Goal: Feedback & Contribution: Contribute content

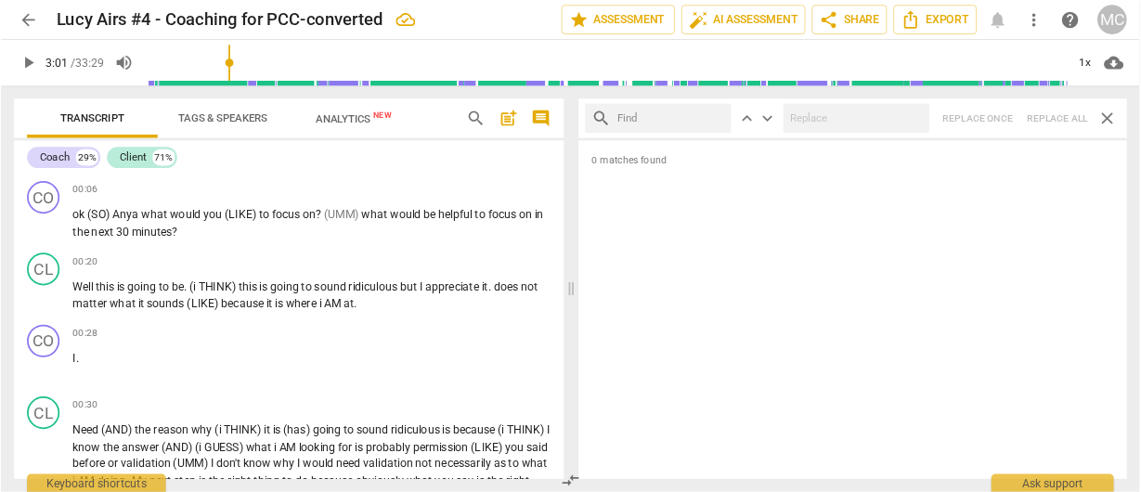
scroll to position [358, 0]
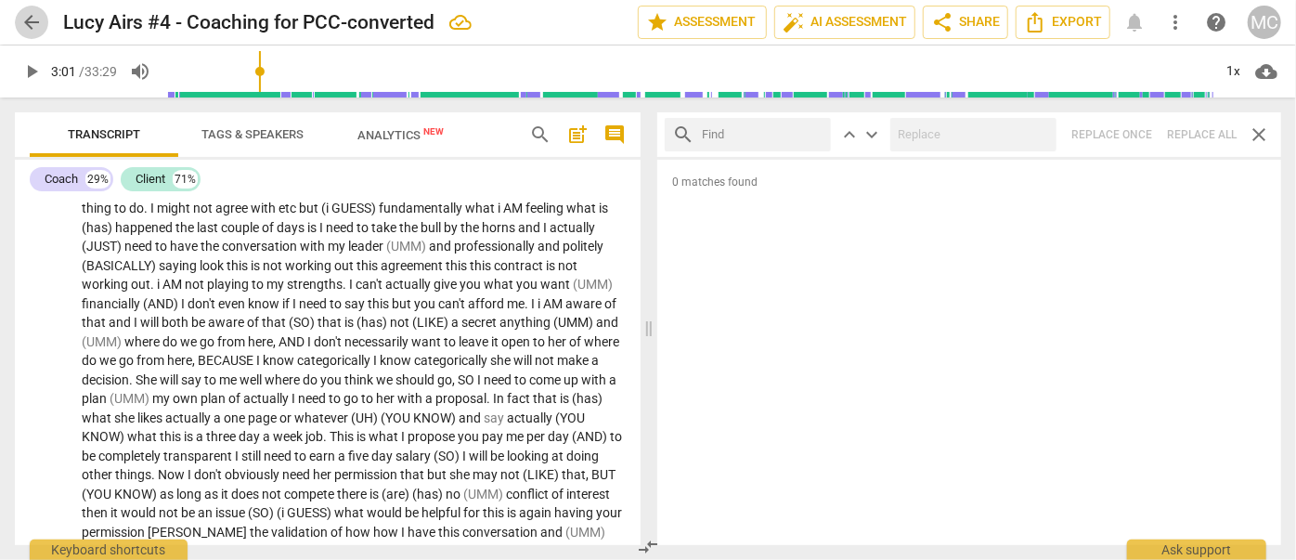
click at [32, 17] on span "arrow_back" at bounding box center [31, 22] width 22 height 22
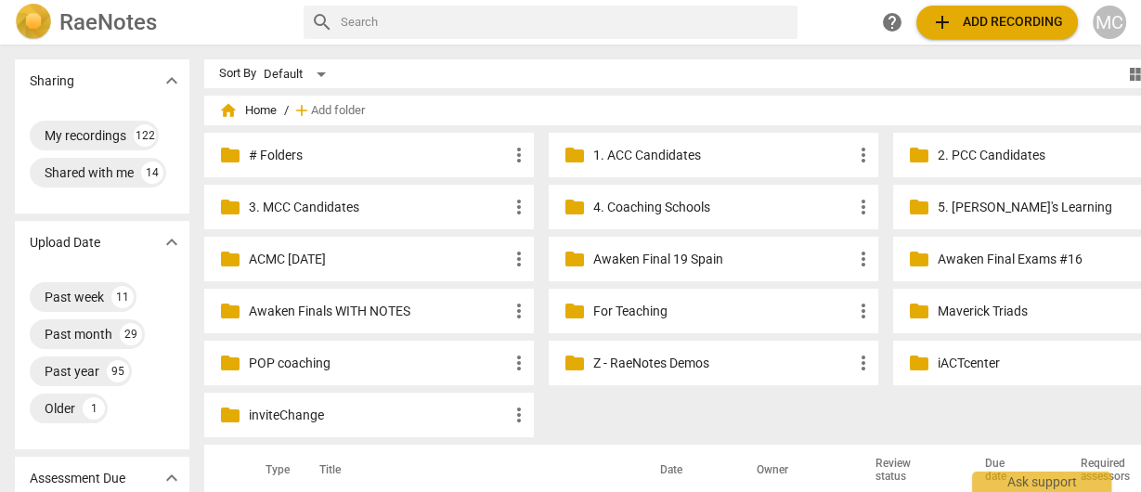
click at [226, 42] on div "RaeNotes search help add Add recording MC" at bounding box center [570, 22] width 1141 height 45
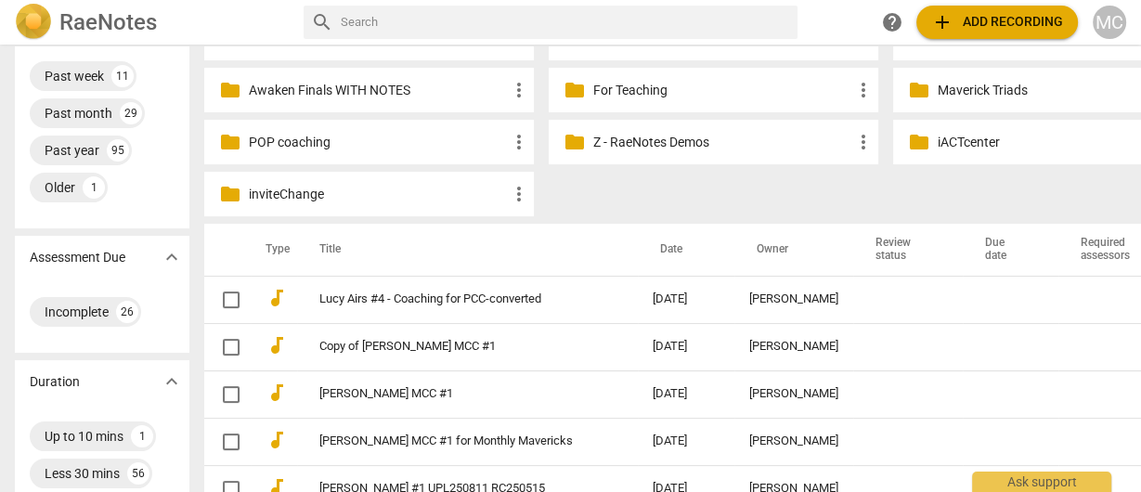
scroll to position [223, 0]
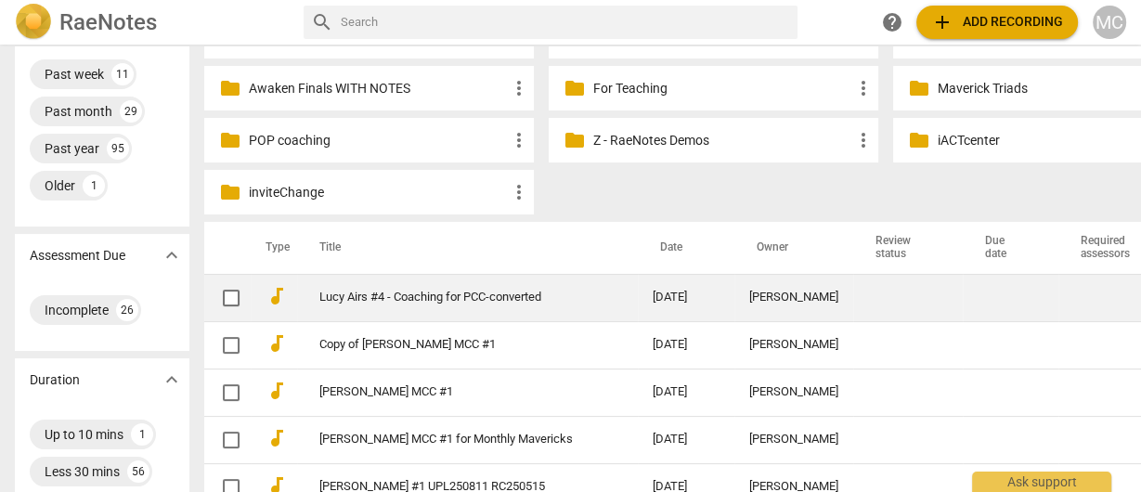
click at [379, 309] on td "Lucy Airs #4 - Coaching for PCC-converted" at bounding box center [467, 297] width 341 height 47
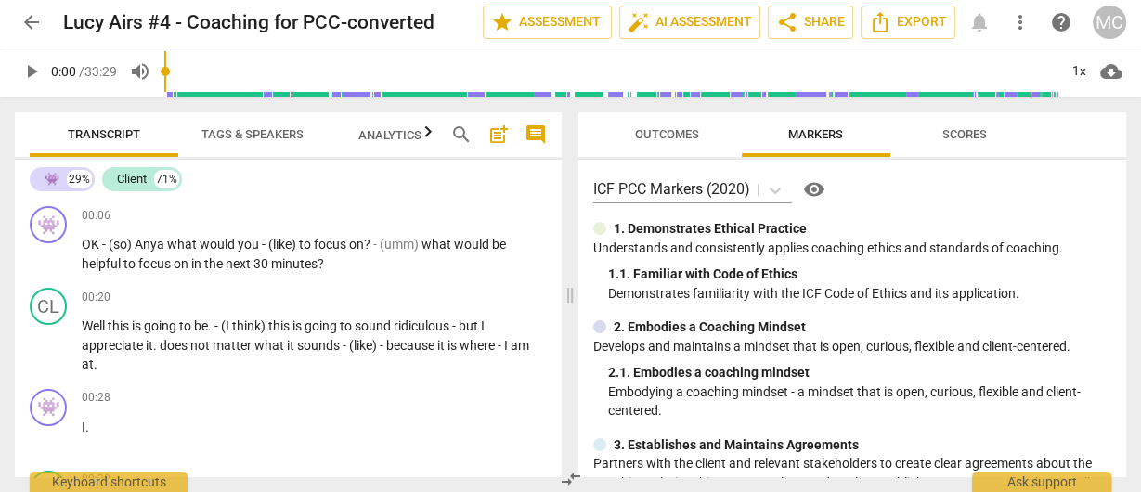
click at [460, 133] on span "search" at bounding box center [461, 135] width 22 height 22
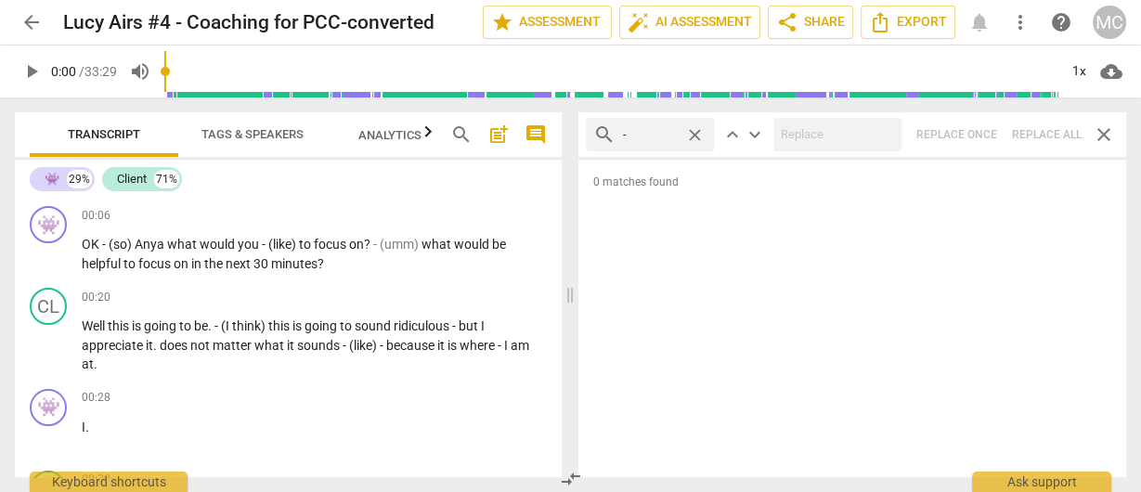
type input "-"
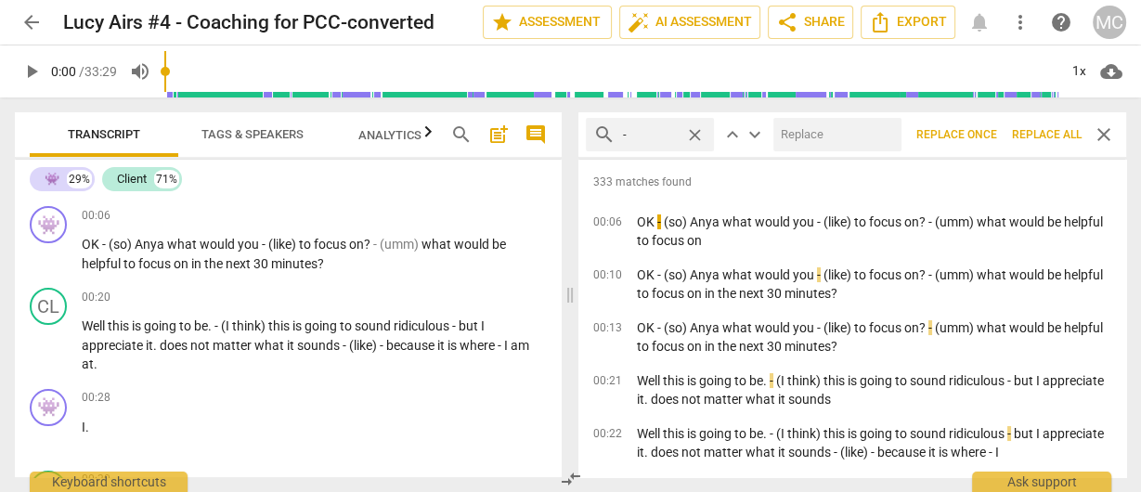
click at [1039, 137] on span "Replace all" at bounding box center [1047, 135] width 70 height 16
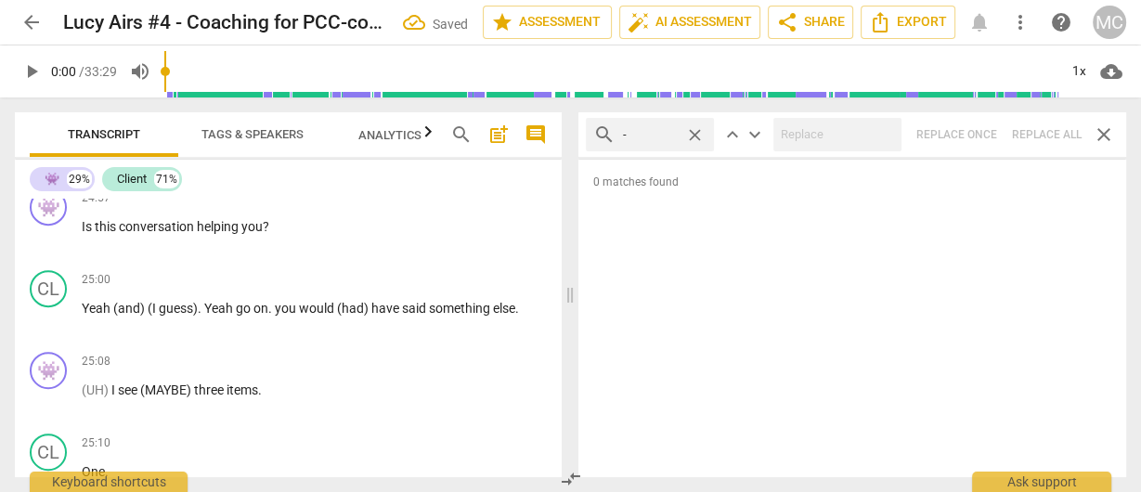
scroll to position [9442, 0]
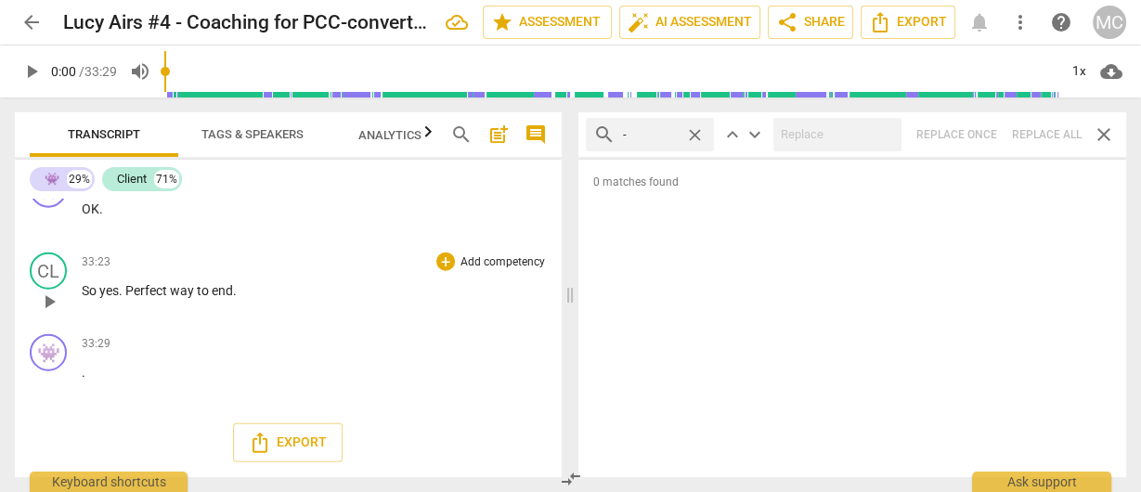
click at [178, 321] on div "CL play_arrow pause 33:23 + Add competency keyboard_arrow_right So yes . Perfec…" at bounding box center [288, 286] width 547 height 82
click at [540, 145] on span "comment" at bounding box center [536, 135] width 22 height 22
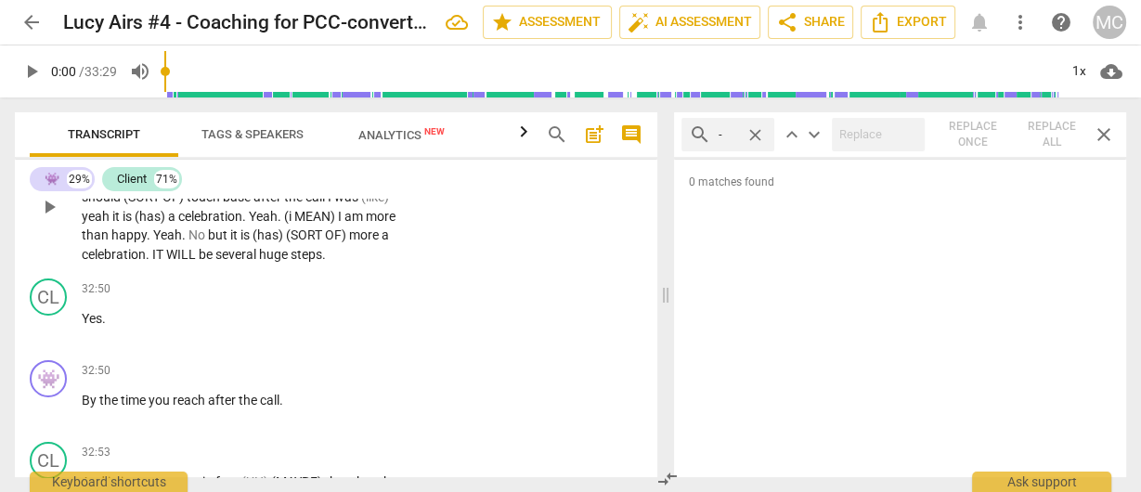
scroll to position [10975, 0]
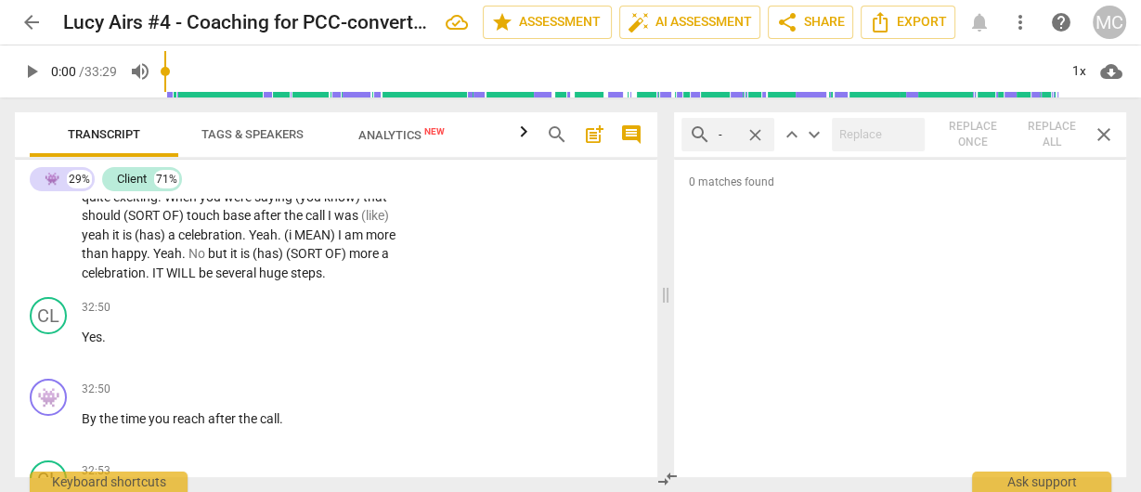
click at [125, 121] on span "at" at bounding box center [126, 113] width 15 height 15
click at [128, 121] on span "at" at bounding box center [126, 113] width 15 height 15
type input "1946"
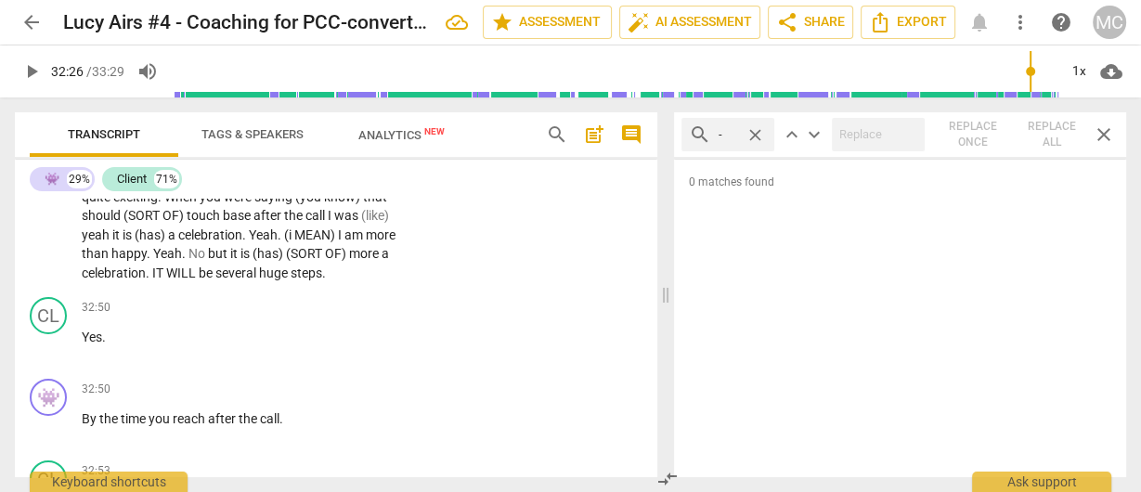
drag, startPoint x: 200, startPoint y: 265, endPoint x: 160, endPoint y: 270, distance: 40.3
click at [160, 124] on p "(umm) it will (MAYBE) be good to (MAYBE) touch base with you after the conversa…" at bounding box center [245, 76] width 326 height 96
click at [164, 121] on span "don't" at bounding box center [172, 113] width 31 height 15
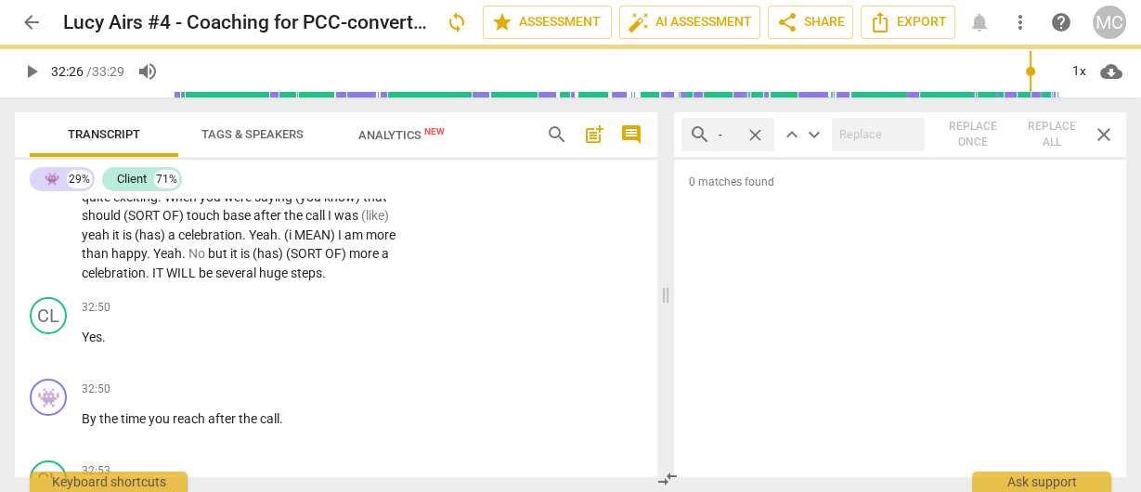
click at [219, 121] on span "," at bounding box center [221, 113] width 6 height 15
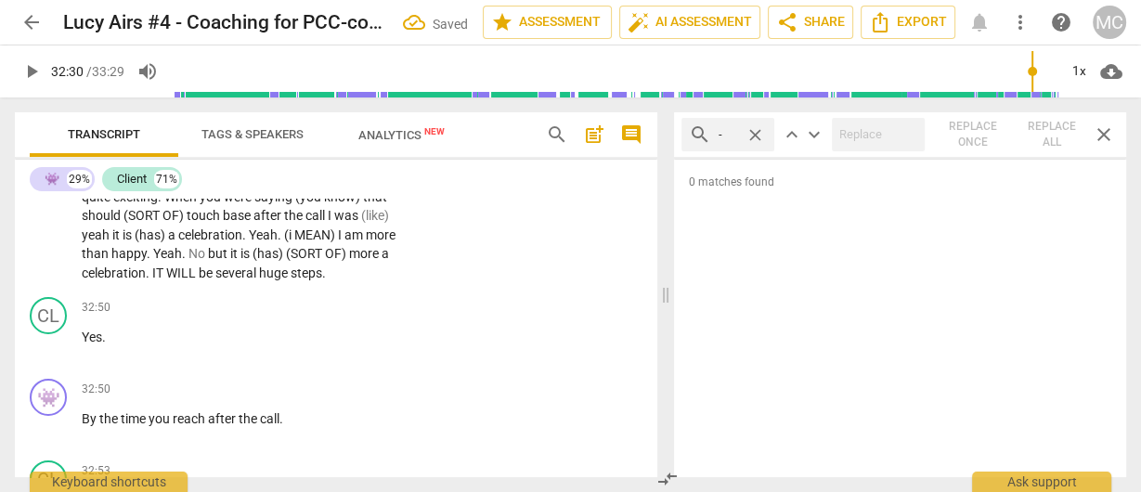
click at [371, 121] on span "yeah" at bounding box center [385, 113] width 28 height 15
click at [371, 121] on span "Yeah" at bounding box center [385, 113] width 29 height 15
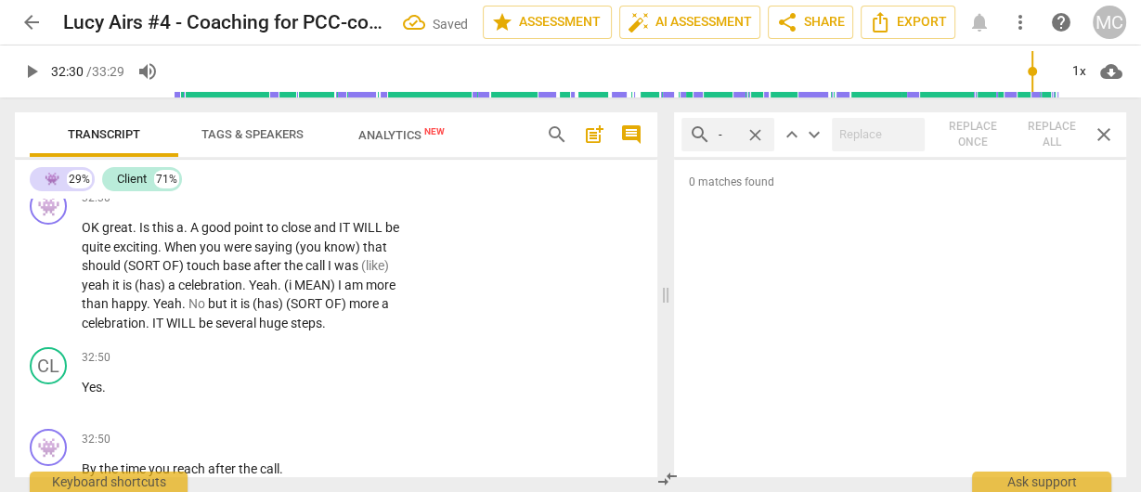
click at [160, 174] on p "(umm) it will (MAYBE) be good to (MAYBE) touch base with you after the conversa…" at bounding box center [245, 126] width 326 height 96
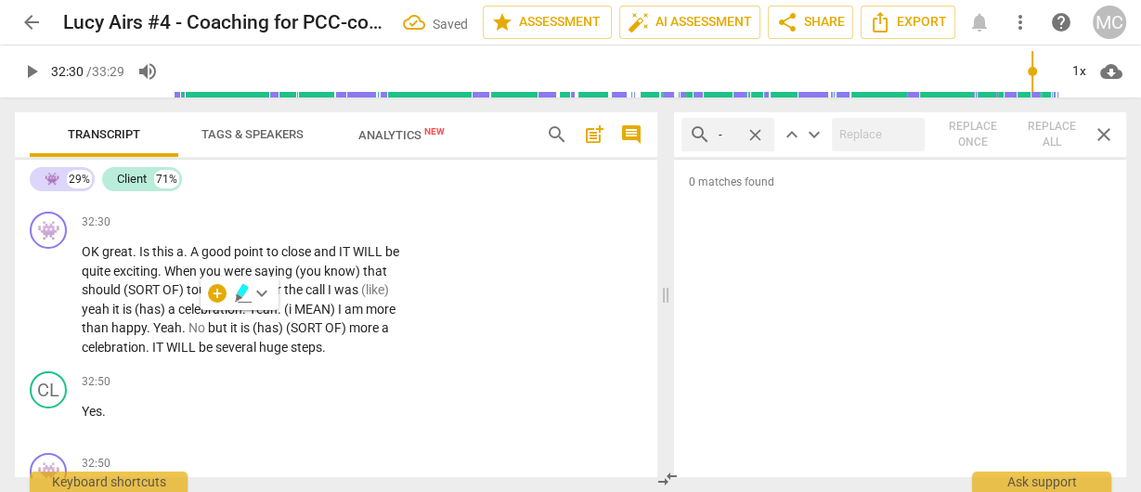
click at [371, 195] on span "Yeah" at bounding box center [385, 187] width 29 height 15
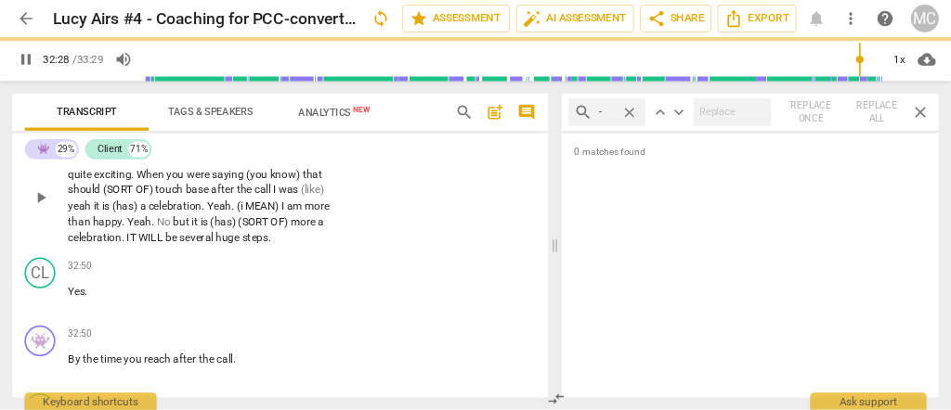
scroll to position [10975, 0]
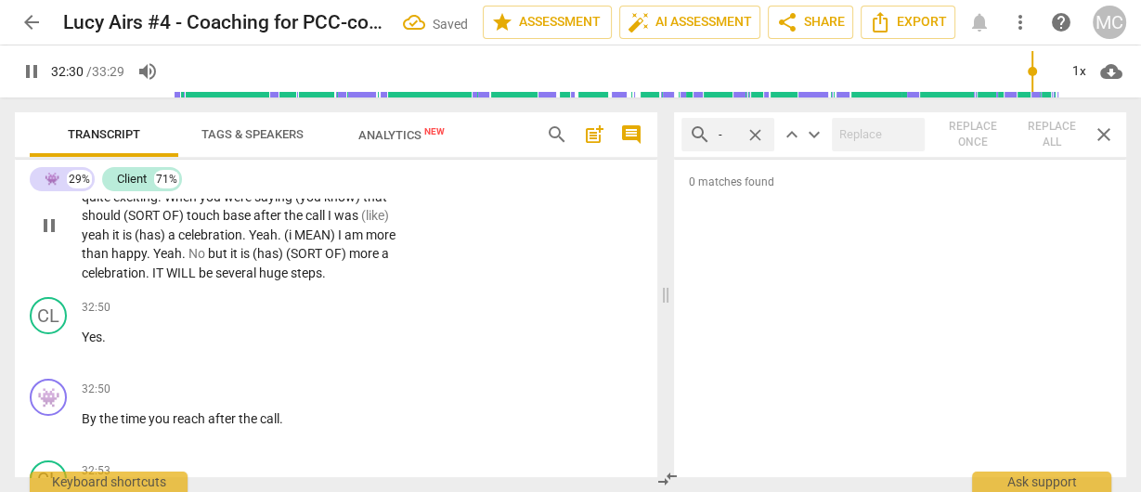
click at [100, 185] on span "OK" at bounding box center [92, 177] width 20 height 15
type input "1951"
click at [134, 185] on span "Great" at bounding box center [119, 177] width 33 height 15
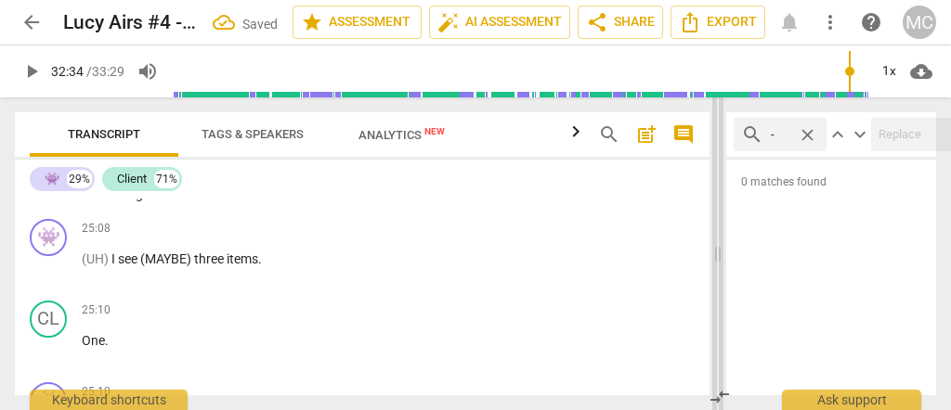
drag, startPoint x: 475, startPoint y: 269, endPoint x: 728, endPoint y: 272, distance: 252.6
click at [723, 272] on span at bounding box center [717, 254] width 11 height 313
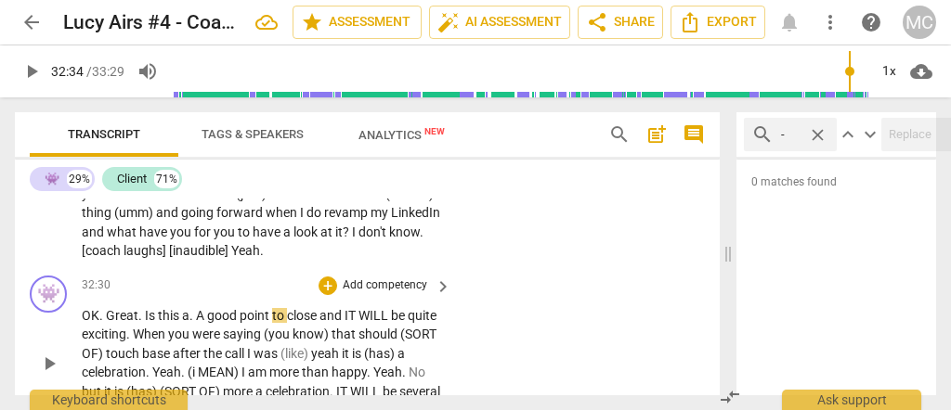
scroll to position [10136, 0]
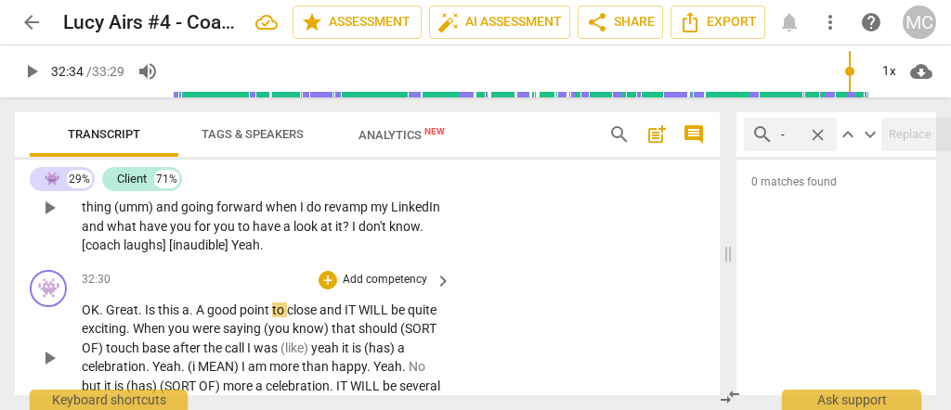
click at [231, 253] on span "[inaudible]" at bounding box center [200, 245] width 62 height 15
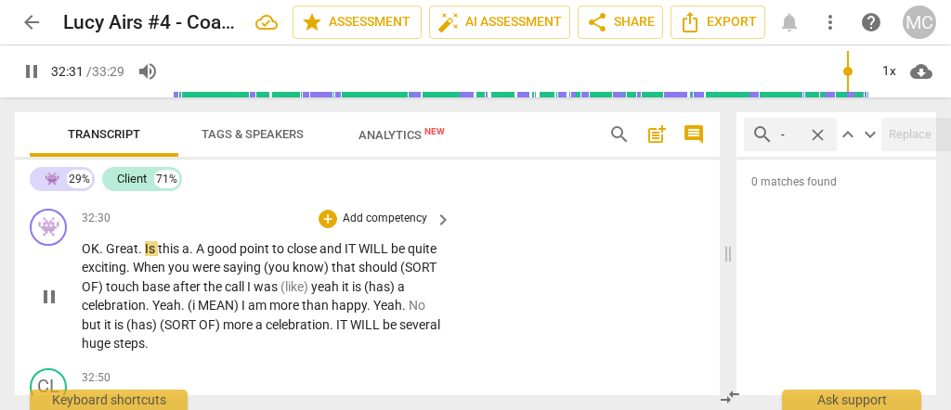
click at [107, 256] on span "Great" at bounding box center [122, 248] width 33 height 15
type input "1952"
click at [145, 256] on span "Is" at bounding box center [148, 248] width 13 height 15
click at [197, 256] on span "A" at bounding box center [198, 248] width 11 height 15
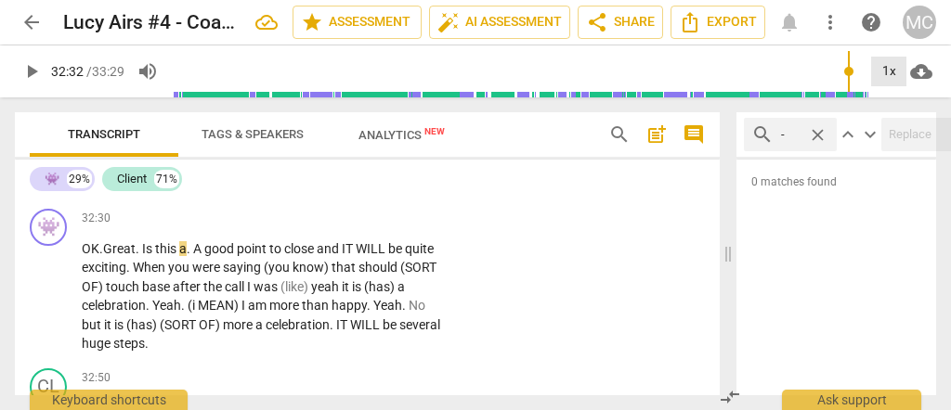
click at [888, 67] on div "1x" at bounding box center [888, 72] width 35 height 30
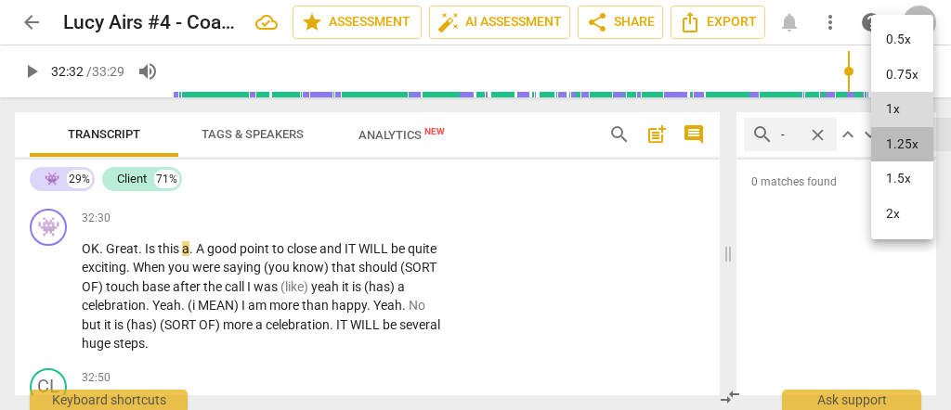
drag, startPoint x: 900, startPoint y: 143, endPoint x: 543, endPoint y: 140, distance: 356.6
click at [899, 143] on li "1.25x" at bounding box center [902, 144] width 62 height 35
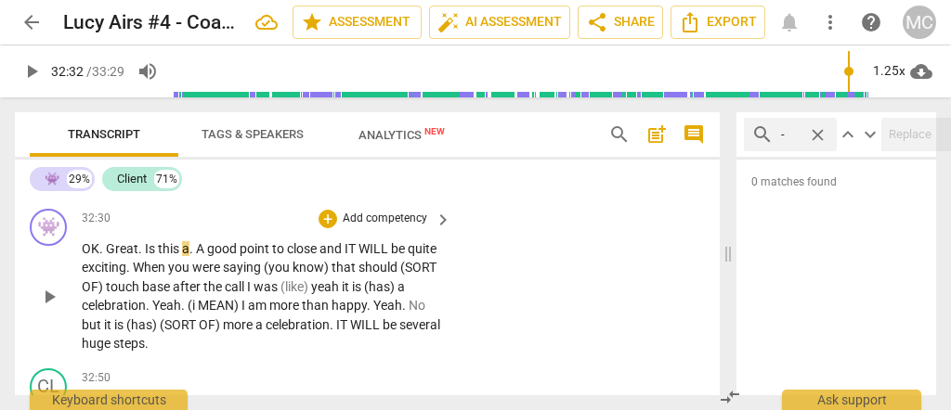
click at [169, 256] on span "this" at bounding box center [170, 248] width 24 height 15
click at [196, 256] on span "A" at bounding box center [201, 248] width 11 height 15
type input "1953"
click at [327, 256] on span "and" at bounding box center [332, 248] width 25 height 15
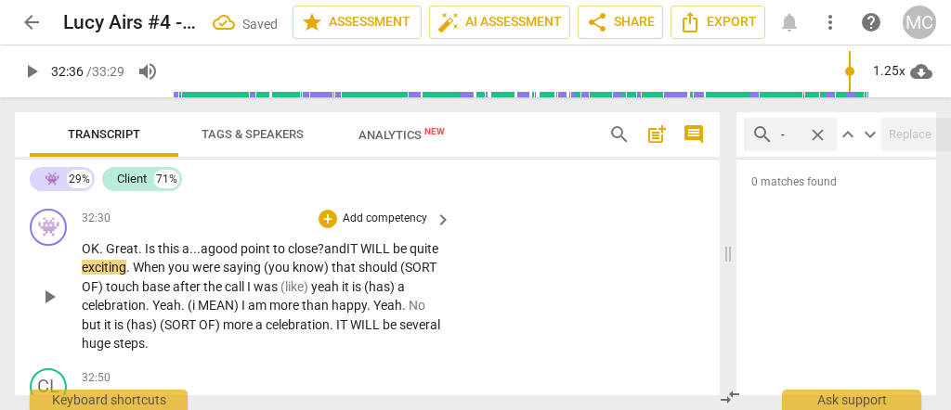
click at [346, 256] on span "and" at bounding box center [335, 248] width 22 height 15
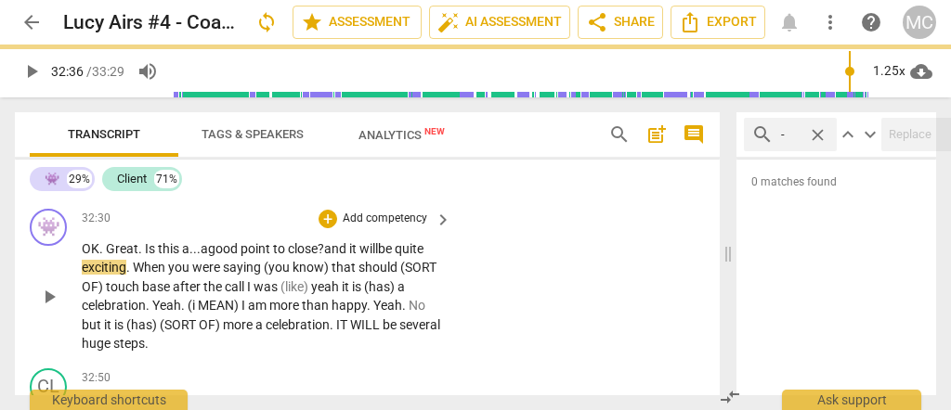
click at [378, 256] on span "and it will" at bounding box center [351, 248] width 54 height 15
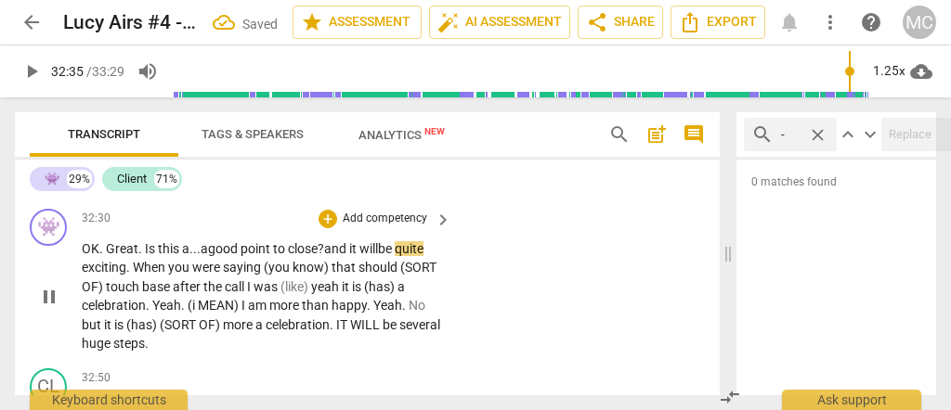
click at [332, 256] on span "and it will" at bounding box center [351, 248] width 54 height 15
click at [384, 256] on span "and) It will" at bounding box center [361, 248] width 59 height 15
click at [166, 275] on span "When" at bounding box center [150, 267] width 35 height 15
click at [158, 275] on span "when" at bounding box center [142, 267] width 32 height 15
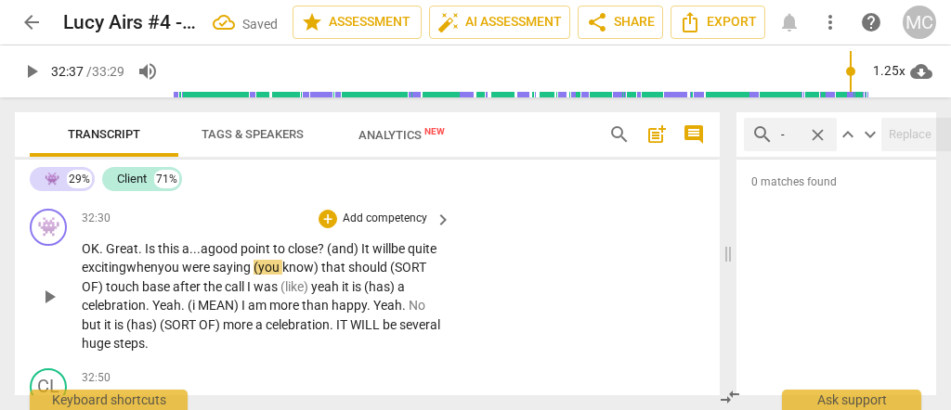
click at [158, 275] on span "when" at bounding box center [142, 267] width 32 height 15
click at [254, 275] on span "saying" at bounding box center [233, 267] width 41 height 15
drag, startPoint x: 86, startPoint y: 309, endPoint x: 133, endPoint y: 309, distance: 46.4
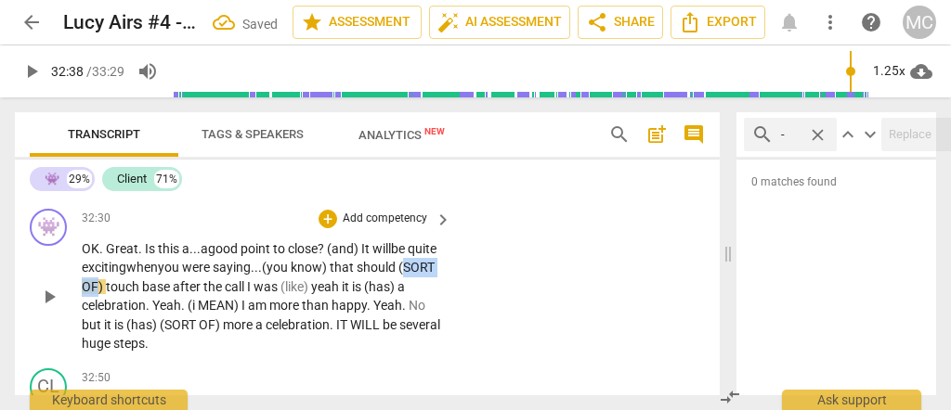
click at [133, 309] on p "OK . Great . Is this a... a good point to close? ( and) It will be quite exciti…" at bounding box center [262, 297] width 360 height 114
click at [398, 275] on span "should" at bounding box center [378, 267] width 42 height 15
click at [242, 294] on span "call" at bounding box center [231, 287] width 22 height 15
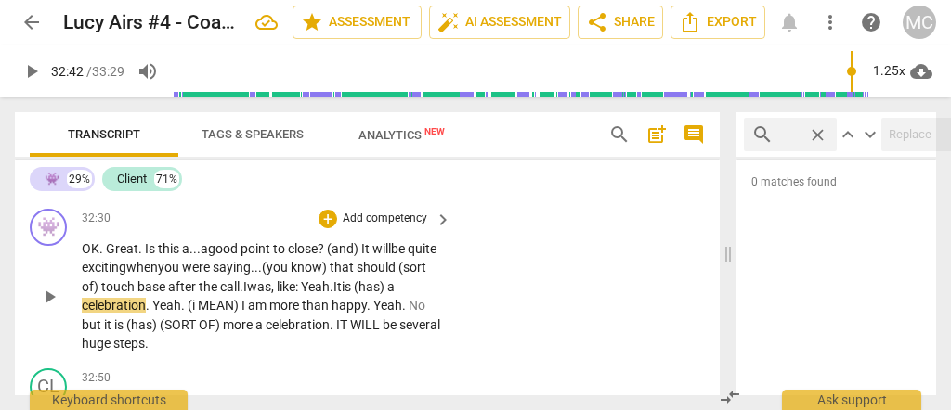
click at [333, 294] on span "eah." at bounding box center [320, 287] width 25 height 15
drag, startPoint x: 399, startPoint y: 307, endPoint x: 462, endPoint y: 306, distance: 62.2
click at [462, 306] on div "👾 play_arrow pause 32:30 + Add competency keyboard_arrow_right OK . Great . Is …" at bounding box center [367, 282] width 705 height 160
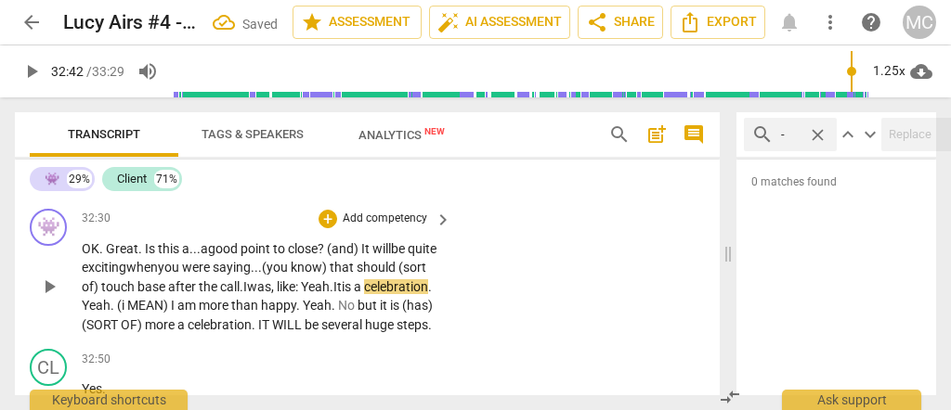
click at [354, 294] on span "is" at bounding box center [348, 287] width 12 height 15
drag, startPoint x: 242, startPoint y: 326, endPoint x: 187, endPoint y: 330, distance: 55.8
click at [189, 330] on p "OK . Great . Is this a... a good point to close? ( and) It will be quite exciti…" at bounding box center [262, 288] width 360 height 96
click at [170, 313] on span "((I mean)" at bounding box center [143, 305] width 53 height 15
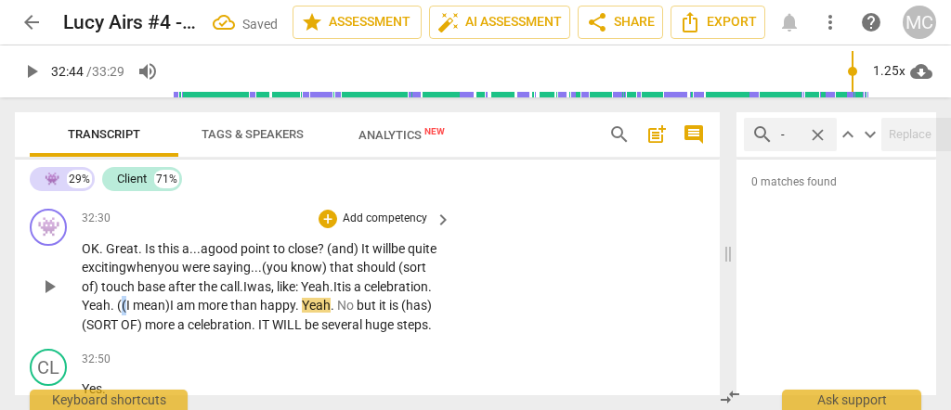
click at [170, 313] on span "((I mean)" at bounding box center [143, 305] width 53 height 15
click at [111, 313] on span "Yeah" at bounding box center [96, 305] width 29 height 15
click at [193, 313] on span "am" at bounding box center [182, 305] width 21 height 15
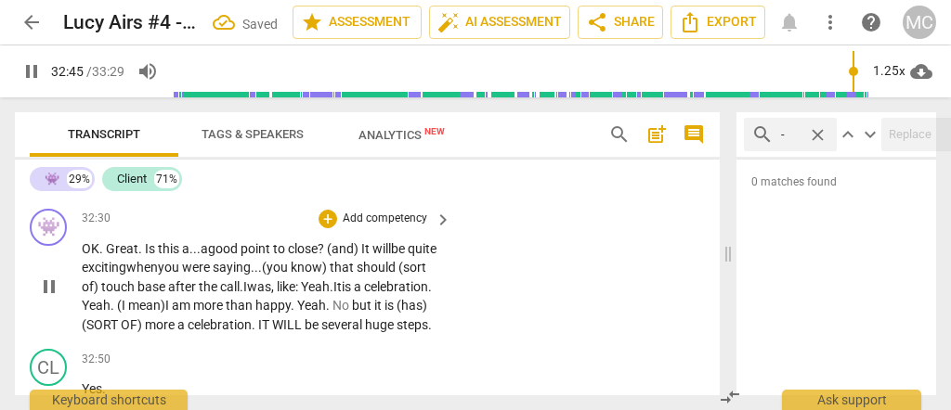
click at [193, 313] on span "am" at bounding box center [182, 305] width 21 height 15
click at [226, 313] on span "more" at bounding box center [209, 305] width 33 height 15
click at [255, 313] on span "than" at bounding box center [241, 305] width 30 height 15
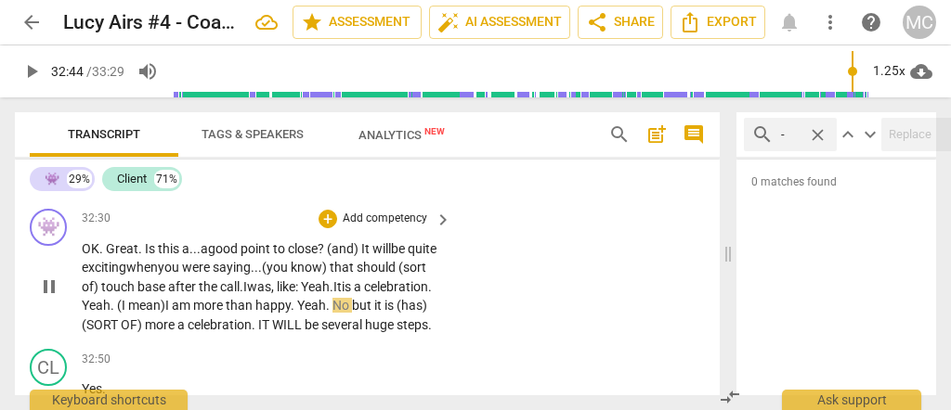
click at [297, 313] on span "." at bounding box center [294, 305] width 7 height 15
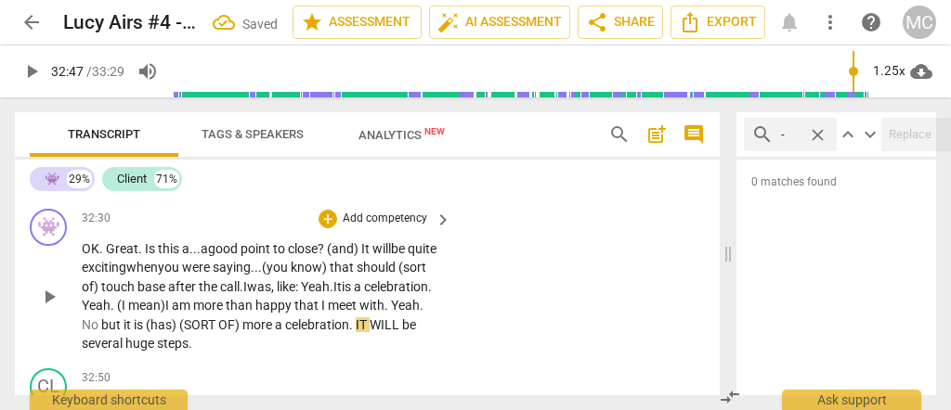
click at [342, 313] on span "happy that I meet with" at bounding box center [319, 305] width 129 height 15
click at [384, 313] on span "." at bounding box center [387, 305] width 7 height 15
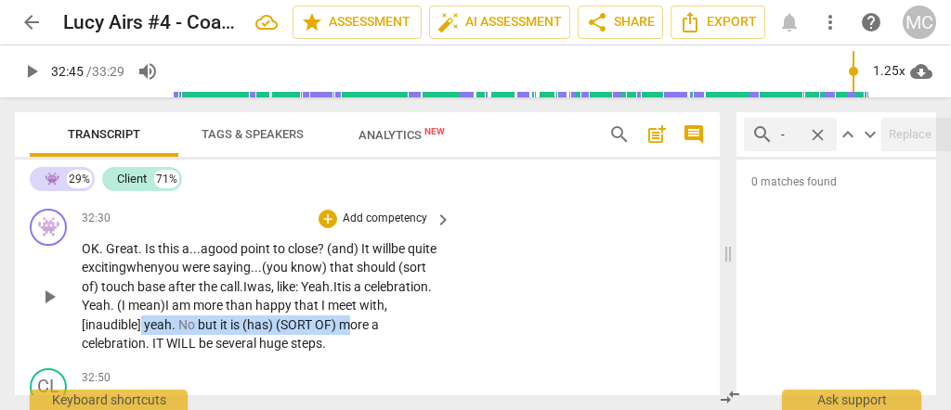
click at [371, 332] on span "more" at bounding box center [355, 325] width 33 height 15
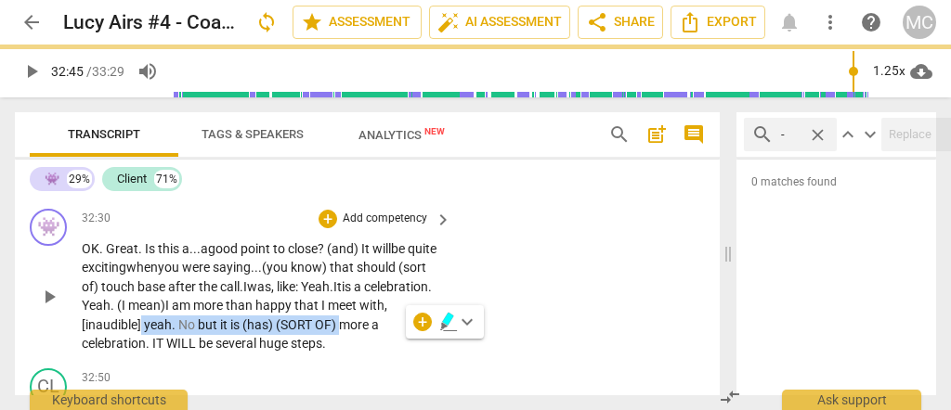
click at [371, 332] on span "more" at bounding box center [355, 325] width 33 height 15
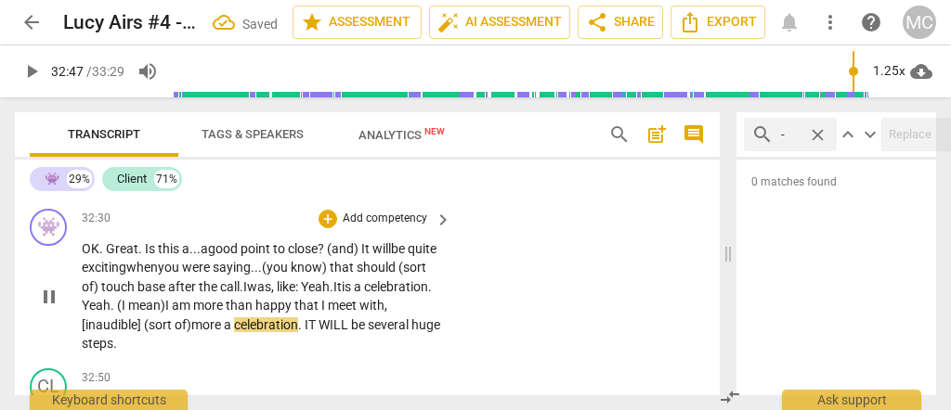
click at [224, 332] on span "more" at bounding box center [207, 325] width 33 height 15
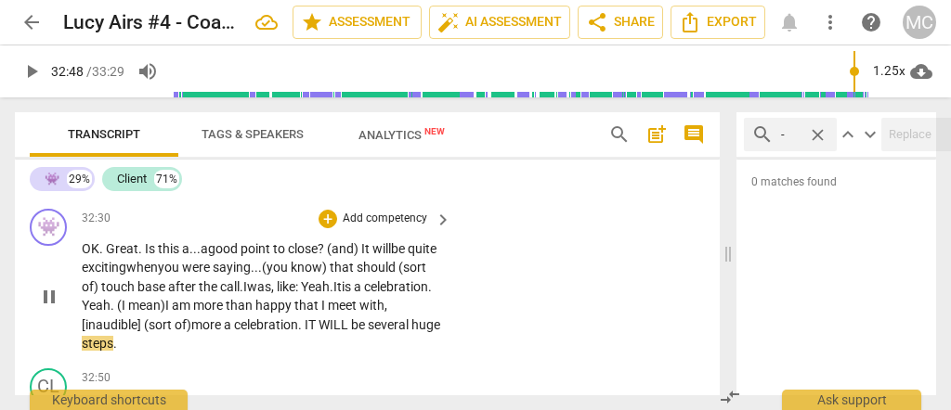
click at [305, 332] on span "." at bounding box center [301, 325] width 7 height 15
click at [246, 353] on p "OK . Great . Is this a... a good point to close? ( and) It will be quite exciti…" at bounding box center [262, 297] width 360 height 114
click at [224, 332] on span "more" at bounding box center [207, 325] width 33 height 15
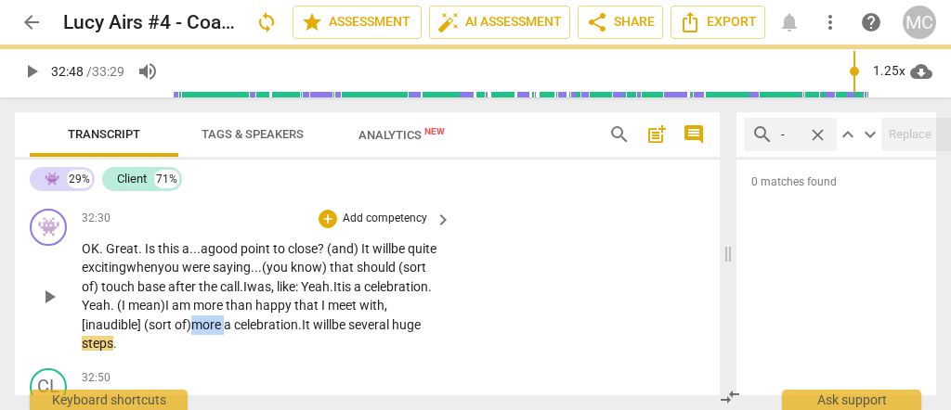
click at [224, 332] on span "more" at bounding box center [207, 325] width 33 height 15
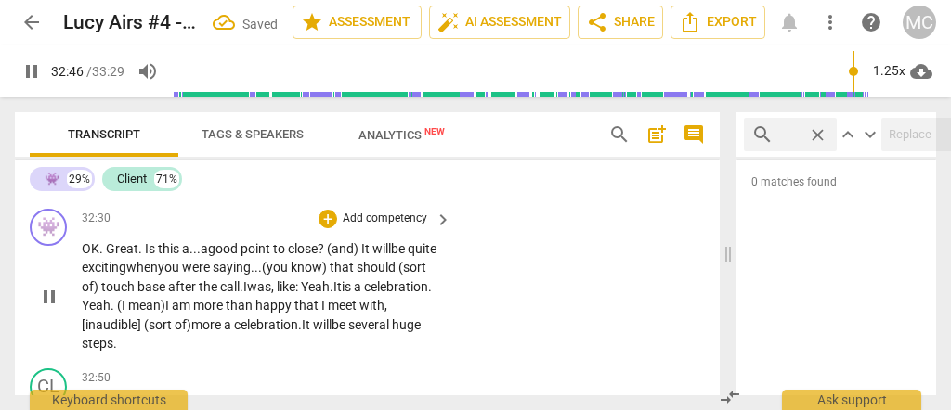
click at [578, 313] on div "👾 play_arrow pause 32:30 + Add competency keyboard_arrow_right OK . Great . Is …" at bounding box center [367, 282] width 705 height 160
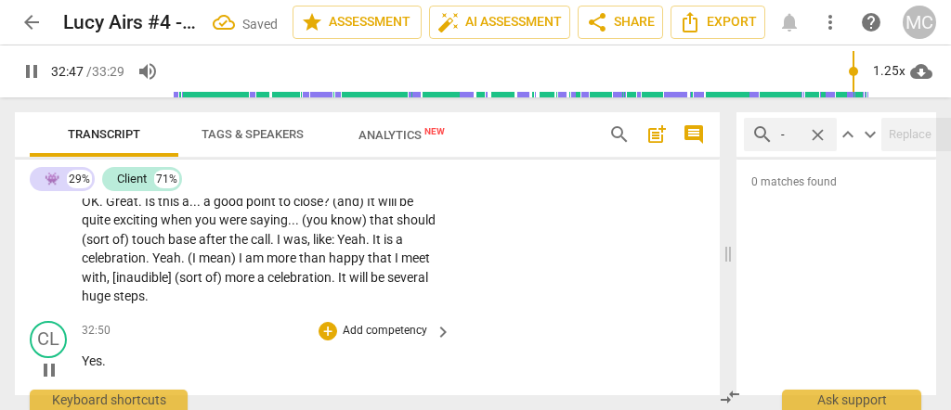
scroll to position [10260, 0]
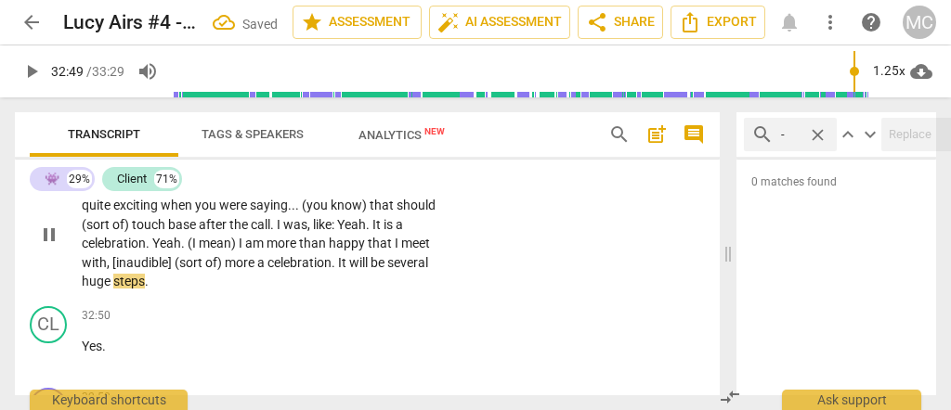
click at [320, 270] on span "celebration" at bounding box center [299, 262] width 64 height 15
click at [376, 270] on span "be" at bounding box center [379, 262] width 17 height 15
click at [391, 270] on span "several" at bounding box center [407, 262] width 41 height 15
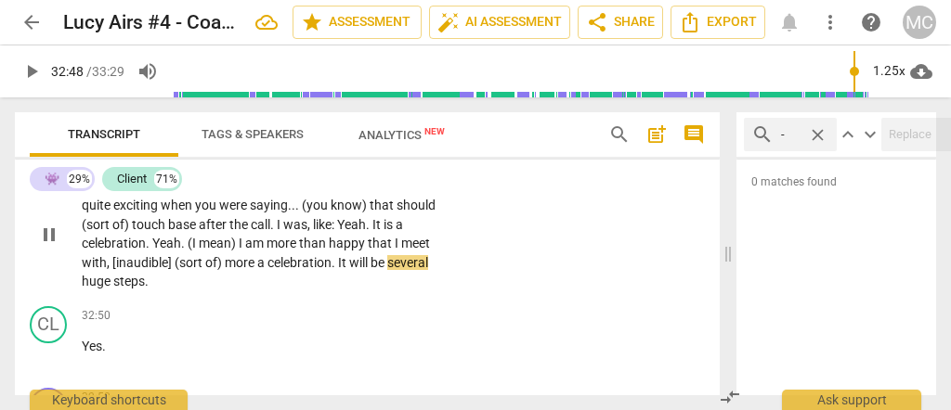
type input "1968"
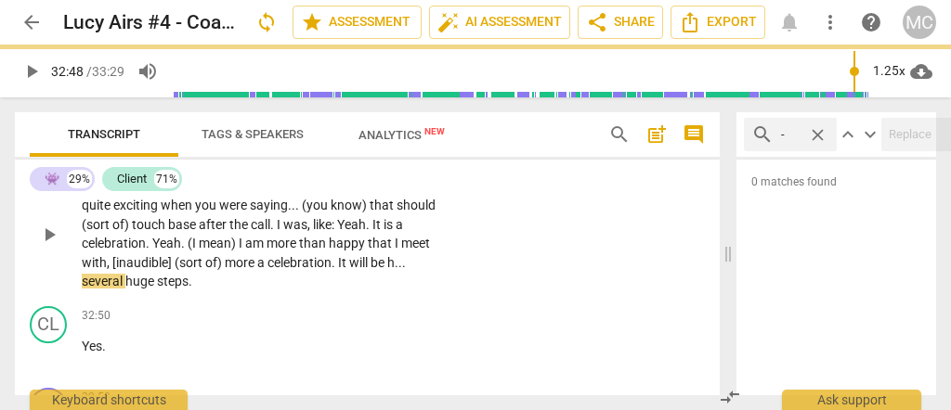
click at [544, 280] on div "👾 play_arrow pause 32:30 + Add competency keyboard_arrow_right OK . Great . Is …" at bounding box center [367, 219] width 705 height 160
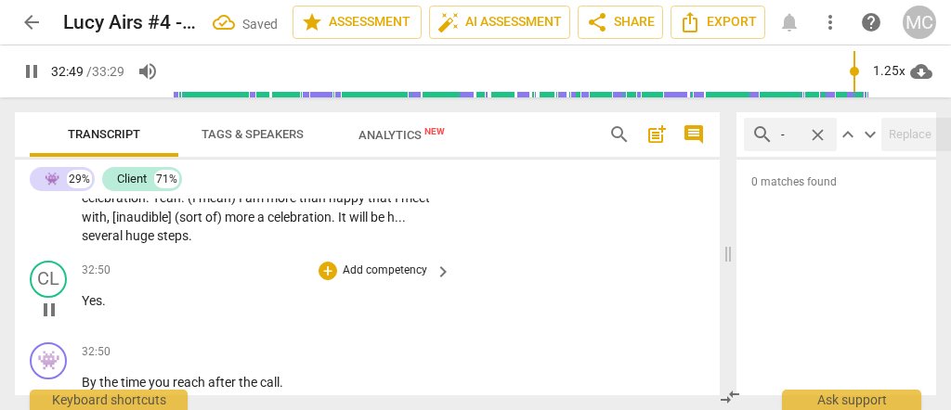
scroll to position [10322, 0]
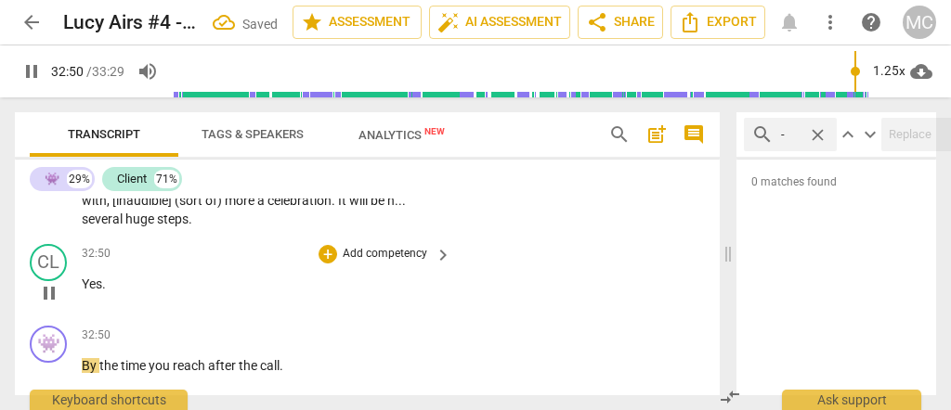
click at [82, 294] on p "Yes ." at bounding box center [262, 285] width 360 height 20
type input "1971"
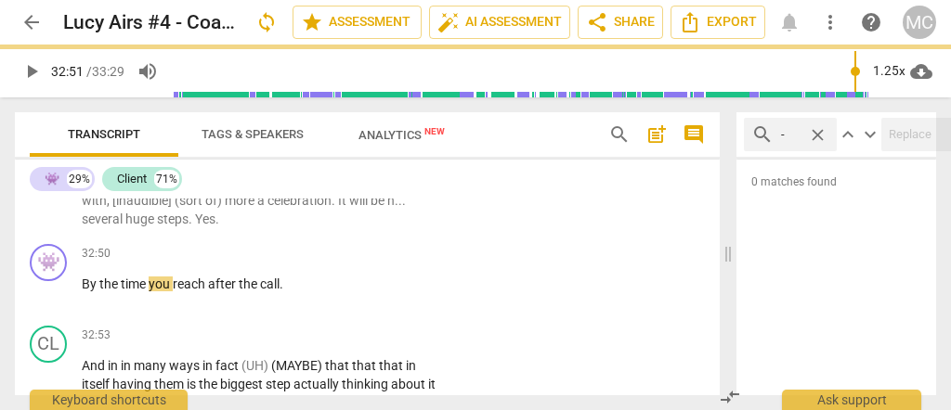
scroll to position [10240, 0]
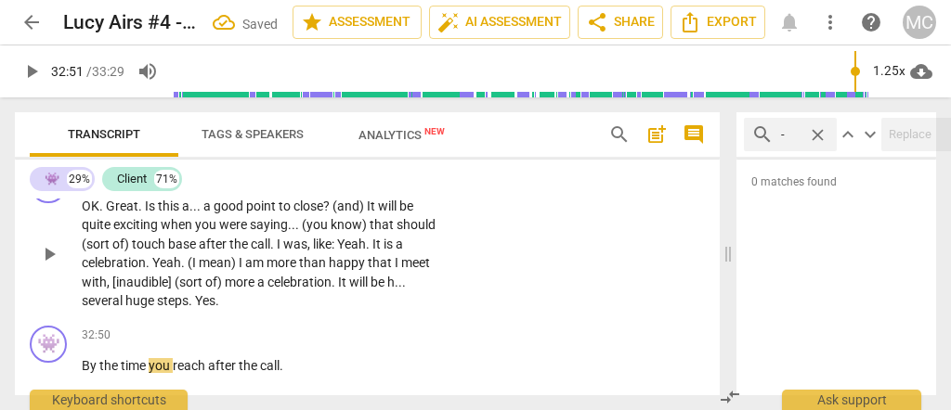
click at [196, 308] on span "Yes" at bounding box center [205, 300] width 20 height 15
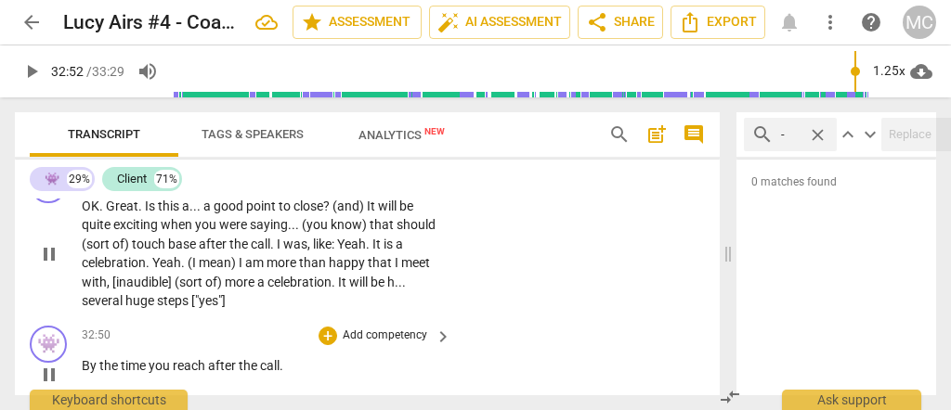
click at [83, 373] on span "By" at bounding box center [91, 365] width 18 height 15
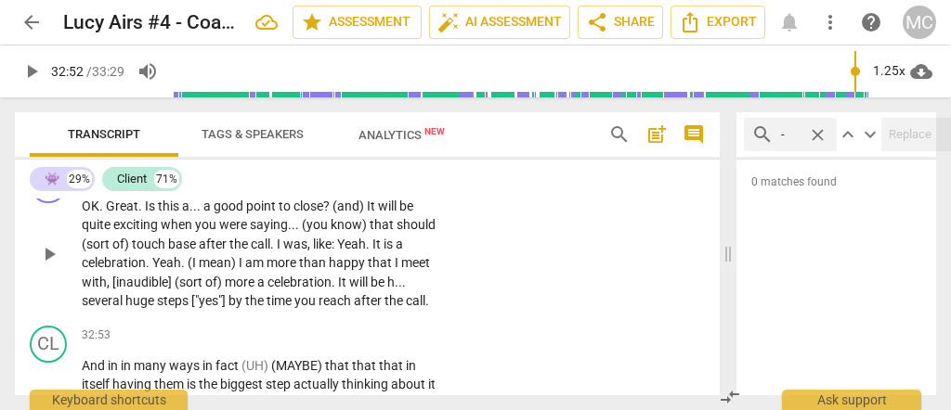
click at [176, 308] on span "steps" at bounding box center [174, 300] width 34 height 15
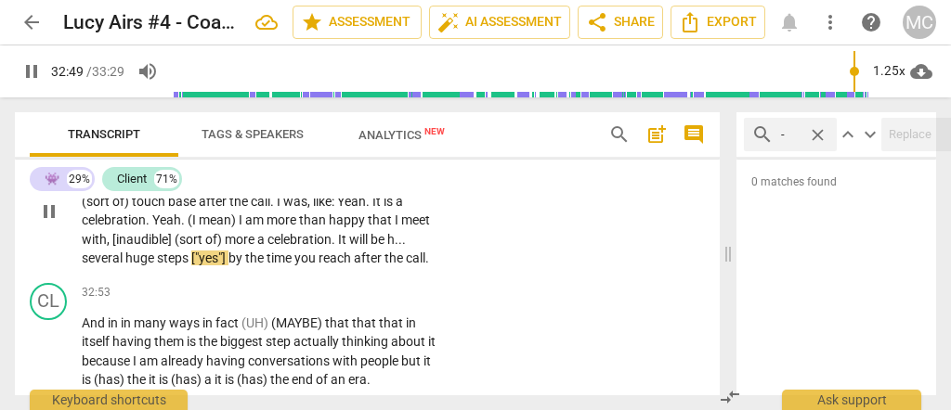
scroll to position [10303, 0]
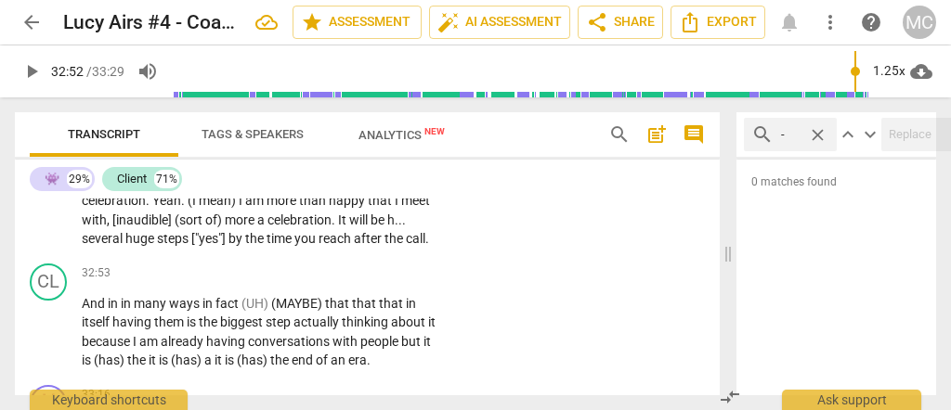
click at [292, 246] on span "time" at bounding box center [281, 238] width 28 height 15
click at [359, 246] on span "after" at bounding box center [369, 238] width 31 height 15
type input "1972"
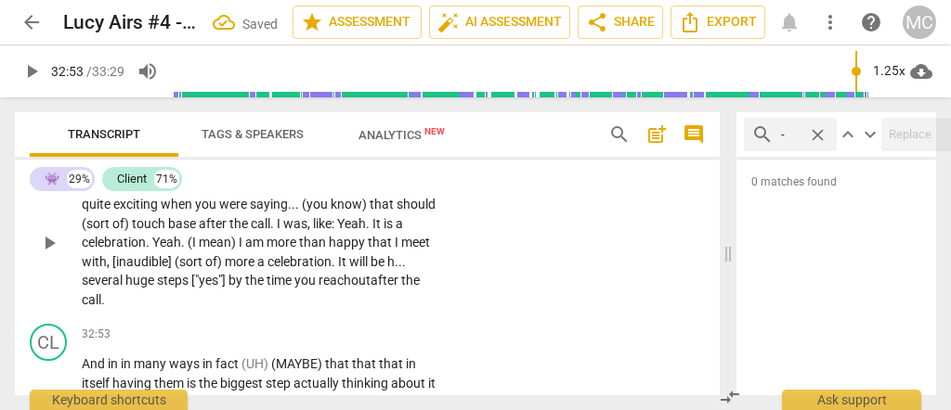
scroll to position [10240, 0]
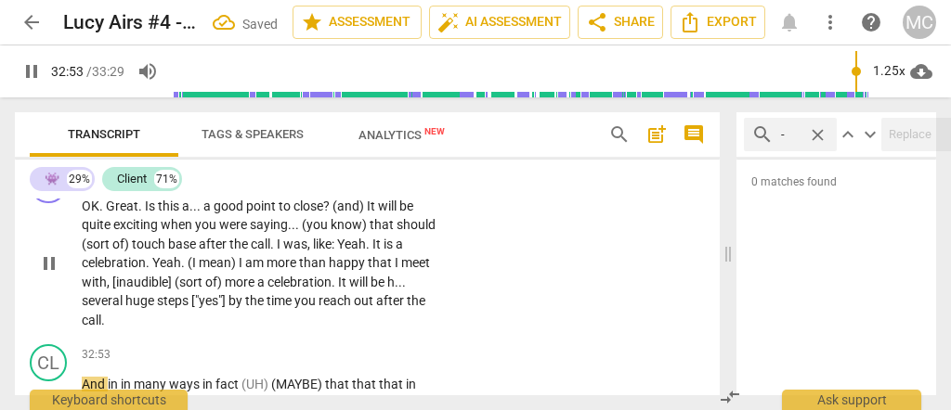
click at [371, 185] on p "Add competency" at bounding box center [385, 176] width 88 height 17
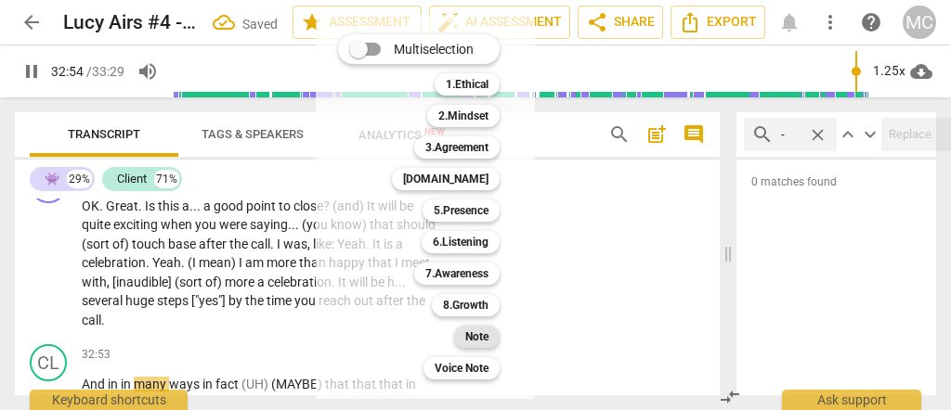
click at [465, 332] on div "Note" at bounding box center [477, 337] width 46 height 22
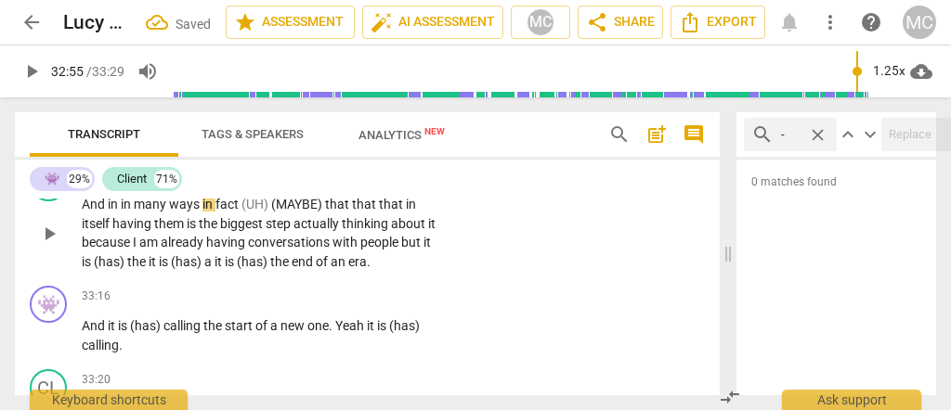
scroll to position [10426, 0]
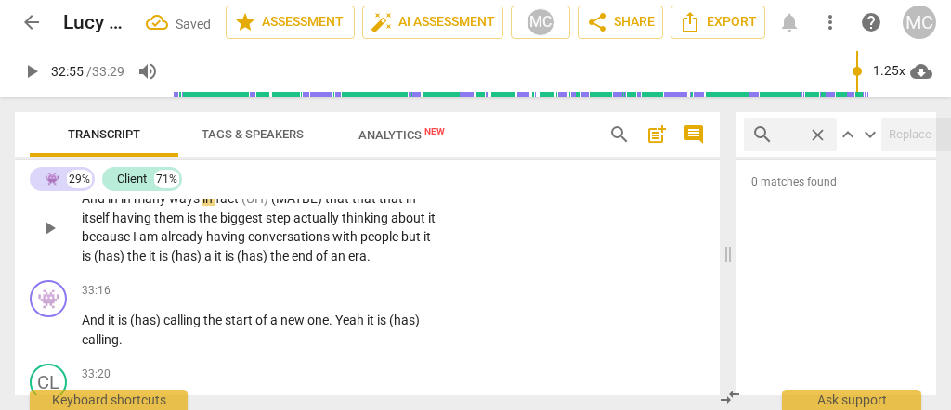
click at [243, 264] on span "(has)" at bounding box center [253, 256] width 33 height 15
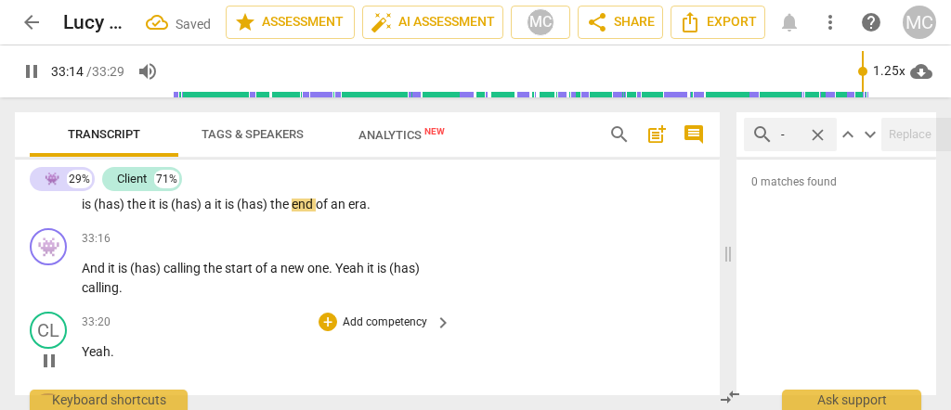
scroll to position [10488, 0]
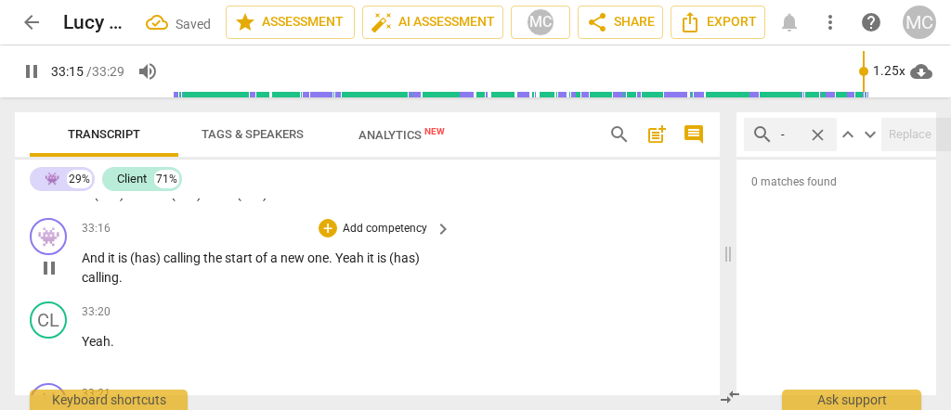
click at [84, 266] on span "And" at bounding box center [95, 258] width 26 height 15
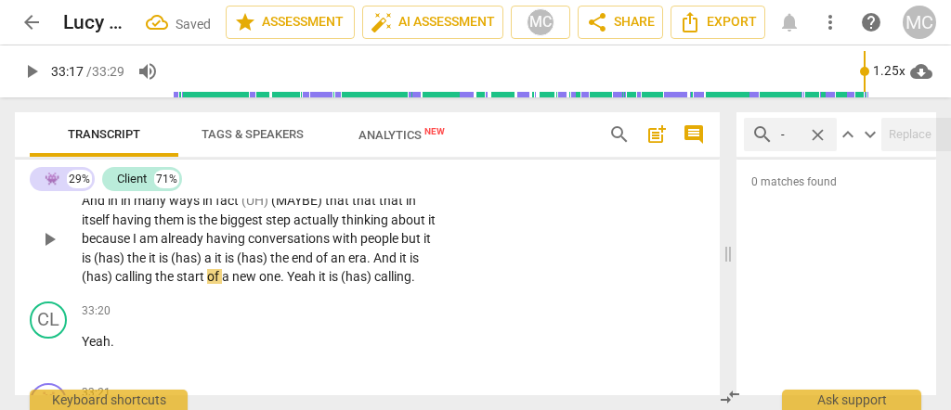
click at [301, 266] on span "end" at bounding box center [304, 258] width 24 height 15
click at [377, 266] on span "And" at bounding box center [386, 258] width 26 height 15
type input "1995"
type input "1997"
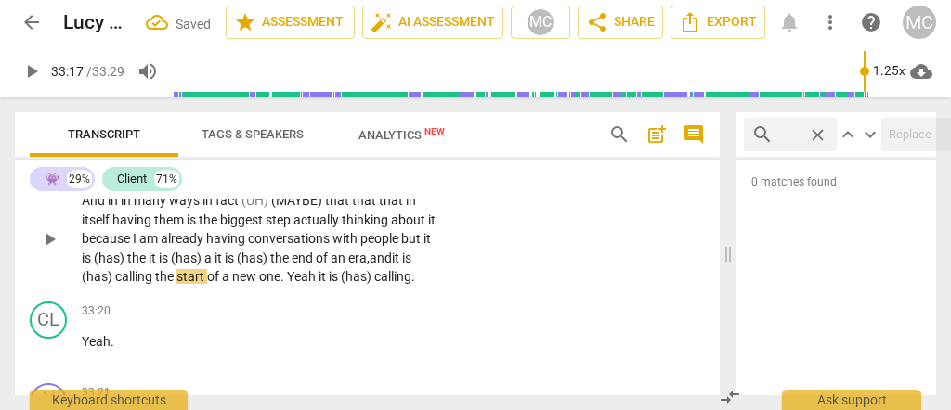
click at [156, 284] on span "the" at bounding box center [165, 276] width 21 height 15
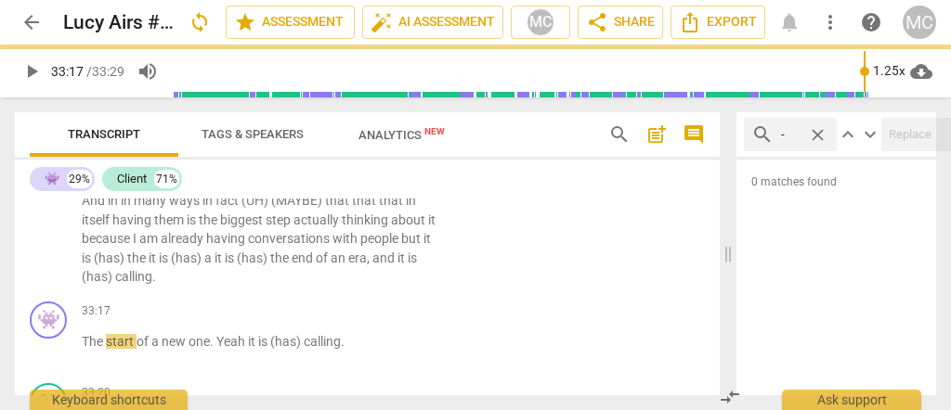
scroll to position [10486, 0]
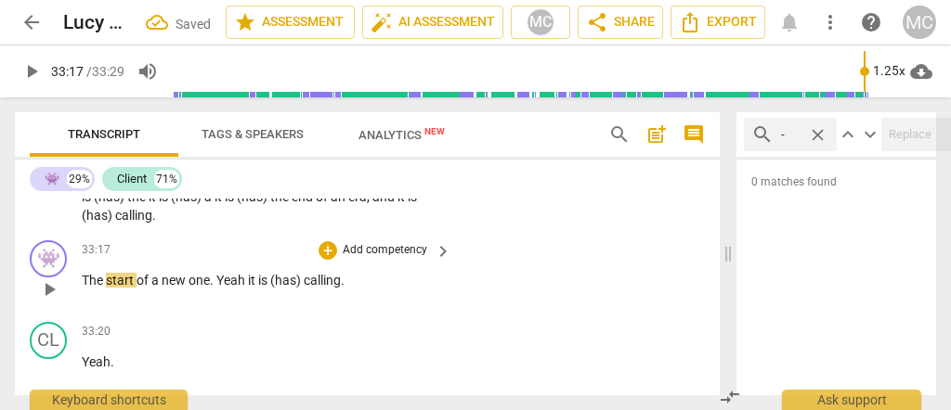
click at [84, 288] on span "The" at bounding box center [94, 280] width 24 height 15
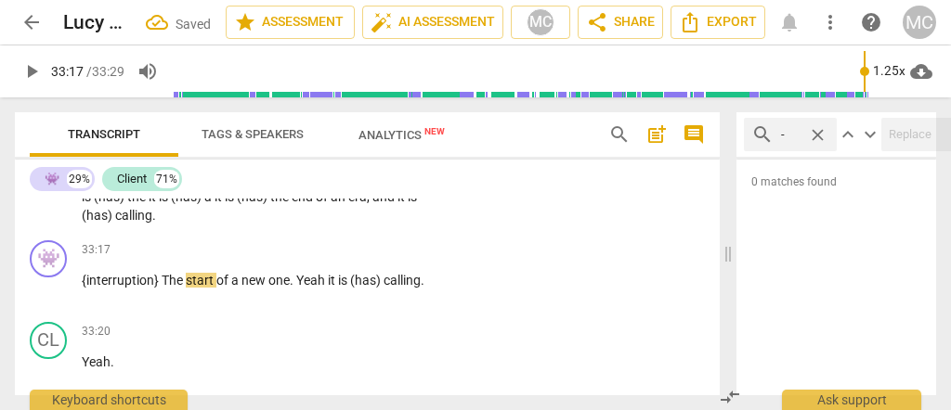
click at [416, 204] on span "is" at bounding box center [412, 196] width 9 height 15
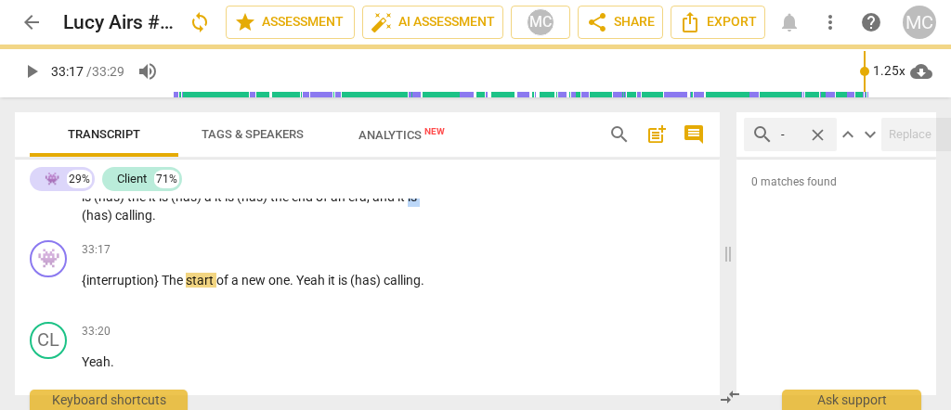
click at [416, 204] on span "is" at bounding box center [412, 196] width 9 height 15
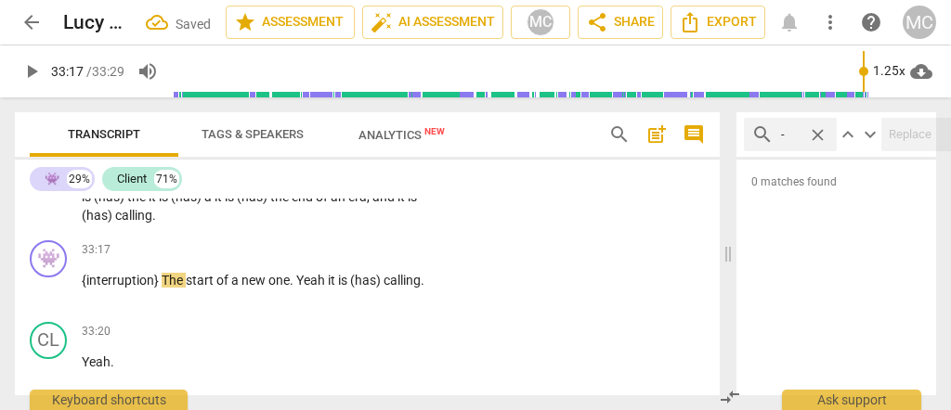
type input "1997"
drag, startPoint x: 113, startPoint y: 238, endPoint x: 44, endPoint y: 236, distance: 69.7
click at [44, 233] on div "CL play_arrow pause 32:53 + Add competency keyboard_arrow_right And in in many …" at bounding box center [367, 162] width 705 height 141
click at [138, 226] on p "And in in many ways in fact (UH) (MAYBE) that that that in itself having them i…" at bounding box center [262, 178] width 360 height 96
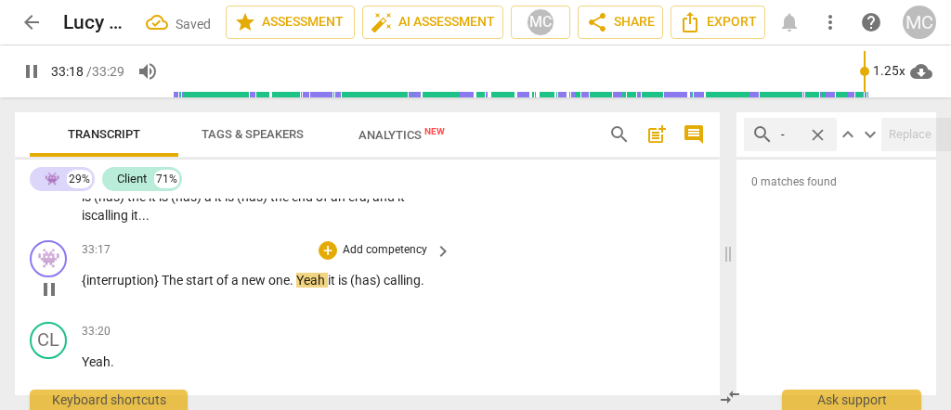
click at [172, 288] on span "The" at bounding box center [174, 280] width 24 height 15
click at [324, 288] on span "Yeah" at bounding box center [312, 280] width 32 height 15
type input "1999"
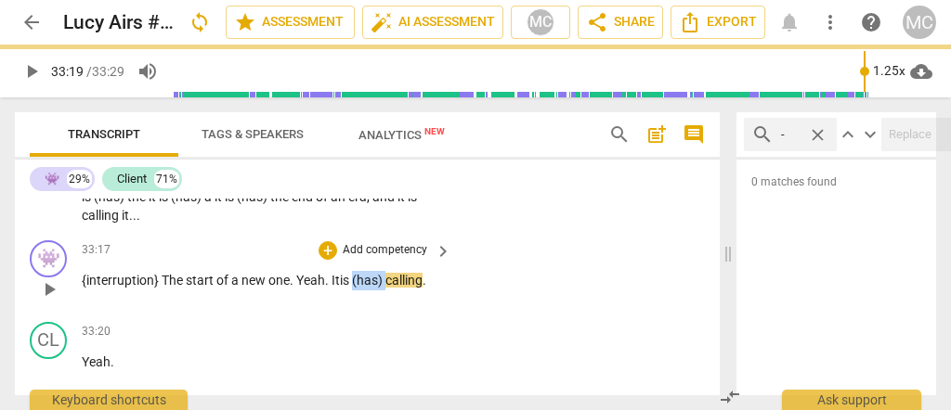
drag, startPoint x: 387, startPoint y: 302, endPoint x: 354, endPoint y: 299, distance: 33.5
click at [354, 291] on p "{interruption} The start of a new one . Yeah. It is (has) calling ." at bounding box center [262, 281] width 360 height 20
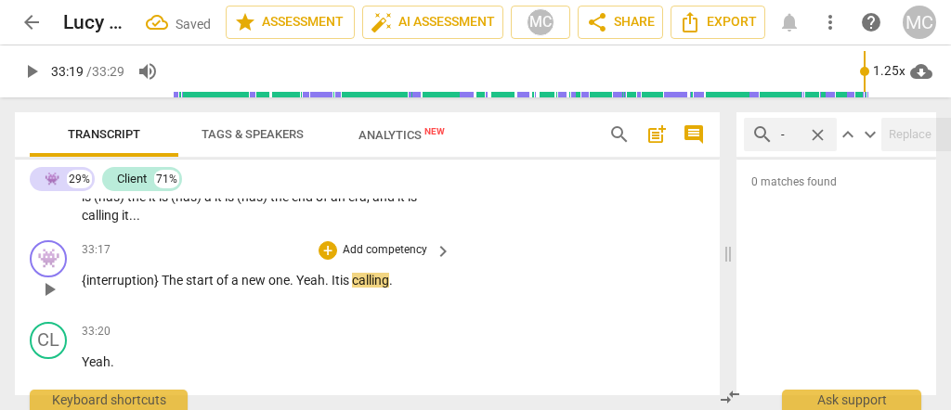
click at [338, 288] on span "It" at bounding box center [336, 280] width 8 height 15
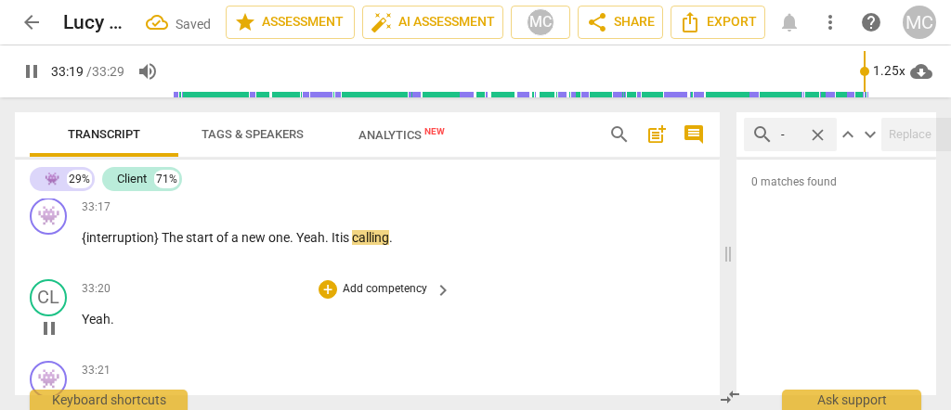
scroll to position [10548, 0]
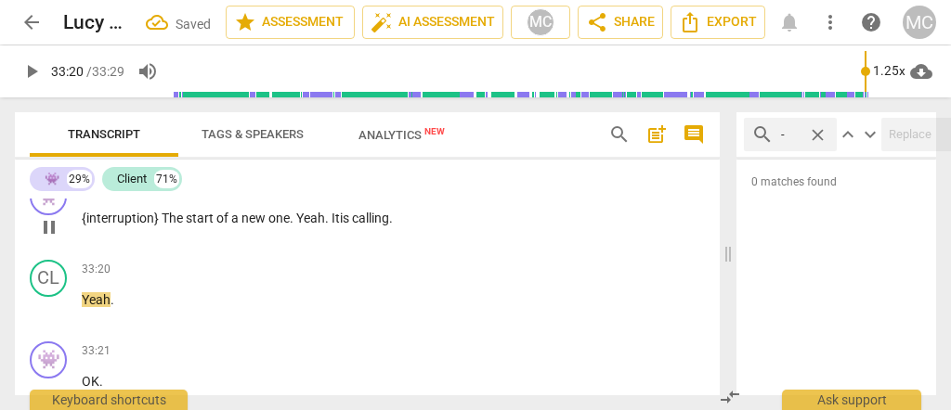
click at [310, 228] on p "{interruption} The start of a new one . Yeah. It is calling ." at bounding box center [262, 219] width 360 height 20
click at [317, 228] on div "33:17 + Add competency keyboard_arrow_right {interruption} The start of a new o…" at bounding box center [267, 211] width 371 height 67
click at [315, 226] on span "Yeah" at bounding box center [310, 218] width 29 height 15
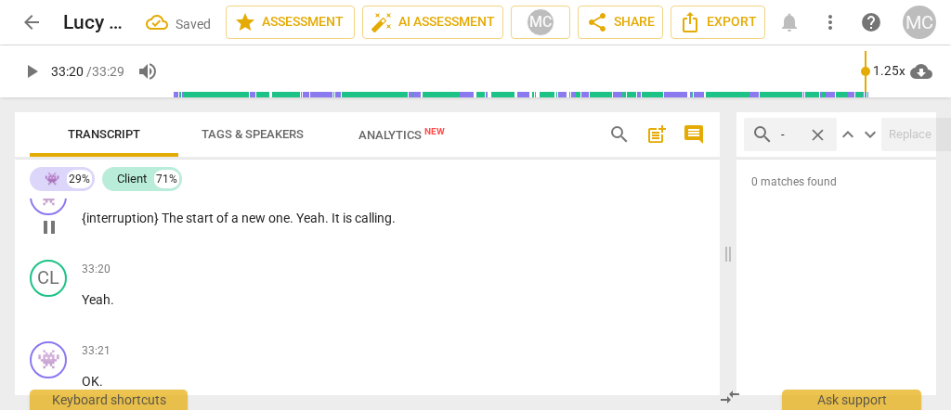
click at [352, 226] on span "is" at bounding box center [349, 218] width 12 height 15
click at [353, 226] on span "is" at bounding box center [349, 218] width 12 height 15
click at [391, 226] on span "calling" at bounding box center [373, 218] width 37 height 15
type input "1999"
click at [346, 226] on span "is" at bounding box center [349, 218] width 12 height 15
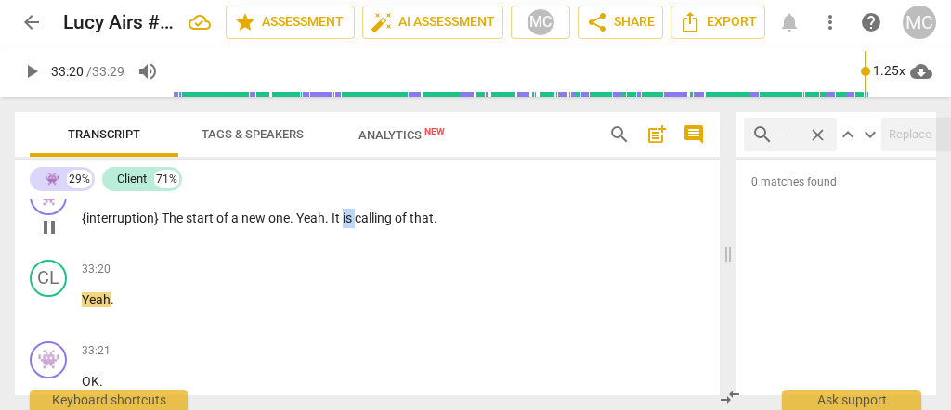
click at [346, 226] on span "is" at bounding box center [349, 218] width 12 height 15
click at [428, 226] on span "calling of that" at bounding box center [394, 218] width 79 height 15
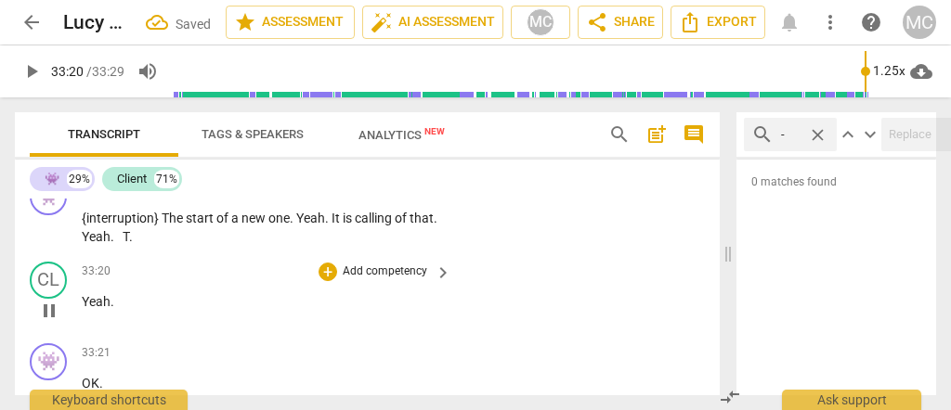
type input "2001"
click at [83, 309] on span "Yeah" at bounding box center [96, 301] width 29 height 15
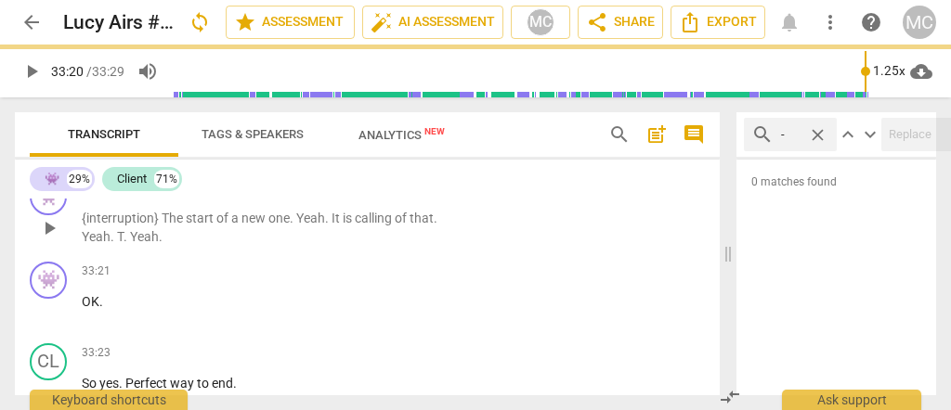
scroll to position [10467, 0]
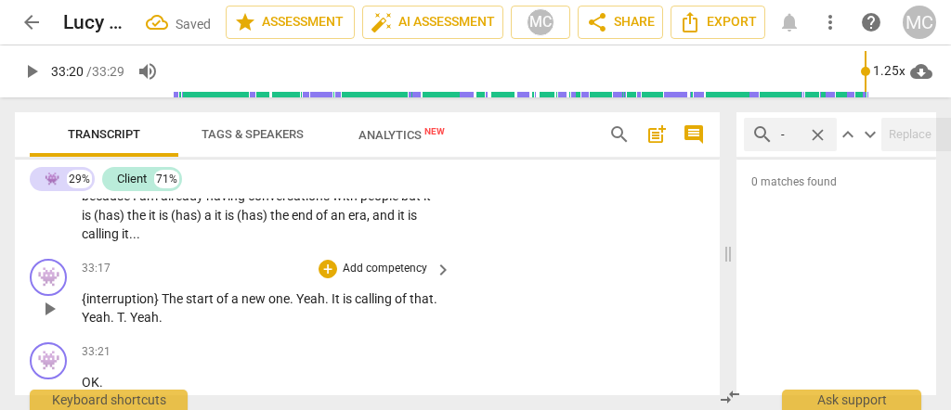
click at [130, 325] on span "Yeah" at bounding box center [144, 317] width 29 height 15
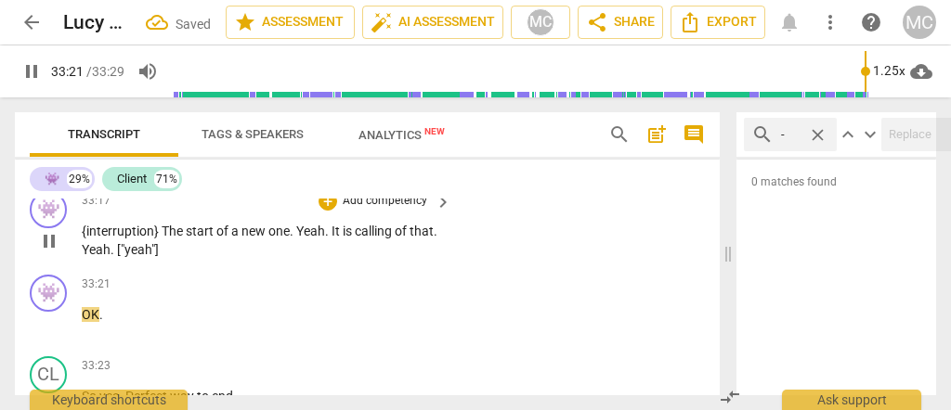
scroll to position [10591, 0]
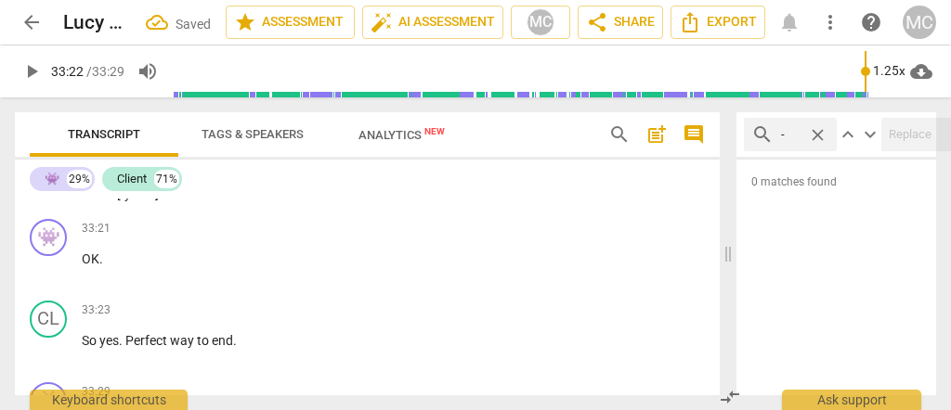
click at [95, 202] on span "Yeah. ["" at bounding box center [103, 194] width 43 height 15
click at [83, 267] on span "OK" at bounding box center [91, 259] width 18 height 15
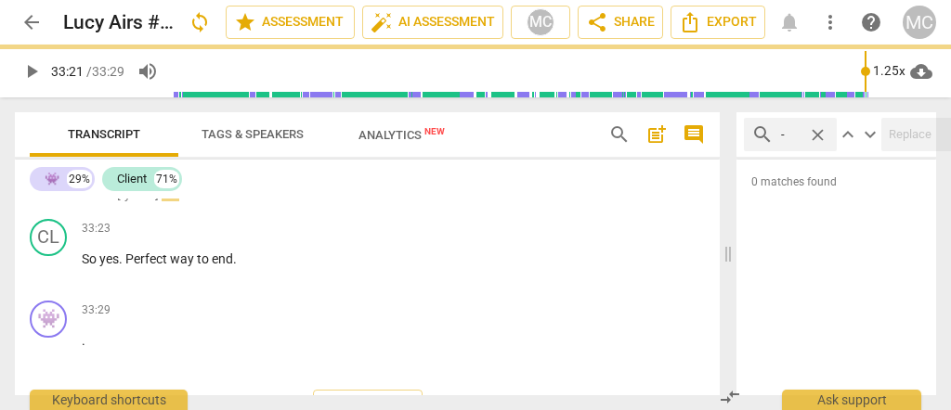
scroll to position [10510, 0]
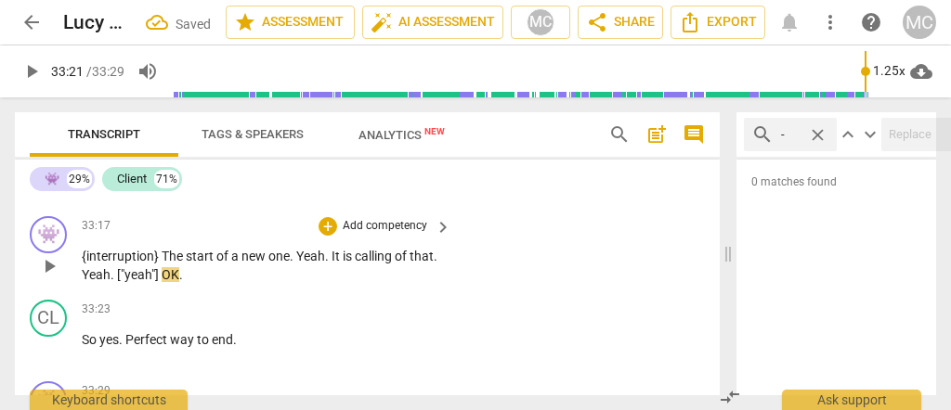
click at [132, 282] on span "["yeah"]" at bounding box center [139, 274] width 45 height 15
click at [150, 282] on span "["yeah"]" at bounding box center [139, 274] width 45 height 15
type input "2001"
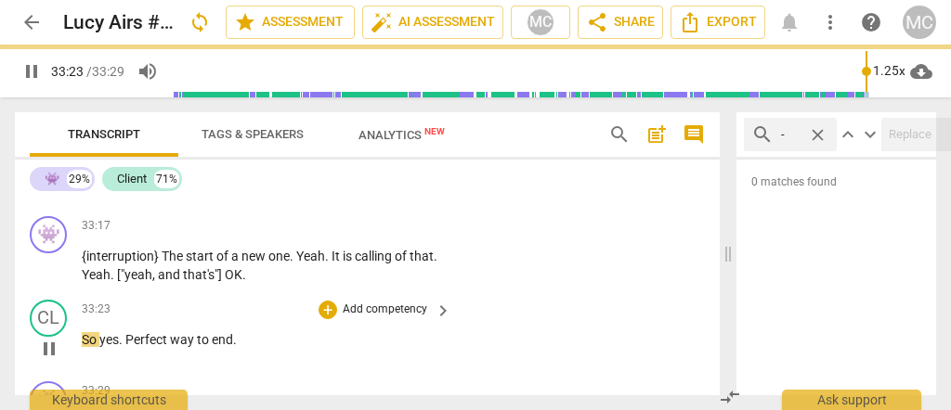
click at [82, 347] on span "So" at bounding box center [91, 339] width 18 height 15
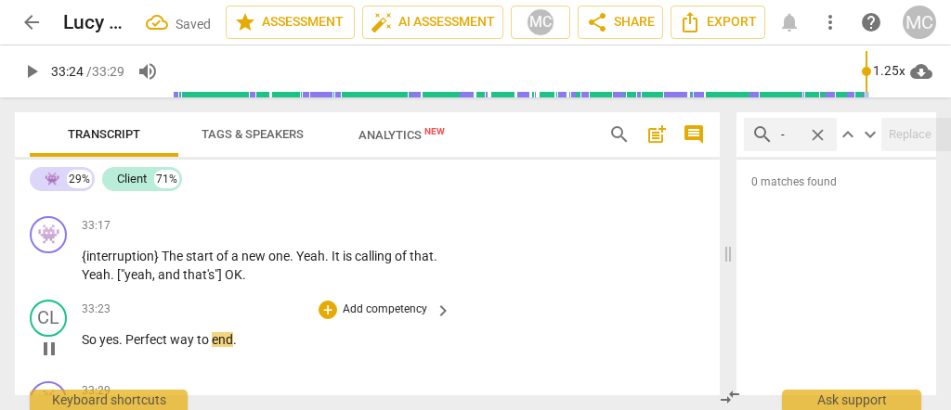
type input "2005"
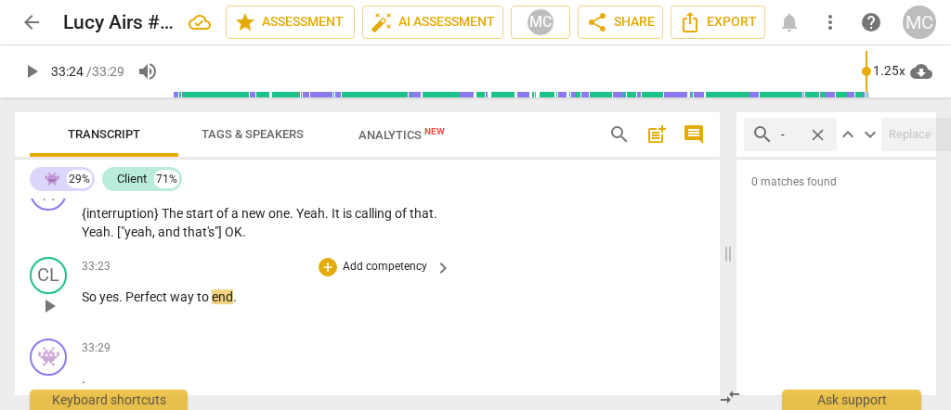
scroll to position [10572, 0]
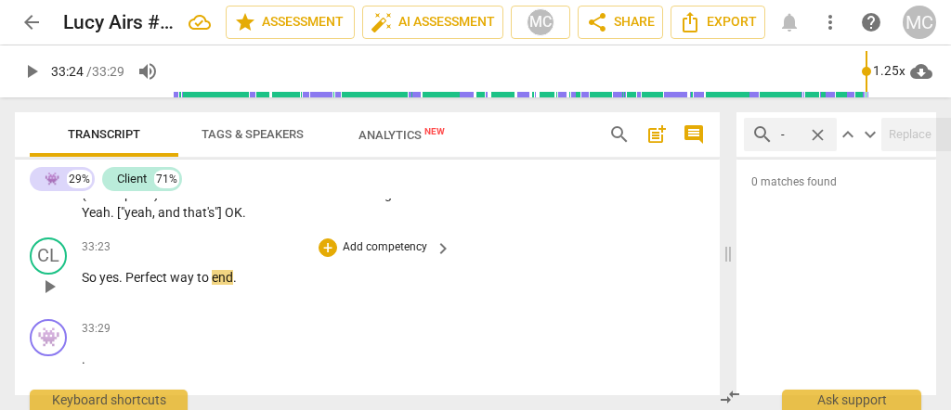
click at [82, 285] on span "So" at bounding box center [91, 277] width 18 height 15
click at [264, 340] on div "33:29 + Add competency keyboard_arrow_right" at bounding box center [267, 329] width 371 height 20
click at [130, 285] on span "perfect" at bounding box center [130, 277] width 44 height 15
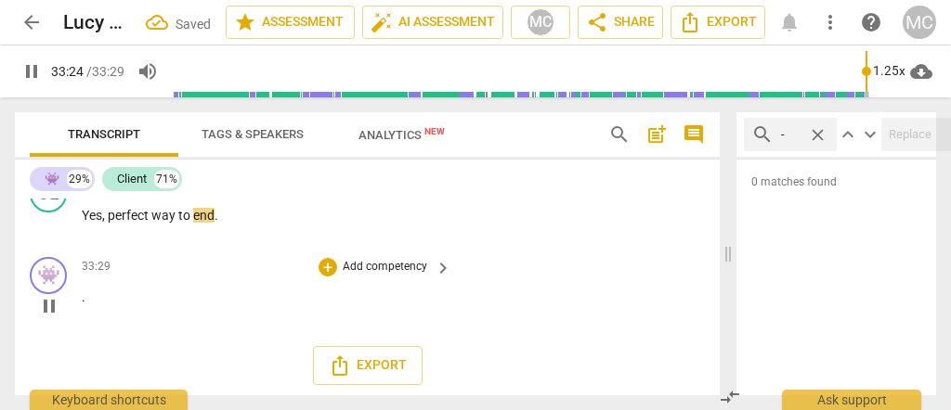
click at [106, 307] on p "." at bounding box center [262, 298] width 360 height 20
type input "2005"
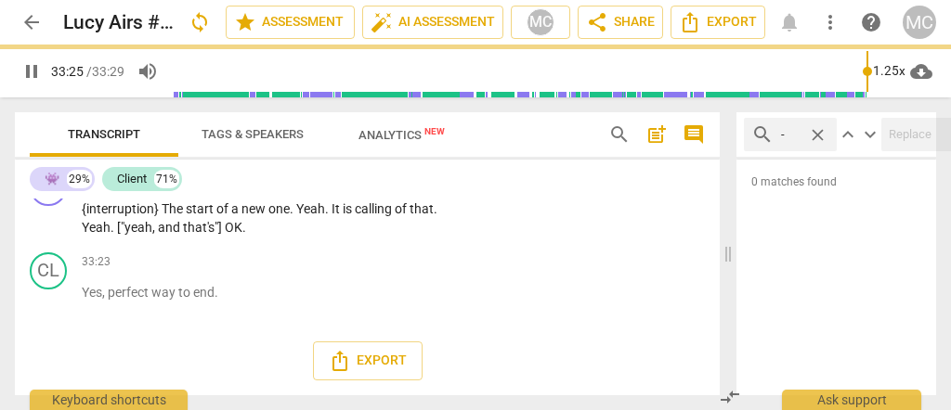
scroll to position [10552, 0]
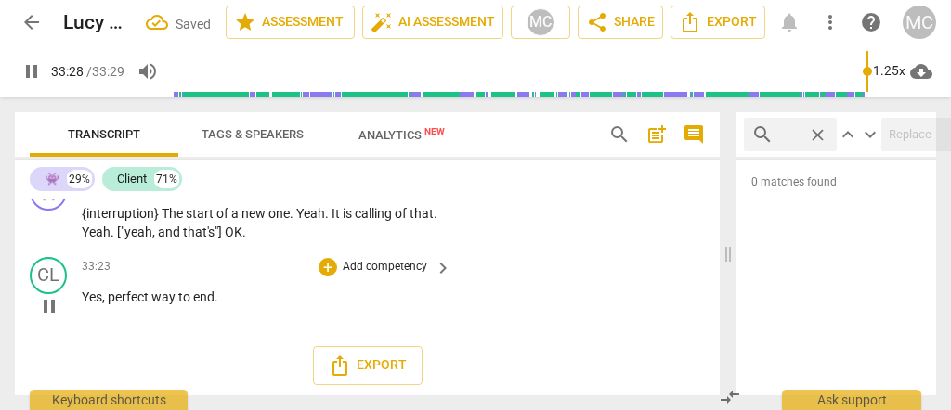
click at [94, 305] on span "Yes" at bounding box center [92, 297] width 20 height 15
click at [209, 305] on span "end" at bounding box center [203, 297] width 21 height 15
type input "2005"
click at [382, 276] on p "Add competency" at bounding box center [385, 267] width 88 height 17
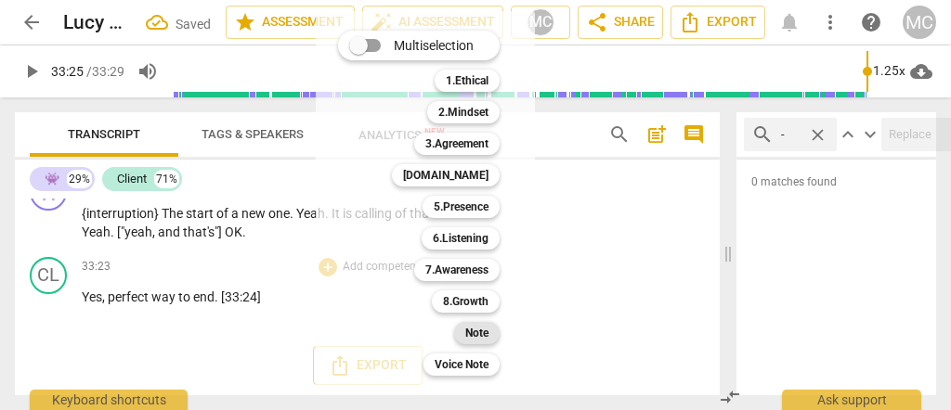
click at [469, 330] on b "Note" at bounding box center [476, 333] width 23 height 22
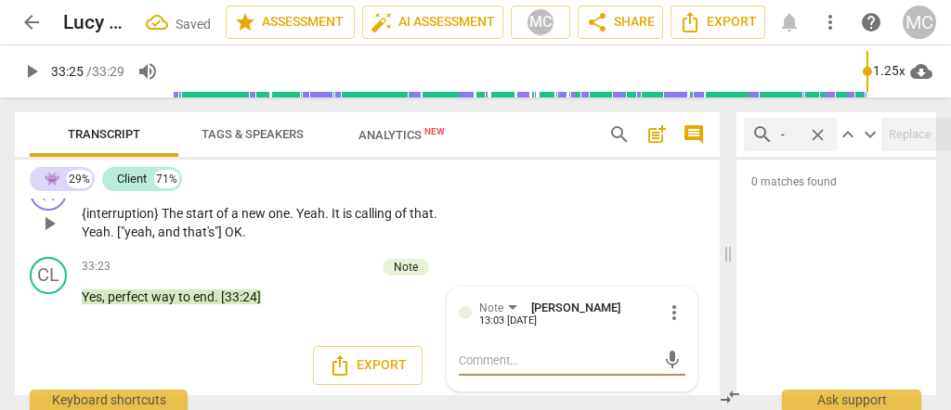
scroll to position [10491, 0]
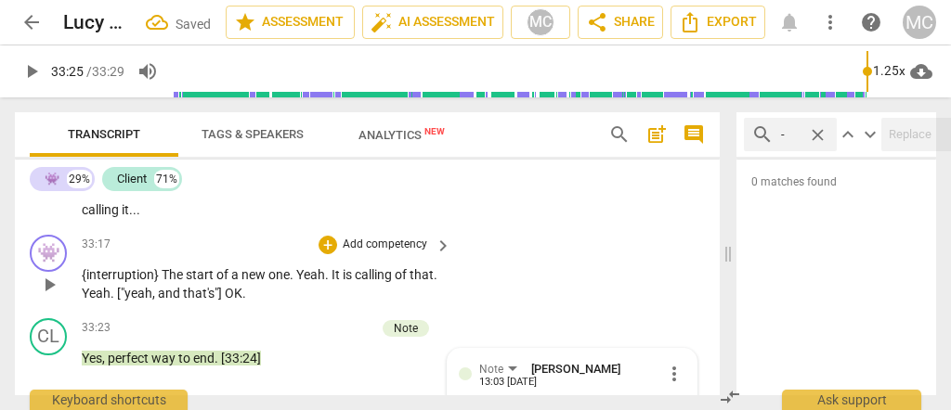
click at [370, 254] on p "Add competency" at bounding box center [385, 245] width 88 height 17
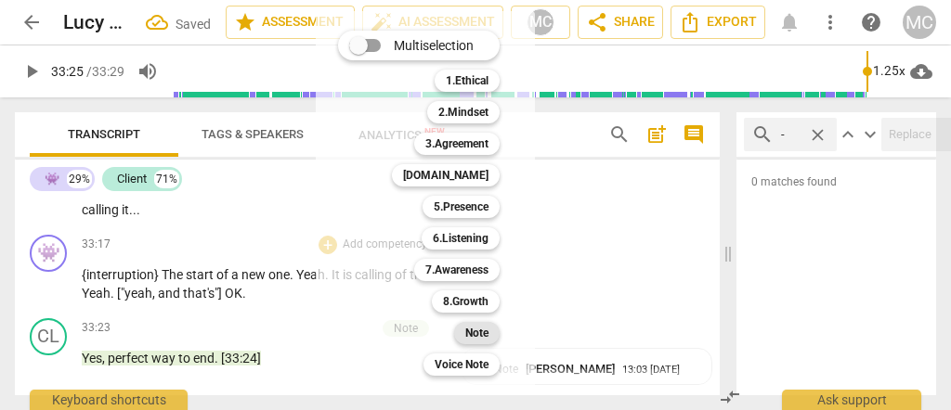
click at [468, 330] on b "Note" at bounding box center [476, 333] width 23 height 22
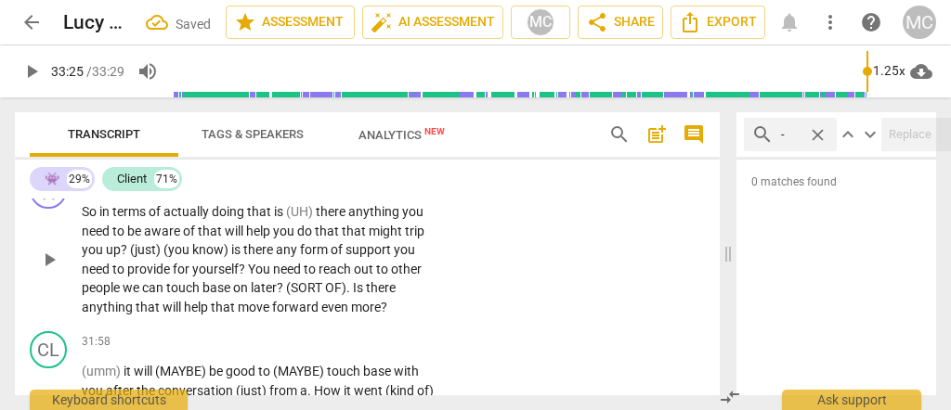
scroll to position [9810, 0]
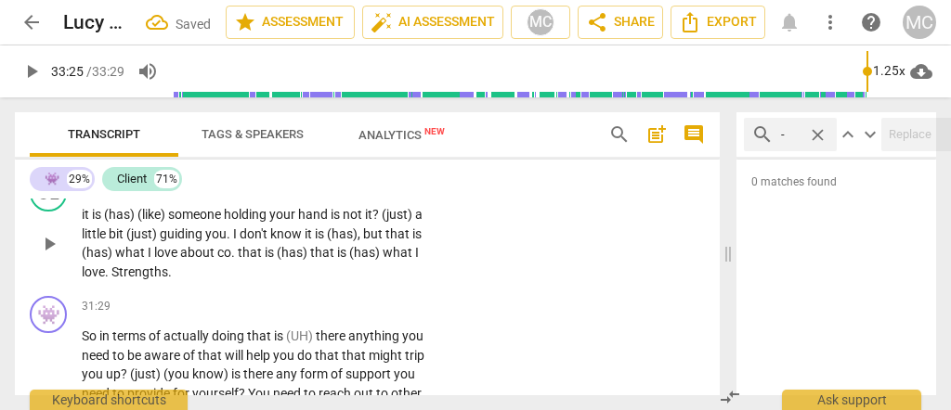
click at [142, 280] on span "Strengths" at bounding box center [139, 272] width 57 height 15
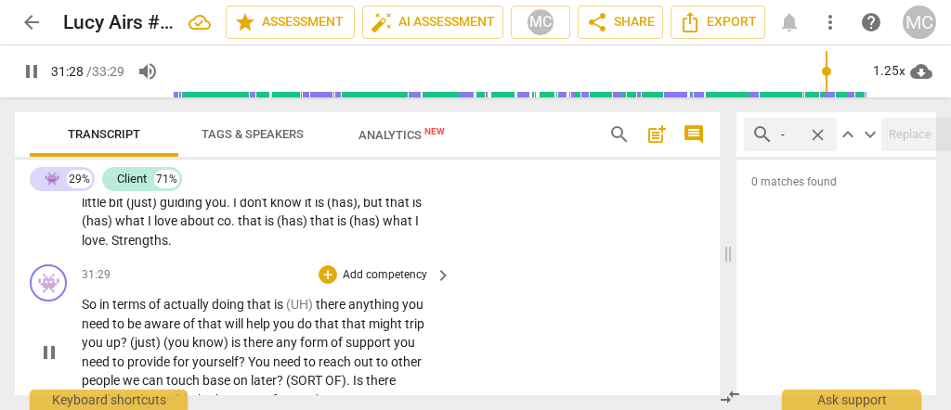
scroll to position [9872, 0]
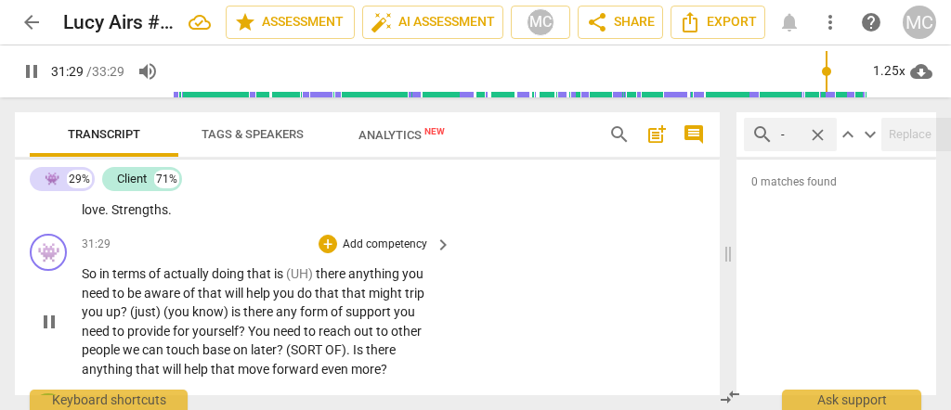
click at [84, 281] on span "So" at bounding box center [91, 274] width 18 height 15
type input "1891"
click at [128, 281] on span "terms" at bounding box center [134, 274] width 36 height 15
click at [295, 281] on span "(UH)" at bounding box center [305, 274] width 30 height 15
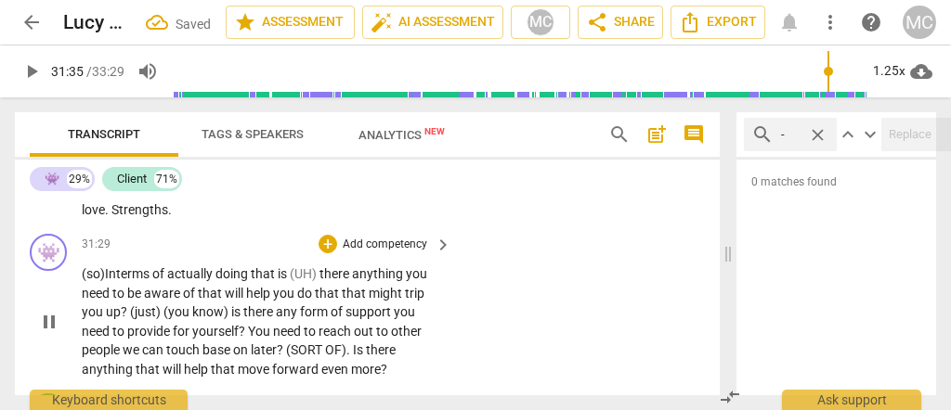
click at [278, 281] on span "that" at bounding box center [264, 274] width 27 height 15
click at [250, 281] on span "doing" at bounding box center [232, 274] width 35 height 15
click at [233, 281] on span "doing" at bounding box center [232, 274] width 35 height 15
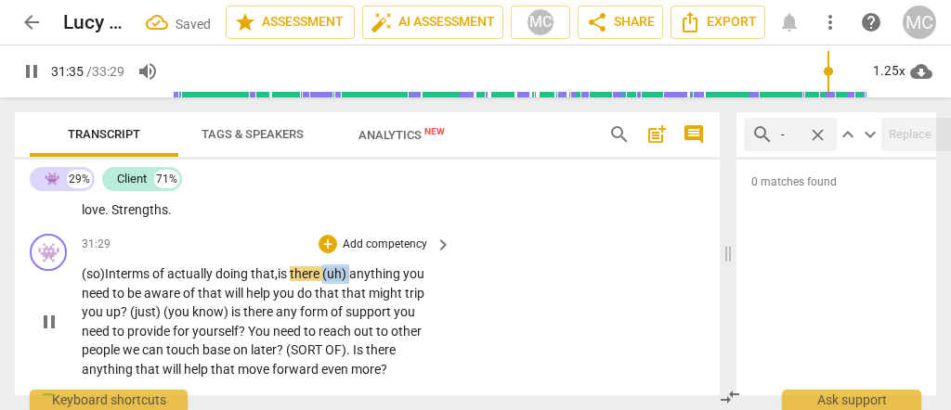
drag, startPoint x: 359, startPoint y: 295, endPoint x: 330, endPoint y: 297, distance: 29.8
click at [330, 297] on p "(so) In terms of actually doing that, is there (uh) anything you need to be awa…" at bounding box center [262, 322] width 360 height 114
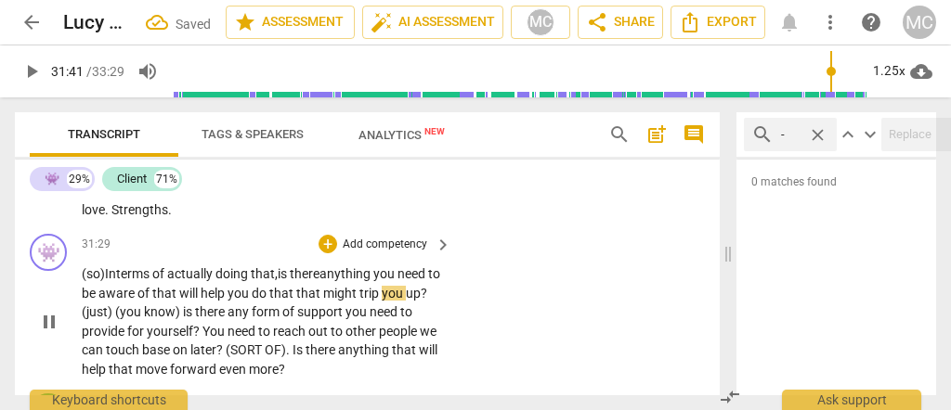
click at [296, 301] on span "that" at bounding box center [282, 293] width 27 height 15
click at [183, 319] on span "know)" at bounding box center [163, 312] width 39 height 15
click at [193, 319] on span "s" at bounding box center [188, 312] width 9 height 15
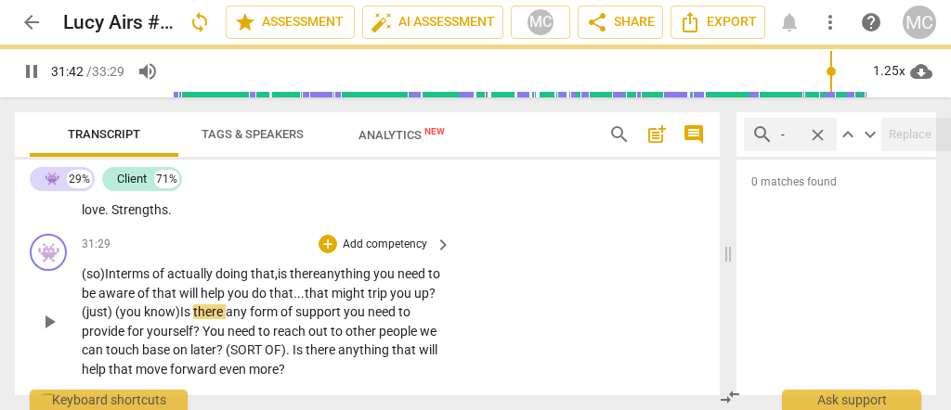
scroll to position [9934, 0]
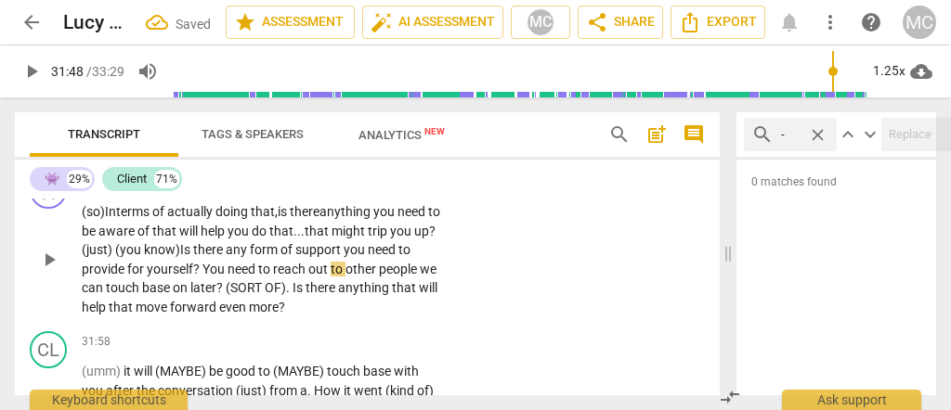
click at [182, 277] on span "yourself" at bounding box center [170, 269] width 46 height 15
click at [208, 277] on span "You" at bounding box center [214, 269] width 25 height 15
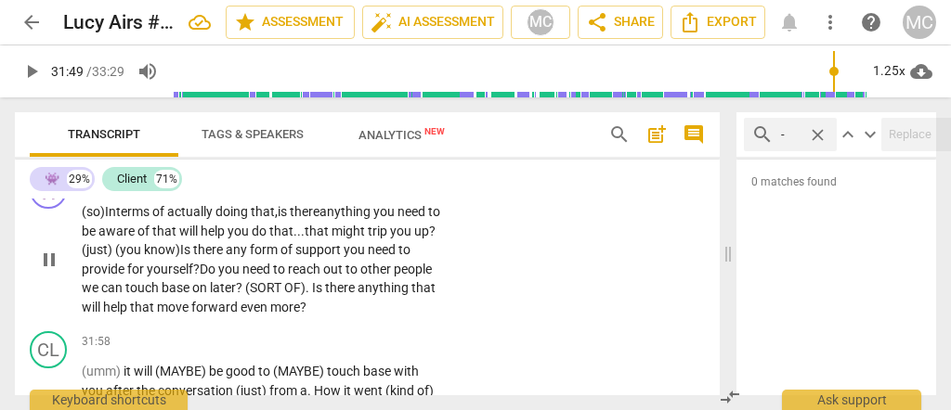
click at [241, 277] on span "ou" at bounding box center [234, 269] width 18 height 15
click at [432, 277] on span "people" at bounding box center [413, 269] width 38 height 15
click at [99, 295] on span "We" at bounding box center [91, 287] width 18 height 15
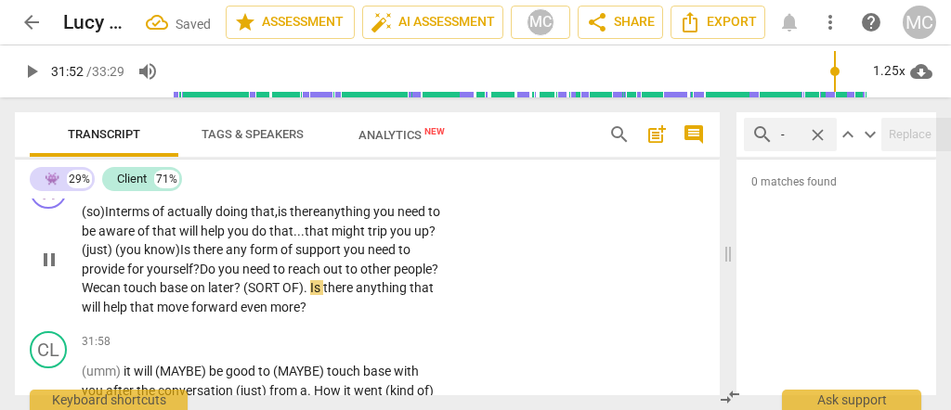
click at [234, 295] on span "later" at bounding box center [221, 287] width 26 height 15
click at [310, 295] on span "." at bounding box center [307, 287] width 7 height 15
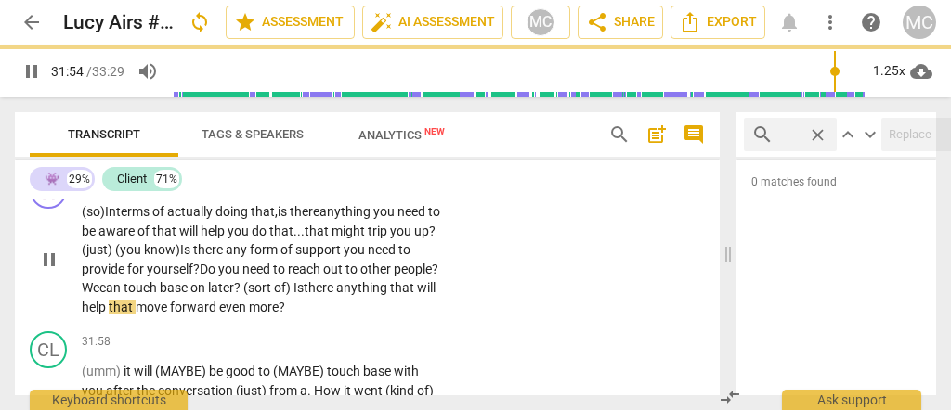
click at [474, 318] on div "👾 play_arrow pause 31:29 + Add competency keyboard_arrow_right (so) In terms of…" at bounding box center [367, 244] width 705 height 160
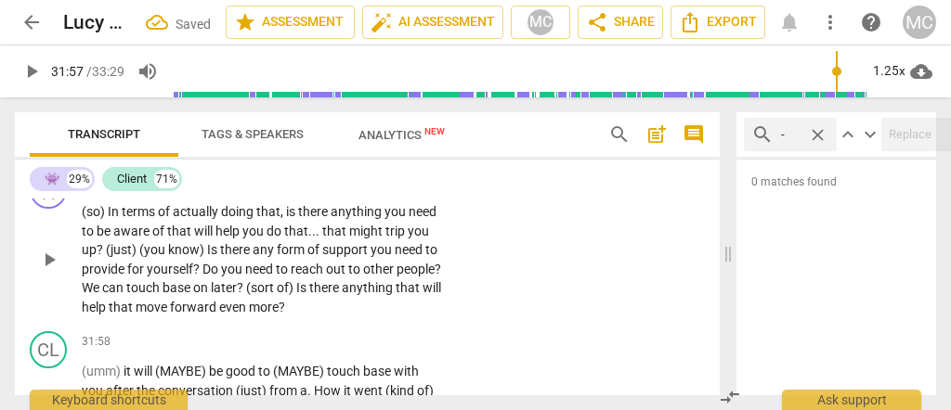
click at [424, 314] on p "(so) In terms of actually doing that , is there anything you need to be aware o…" at bounding box center [262, 259] width 360 height 114
click at [361, 191] on p "Add competency" at bounding box center [385, 183] width 88 height 17
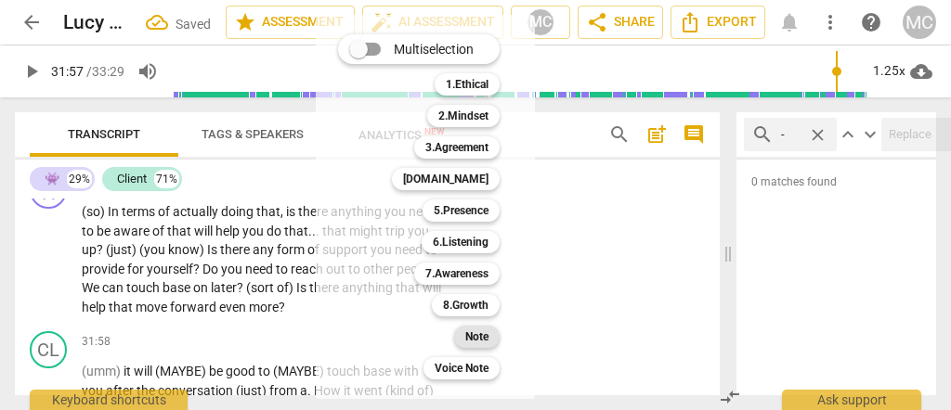
click at [471, 332] on b "Note" at bounding box center [476, 337] width 23 height 22
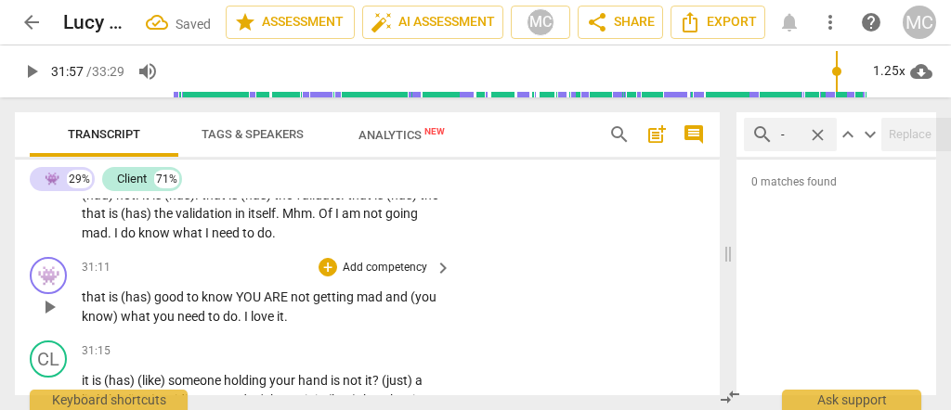
scroll to position [9624, 0]
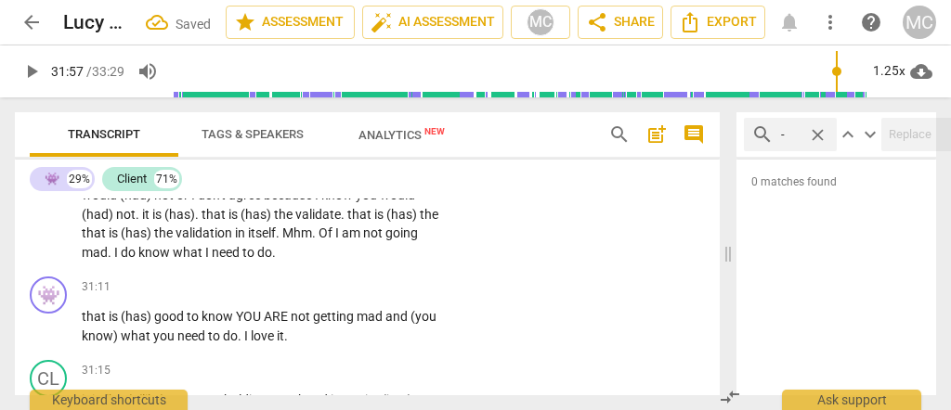
click at [385, 241] on span "going" at bounding box center [401, 233] width 33 height 15
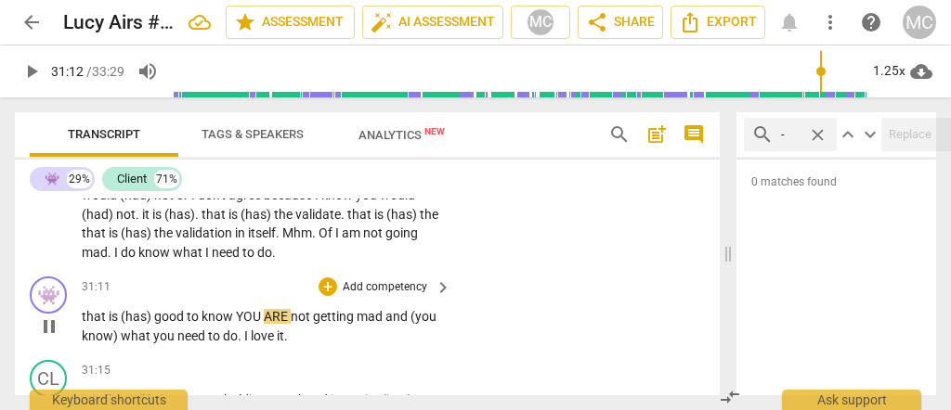
type input "1873"
click at [83, 324] on span "that" at bounding box center [95, 316] width 27 height 15
drag, startPoint x: 157, startPoint y: 339, endPoint x: 100, endPoint y: 344, distance: 56.8
click at [109, 344] on p "That is (has) good to know YOU ARE not getting mad and (you know) what you need…" at bounding box center [262, 326] width 360 height 38
click at [195, 324] on span "know" at bounding box center [180, 316] width 34 height 15
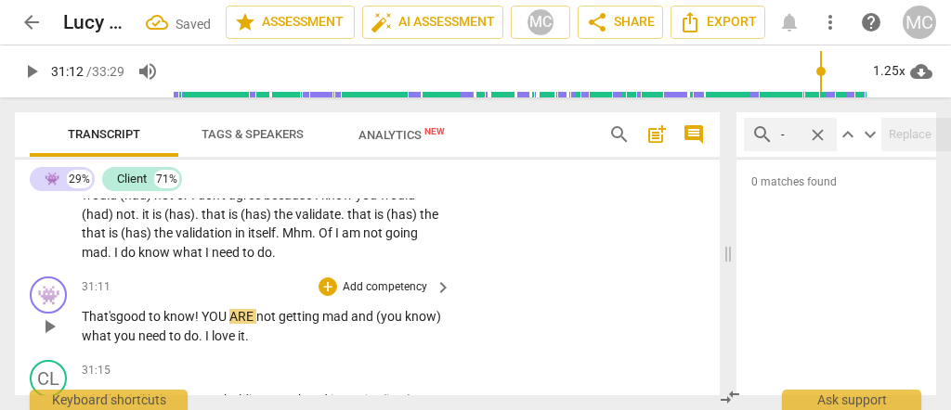
click at [107, 324] on span "That's" at bounding box center [99, 316] width 34 height 15
drag, startPoint x: 258, startPoint y: 339, endPoint x: 180, endPoint y: 345, distance: 78.3
click at [206, 340] on p "That's good to know! YOU ARE not getting mad and (you know) what you need to do…" at bounding box center [262, 326] width 360 height 38
click at [253, 324] on span "not" at bounding box center [253, 316] width 22 height 15
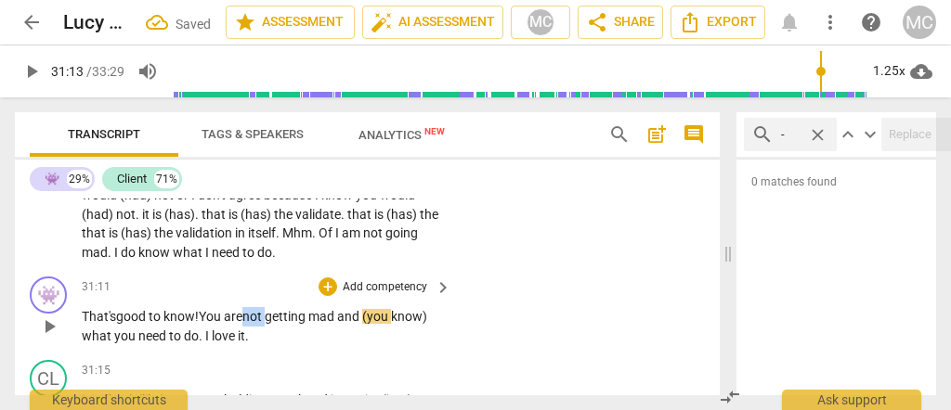
click at [253, 324] on span "not" at bounding box center [253, 316] width 22 height 15
click at [325, 324] on span "mad" at bounding box center [322, 316] width 29 height 15
click at [346, 324] on span "and" at bounding box center [349, 316] width 25 height 15
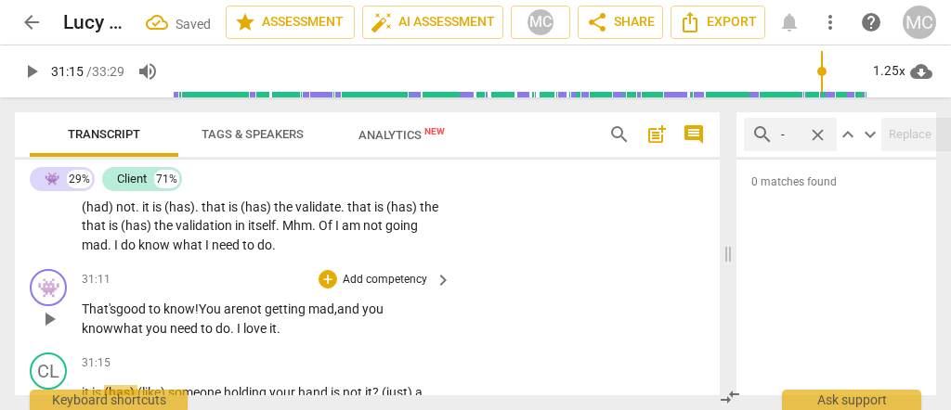
scroll to position [9651, 0]
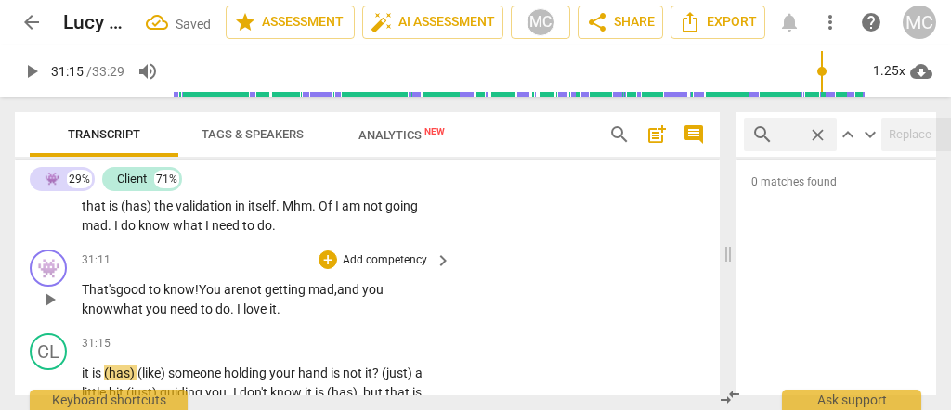
click at [137, 317] on span "what" at bounding box center [129, 309] width 33 height 15
click at [374, 269] on p "Add competency" at bounding box center [385, 261] width 88 height 17
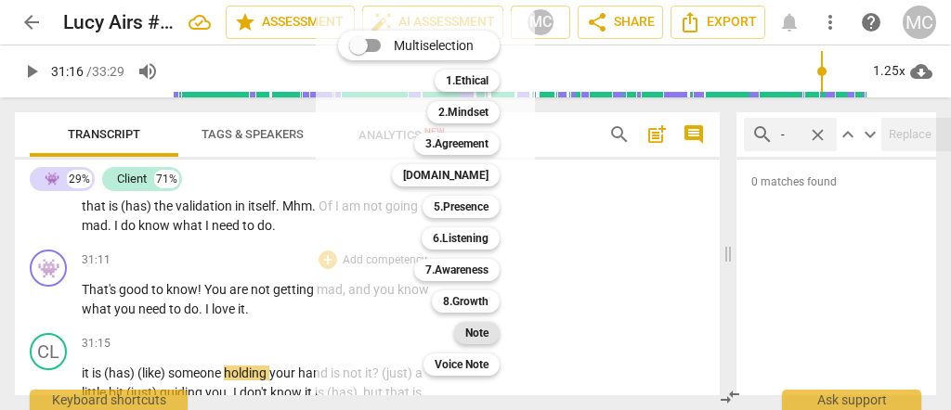
click at [469, 333] on b "Note" at bounding box center [476, 333] width 23 height 22
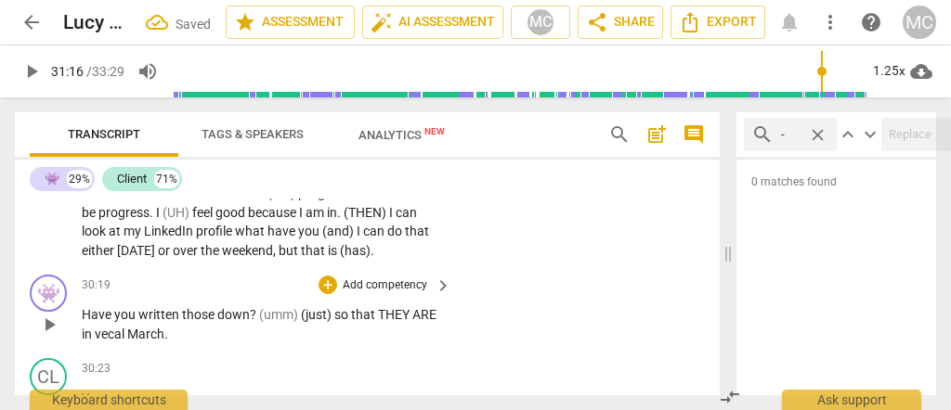
scroll to position [9155, 0]
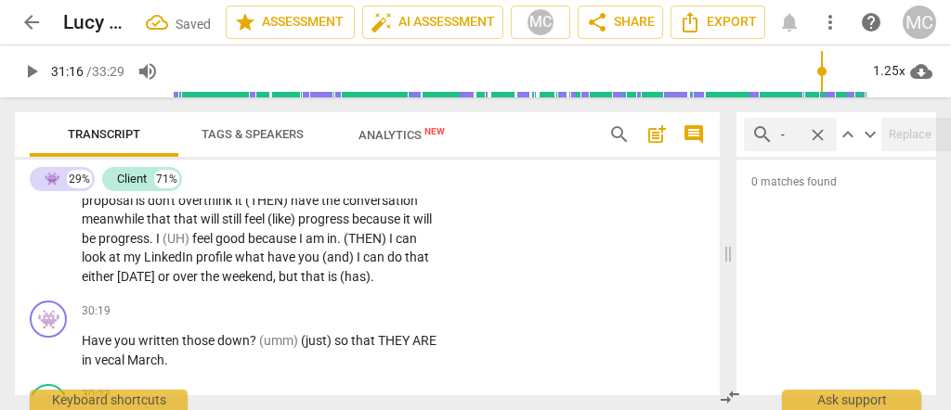
click at [222, 284] on span "the" at bounding box center [211, 276] width 21 height 15
type input "1820"
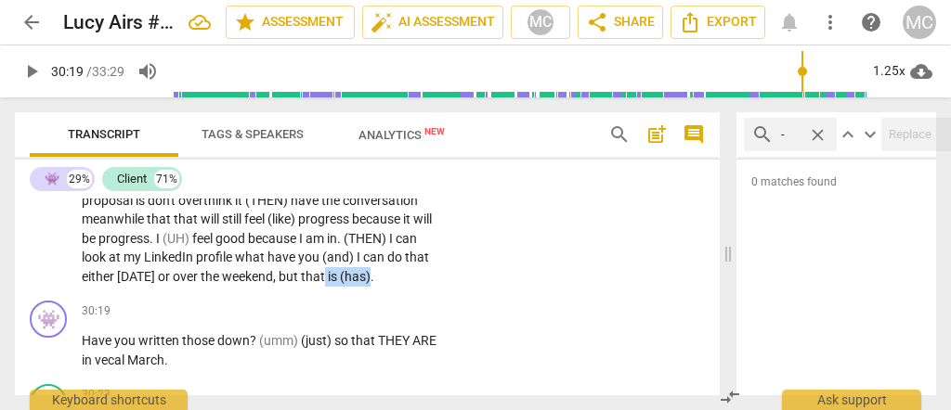
drag, startPoint x: 432, startPoint y: 296, endPoint x: 390, endPoint y: 301, distance: 42.0
click at [386, 286] on p "Schedule the meeting . Mhm . Write down what the points I need to my proposal w…" at bounding box center [262, 95] width 360 height 381
type input "1820"
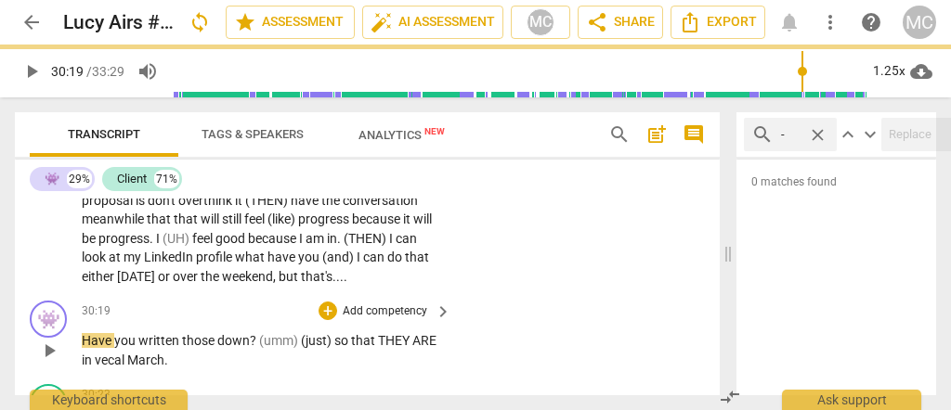
click at [84, 348] on span "Have" at bounding box center [98, 340] width 33 height 15
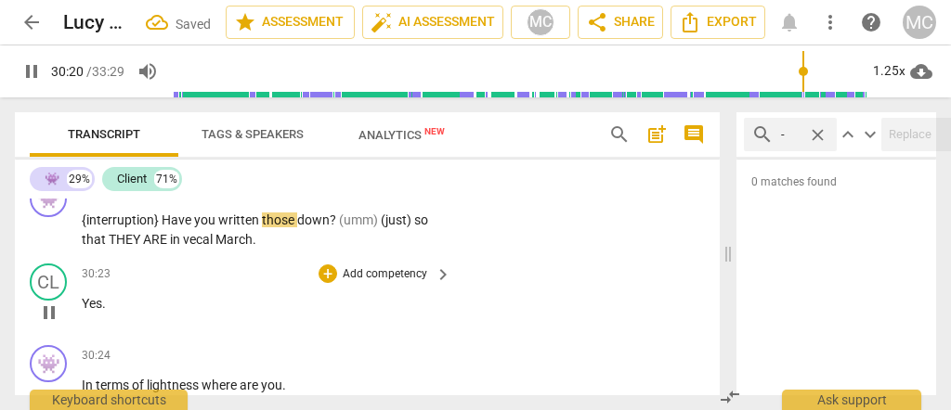
scroll to position [9279, 0]
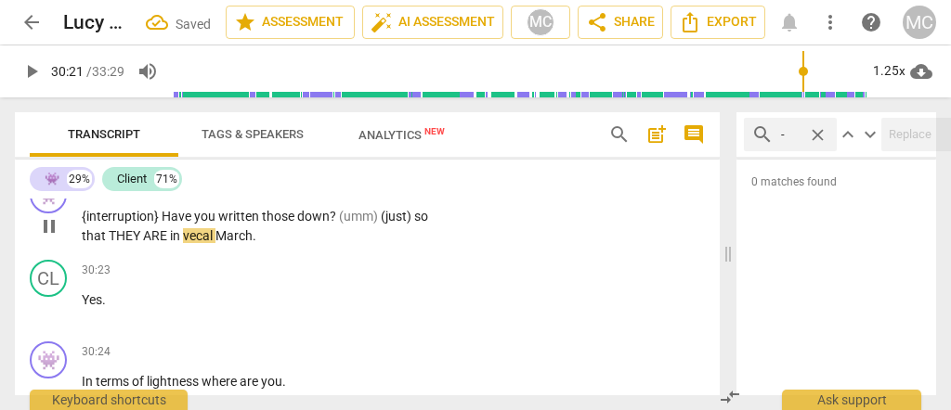
click at [282, 224] on span "those" at bounding box center [279, 216] width 35 height 15
click at [339, 224] on span "(umm)" at bounding box center [360, 216] width 42 height 15
click at [286, 224] on span "those" at bounding box center [279, 216] width 35 height 15
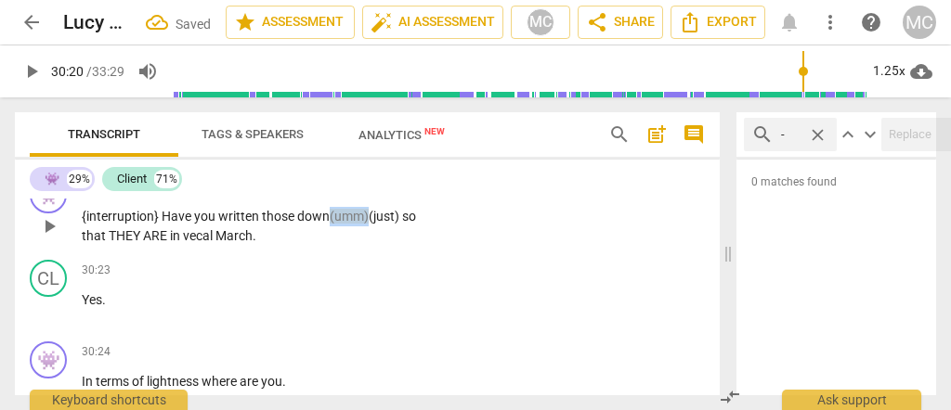
drag, startPoint x: 370, startPoint y: 237, endPoint x: 327, endPoint y: 236, distance: 42.7
click at [327, 236] on p "{interruption} Have you written those down (umm) (just) so that THEY ARE in vec…" at bounding box center [262, 226] width 360 height 38
click at [302, 224] on span "down" at bounding box center [313, 216] width 33 height 15
click at [389, 224] on span "that" at bounding box center [396, 216] width 27 height 15
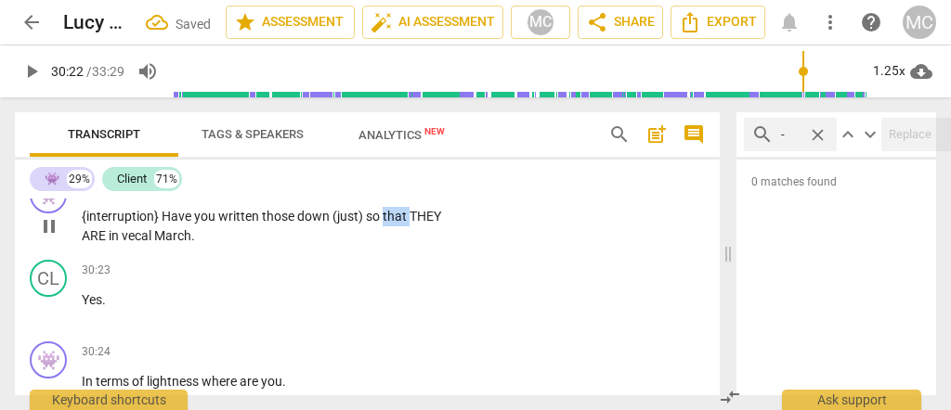
click at [389, 224] on span "that" at bounding box center [396, 216] width 27 height 15
click at [379, 224] on span "so" at bounding box center [374, 216] width 17 height 15
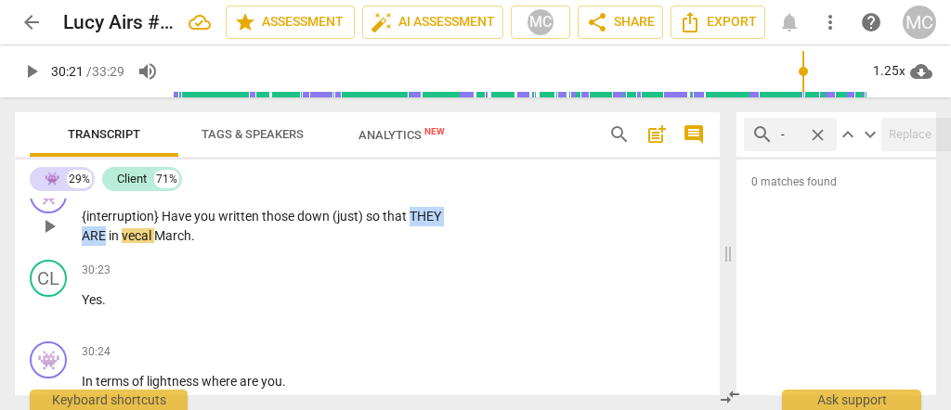
drag, startPoint x: 136, startPoint y: 256, endPoint x: 81, endPoint y: 258, distance: 54.8
click at [76, 253] on div "👾 play_arrow pause 30:19 + Add competency keyboard_arrow_right {interruption} H…" at bounding box center [367, 211] width 705 height 84
click at [92, 243] on span "that they are" at bounding box center [258, 226] width 353 height 34
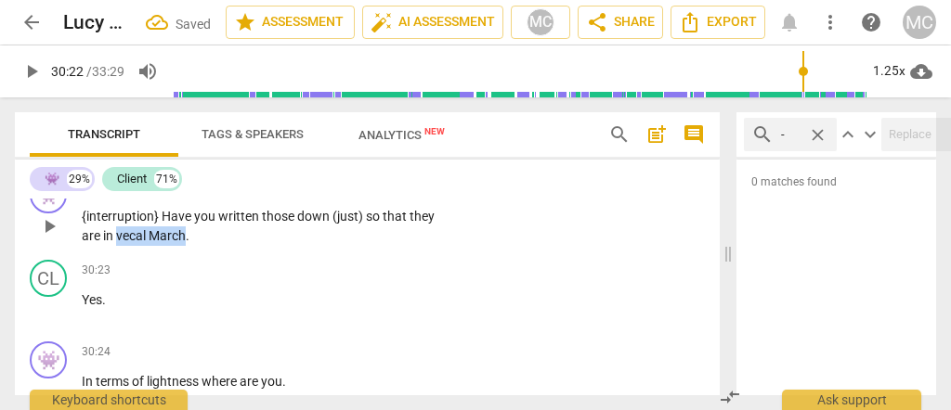
drag, startPoint x: 186, startPoint y: 258, endPoint x: 117, endPoint y: 255, distance: 68.8
click at [116, 245] on p "{interruption} Have you written those down (just) so that they are in vecal Mar…" at bounding box center [262, 226] width 360 height 38
click at [201, 245] on p "{interruption} Have you written those down (just) so that they are in [inaudibl…" at bounding box center [262, 226] width 360 height 38
click at [137, 243] on span "in [inaudible]?"" at bounding box center [143, 235] width 80 height 15
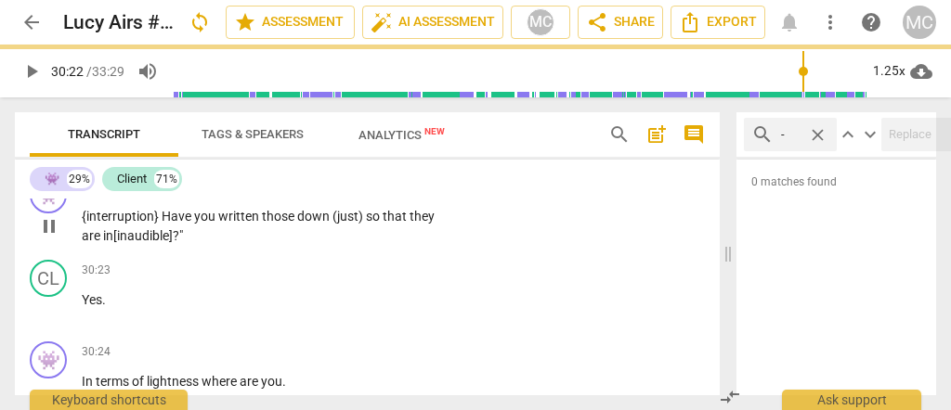
click at [197, 245] on p "{interruption} Have you written those down (just) so that they are in [inaudibl…" at bounding box center [262, 226] width 360 height 38
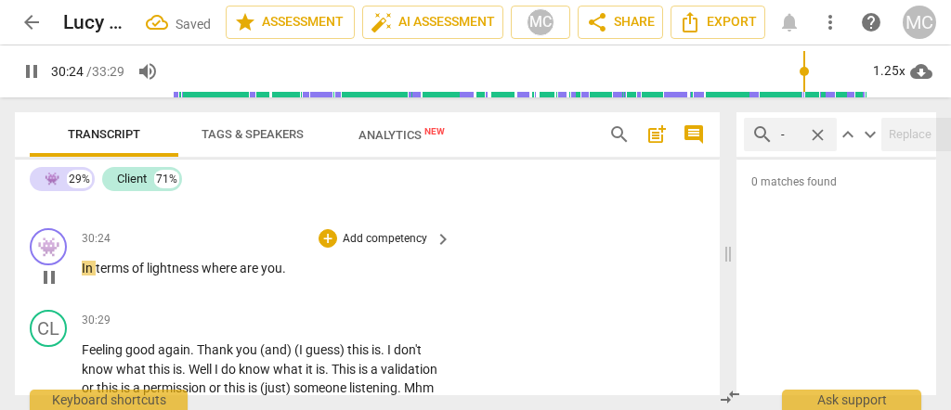
scroll to position [9403, 0]
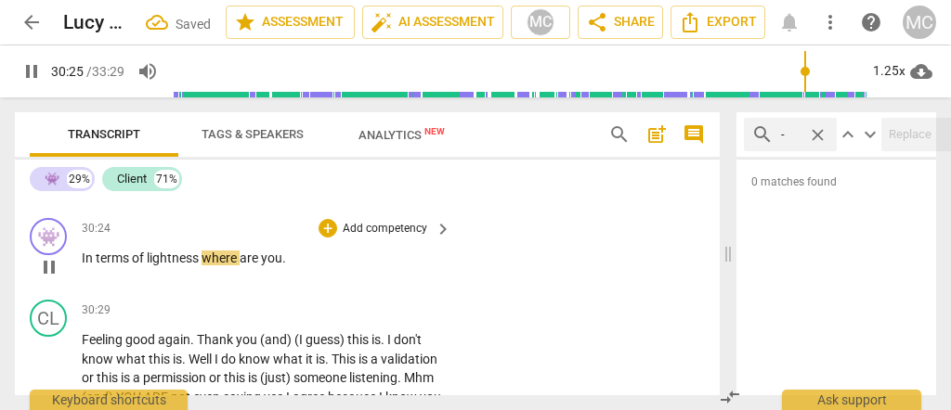
click at [205, 266] on span "where" at bounding box center [221, 258] width 38 height 15
type input "1827"
click at [361, 268] on p "In terms of lightness, where are you ." at bounding box center [262, 259] width 360 height 20
click at [399, 238] on p "Add competency" at bounding box center [385, 229] width 88 height 17
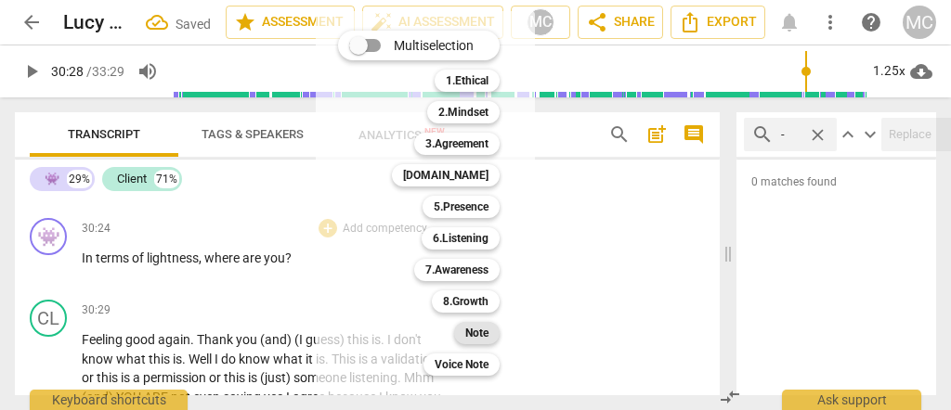
click at [477, 336] on b "Note" at bounding box center [476, 333] width 23 height 22
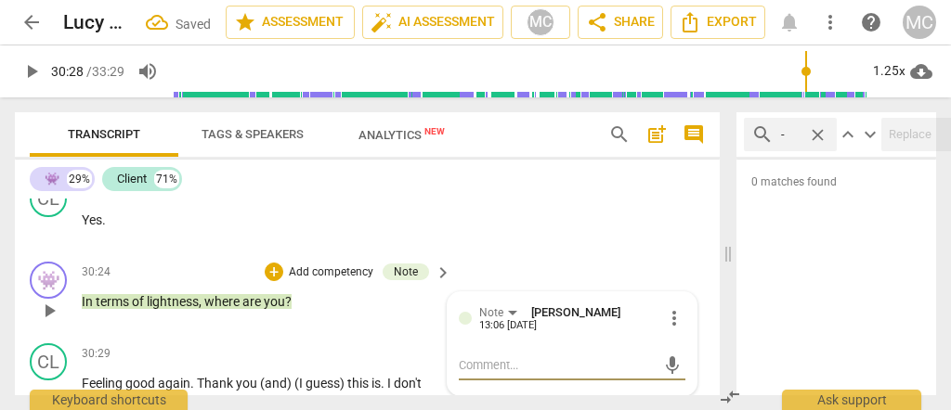
scroll to position [9341, 0]
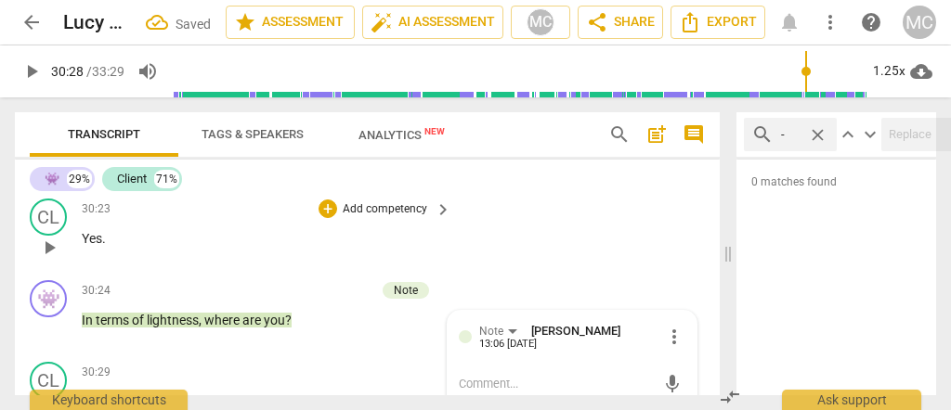
click at [390, 218] on p "Add competency" at bounding box center [385, 210] width 88 height 17
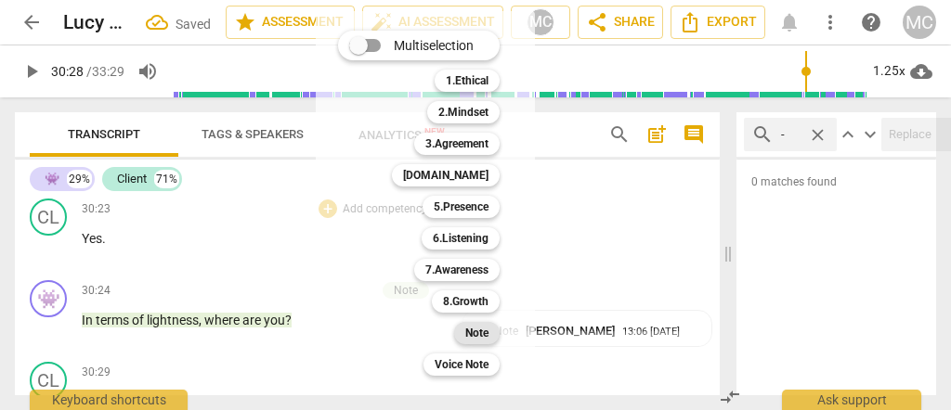
click at [484, 337] on b "Note" at bounding box center [476, 333] width 23 height 22
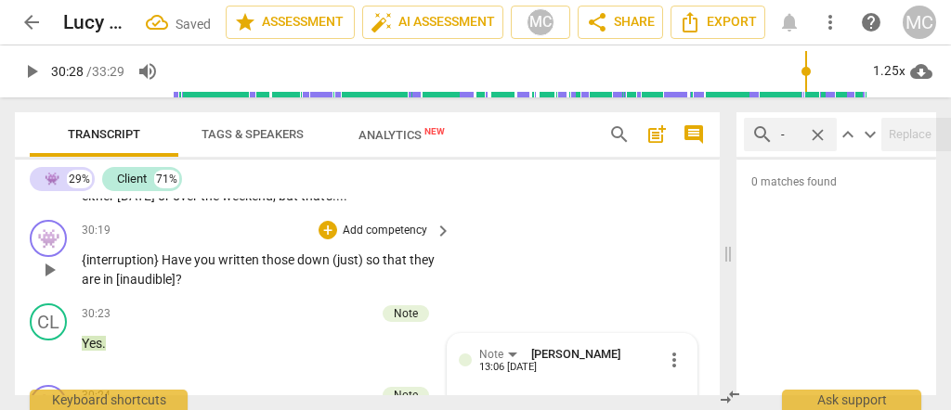
scroll to position [9217, 0]
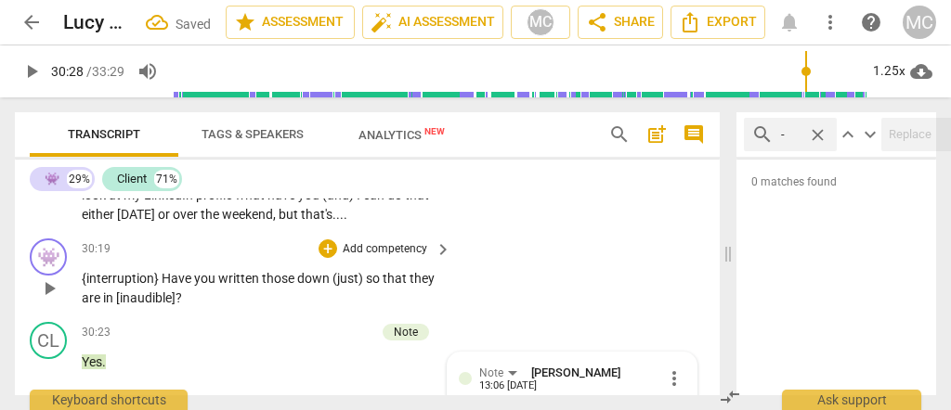
click at [394, 258] on p "Add competency" at bounding box center [385, 249] width 88 height 17
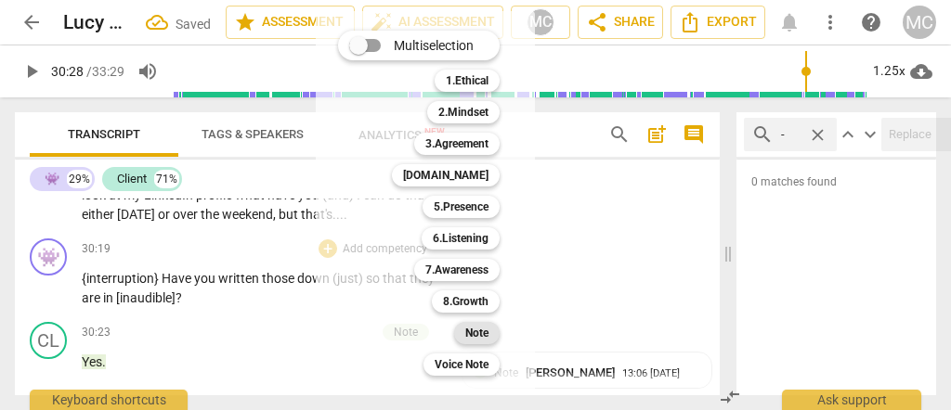
click at [470, 330] on b "Note" at bounding box center [476, 333] width 23 height 22
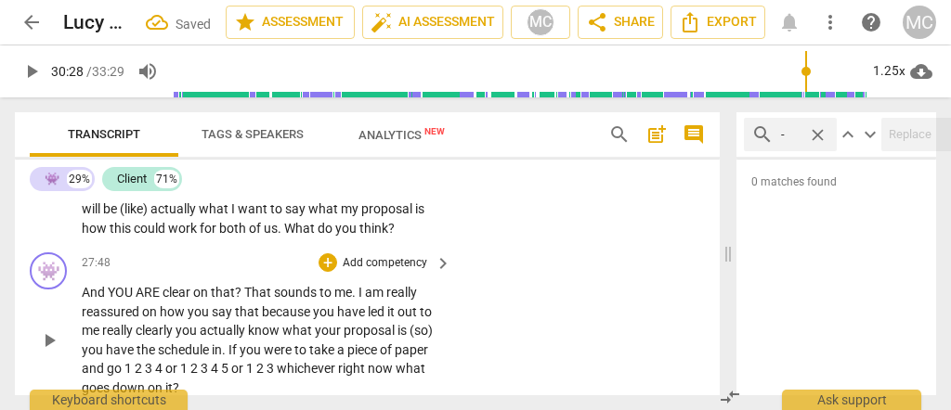
scroll to position [8598, 0]
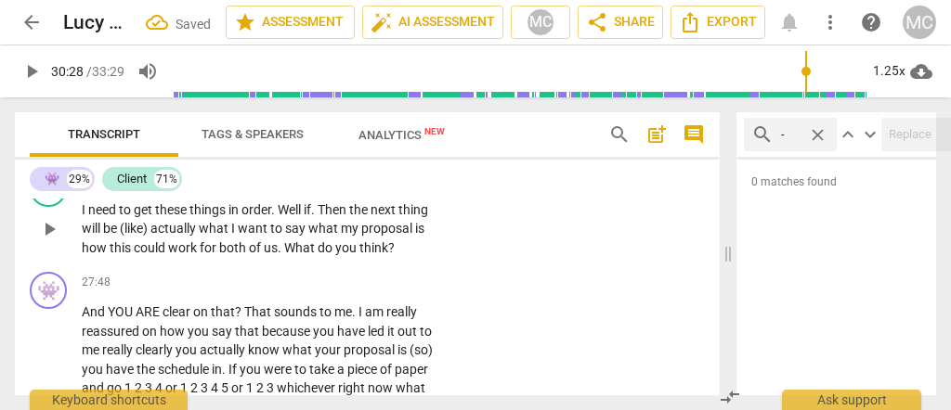
click at [198, 255] on span "work" at bounding box center [184, 248] width 32 height 15
click at [213, 255] on span "for" at bounding box center [210, 248] width 20 height 15
click at [217, 255] on span "for" at bounding box center [210, 248] width 20 height 15
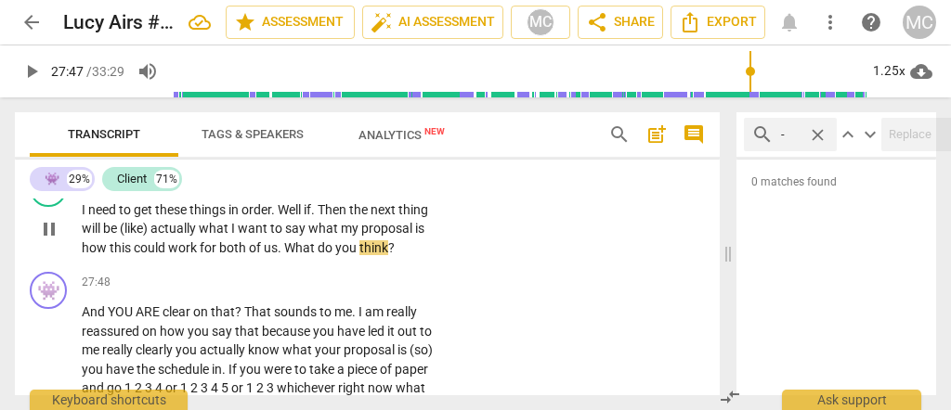
click at [380, 255] on span "think" at bounding box center [373, 248] width 29 height 15
type input "1668"
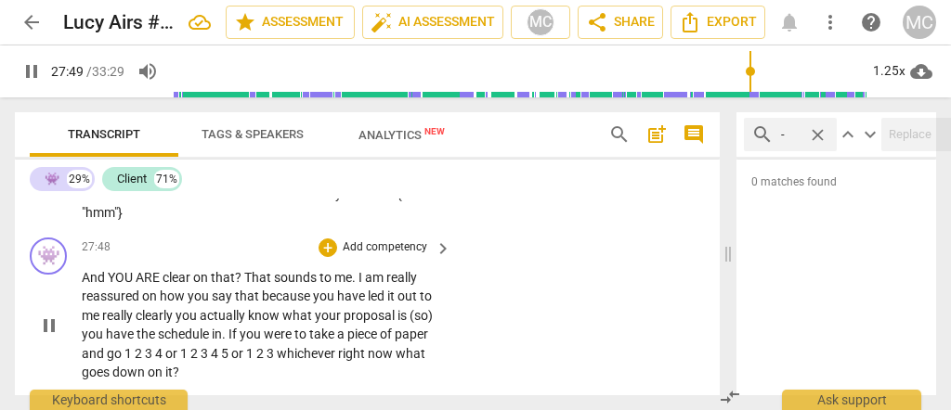
scroll to position [8660, 0]
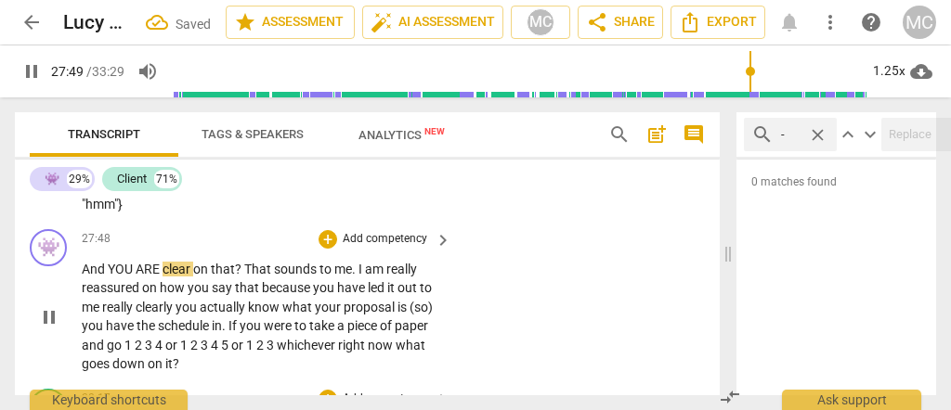
click at [91, 277] on span "And" at bounding box center [95, 269] width 26 height 15
type input "1669"
drag, startPoint x: 85, startPoint y: 289, endPoint x: 107, endPoint y: 288, distance: 21.4
click at [90, 277] on span "And" at bounding box center [95, 269] width 26 height 15
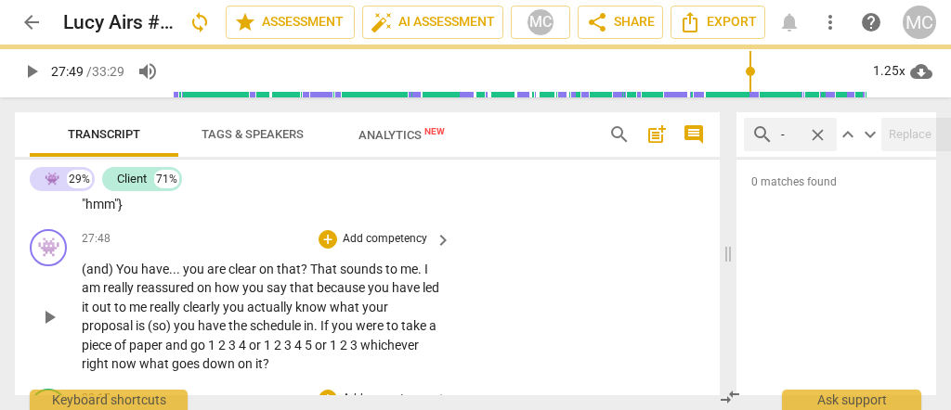
click at [98, 212] on span ""hmm"}" at bounding box center [102, 204] width 41 height 15
click at [142, 277] on span "have" at bounding box center [155, 269] width 28 height 15
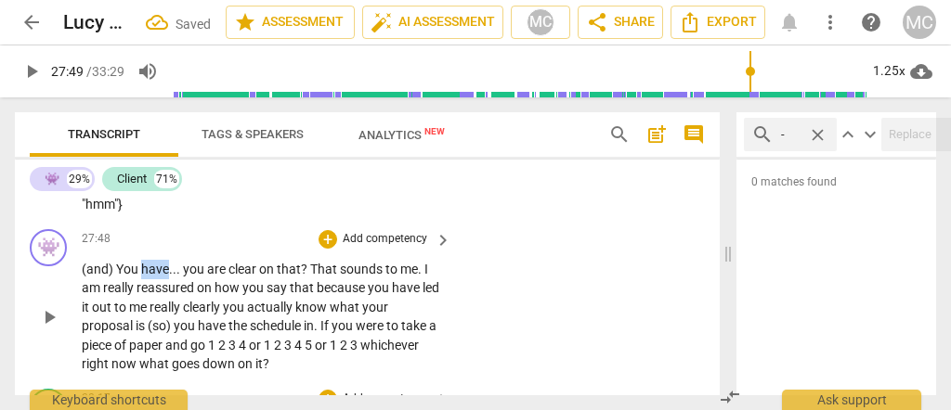
click at [142, 277] on span "have" at bounding box center [155, 269] width 28 height 15
click at [306, 277] on span "?" at bounding box center [305, 269] width 9 height 15
type input "1671"
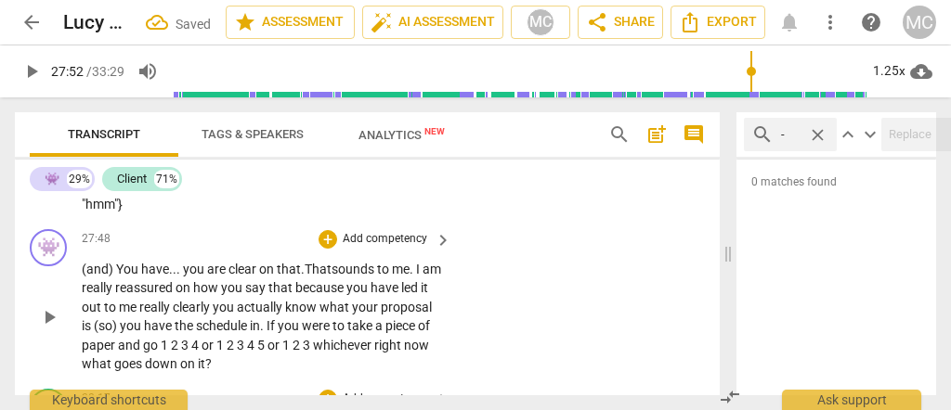
click at [261, 277] on span "on" at bounding box center [268, 269] width 18 height 15
click at [281, 277] on span "that." at bounding box center [291, 269] width 28 height 15
click at [306, 277] on span "That" at bounding box center [318, 269] width 27 height 15
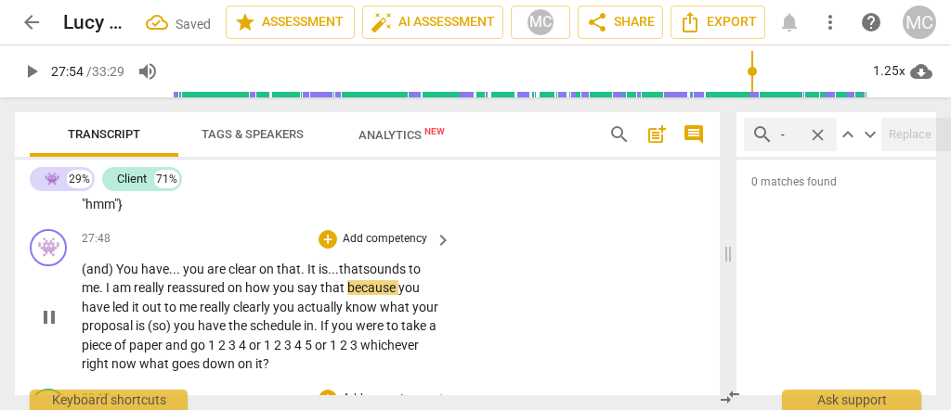
click at [96, 295] on span "me" at bounding box center [91, 287] width 18 height 15
click at [106, 295] on span "I" at bounding box center [109, 287] width 7 height 15
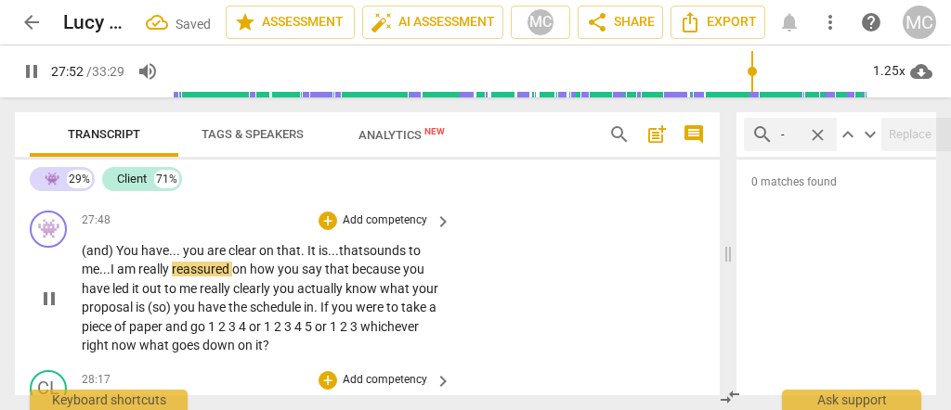
scroll to position [8722, 0]
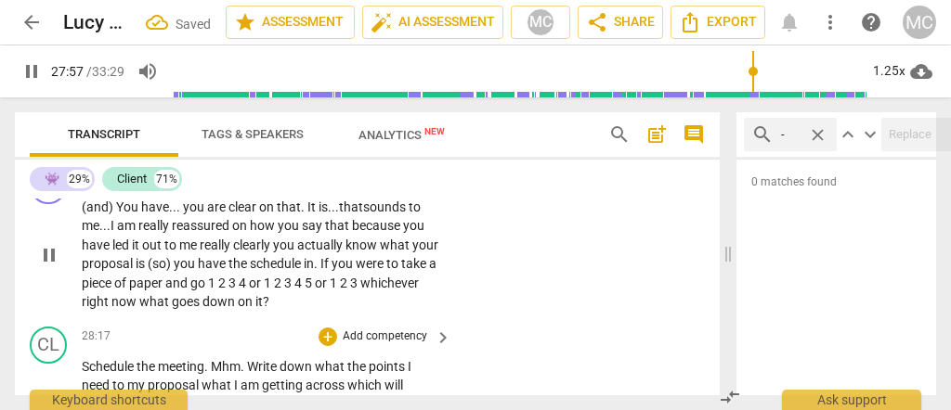
click at [270, 253] on span "clearly" at bounding box center [253, 245] width 40 height 15
click at [273, 253] on span "clearly" at bounding box center [253, 245] width 40 height 15
click at [313, 253] on span "actually" at bounding box center [322, 245] width 48 height 15
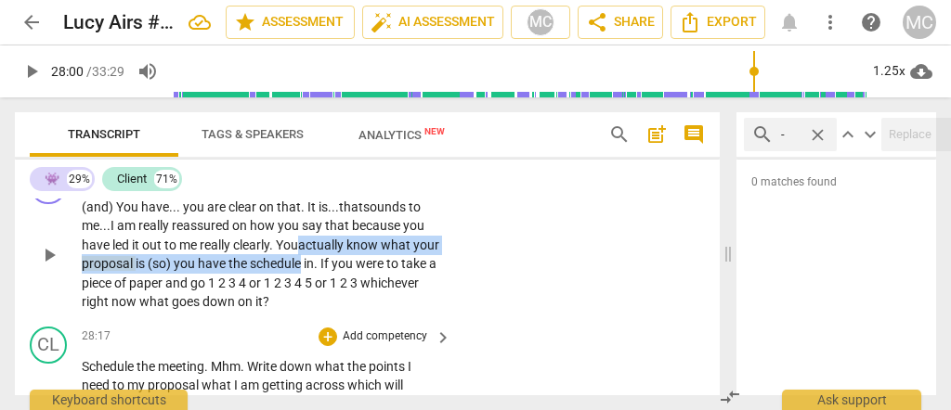
drag, startPoint x: 313, startPoint y: 265, endPoint x: 308, endPoint y: 273, distance: 9.6
click at [308, 279] on p "(and) You have . . . you are clear on that. It is... that sounds to me... I am …" at bounding box center [262, 255] width 360 height 114
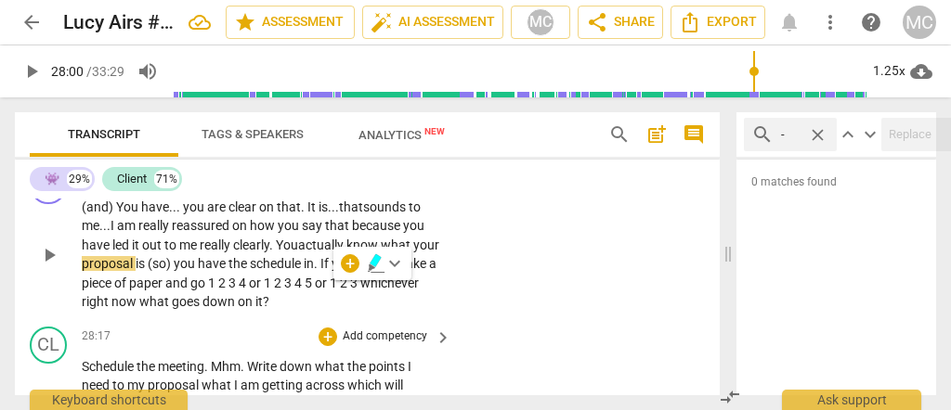
click at [291, 253] on span "You" at bounding box center [287, 245] width 22 height 15
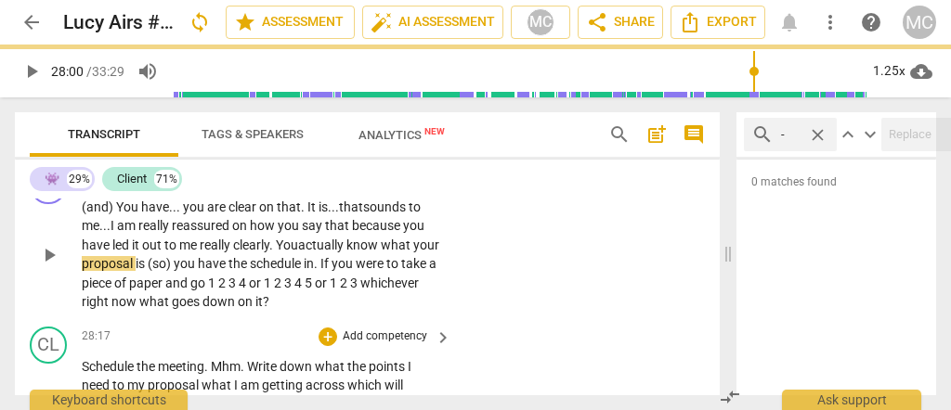
click at [291, 253] on span "You" at bounding box center [287, 245] width 22 height 15
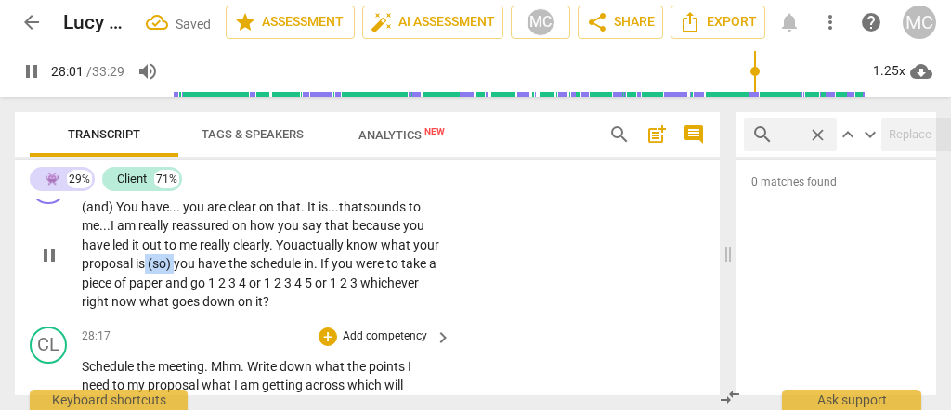
drag, startPoint x: 203, startPoint y: 286, endPoint x: 173, endPoint y: 290, distance: 30.9
click at [173, 290] on p "(and) You have . . . you are clear on that. It is... that sounds to me... I am …" at bounding box center [262, 255] width 360 height 114
click at [164, 271] on span "is, so" at bounding box center [150, 263] width 29 height 15
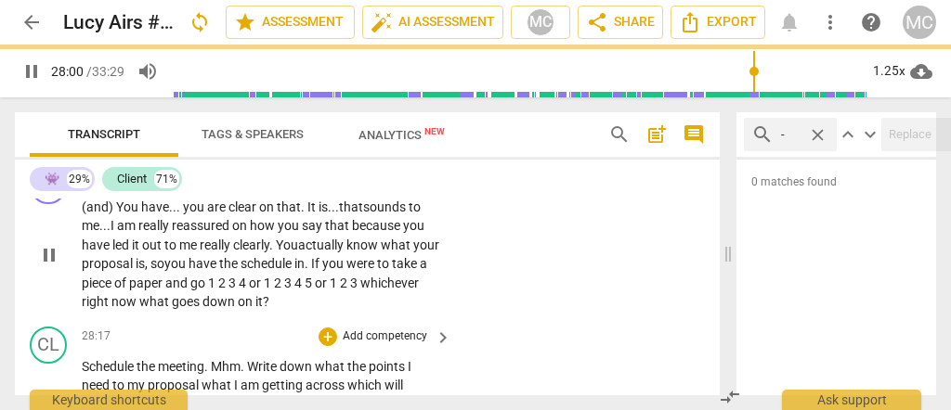
click at [164, 271] on span "is, so" at bounding box center [150, 263] width 29 height 15
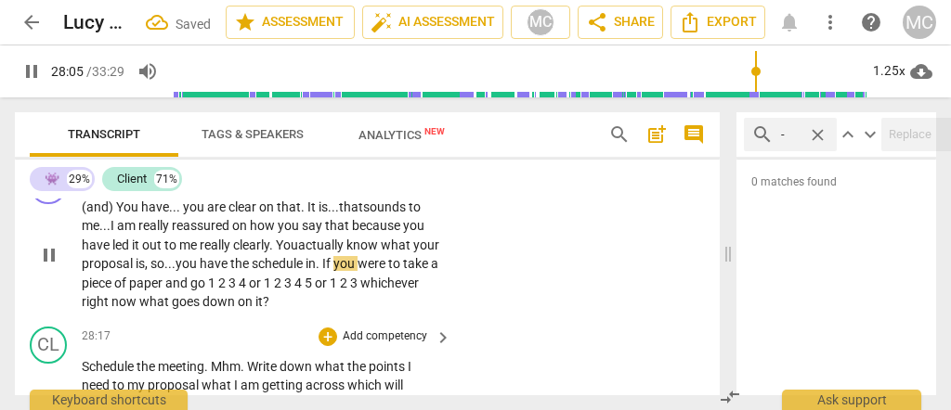
click at [300, 271] on span "schedule" at bounding box center [279, 263] width 54 height 15
click at [316, 271] on span "in" at bounding box center [311, 263] width 10 height 15
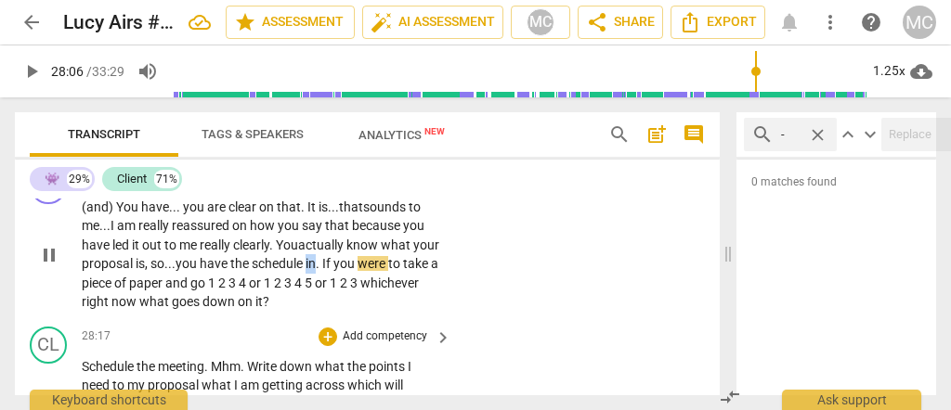
click at [316, 271] on span "in" at bounding box center [311, 263] width 10 height 15
click at [322, 271] on span "." at bounding box center [319, 263] width 7 height 15
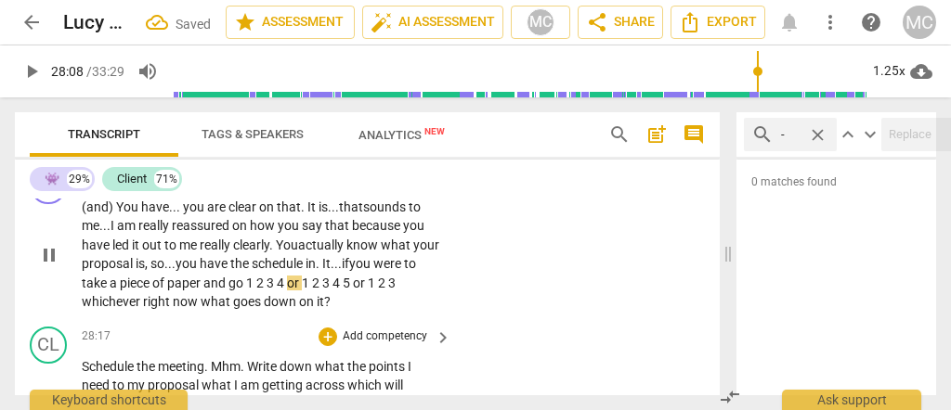
click at [256, 291] on span "1" at bounding box center [251, 283] width 10 height 15
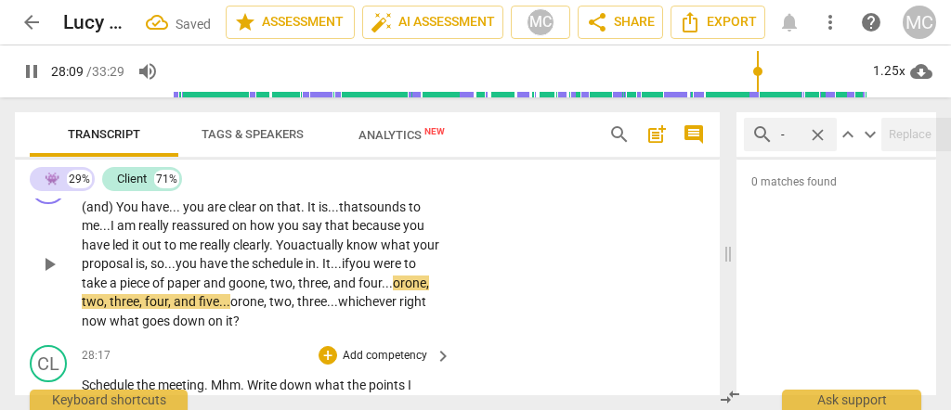
click at [309, 310] on span "or one, two, three, four, and five..." at bounding box center [255, 293] width 347 height 34
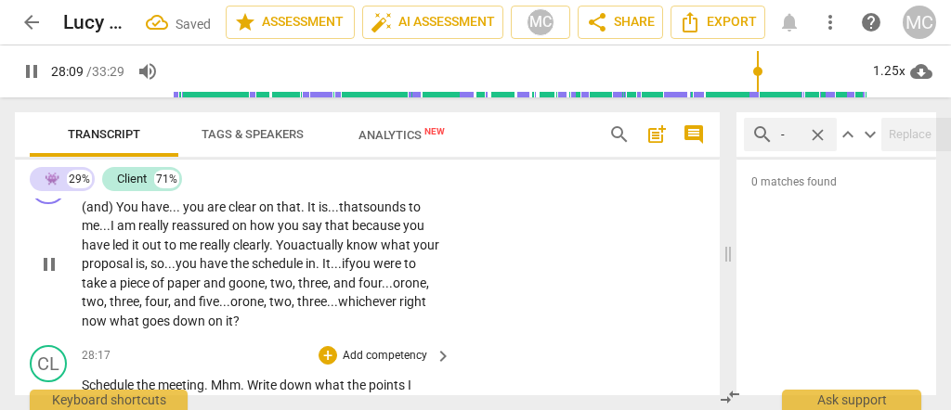
click at [538, 303] on div "👾 play_arrow pause 27:48 + Add competency keyboard_arrow_right (and) You have .…" at bounding box center [367, 249] width 705 height 179
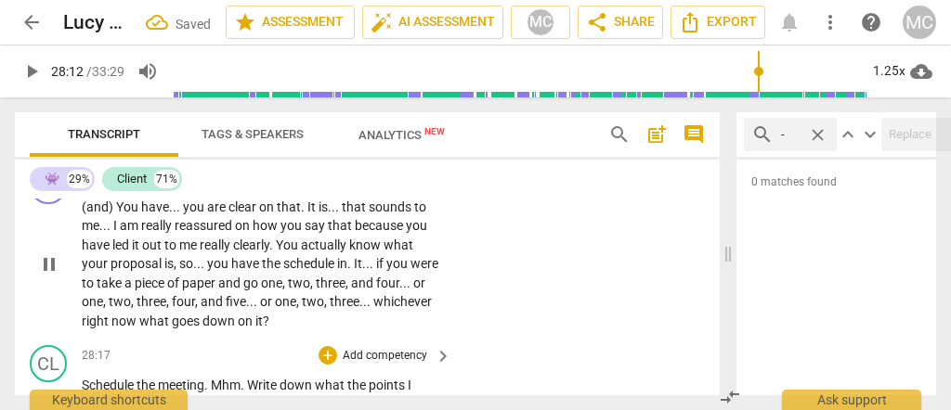
click at [359, 309] on span "three" at bounding box center [345, 301] width 30 height 15
type input "1693"
click at [143, 329] on span "whichever" at bounding box center [112, 321] width 61 height 15
click at [241, 329] on span "what" at bounding box center [224, 321] width 33 height 15
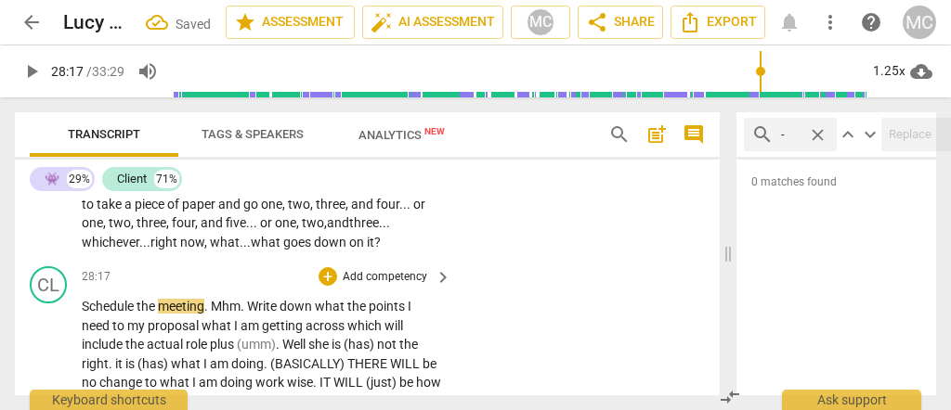
scroll to position [8757, 0]
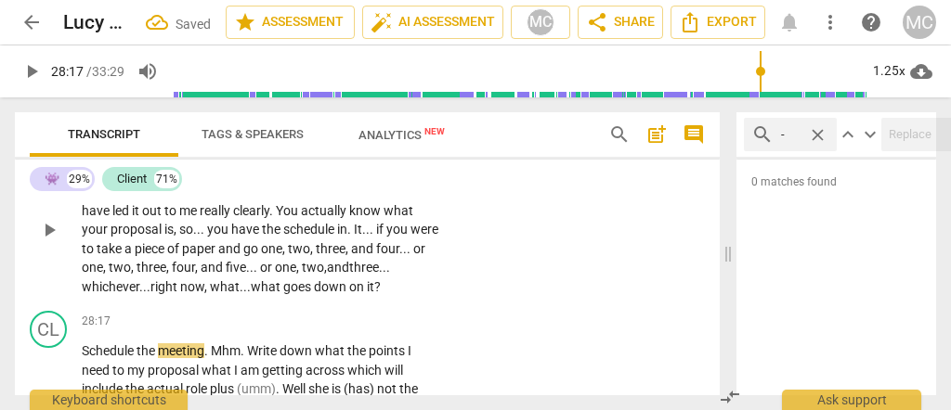
click at [180, 294] on span "right" at bounding box center [165, 287] width 30 height 15
click at [566, 303] on div "👾 play_arrow pause 27:48 + Add competency keyboard_arrow_right (and) You have .…" at bounding box center [367, 214] width 705 height 179
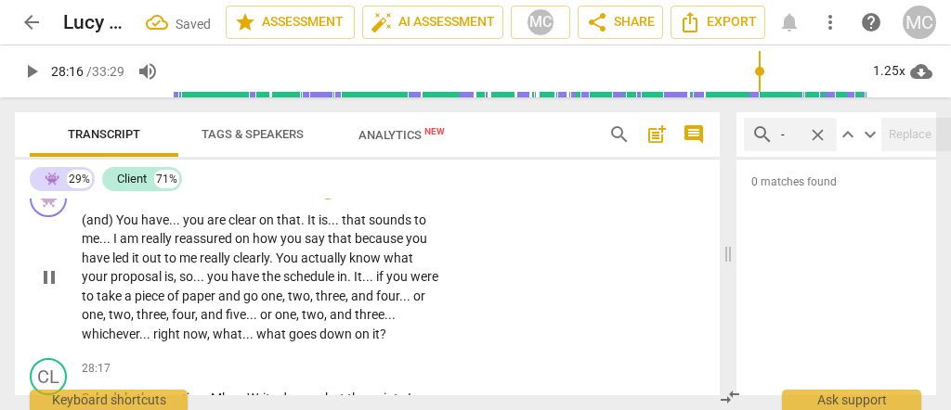
scroll to position [8686, 0]
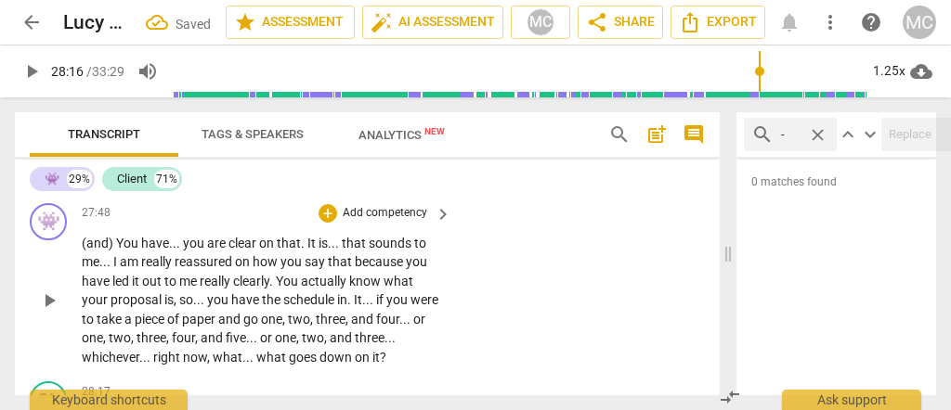
click at [363, 222] on p "Add competency" at bounding box center [385, 213] width 88 height 17
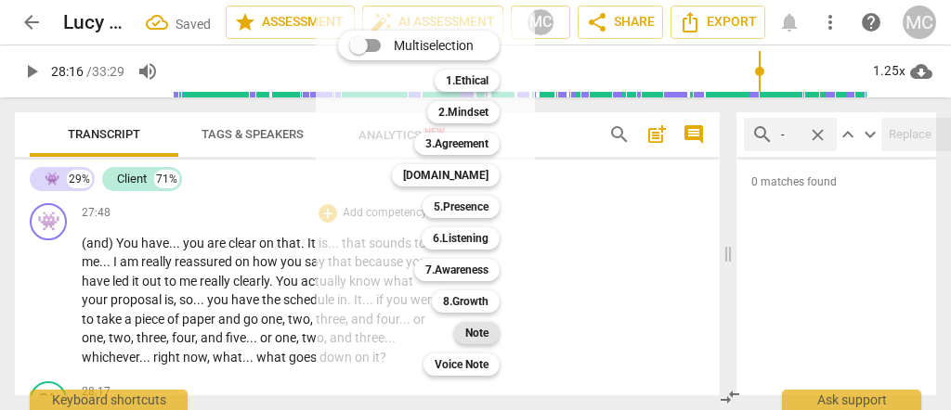
click at [480, 334] on b "Note" at bounding box center [476, 333] width 23 height 22
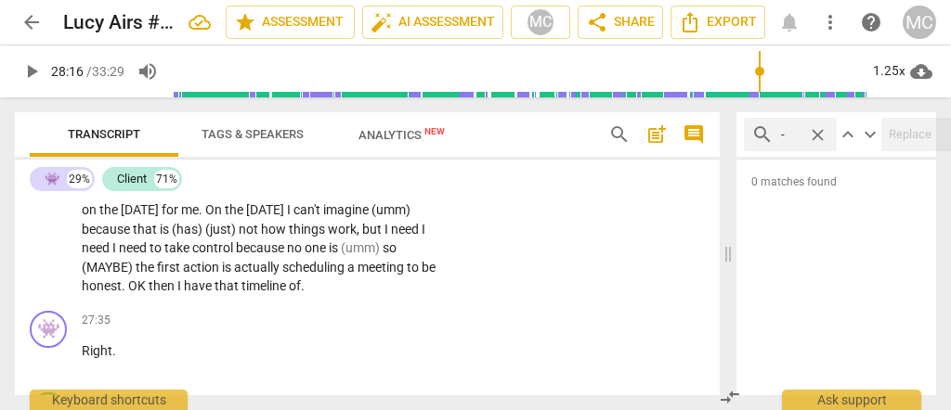
scroll to position [8376, 0]
click at [422, 274] on span "be" at bounding box center [429, 266] width 14 height 15
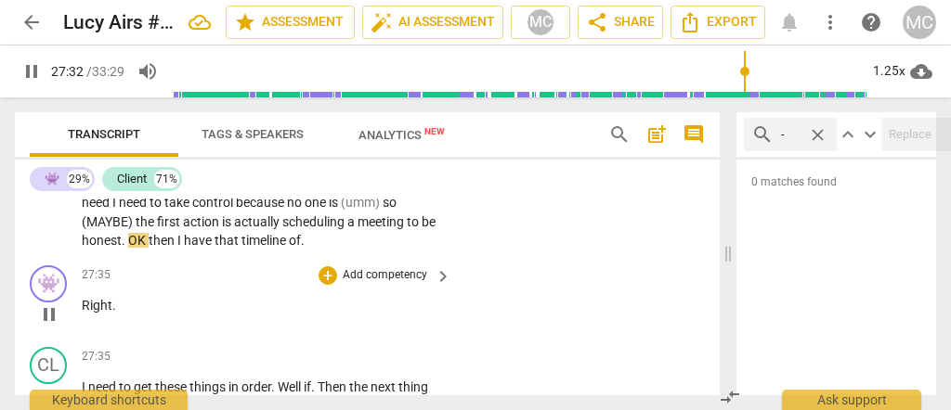
scroll to position [8438, 0]
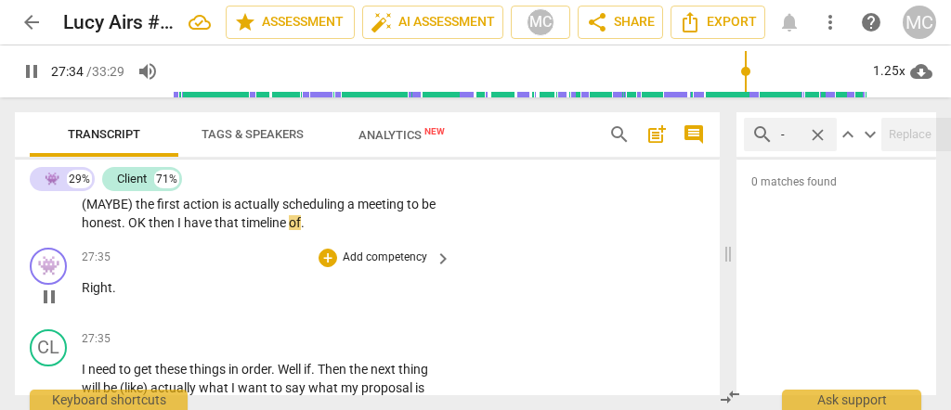
click at [84, 295] on span "Right" at bounding box center [97, 287] width 31 height 15
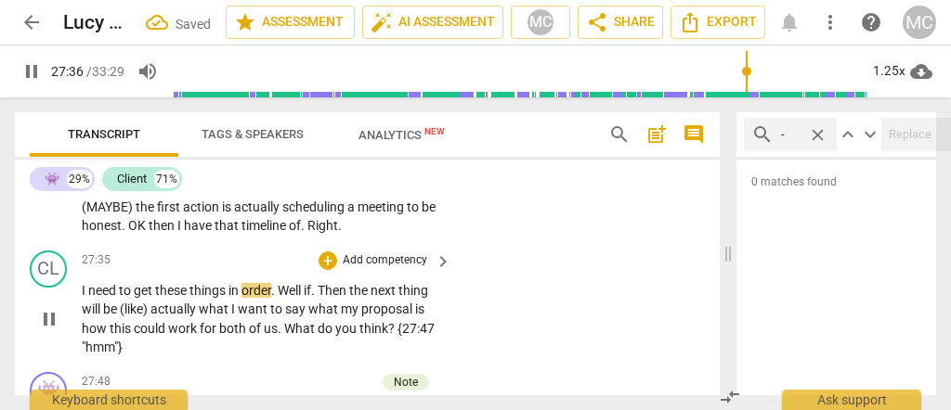
scroll to position [8481, 0]
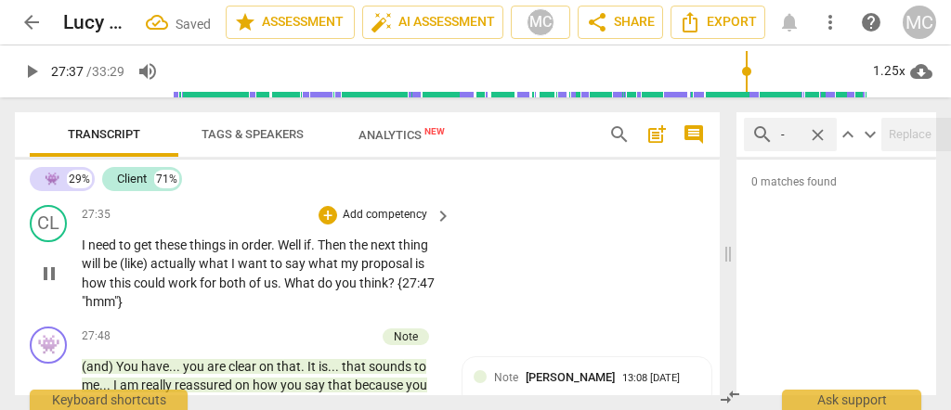
click at [85, 253] on span "I" at bounding box center [85, 245] width 7 height 15
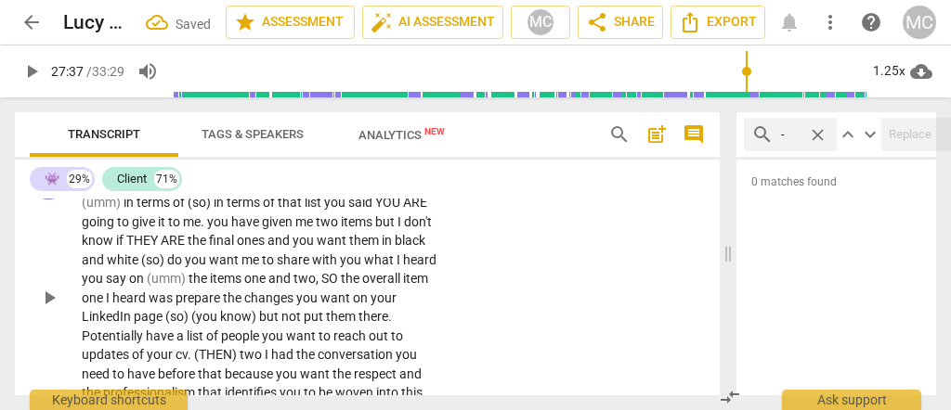
scroll to position [7364, 0]
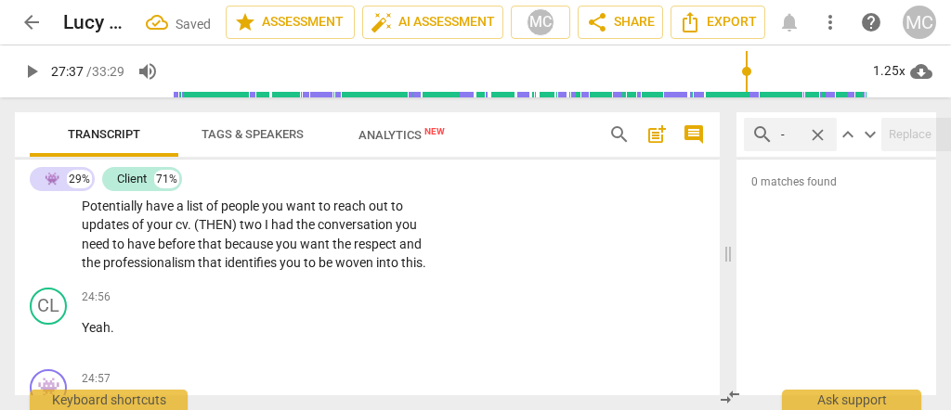
click at [254, 269] on span "identifies" at bounding box center [252, 262] width 55 height 15
click at [233, 262] on span "identifies" at bounding box center [252, 262] width 55 height 15
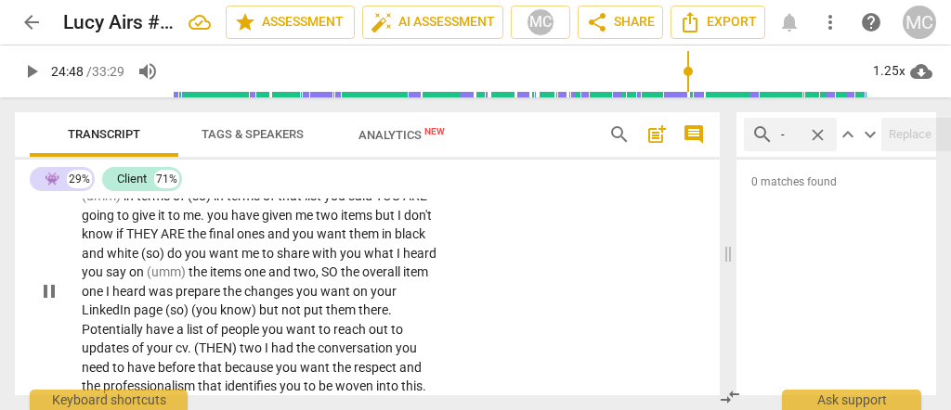
type input "1489"
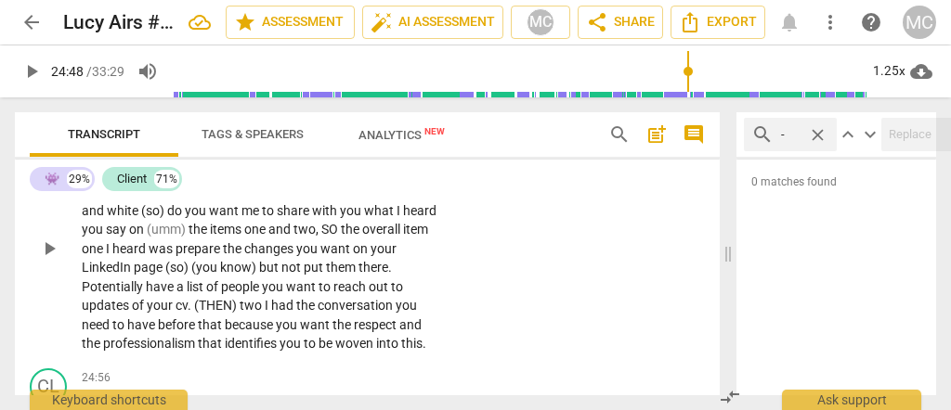
scroll to position [7302, 0]
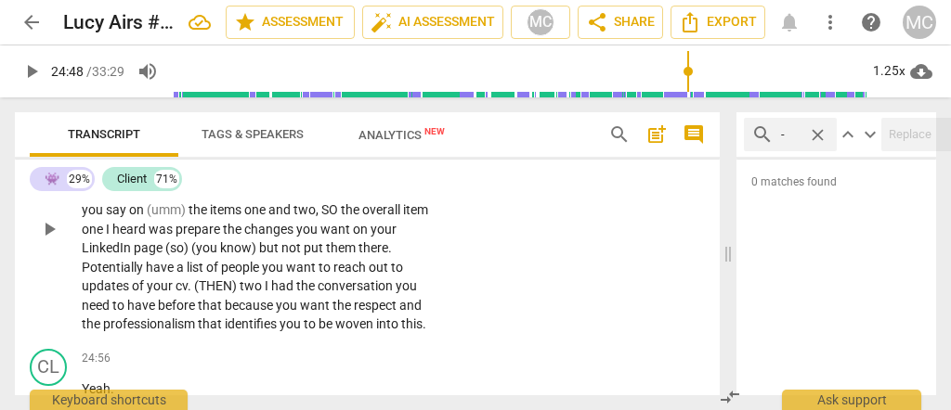
click at [417, 332] on span "this" at bounding box center [411, 324] width 21 height 15
click at [307, 293] on span "the" at bounding box center [306, 286] width 21 height 15
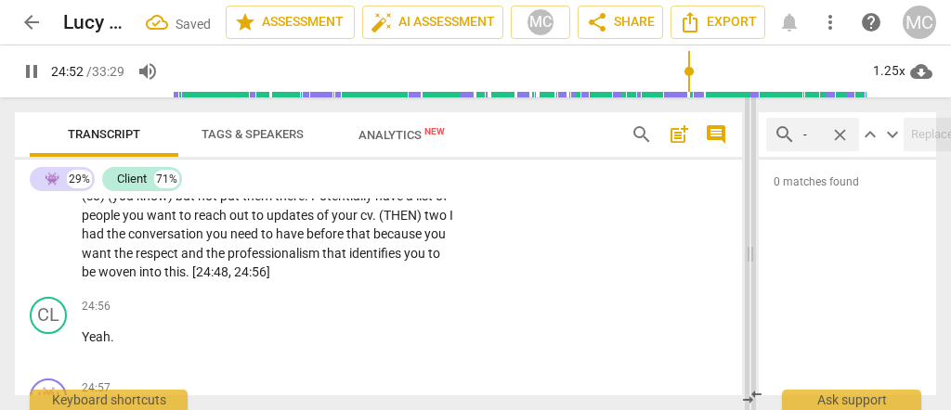
scroll to position [7278, 0]
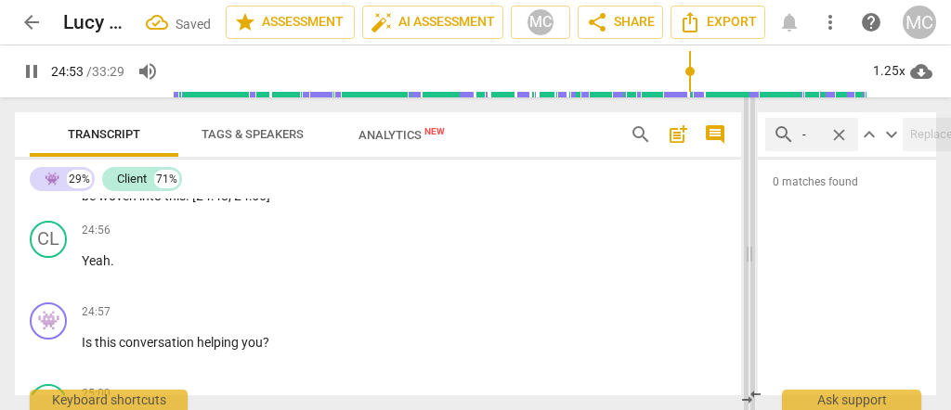
drag, startPoint x: 729, startPoint y: 253, endPoint x: 750, endPoint y: 259, distance: 22.3
click at [750, 259] on span at bounding box center [749, 254] width 11 height 313
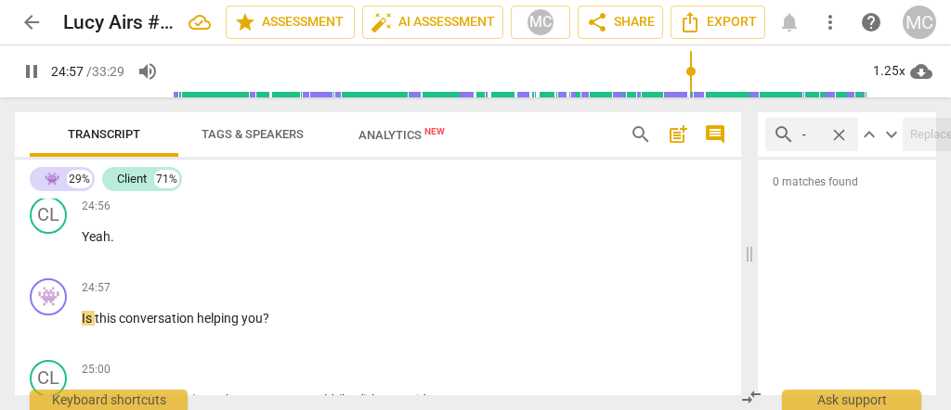
scroll to position [7341, 0]
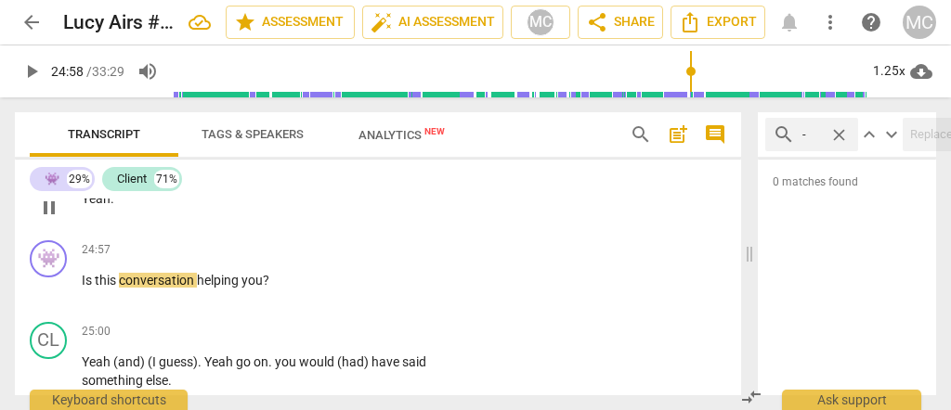
click at [97, 206] on span "Yeah" at bounding box center [96, 198] width 29 height 15
click at [86, 288] on span "Is" at bounding box center [88, 280] width 13 height 15
type input "1497"
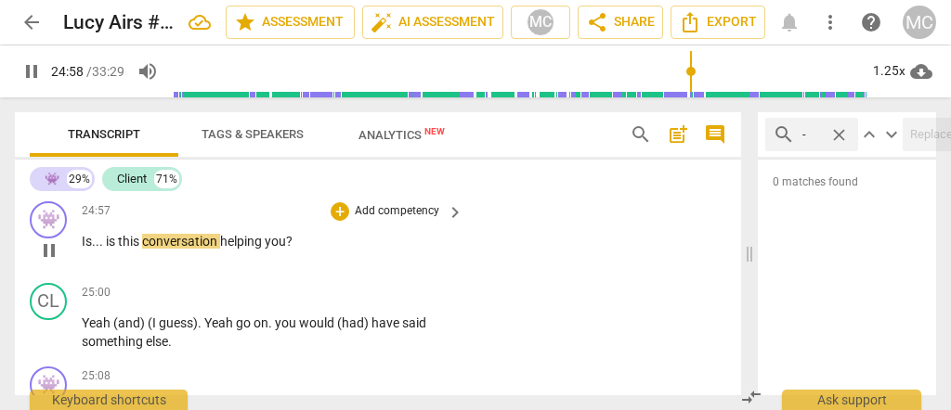
scroll to position [7402, 0]
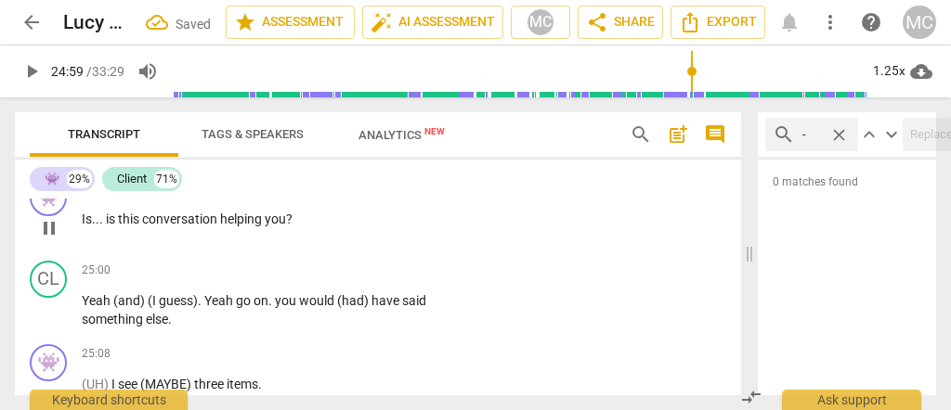
click at [398, 198] on p "Add competency" at bounding box center [397, 189] width 88 height 17
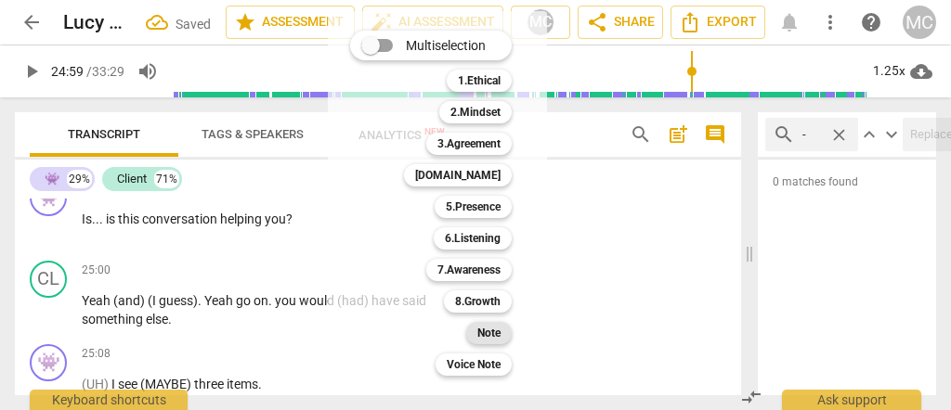
click at [484, 339] on b "Note" at bounding box center [488, 333] width 23 height 22
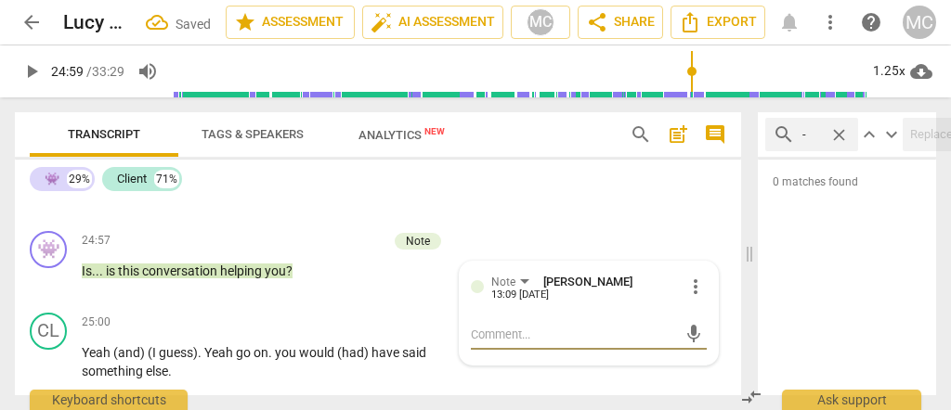
scroll to position [7278, 0]
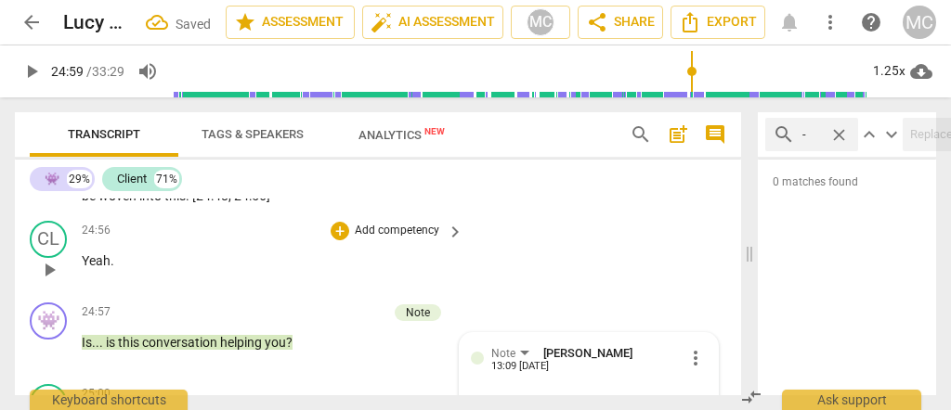
click at [391, 240] on p "Add competency" at bounding box center [397, 231] width 88 height 17
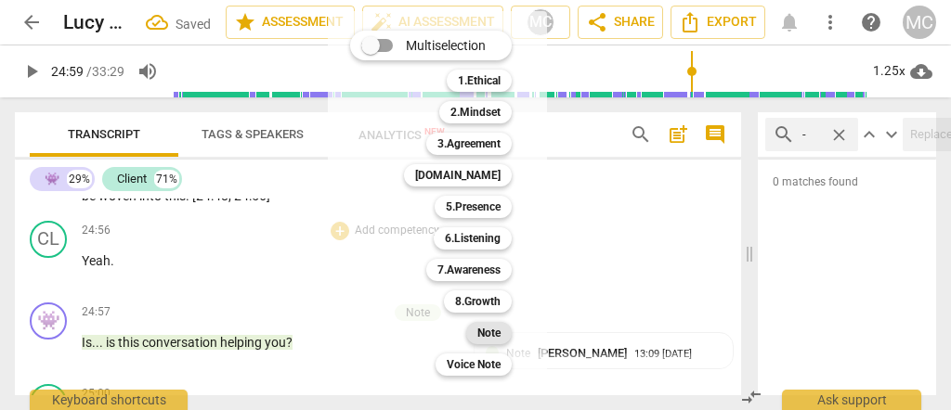
click at [488, 335] on b "Note" at bounding box center [488, 333] width 23 height 22
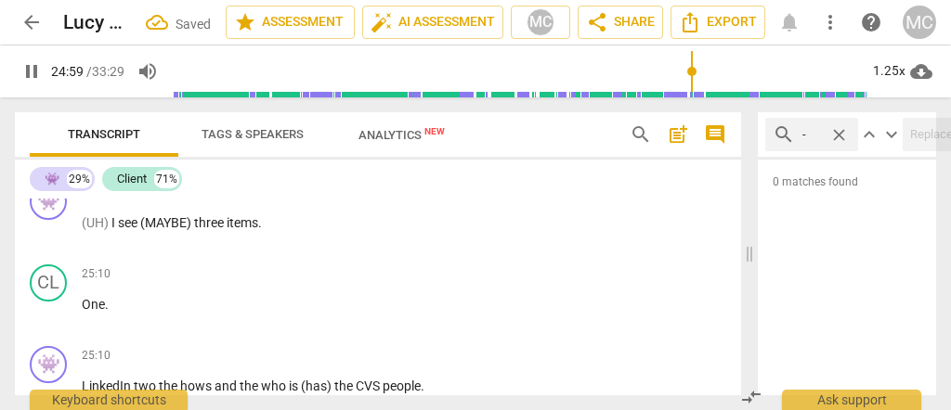
scroll to position [7512, 0]
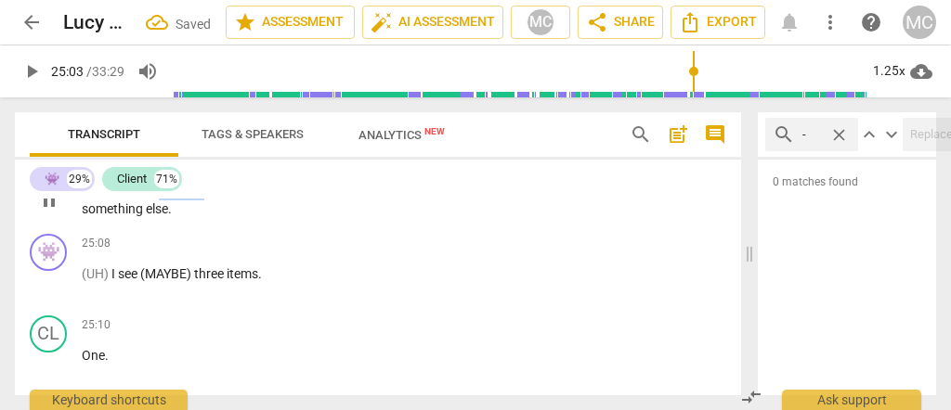
type input "1504"
drag, startPoint x: 203, startPoint y: 270, endPoint x: 108, endPoint y: 276, distance: 95.8
click at [108, 219] on p "Yeah (and) (I guess) . Yeah go on . you would (had) have said something else ." at bounding box center [268, 200] width 372 height 38
click at [181, 198] on span "go" at bounding box center [186, 190] width 18 height 15
click at [181, 198] on span "yeah." at bounding box center [166, 190] width 32 height 15
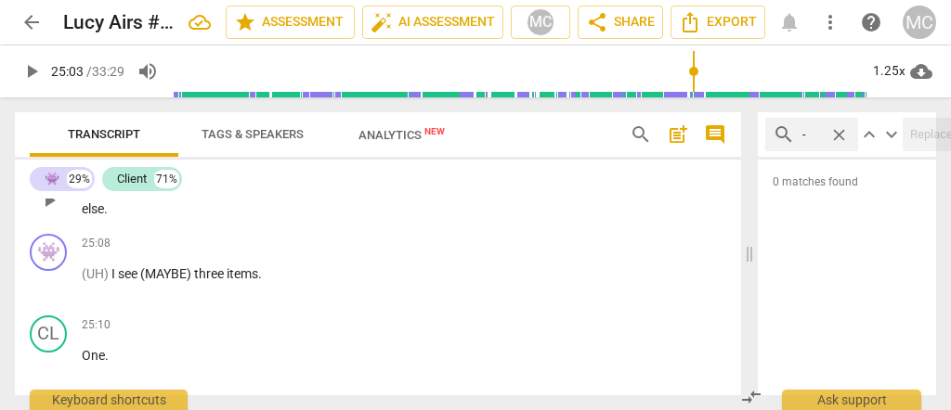
click at [181, 198] on span "yeah." at bounding box center [166, 190] width 32 height 15
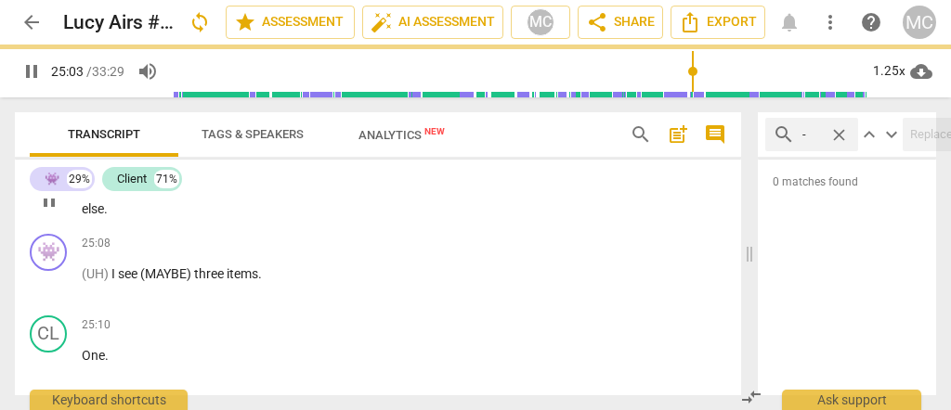
click at [226, 198] on span "you" at bounding box center [231, 190] width 24 height 15
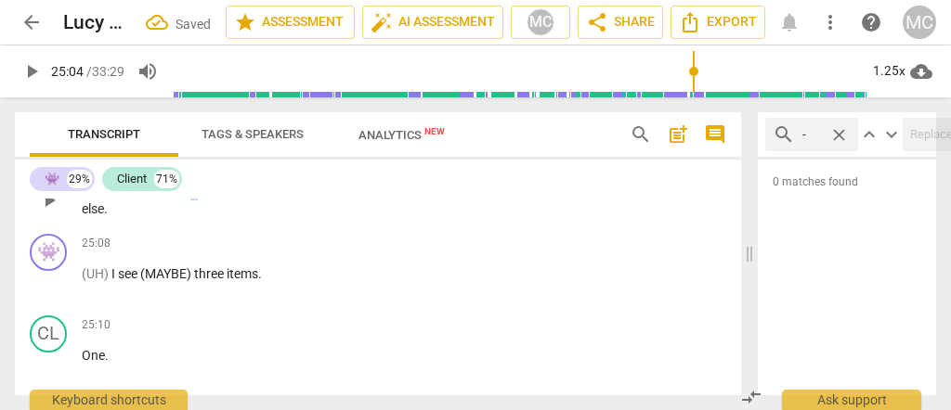
click at [196, 198] on span "Go" at bounding box center [189, 190] width 17 height 15
drag, startPoint x: 352, startPoint y: 271, endPoint x: 254, endPoint y: 278, distance: 98.6
click at [254, 219] on p "Yeah, and... yeah. Go on. You would (had) have said something else ." at bounding box center [268, 200] width 372 height 38
click at [276, 198] on span "You were going to say s" at bounding box center [284, 190] width 136 height 15
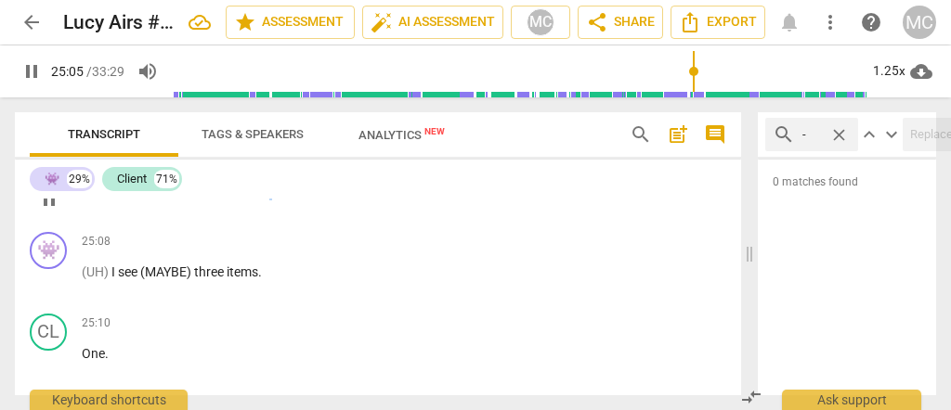
click at [276, 198] on span "You were going to say s" at bounding box center [284, 190] width 136 height 15
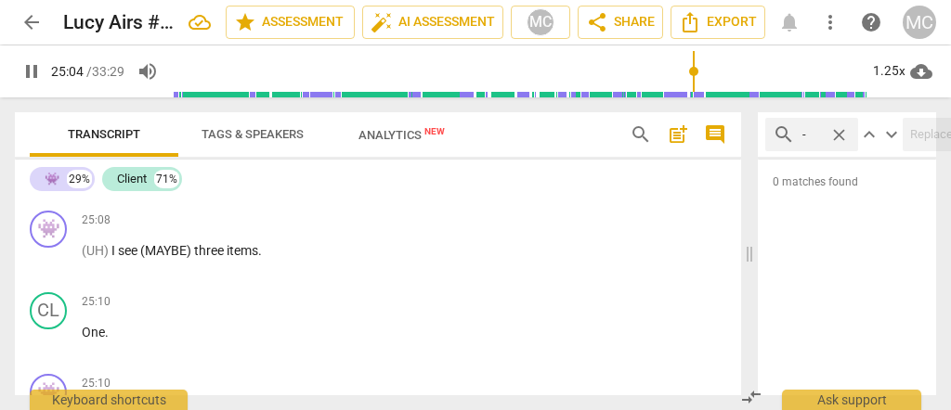
scroll to position [7575, 0]
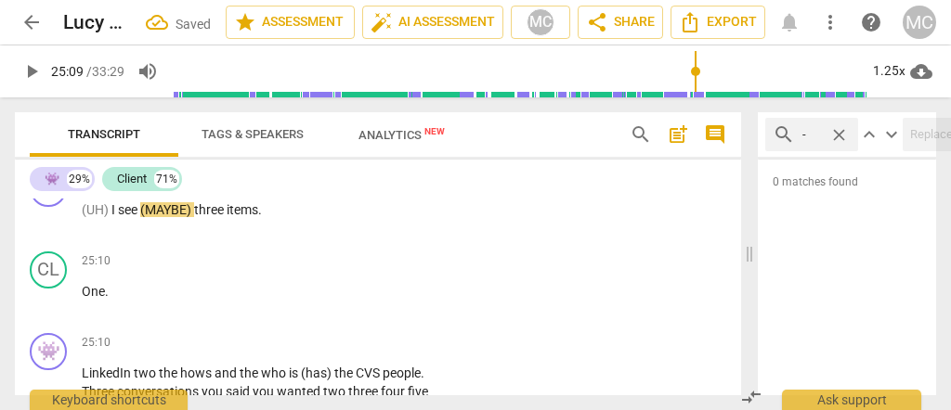
click at [410, 136] on span "omething" at bounding box center [381, 128] width 58 height 15
type input "1507"
click at [83, 217] on span "(UH)" at bounding box center [97, 209] width 30 height 15
click at [168, 190] on div "25:08 + Add competency keyboard_arrow_right" at bounding box center [274, 180] width 384 height 20
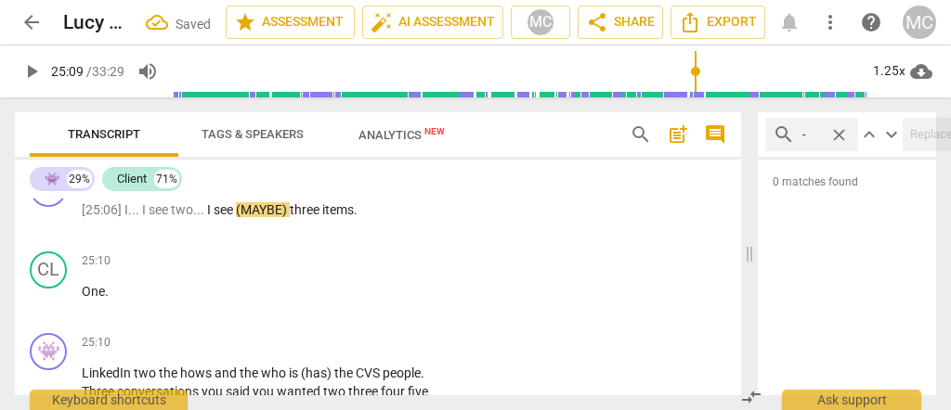
click at [379, 136] on span "something" at bounding box center [389, 128] width 64 height 15
click at [374, 136] on span "something" at bounding box center [389, 128] width 64 height 15
type input "1509"
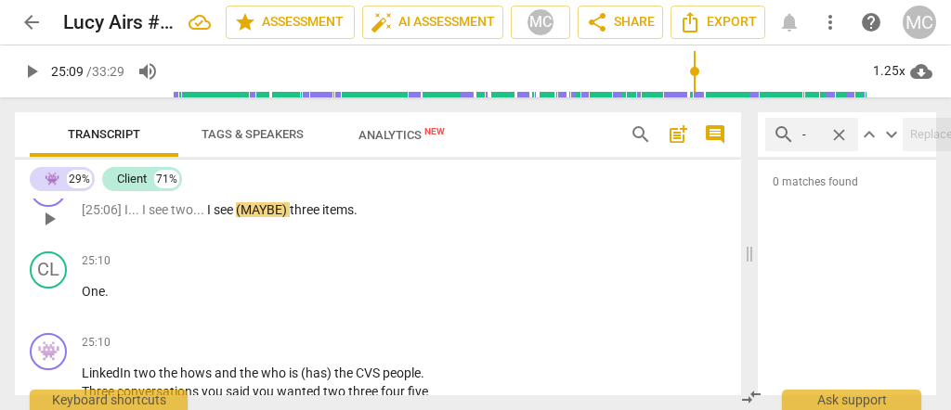
click at [207, 217] on span "I" at bounding box center [210, 209] width 7 height 15
click at [232, 217] on span "see" at bounding box center [237, 209] width 22 height 15
drag, startPoint x: 306, startPoint y: 292, endPoint x: 250, endPoint y: 293, distance: 56.7
click at [250, 220] on p "[25:06] I . . . I see two . . . I... I see (MAYBE) three items ." at bounding box center [268, 211] width 372 height 20
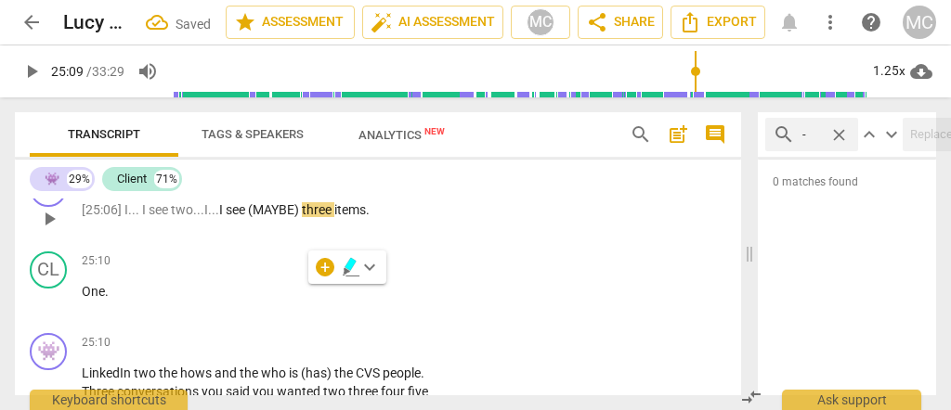
click at [241, 217] on span "see" at bounding box center [237, 209] width 22 height 15
click at [90, 217] on span "[25:06]" at bounding box center [103, 209] width 43 height 15
click at [431, 136] on span "else" at bounding box center [432, 128] width 22 height 15
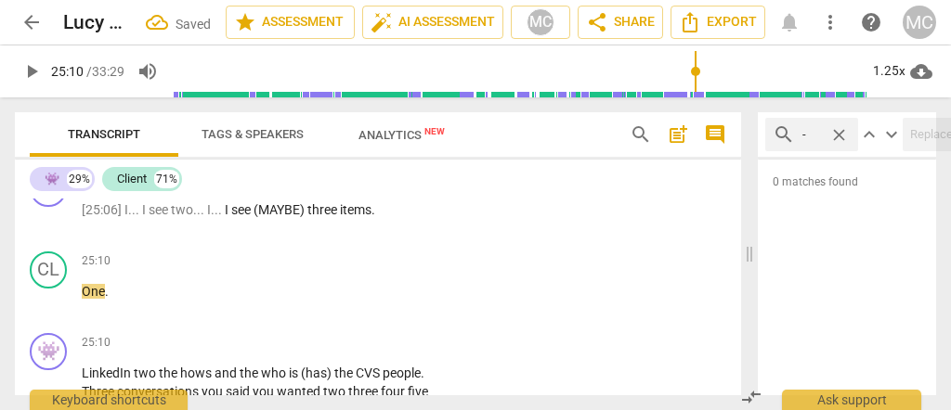
click at [431, 136] on span "else" at bounding box center [432, 128] width 22 height 15
type input "1510"
drag, startPoint x: 307, startPoint y: 289, endPoint x: 255, endPoint y: 293, distance: 52.2
click at [255, 217] on span "(MAYBE)" at bounding box center [281, 209] width 54 height 15
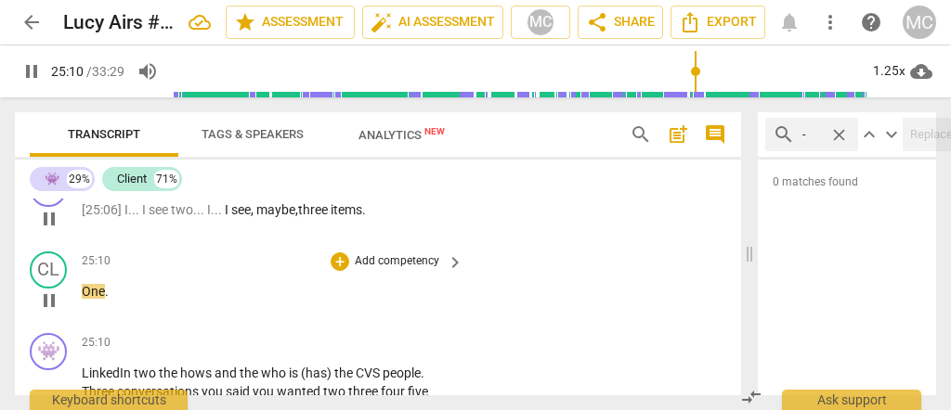
scroll to position [7637, 0]
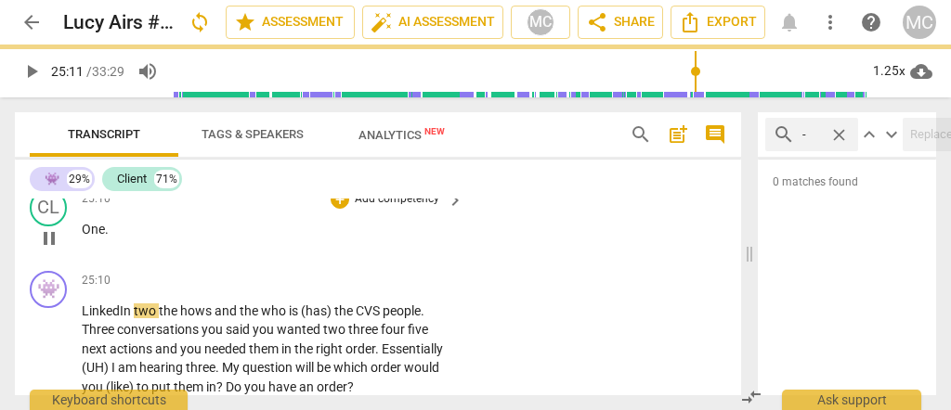
click at [82, 237] on span "One" at bounding box center [93, 229] width 23 height 15
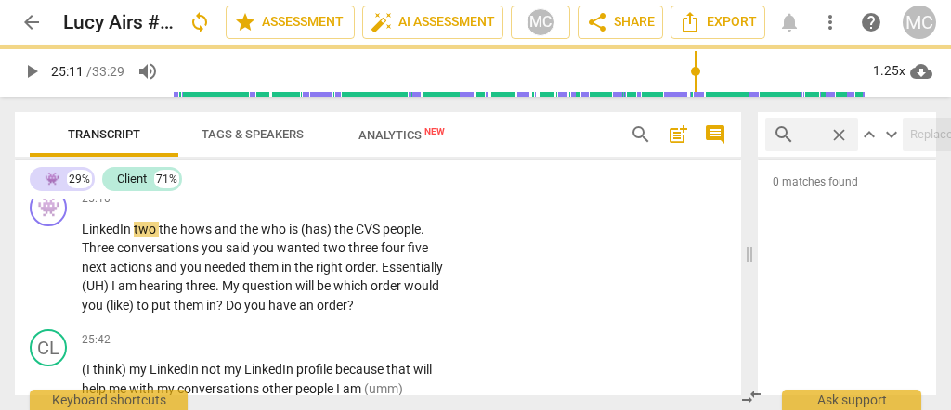
scroll to position [7555, 0]
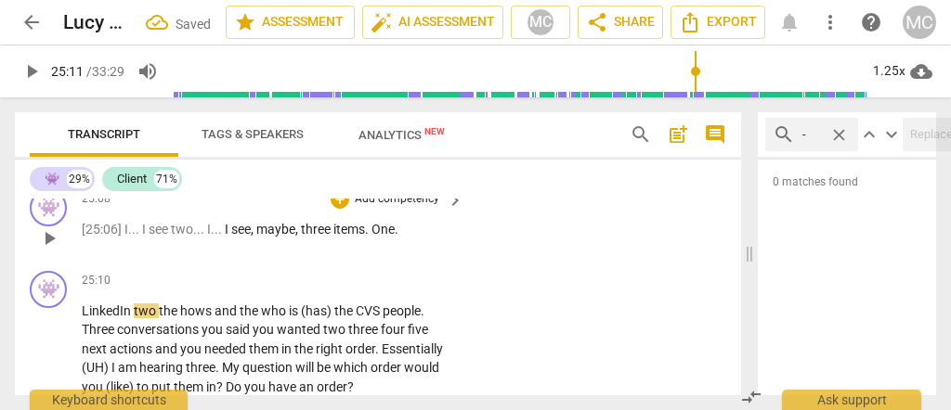
click at [356, 237] on span "items" at bounding box center [349, 229] width 32 height 15
click at [400, 240] on p "[25:06] I . . . I see two . . . I . . . I see , maybe , three items . One ." at bounding box center [268, 230] width 372 height 20
type input "1511"
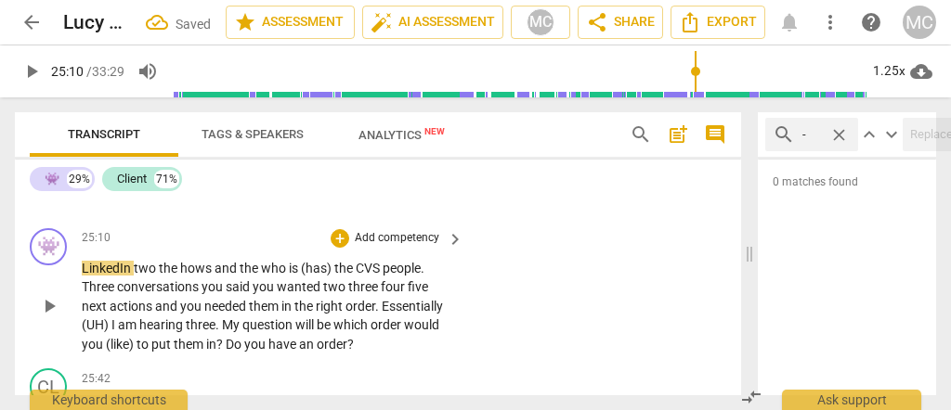
scroll to position [7617, 0]
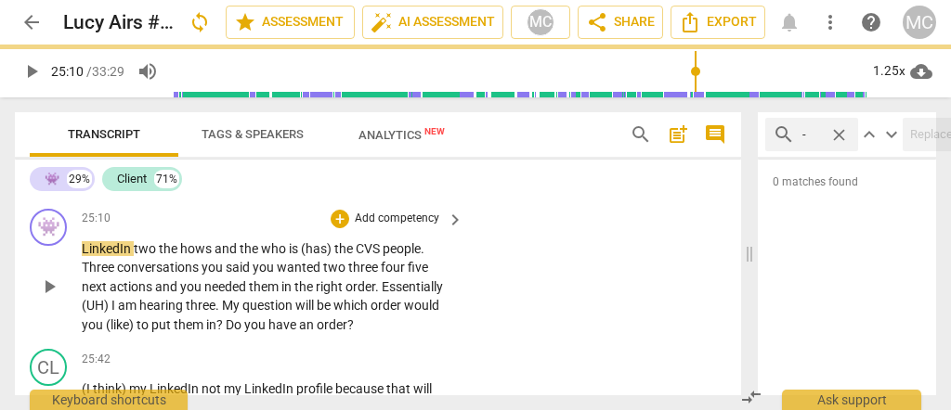
click at [82, 331] on p "LinkedIn two the hows and the who is (has) the CVS people . Three conversations…" at bounding box center [268, 288] width 372 height 96
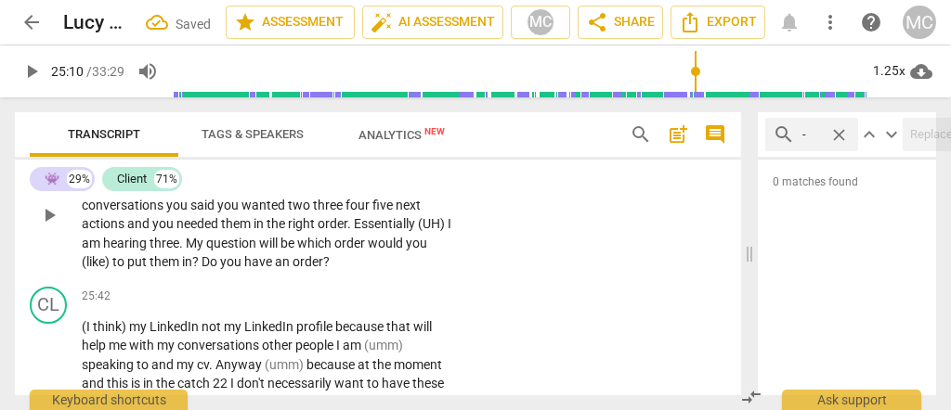
click at [330, 175] on span "three" at bounding box center [317, 167] width 33 height 15
click at [107, 193] on span "two" at bounding box center [94, 185] width 25 height 15
type input "1513"
click at [198, 193] on span "how's" at bounding box center [204, 185] width 35 height 15
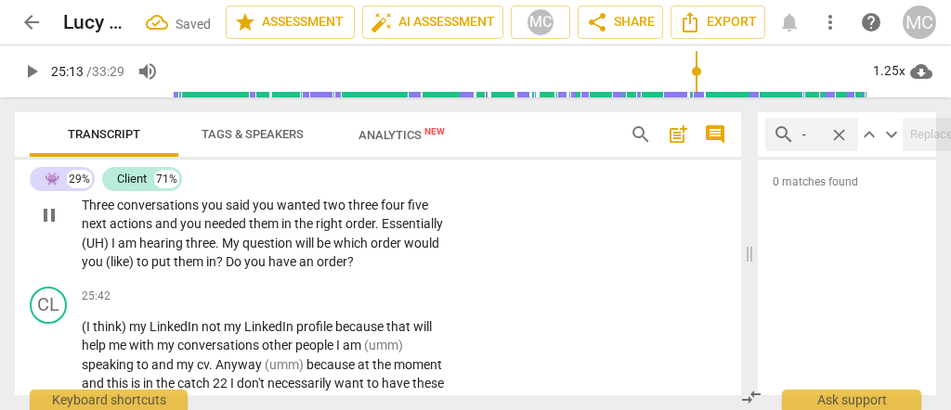
click at [198, 193] on span "how's" at bounding box center [204, 185] width 35 height 15
click at [187, 193] on span "The" at bounding box center [175, 185] width 24 height 15
click at [296, 193] on span "who" at bounding box center [282, 185] width 28 height 15
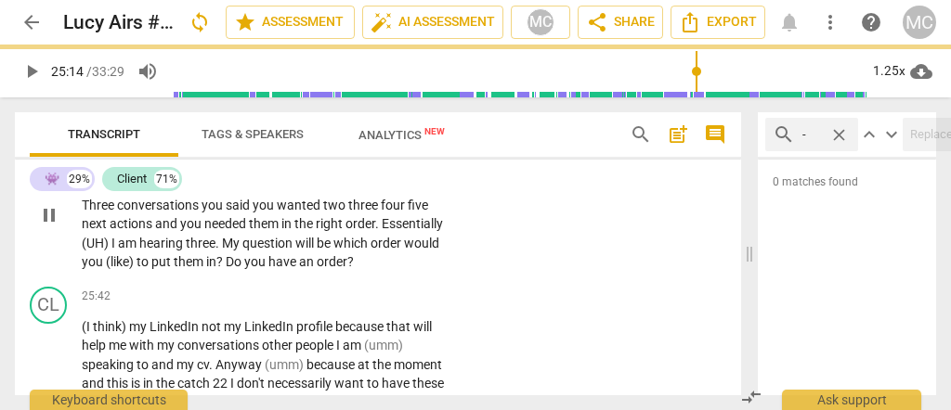
click at [295, 193] on span "who's." at bounding box center [287, 185] width 38 height 15
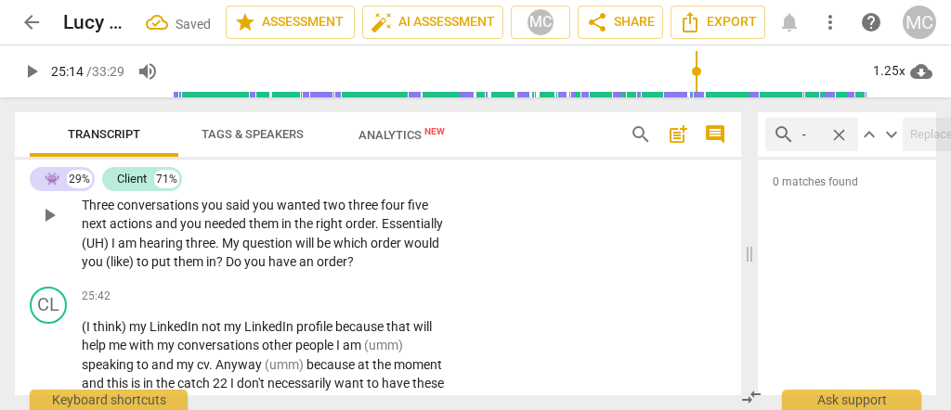
click at [295, 193] on span "who's." at bounding box center [287, 185] width 38 height 15
click at [268, 193] on span "the" at bounding box center [257, 185] width 21 height 15
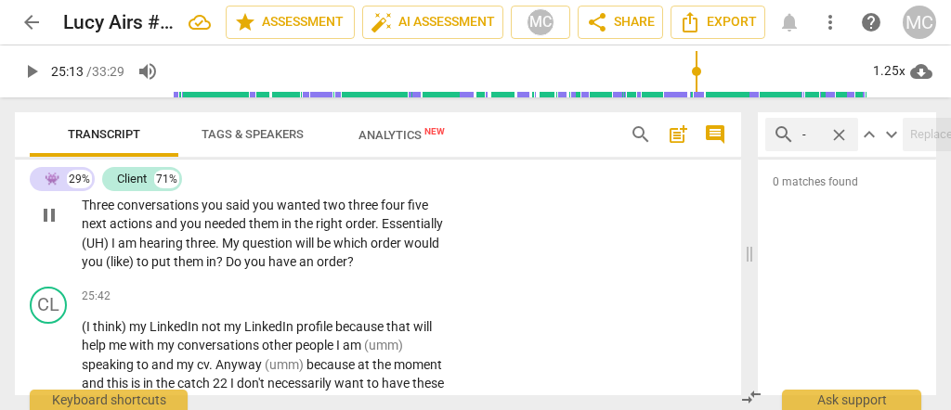
click at [306, 193] on span "who's." at bounding box center [287, 185] width 38 height 15
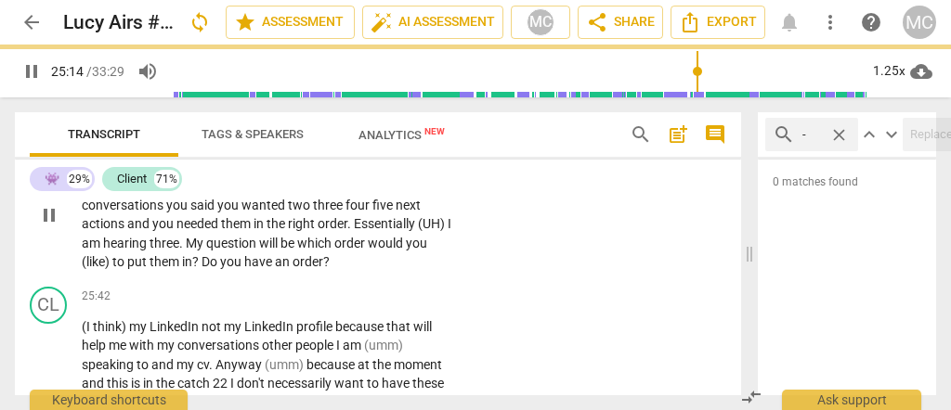
click at [454, 272] on div "[25:06] I . . . I see two . . . I . . . I see , maybe , three items . One : Lin…" at bounding box center [274, 215] width 384 height 114
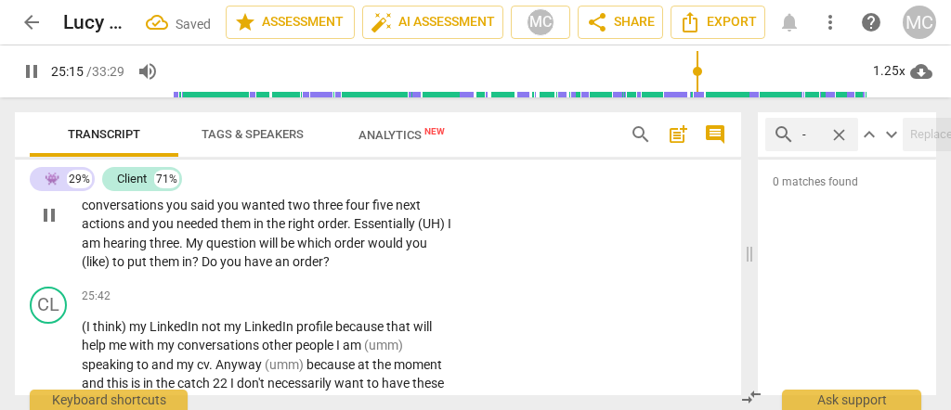
click at [373, 193] on span "Three" at bounding box center [357, 185] width 33 height 15
type input "1516"
click at [188, 213] on span "You" at bounding box center [180, 205] width 22 height 15
click at [314, 213] on span "two" at bounding box center [301, 205] width 25 height 15
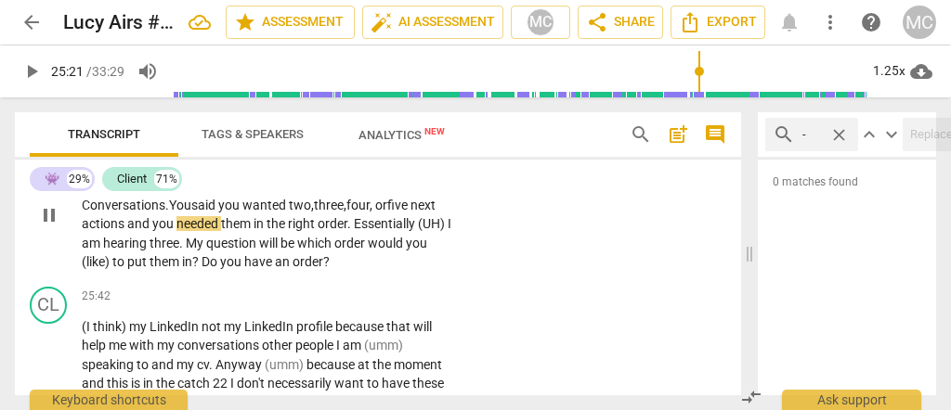
click at [410, 213] on span "five" at bounding box center [398, 205] width 23 height 15
click at [127, 231] on span "and" at bounding box center [139, 223] width 25 height 15
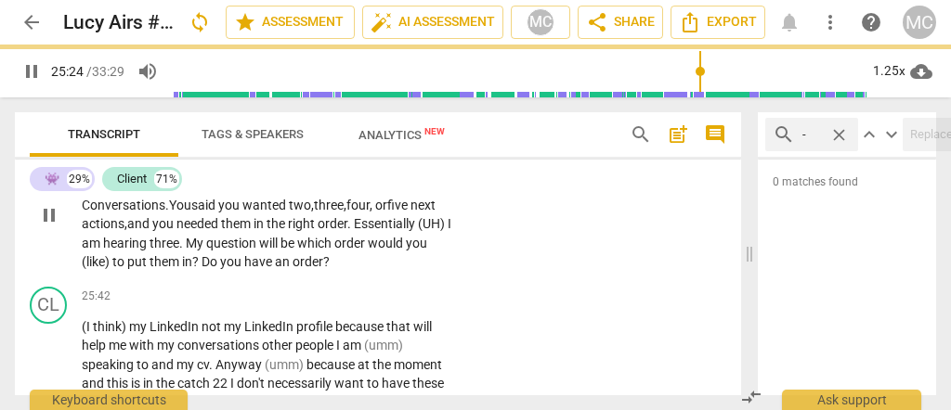
click at [360, 231] on span "Essentially" at bounding box center [386, 223] width 64 height 15
click at [340, 231] on span "order," at bounding box center [334, 223] width 33 height 15
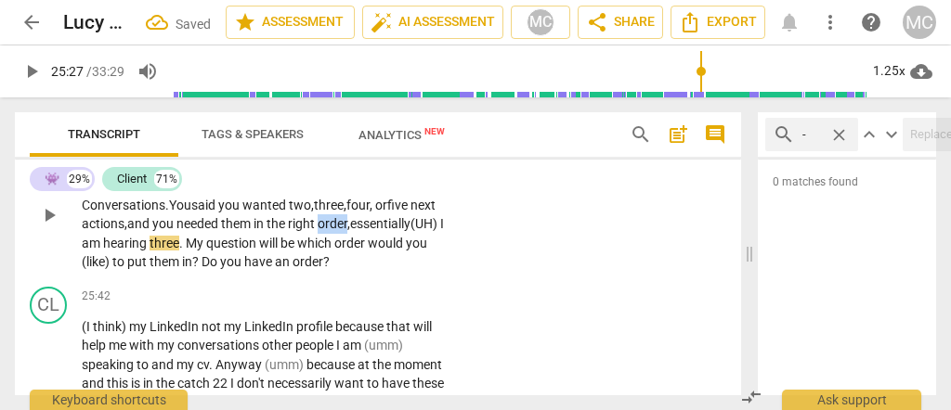
click at [340, 231] on span "order," at bounding box center [334, 223] width 33 height 15
click at [350, 231] on span "order," at bounding box center [334, 223] width 33 height 15
click at [403, 231] on span "Essentially" at bounding box center [389, 223] width 64 height 15
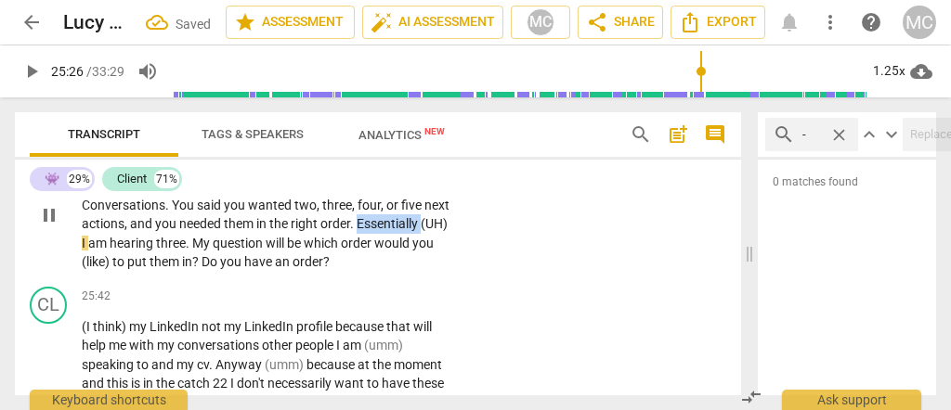
click at [403, 231] on span "Essentially" at bounding box center [389, 223] width 64 height 15
click at [418, 231] on span "Essentially" at bounding box center [389, 223] width 64 height 15
type input "1526"
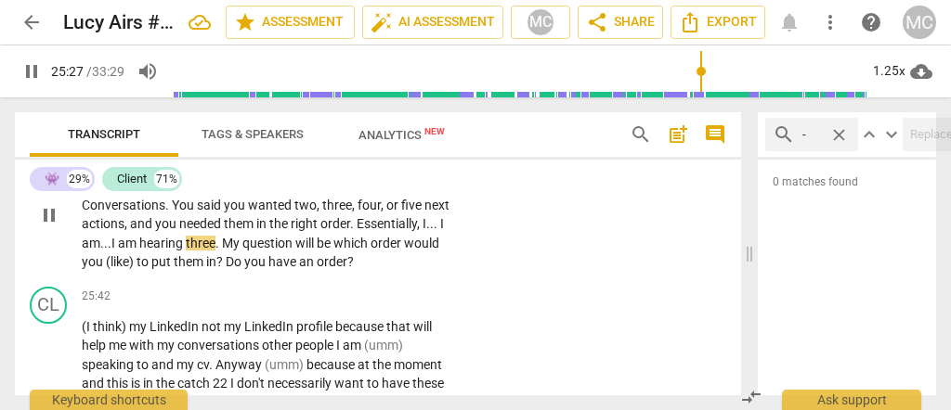
click at [645, 280] on div "👾 play_arrow pause 25:08 + Add competency keyboard_arrow_right [25:06] I . . . …" at bounding box center [378, 200] width 726 height 160
click at [389, 231] on span "Essentially" at bounding box center [387, 223] width 60 height 15
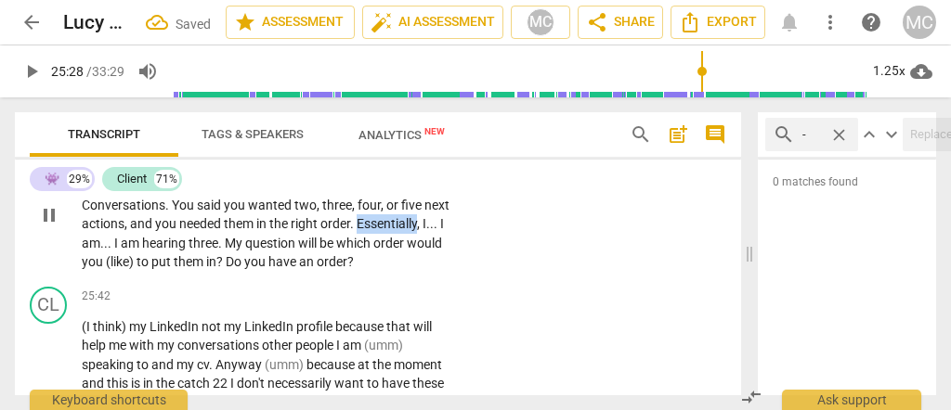
click at [389, 231] on span "Essentially" at bounding box center [387, 223] width 60 height 15
click at [382, 231] on span "Essentially" at bounding box center [387, 223] width 60 height 15
click at [178, 251] on span "hearing" at bounding box center [165, 243] width 46 height 15
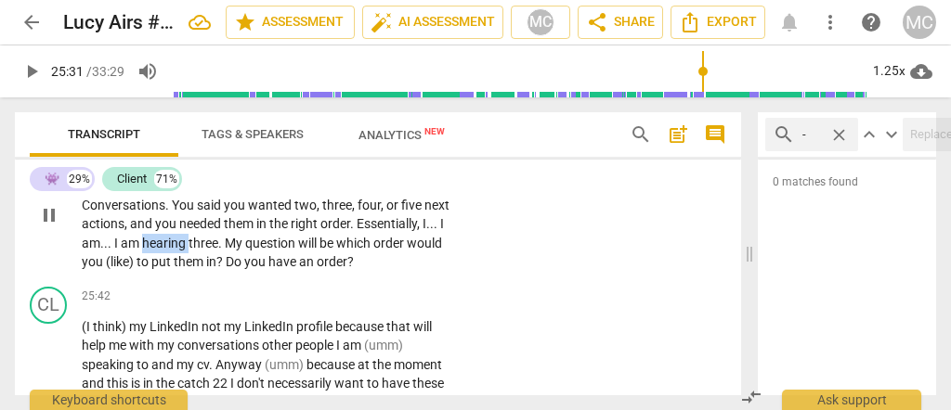
click at [178, 251] on span "hearing" at bounding box center [165, 243] width 46 height 15
click at [229, 251] on span "My" at bounding box center [235, 243] width 20 height 15
type input "1529"
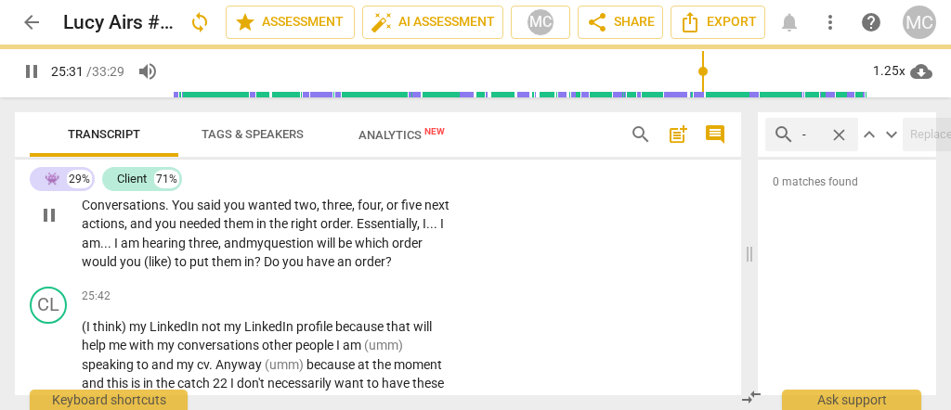
click at [355, 251] on span "be" at bounding box center [346, 243] width 17 height 15
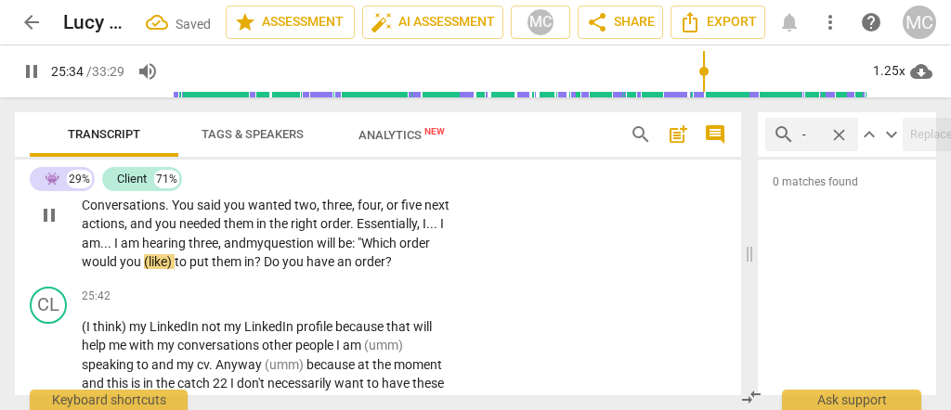
click at [371, 251] on span "be: "W" at bounding box center [355, 243] width 34 height 15
click at [174, 269] on span "(like)" at bounding box center [159, 261] width 31 height 15
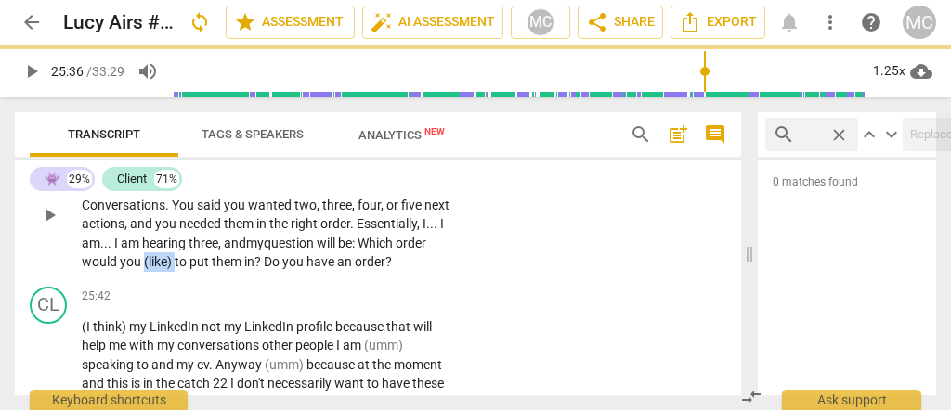
drag, startPoint x: 174, startPoint y: 345, endPoint x: 142, endPoint y: 351, distance: 32.2
click at [142, 272] on p "[25:06] I . . . I see two . . . I . . . I see , maybe , three items . One : Lin…" at bounding box center [268, 215] width 372 height 114
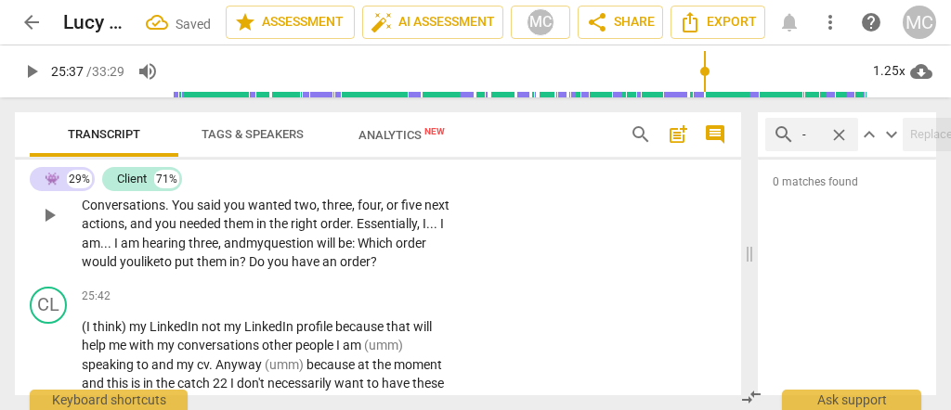
click at [384, 272] on p "[25:06] I . . . I see two . . . I . . . I see , maybe , three items . One : Lin…" at bounding box center [268, 215] width 372 height 114
click at [339, 269] on span "an" at bounding box center [331, 261] width 18 height 15
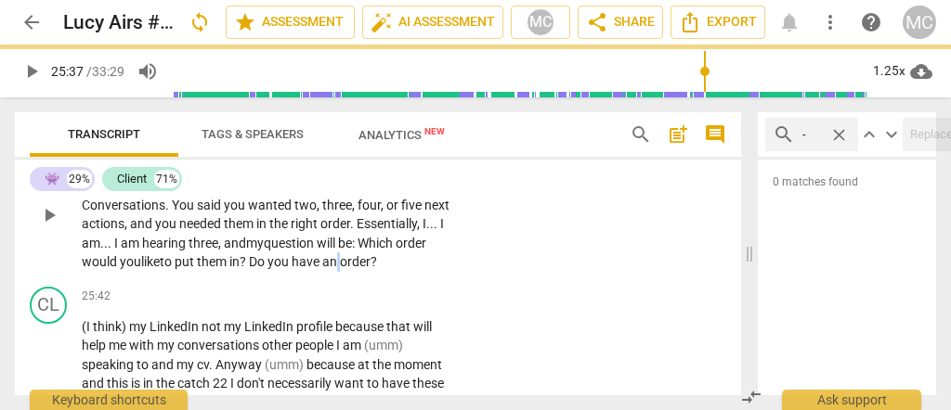
click at [339, 269] on span "an" at bounding box center [331, 261] width 18 height 15
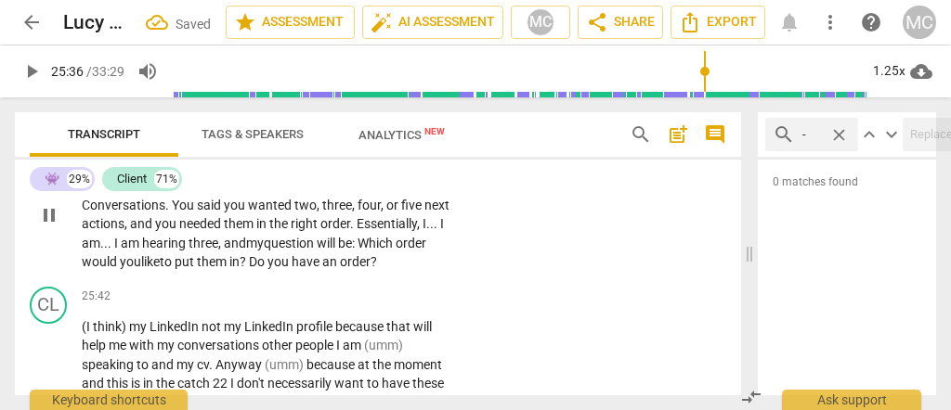
click at [370, 269] on span "order" at bounding box center [355, 261] width 31 height 15
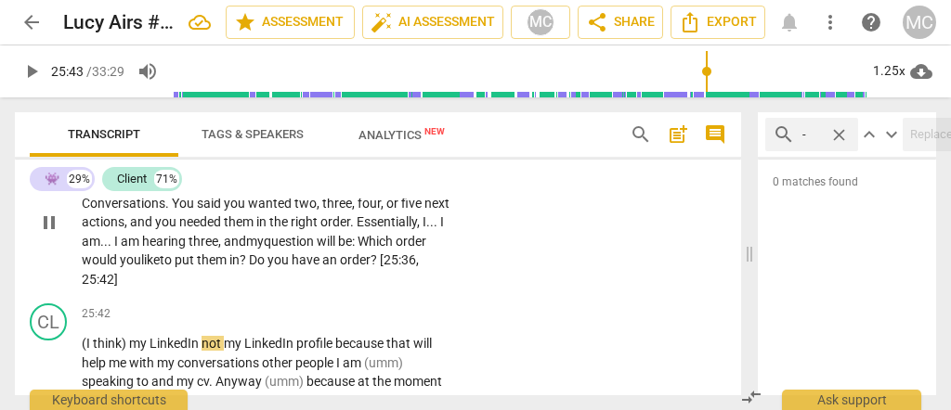
scroll to position [7555, 0]
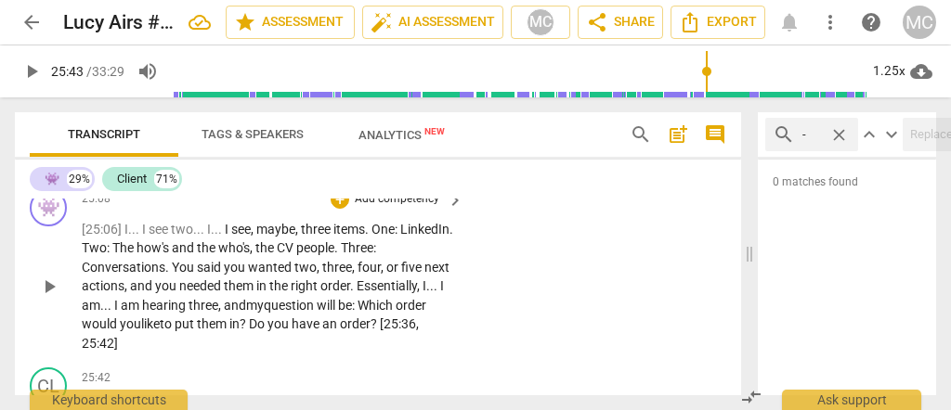
click at [387, 208] on p "Add competency" at bounding box center [397, 199] width 88 height 17
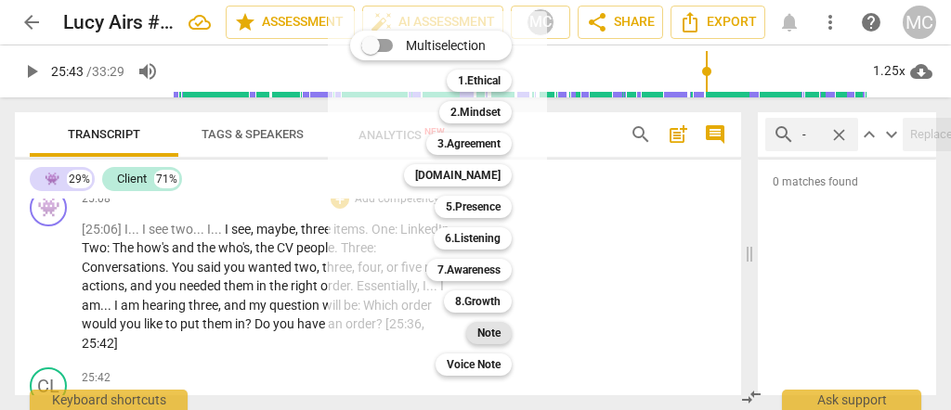
click at [502, 336] on div "Note" at bounding box center [489, 333] width 46 height 22
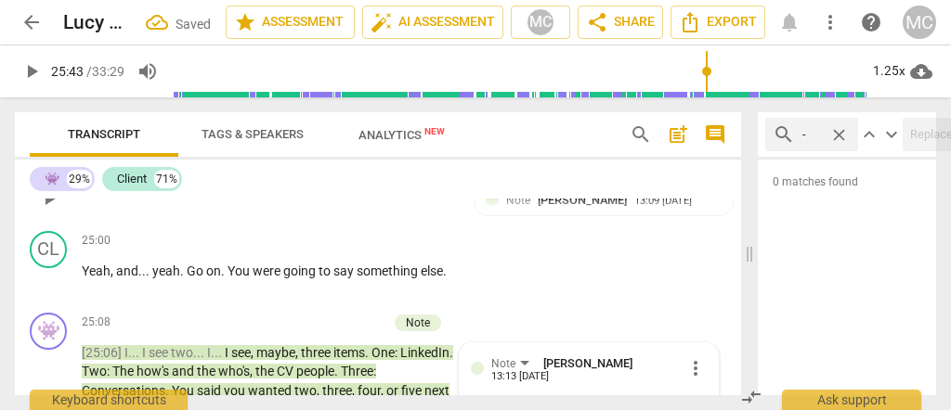
scroll to position [7424, 0]
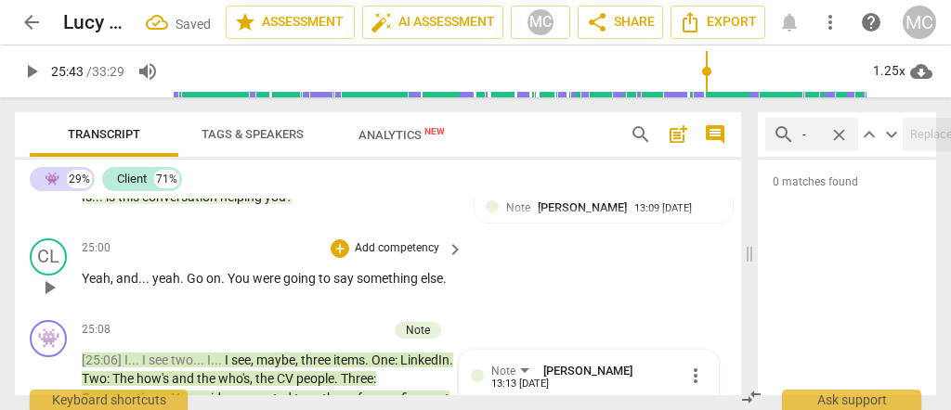
click at [408, 257] on p "Add competency" at bounding box center [397, 249] width 88 height 17
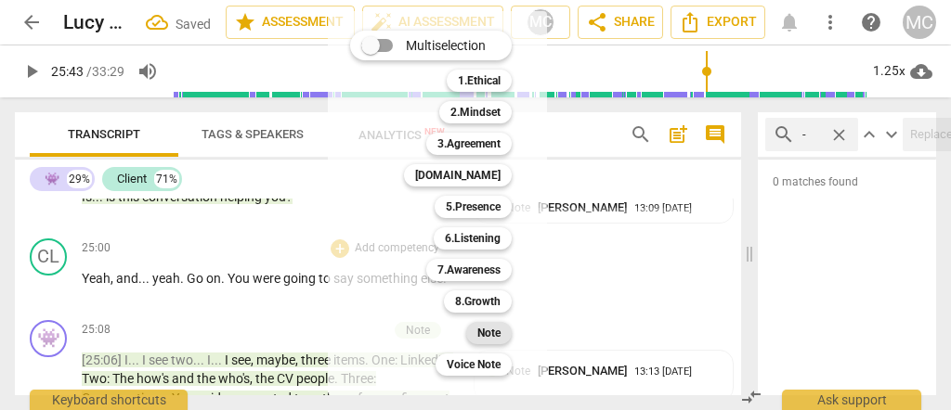
click at [491, 339] on b "Note" at bounding box center [488, 333] width 23 height 22
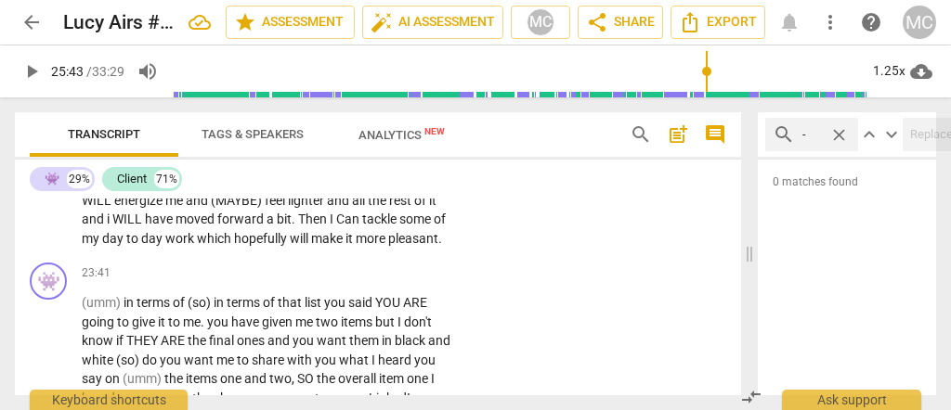
scroll to position [6993, 0]
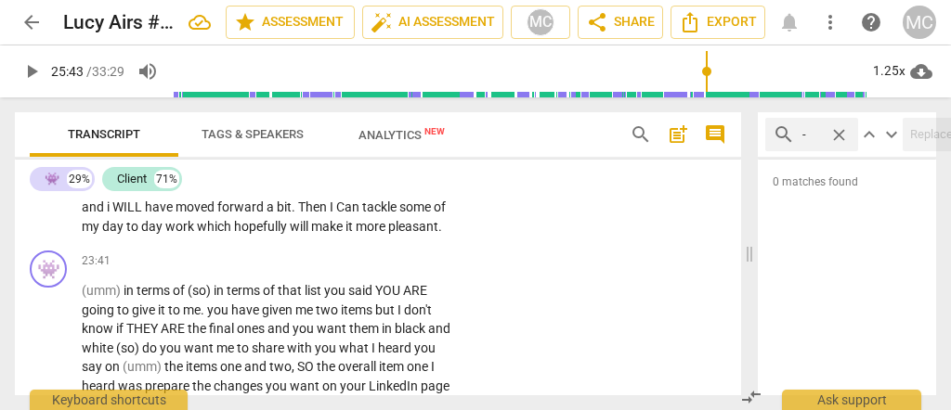
click at [345, 234] on span "make" at bounding box center [328, 226] width 34 height 15
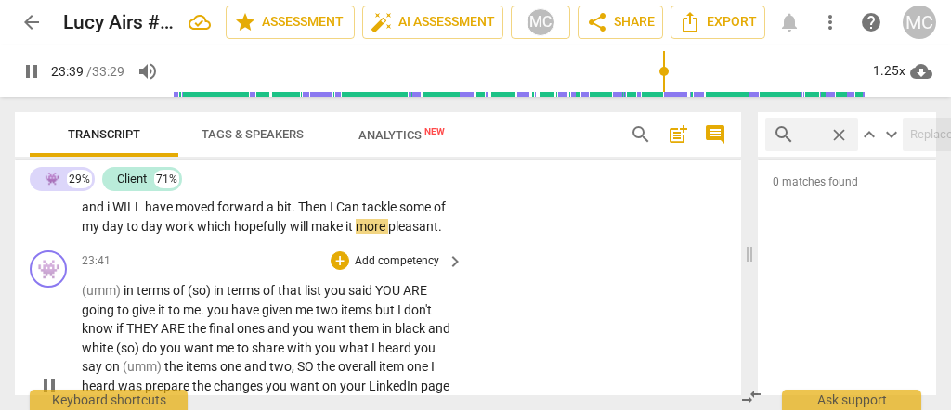
scroll to position [7055, 0]
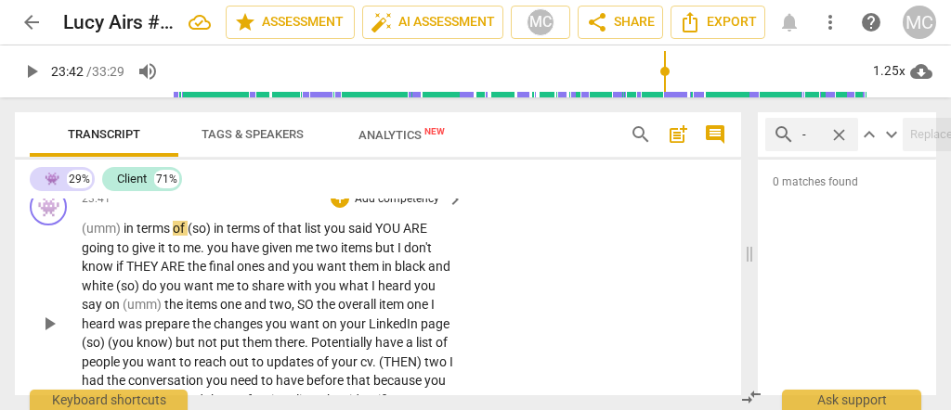
click at [83, 236] on span "(umm)" at bounding box center [103, 228] width 42 height 15
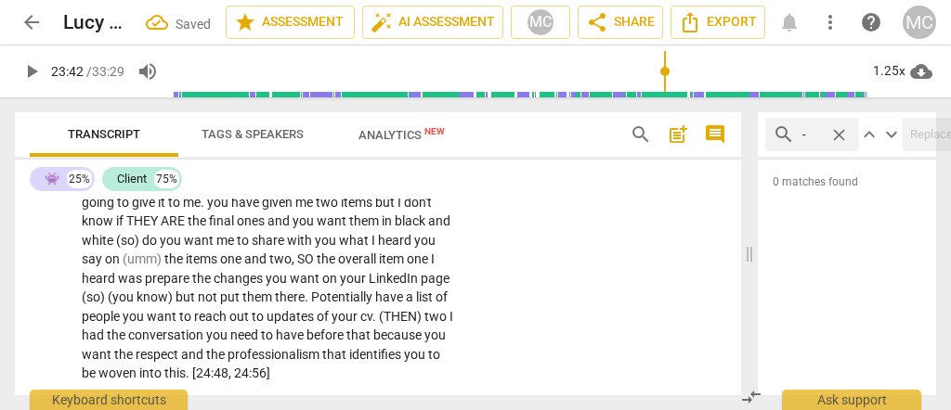
click at [388, 172] on span "pleasant" at bounding box center [413, 164] width 50 height 15
click at [124, 190] on span "(umm)" at bounding box center [103, 183] width 42 height 15
type input "1420"
click at [124, 190] on span "(umm)" at bounding box center [103, 183] width 42 height 15
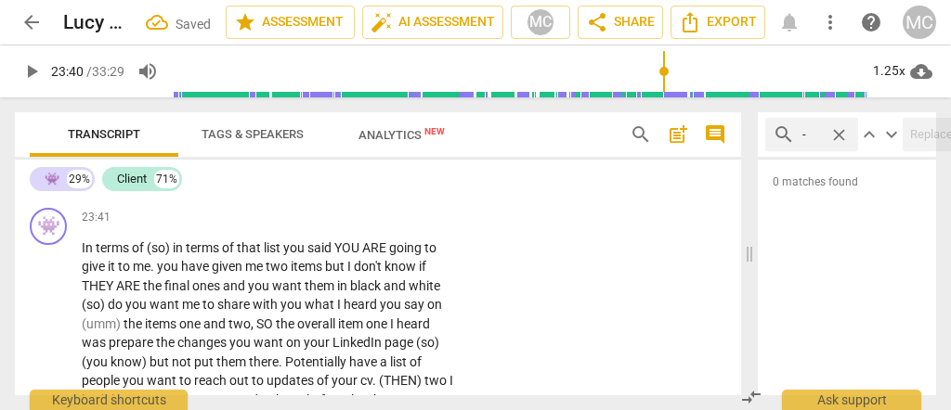
click at [122, 193] on p "Say thank you to you ? (umm) I am always (like) this on a [DATE] . I get to lyr…" at bounding box center [268, 88] width 372 height 210
click at [201, 193] on p "Say thank you to you ? (umm) I am always (like) this on a [DATE] . I get to lyr…" at bounding box center [268, 88] width 372 height 210
click at [86, 255] on span "In" at bounding box center [89, 248] width 14 height 15
type input "1422"
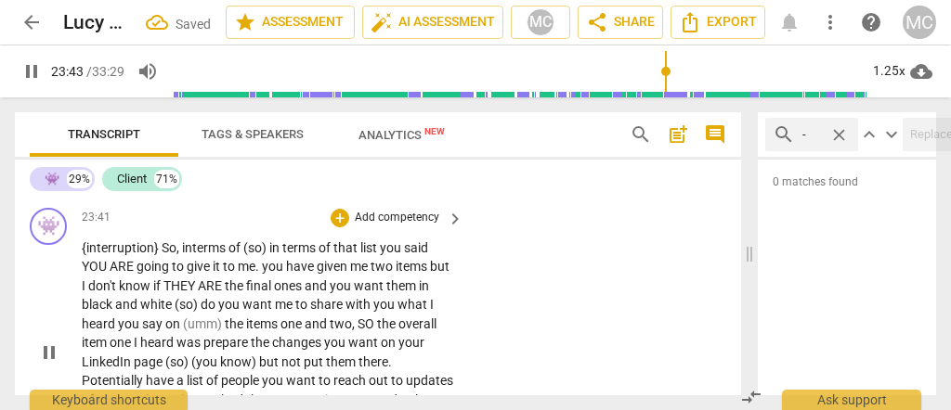
click at [216, 255] on span "terms" at bounding box center [210, 248] width 36 height 15
click at [269, 255] on span "(so)" at bounding box center [256, 248] width 26 height 15
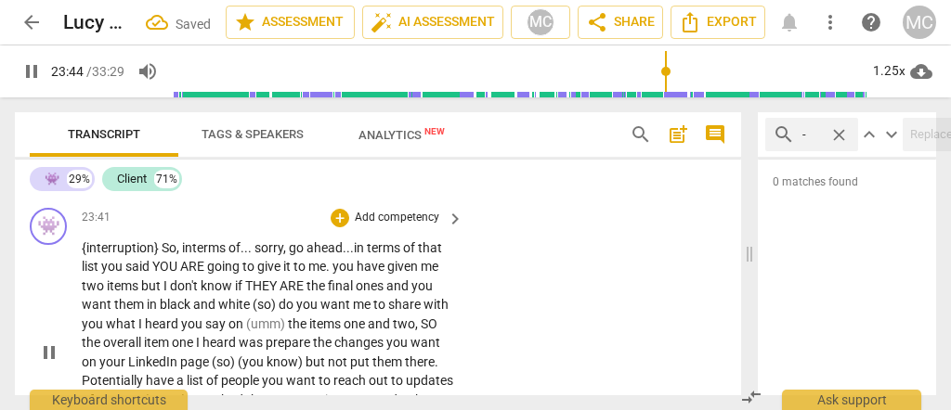
scroll to position [7118, 0]
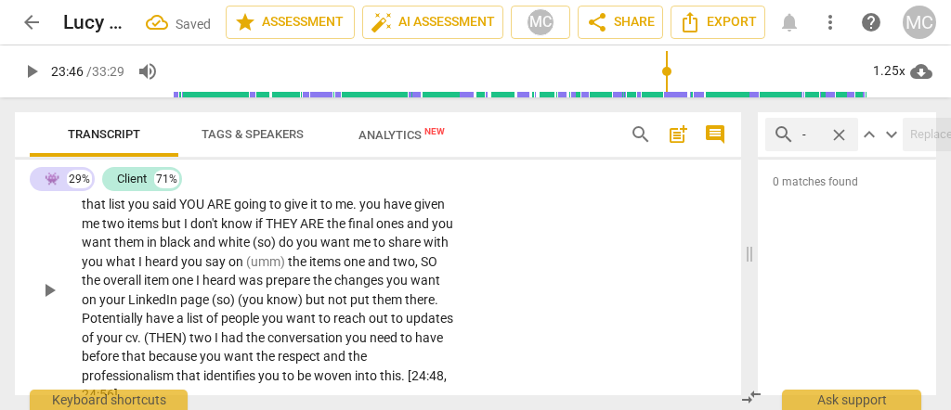
click at [397, 193] on span "terms" at bounding box center [404, 185] width 36 height 15
click at [128, 212] on span "you" at bounding box center [140, 204] width 24 height 15
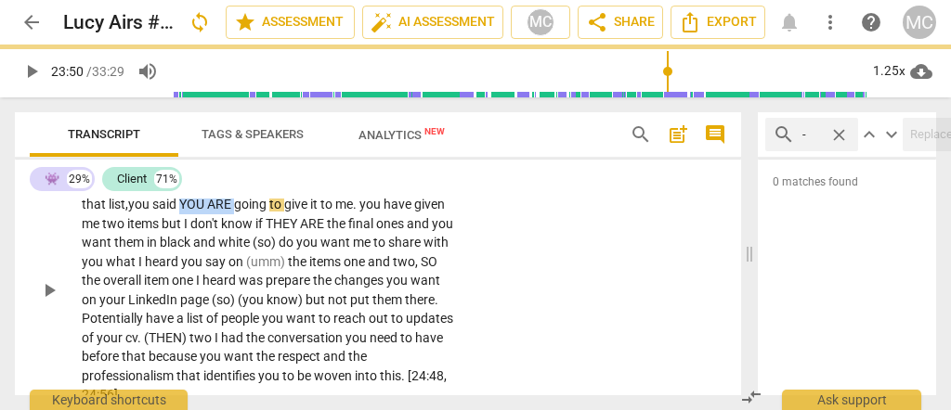
drag, startPoint x: 235, startPoint y: 267, endPoint x: 184, endPoint y: 267, distance: 51.1
click at [184, 267] on p "{interruption} So, in terms of... sorry, go ahead... so, in terms of that list,…" at bounding box center [268, 290] width 372 height 228
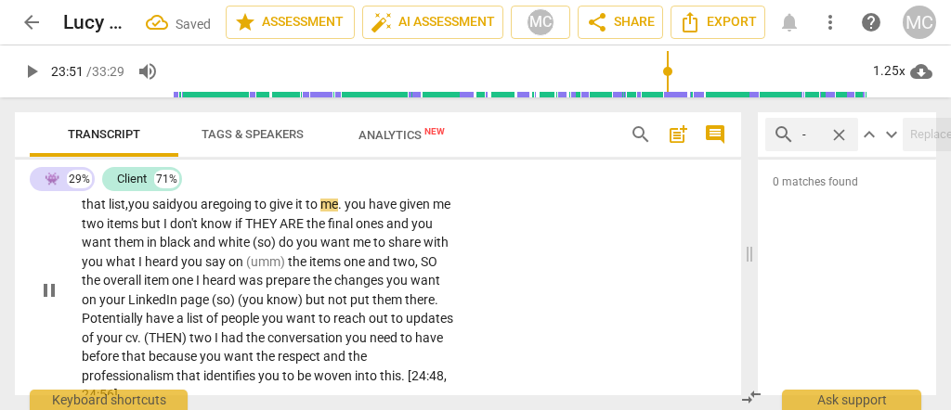
click at [163, 212] on span "said you are" at bounding box center [185, 204] width 67 height 15
click at [345, 212] on span "." at bounding box center [341, 204] width 7 height 15
click at [269, 212] on span "to" at bounding box center [261, 204] width 15 height 15
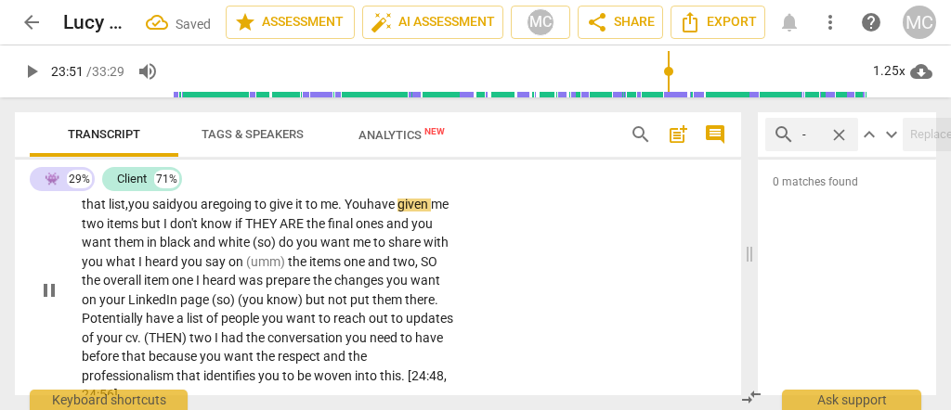
click at [358, 212] on span "You" at bounding box center [356, 204] width 22 height 15
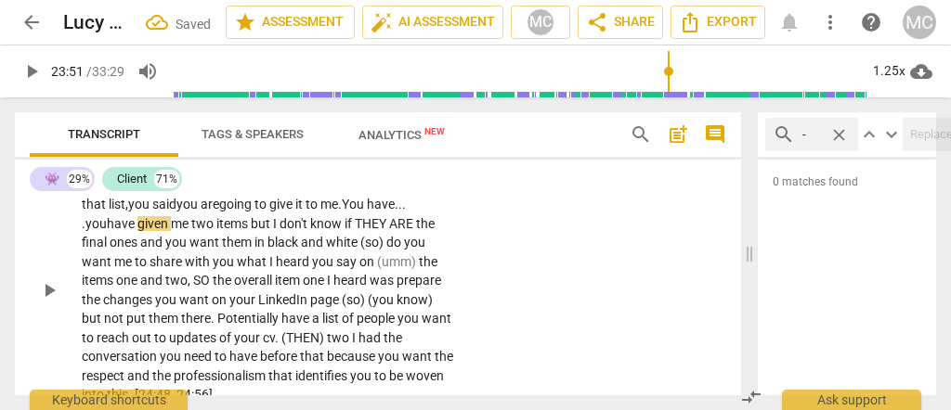
click at [358, 231] on span "You have... ." at bounding box center [244, 214] width 324 height 34
click at [107, 231] on span "you" at bounding box center [95, 223] width 21 height 15
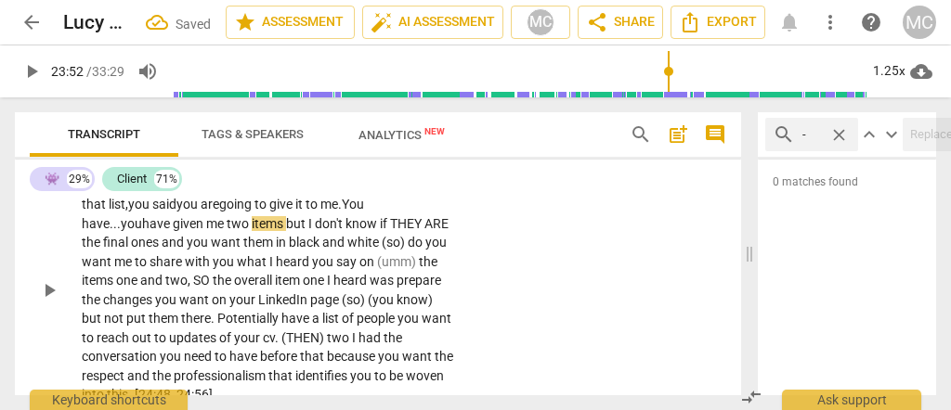
click at [364, 231] on span "You have..." at bounding box center [223, 214] width 282 height 34
click at [286, 231] on span "but" at bounding box center [297, 223] width 22 height 15
click at [308, 231] on span "I" at bounding box center [311, 223] width 7 height 15
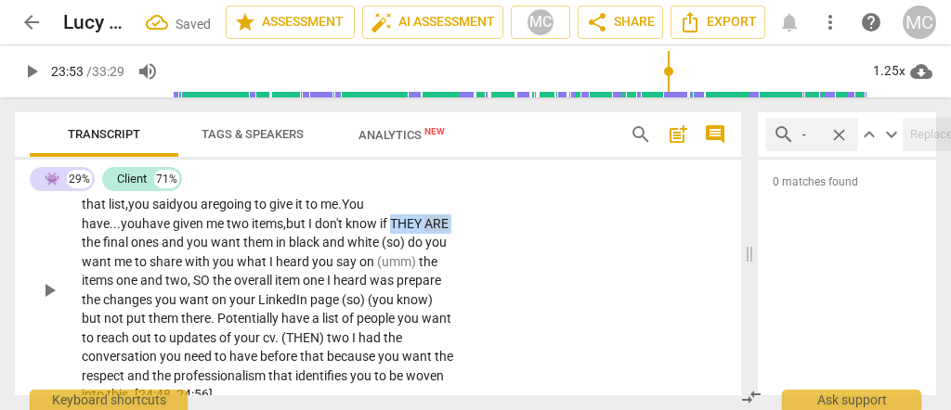
drag, startPoint x: 397, startPoint y: 286, endPoint x: 336, endPoint y: 291, distance: 60.5
click at [336, 291] on p "{interruption} So, in terms of... sorry, go ahead... so, in terms of that list,…" at bounding box center [268, 290] width 372 height 228
click at [345, 231] on span "know" at bounding box center [362, 223] width 34 height 15
click at [140, 250] on span "and" at bounding box center [152, 242] width 25 height 15
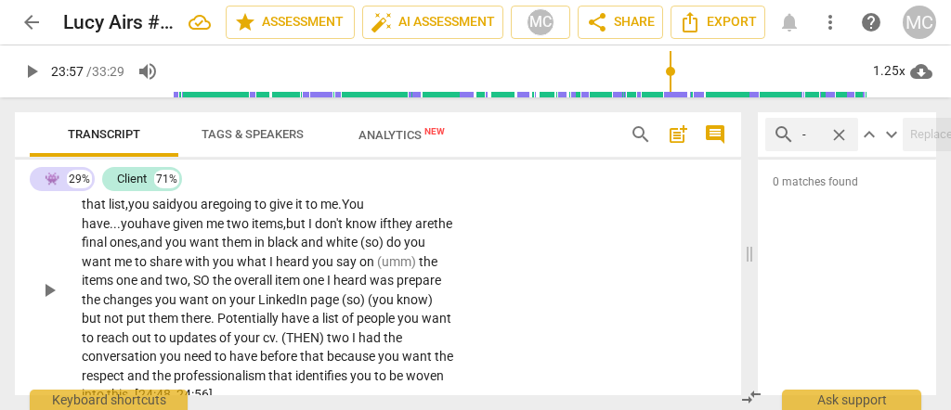
click at [140, 250] on span "and" at bounding box center [152, 242] width 25 height 15
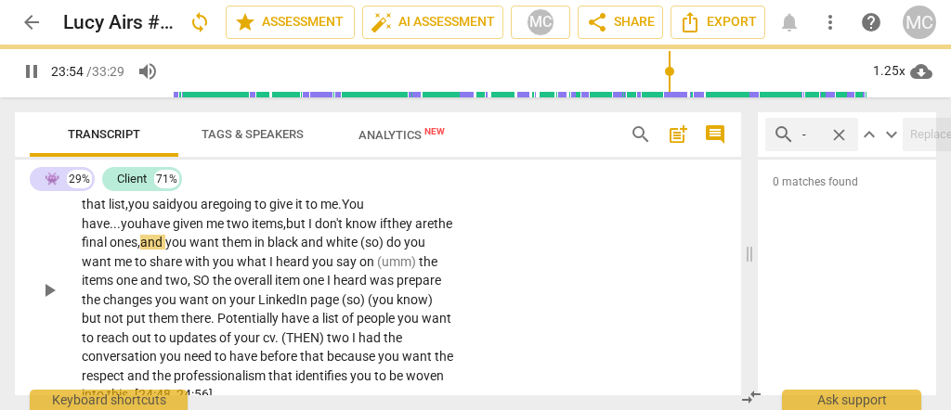
scroll to position [7179, 0]
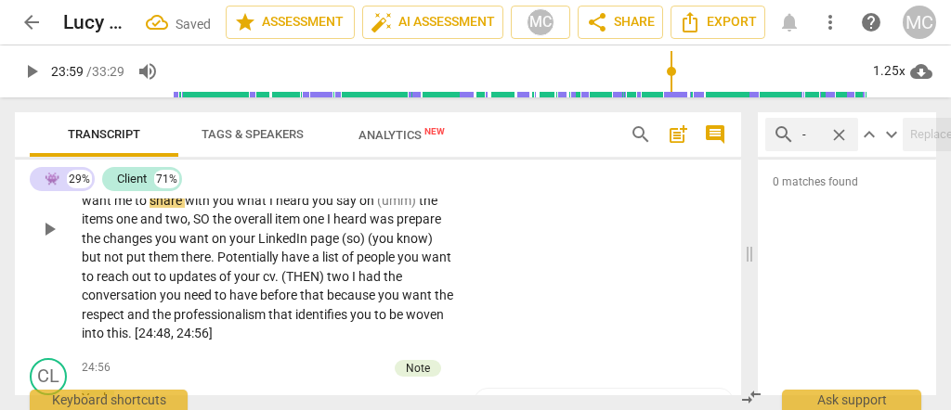
drag, startPoint x: 359, startPoint y: 246, endPoint x: 323, endPoint y: 252, distance: 36.6
click at [332, 251] on p "{interruption} So, in terms of... sorry, go ahead... so, in terms of that list,…" at bounding box center [268, 229] width 372 height 228
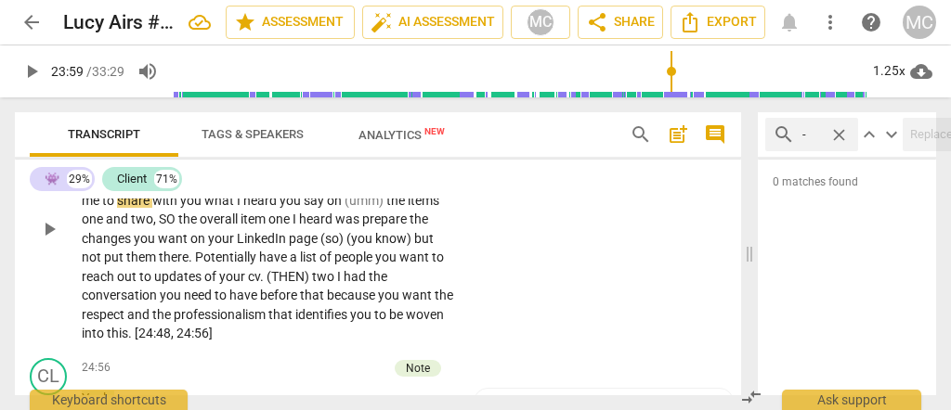
click at [377, 189] on span "do" at bounding box center [386, 181] width 18 height 15
drag, startPoint x: 361, startPoint y: 267, endPoint x: 323, endPoint y: 267, distance: 38.1
click at [345, 208] on span "(umm)" at bounding box center [366, 200] width 42 height 15
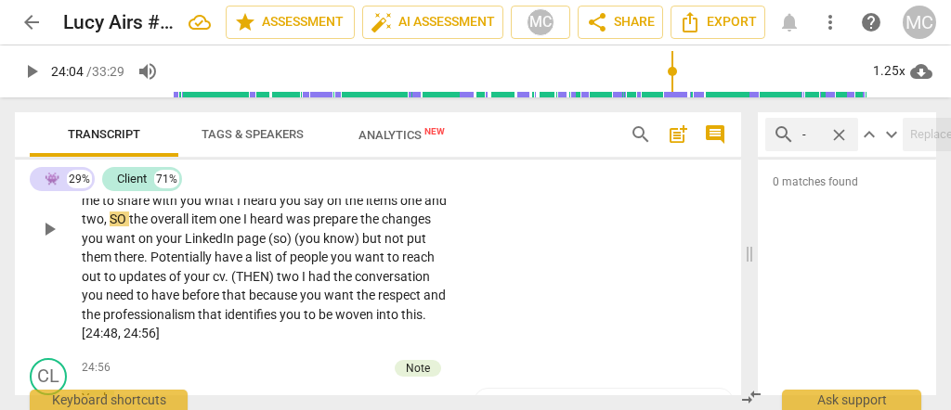
click at [106, 227] on span "," at bounding box center [107, 219] width 6 height 15
click at [114, 227] on span "SO" at bounding box center [121, 219] width 17 height 15
click at [225, 227] on span "one" at bounding box center [233, 219] width 24 height 15
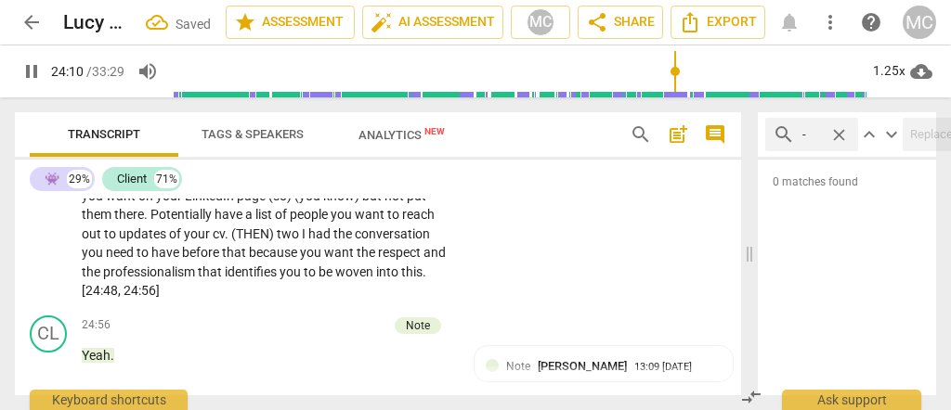
scroll to position [7241, 0]
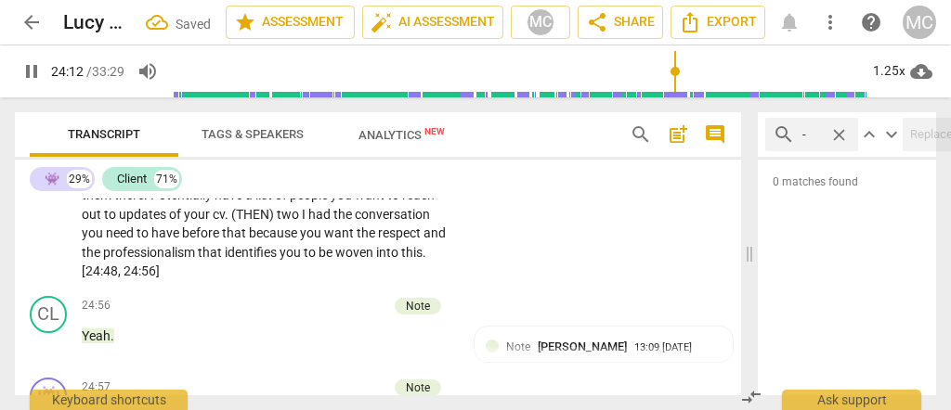
click at [328, 164] on span "prepare" at bounding box center [338, 157] width 47 height 15
click at [326, 164] on span "prepare" at bounding box center [338, 157] width 47 height 15
click at [350, 164] on span "prepare" at bounding box center [346, 157] width 47 height 15
click at [371, 164] on span "prepare" at bounding box center [346, 157] width 47 height 15
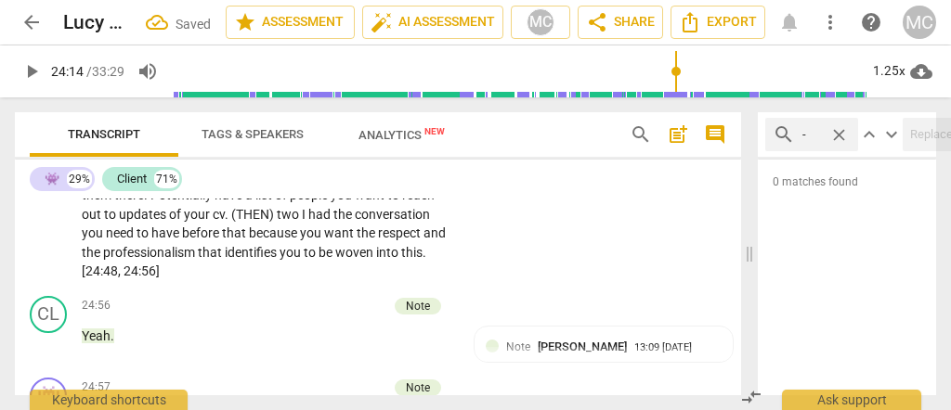
click at [371, 164] on span "prepare" at bounding box center [346, 157] width 47 height 15
click at [237, 184] on span "LinkedIn" at bounding box center [211, 176] width 52 height 15
drag, startPoint x: 345, startPoint y: 242, endPoint x: 317, endPoint y: 242, distance: 27.9
click at [317, 242] on p "{interruption} So, in terms of... sorry, go ahead... so, in terms of that list,…" at bounding box center [268, 167] width 372 height 228
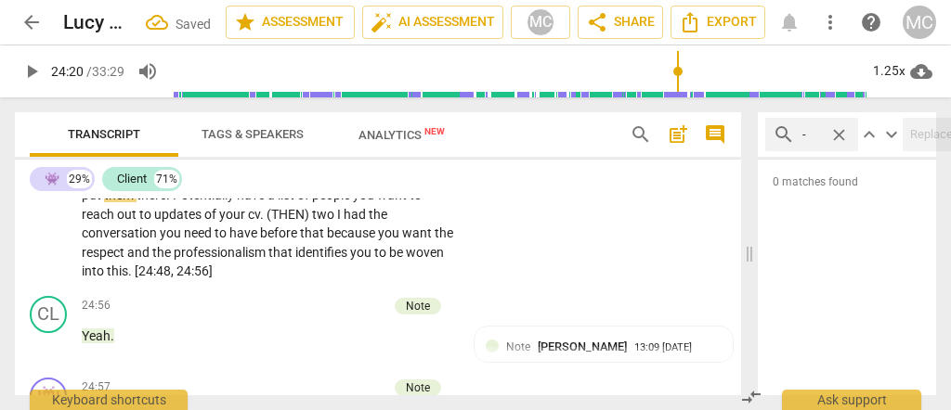
click at [414, 184] on span "not" at bounding box center [424, 176] width 20 height 15
click at [249, 202] on span "Potentially" at bounding box center [247, 195] width 64 height 15
click at [310, 202] on span "have" at bounding box center [295, 195] width 31 height 15
click at [132, 222] on span "reach" at bounding box center [114, 214] width 35 height 15
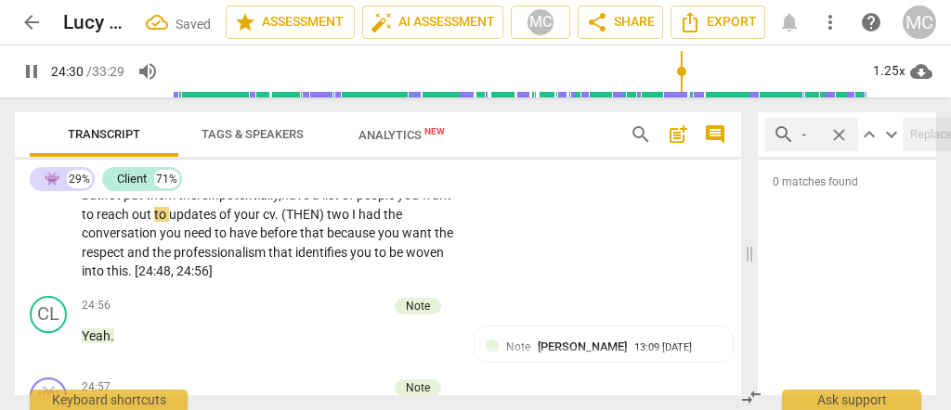
click at [219, 222] on span "updates" at bounding box center [194, 214] width 50 height 15
drag, startPoint x: 390, startPoint y: 280, endPoint x: 328, endPoint y: 282, distance: 62.3
click at [328, 281] on p "{interruption} So, in terms of... sorry, go ahead... so, in terms of that list,…" at bounding box center [268, 167] width 372 height 228
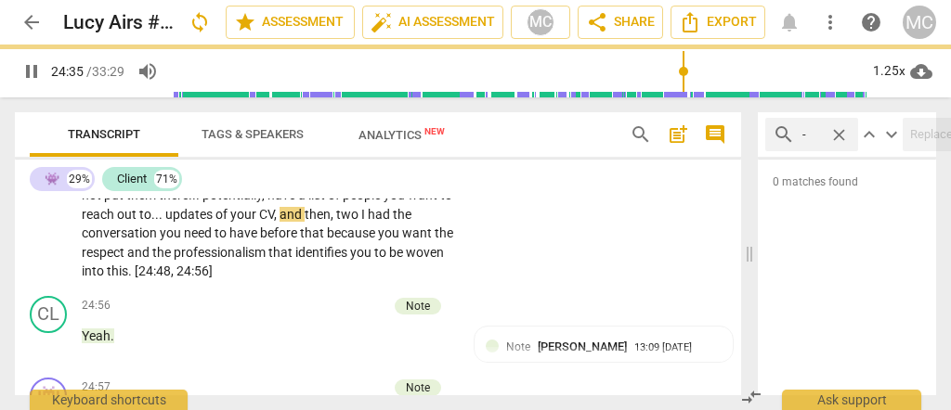
click at [595, 289] on div "👾 play_arrow pause 23:41 + Add competency keyboard_arrow_right {interruption} S…" at bounding box center [378, 152] width 726 height 274
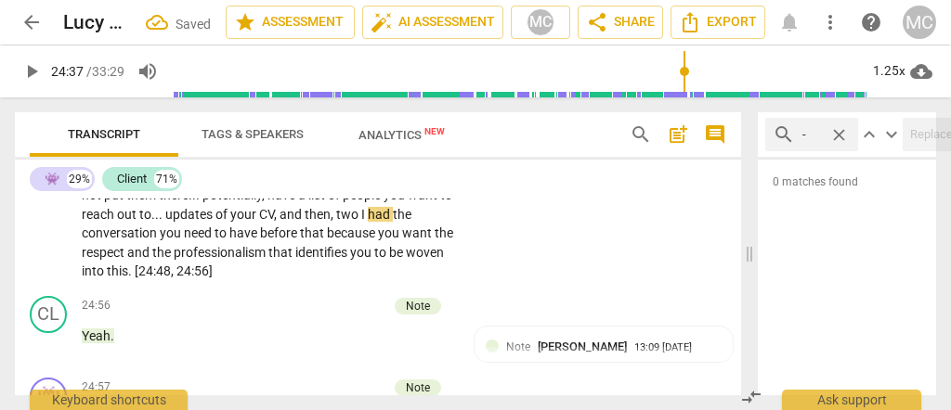
click at [368, 222] on span "I" at bounding box center [364, 214] width 7 height 15
type input "1478"
click at [361, 222] on span "two," at bounding box center [348, 214] width 25 height 15
click at [184, 241] on span "you" at bounding box center [172, 233] width 24 height 15
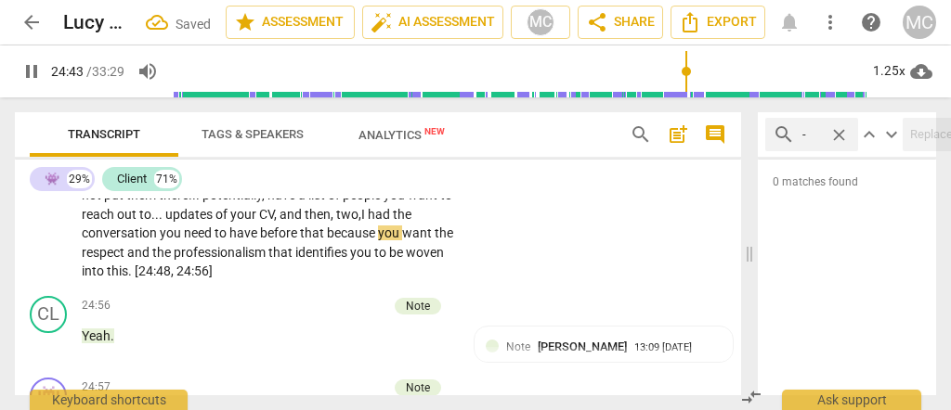
click at [327, 241] on span "that" at bounding box center [313, 233] width 27 height 15
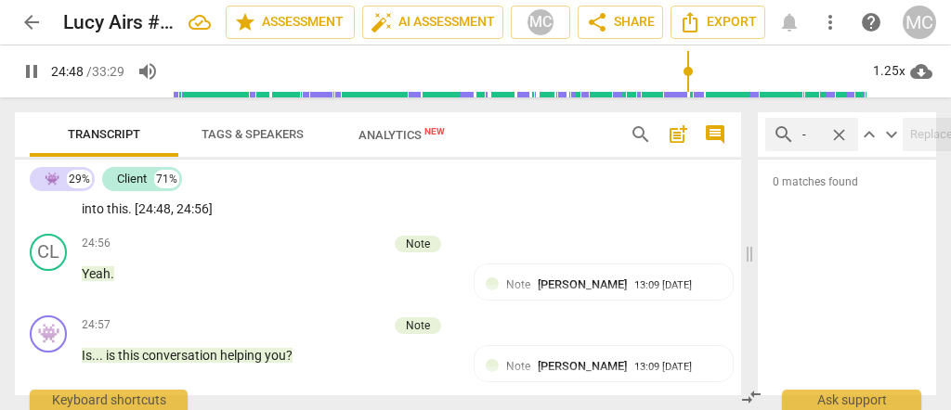
click at [536, 227] on div "👾 play_arrow pause 23:41 + Add competency keyboard_arrow_right {interruption} S…" at bounding box center [378, 90] width 726 height 274
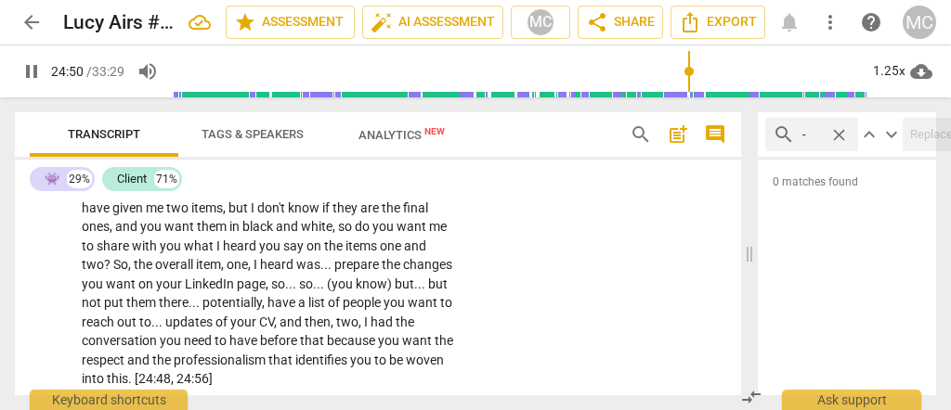
scroll to position [7118, 0]
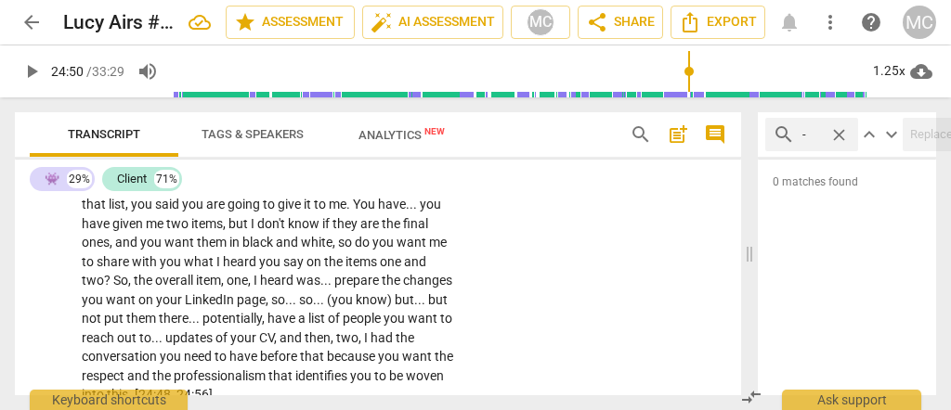
click at [384, 164] on p "Add competency" at bounding box center [397, 156] width 88 height 17
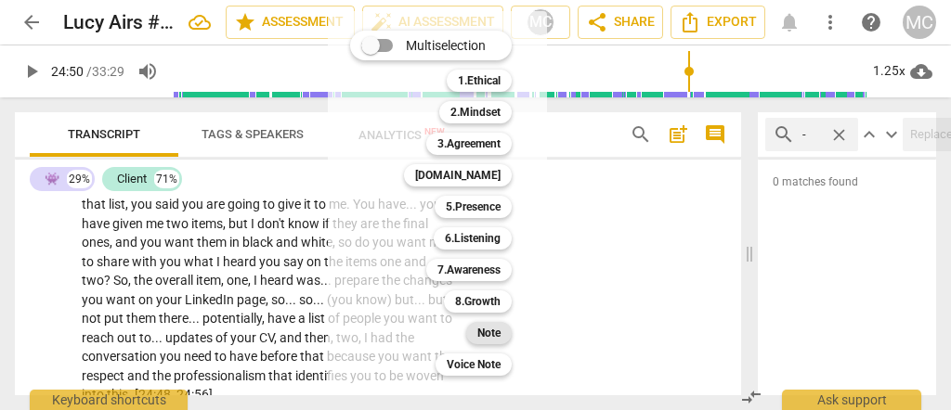
click at [493, 331] on b "Note" at bounding box center [488, 333] width 23 height 22
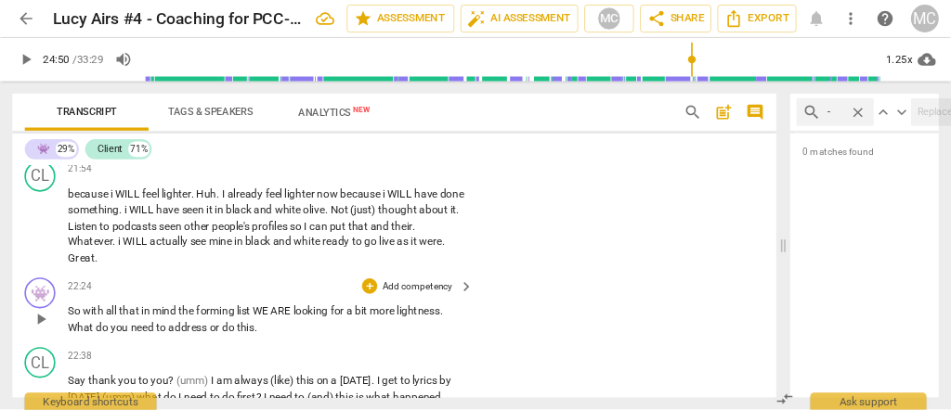
scroll to position [5663, 0]
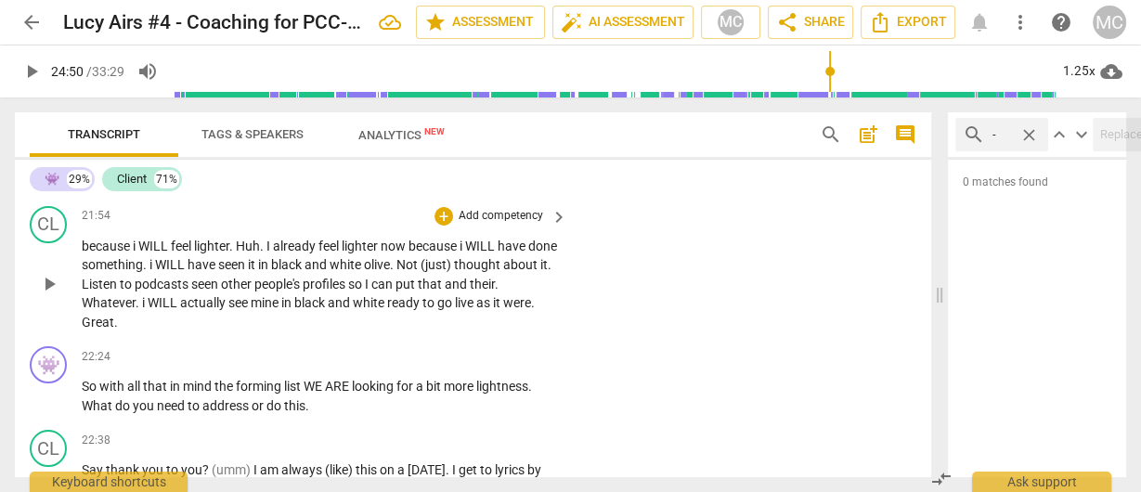
click at [266, 328] on p "because i WILL feel lighter . Huh . I already feel lighter now because i WILL h…" at bounding box center [320, 285] width 476 height 96
click at [267, 310] on span "mine" at bounding box center [266, 302] width 31 height 15
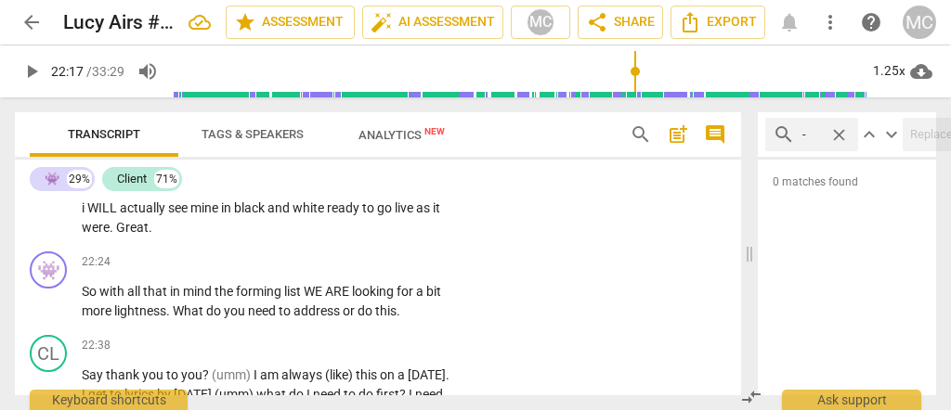
scroll to position [6653, 0]
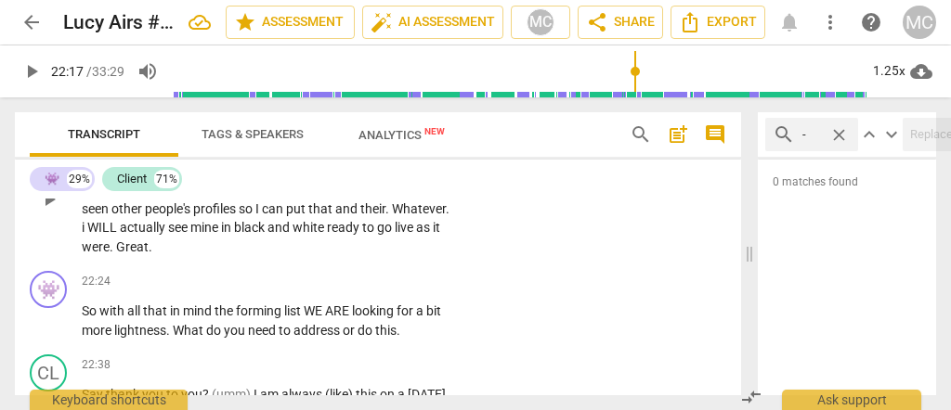
click at [416, 235] on span "as" at bounding box center [424, 227] width 17 height 15
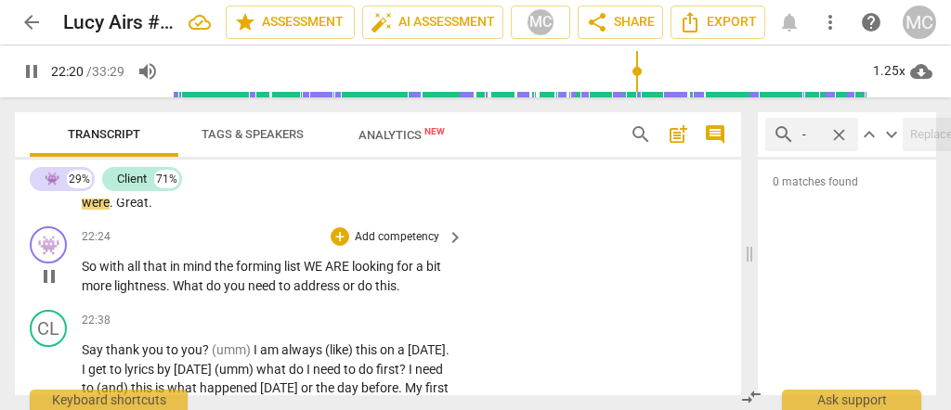
scroll to position [6716, 0]
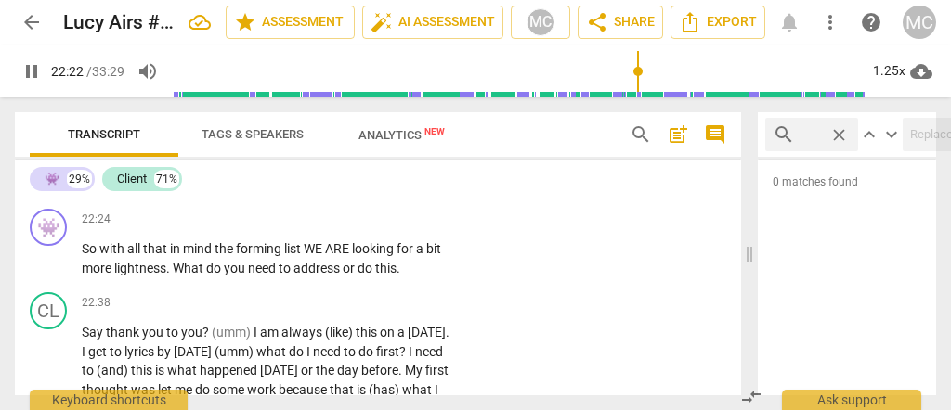
click at [110, 192] on span "were" at bounding box center [96, 184] width 28 height 15
click at [149, 192] on span "Great" at bounding box center [132, 184] width 33 height 15
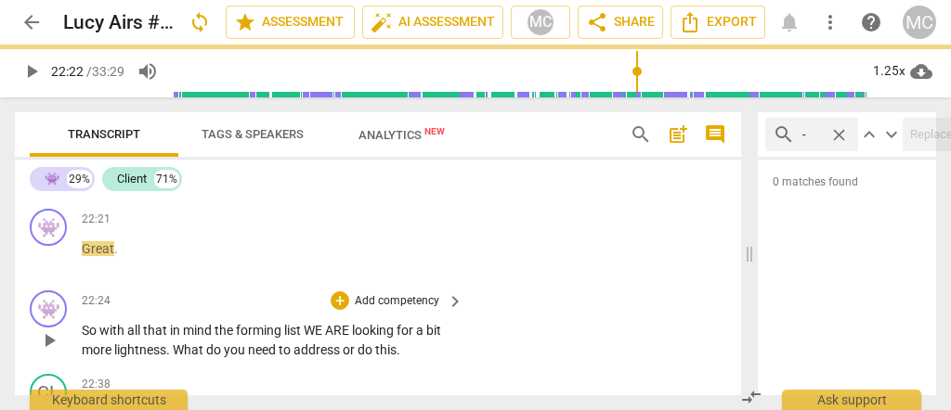
scroll to position [6795, 0]
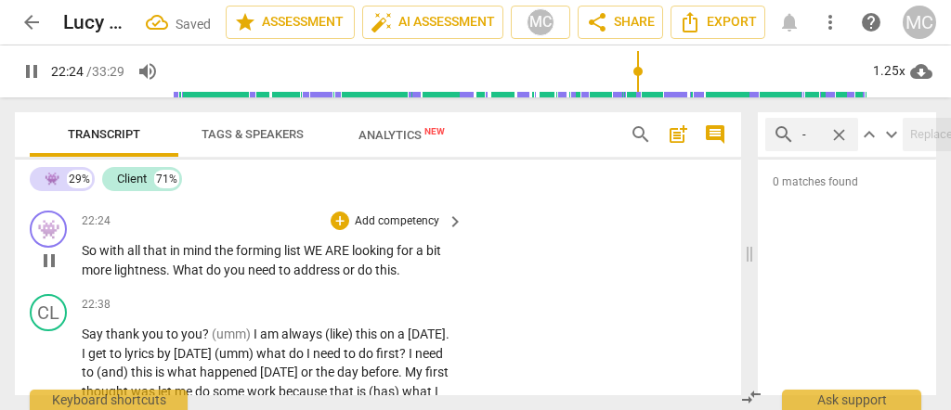
click at [82, 258] on span "So" at bounding box center [91, 250] width 18 height 15
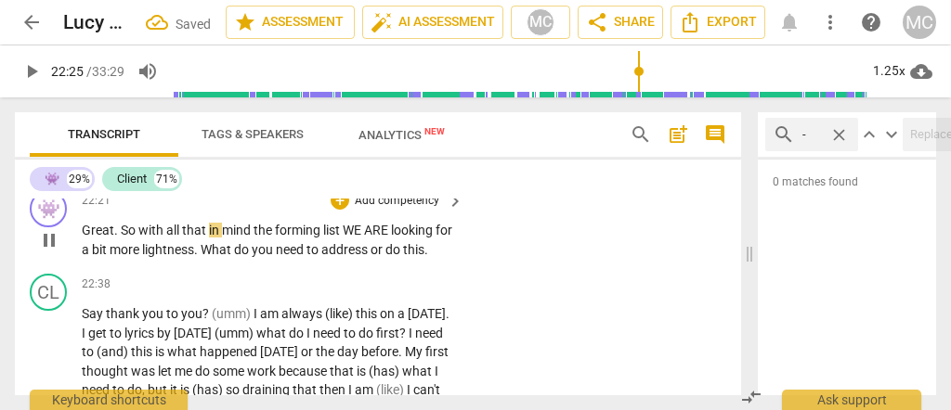
type input "1346"
click at [82, 238] on span "Great" at bounding box center [98, 230] width 33 height 15
click at [90, 238] on span "Great" at bounding box center [98, 230] width 33 height 15
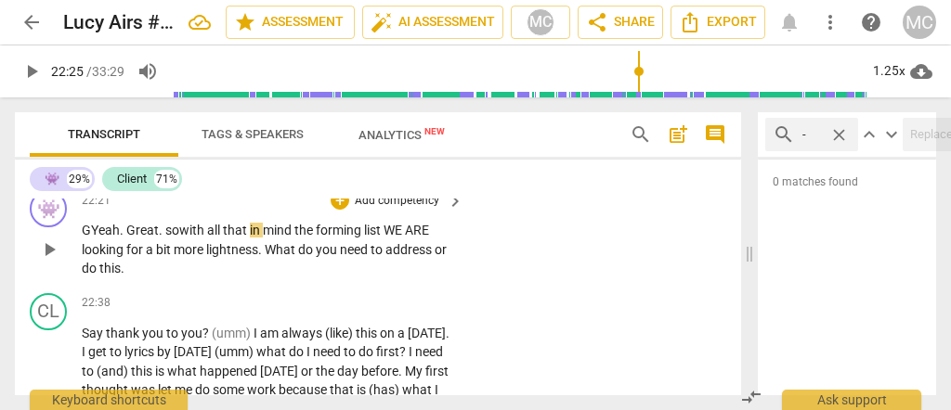
click at [94, 238] on span "GYeah. Great" at bounding box center [120, 230] width 77 height 15
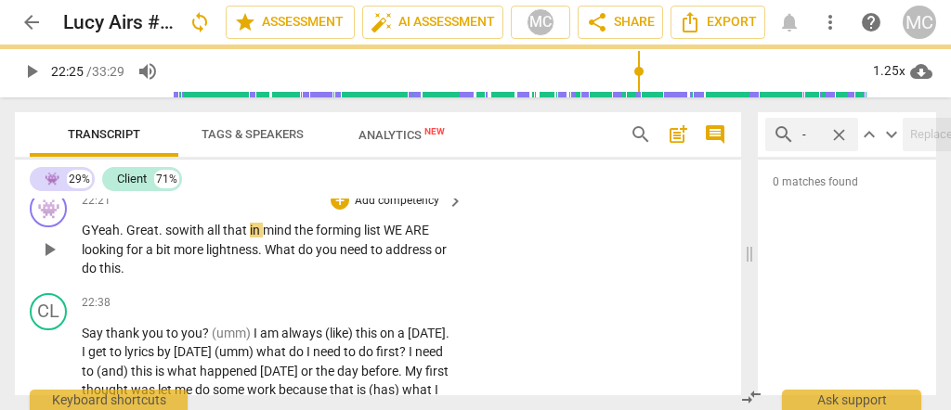
click at [90, 238] on span "GYeah. Great" at bounding box center [120, 230] width 77 height 15
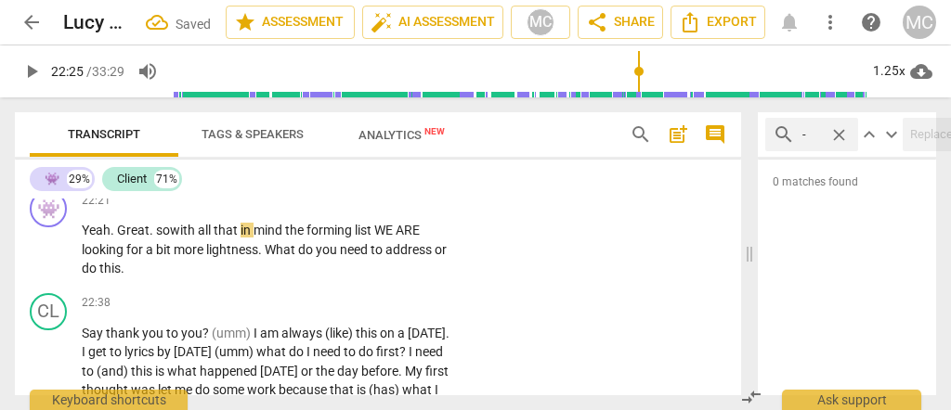
click at [395, 154] on span "live" at bounding box center [405, 146] width 21 height 15
click at [97, 238] on span "Yeah" at bounding box center [96, 230] width 29 height 15
click at [115, 279] on p "Yeah . Great . so with all that in mind the forming list WE ARE looking for a b…" at bounding box center [268, 250] width 372 height 58
type input "1345"
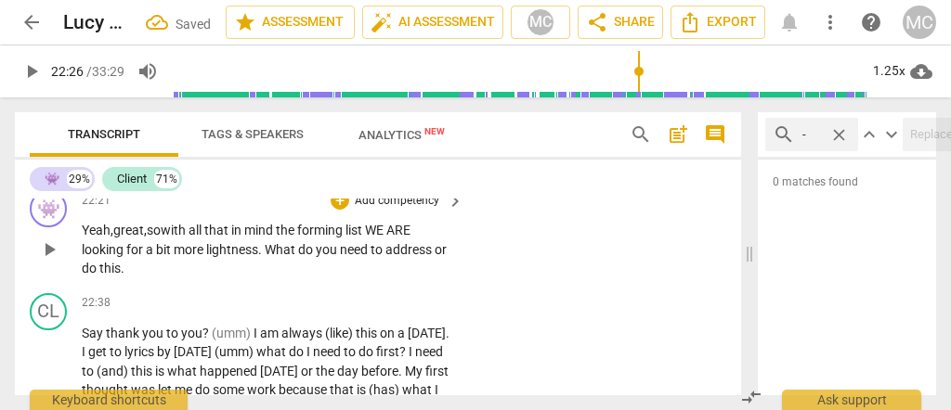
click at [124, 238] on span "great," at bounding box center [129, 230] width 33 height 15
click at [170, 238] on span "with" at bounding box center [175, 230] width 28 height 15
click at [168, 238] on span "so..." at bounding box center [159, 230] width 25 height 15
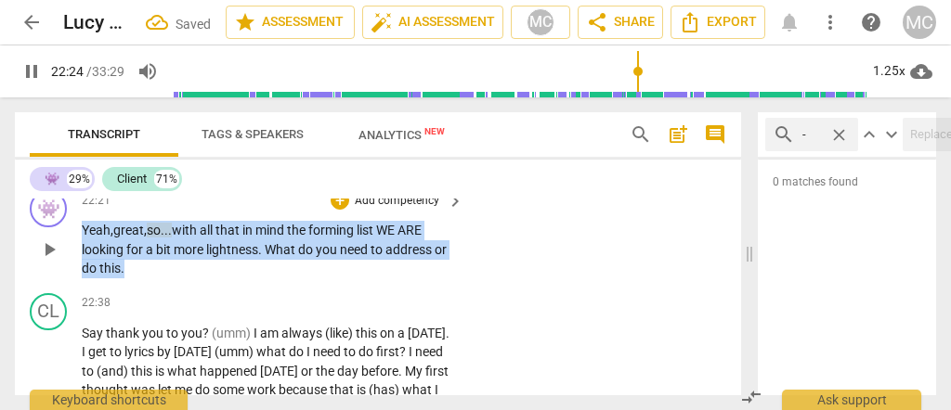
click at [168, 238] on span "so..." at bounding box center [159, 230] width 25 height 15
click at [302, 238] on span "the" at bounding box center [297, 230] width 21 height 15
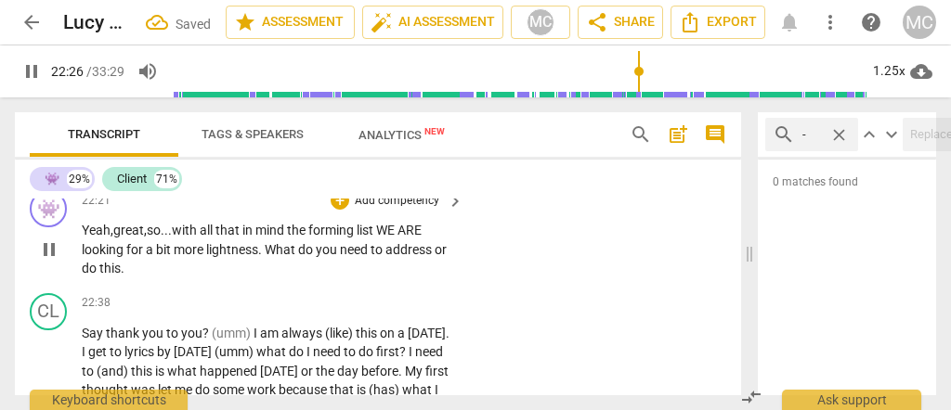
click at [296, 238] on span "the" at bounding box center [297, 230] width 21 height 15
click at [295, 238] on span "mind..." at bounding box center [275, 230] width 40 height 15
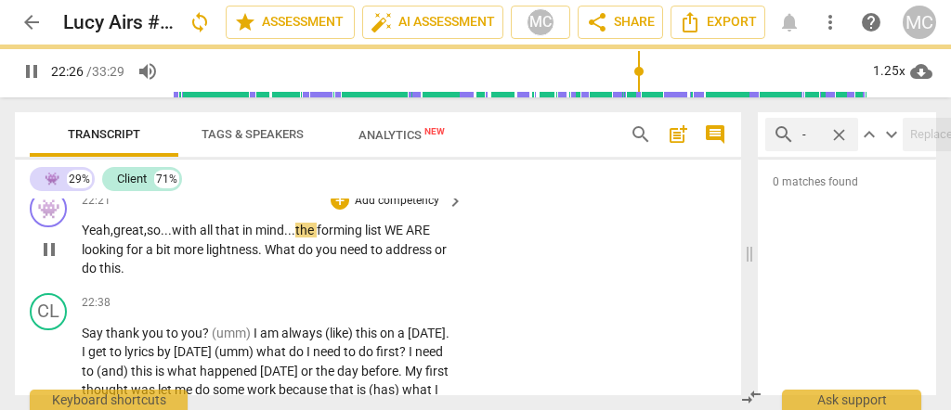
click at [330, 238] on span "forming" at bounding box center [341, 230] width 48 height 15
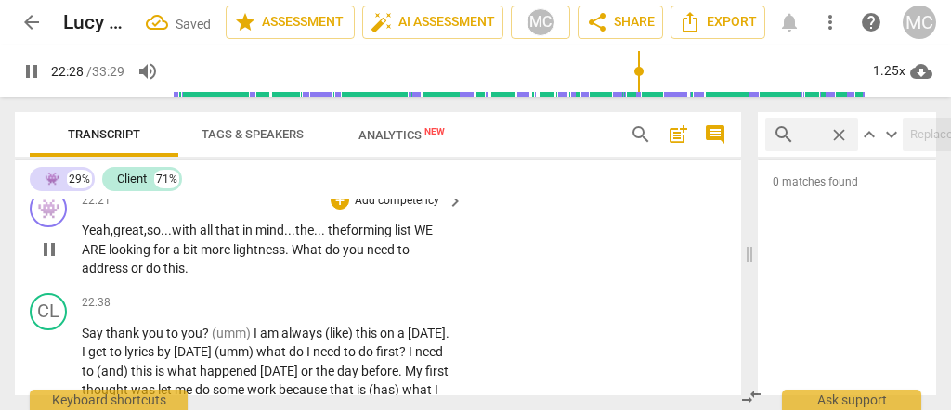
click at [426, 238] on span "WE" at bounding box center [423, 230] width 19 height 15
click at [583, 286] on div "👾 play_arrow pause 22:21 + Add competency keyboard_arrow_right Yeah, great, so.…" at bounding box center [378, 234] width 726 height 103
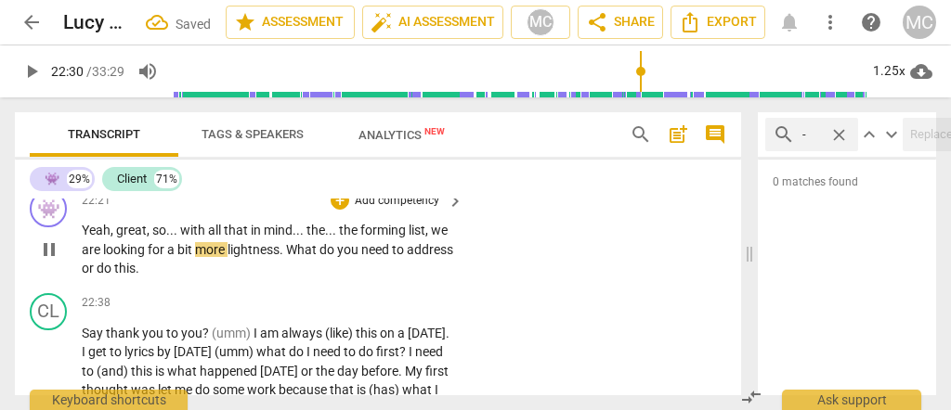
click at [366, 238] on span "forming" at bounding box center [384, 230] width 48 height 15
click at [210, 238] on span "all" at bounding box center [216, 230] width 16 height 15
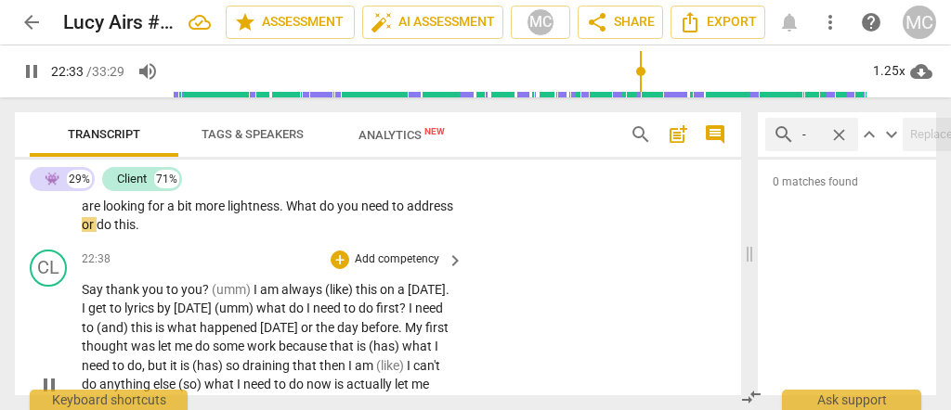
scroll to position [6795, 0]
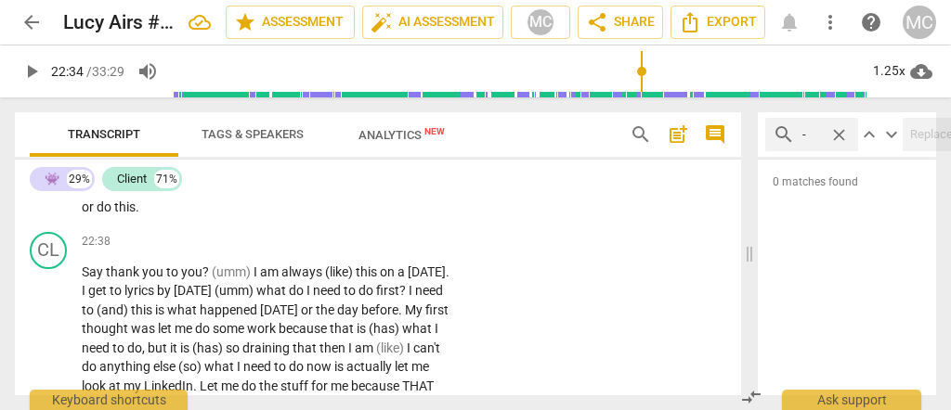
click at [407, 196] on span "address" at bounding box center [430, 188] width 46 height 15
click at [136, 215] on span "this" at bounding box center [124, 207] width 21 height 15
type input "1354"
click at [394, 149] on p "Add competency" at bounding box center [397, 140] width 88 height 17
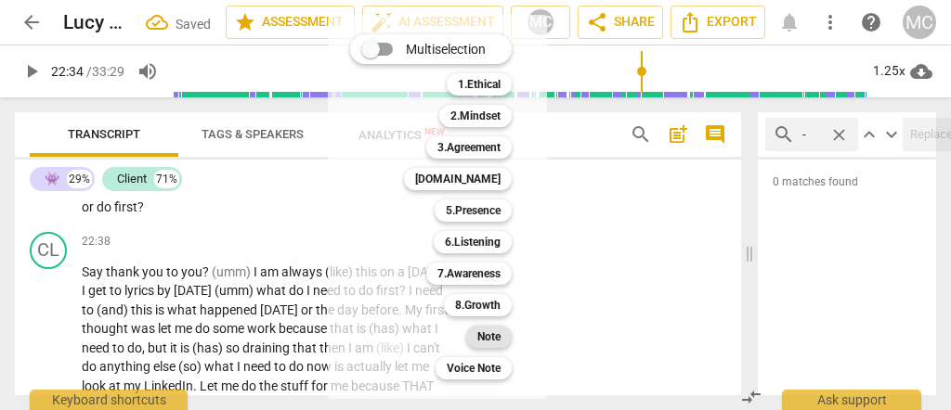
click at [486, 336] on b "Note" at bounding box center [488, 337] width 23 height 22
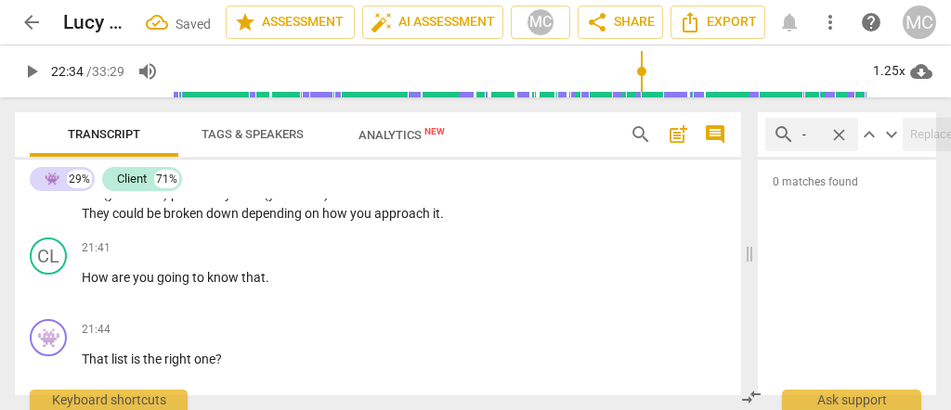
scroll to position [6177, 0]
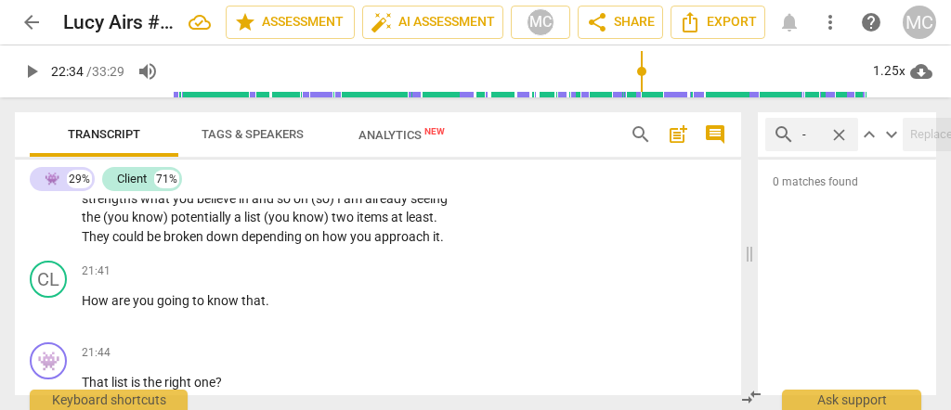
click at [301, 244] on span "depending" at bounding box center [272, 236] width 63 height 15
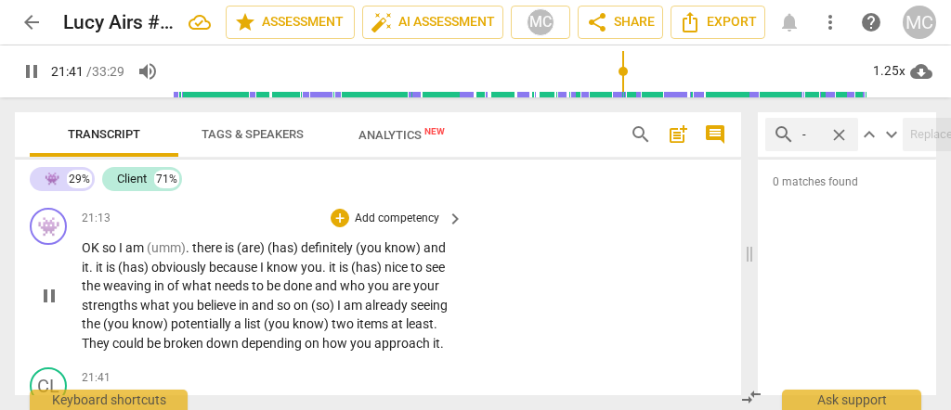
scroll to position [6053, 0]
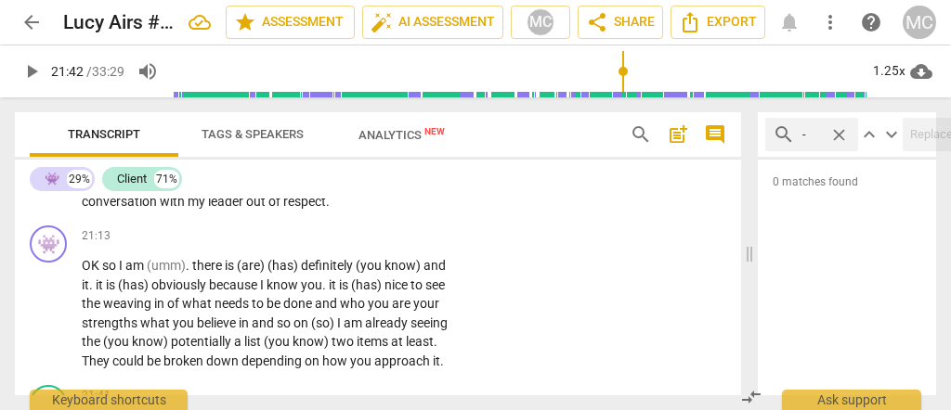
click at [283, 209] on span "respect" at bounding box center [304, 201] width 43 height 15
click at [103, 273] on span "so" at bounding box center [110, 265] width 17 height 15
type input "1273"
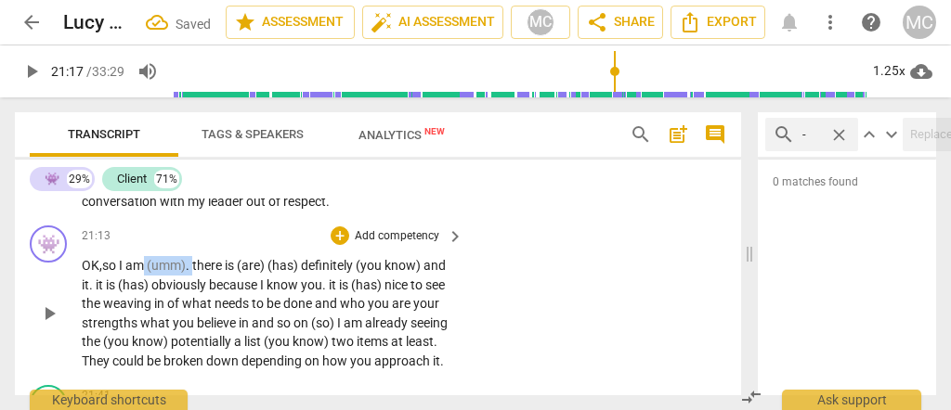
drag, startPoint x: 197, startPoint y: 312, endPoint x: 146, endPoint y: 315, distance: 51.1
click at [146, 315] on p "OK, so I am (umm) . there is (are) (has) definitely (you know) and it . it is (…" at bounding box center [268, 313] width 372 height 114
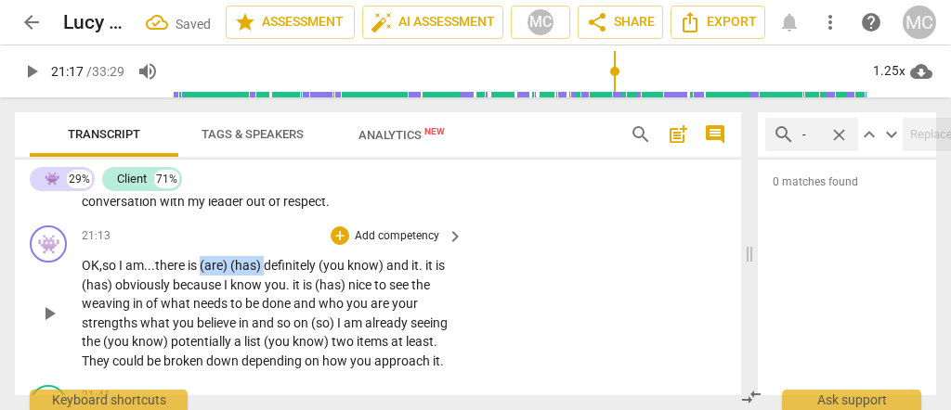
drag, startPoint x: 270, startPoint y: 314, endPoint x: 206, endPoint y: 316, distance: 64.1
click at [206, 316] on p "OK, so I am... there is (are) (has) definitely (you know) and it . it is (has) …" at bounding box center [268, 313] width 372 height 114
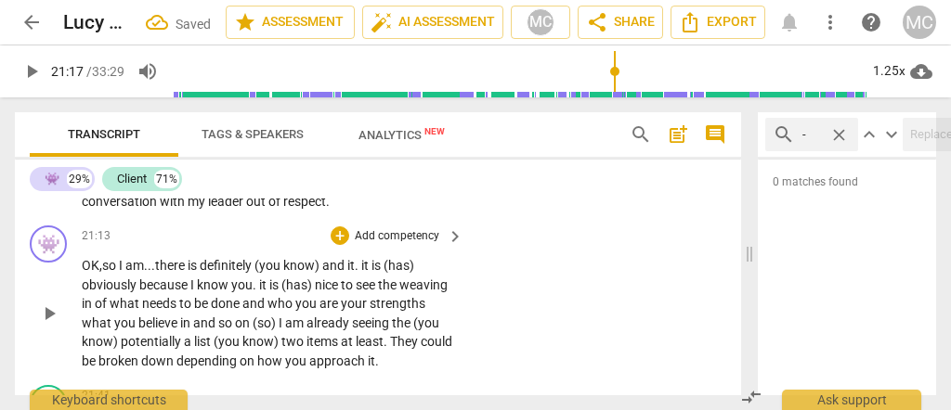
click at [171, 273] on span "there" at bounding box center [171, 265] width 33 height 15
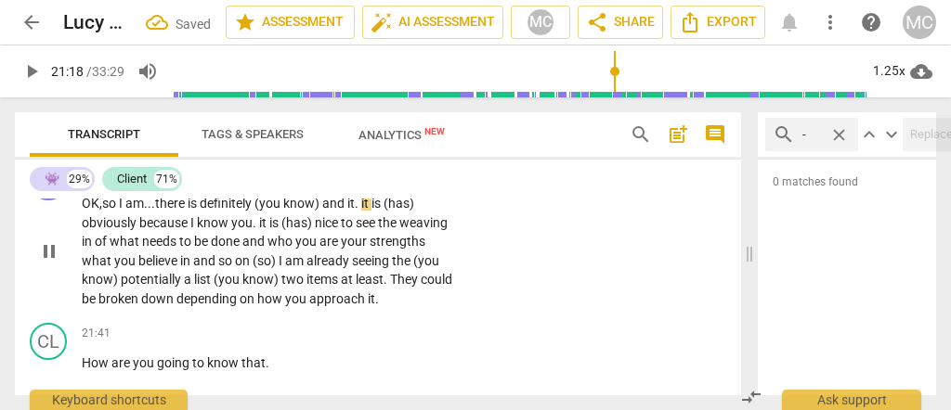
click at [263, 211] on span "(you" at bounding box center [268, 203] width 29 height 15
click at [285, 211] on span "(you" at bounding box center [276, 203] width 29 height 15
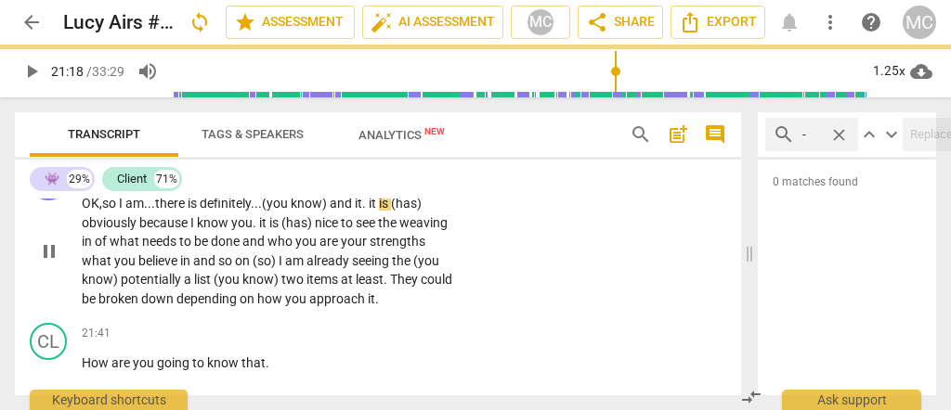
click at [318, 211] on span "know)" at bounding box center [310, 203] width 39 height 15
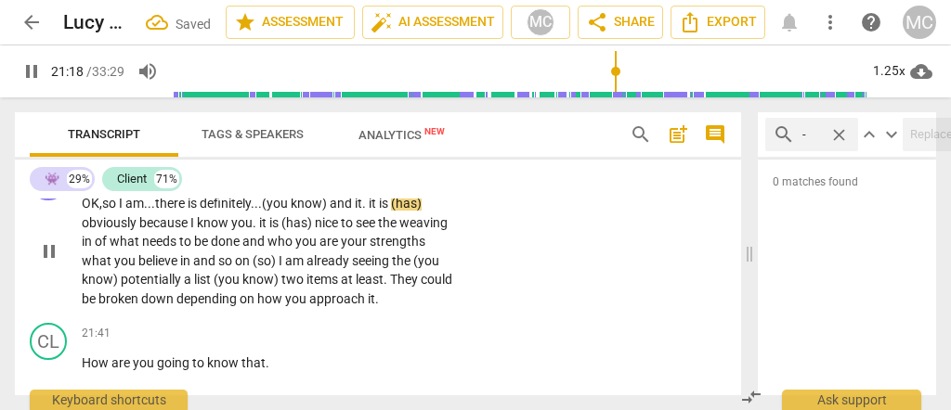
click at [299, 211] on span "know)" at bounding box center [310, 203] width 39 height 15
click at [369, 211] on span "." at bounding box center [365, 203] width 7 height 15
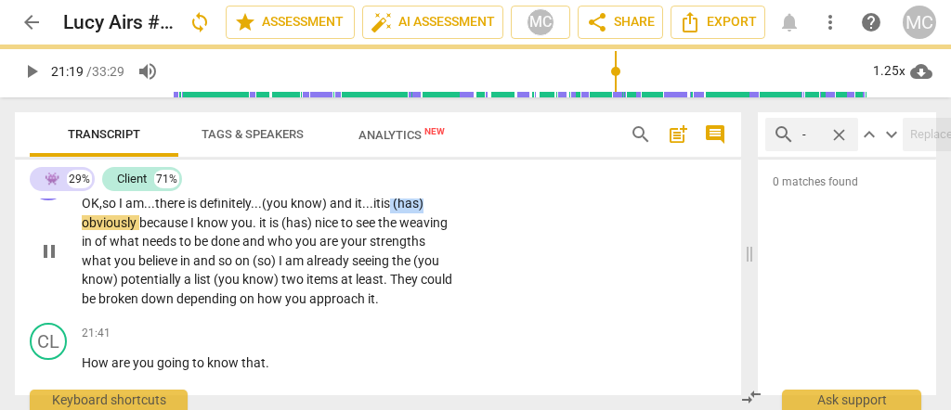
drag, startPoint x: 404, startPoint y: 252, endPoint x: 480, endPoint y: 254, distance: 76.2
click at [480, 254] on div "👾 play_arrow pause 21:13 + Add competency keyboard_arrow_right OK, so I am... t…" at bounding box center [378, 236] width 726 height 160
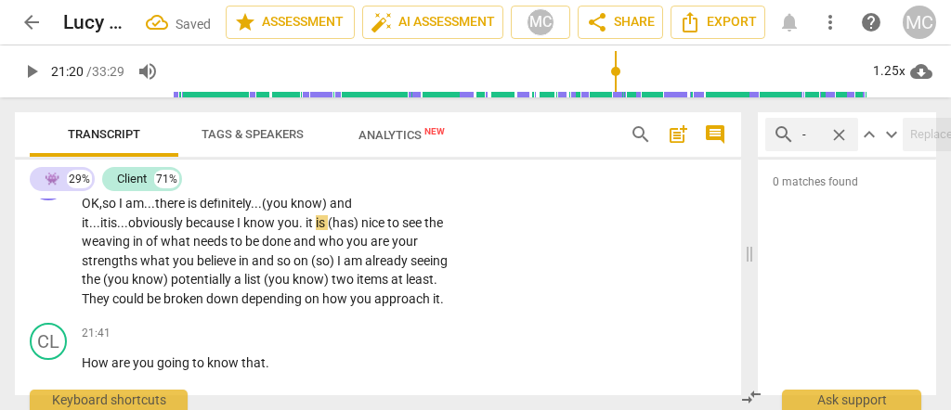
click at [186, 230] on span "because" at bounding box center [211, 222] width 51 height 15
click at [185, 230] on span "because" at bounding box center [210, 222] width 51 height 15
click at [298, 230] on span "." at bounding box center [301, 222] width 7 height 15
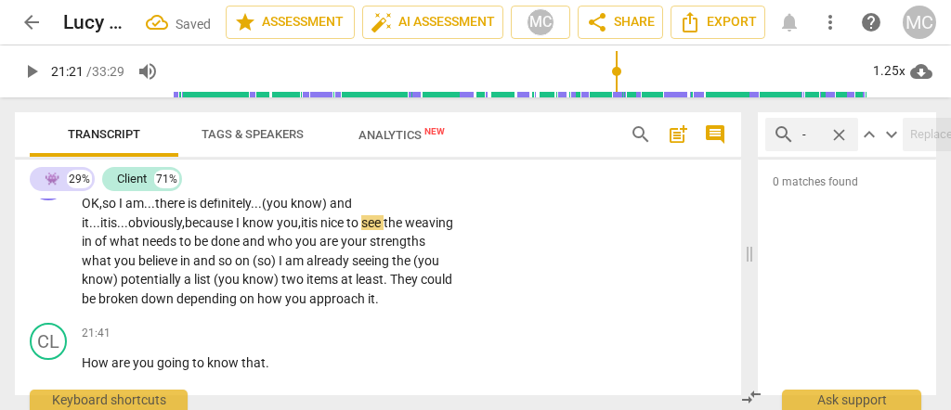
click at [278, 230] on span "you," at bounding box center [289, 222] width 24 height 15
click at [320, 230] on span "nice" at bounding box center [333, 222] width 26 height 15
click at [329, 230] on span "nice" at bounding box center [333, 222] width 26 height 15
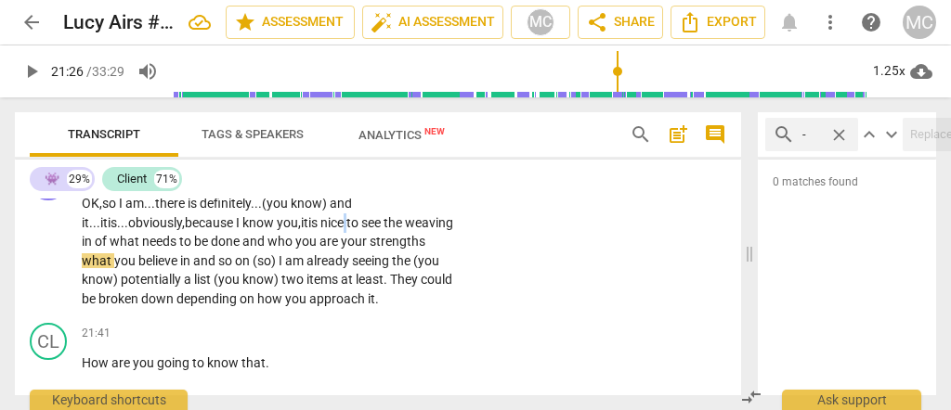
click at [329, 230] on span "nice" at bounding box center [333, 222] width 26 height 15
click at [334, 249] on span "are" at bounding box center [329, 241] width 21 height 15
click at [343, 249] on span "your" at bounding box center [355, 241] width 29 height 15
click at [366, 249] on span "your" at bounding box center [355, 241] width 29 height 15
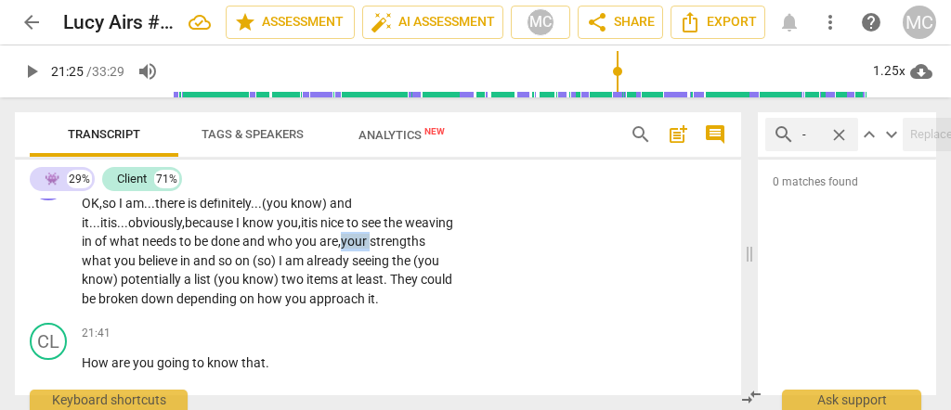
click at [366, 249] on span "your" at bounding box center [355, 241] width 29 height 15
click at [425, 249] on span "strengths" at bounding box center [398, 241] width 56 height 15
click at [194, 268] on span "and" at bounding box center [205, 261] width 25 height 15
drag, startPoint x: 280, startPoint y: 306, endPoint x: 254, endPoint y: 307, distance: 27.0
click at [254, 307] on p "OK, so I am... there is definitely... (you know) and it... it is... obviously, …" at bounding box center [268, 251] width 372 height 114
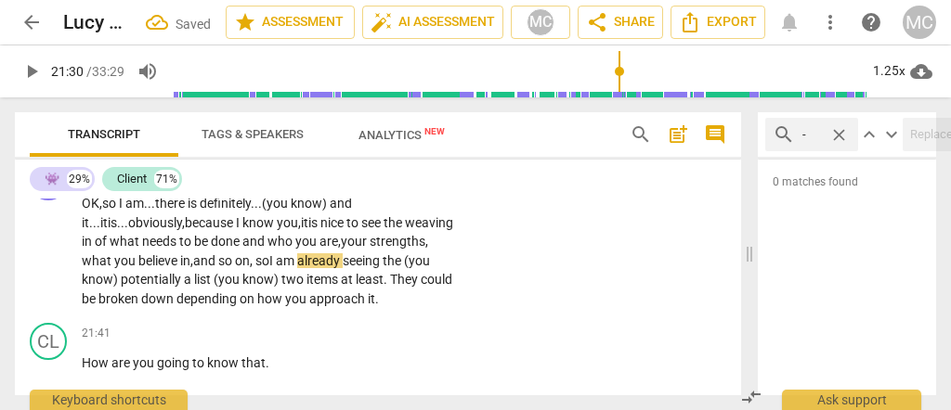
click at [180, 308] on p "OK, so I am... there is definitely... (you know) and it... it is... obviously, …" at bounding box center [268, 251] width 372 height 114
click at [178, 268] on span "believe" at bounding box center [159, 261] width 42 height 15
click at [263, 268] on span "on, so" at bounding box center [252, 261] width 34 height 15
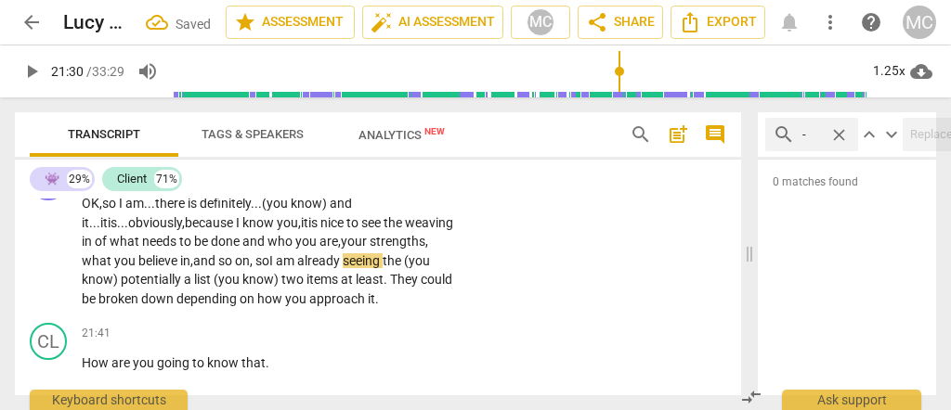
click at [263, 268] on span "on, so" at bounding box center [252, 261] width 34 height 15
click at [276, 268] on span "I" at bounding box center [272, 261] width 7 height 15
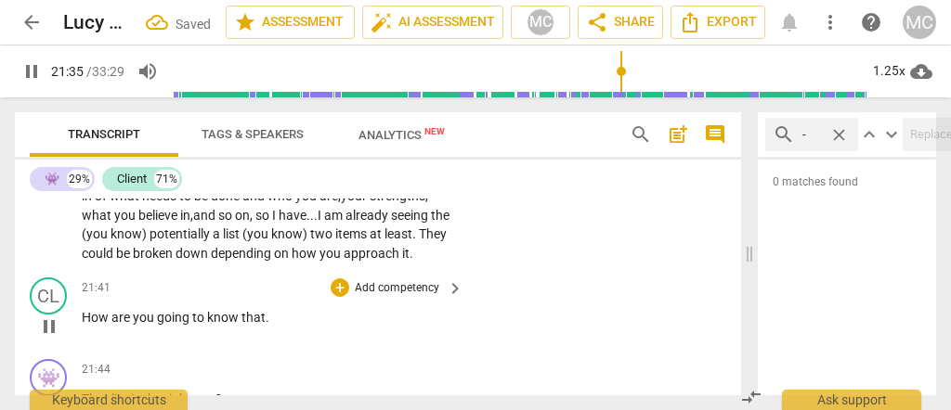
scroll to position [6177, 0]
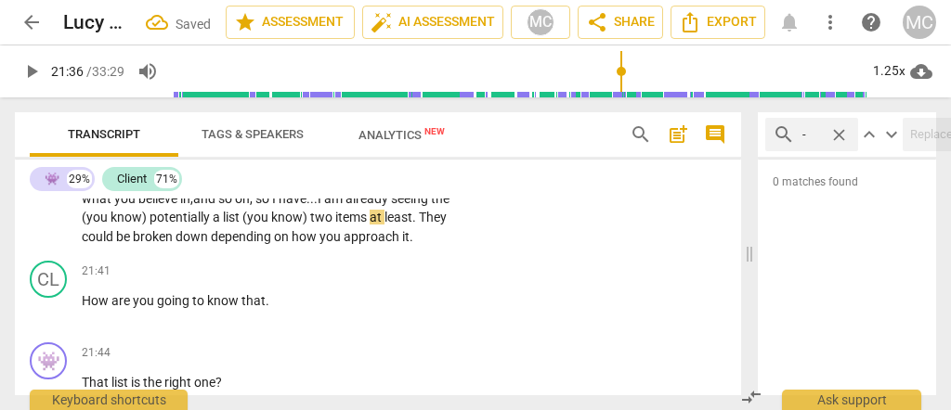
click at [267, 225] on span "(you" at bounding box center [256, 217] width 29 height 15
click at [176, 244] on span "broken" at bounding box center [154, 236] width 43 height 15
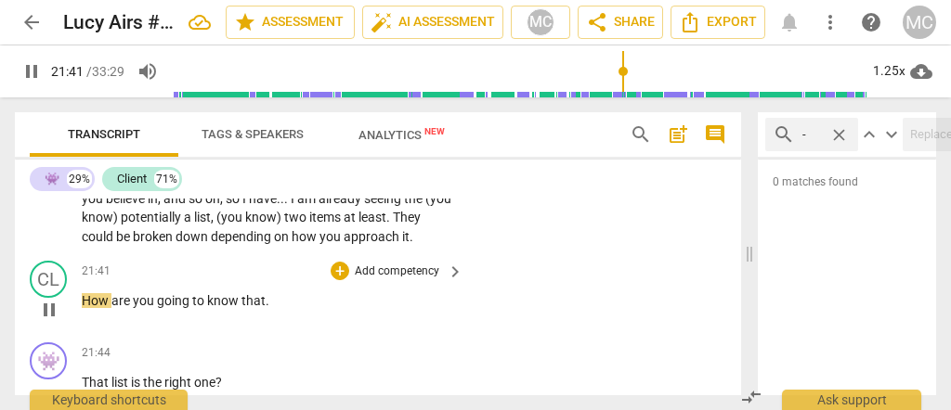
click at [84, 308] on span "How" at bounding box center [97, 300] width 30 height 15
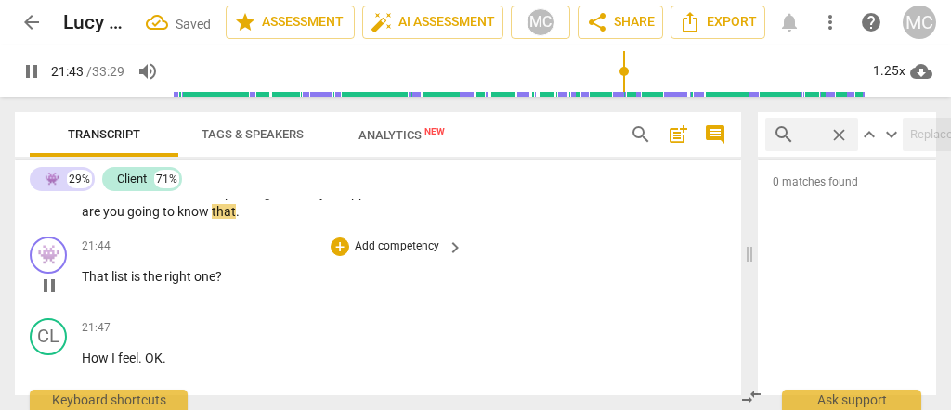
scroll to position [6238, 0]
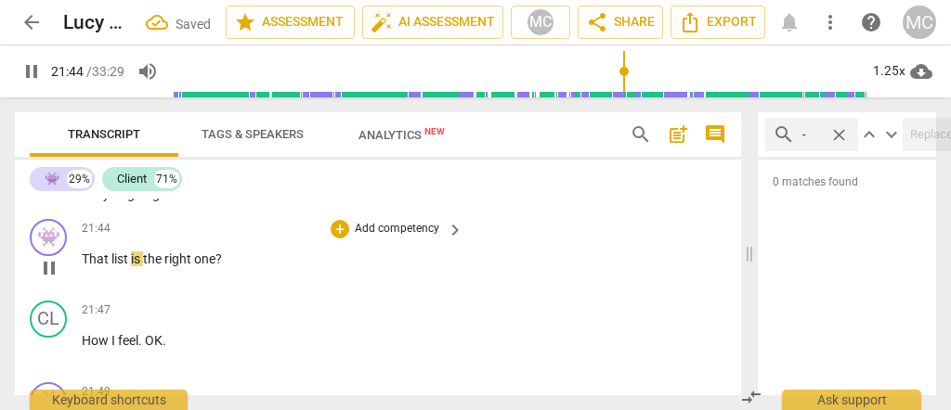
click at [82, 267] on span "That" at bounding box center [97, 259] width 30 height 15
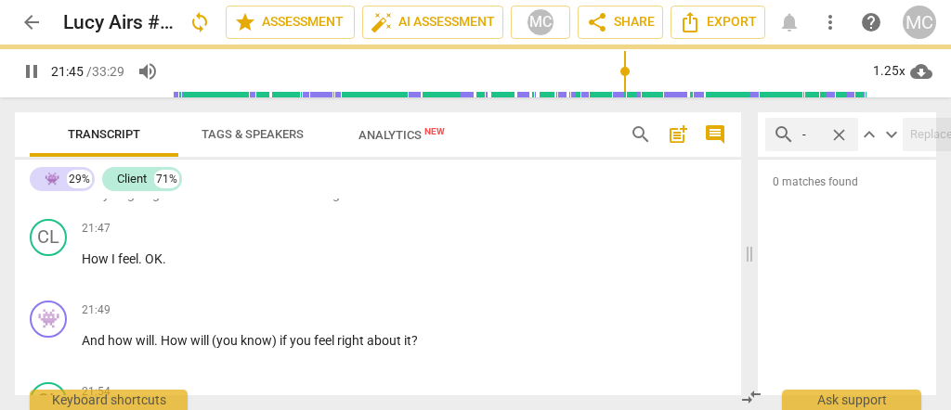
scroll to position [6157, 0]
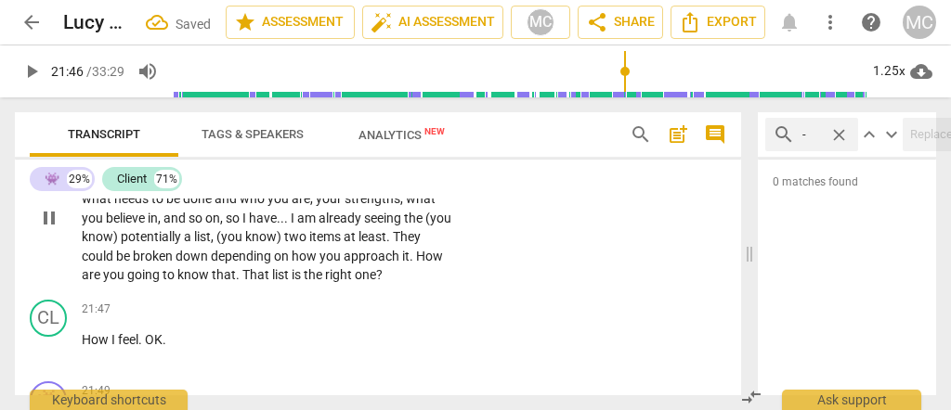
type input "1306"
click at [238, 282] on span "." at bounding box center [239, 274] width 7 height 15
click at [166, 282] on span "to" at bounding box center [170, 274] width 15 height 15
click at [236, 282] on span "that" at bounding box center [248, 274] width 24 height 15
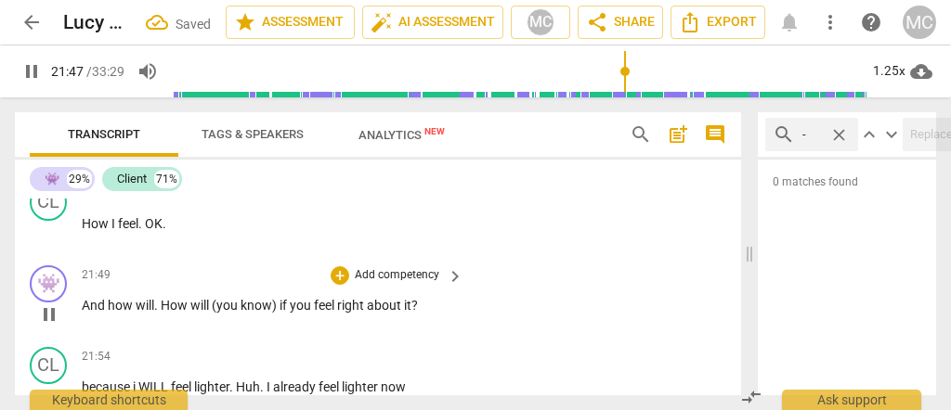
scroll to position [6281, 0]
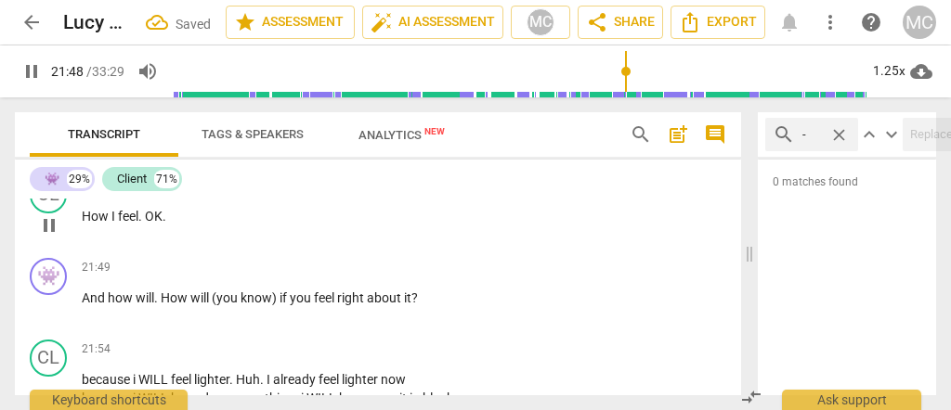
click at [146, 224] on span "OK" at bounding box center [154, 216] width 18 height 15
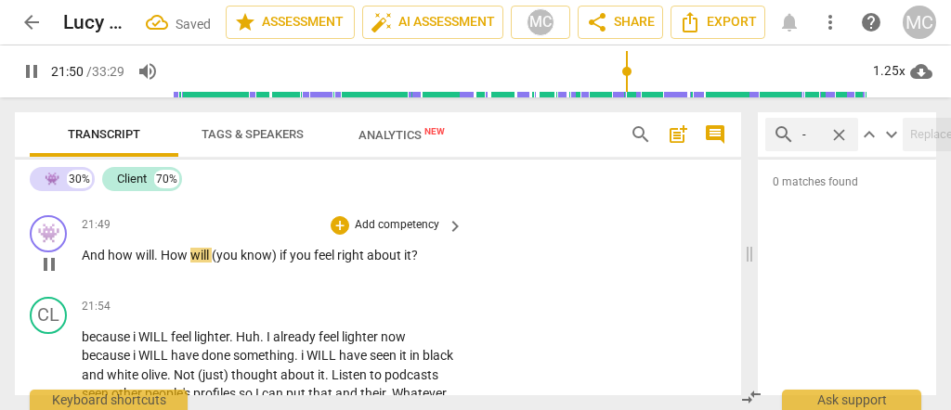
click at [84, 263] on span "And" at bounding box center [95, 255] width 26 height 15
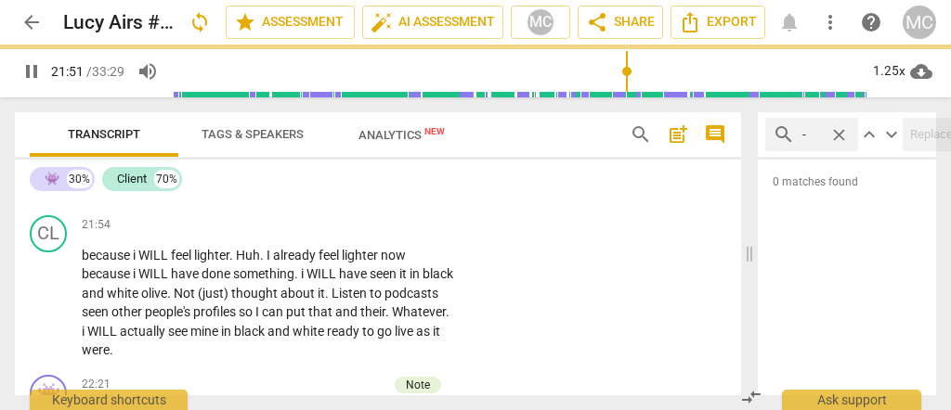
scroll to position [6324, 0]
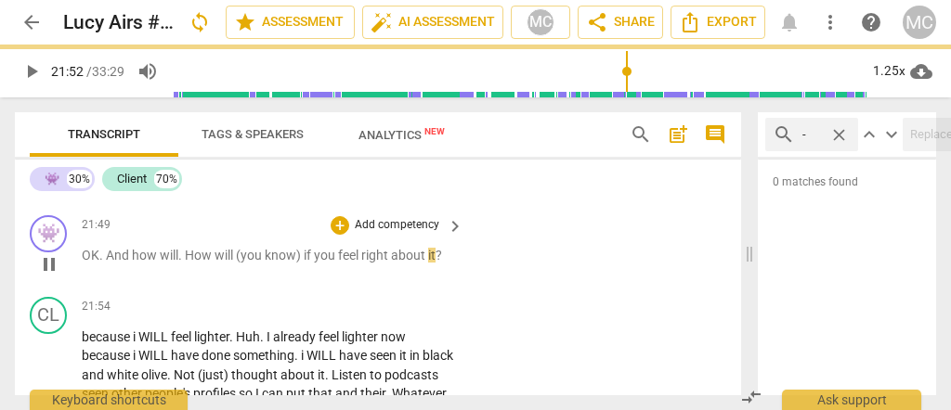
click at [106, 263] on span "And" at bounding box center [119, 255] width 26 height 15
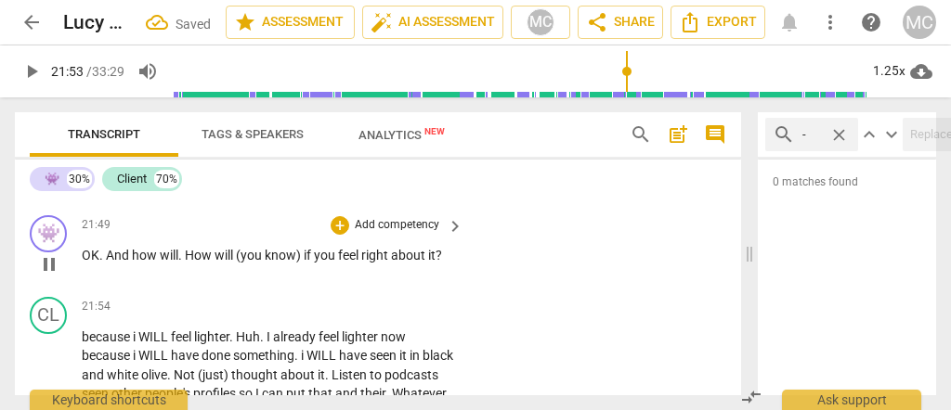
click at [104, 263] on span "." at bounding box center [102, 255] width 7 height 15
type input "1313"
click at [91, 263] on span "OK," at bounding box center [92, 255] width 20 height 15
click at [150, 263] on span "how" at bounding box center [138, 255] width 28 height 15
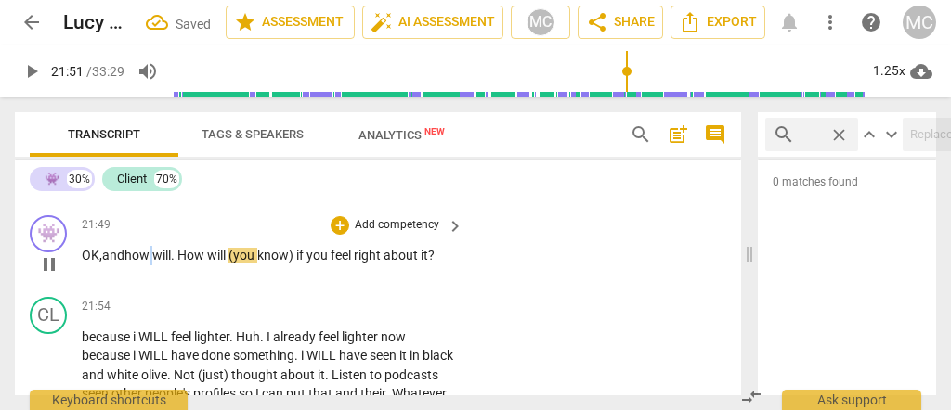
click at [150, 263] on span "how" at bounding box center [138, 255] width 28 height 15
click at [182, 263] on span "How" at bounding box center [192, 255] width 30 height 15
click at [242, 263] on span "(you" at bounding box center [242, 255] width 29 height 15
click at [228, 263] on span "will" at bounding box center [217, 255] width 21 height 15
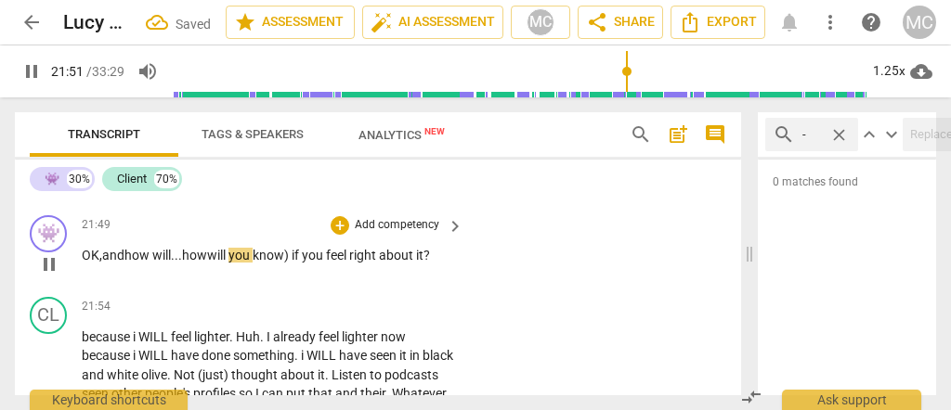
click at [292, 263] on span "know)" at bounding box center [272, 255] width 39 height 15
click at [406, 234] on p "Add competency" at bounding box center [397, 225] width 88 height 17
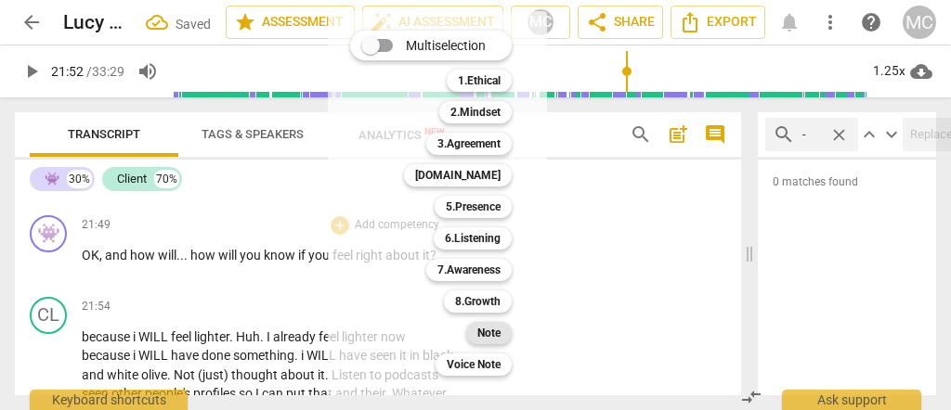
click at [481, 338] on b "Note" at bounding box center [488, 333] width 23 height 22
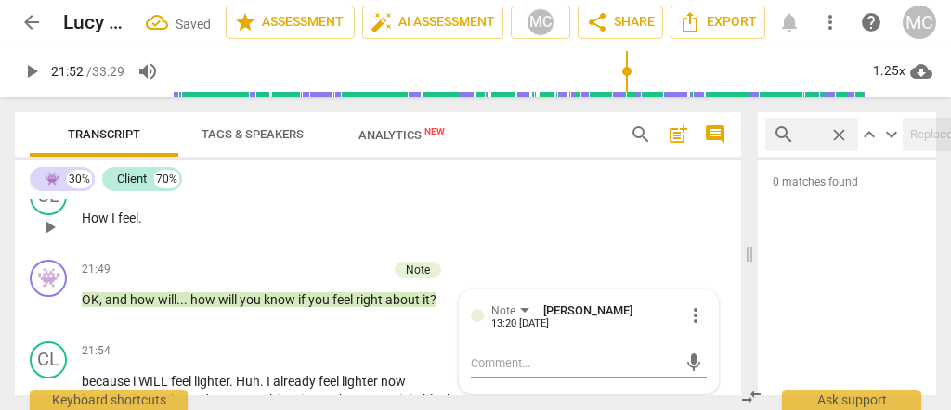
scroll to position [6262, 0]
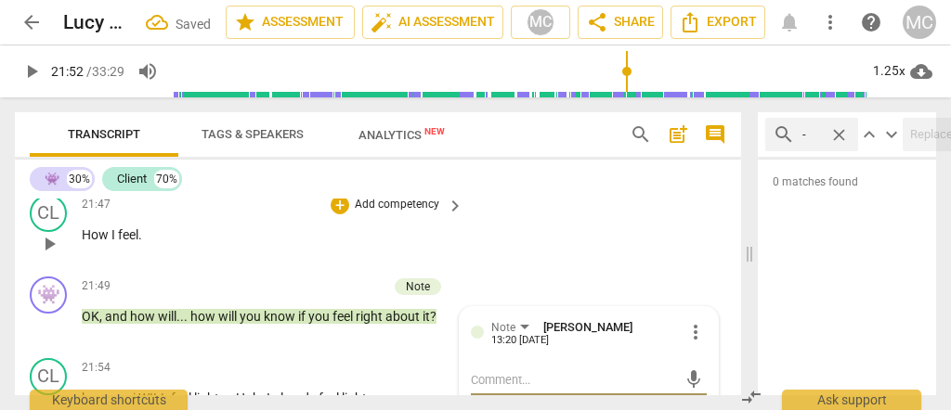
click at [375, 214] on p "Add competency" at bounding box center [397, 205] width 88 height 17
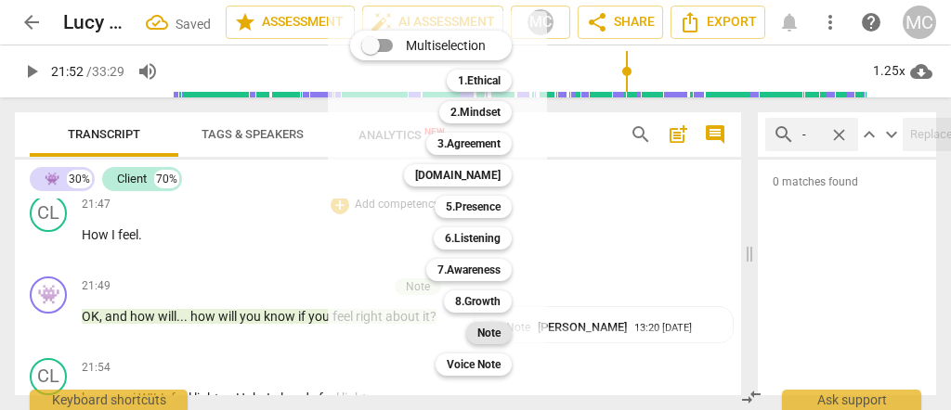
click at [477, 324] on div "Note" at bounding box center [489, 333] width 46 height 22
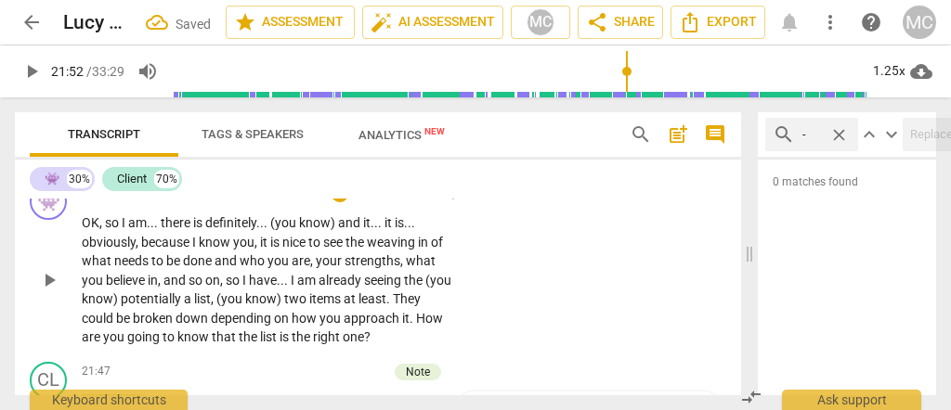
scroll to position [6077, 0]
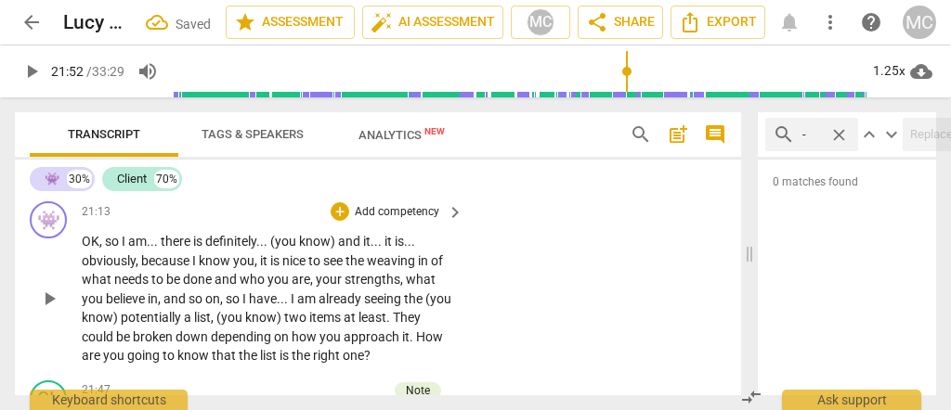
click at [394, 221] on p "Add competency" at bounding box center [397, 212] width 88 height 17
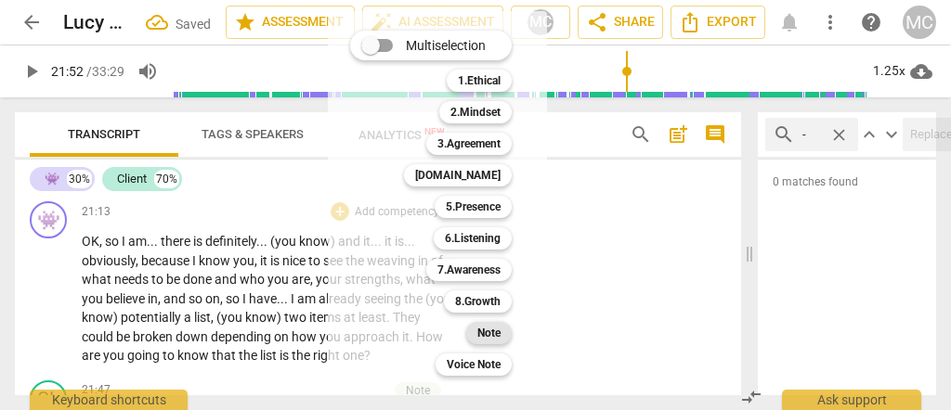
click at [498, 332] on b "Note" at bounding box center [488, 333] width 23 height 22
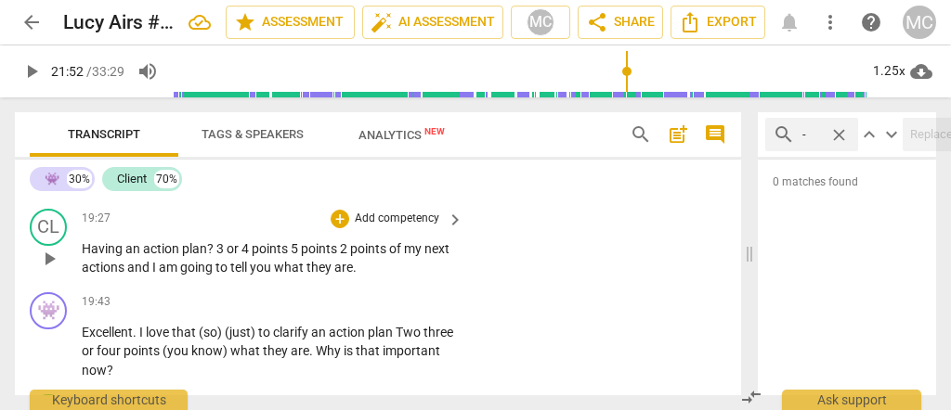
scroll to position [5554, 0]
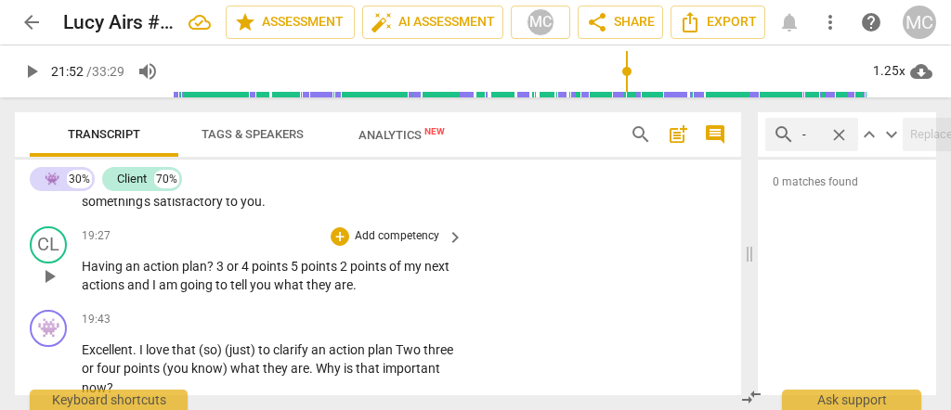
click at [230, 293] on span "to" at bounding box center [222, 285] width 15 height 15
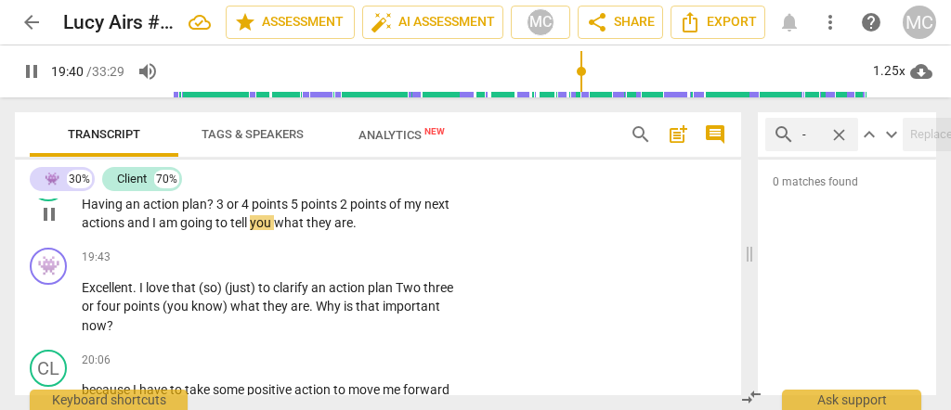
scroll to position [5616, 0]
click at [353, 230] on span "are" at bounding box center [343, 222] width 19 height 15
type input "1184"
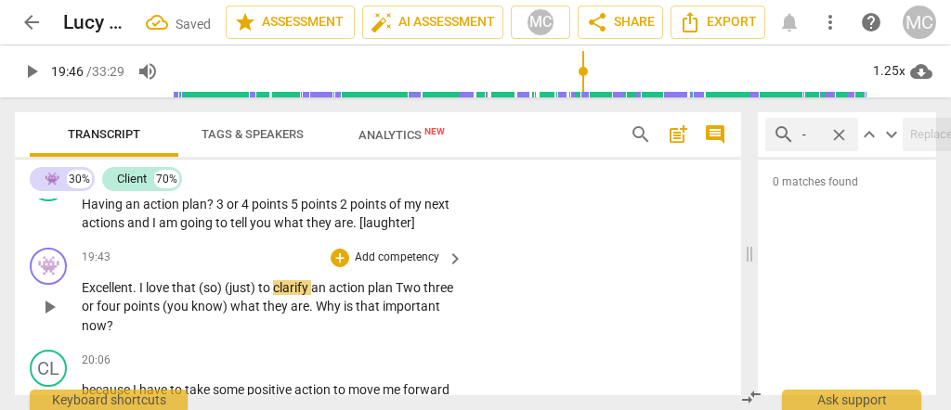
click at [106, 295] on span "Excellent" at bounding box center [107, 287] width 51 height 15
click at [201, 295] on span "(so)" at bounding box center [212, 287] width 26 height 15
type input "1186"
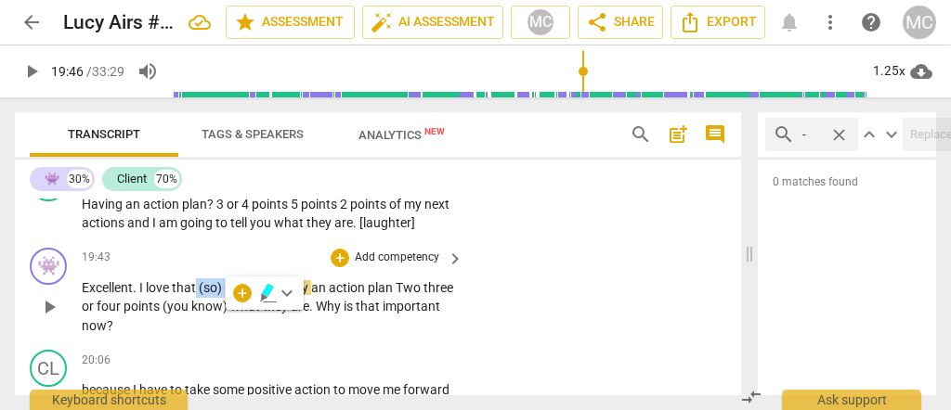
drag, startPoint x: 226, startPoint y: 318, endPoint x: 194, endPoint y: 319, distance: 31.6
click at [194, 319] on p "Excellent . I love that (so) (just) to clarify an action plan Two three or four…" at bounding box center [268, 308] width 372 height 58
click at [194, 295] on span "that, so" at bounding box center [194, 287] width 44 height 15
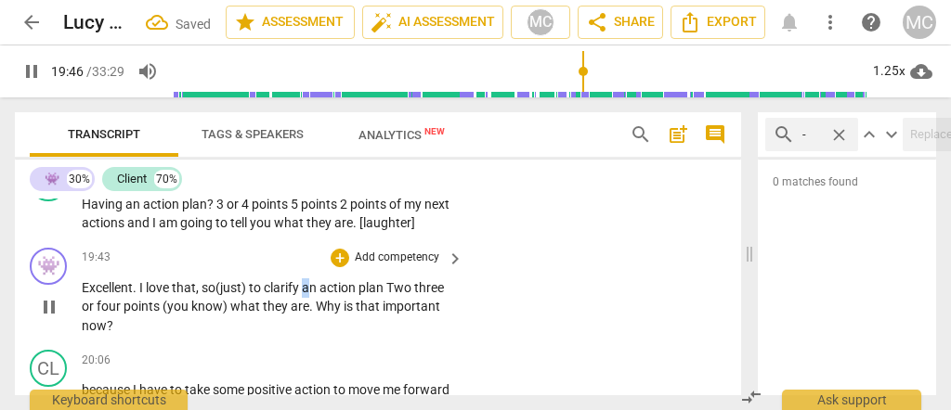
click at [306, 295] on span "an" at bounding box center [311, 287] width 18 height 15
click at [271, 295] on span "clarify:" at bounding box center [283, 287] width 38 height 15
click at [310, 295] on span "An" at bounding box center [311, 287] width 19 height 15
click at [109, 314] on span "Two" at bounding box center [96, 306] width 28 height 15
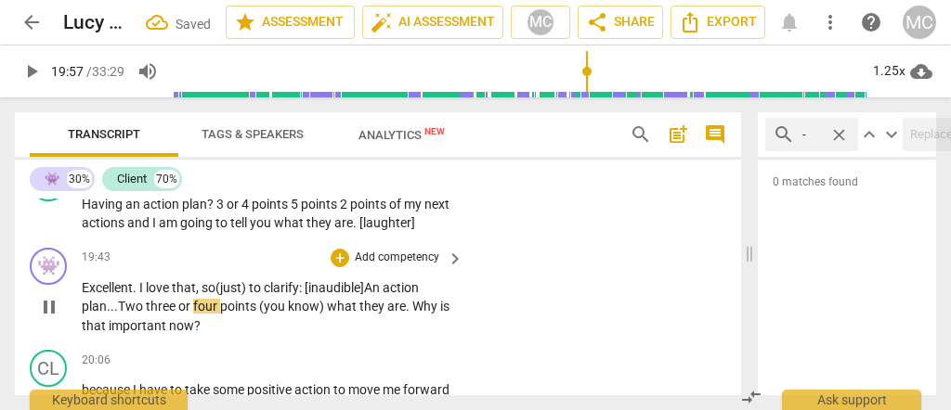
click at [94, 314] on span "plan..." at bounding box center [100, 306] width 36 height 15
click at [137, 314] on span "Two" at bounding box center [132, 306] width 28 height 15
click at [72, 331] on div "play_arrow pause" at bounding box center [57, 308] width 47 height 46
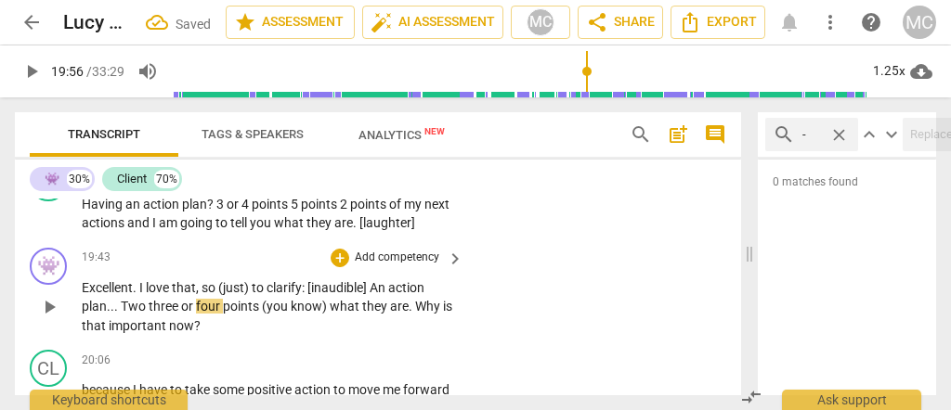
click at [88, 314] on span "plan" at bounding box center [94, 306] width 25 height 15
click at [121, 314] on span "Two" at bounding box center [135, 306] width 28 height 15
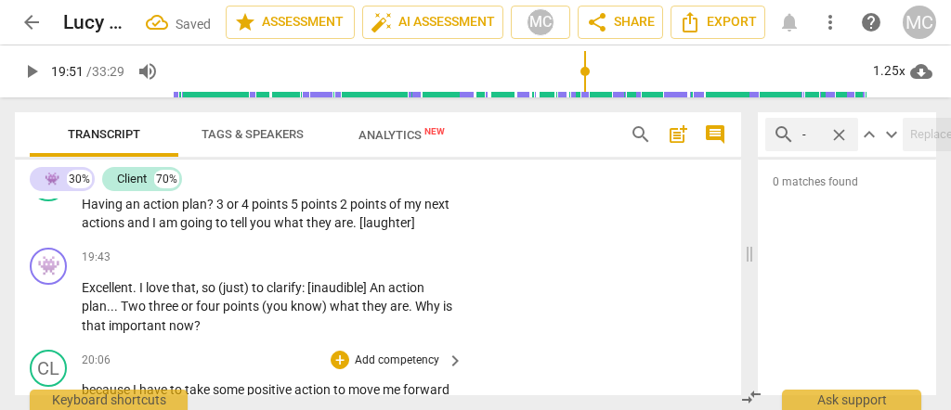
type input "1191"
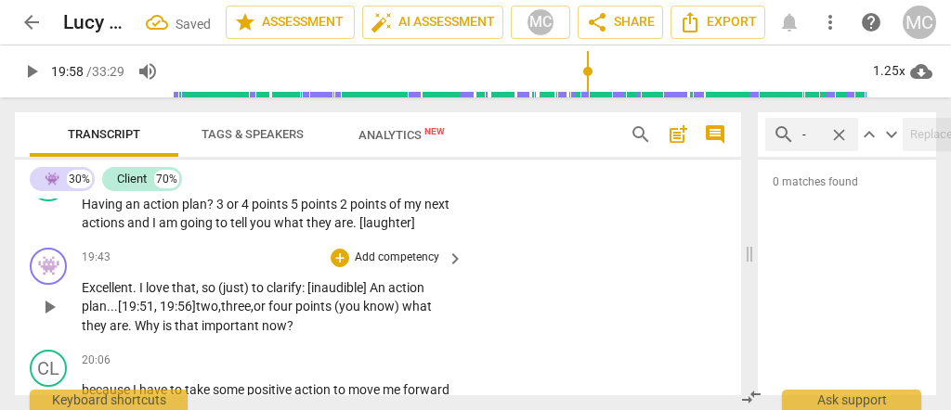
click at [334, 314] on span "points" at bounding box center [314, 306] width 39 height 15
click at [110, 333] on span "are" at bounding box center [119, 326] width 19 height 15
click at [137, 333] on span "Why" at bounding box center [149, 326] width 28 height 15
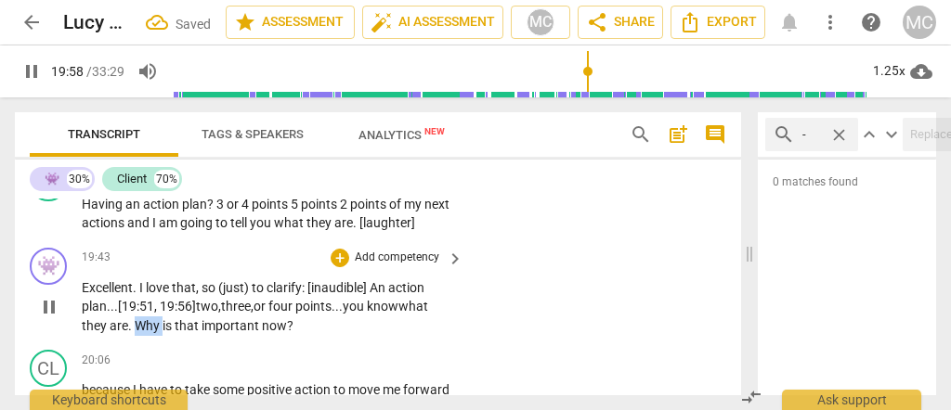
click at [137, 333] on span "Why" at bounding box center [149, 326] width 28 height 15
click at [389, 267] on p "Add competency" at bounding box center [397, 258] width 88 height 17
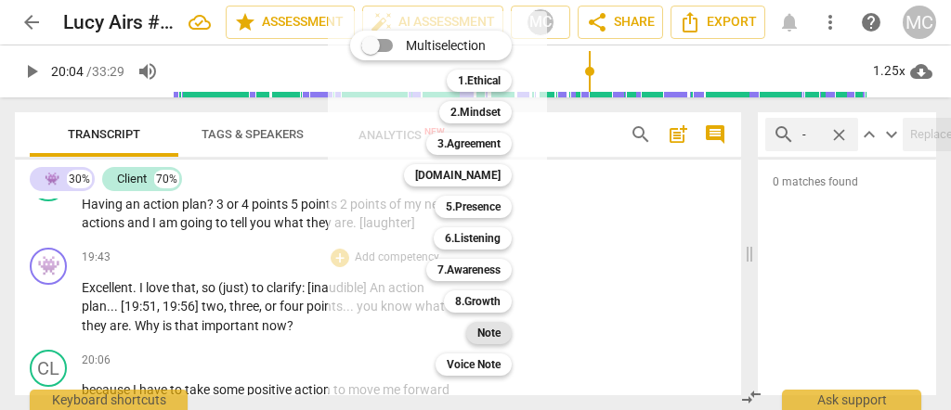
click at [476, 328] on div "Note" at bounding box center [489, 333] width 46 height 22
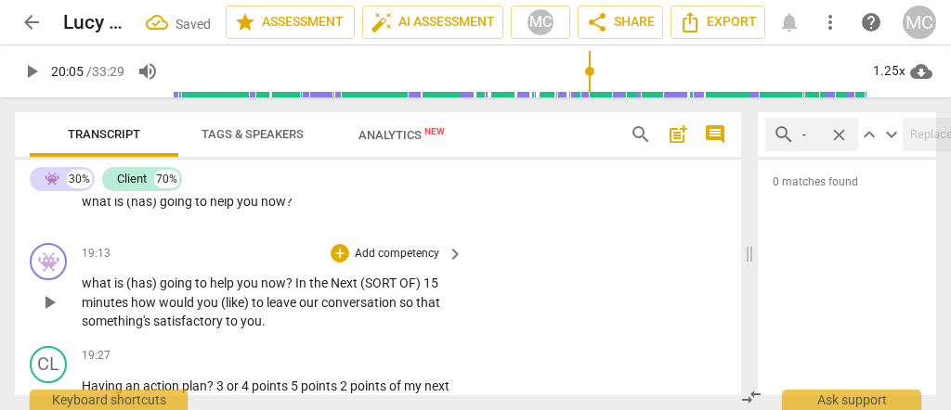
scroll to position [5430, 0]
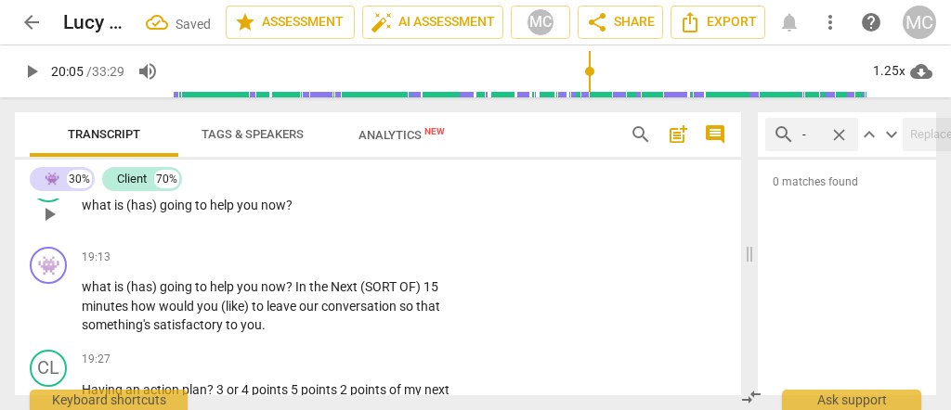
click at [233, 213] on span "help" at bounding box center [223, 205] width 27 height 15
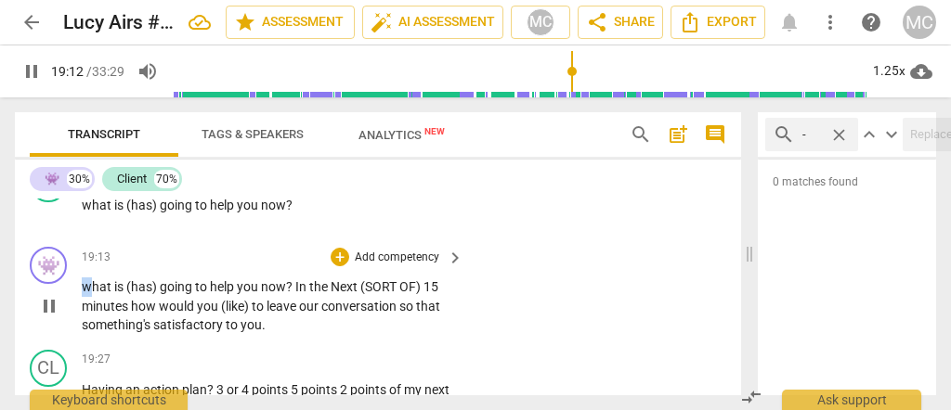
click at [84, 294] on span "what" at bounding box center [98, 287] width 33 height 15
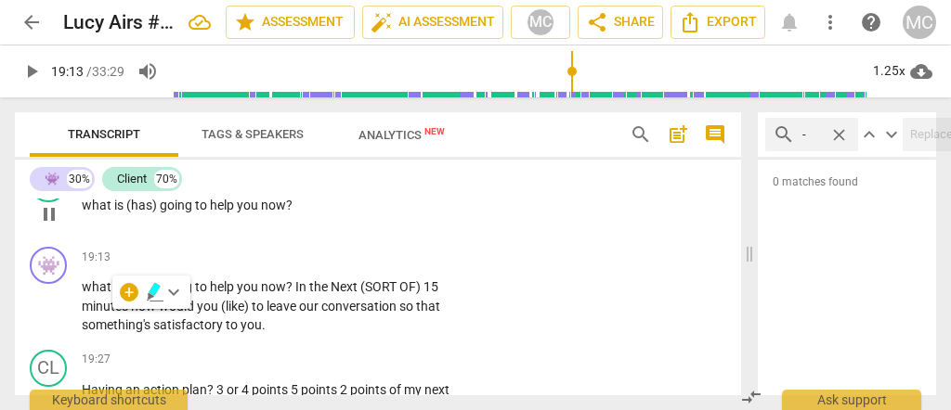
click at [270, 213] on span "now" at bounding box center [273, 205] width 25 height 15
click at [213, 213] on span "help" at bounding box center [223, 205] width 27 height 15
type input "1150"
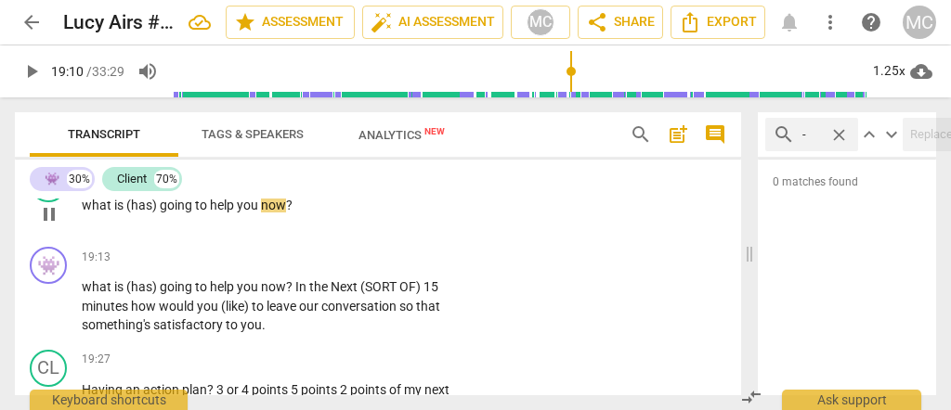
click at [273, 213] on span "now" at bounding box center [273, 205] width 25 height 15
click at [82, 213] on span "what" at bounding box center [98, 205] width 33 height 15
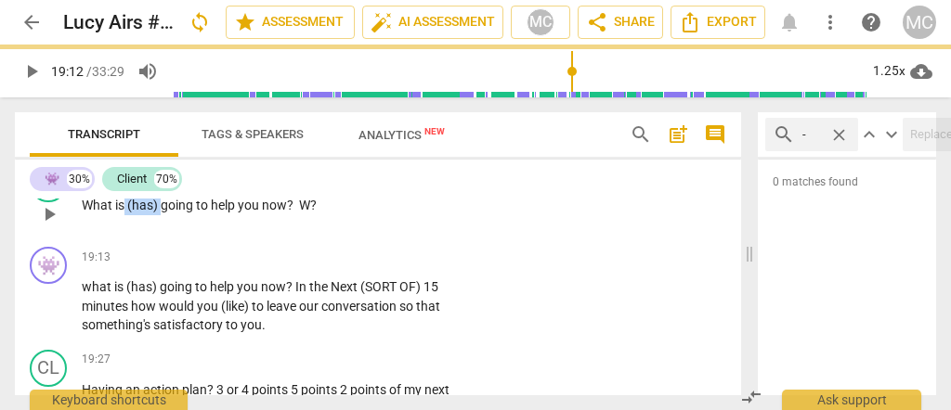
drag, startPoint x: 159, startPoint y: 232, endPoint x: 124, endPoint y: 235, distance: 34.5
click at [124, 215] on p "What is (has) going to help you now? W ?" at bounding box center [268, 206] width 372 height 20
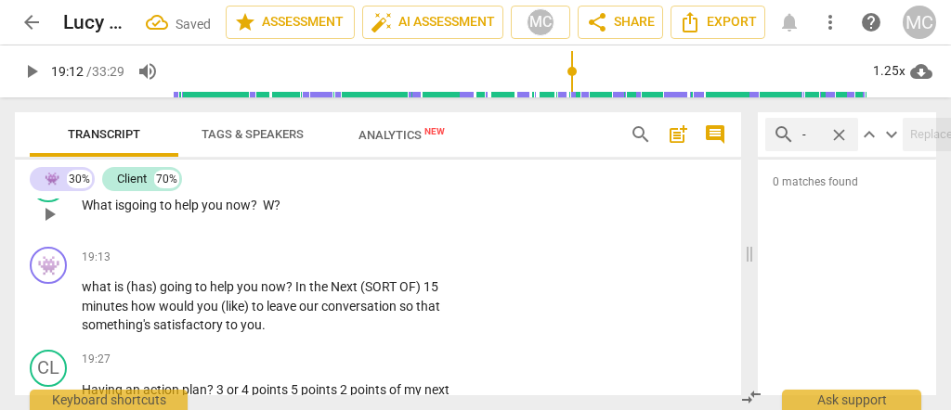
click at [94, 213] on span "What" at bounding box center [98, 205] width 33 height 15
click at [123, 213] on span "is" at bounding box center [119, 205] width 9 height 15
click at [241, 213] on span "now? W" at bounding box center [250, 205] width 48 height 15
type input "1153"
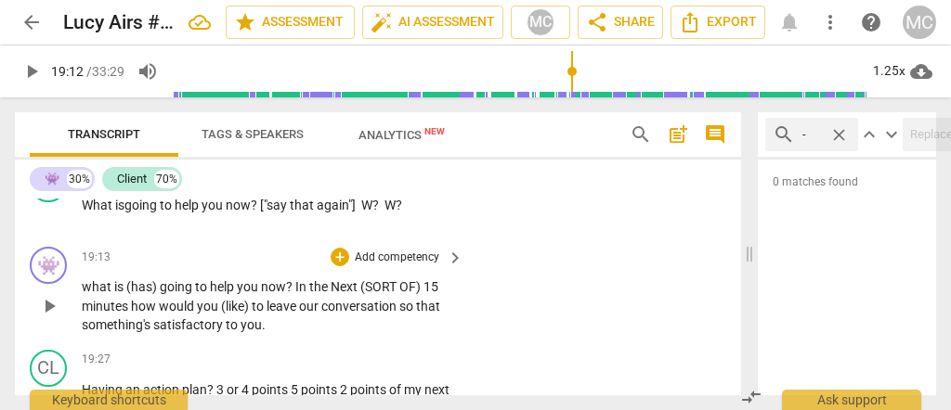
click at [82, 294] on span "what" at bounding box center [98, 287] width 33 height 15
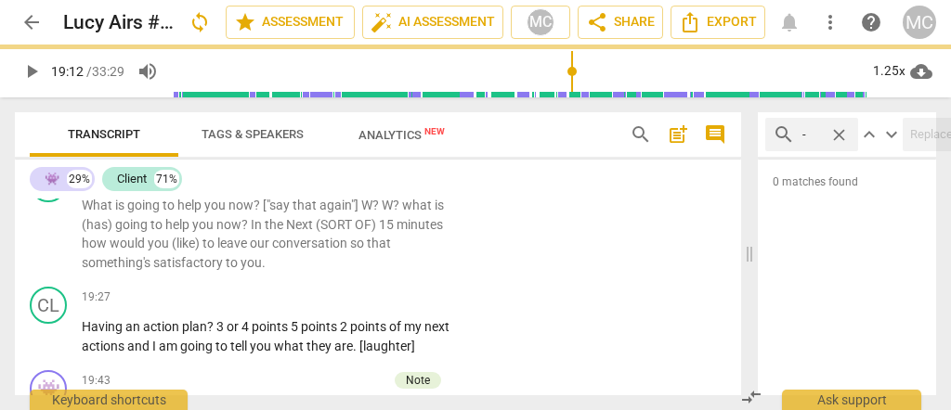
scroll to position [5368, 0]
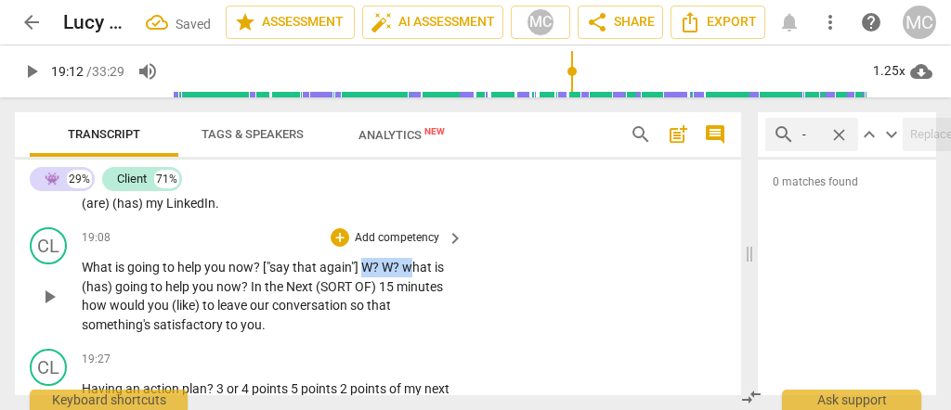
drag, startPoint x: 408, startPoint y: 301, endPoint x: 365, endPoint y: 299, distance: 42.8
click at [365, 299] on p "What is going to help you now ? ["say that again"] W ? W ? what is (has) going …" at bounding box center [268, 296] width 372 height 76
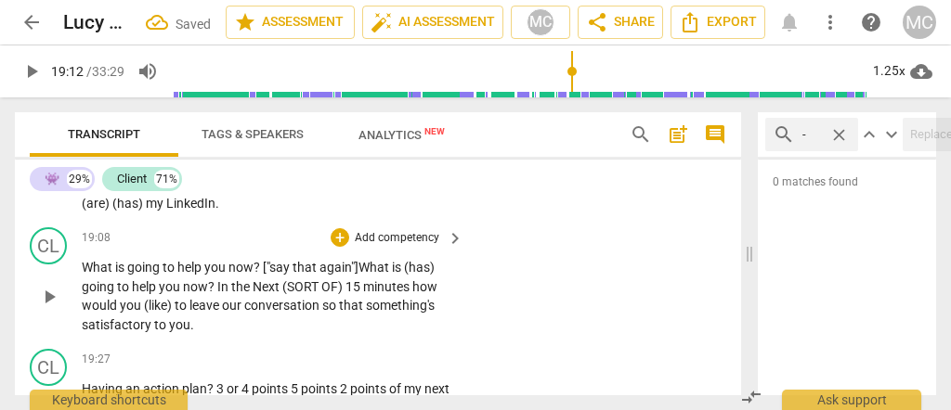
click at [374, 275] on span "hat" at bounding box center [381, 267] width 22 height 15
drag, startPoint x: 404, startPoint y: 296, endPoint x: 516, endPoint y: 290, distance: 112.5
click at [516, 290] on div "CL play_arrow pause 19:08 + Add competency keyboard_arrow_right What is going t…" at bounding box center [378, 281] width 726 height 122
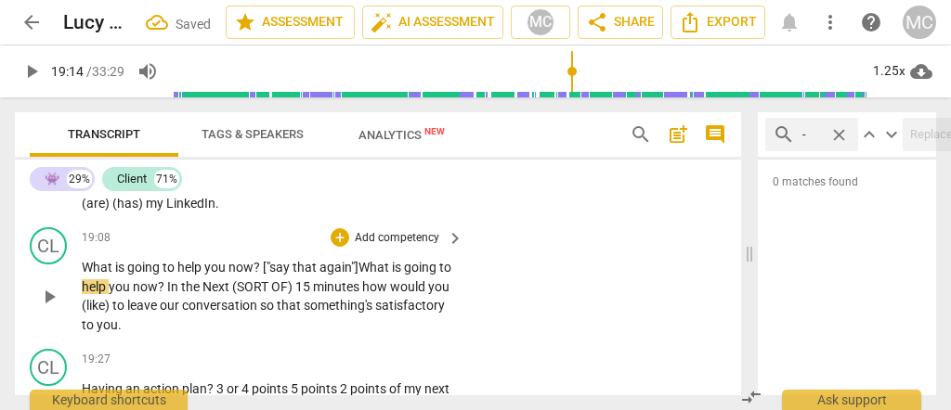
click at [199, 275] on span "help" at bounding box center [190, 267] width 27 height 15
click at [365, 275] on span "again"] W" at bounding box center [344, 267] width 50 height 15
click at [409, 275] on span "going" at bounding box center [421, 267] width 35 height 15
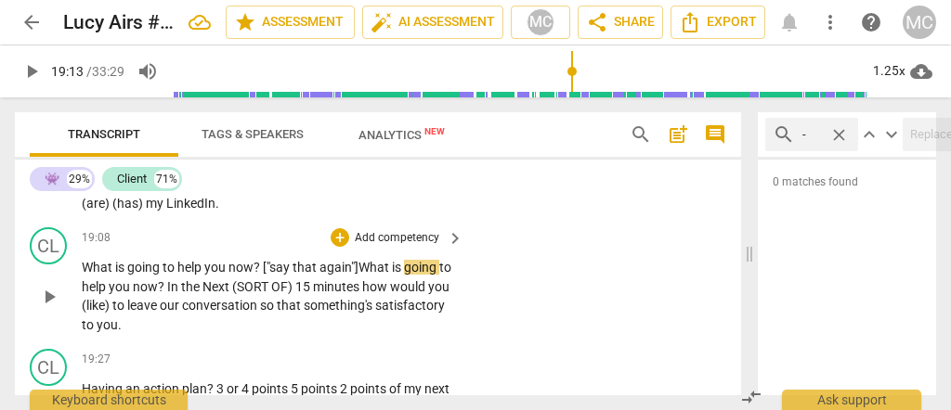
click at [380, 275] on span "hat" at bounding box center [381, 267] width 22 height 15
click at [410, 275] on span "going" at bounding box center [421, 267] width 35 height 15
click at [181, 294] on span "In" at bounding box center [174, 287] width 14 height 15
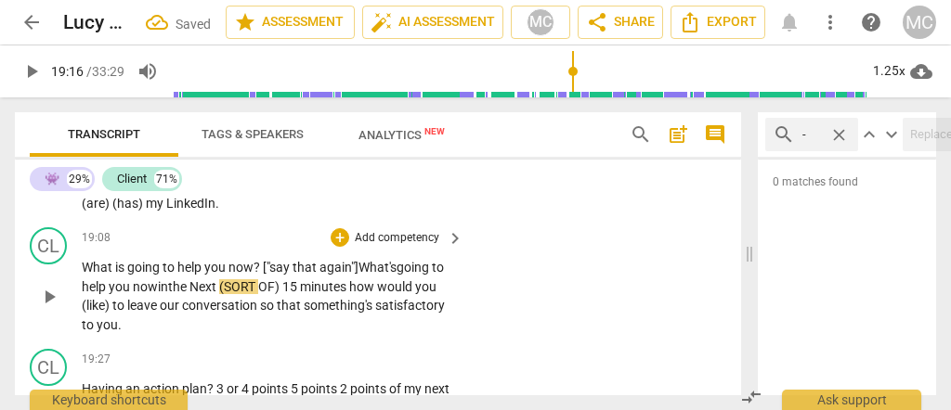
click at [133, 294] on span "you" at bounding box center [121, 287] width 24 height 15
click at [158, 294] on span "now" at bounding box center [145, 287] width 25 height 15
click at [890, 75] on div "1.25x" at bounding box center [888, 72] width 35 height 30
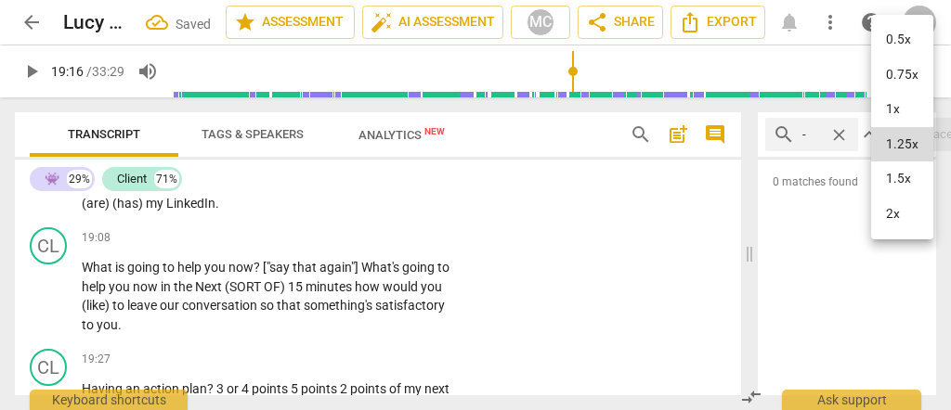
click at [894, 71] on li "0.75x" at bounding box center [902, 75] width 62 height 35
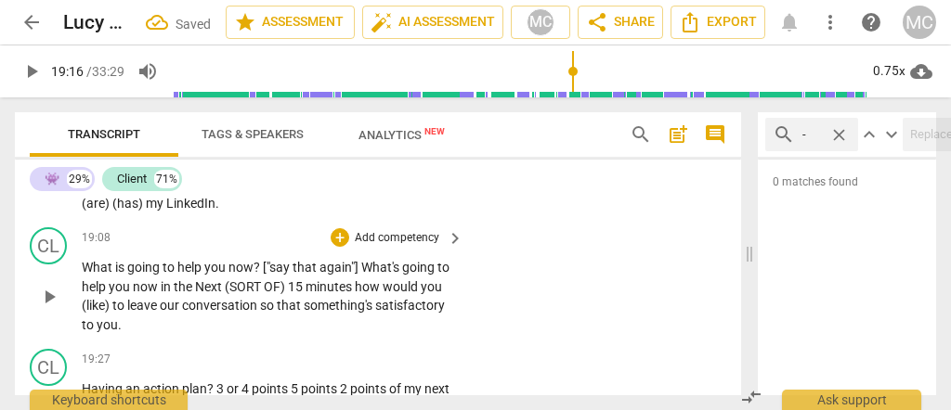
click at [130, 294] on span "you" at bounding box center [121, 287] width 24 height 15
click at [161, 294] on span "now" at bounding box center [147, 287] width 28 height 15
click at [155, 294] on span "now" at bounding box center [147, 287] width 28 height 15
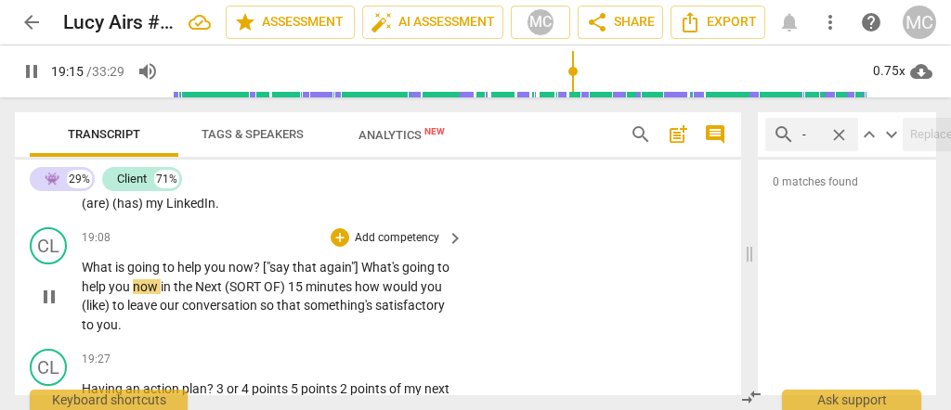
click at [161, 294] on span "now" at bounding box center [147, 287] width 28 height 15
type input "1156"
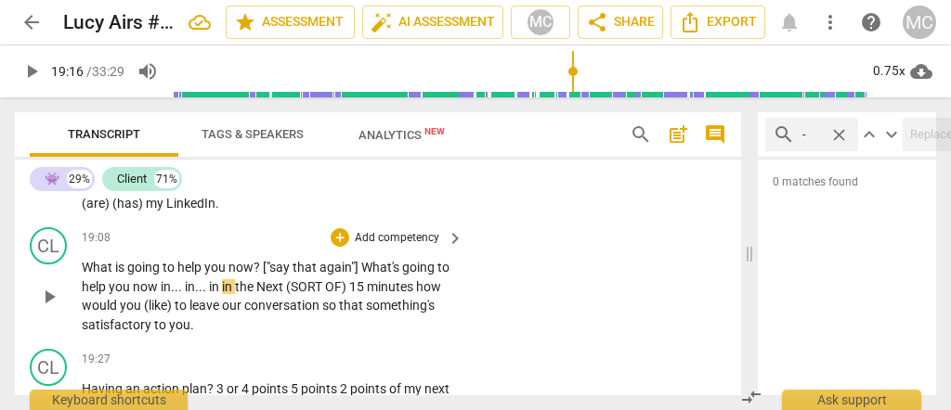
click at [133, 294] on span "you" at bounding box center [121, 287] width 24 height 15
click at [162, 294] on span "now in... in... in" at bounding box center [177, 287] width 89 height 15
click at [147, 294] on span "now in... in... in" at bounding box center [177, 287] width 89 height 15
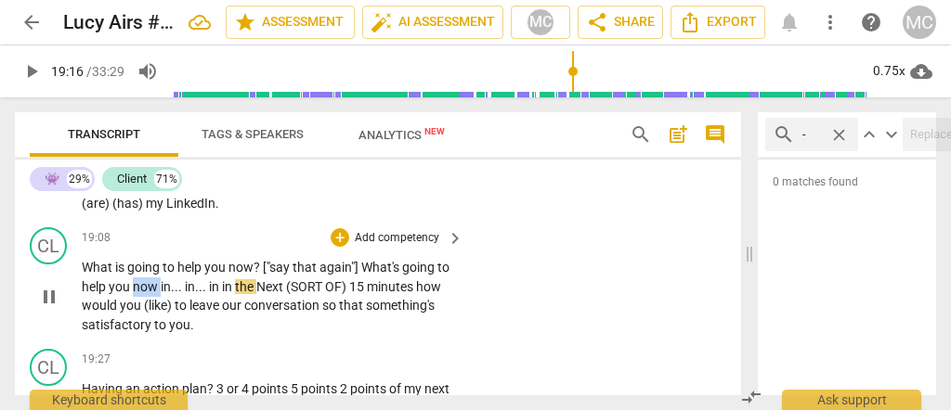
click at [147, 294] on span "now in... in... in" at bounding box center [177, 287] width 89 height 15
click at [231, 275] on span "now" at bounding box center [240, 267] width 25 height 15
click at [59, 265] on div "CL" at bounding box center [48, 246] width 37 height 37
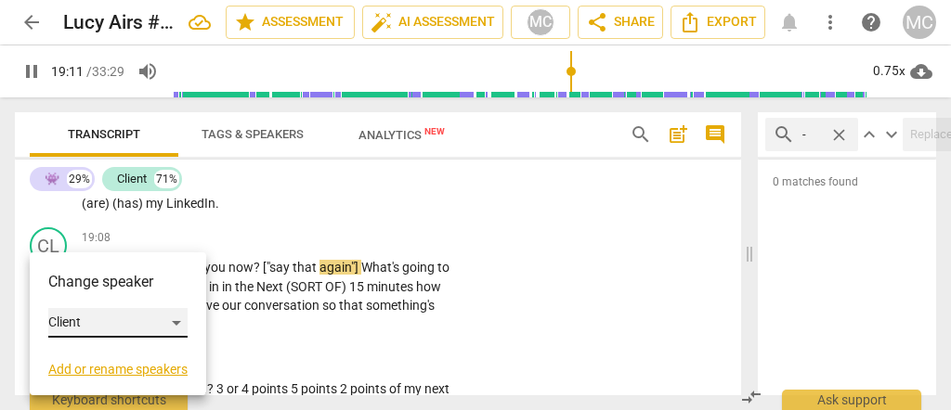
click at [90, 331] on div "Client" at bounding box center [117, 323] width 139 height 30
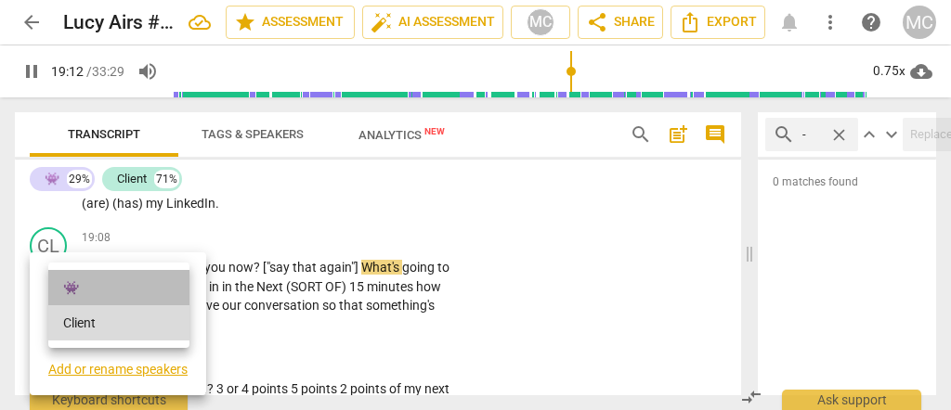
click at [104, 296] on li "👾" at bounding box center [118, 287] width 141 height 35
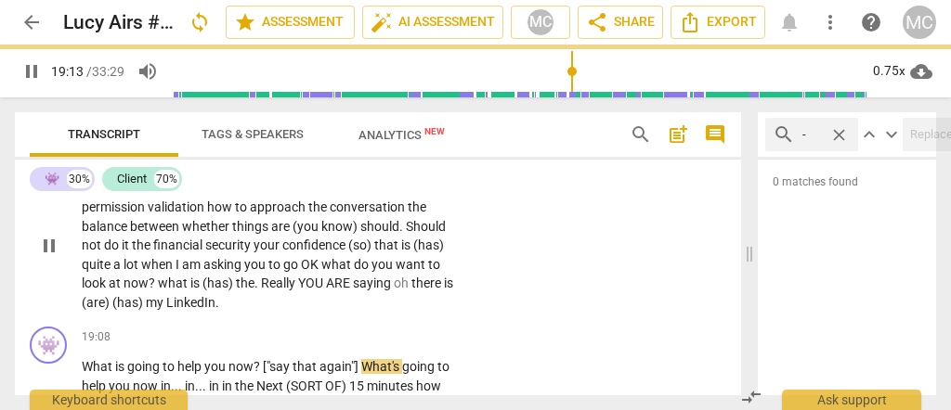
scroll to position [5307, 0]
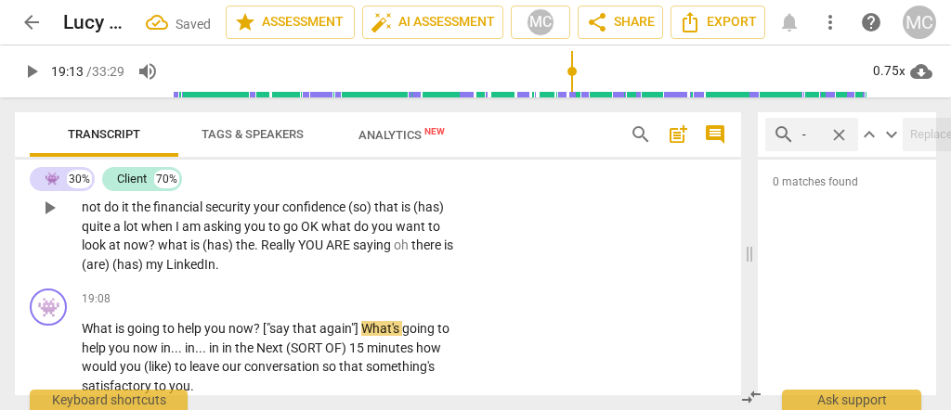
click at [166, 272] on span "my" at bounding box center [156, 264] width 20 height 15
click at [303, 253] on span "YOU" at bounding box center [312, 245] width 28 height 15
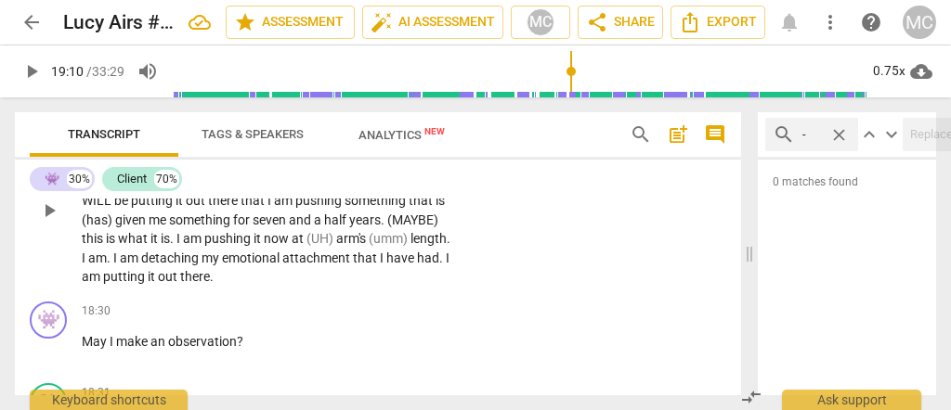
scroll to position [4935, 0]
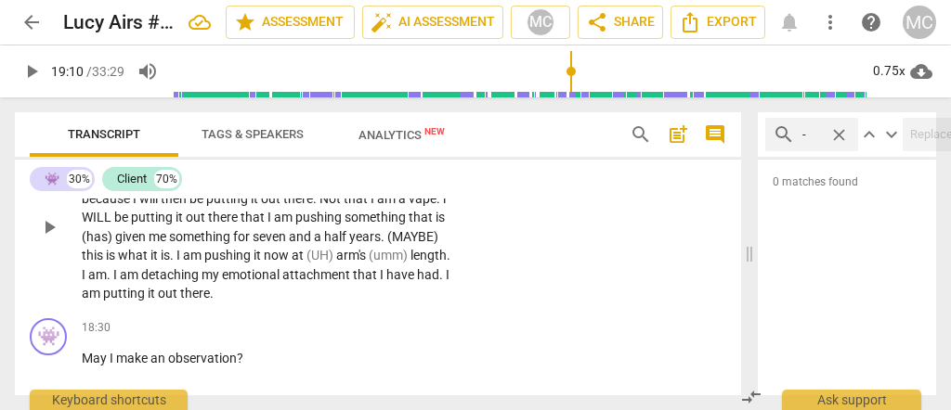
click at [148, 301] on span "putting" at bounding box center [125, 293] width 45 height 15
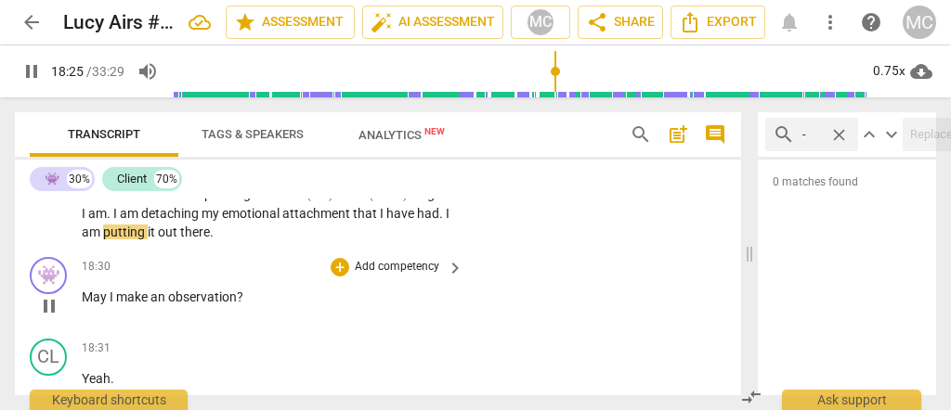
scroll to position [4997, 0]
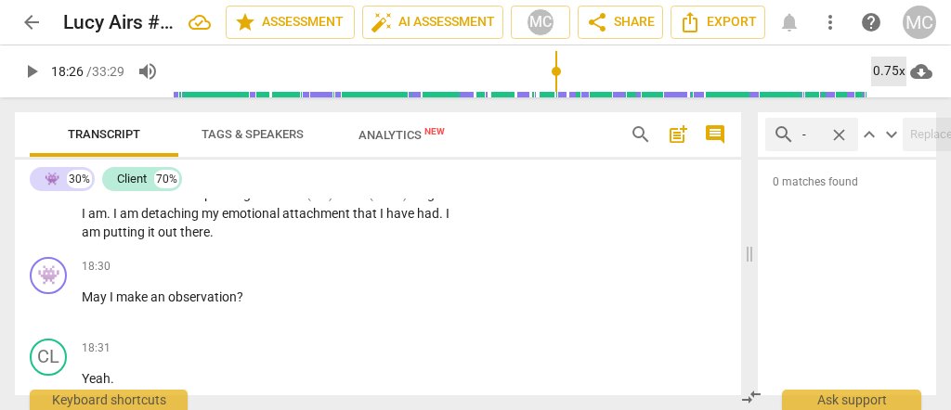
click at [883, 70] on div "0.75x" at bounding box center [888, 72] width 35 height 30
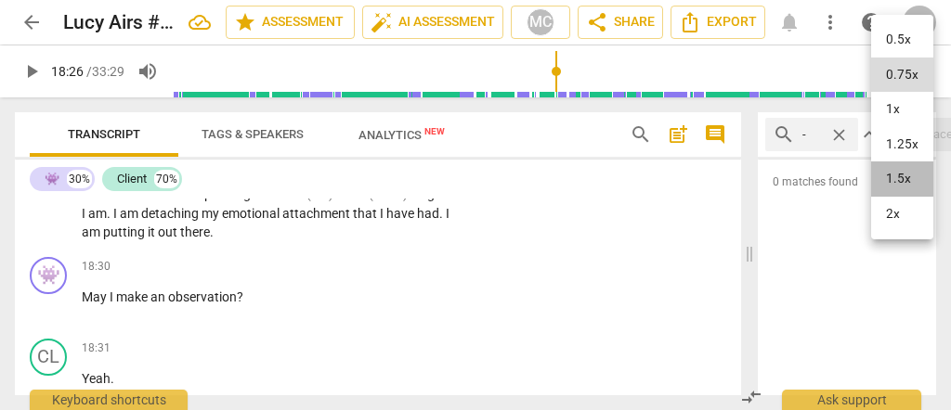
click at [892, 178] on li "1.5x" at bounding box center [902, 179] width 62 height 35
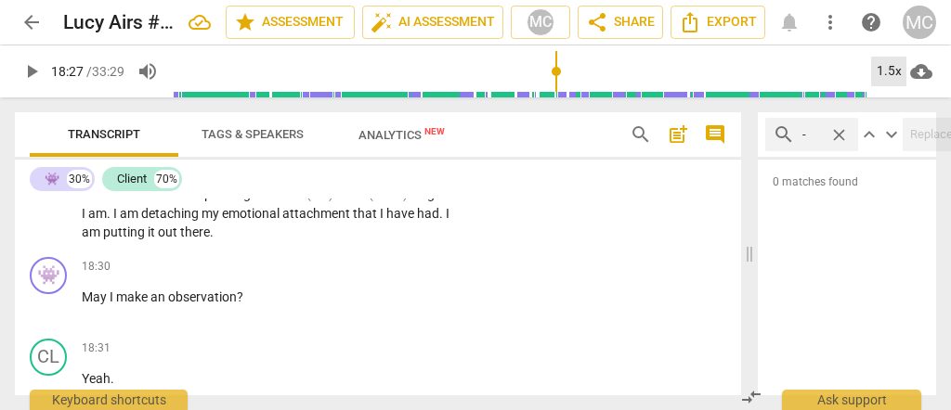
click at [879, 63] on div "1.5x" at bounding box center [888, 72] width 35 height 30
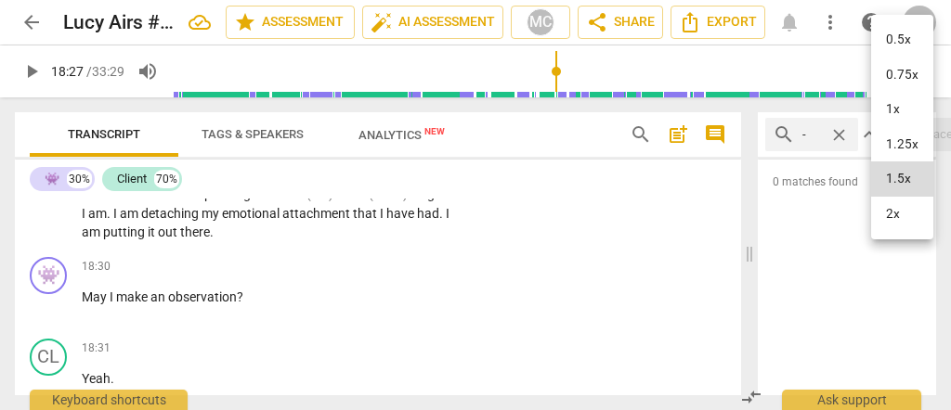
click at [904, 140] on li "1.25x" at bounding box center [902, 144] width 62 height 35
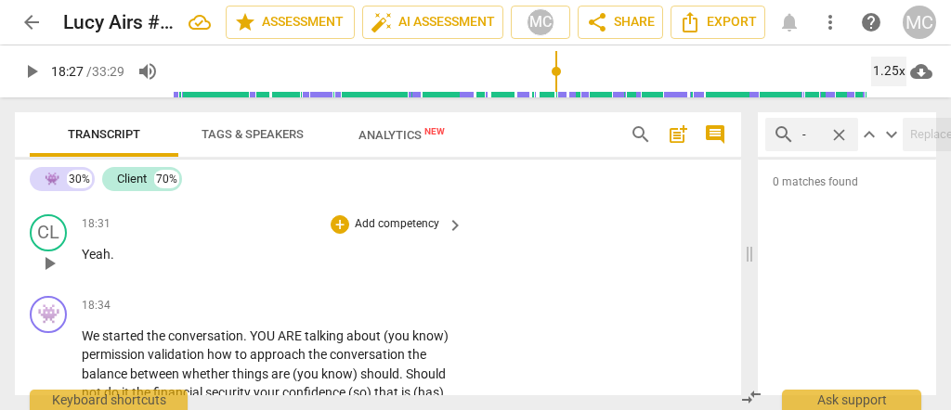
scroll to position [5059, 0]
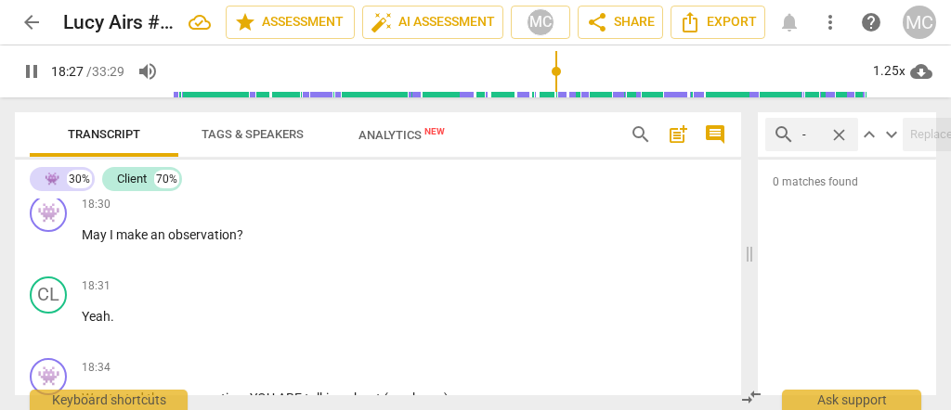
click at [148, 177] on span "putting" at bounding box center [125, 170] width 45 height 15
click at [180, 177] on span "out" at bounding box center [169, 170] width 22 height 15
type input "1110"
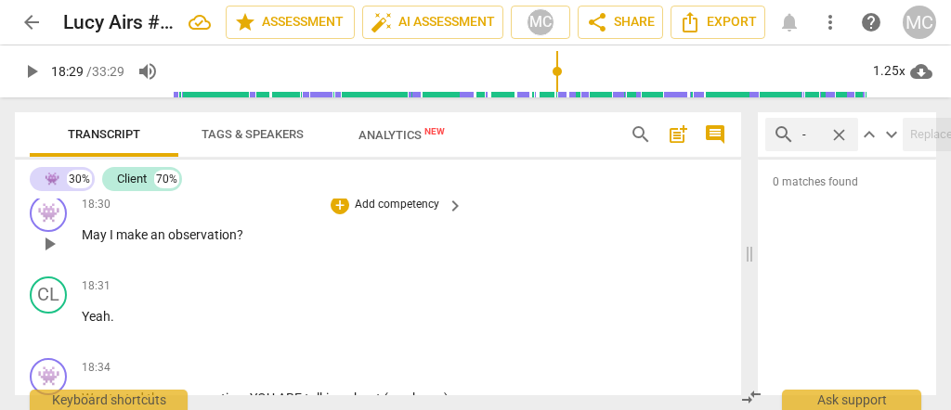
click at [79, 256] on div "play_arrow pause" at bounding box center [57, 244] width 47 height 24
click at [86, 242] on span "May" at bounding box center [96, 235] width 28 height 15
click at [84, 242] on span "May" at bounding box center [96, 235] width 28 height 15
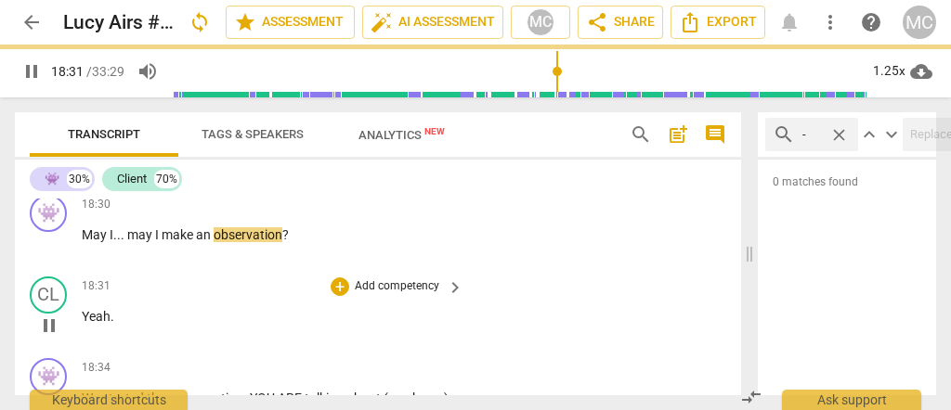
click at [288, 297] on div "18:31 + Add competency keyboard_arrow_right" at bounding box center [274, 287] width 384 height 20
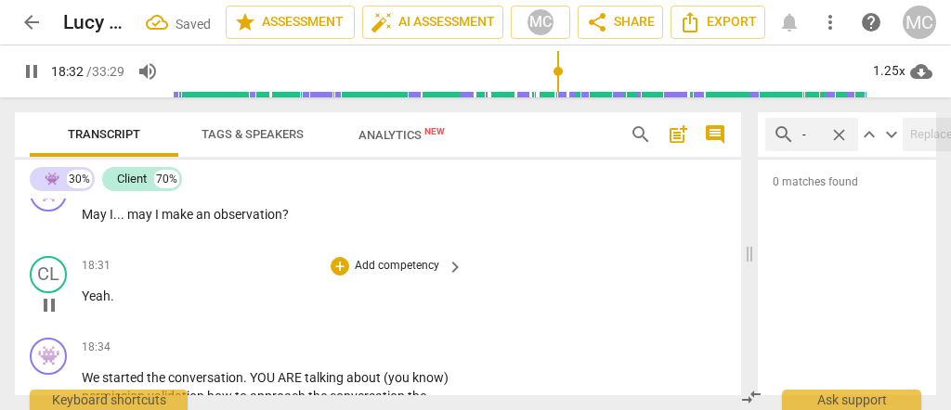
scroll to position [5121, 0]
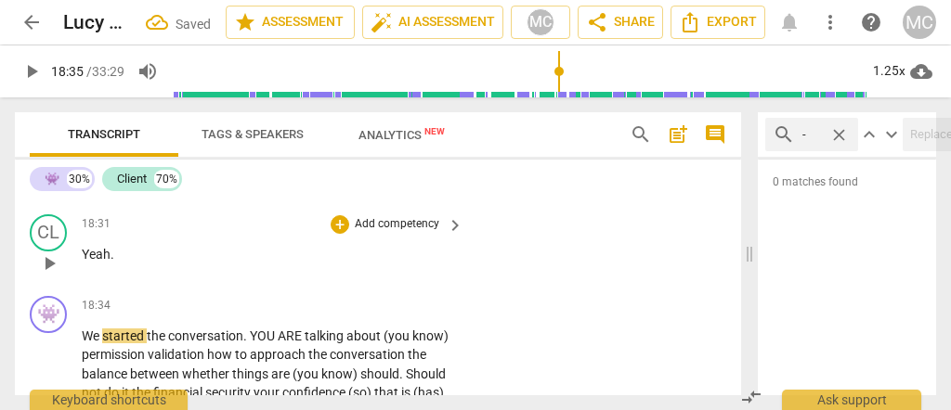
click at [82, 265] on p "Yeah ." at bounding box center [268, 255] width 372 height 20
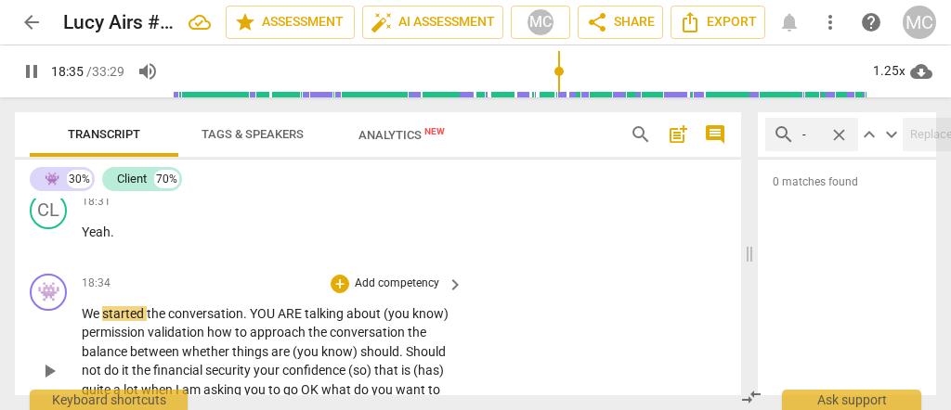
scroll to position [5182, 0]
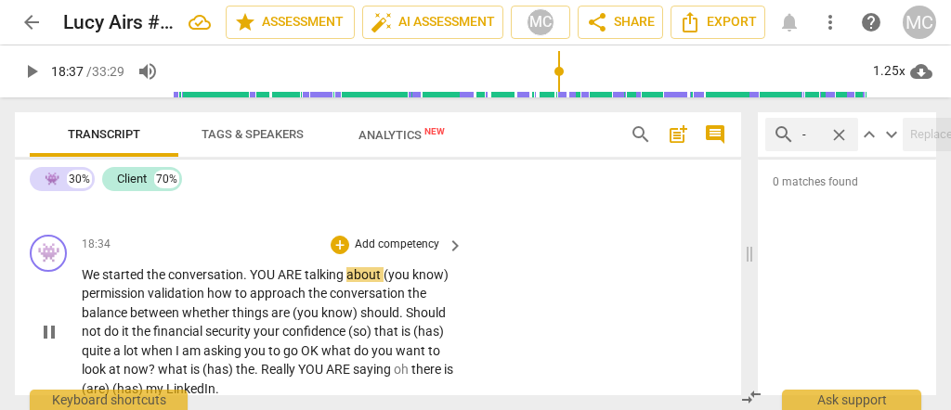
type input "1117"
drag, startPoint x: 304, startPoint y: 302, endPoint x: 227, endPoint y: 301, distance: 77.1
click at [254, 304] on p "We started the conversation . YOU ARE talking about (you know) permission valid…" at bounding box center [268, 333] width 372 height 134
click at [133, 282] on span "started" at bounding box center [124, 274] width 45 height 15
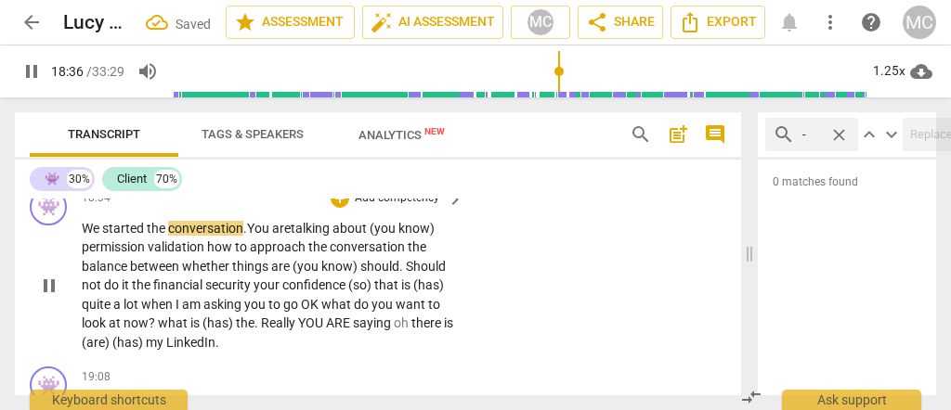
scroll to position [5245, 0]
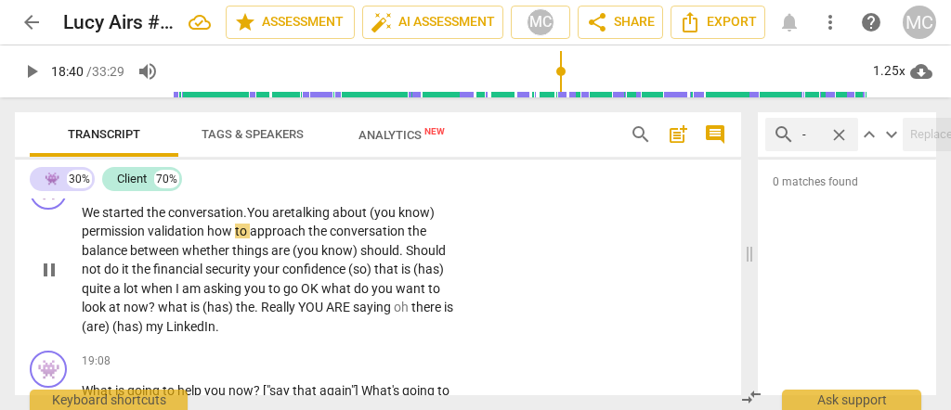
click at [368, 220] on span "about" at bounding box center [350, 212] width 37 height 15
click at [370, 220] on span "about" at bounding box center [350, 212] width 37 height 15
click at [149, 239] on span "validation" at bounding box center [177, 231] width 59 height 15
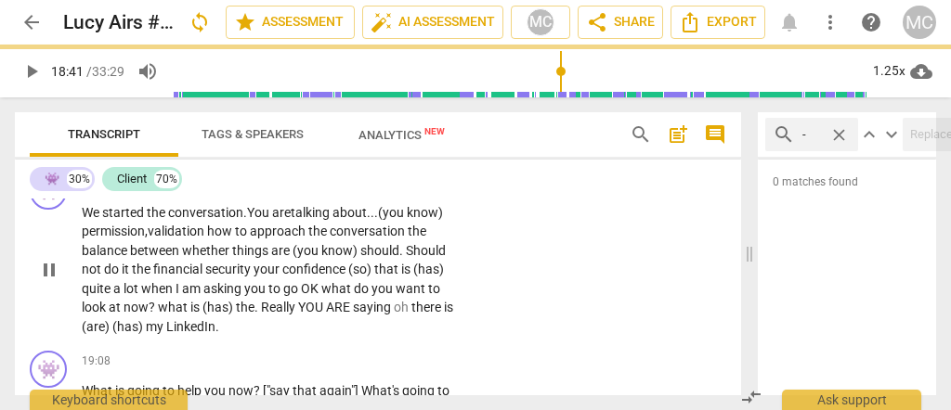
click at [213, 239] on span "how" at bounding box center [221, 231] width 28 height 15
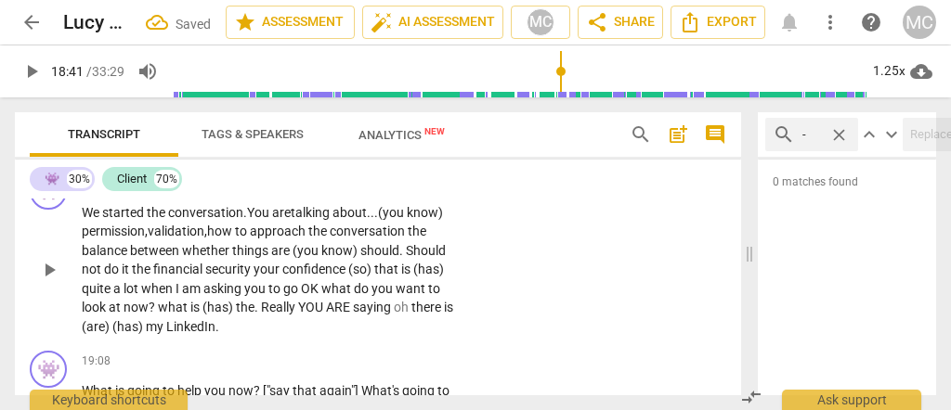
click at [193, 239] on span "validation," at bounding box center [177, 231] width 59 height 15
click at [414, 239] on span "the" at bounding box center [417, 231] width 19 height 15
click at [161, 258] on span "between" at bounding box center [156, 250] width 52 height 15
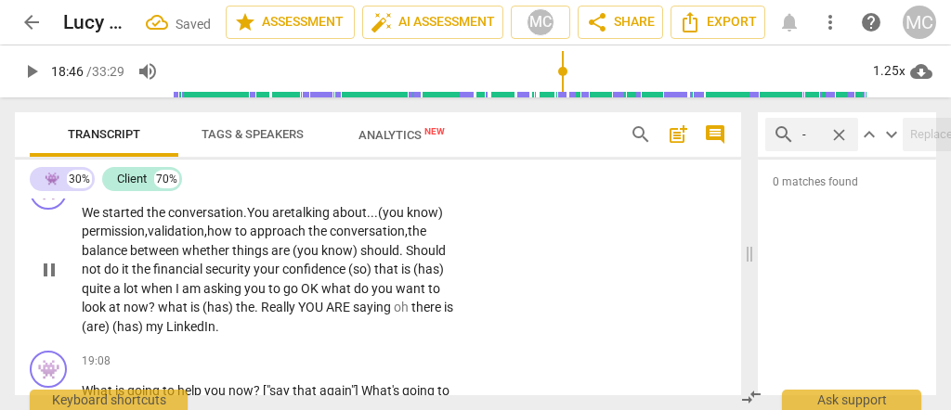
click at [178, 258] on span "between" at bounding box center [156, 250] width 52 height 15
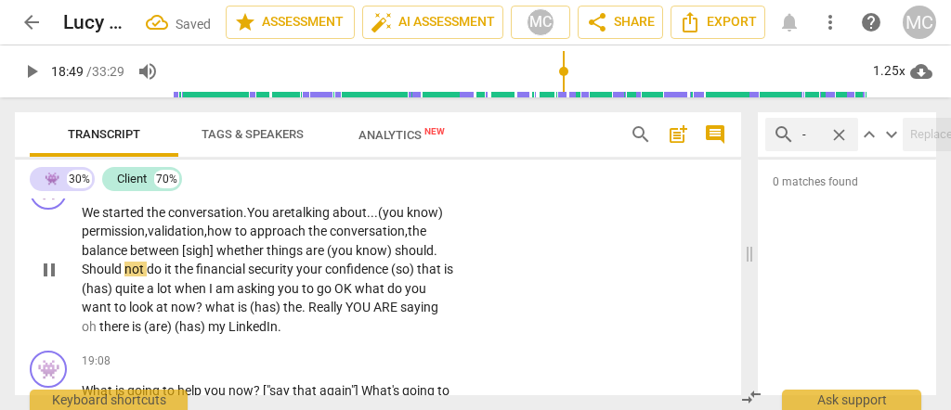
click at [324, 258] on span "are" at bounding box center [316, 250] width 21 height 15
click at [400, 258] on span "know)" at bounding box center [383, 250] width 39 height 15
click at [431, 258] on span "should" at bounding box center [422, 250] width 39 height 15
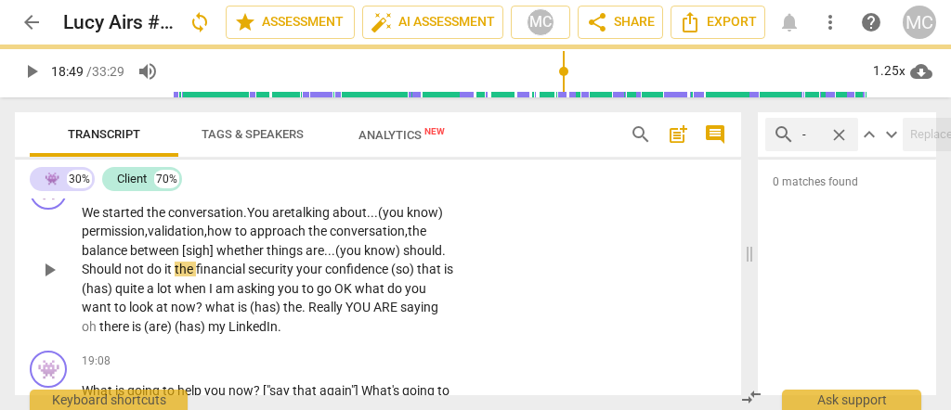
click at [448, 280] on p "We started the conversation . You are talking about... (you know) permission, v…" at bounding box center [268, 270] width 372 height 134
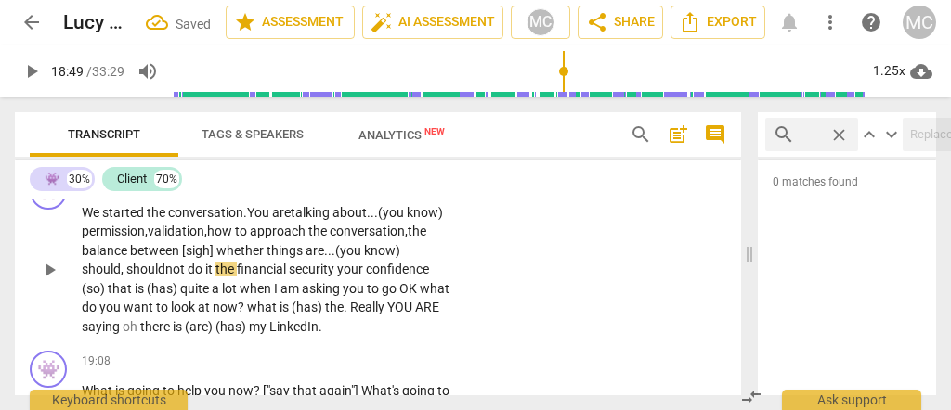
click at [332, 258] on span "are..." at bounding box center [321, 250] width 30 height 15
click at [140, 277] on span "should" at bounding box center [145, 269] width 39 height 15
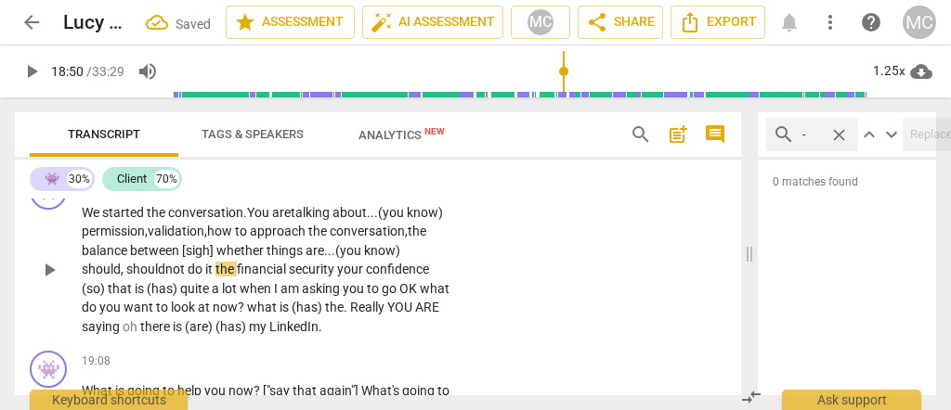
click at [205, 277] on span "do" at bounding box center [197, 269] width 18 height 15
click at [219, 277] on span "the" at bounding box center [225, 269] width 21 height 15
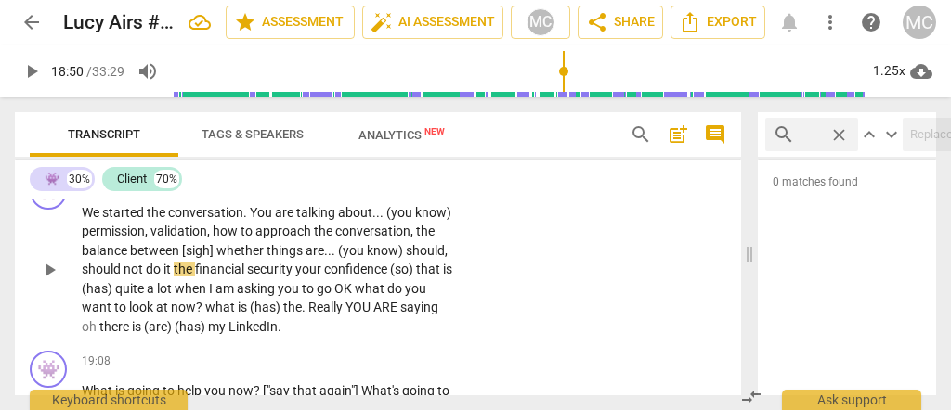
click at [237, 296] on span "am" at bounding box center [225, 288] width 21 height 15
click at [239, 258] on span "whether" at bounding box center [241, 250] width 50 height 15
click at [418, 258] on span "should" at bounding box center [425, 250] width 39 height 15
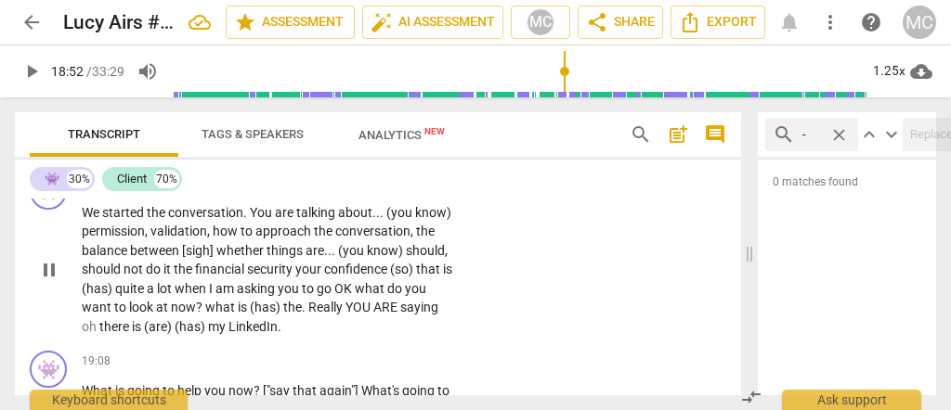
type input "1132"
click at [171, 304] on p "We started the conversation . You are talking about . . . (you know) permission…" at bounding box center [268, 270] width 372 height 134
paste p
click at [180, 277] on span "it..." at bounding box center [172, 269] width 19 height 15
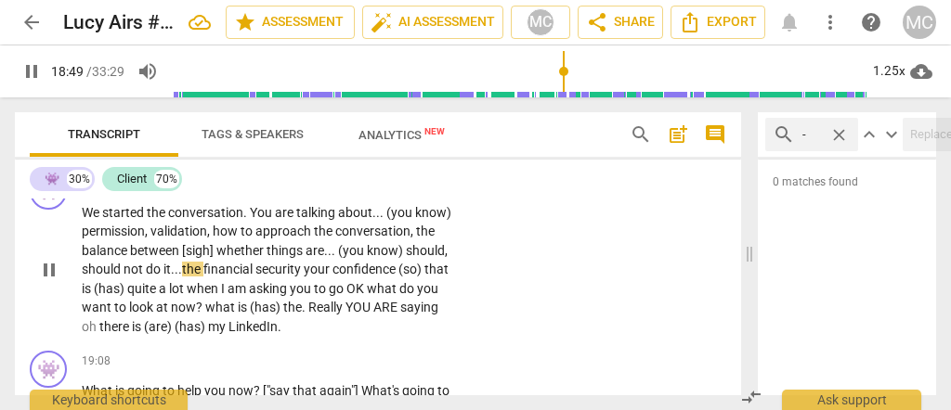
click at [306, 277] on span "your" at bounding box center [318, 269] width 29 height 15
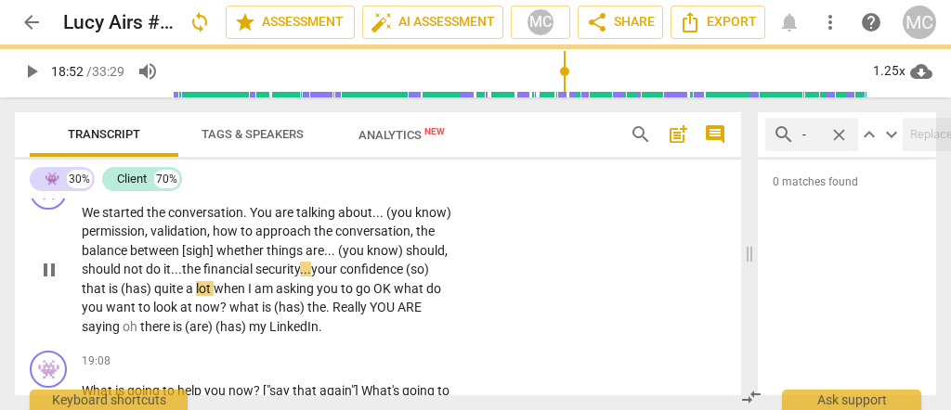
click at [406, 277] on span "confidence" at bounding box center [373, 269] width 66 height 15
click at [416, 277] on span "(so)" at bounding box center [417, 269] width 23 height 15
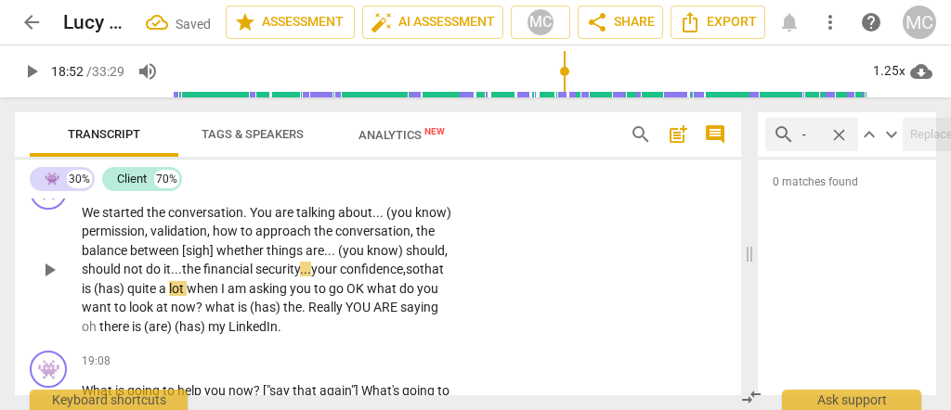
click at [328, 277] on span "your" at bounding box center [325, 269] width 29 height 15
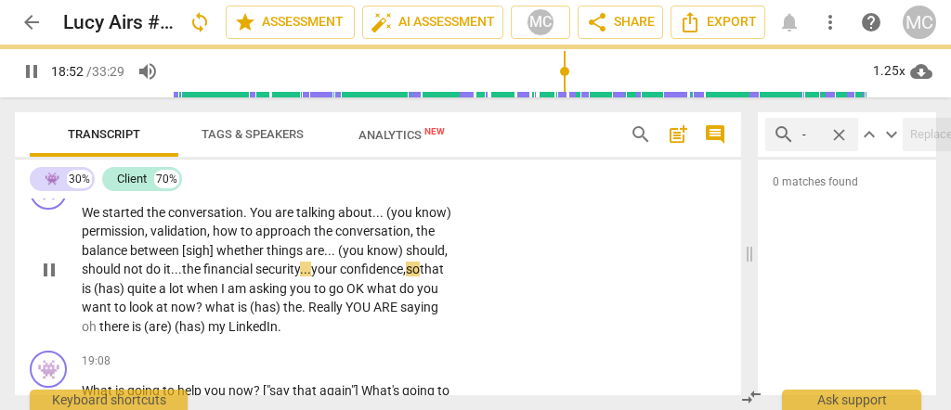
click at [159, 296] on span "quite" at bounding box center [143, 288] width 32 height 15
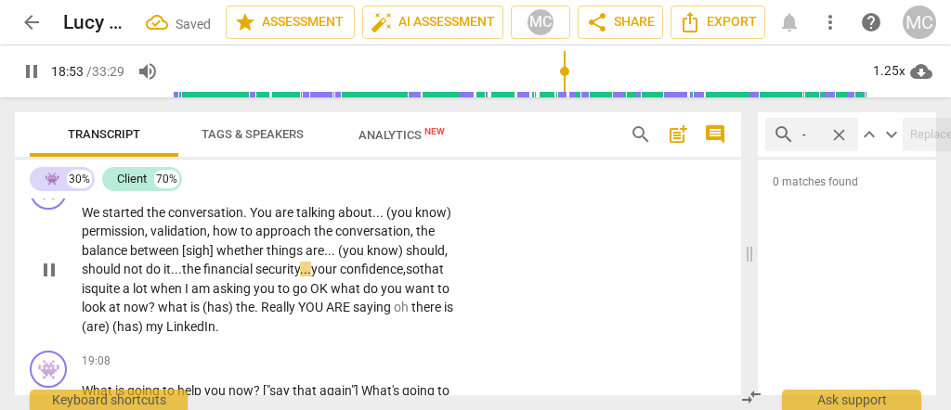
click at [185, 296] on span "when" at bounding box center [167, 288] width 34 height 15
click at [277, 296] on span "you" at bounding box center [265, 288] width 24 height 15
click at [309, 296] on span "go" at bounding box center [301, 288] width 18 height 15
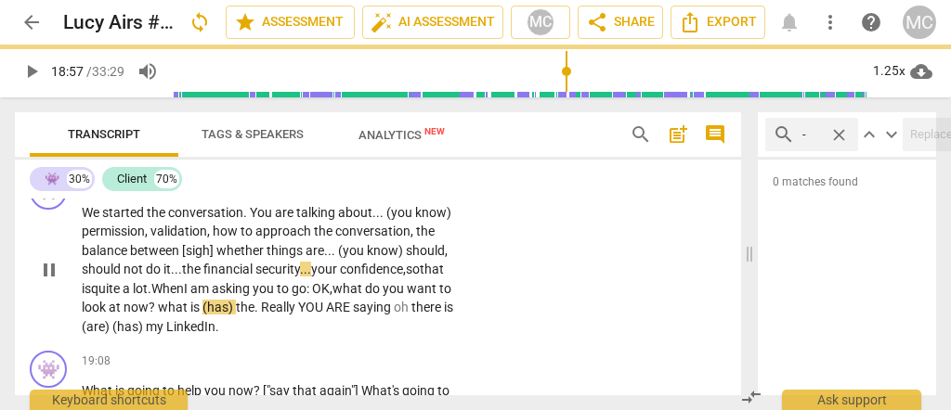
click at [292, 296] on span "to" at bounding box center [284, 288] width 15 height 15
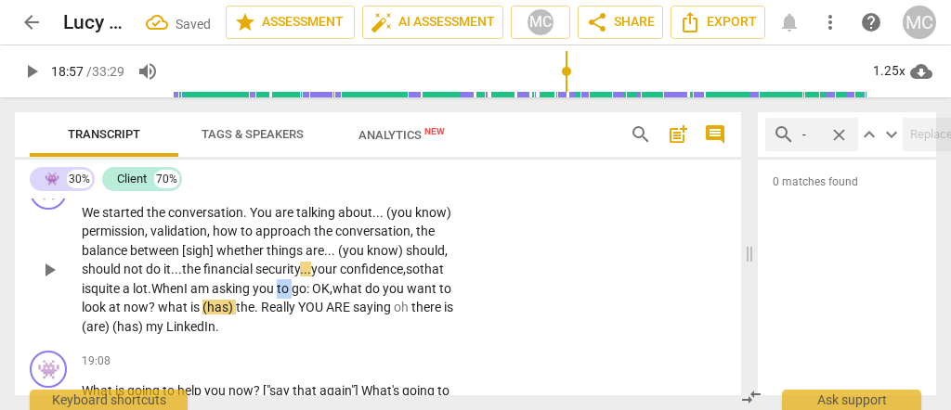
click at [292, 296] on span "to" at bounding box center [284, 288] width 15 height 15
click at [365, 296] on span "do" at bounding box center [374, 288] width 18 height 15
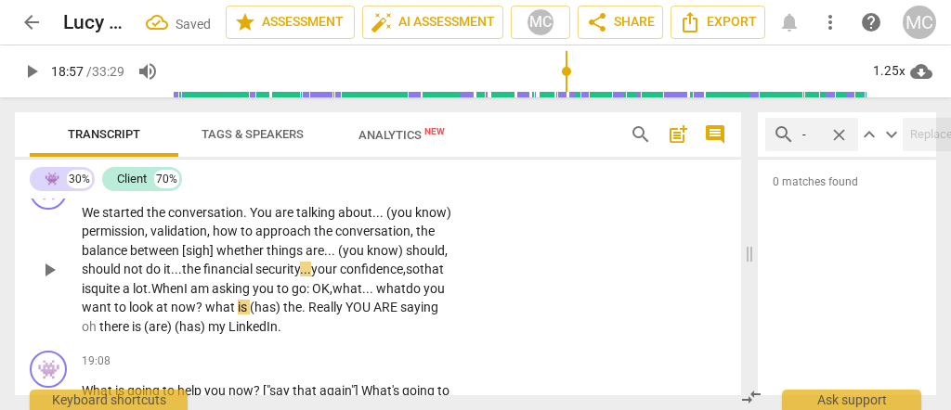
click at [406, 296] on span "do" at bounding box center [415, 288] width 18 height 15
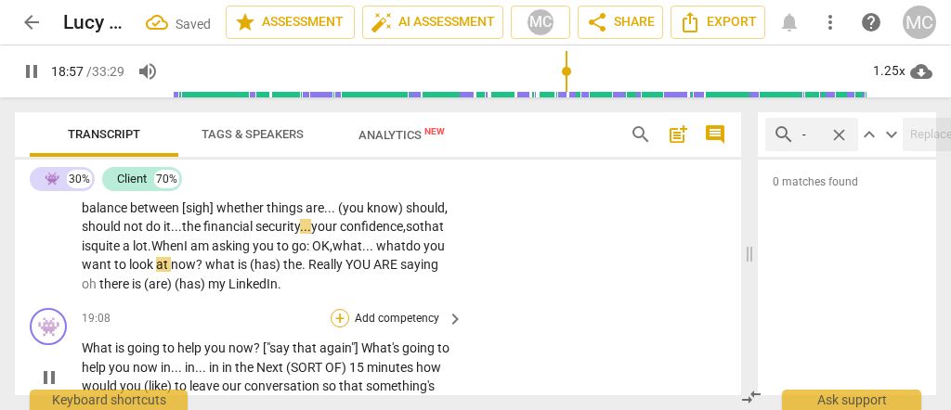
scroll to position [5307, 0]
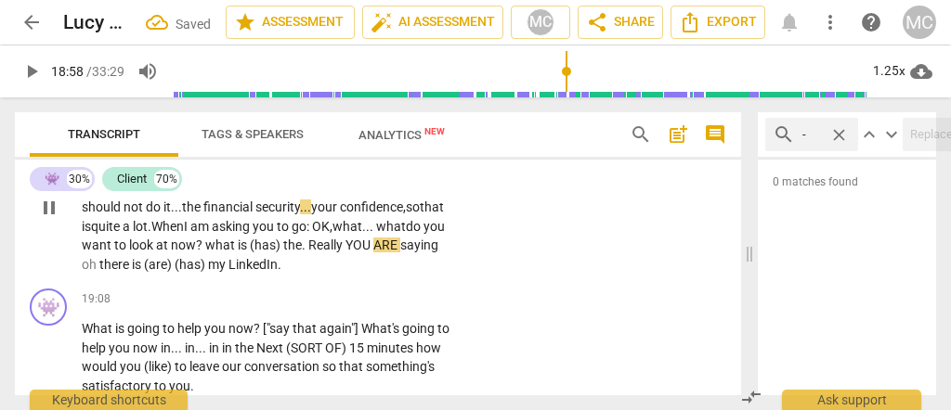
click at [287, 267] on p "We started the conversation . You are talking about . . . (you know) permission…" at bounding box center [268, 208] width 372 height 134
click at [156, 253] on span "look" at bounding box center [142, 245] width 27 height 15
drag, startPoint x: 353, startPoint y: 281, endPoint x: 344, endPoint y: 280, distance: 9.3
click at [238, 253] on span "what" at bounding box center [221, 245] width 33 height 15
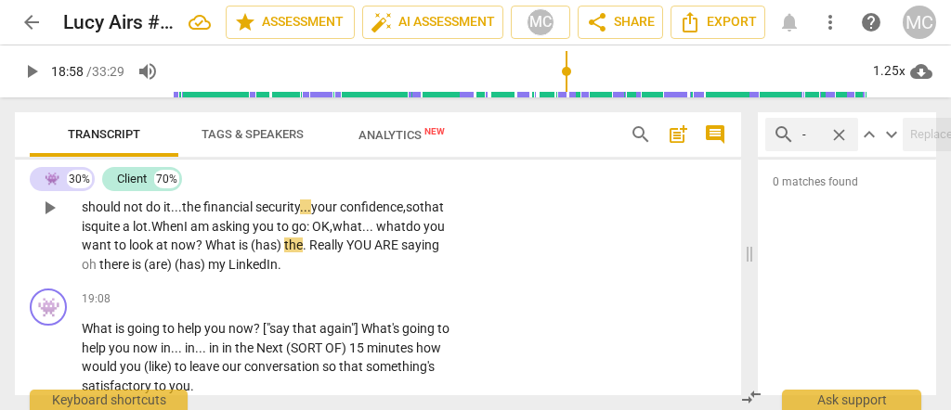
click at [239, 253] on span "What" at bounding box center [221, 245] width 33 height 15
drag, startPoint x: 423, startPoint y: 277, endPoint x: 388, endPoint y: 281, distance: 35.6
click at [388, 275] on p "We started the conversation . You are talking about . . . (you know) permission…" at bounding box center [268, 208] width 372 height 134
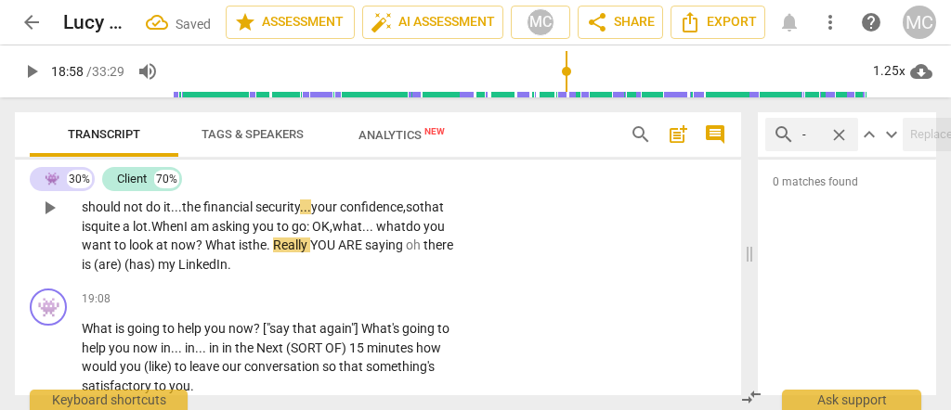
click at [239, 253] on span "What" at bounding box center [221, 245] width 33 height 15
click at [310, 253] on span "Really" at bounding box center [291, 245] width 37 height 15
click at [253, 253] on span "is t" at bounding box center [246, 245] width 14 height 15
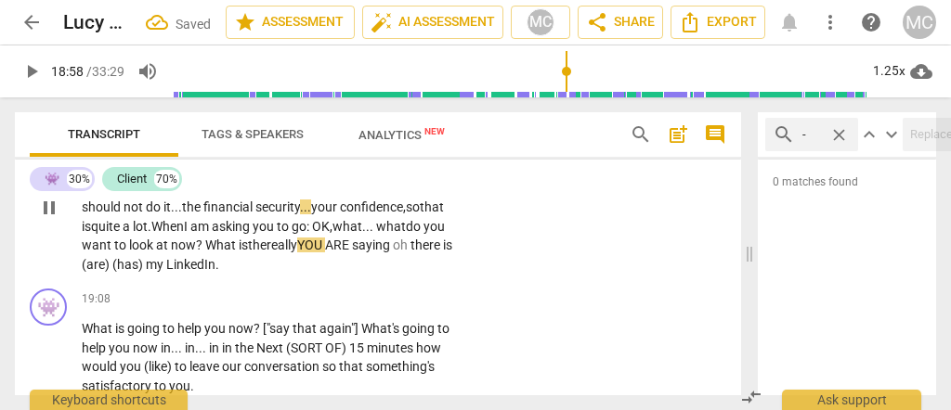
click at [442, 275] on p "We started the conversation . You are talking about . . . (you know) permission…" at bounding box center [268, 208] width 372 height 134
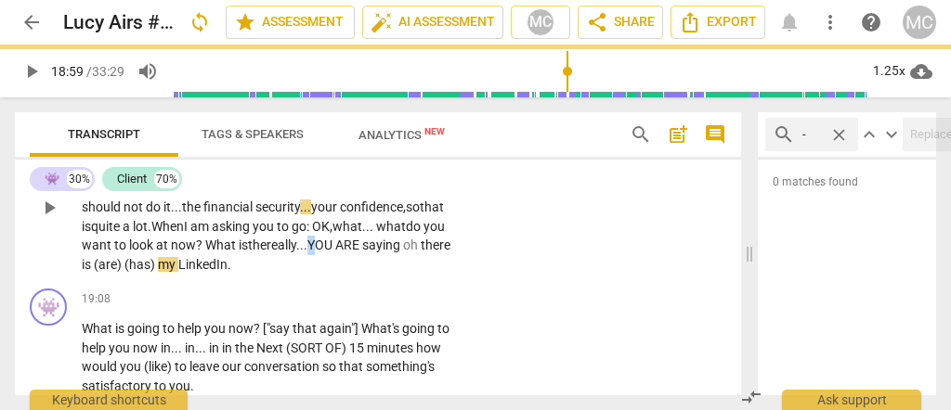
click at [307, 253] on span "YOU" at bounding box center [321, 245] width 28 height 15
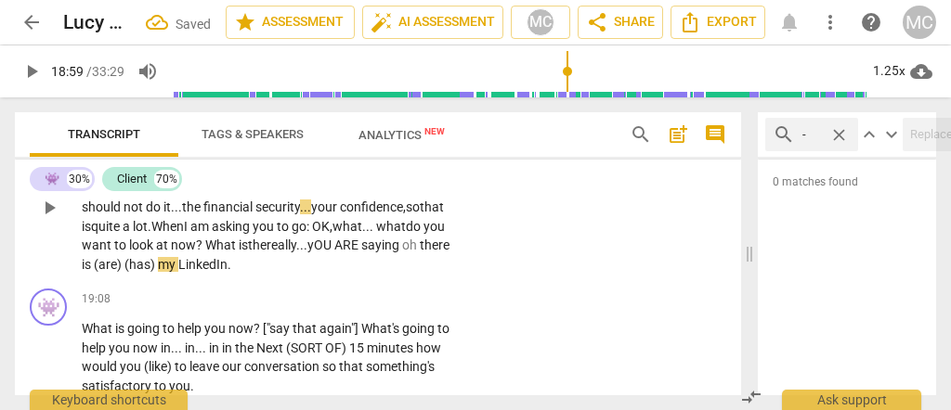
click at [307, 253] on span "yOU" at bounding box center [320, 245] width 27 height 15
drag, startPoint x: 215, startPoint y: 294, endPoint x: 188, endPoint y: 293, distance: 27.9
click at [176, 275] on p "We started the conversation . You are talking about . . . (you know) permission…" at bounding box center [268, 208] width 372 height 134
click at [267, 253] on span "really... you are" at bounding box center [311, 245] width 89 height 15
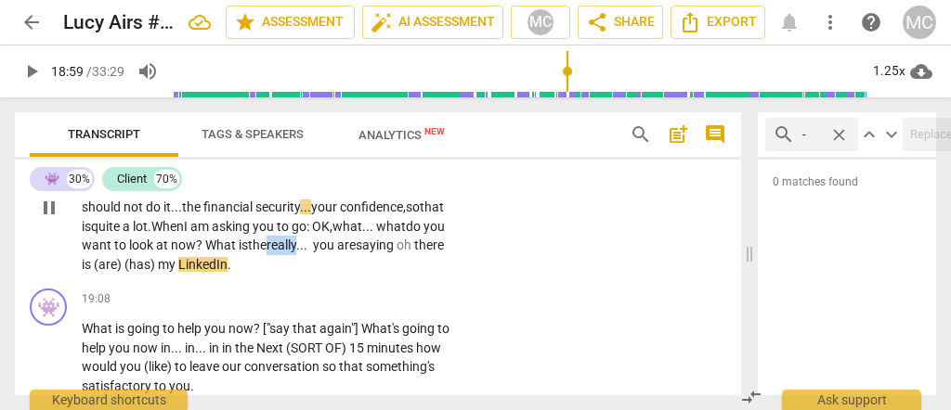
click at [267, 253] on span "really... you are" at bounding box center [311, 245] width 89 height 15
click at [397, 253] on span "oh" at bounding box center [406, 245] width 18 height 15
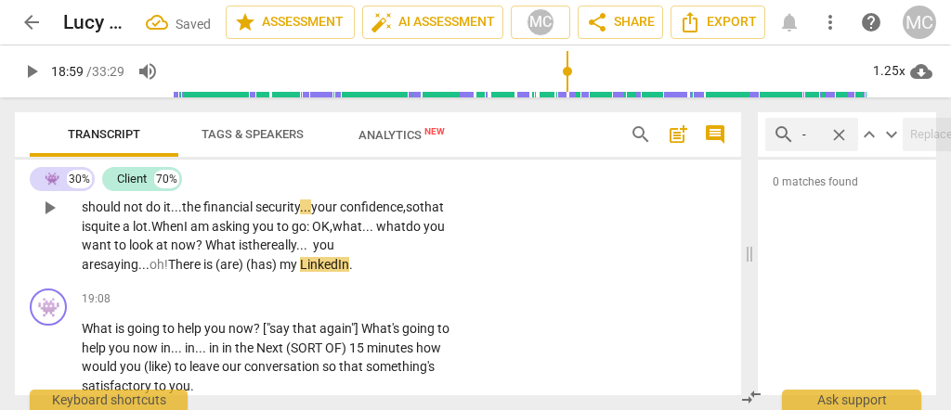
click at [150, 272] on span "saying..." at bounding box center [124, 264] width 49 height 15
drag, startPoint x: 392, startPoint y: 296, endPoint x: 330, endPoint y: 297, distance: 62.2
click at [330, 275] on p "We started the conversation . You are talking about . . . (you know) permission…" at bounding box center [268, 208] width 372 height 134
click at [483, 271] on div "👾 play_arrow pause 18:34 + Add competency keyboard_arrow_right We started the c…" at bounding box center [378, 192] width 726 height 179
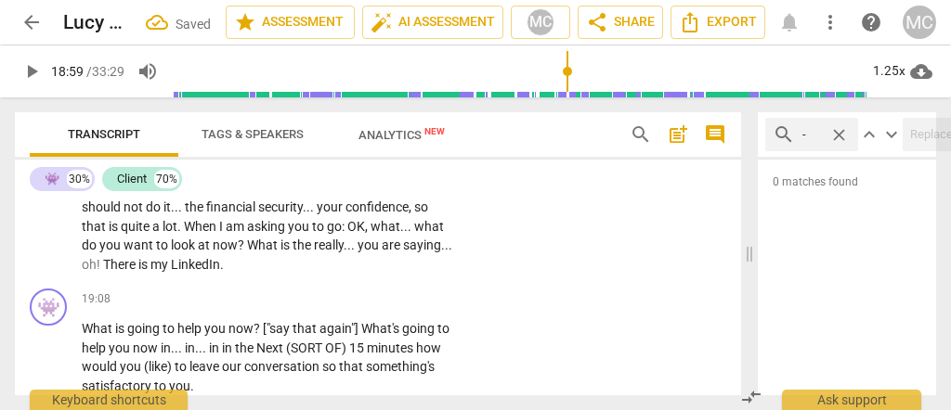
click at [359, 253] on span "you" at bounding box center [370, 245] width 24 height 15
click at [84, 336] on span "What" at bounding box center [98, 328] width 33 height 15
click at [138, 272] on span "There" at bounding box center [120, 264] width 35 height 15
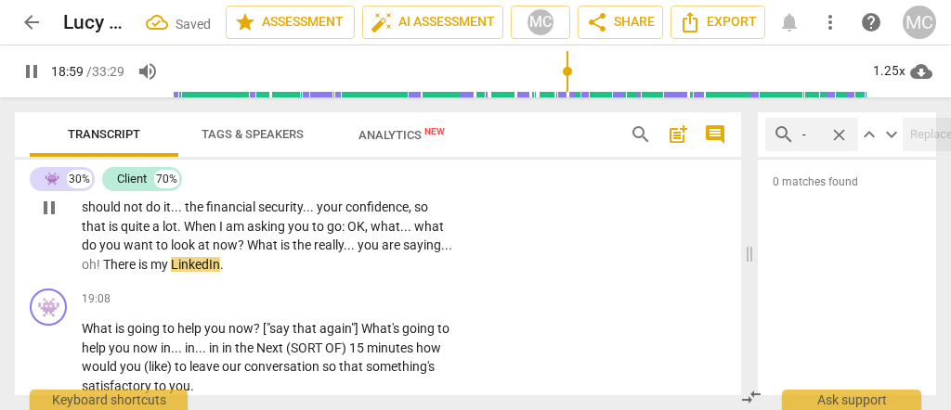
click at [220, 272] on span "LinkedIn" at bounding box center [195, 264] width 49 height 15
click at [250, 234] on span "asking" at bounding box center [267, 226] width 41 height 15
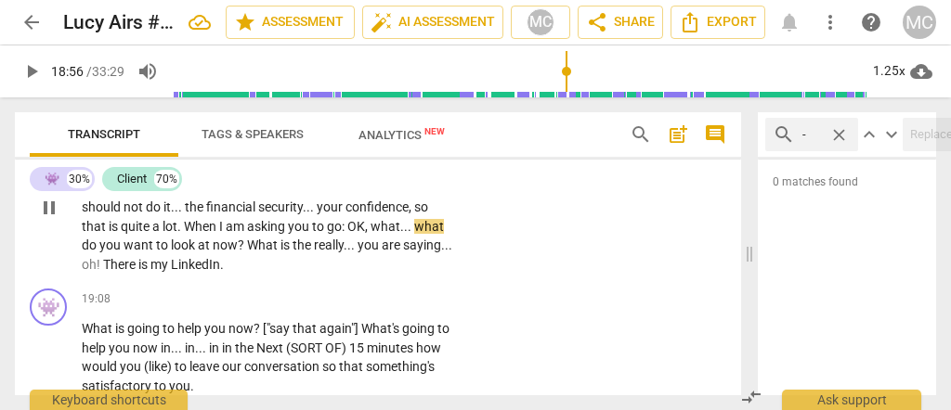
click at [351, 234] on span "OK" at bounding box center [356, 226] width 18 height 15
type input "1139"
drag, startPoint x: 134, startPoint y: 293, endPoint x: 120, endPoint y: 295, distance: 14.1
click at [120, 275] on p "We started the conversation . You are talking about . . . (you know) permission…" at bounding box center [268, 208] width 372 height 134
click at [239, 275] on p "We started the conversation . You are talking about . . . (you know) permission…" at bounding box center [268, 208] width 372 height 134
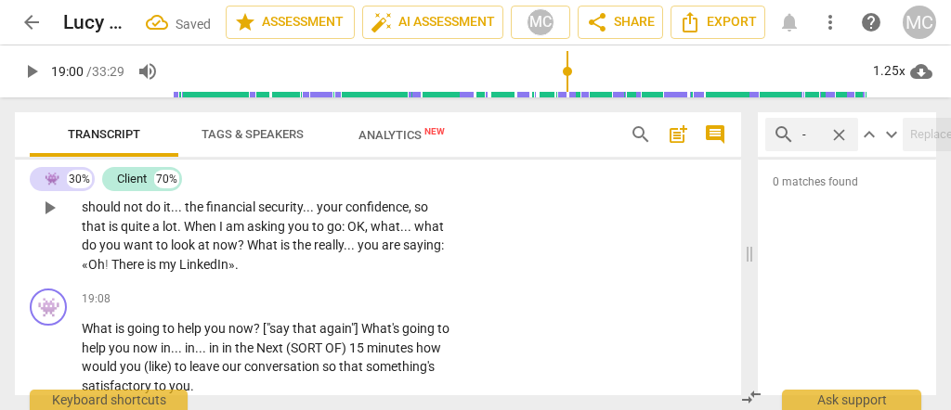
click at [175, 272] on span "my" at bounding box center [169, 264] width 20 height 15
click at [84, 336] on span "What" at bounding box center [98, 328] width 33 height 15
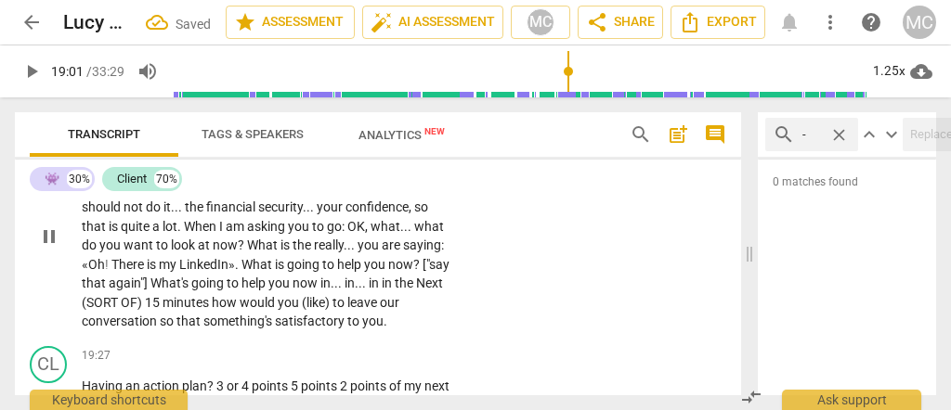
click
type input "1140"
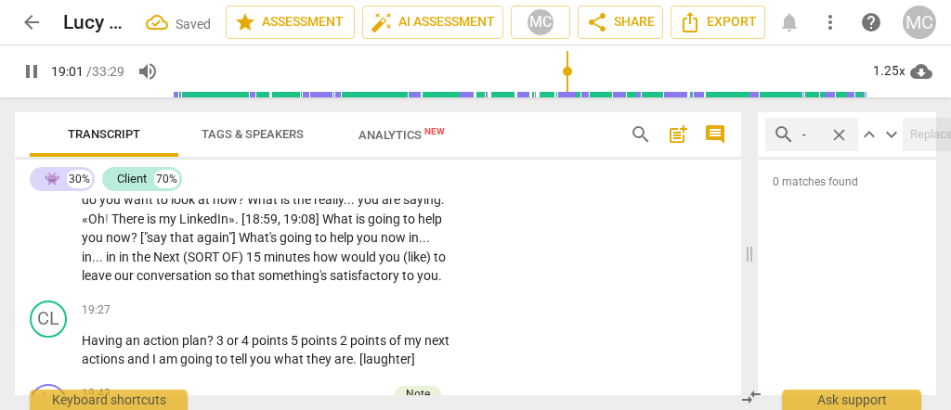
scroll to position [5368, 0]
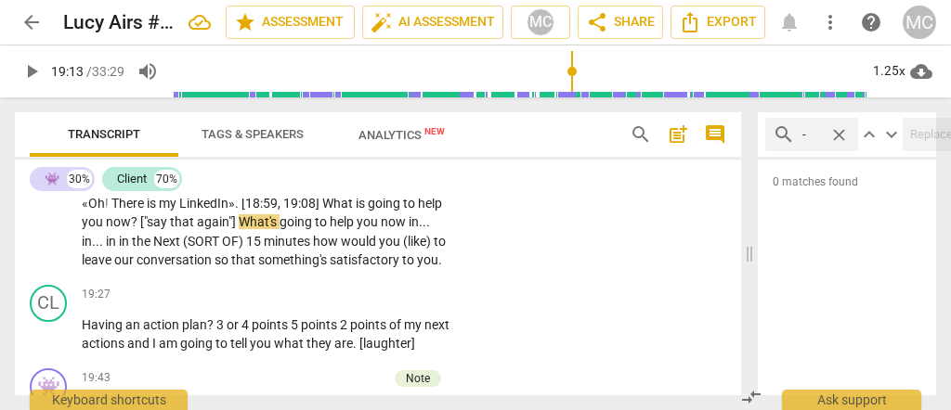
click at [123, 229] on span "now" at bounding box center [118, 222] width 25 height 15
type input "1153"
click at [140, 229] on span "["say" at bounding box center [155, 222] width 30 height 15
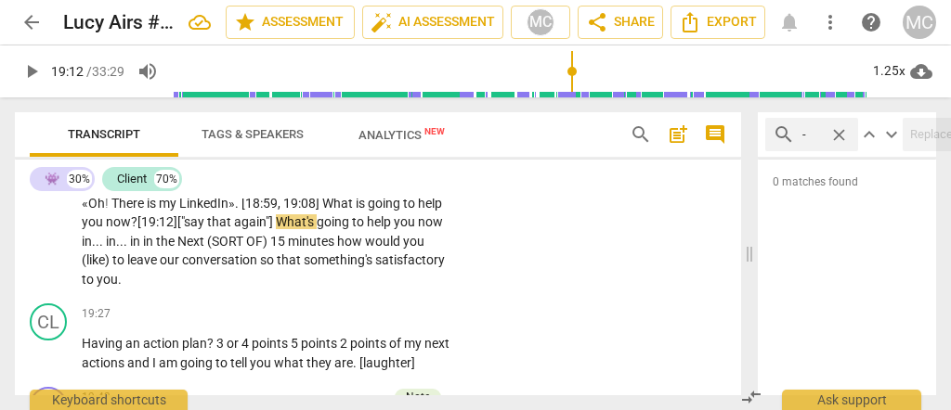
click at [137, 229] on span "? [19:12]" at bounding box center [154, 222] width 46 height 15
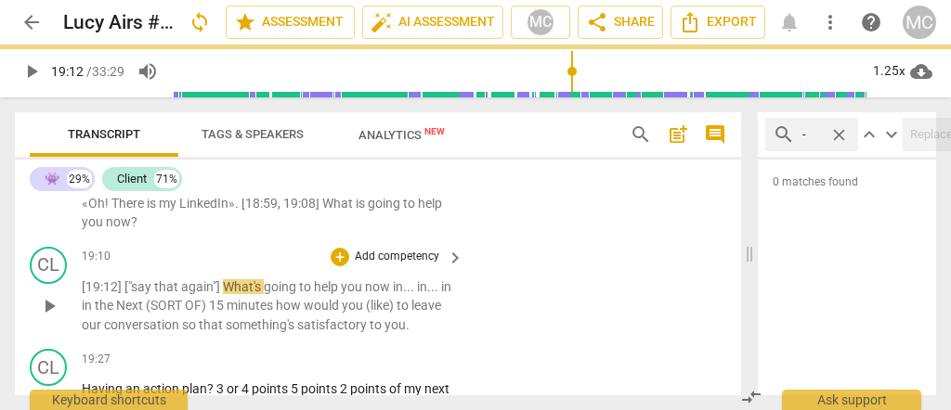
scroll to position [5414, 0]
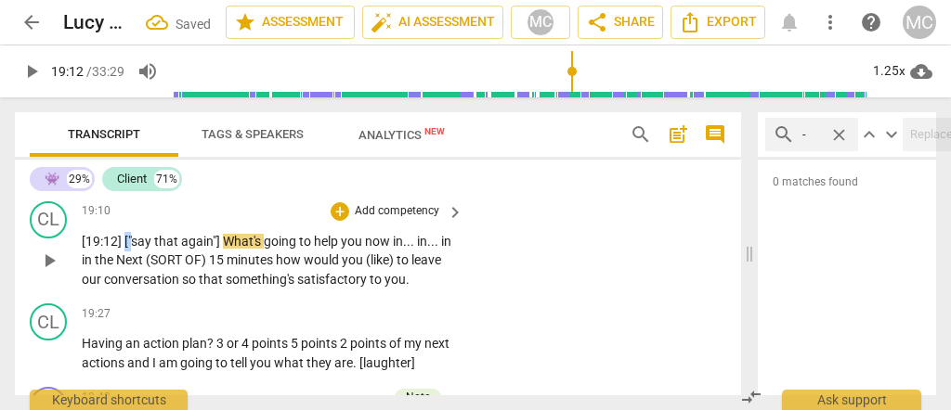
drag, startPoint x: 134, startPoint y: 272, endPoint x: 124, endPoint y: 275, distance: 10.6
click at [124, 249] on span "["say" at bounding box center [139, 241] width 30 height 15
click at [201, 249] on span "again"]" at bounding box center [197, 241] width 42 height 15
click at [203, 249] on span "again"]" at bounding box center [197, 241] width 42 height 15
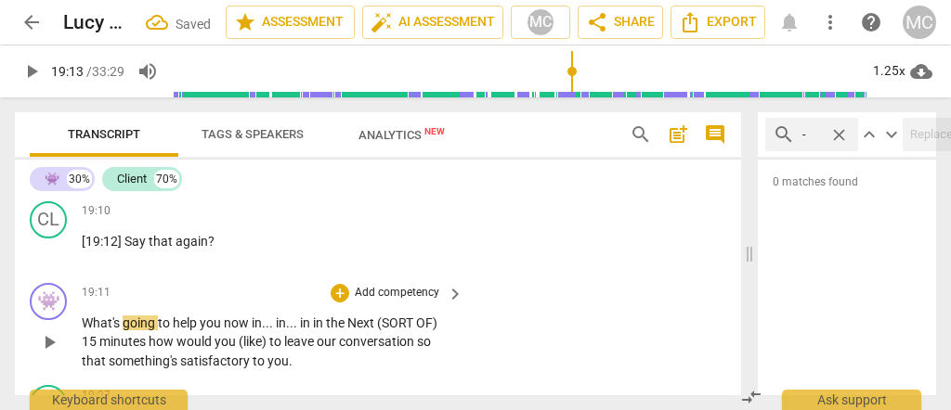
click at [102, 331] on span "What's" at bounding box center [102, 323] width 41 height 15
type input "1154"
click at [82, 353] on p "What's going to help you now in . . . in . . . in in the Next (SORT OF) 15 minu…" at bounding box center [268, 343] width 372 height 58
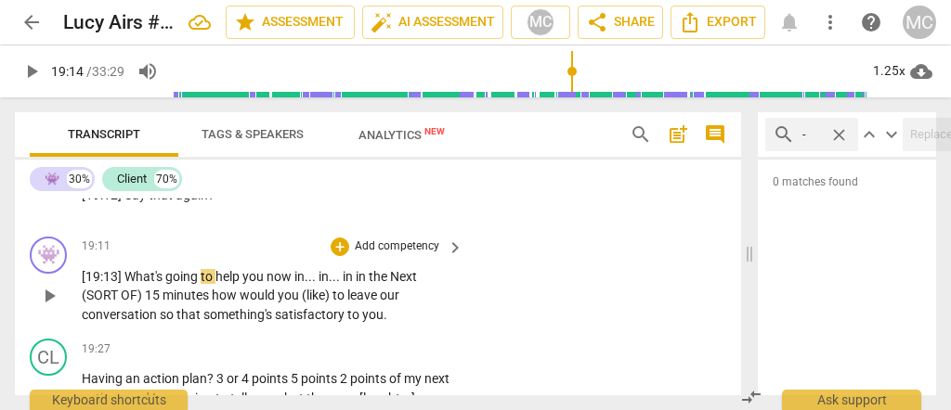
scroll to position [5476, 0]
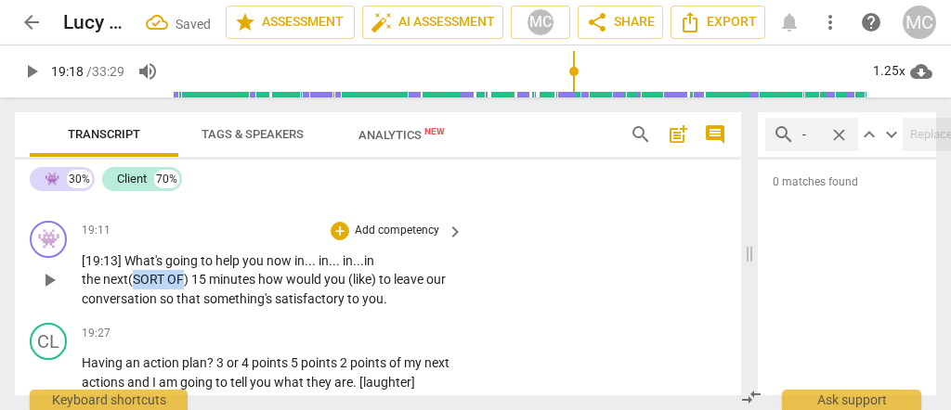
drag, startPoint x: 136, startPoint y: 313, endPoint x: 93, endPoint y: 314, distance: 42.7
click at [90, 309] on p "[19:13] What's going to help you now in . . . in . . . in... in the next (SORT …" at bounding box center [268, 281] width 372 height 58
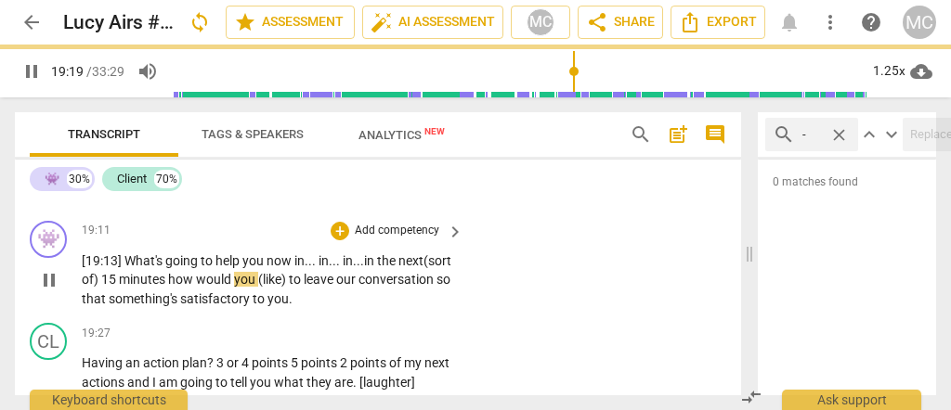
click at [196, 287] on span "how" at bounding box center [182, 279] width 28 height 15
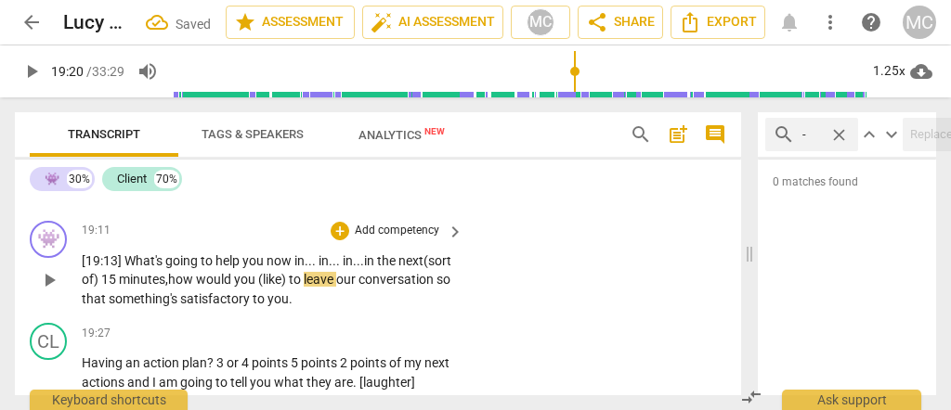
click at [168, 287] on span "minutes," at bounding box center [143, 279] width 49 height 15
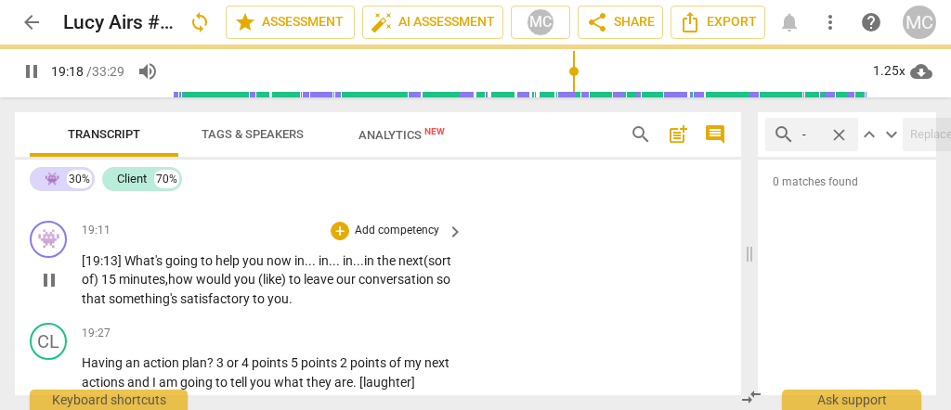
click at [289, 287] on span "(like)" at bounding box center [273, 279] width 31 height 15
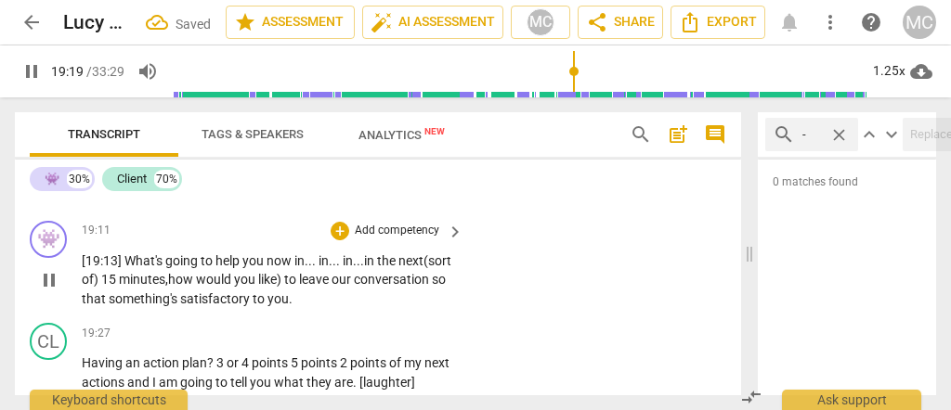
click at [284, 287] on span "like)" at bounding box center [271, 279] width 26 height 15
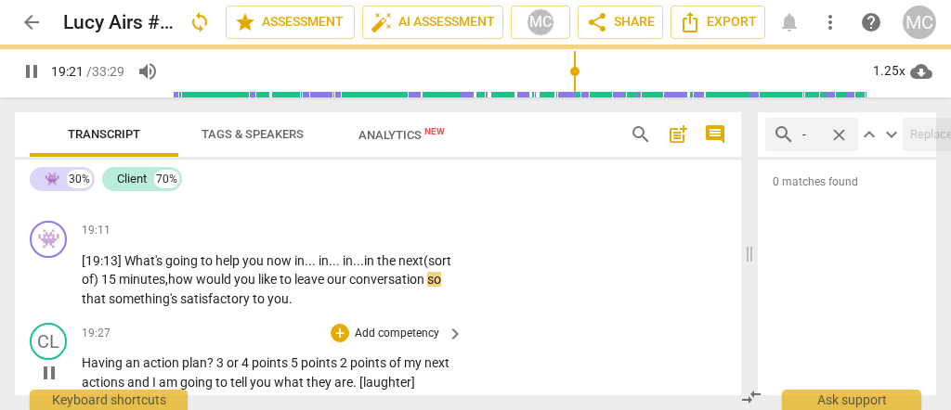
scroll to position [5538, 0]
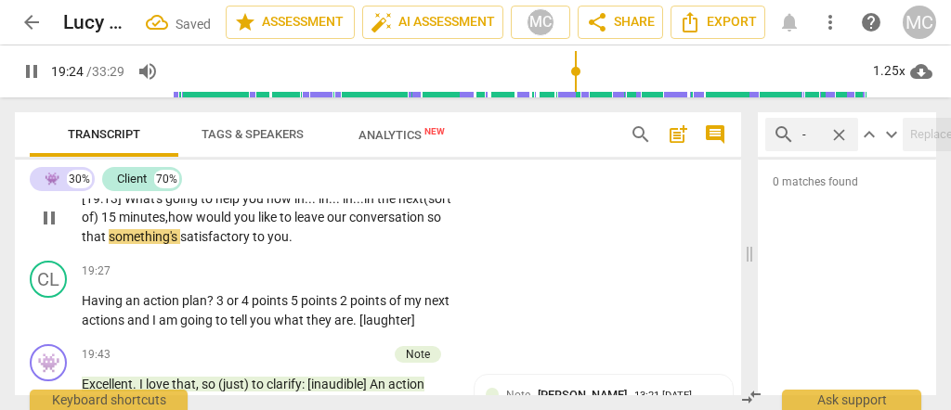
click at [253, 244] on span "satisfactory" at bounding box center [216, 236] width 72 height 15
click at [406, 247] on p "[19:13] What's going to help you now in . . . in . . . in... in the next (sort …" at bounding box center [268, 218] width 372 height 58
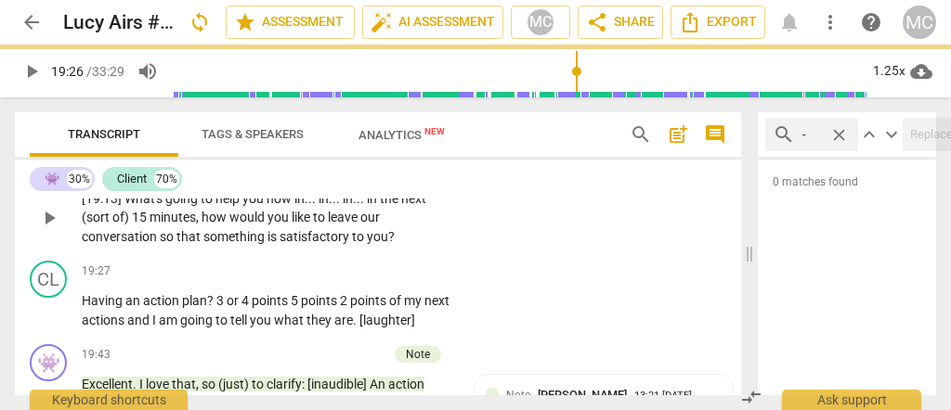
click at [475, 254] on div "👾 play_arrow pause 19:11 + Add competency keyboard_arrow_right [19:13] What's g…" at bounding box center [378, 202] width 726 height 103
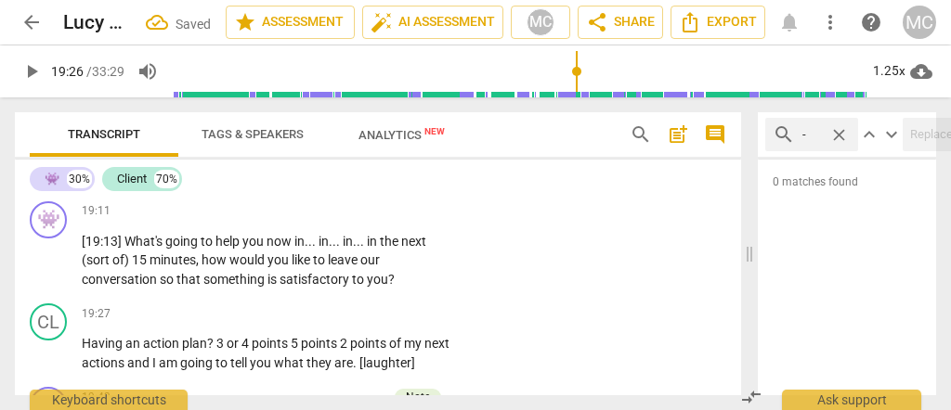
scroll to position [5476, 0]
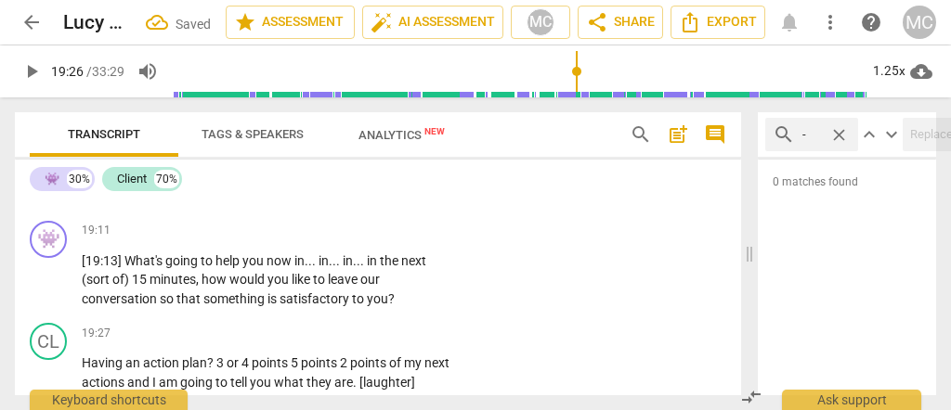
click at [382, 240] on p "Add competency" at bounding box center [397, 231] width 88 height 17
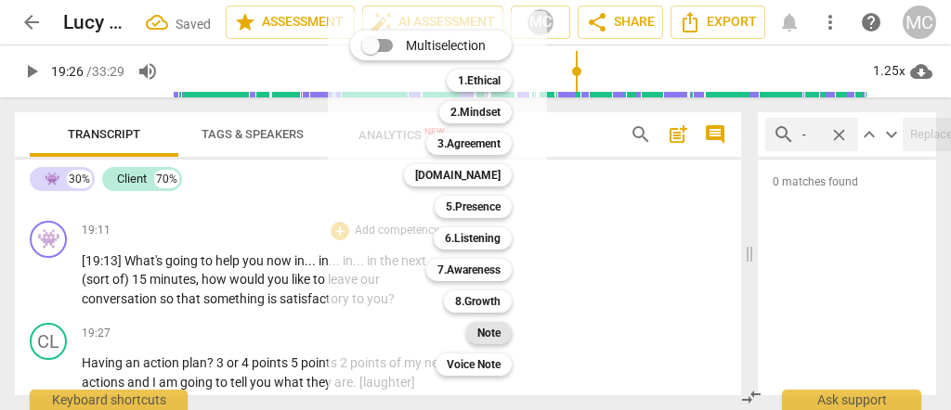
click at [495, 331] on b "Note" at bounding box center [488, 333] width 23 height 22
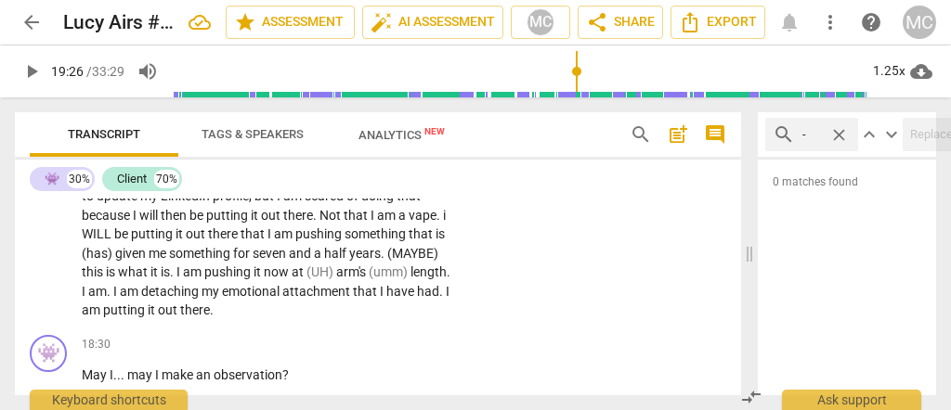
scroll to position [5042, 0]
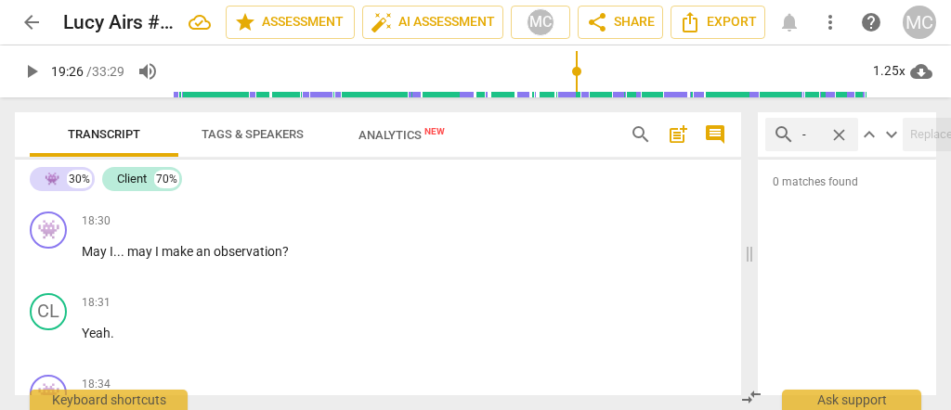
click at [148, 194] on span "putting" at bounding box center [125, 186] width 45 height 15
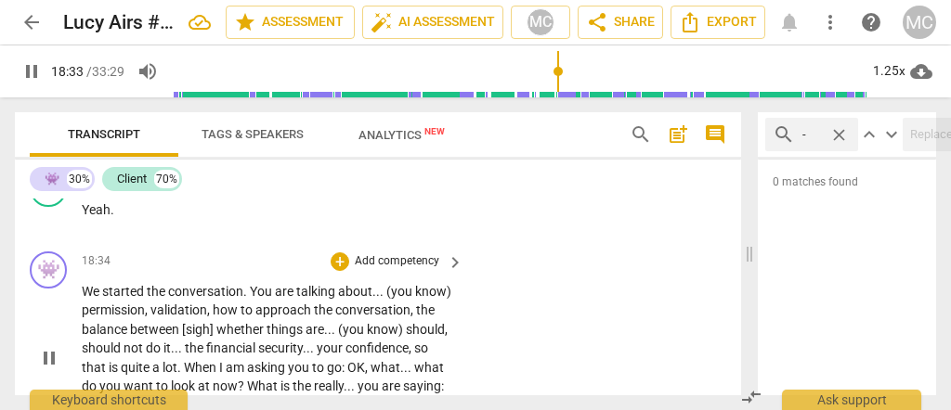
scroll to position [5167, 0]
click at [392, 269] on p "Add competency" at bounding box center [397, 261] width 88 height 17
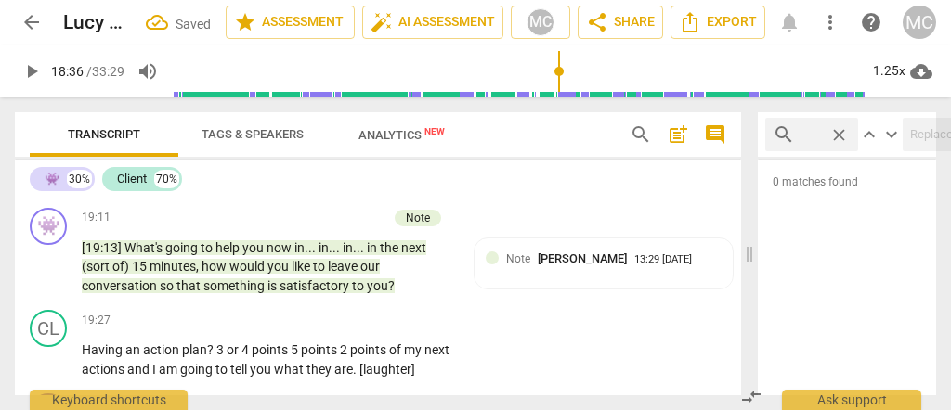
scroll to position [5365, 0]
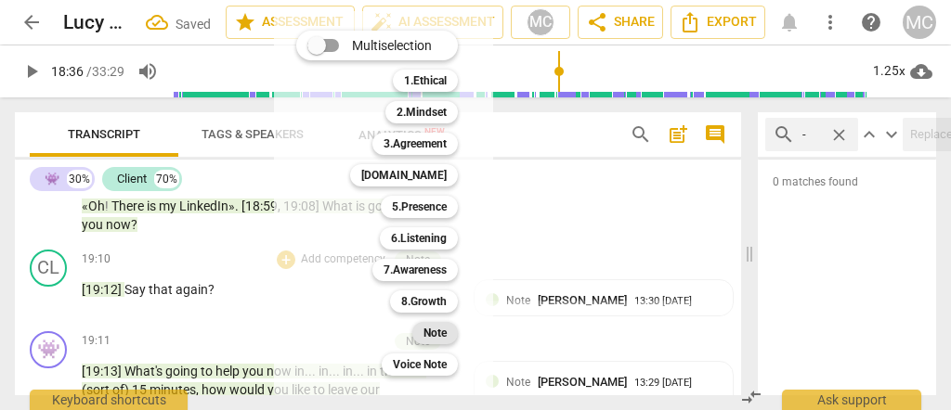
click at [436, 339] on b "Note" at bounding box center [434, 333] width 23 height 22
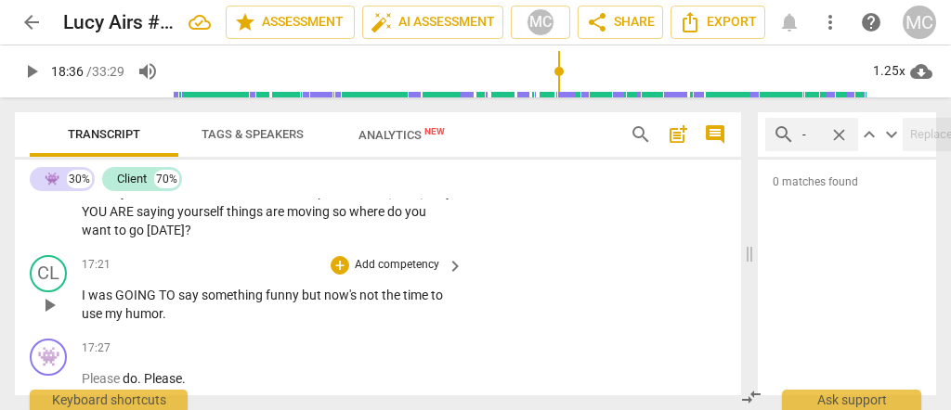
scroll to position [4623, 0]
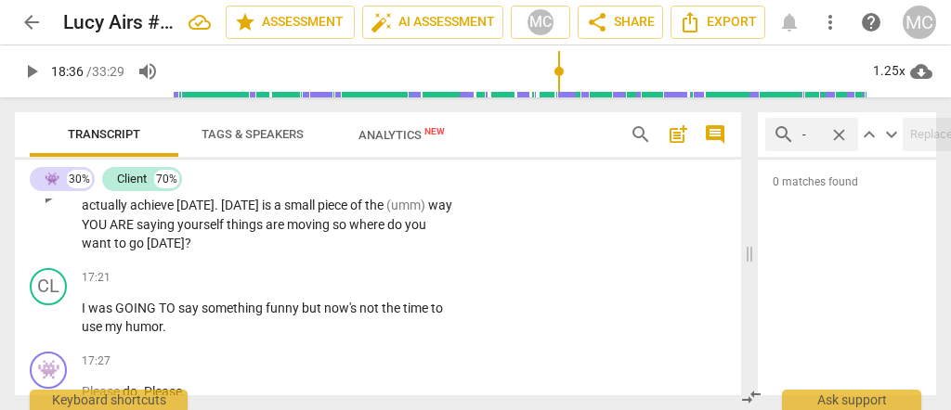
click at [103, 251] on span "want" at bounding box center [98, 243] width 33 height 15
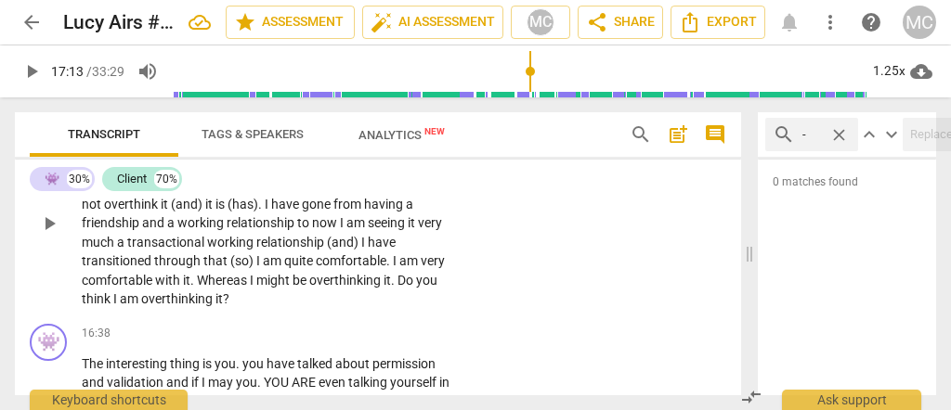
scroll to position [4375, 0]
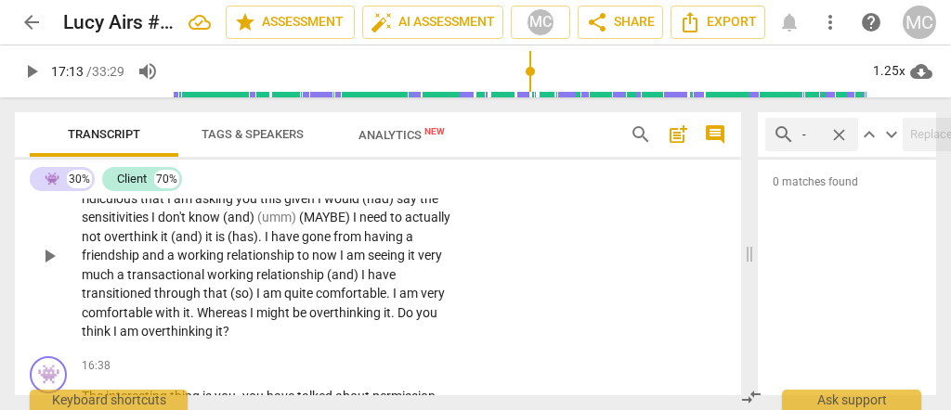
click at [113, 339] on span "think" at bounding box center [98, 331] width 32 height 15
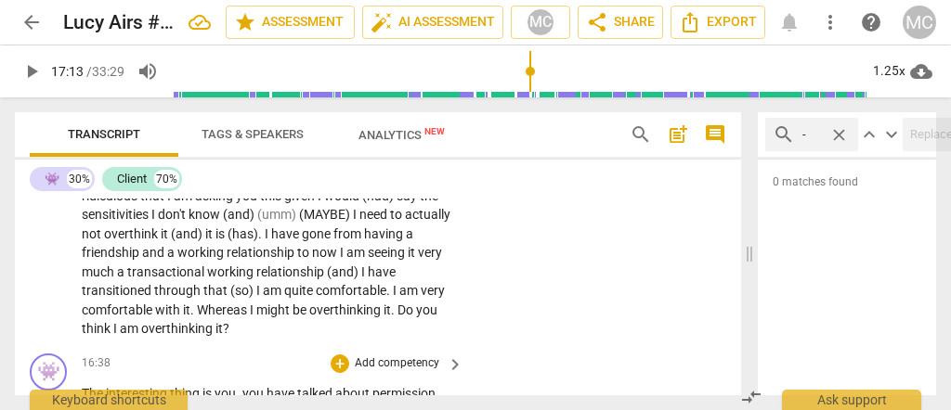
scroll to position [4498, 0]
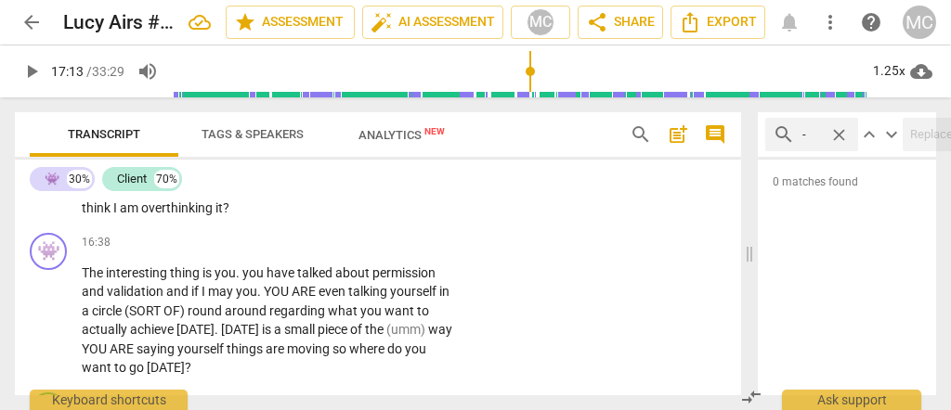
click at [172, 215] on span "overthinking" at bounding box center [178, 208] width 74 height 15
click at [183, 215] on span "overthinking" at bounding box center [178, 208] width 74 height 15
click at [141, 215] on span "am" at bounding box center [130, 208] width 21 height 15
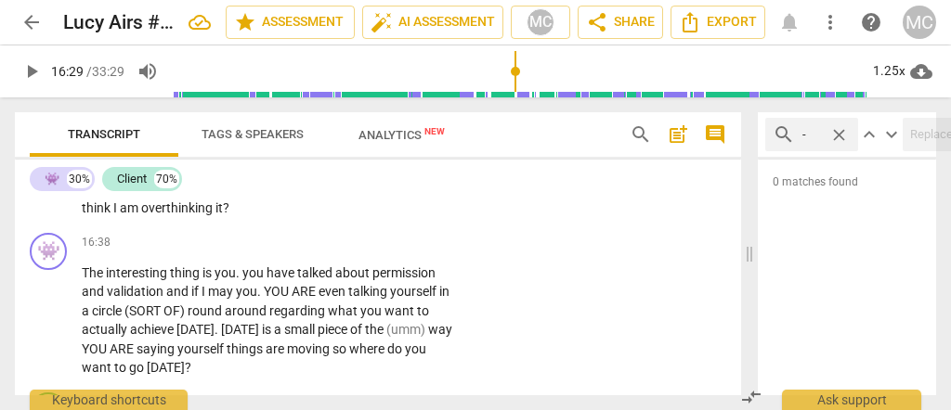
click at [223, 215] on span "it" at bounding box center [218, 208] width 7 height 15
type input "989"
click at [223, 215] on span "it" at bounding box center [218, 208] width 7 height 15
click at [215, 215] on span "overthinking" at bounding box center [178, 208] width 74 height 15
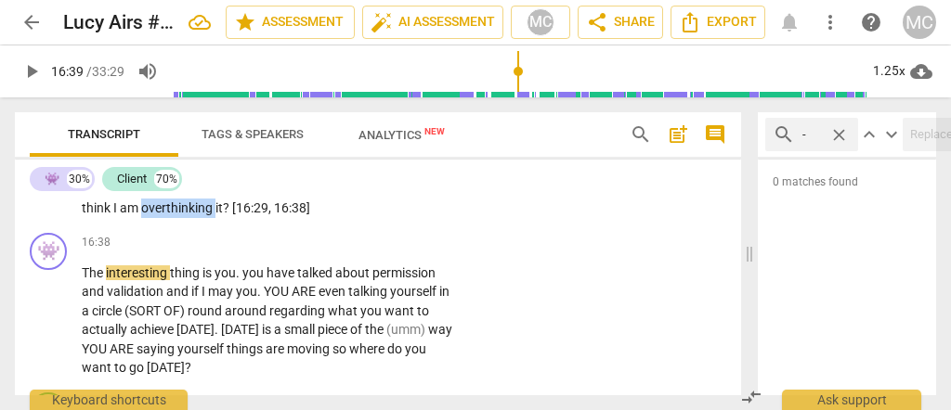
click at [215, 215] on span "overthinking" at bounding box center [178, 208] width 74 height 15
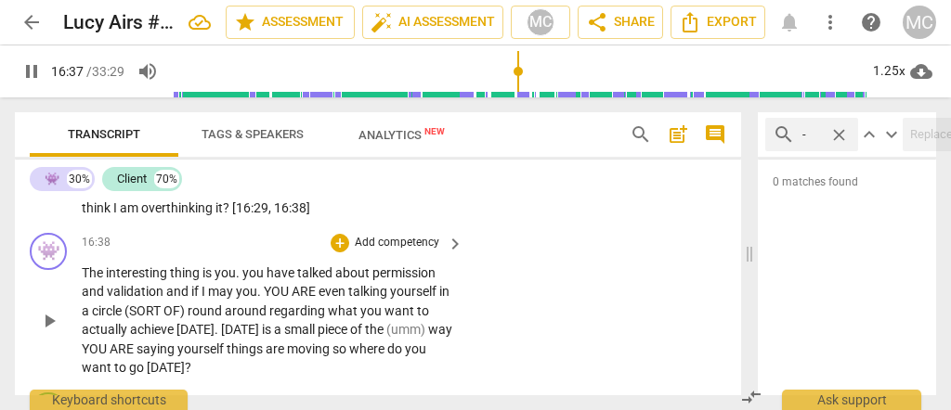
type input "998"
click at [82, 280] on span "The" at bounding box center [94, 273] width 24 height 15
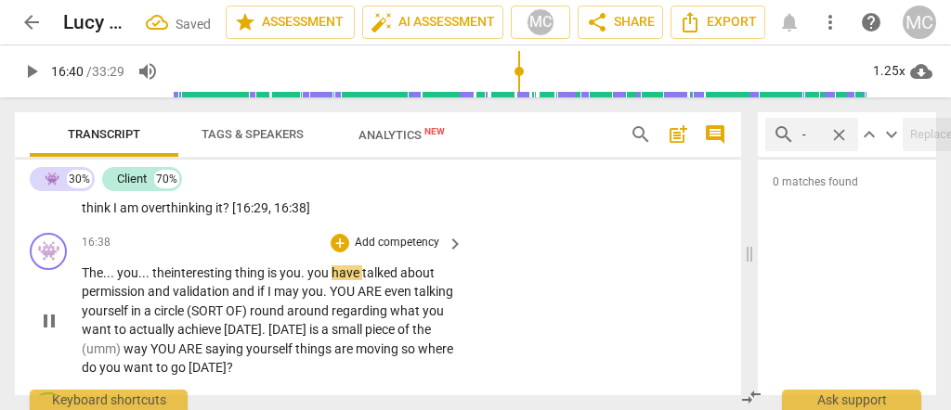
click at [309, 280] on span "you" at bounding box center [319, 273] width 24 height 15
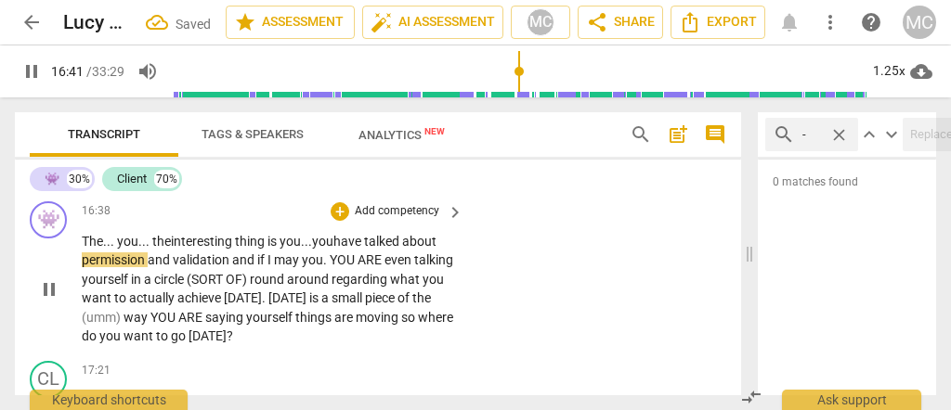
scroll to position [4560, 0]
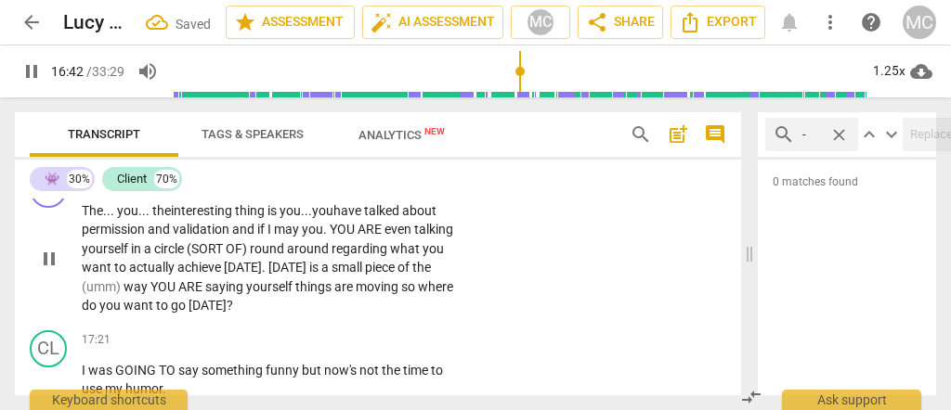
click at [235, 237] on span "and" at bounding box center [244, 229] width 25 height 15
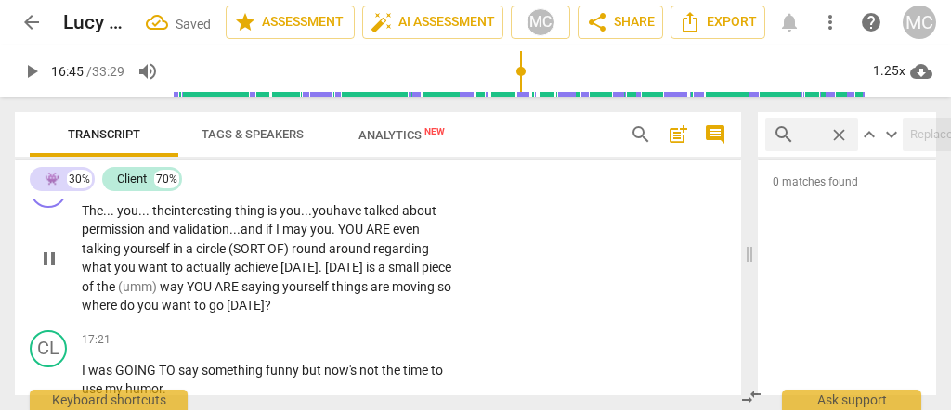
click at [343, 237] on span "YOU" at bounding box center [352, 229] width 28 height 15
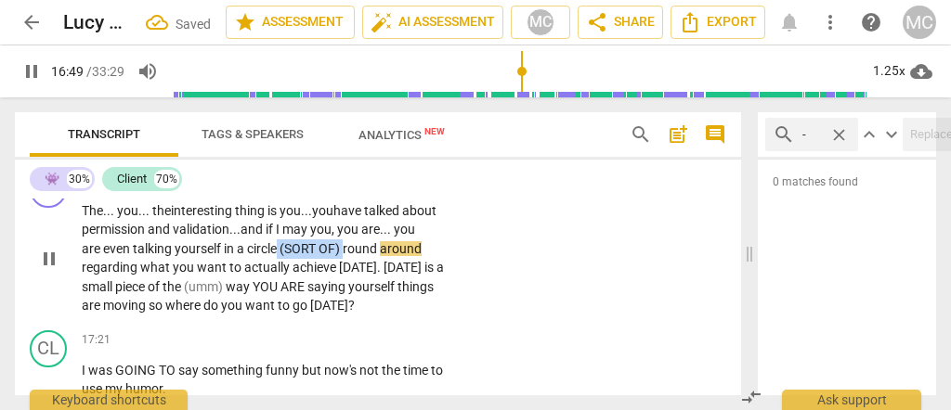
drag, startPoint x: 345, startPoint y: 280, endPoint x: 277, endPoint y: 283, distance: 68.8
click at [277, 283] on p "The... you... the interesting thing is you... you have talked about permission …" at bounding box center [268, 259] width 372 height 114
click at [332, 256] on span "circle... (sort of)" at bounding box center [292, 248] width 91 height 15
drag, startPoint x: 380, startPoint y: 281, endPoint x: 472, endPoint y: 281, distance: 91.9
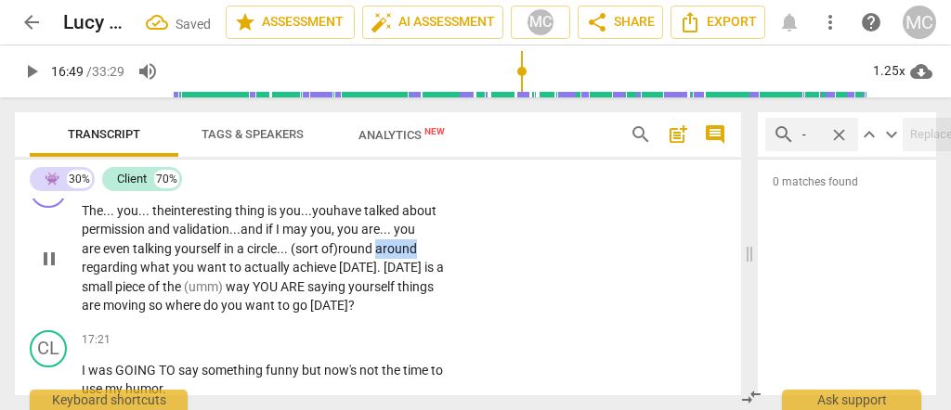
click at [472, 281] on div "👾 play_arrow pause 16:38 + Add competency keyboard_arrow_right The... you... th…" at bounding box center [378, 243] width 726 height 160
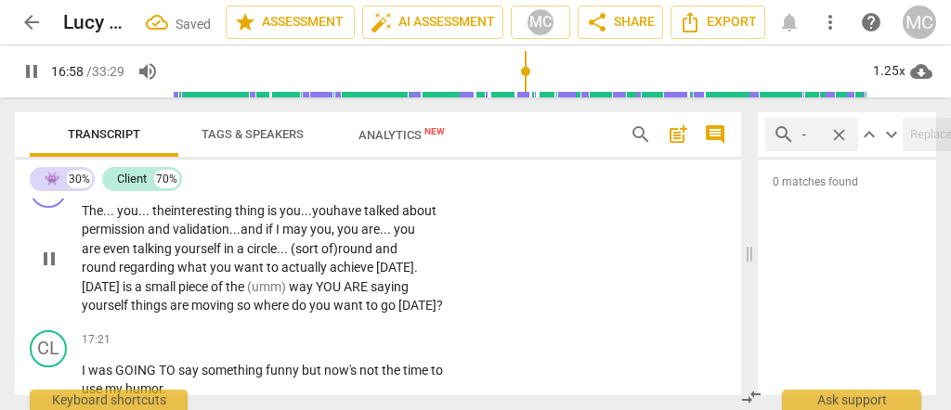
click at [123, 294] on span "[DATE]" at bounding box center [102, 287] width 41 height 15
click at [120, 294] on span "[DATE]" at bounding box center [101, 287] width 38 height 15
click at [208, 294] on span "piece" at bounding box center [192, 287] width 33 height 15
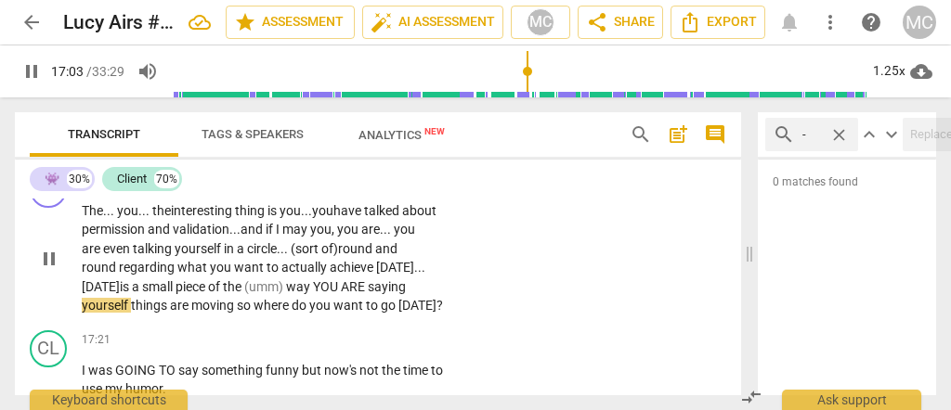
click at [223, 294] on span "of" at bounding box center [215, 287] width 15 height 15
drag, startPoint x: 358, startPoint y: 318, endPoint x: 269, endPoint y: 321, distance: 89.2
click at [269, 316] on p "The... you... the interesting thing is you... you have talked about permission …" at bounding box center [268, 259] width 372 height 114
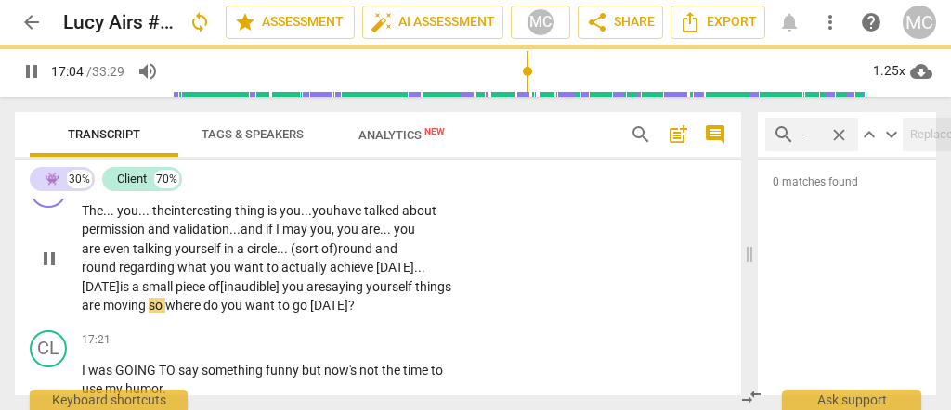
click at [325, 294] on span "of [inaudible] you are" at bounding box center [266, 287] width 117 height 15
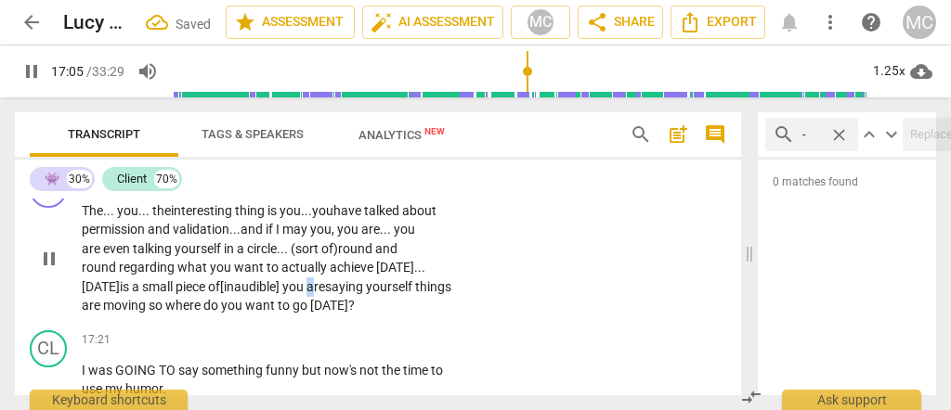
click at [325, 294] on span "of [inaudible] you are" at bounding box center [266, 287] width 117 height 15
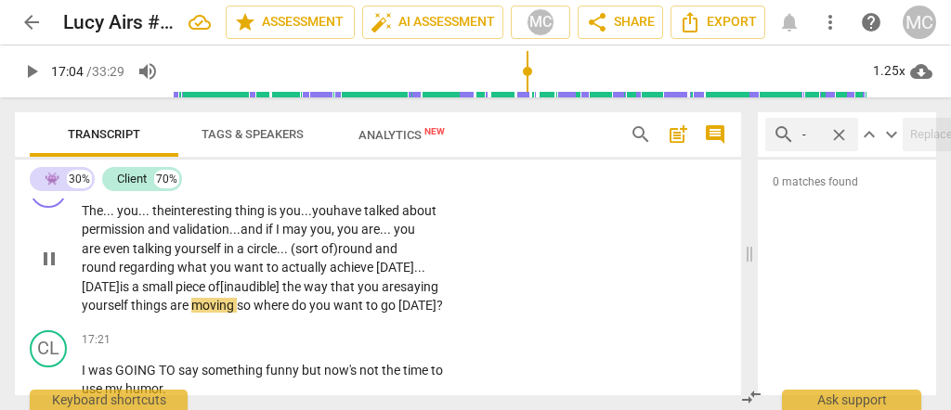
click at [400, 294] on span "saying" at bounding box center [419, 287] width 38 height 15
type input "1024"
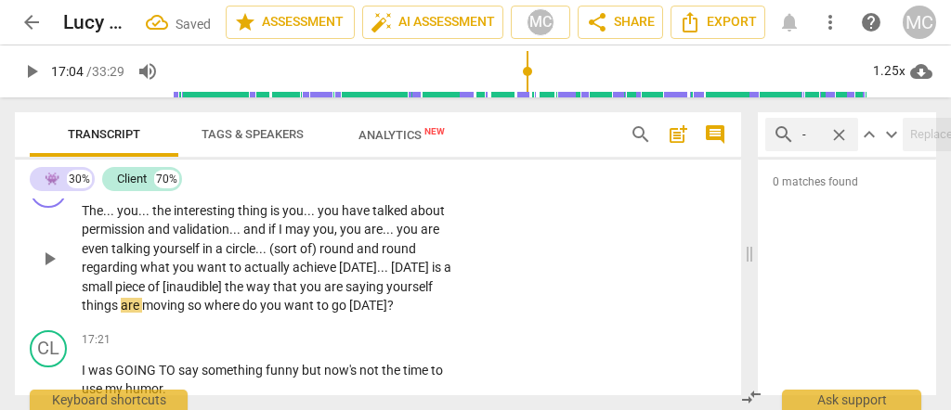
click at [433, 294] on span "yourself" at bounding box center [409, 287] width 46 height 15
click at [96, 313] on span "things" at bounding box center [101, 305] width 39 height 15
click at [189, 313] on span "moving«»" at bounding box center [178, 305] width 59 height 15
click at [117, 313] on span "things" at bounding box center [107, 305] width 39 height 15
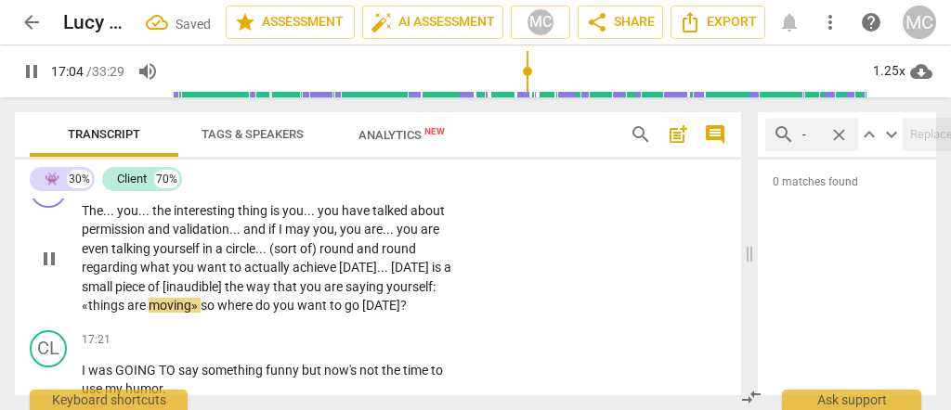
click at [202, 313] on span "so" at bounding box center [209, 305] width 17 height 15
click at [244, 275] on span "actually" at bounding box center [268, 267] width 48 height 15
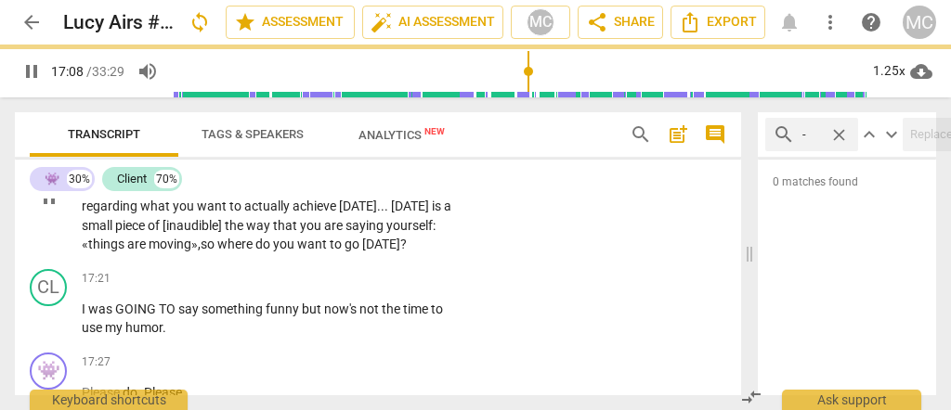
scroll to position [4623, 0]
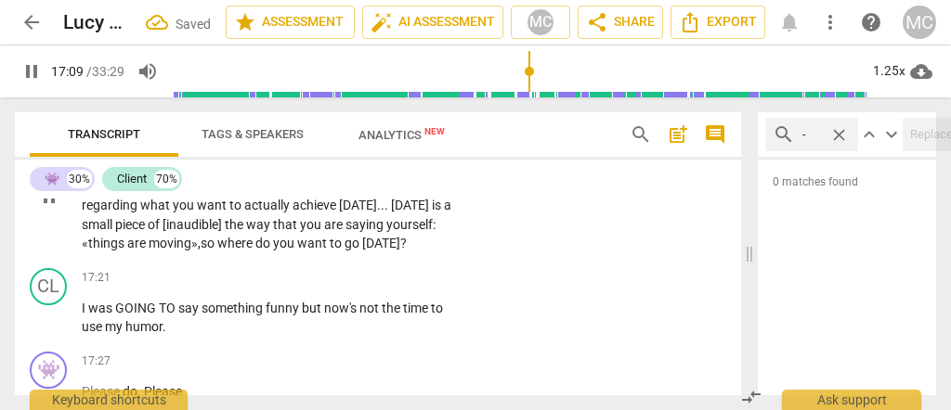
click at [238, 251] on span "where" at bounding box center [236, 243] width 38 height 15
click at [204, 251] on span "so" at bounding box center [209, 243] width 17 height 15
click at [216, 254] on p "The . . . you . . . the interesting thing is you . . . you have talked about pe…" at bounding box center [268, 196] width 372 height 114
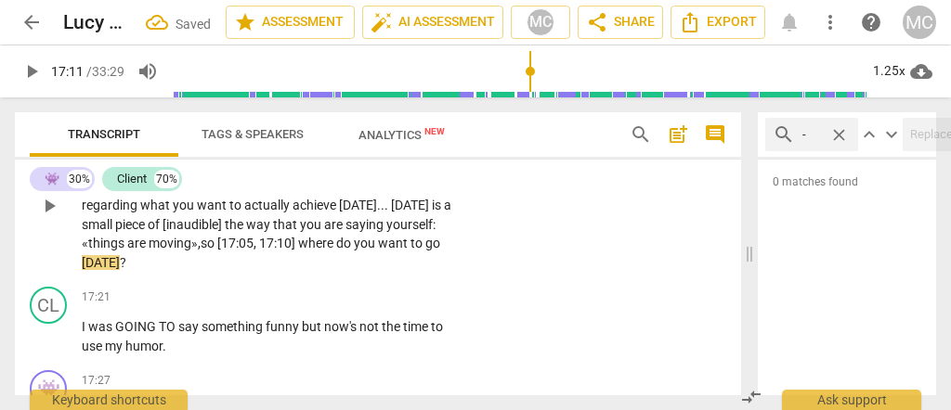
click at [391, 232] on span "yourself" at bounding box center [409, 224] width 46 height 15
click at [82, 270] on span "[DATE]" at bounding box center [101, 262] width 38 height 15
click at [106, 270] on span "[DATE]" at bounding box center [101, 262] width 38 height 15
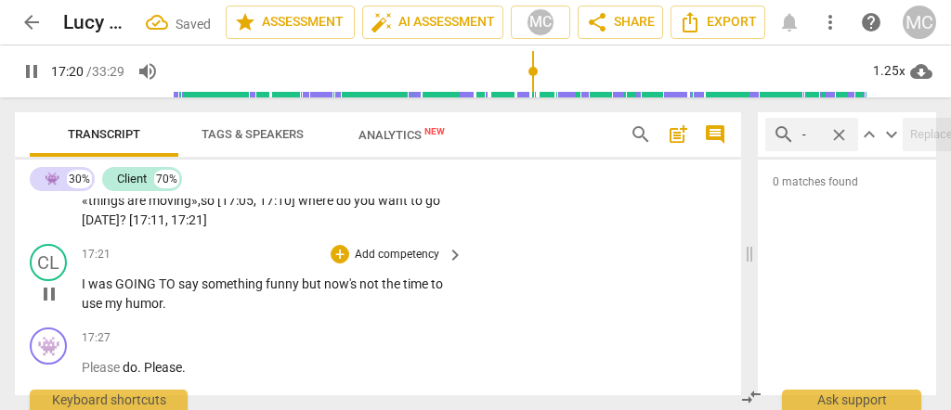
scroll to position [4684, 0]
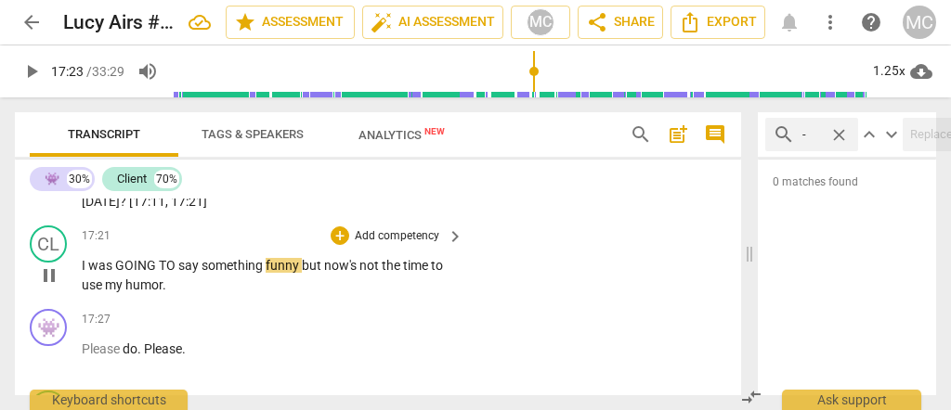
click at [98, 273] on span "was" at bounding box center [101, 265] width 27 height 15
type input "1042"
drag, startPoint x: 174, startPoint y: 299, endPoint x: 105, endPoint y: 303, distance: 68.8
click at [111, 294] on p "I was GOING TO say something funny but now's not the time to use my humor ." at bounding box center [268, 275] width 372 height 38
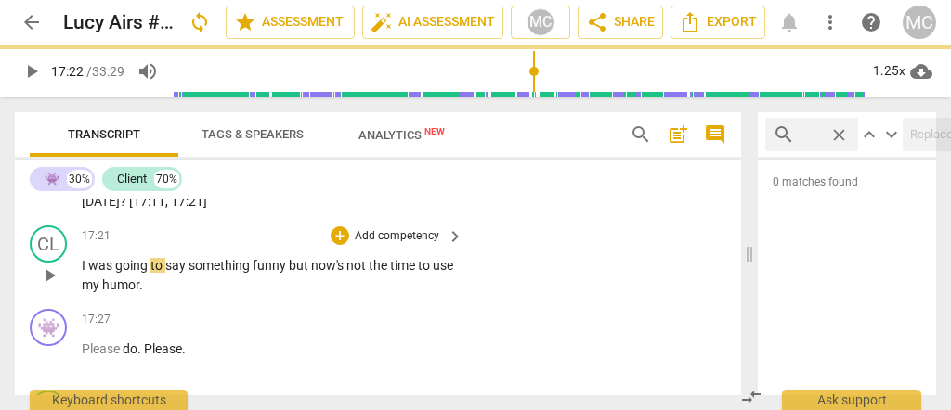
click at [78, 289] on div "play_arrow pause" at bounding box center [57, 276] width 47 height 26
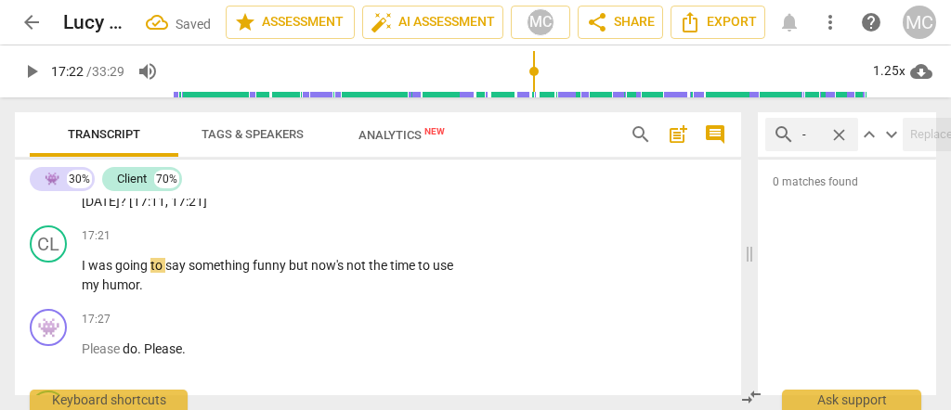
click at [105, 209] on span "[DATE]" at bounding box center [101, 201] width 38 height 15
click at [289, 273] on span "but" at bounding box center [300, 265] width 22 height 15
type input "1044"
click at [83, 273] on span "I" at bounding box center [85, 265] width 7 height 15
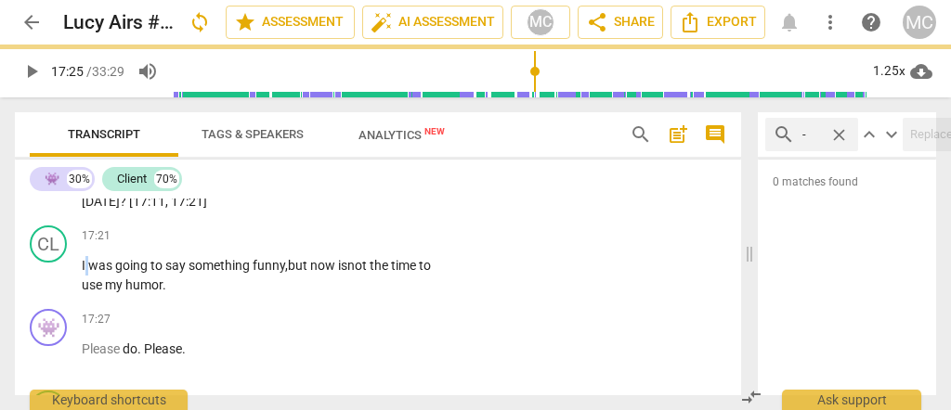
click at [83, 273] on span "I" at bounding box center [85, 265] width 7 height 15
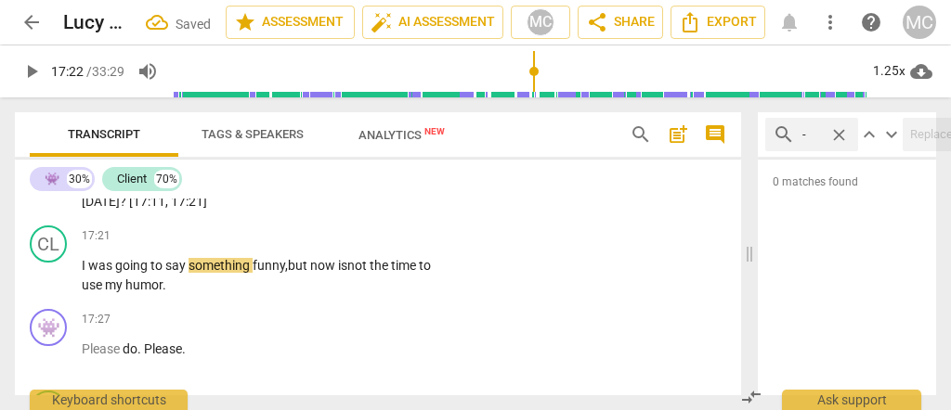
click at [83, 273] on span "I" at bounding box center [85, 265] width 7 height 15
click at [384, 245] on p "Add competency" at bounding box center [397, 236] width 88 height 17
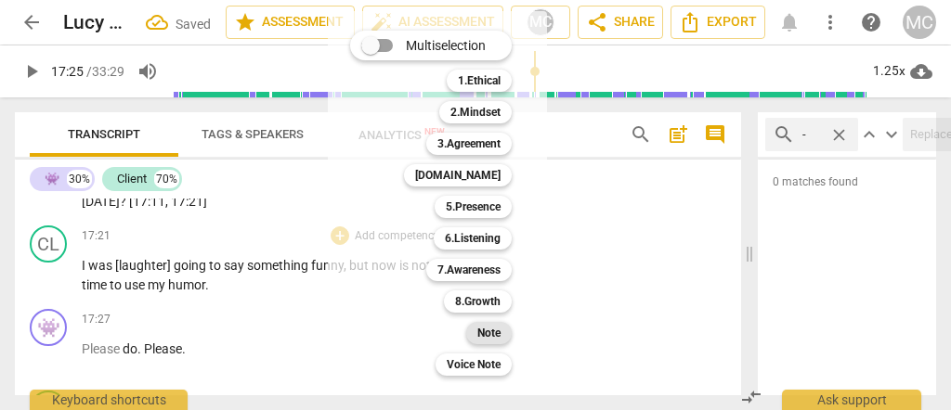
click at [480, 333] on b "Note" at bounding box center [488, 333] width 23 height 22
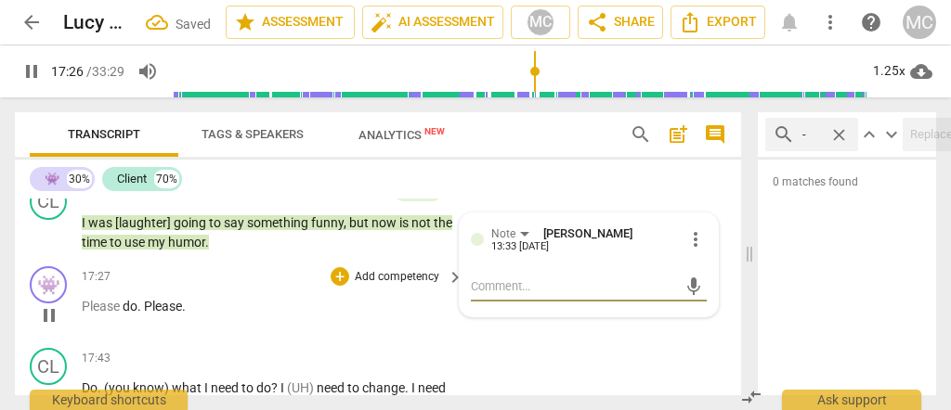
scroll to position [4746, 0]
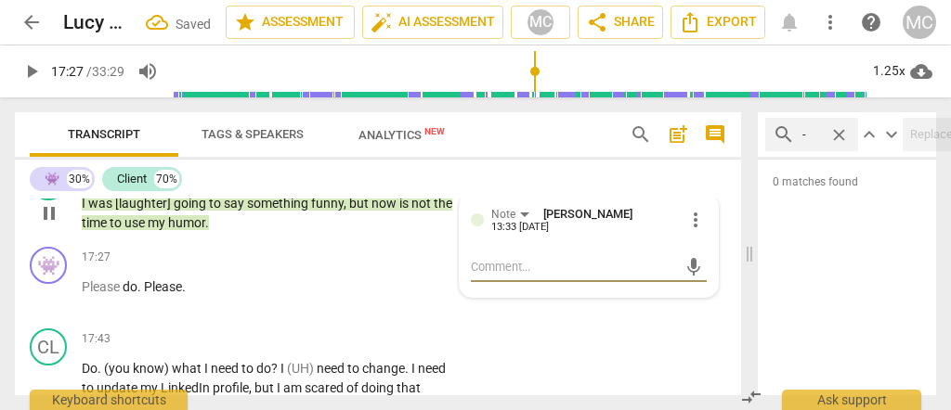
type input "1048"
click at [232, 232] on p "I was [laughter] going to say something funny , but now is not the time to use …" at bounding box center [268, 213] width 372 height 38
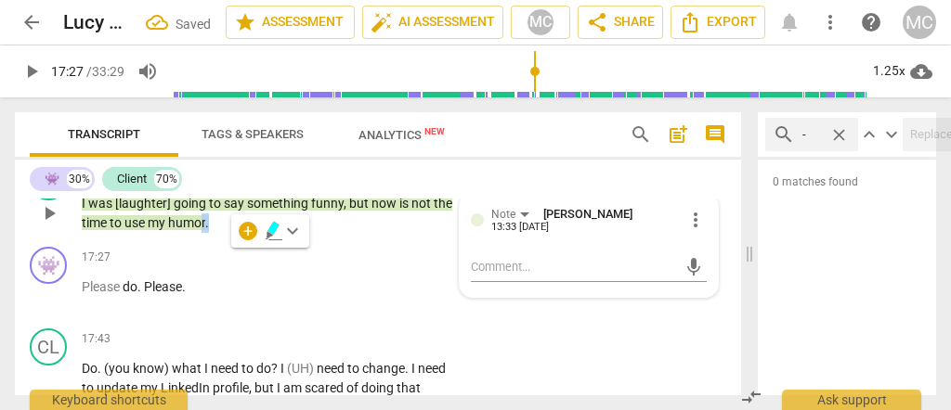
click at [233, 232] on p "I was [laughter] going to say something funny , but now is not the time to use …" at bounding box center [268, 213] width 372 height 38
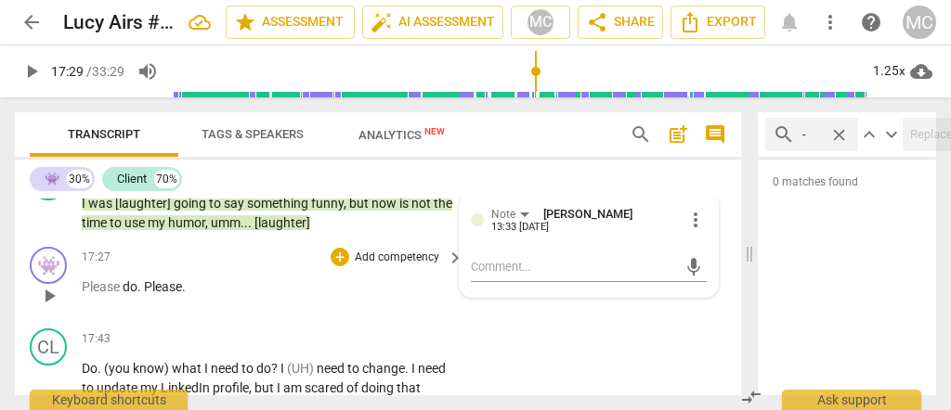
click at [107, 294] on span "Please" at bounding box center [102, 287] width 41 height 15
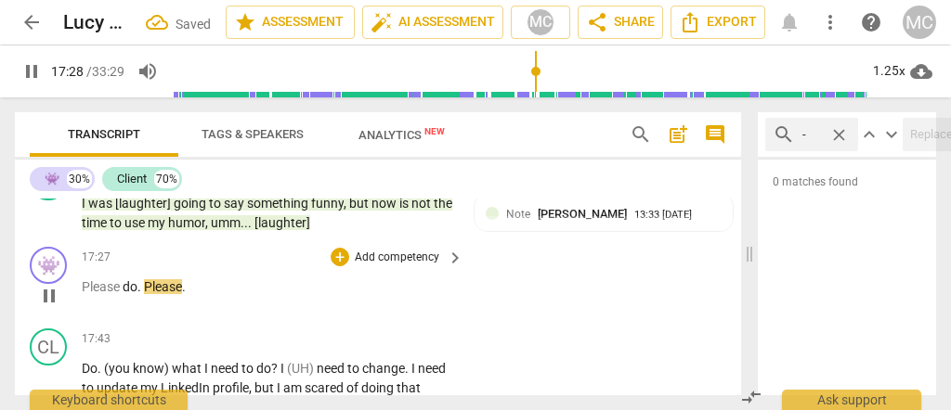
type input "1049"
click at [176, 294] on span "Please" at bounding box center [163, 287] width 38 height 15
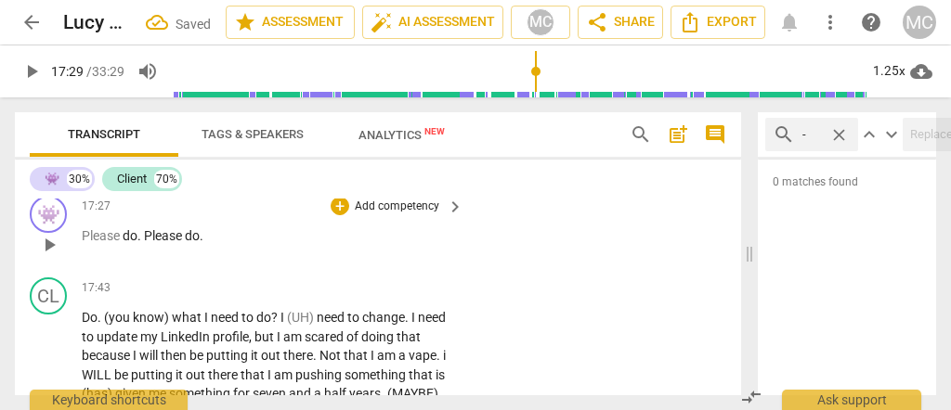
scroll to position [4808, 0]
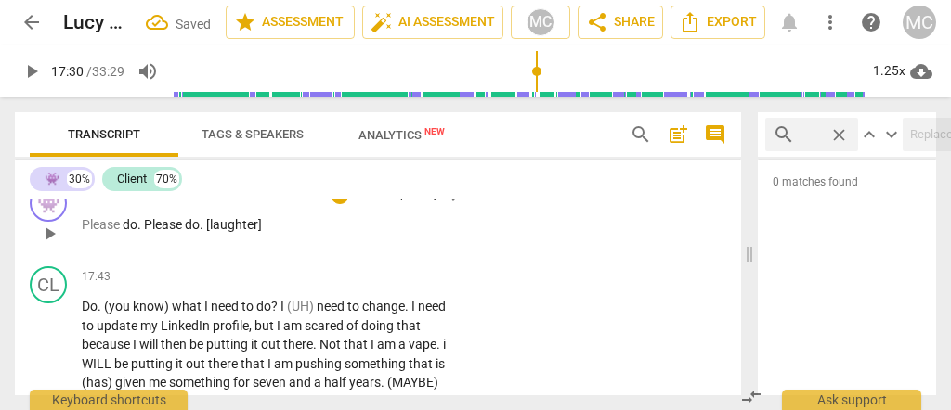
click at [150, 232] on span "Please do. [laughter]" at bounding box center [203, 224] width 118 height 15
click at [264, 235] on p "Please do . Please do. [laughter]" at bounding box center [268, 225] width 372 height 20
click at [395, 204] on p "Add competency" at bounding box center [397, 196] width 88 height 17
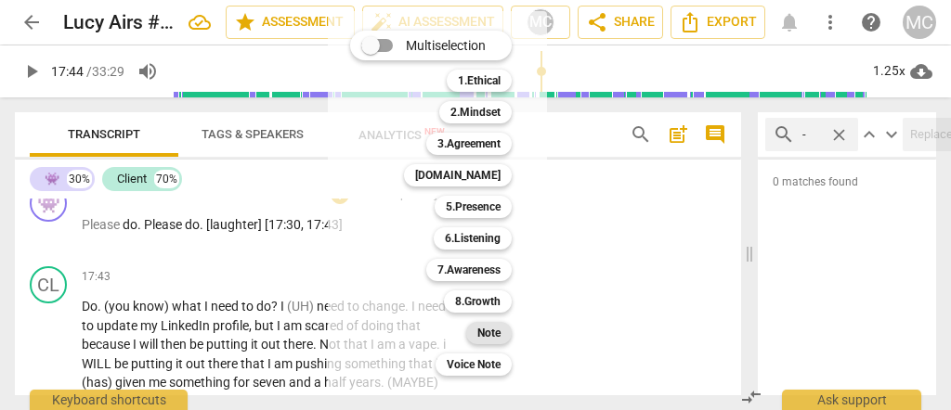
click at [484, 329] on b "Note" at bounding box center [488, 333] width 23 height 22
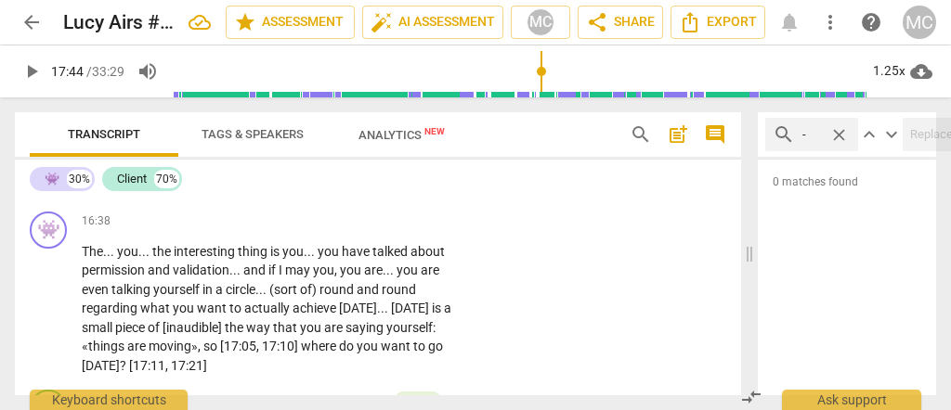
scroll to position [4560, 0]
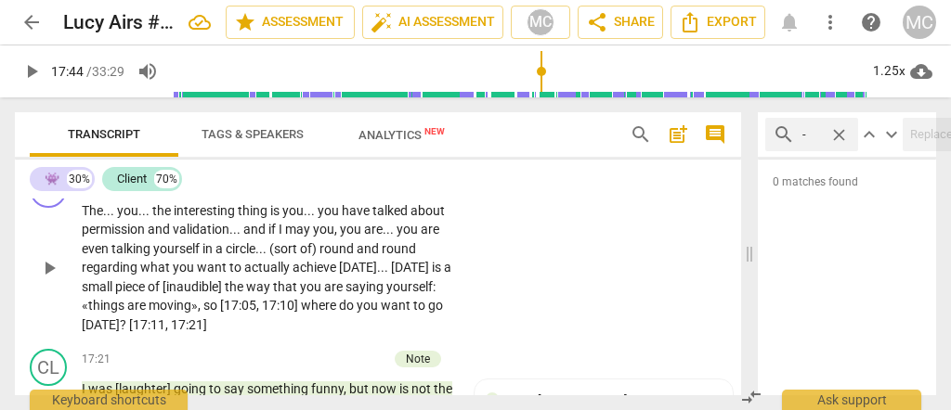
click at [293, 275] on span "achieve" at bounding box center [316, 267] width 46 height 15
click at [400, 189] on p "Add competency" at bounding box center [397, 181] width 88 height 17
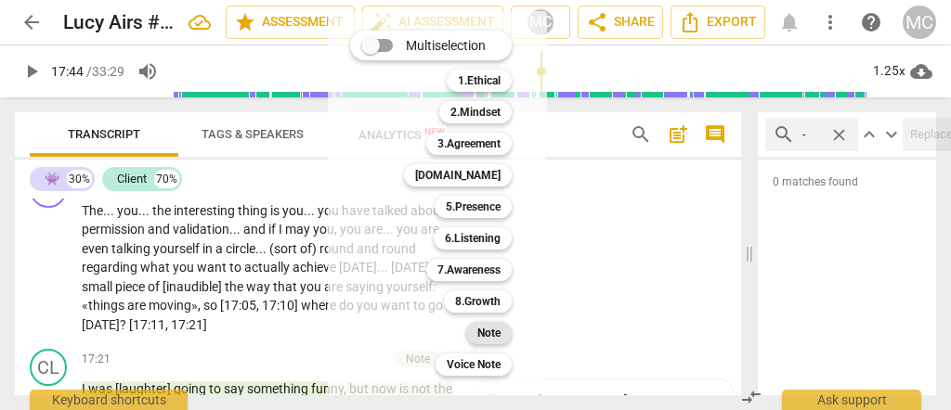
click at [493, 330] on b "Note" at bounding box center [488, 333] width 23 height 22
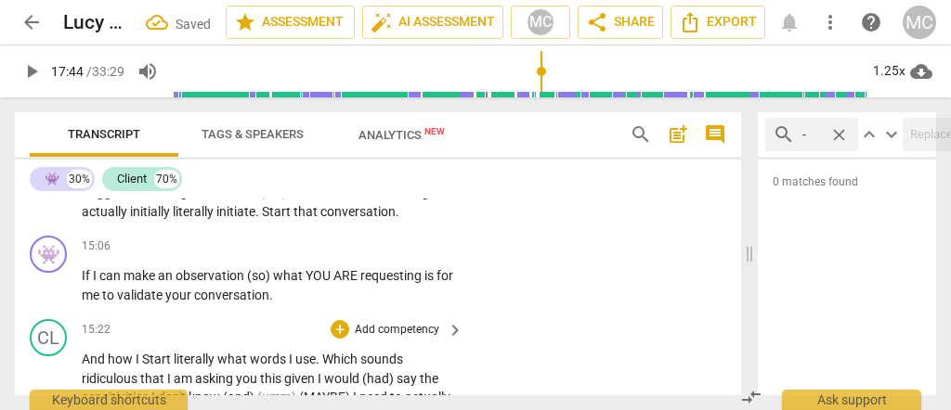
scroll to position [4189, 0]
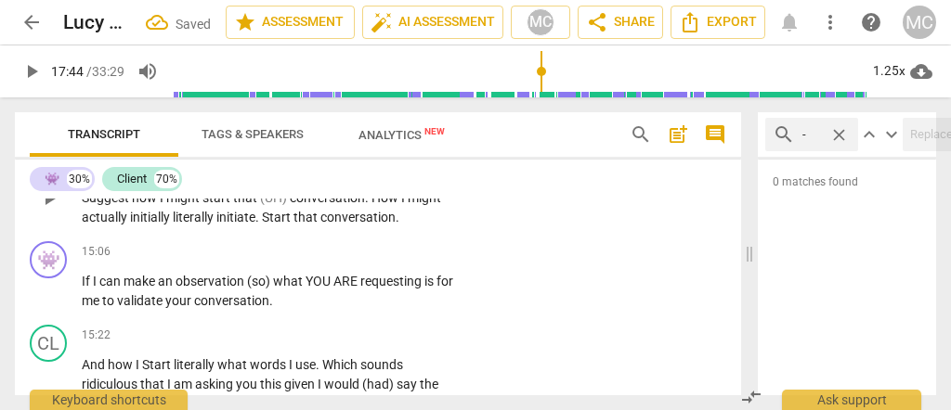
click at [223, 225] on span "initiate" at bounding box center [235, 217] width 39 height 15
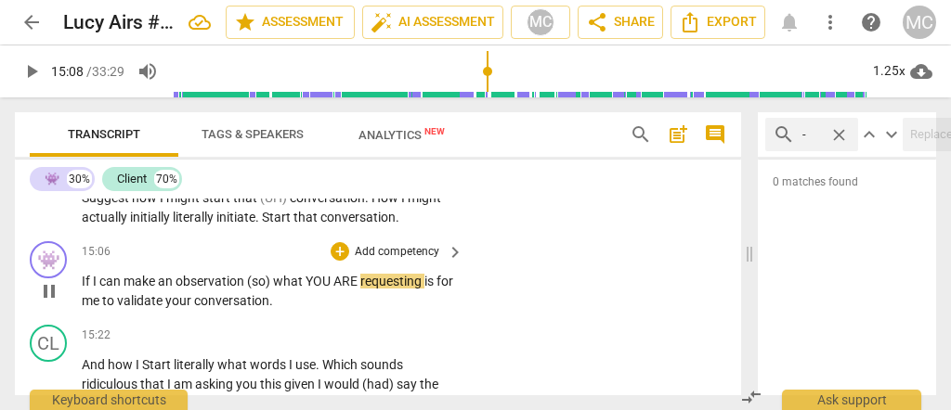
click at [248, 289] on span "(so)" at bounding box center [260, 281] width 26 height 15
type input "909"
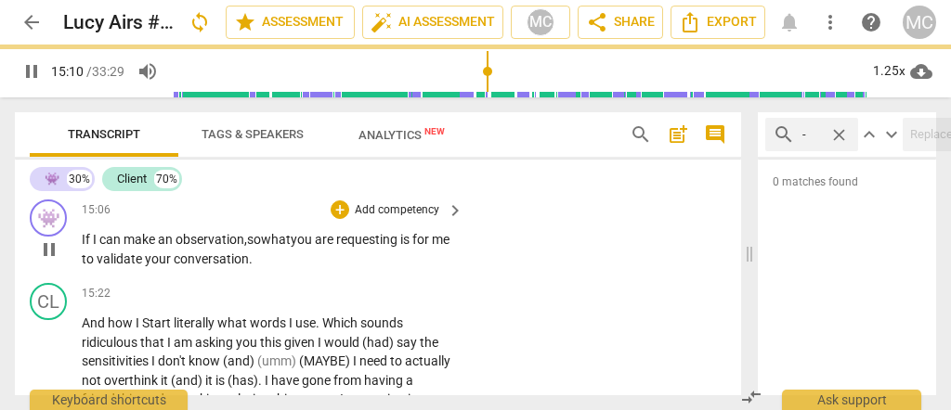
scroll to position [4251, 0]
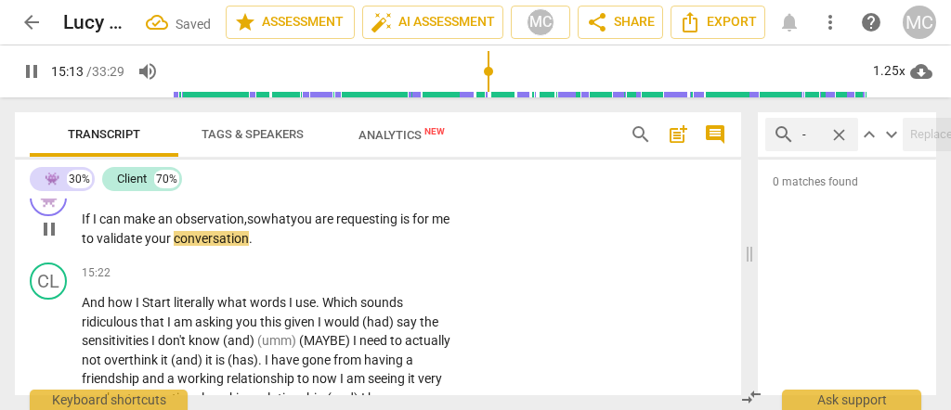
click at [300, 248] on p "If I can make an observation, so what you are requesting is for me to validate …" at bounding box center [268, 229] width 372 height 38
click at [211, 246] on span "conversation" at bounding box center [211, 238] width 75 height 15
click at [249, 246] on span "conversation" at bounding box center [211, 238] width 75 height 15
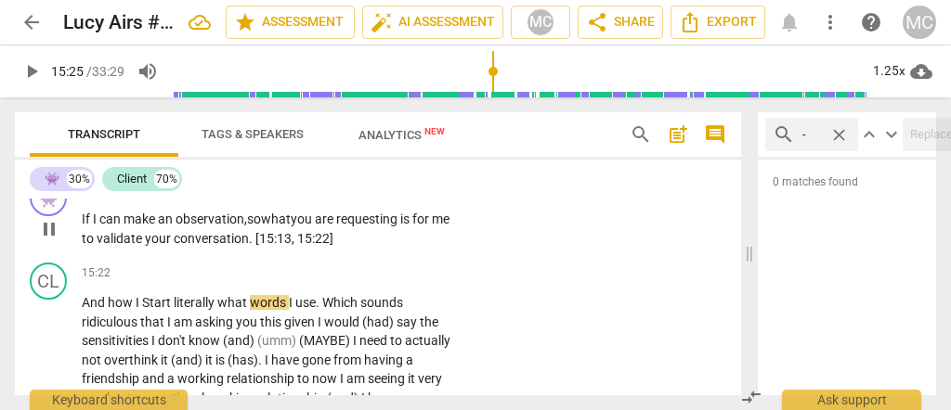
click at [373, 199] on p "Add competency" at bounding box center [397, 190] width 88 height 17
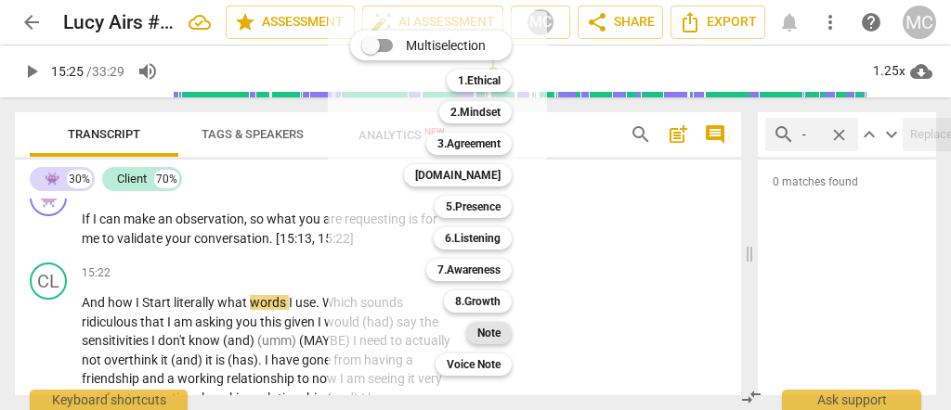
click at [473, 329] on div "Note" at bounding box center [489, 333] width 46 height 22
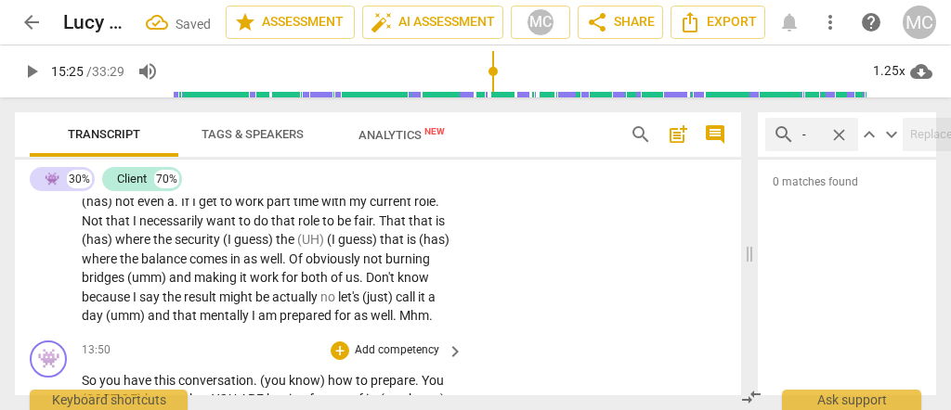
scroll to position [3817, 0]
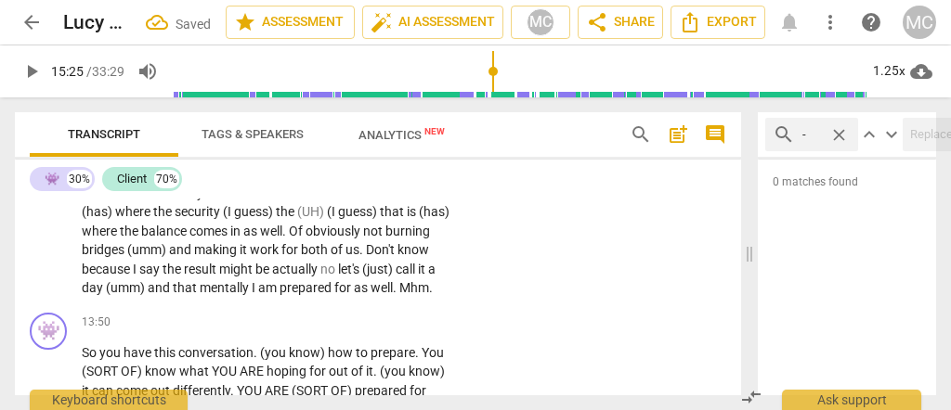
click at [371, 295] on span "well" at bounding box center [382, 287] width 22 height 15
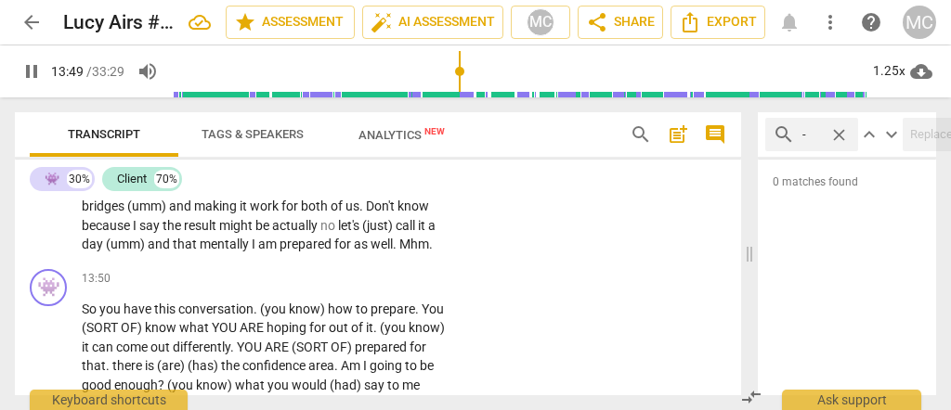
scroll to position [3880, 0]
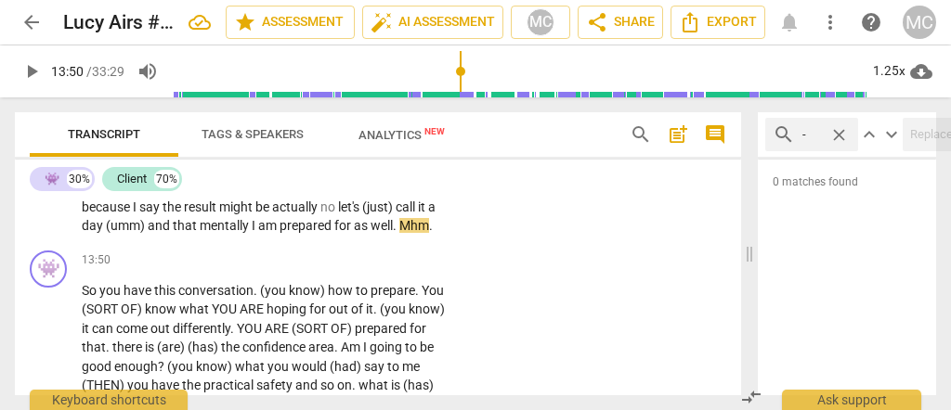
click at [371, 233] on span "well" at bounding box center [382, 225] width 22 height 15
click at [399, 233] on span "Mhm" at bounding box center [414, 225] width 30 height 15
type input "830"
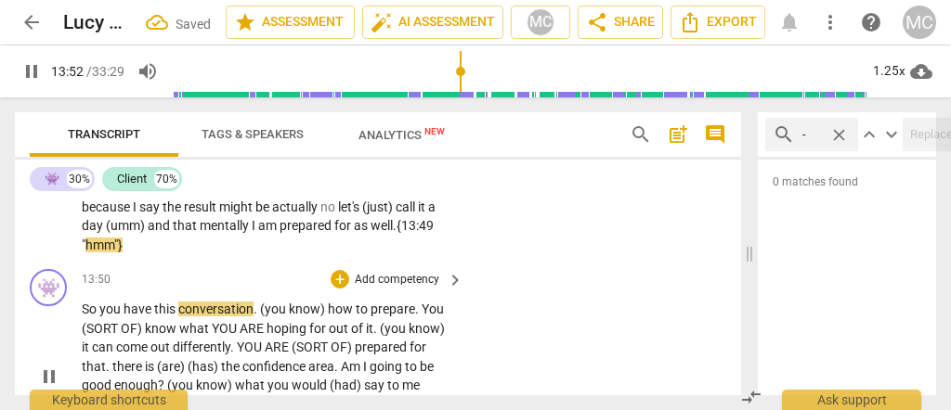
click at [78, 324] on div "play_arrow pause" at bounding box center [57, 376] width 47 height 140
type input "832"
click at [82, 317] on span "So" at bounding box center [91, 309] width 18 height 15
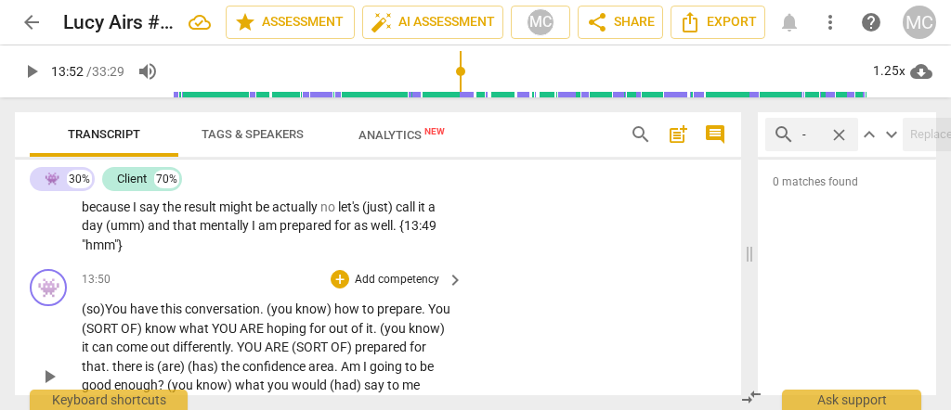
click at [119, 317] on span "You" at bounding box center [117, 309] width 25 height 15
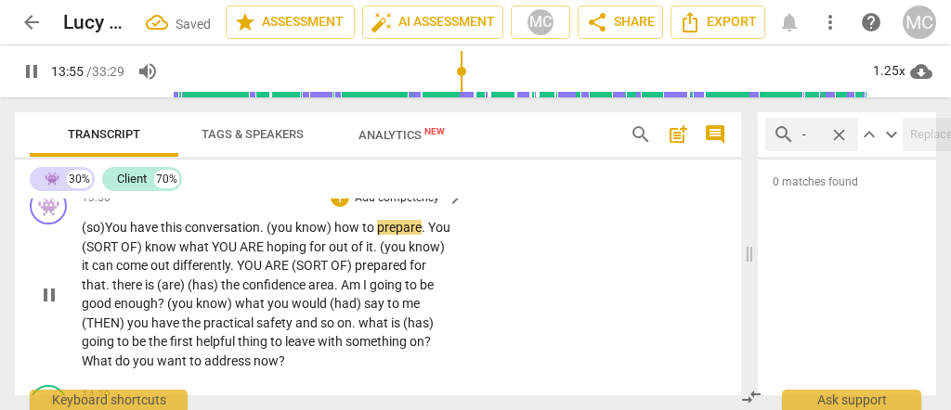
scroll to position [3941, 0]
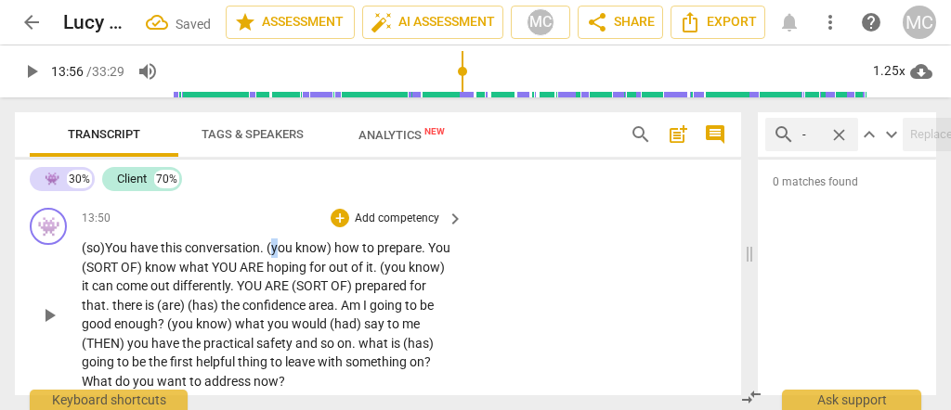
click at [277, 255] on span "(you" at bounding box center [281, 248] width 29 height 15
click at [274, 255] on span "(you" at bounding box center [281, 248] width 29 height 15
click at [264, 255] on span "." at bounding box center [263, 248] width 7 height 15
click at [228, 255] on span "conversation" at bounding box center [222, 248] width 75 height 15
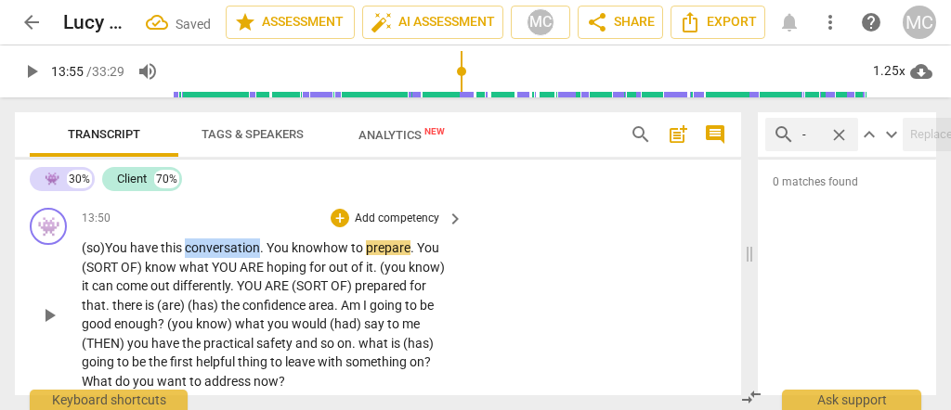
click at [228, 255] on span "conversation" at bounding box center [222, 248] width 75 height 15
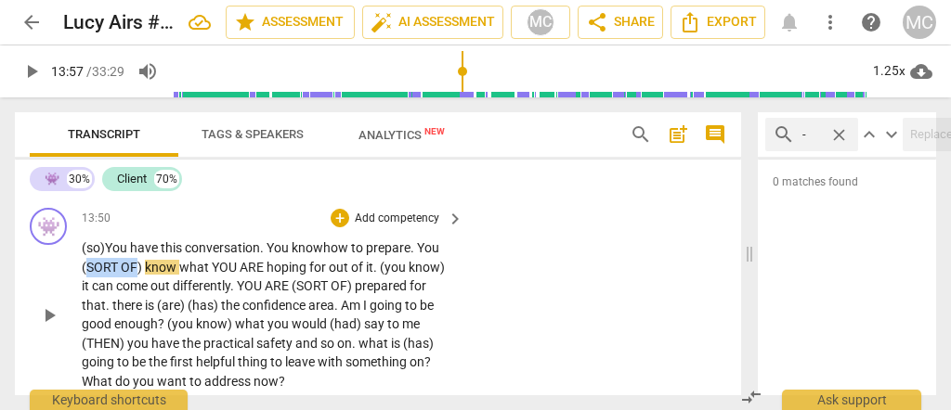
drag, startPoint x: 134, startPoint y: 278, endPoint x: 87, endPoint y: 278, distance: 46.4
click at [87, 278] on p "(so) You have this conversation . You know how to prepare . You (SORT OF) know …" at bounding box center [268, 315] width 372 height 152
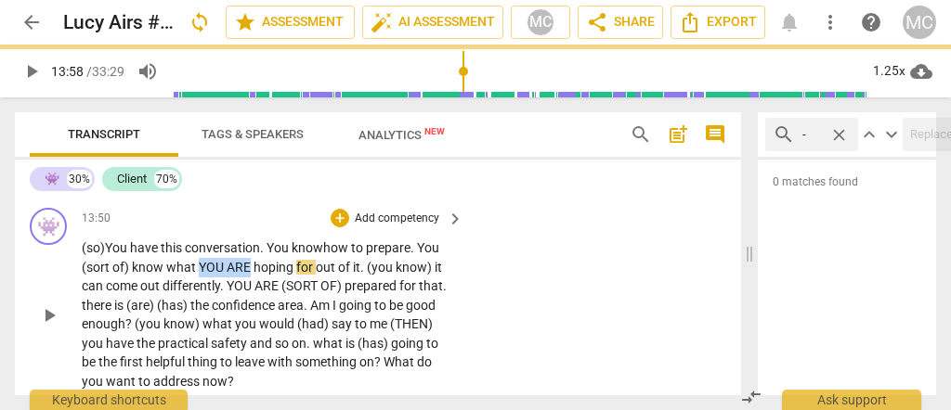
drag, startPoint x: 249, startPoint y: 278, endPoint x: 198, endPoint y: 286, distance: 51.8
click at [201, 281] on p "(so) You have this conversation . You know how to prepare . You (sort of ) know…" at bounding box center [268, 315] width 372 height 152
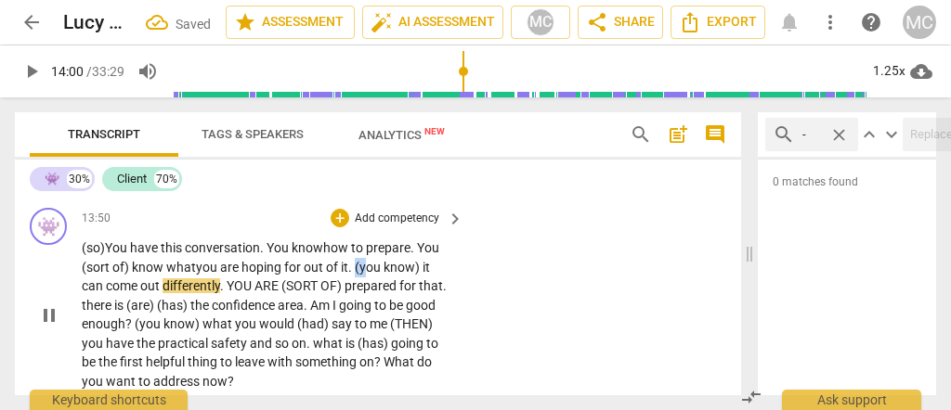
click at [365, 275] on span "(you" at bounding box center [369, 267] width 29 height 15
click at [411, 275] on span "know)" at bounding box center [399, 267] width 39 height 15
click at [388, 275] on span "know" at bounding box center [397, 267] width 34 height 15
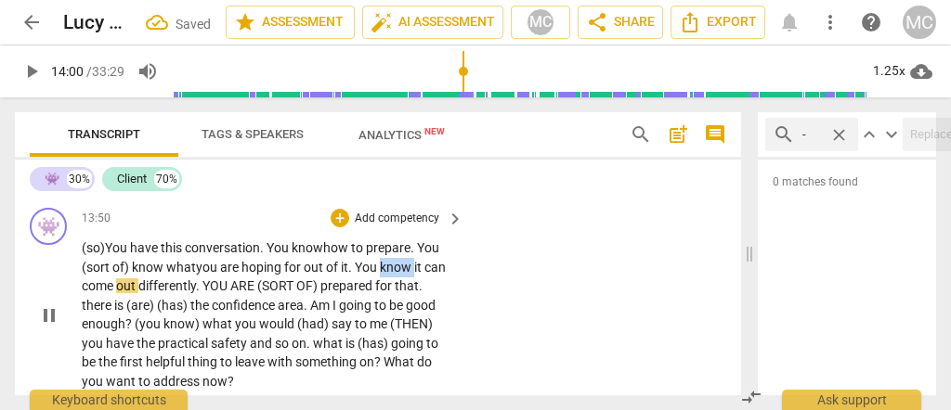
click at [388, 275] on span "know" at bounding box center [397, 267] width 34 height 15
click at [409, 275] on span "know" at bounding box center [397, 267] width 34 height 15
click at [402, 275] on span "know that" at bounding box center [410, 267] width 61 height 15
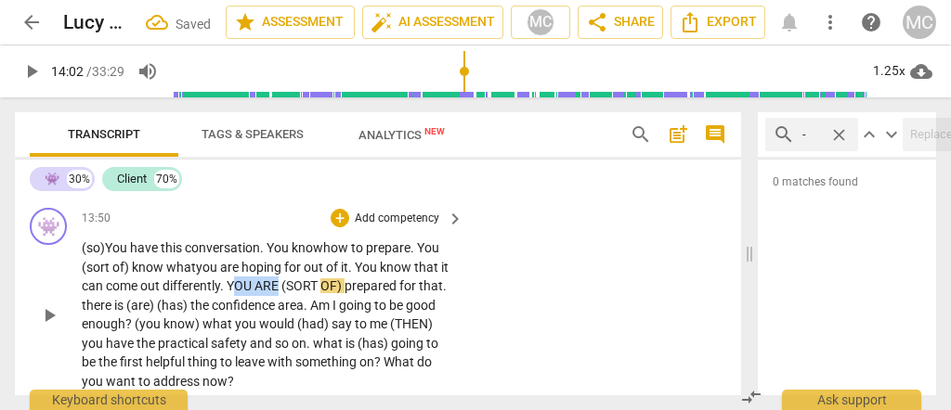
drag, startPoint x: 277, startPoint y: 297, endPoint x: 214, endPoint y: 304, distance: 63.5
click at [229, 301] on p "(so) You have this conversation . You know how to prepare . You (sort of ) know…" at bounding box center [268, 315] width 372 height 152
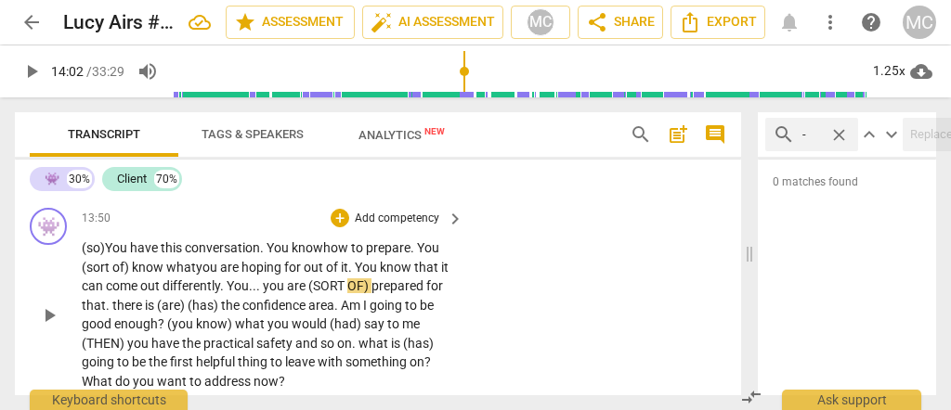
click at [198, 293] on span "differently" at bounding box center [192, 286] width 58 height 15
click at [175, 293] on span "differently" at bounding box center [192, 286] width 58 height 15
click at [264, 293] on span ". You... you are" at bounding box center [262, 286] width 85 height 15
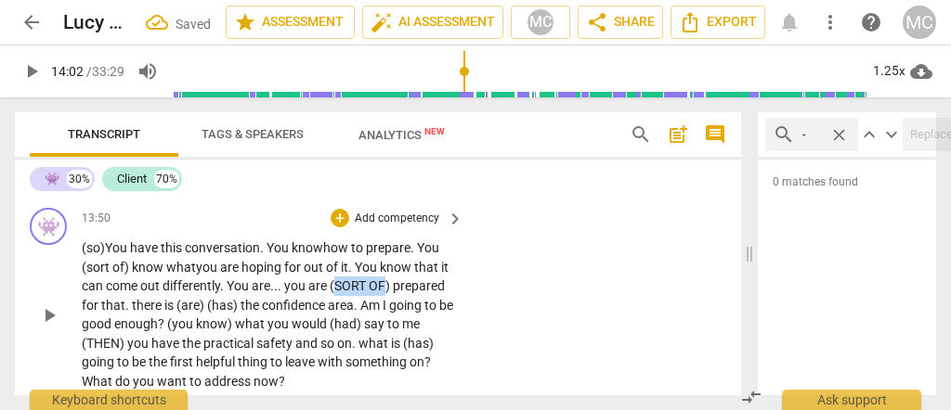
drag, startPoint x: 379, startPoint y: 304, endPoint x: 333, endPoint y: 305, distance: 45.5
click at [336, 302] on p "(so) You have this conversation . You know how to prepare . You (sort of ) know…" at bounding box center [268, 315] width 372 height 152
click at [132, 313] on span "there" at bounding box center [128, 305] width 33 height 15
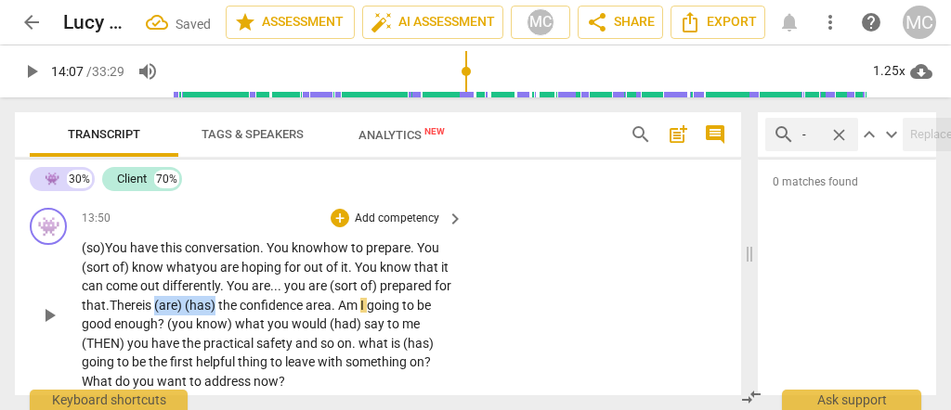
drag, startPoint x: 240, startPoint y: 316, endPoint x: 181, endPoint y: 319, distance: 58.6
click at [181, 319] on p "(so) You have this conversation . You know how to prepare . You (sort of ) know…" at bounding box center [268, 315] width 372 height 152
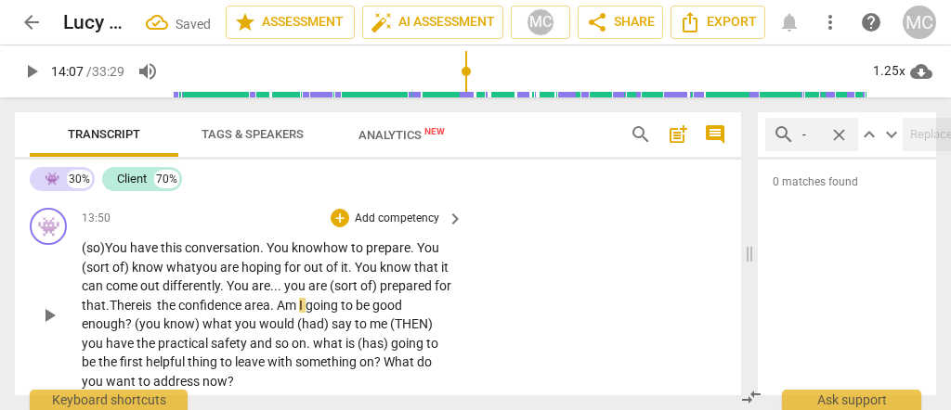
click at [154, 313] on span "is" at bounding box center [148, 305] width 12 height 15
click at [511, 301] on div "👾 play_arrow pause 13:50 + Add competency keyboard_arrow_right (so) You have th…" at bounding box center [378, 300] width 726 height 198
type input "848"
click at [346, 329] on p "(so) You have this conversation . You know how to prepare . You (sort of) know …" at bounding box center [268, 315] width 372 height 152
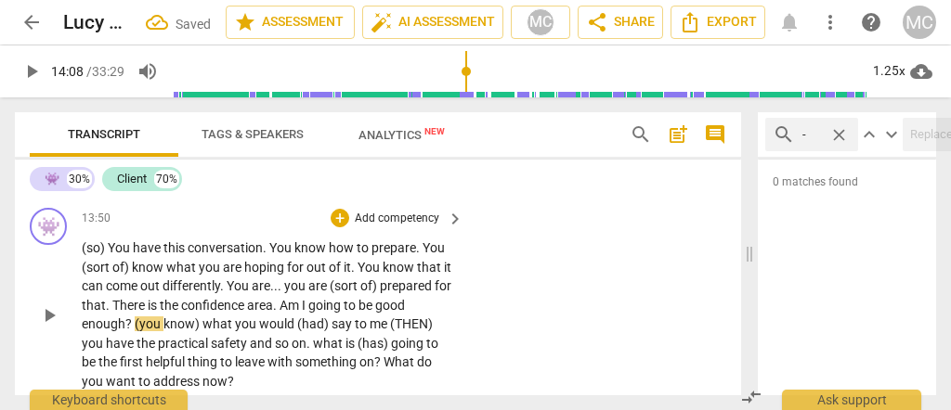
click at [280, 313] on span "." at bounding box center [276, 305] width 7 height 15
click at [301, 313] on span "Am" at bounding box center [291, 305] width 22 height 15
paste p
click at [122, 332] on span "enough" at bounding box center [104, 324] width 44 height 15
click at [127, 332] on span "enough«»" at bounding box center [110, 324] width 57 height 15
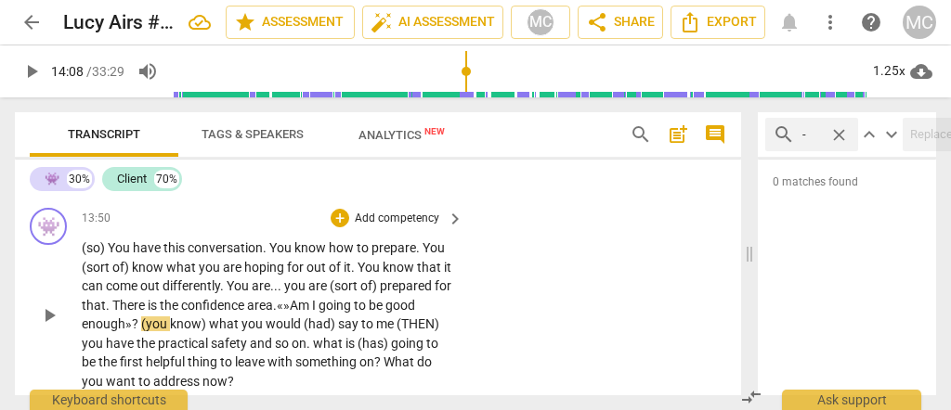
click at [312, 313] on span "Am" at bounding box center [301, 305] width 22 height 15
click at [246, 313] on span "confidence" at bounding box center [214, 305] width 66 height 15
type input "850"
drag, startPoint x: 213, startPoint y: 338, endPoint x: 137, endPoint y: 340, distance: 76.2
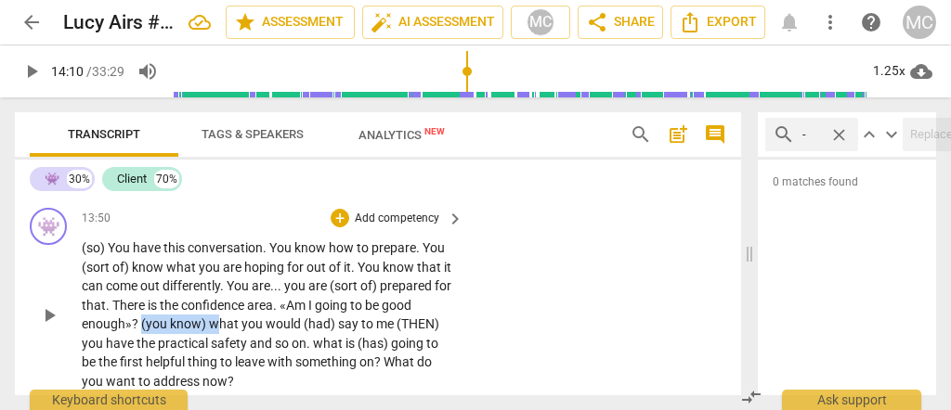
click at [139, 340] on p "(so) You have this conversation . You know how to prepare . You (sort of) know …" at bounding box center [268, 315] width 372 height 152
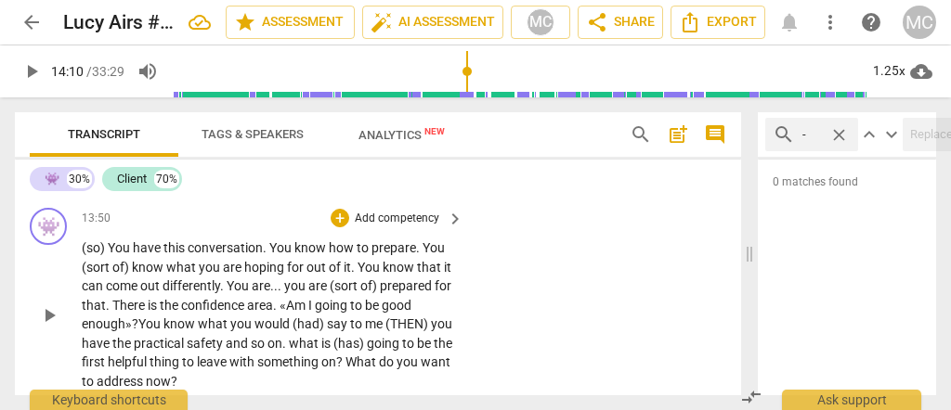
click at [221, 332] on span "hat" at bounding box center [219, 324] width 22 height 15
drag, startPoint x: 324, startPoint y: 336, endPoint x: 292, endPoint y: 338, distance: 32.6
click at [293, 332] on span "(had)" at bounding box center [310, 324] width 34 height 15
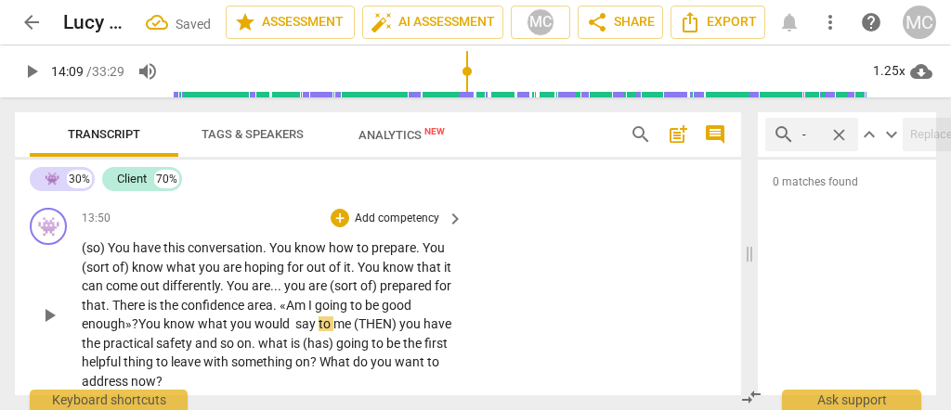
click at [256, 332] on span "would" at bounding box center [273, 324] width 38 height 15
click at [589, 324] on div "👾 play_arrow pause 13:50 + Add competency keyboard_arrow_right (so) You have th…" at bounding box center [378, 300] width 726 height 198
drag, startPoint x: 397, startPoint y: 335, endPoint x: 349, endPoint y: 338, distance: 48.4
click at [349, 338] on p "(so) You have this conversation . You know how to prepare . You (sort of) know …" at bounding box center [268, 315] width 372 height 152
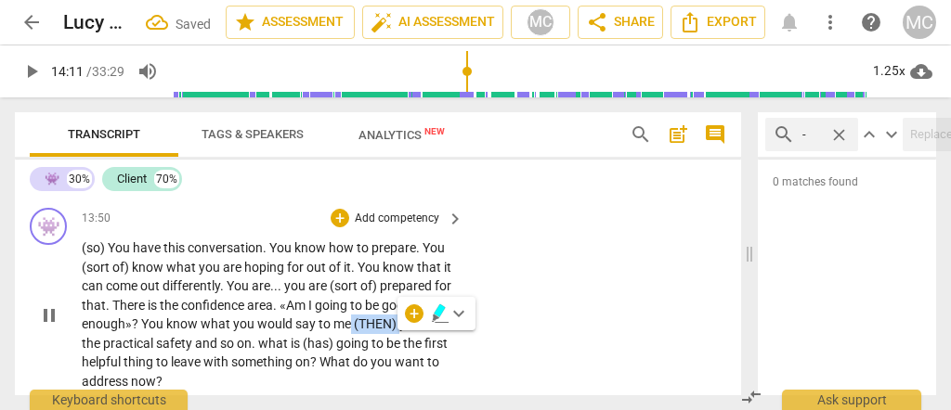
type input "852"
click at [241, 313] on span "confidence" at bounding box center [214, 305] width 66 height 15
click at [250, 293] on span "You" at bounding box center [239, 286] width 25 height 15
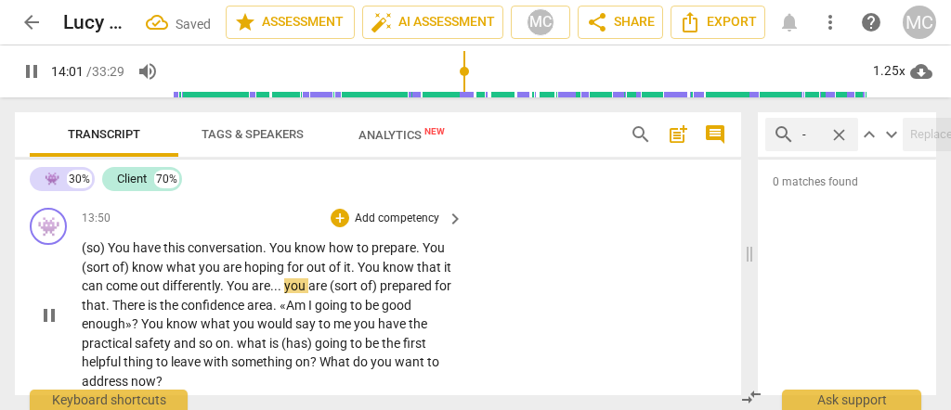
click at [218, 313] on span "confidence" at bounding box center [214, 305] width 66 height 15
click at [351, 337] on p "(so) You have this conversation . You know how to prepare . You (sort of) know …" at bounding box center [268, 315] width 372 height 152
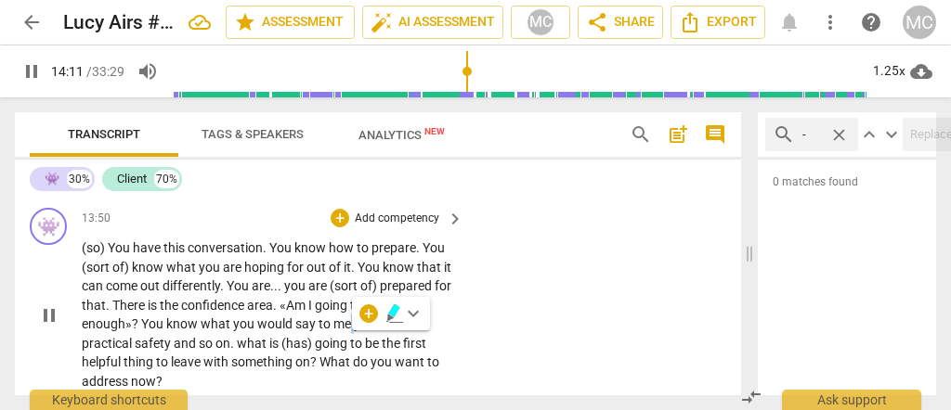
paste p
type input "851"
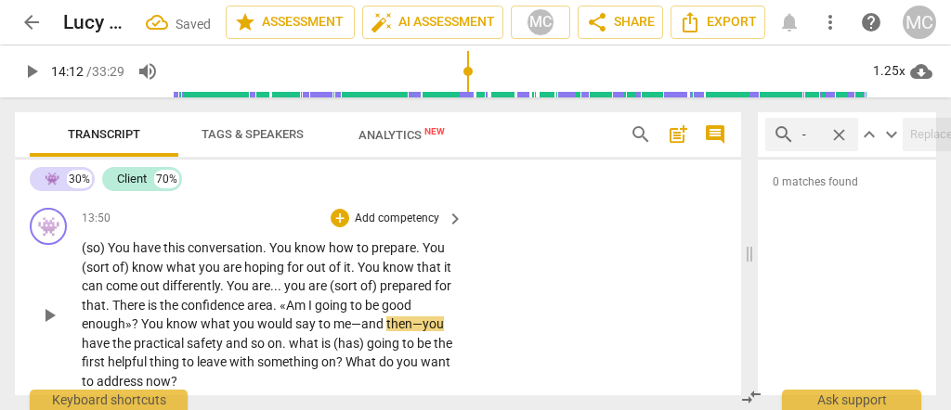
click at [340, 332] on span "me—and" at bounding box center [359, 324] width 53 height 15
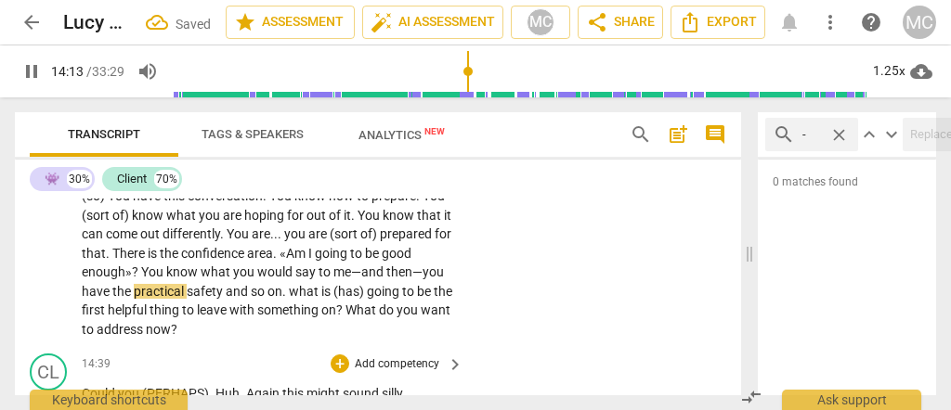
scroll to position [4003, 0]
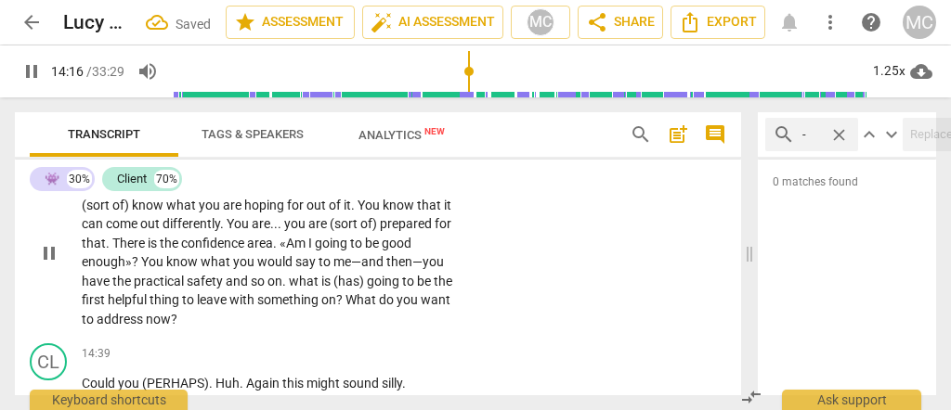
click at [292, 289] on span "what" at bounding box center [305, 281] width 33 height 15
type input "858"
click at [348, 289] on span "going" at bounding box center [343, 281] width 35 height 15
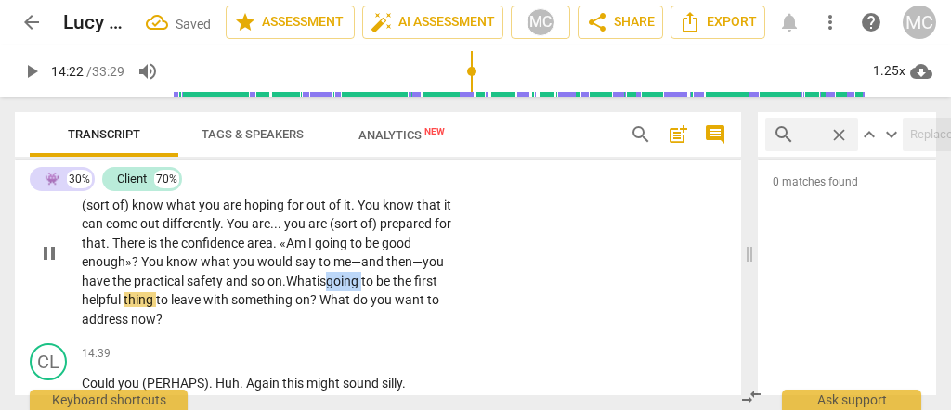
click at [348, 289] on span "going" at bounding box center [343, 281] width 35 height 15
click at [233, 307] on span "something" at bounding box center [263, 300] width 64 height 15
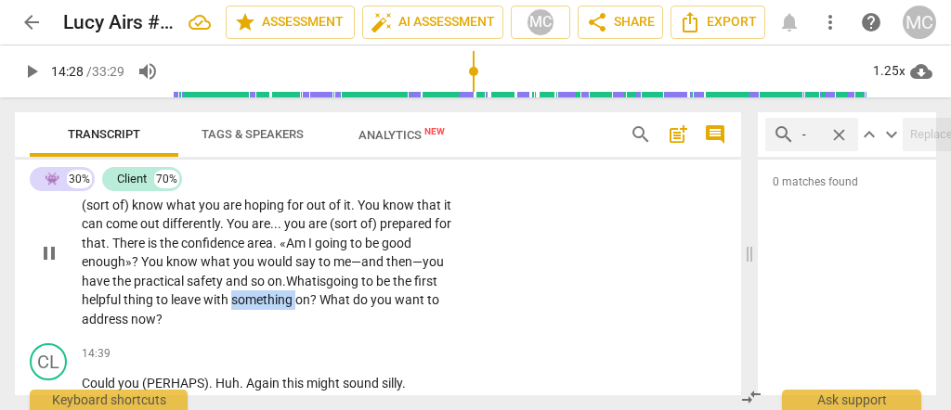
click at [233, 307] on span "something" at bounding box center [263, 300] width 64 height 15
click at [309, 307] on span "on" at bounding box center [302, 300] width 15 height 15
click at [230, 307] on span "with" at bounding box center [217, 300] width 28 height 15
drag, startPoint x: 323, startPoint y: 313, endPoint x: 305, endPoint y: 315, distance: 18.7
click at [305, 315] on p "(so) You have this conversation . You know how to prepare . You (sort of) know …" at bounding box center [268, 252] width 372 height 152
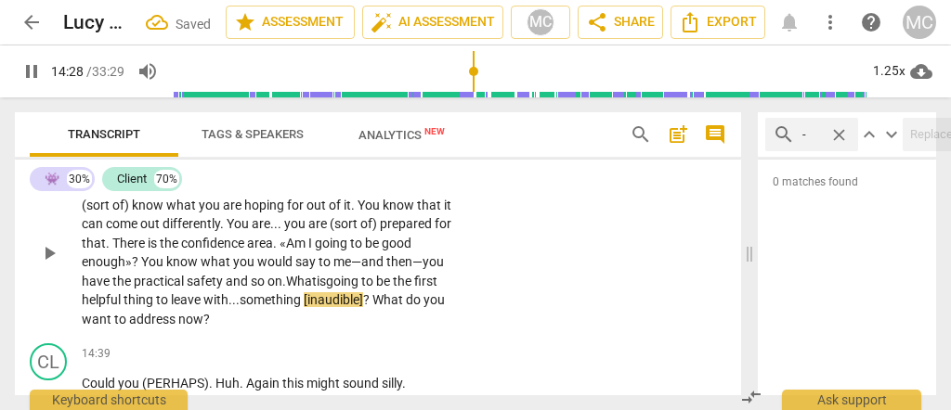
click at [630, 271] on div "👾 play_arrow pause 13:50 + Add competency keyboard_arrow_right (so) You have th…" at bounding box center [378, 237] width 726 height 198
click at [382, 307] on span "What" at bounding box center [391, 300] width 33 height 15
click at [146, 327] on span "address" at bounding box center [153, 319] width 49 height 15
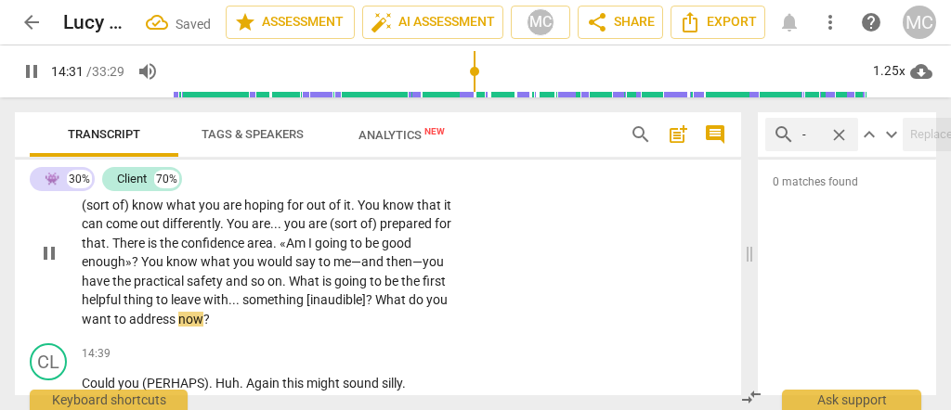
type input "872"
click at [190, 327] on span "now" at bounding box center [190, 319] width 25 height 15
click at [429, 289] on span "first" at bounding box center [434, 281] width 23 height 15
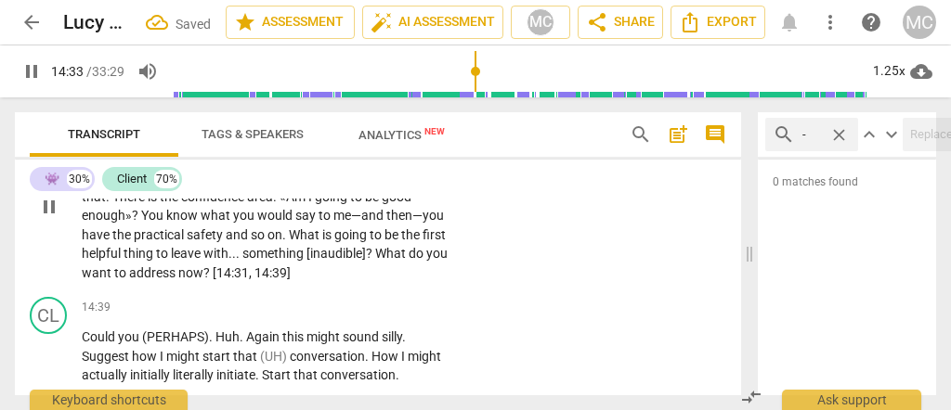
scroll to position [3880, 0]
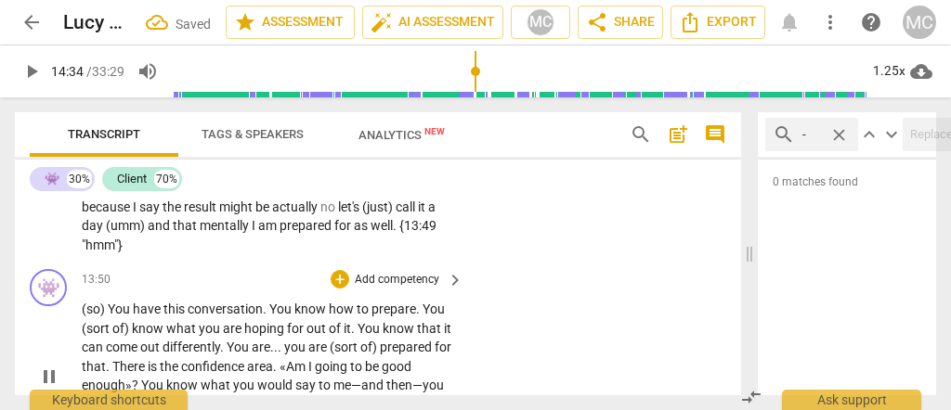
click at [373, 289] on p "Add competency" at bounding box center [397, 280] width 88 height 17
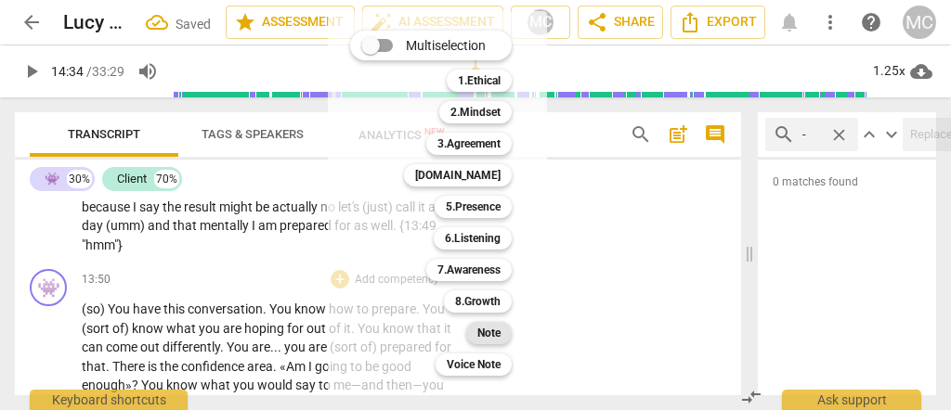
click at [504, 341] on div "Note" at bounding box center [489, 333] width 46 height 22
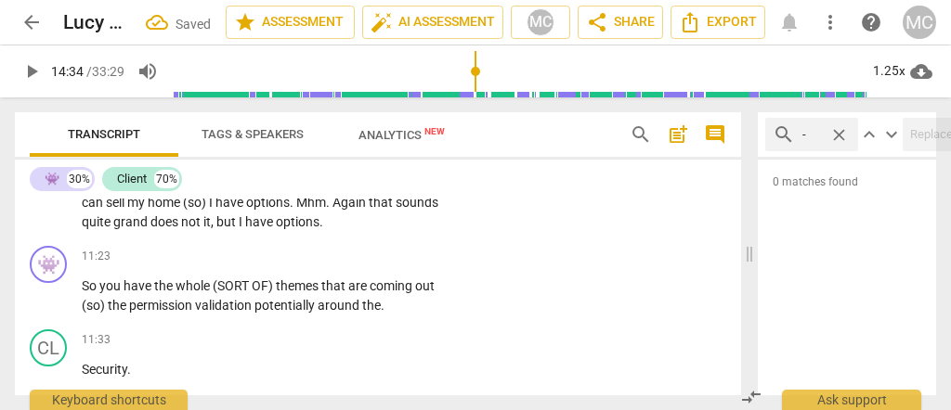
scroll to position [3090, 0]
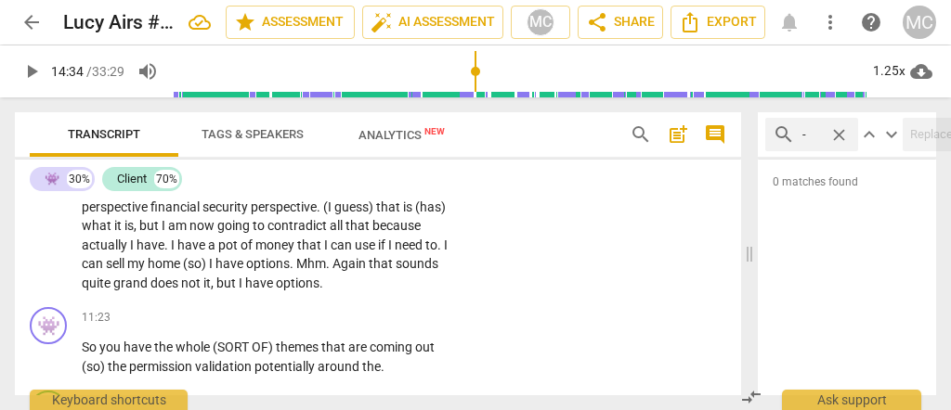
click at [124, 291] on span "grand" at bounding box center [131, 283] width 37 height 15
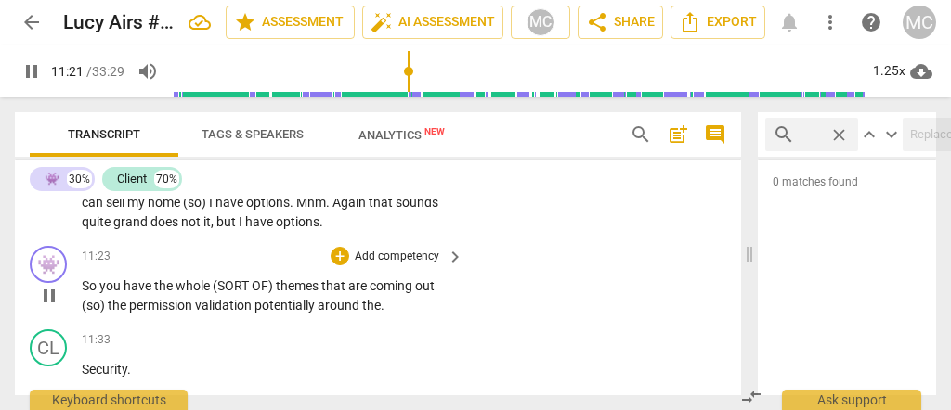
click at [85, 293] on span "So" at bounding box center [91, 286] width 18 height 15
type input "683"
drag, startPoint x: 276, startPoint y: 299, endPoint x: 232, endPoint y: 303, distance: 43.8
click at [232, 303] on p "(so) Y ou have the whole (SORT OF) themes that are coming out (so) the permissi…" at bounding box center [268, 296] width 372 height 38
click at [149, 293] on span "have" at bounding box center [148, 286] width 31 height 15
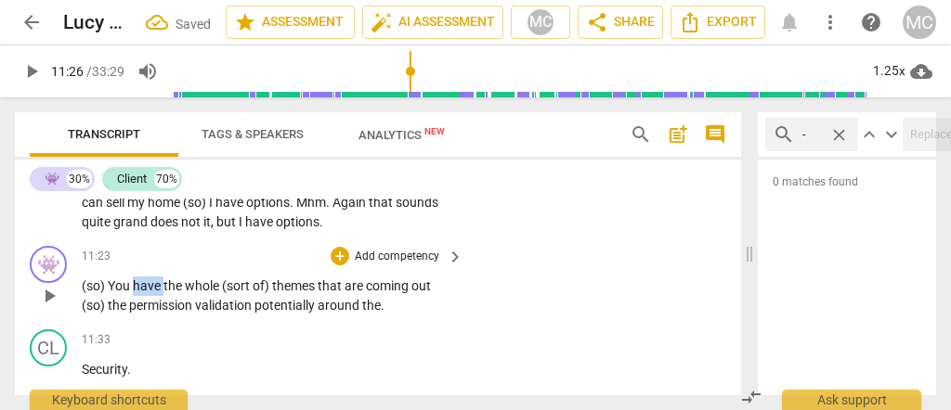
click at [149, 293] on span "have" at bounding box center [148, 286] width 31 height 15
click at [201, 293] on span "whole" at bounding box center [203, 286] width 37 height 15
click at [223, 293] on span "(sort of" at bounding box center [243, 286] width 43 height 15
drag, startPoint x: 258, startPoint y: 296, endPoint x: 232, endPoint y: 298, distance: 26.1
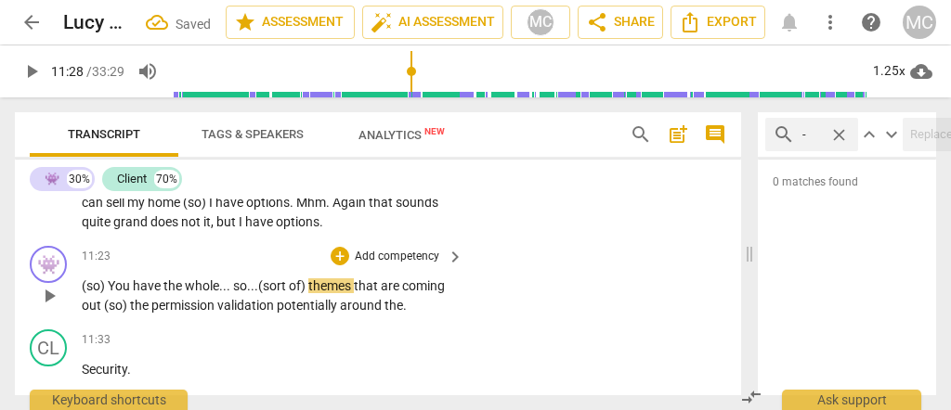
click at [232, 293] on span "whole... so..." at bounding box center [221, 286] width 73 height 15
click at [205, 293] on span "whole... [inaudible]" at bounding box center [239, 286] width 108 height 15
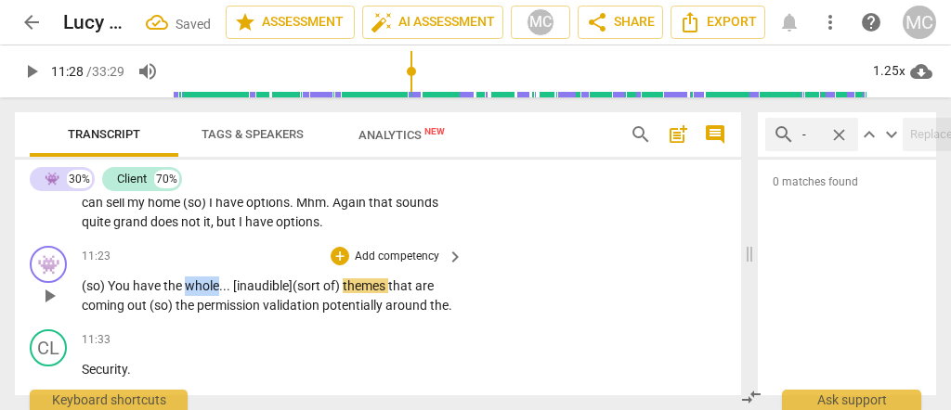
click at [205, 293] on span "whole... [inaudible]" at bounding box center [239, 286] width 108 height 15
click at [402, 293] on span "that" at bounding box center [401, 286] width 27 height 15
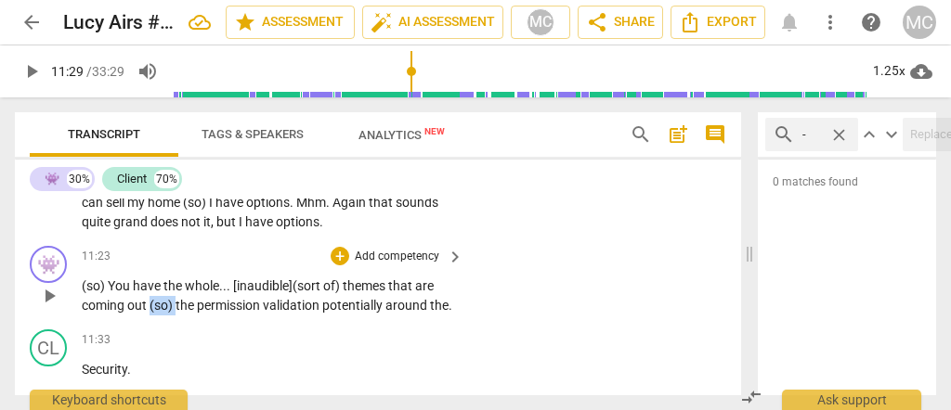
drag, startPoint x: 176, startPoint y: 318, endPoint x: 144, endPoint y: 319, distance: 31.6
click at [149, 315] on p "(so) Y ou have the whole... [inaudible] (sort of ) themes that are coming out (…" at bounding box center [268, 296] width 372 height 38
click at [136, 313] on span "out, so" at bounding box center [146, 305] width 39 height 15
click at [254, 313] on span "permission" at bounding box center [221, 305] width 66 height 15
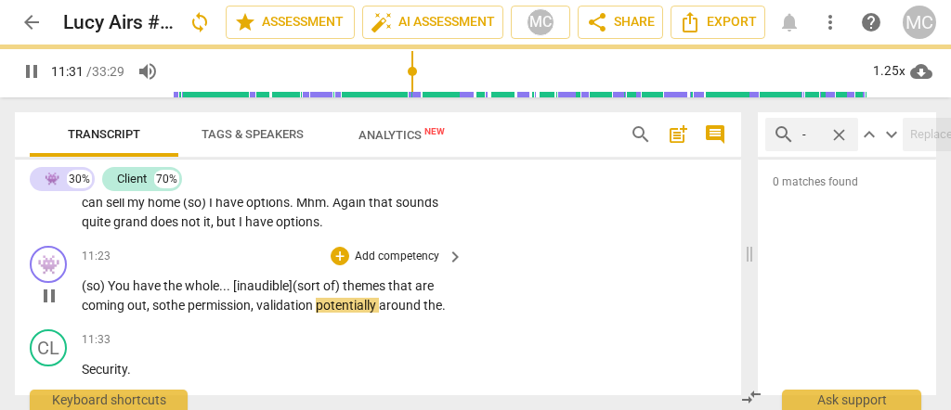
click at [323, 313] on span "potentially" at bounding box center [347, 305] width 63 height 15
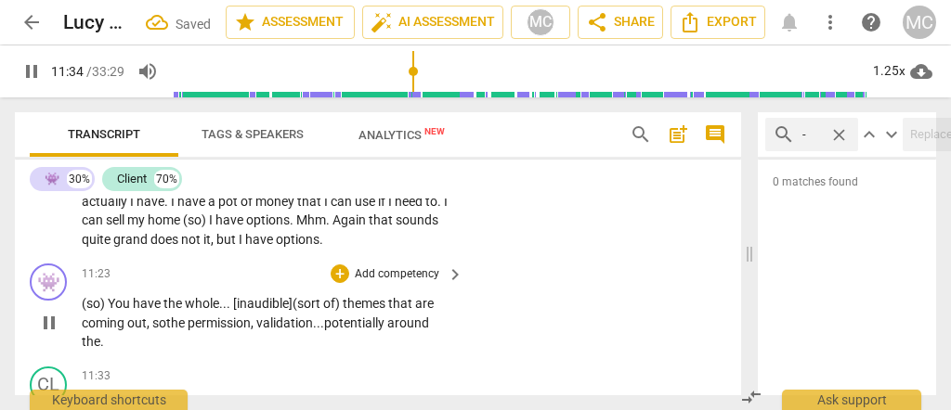
scroll to position [3101, 0]
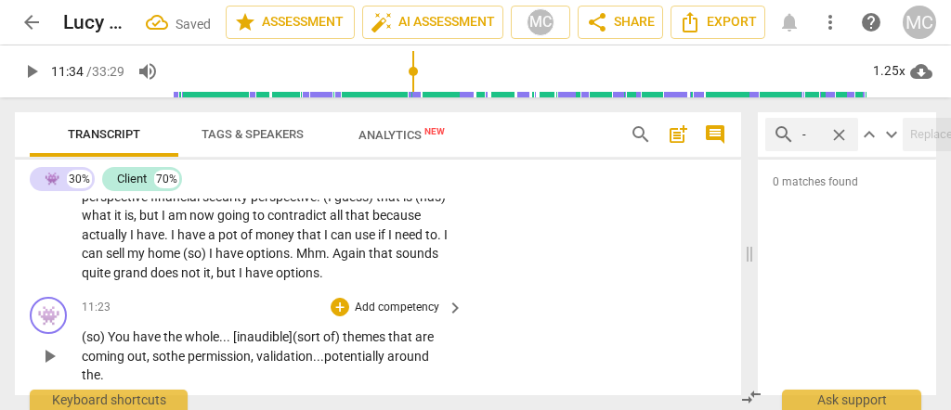
click at [345, 364] on span "potentially" at bounding box center [355, 356] width 63 height 15
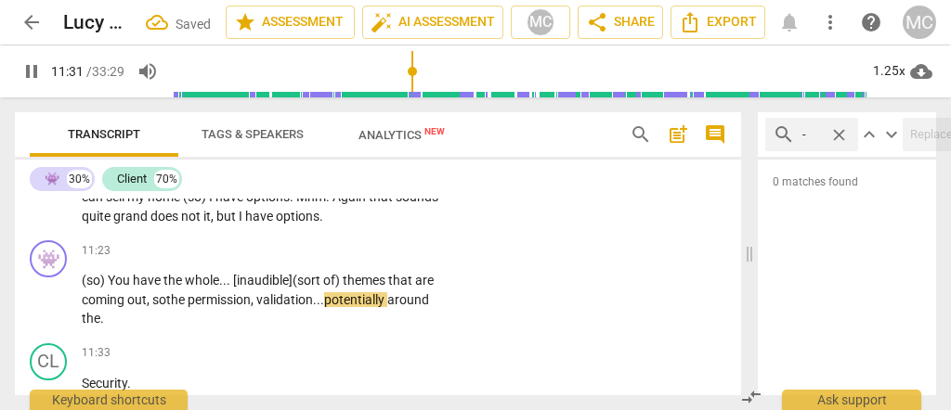
scroll to position [3224, 0]
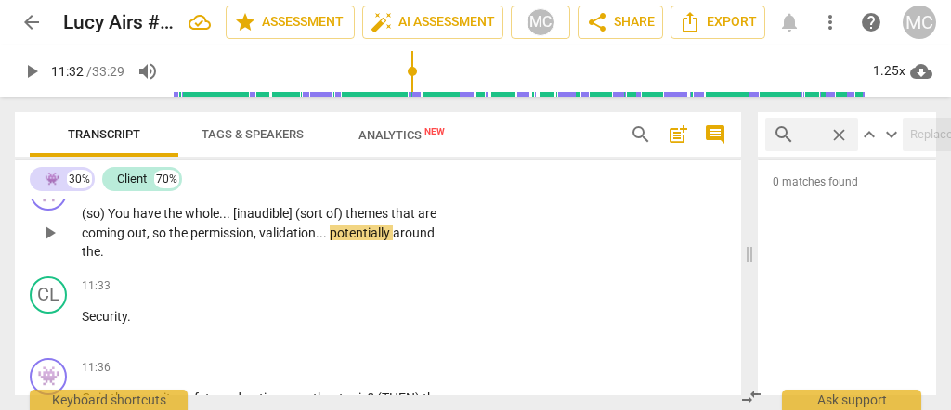
click at [124, 220] on span "You" at bounding box center [120, 213] width 25 height 15
click at [150, 221] on span "have" at bounding box center [148, 213] width 31 height 15
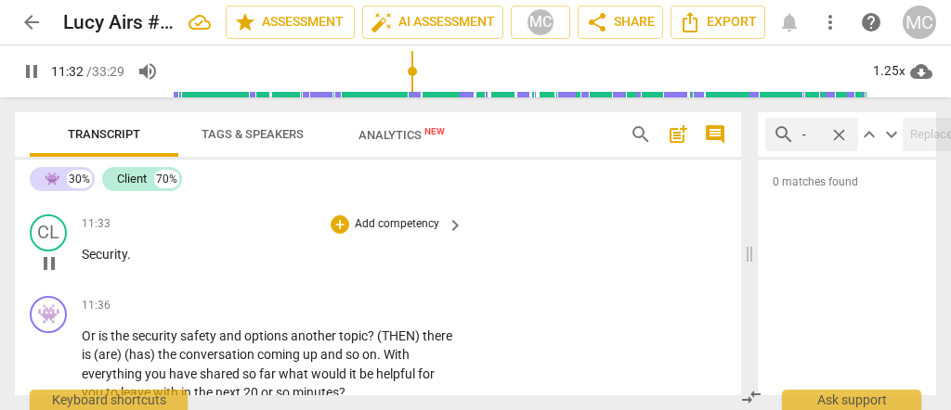
click at [82, 262] on span "Security" at bounding box center [105, 254] width 46 height 15
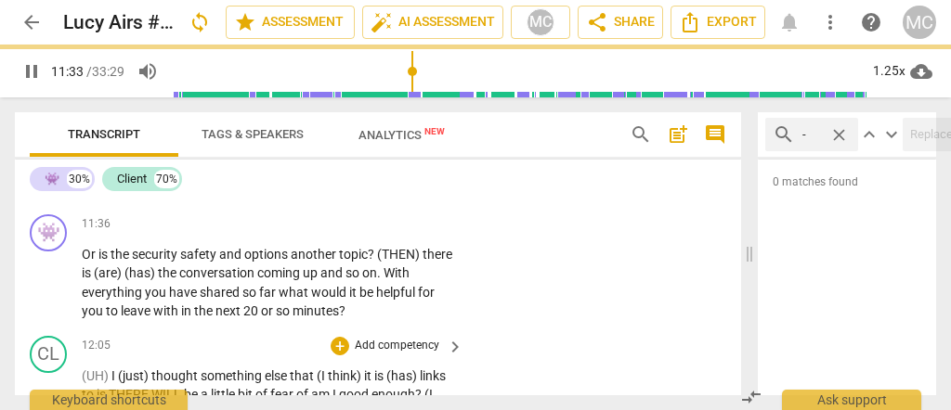
scroll to position [3205, 0]
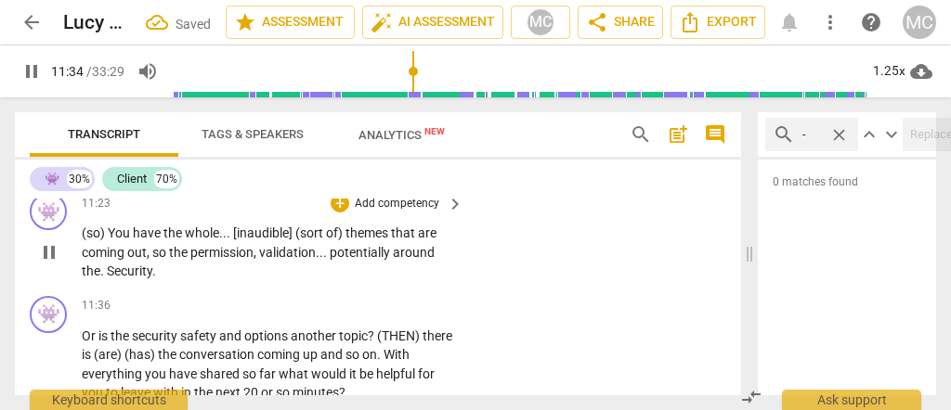
click at [110, 279] on span "Security" at bounding box center [130, 271] width 46 height 15
click at [107, 279] on span "Security" at bounding box center [130, 271] width 46 height 15
type input "695"
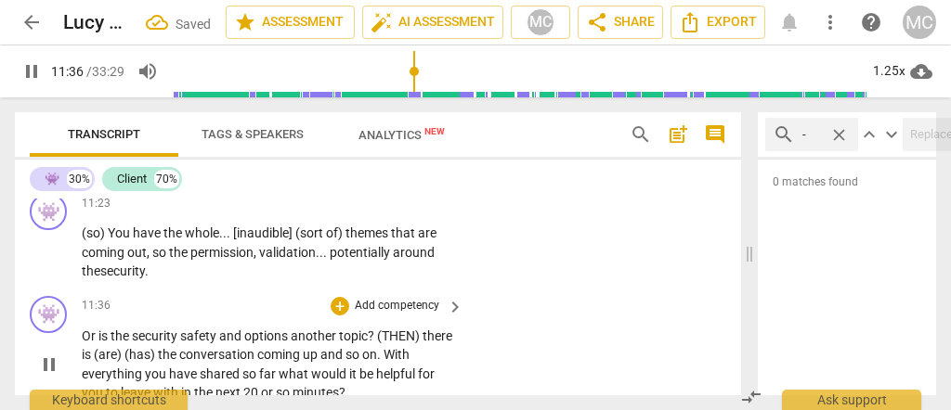
click at [83, 344] on span "Or" at bounding box center [90, 336] width 17 height 15
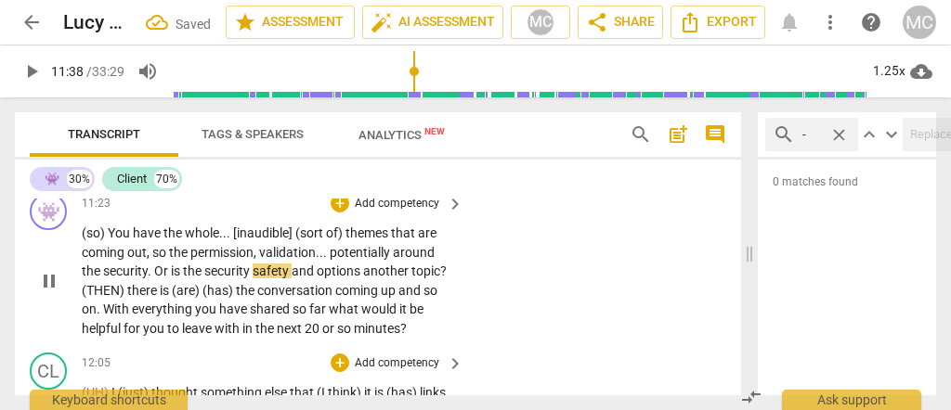
drag, startPoint x: 153, startPoint y: 284, endPoint x: 164, endPoint y: 289, distance: 12.1
click at [156, 279] on span "Or" at bounding box center [162, 271] width 17 height 15
type input "698"
click at [167, 279] on span "or" at bounding box center [165, 271] width 12 height 15
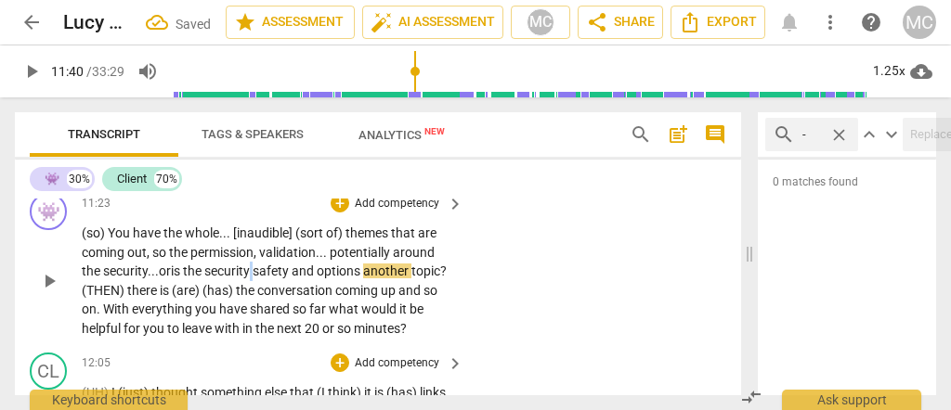
click at [254, 289] on p "(so) You have the whole . . . [inaudible] (sort of) themes that are coming out …" at bounding box center [268, 281] width 372 height 114
click at [291, 279] on span "safety" at bounding box center [271, 271] width 39 height 15
click at [326, 279] on span "options" at bounding box center [341, 271] width 46 height 15
drag, startPoint x: 164, startPoint y: 304, endPoint x: 119, endPoint y: 306, distance: 45.6
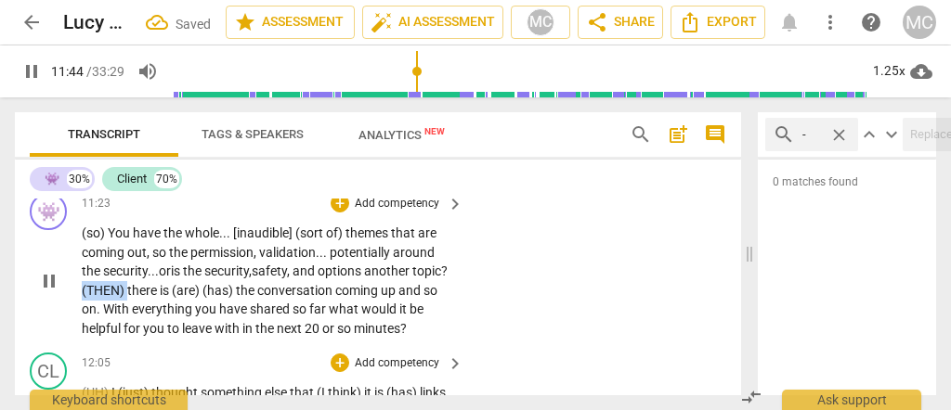
click at [119, 306] on p "(so) You have the whole . . . [inaudible] (sort of) themes that are coming out …" at bounding box center [268, 281] width 372 height 114
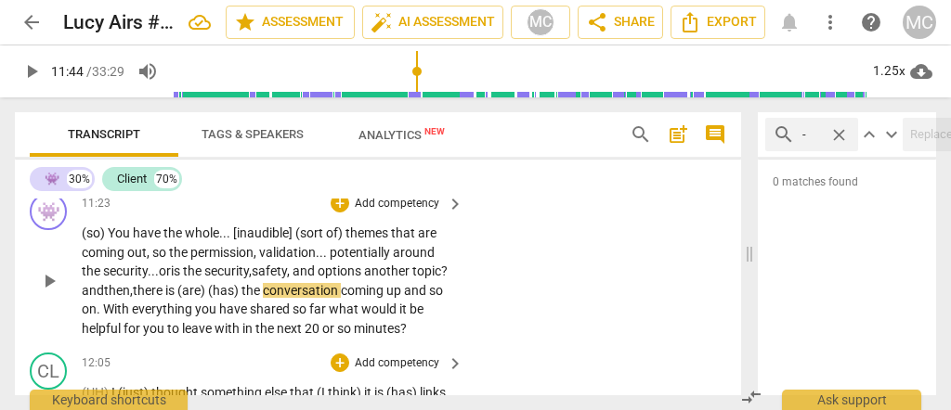
click at [143, 298] on span "? andthen," at bounding box center [265, 281] width 366 height 34
click at [137, 298] on span "? andthen," at bounding box center [265, 281] width 366 height 34
click at [167, 298] on span "? and then," at bounding box center [265, 281] width 366 height 34
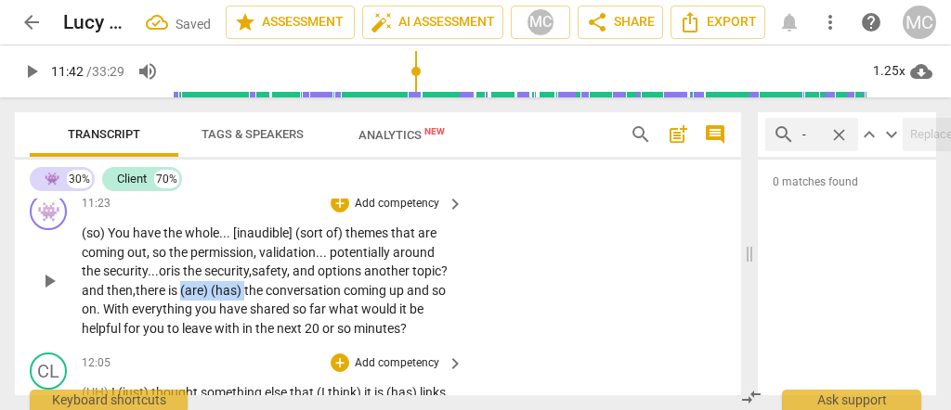
drag, startPoint x: 283, startPoint y: 303, endPoint x: 220, endPoint y: 309, distance: 63.5
click at [220, 309] on p "(so) You have the whole . . . [inaudible] (sort of) themes that are coming out …" at bounding box center [268, 281] width 372 height 114
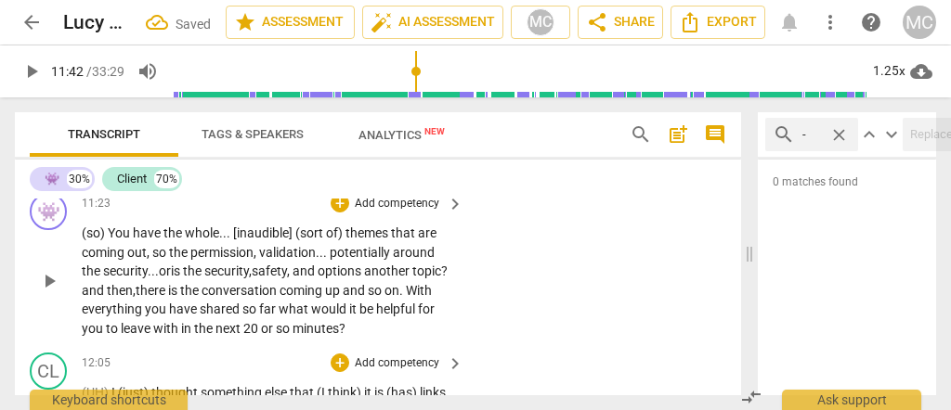
click at [168, 298] on span "there" at bounding box center [152, 290] width 33 height 15
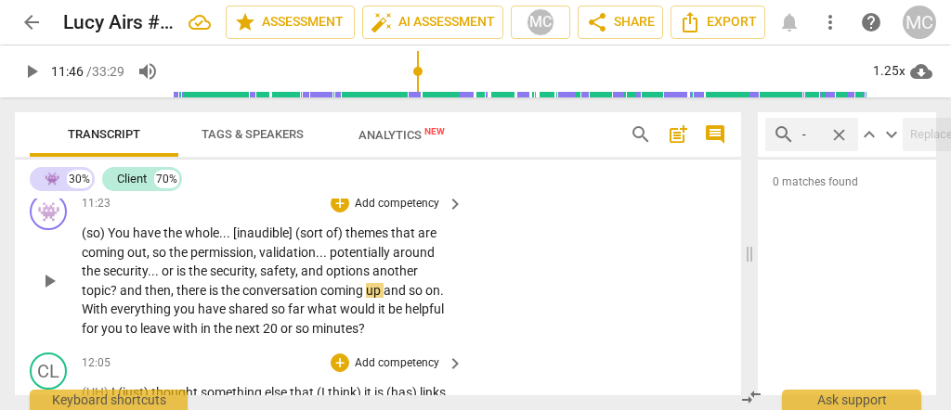
click at [358, 279] on span "options" at bounding box center [349, 271] width 46 height 15
click at [307, 317] on span "what" at bounding box center [323, 309] width 33 height 15
type input "714"
click at [371, 213] on p "Add competency" at bounding box center [397, 204] width 88 height 17
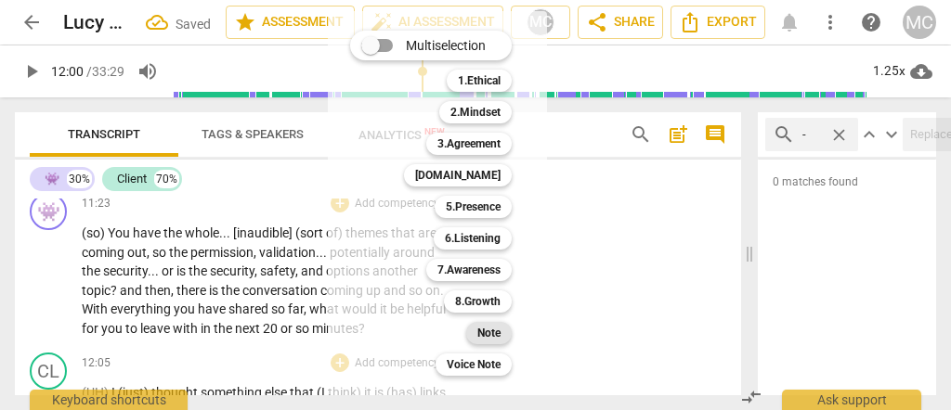
click at [490, 336] on b "Note" at bounding box center [488, 333] width 23 height 22
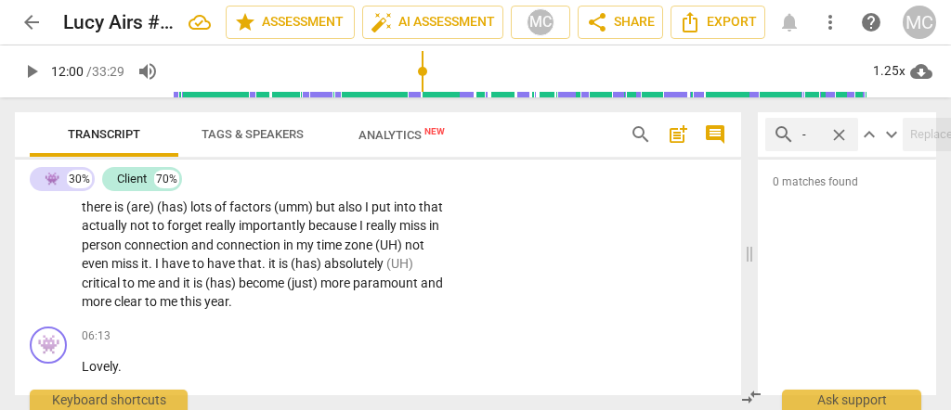
scroll to position [1595, 0]
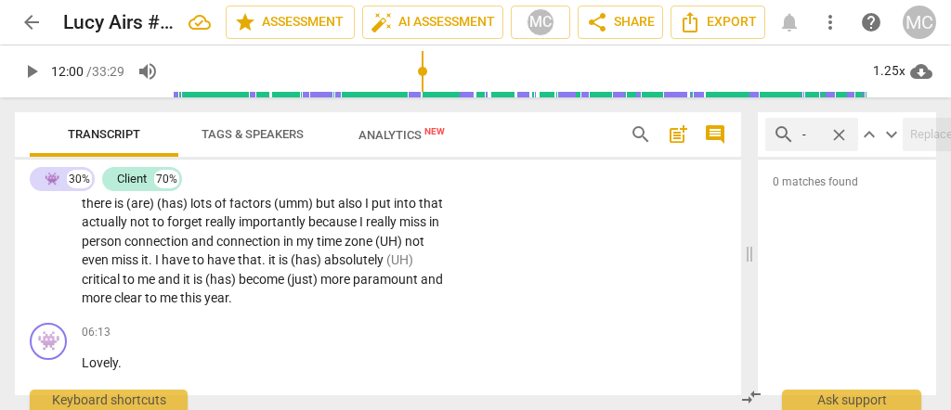
click at [114, 296] on span "more" at bounding box center [98, 298] width 33 height 15
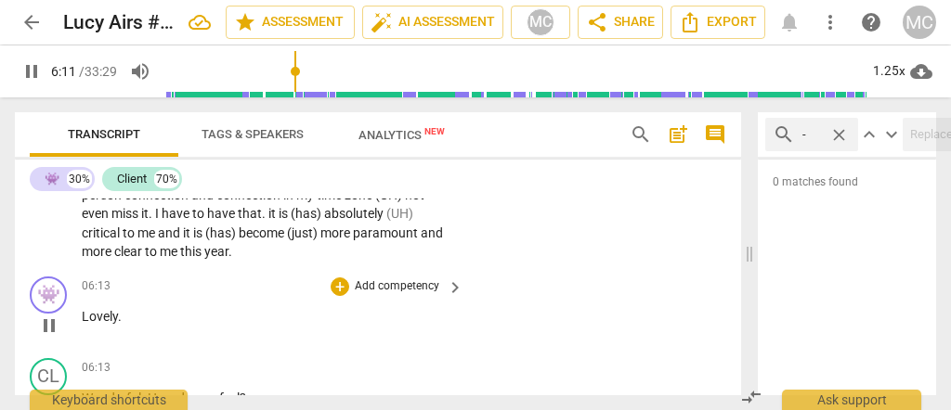
scroll to position [1658, 0]
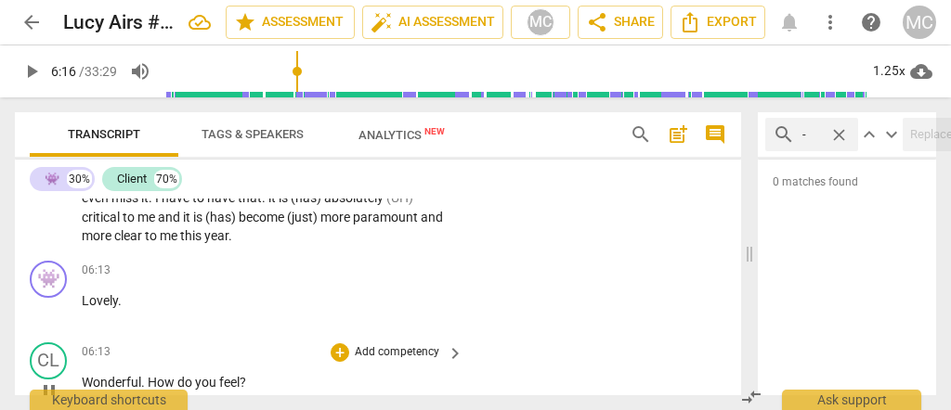
type input "377"
click at [82, 380] on span "Wonderful" at bounding box center [111, 382] width 59 height 15
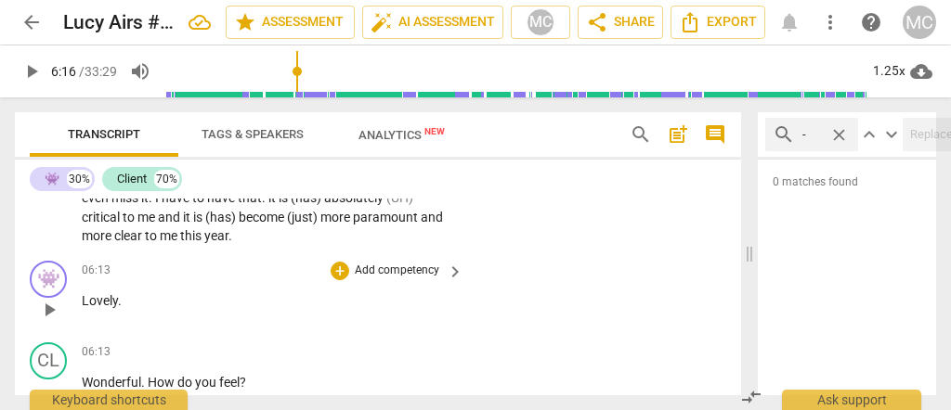
click at [82, 301] on p "Lovely ." at bounding box center [268, 302] width 372 height 20
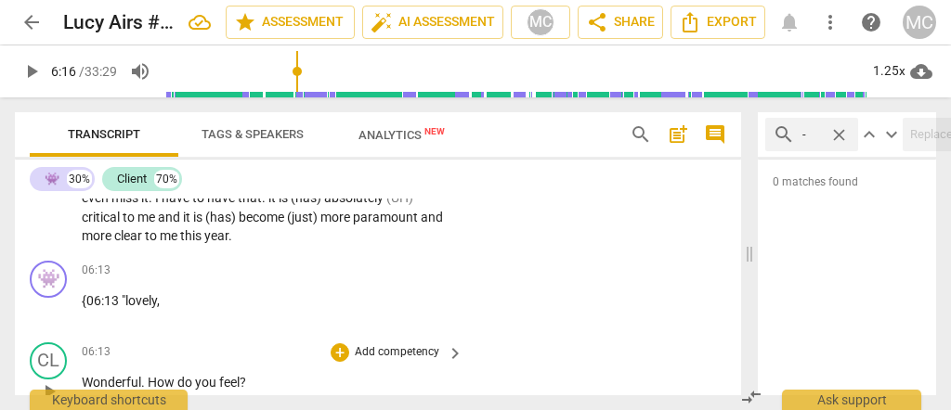
click at [78, 380] on div "play_arrow pause" at bounding box center [57, 392] width 47 height 24
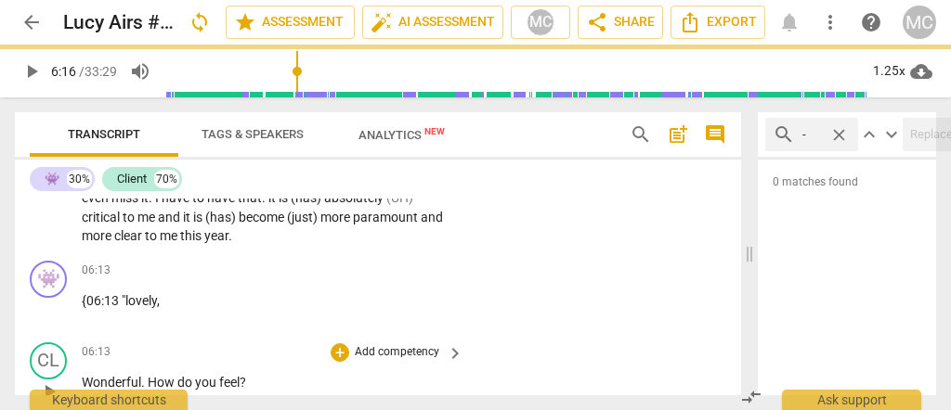
click at [82, 376] on span "Wonderful" at bounding box center [111, 382] width 59 height 15
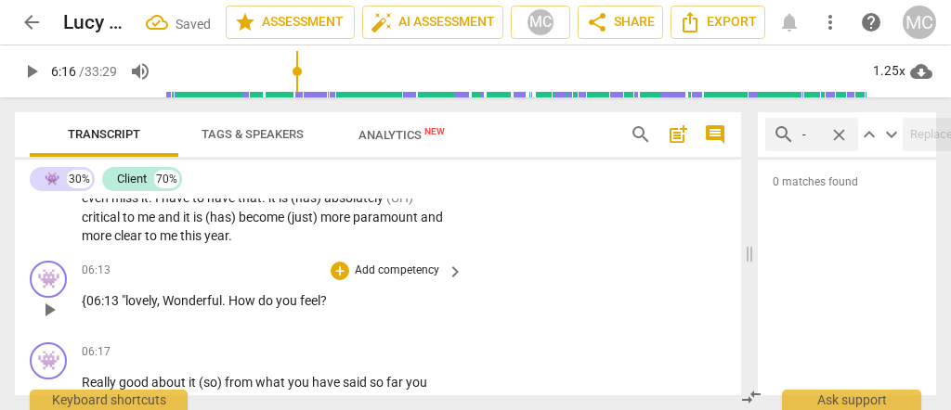
click at [167, 299] on span "Wonderful" at bounding box center [192, 300] width 59 height 15
click at [222, 297] on span "." at bounding box center [224, 300] width 7 height 15
click at [152, 293] on span ""lovely" at bounding box center [139, 300] width 35 height 15
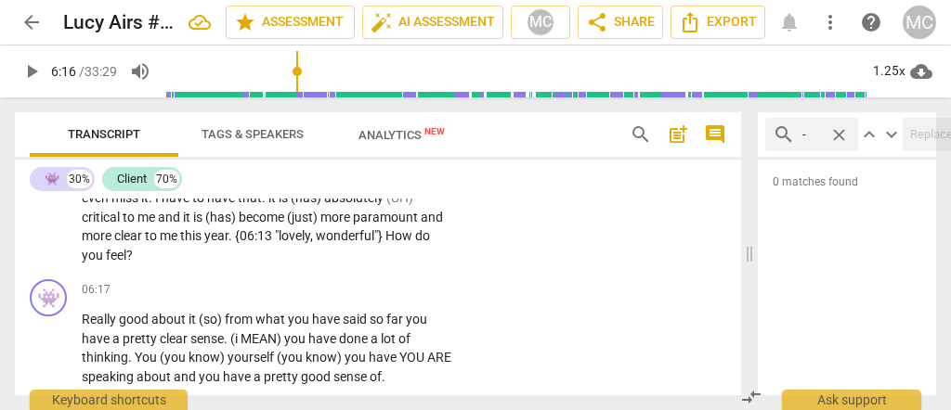
click at [228, 235] on span "year" at bounding box center [216, 235] width 24 height 15
click at [133, 254] on span "?" at bounding box center [129, 255] width 7 height 15
type input "377"
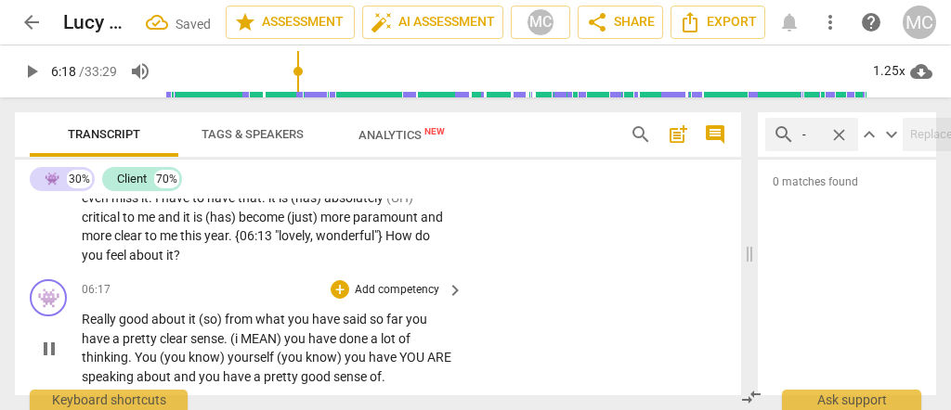
click at [87, 319] on span "Really" at bounding box center [100, 319] width 37 height 15
type input "379"
click at [114, 318] on span "I feel really" at bounding box center [113, 319] width 63 height 15
drag, startPoint x: 252, startPoint y: 317, endPoint x: 225, endPoint y: 318, distance: 26.9
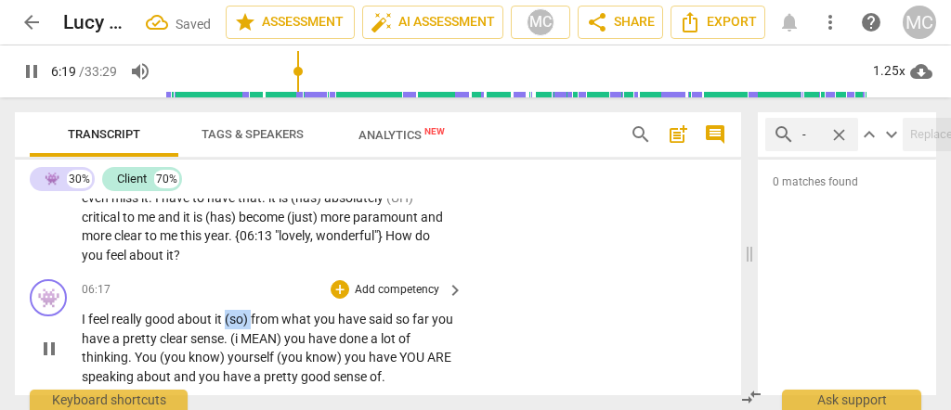
click at [225, 318] on p "I feel really good about it (so) from what you have said so far you have a pret…" at bounding box center [268, 348] width 372 height 76
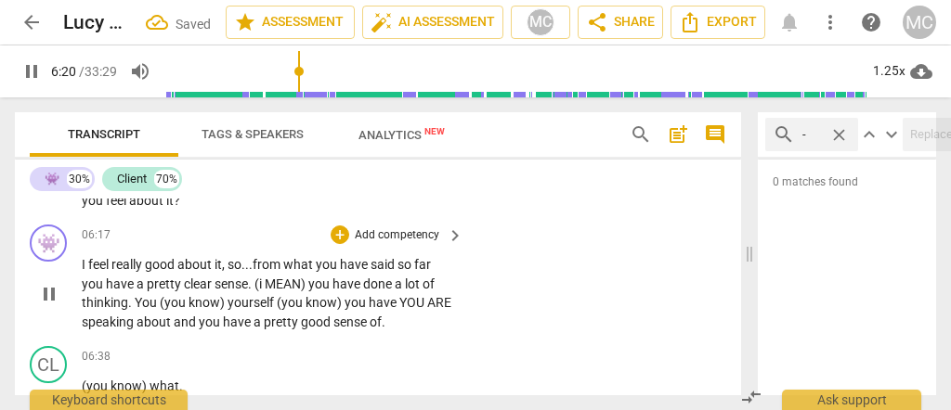
scroll to position [1719, 0]
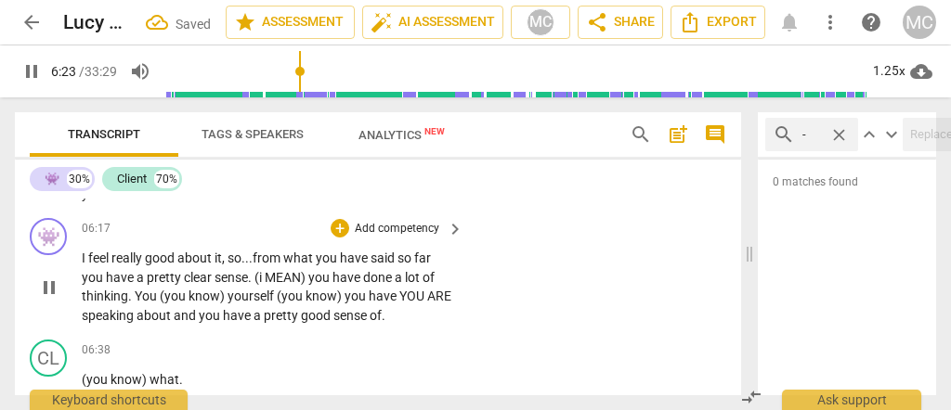
click at [431, 251] on span "far" at bounding box center [422, 258] width 17 height 15
click at [254, 277] on span "." at bounding box center [251, 277] width 7 height 15
click at [161, 297] on span "(you" at bounding box center [174, 296] width 29 height 15
click at [234, 290] on span "yourself" at bounding box center [255, 296] width 49 height 15
click at [200, 294] on span "know" at bounding box center [208, 296] width 32 height 15
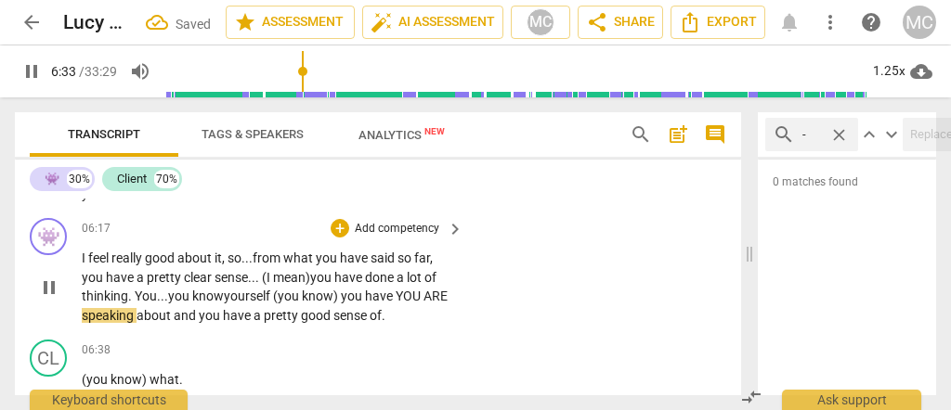
click at [199, 294] on span "know" at bounding box center [208, 296] width 32 height 15
click at [278, 291] on span "(you" at bounding box center [287, 296] width 29 height 15
click at [288, 295] on span "You" at bounding box center [285, 296] width 22 height 15
click at [296, 295] on span "You" at bounding box center [285, 296] width 22 height 15
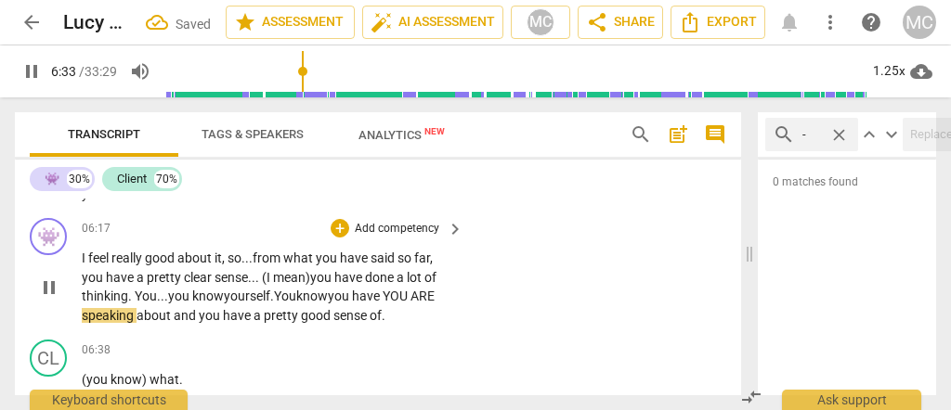
click at [296, 295] on span "You" at bounding box center [285, 296] width 22 height 15
click at [296, 290] on span "You" at bounding box center [285, 296] width 22 height 15
click at [293, 304] on p "I feel really good about it, so... from what you have said so far, you have a p…" at bounding box center [268, 287] width 372 height 76
click at [290, 294] on span "You" at bounding box center [285, 296] width 22 height 15
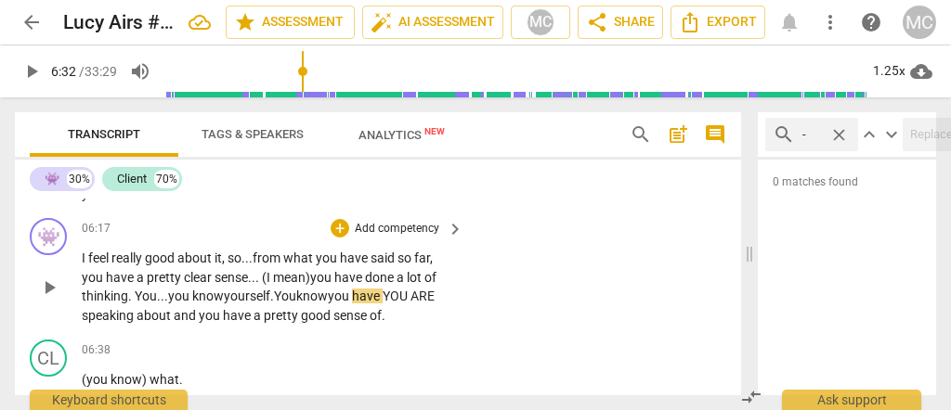
click at [290, 294] on span "You" at bounding box center [285, 296] width 22 height 15
click at [296, 293] on span "You" at bounding box center [285, 296] width 22 height 15
click at [314, 294] on span "know" at bounding box center [312, 296] width 32 height 15
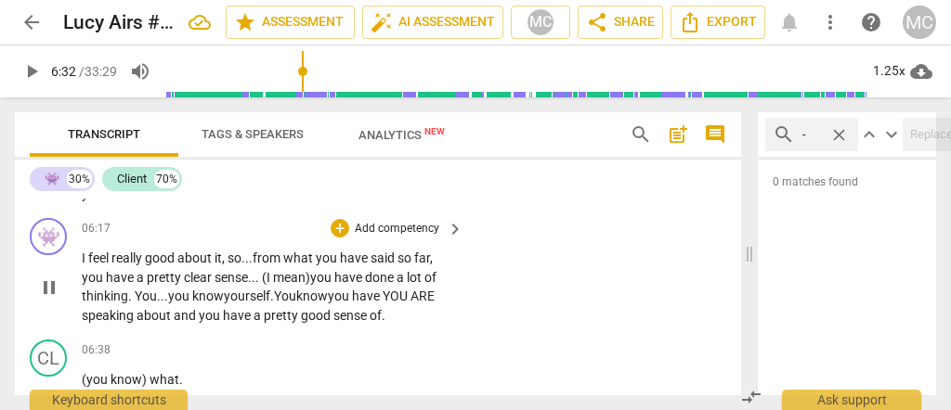
click at [383, 301] on span "have" at bounding box center [367, 296] width 31 height 15
click at [189, 316] on span "about" at bounding box center [173, 315] width 37 height 15
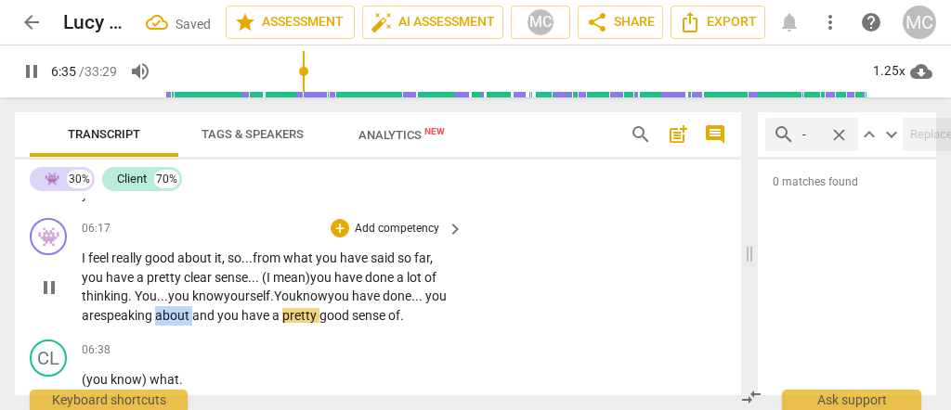
click at [189, 316] on span "about" at bounding box center [173, 315] width 37 height 15
click at [217, 317] on span "and" at bounding box center [204, 315] width 25 height 15
click at [217, 314] on span "and" at bounding box center [204, 315] width 25 height 15
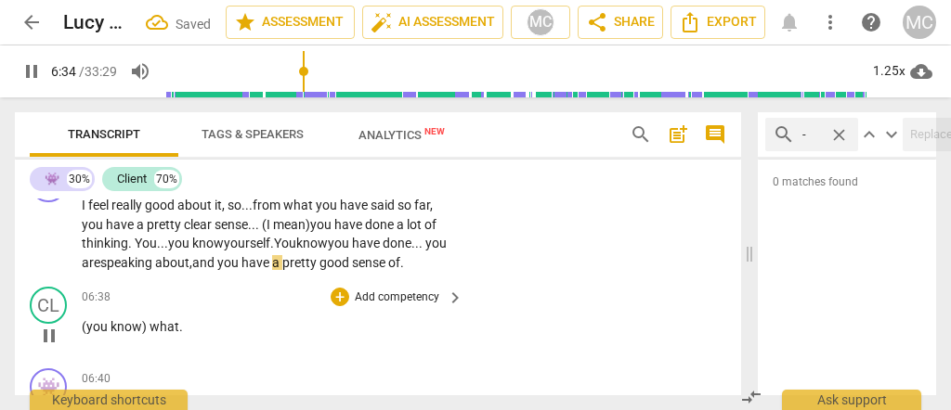
scroll to position [1781, 0]
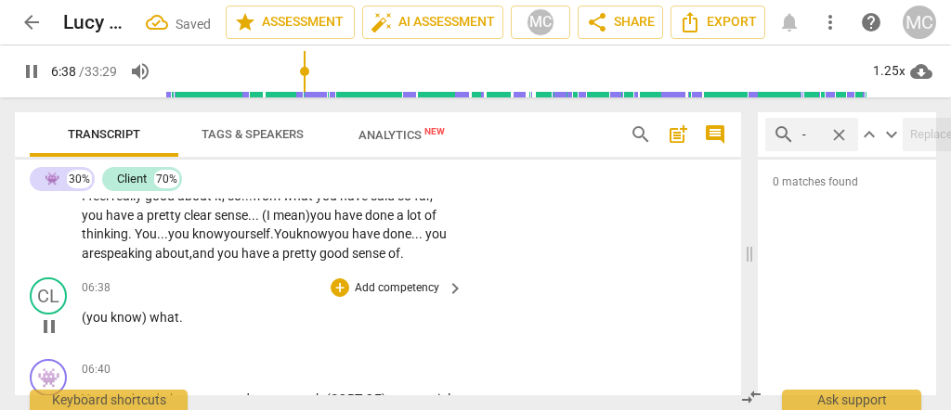
click at [82, 316] on span "(you" at bounding box center [96, 317] width 29 height 15
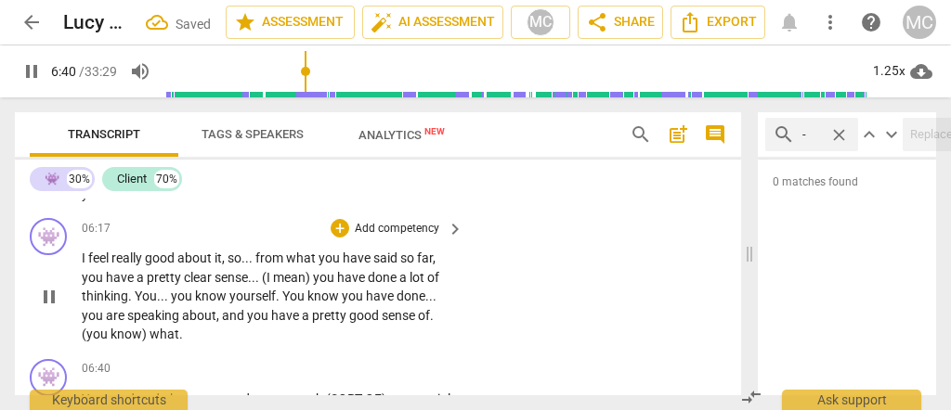
click at [434, 315] on p "I feel really good about it , so . . . from what you have said so far , you hav…" at bounding box center [268, 297] width 372 height 96
type input "400"
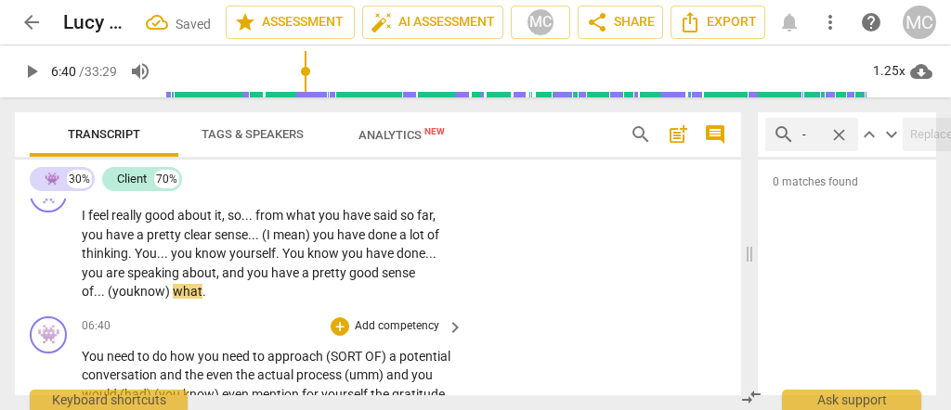
scroll to position [1781, 0]
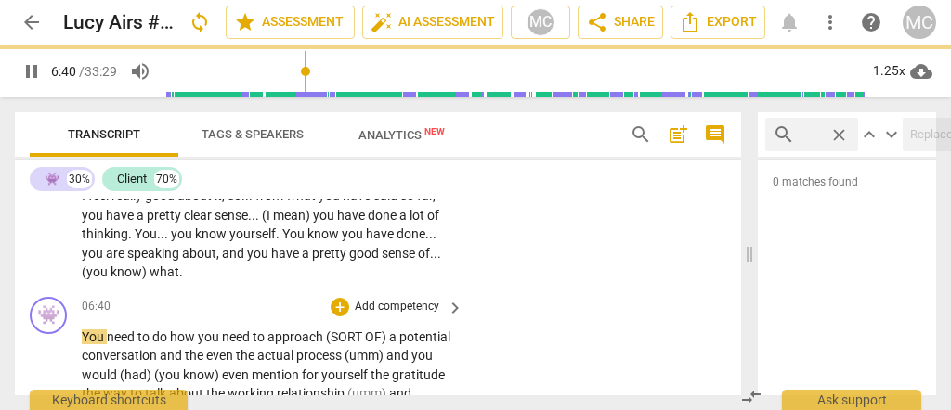
click at [85, 334] on span "You" at bounding box center [94, 337] width 25 height 15
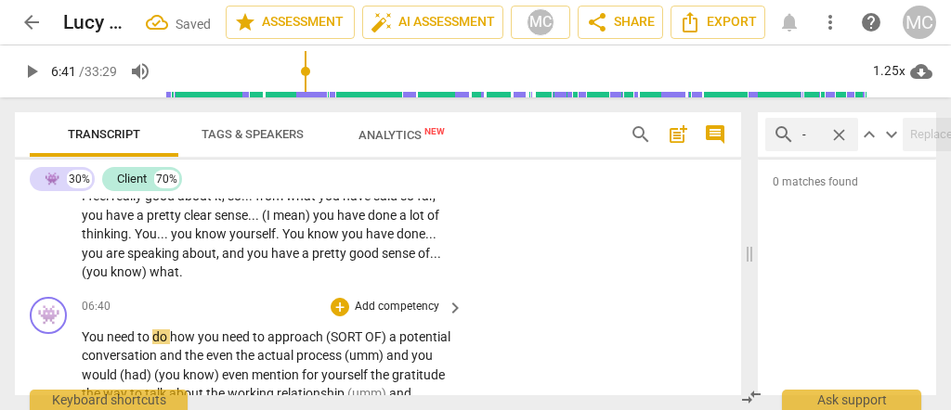
type input "401"
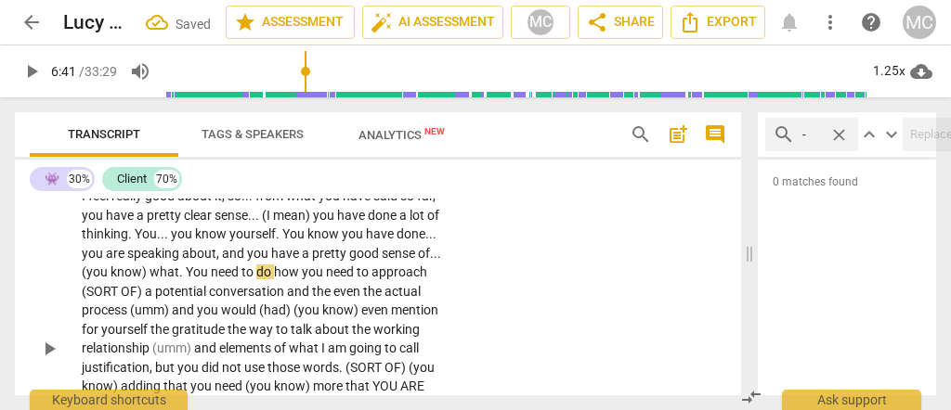
click at [182, 269] on p "I feel really good about it , so . . . from what you have said so far , you hav…" at bounding box center [268, 349] width 372 height 324
click at [162, 271] on span "what" at bounding box center [165, 272] width 30 height 15
click at [268, 267] on span "how" at bounding box center [278, 272] width 28 height 15
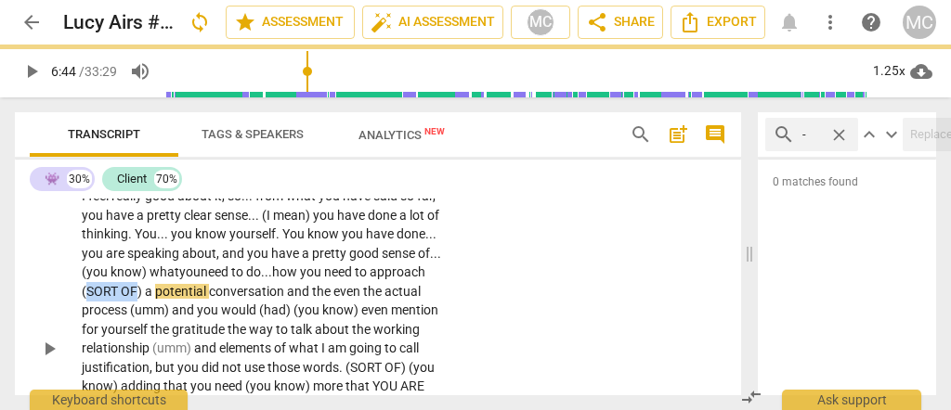
drag, startPoint x: 135, startPoint y: 289, endPoint x: 87, endPoint y: 294, distance: 47.7
click at [87, 294] on p "I feel really good about it , so . . . from what you have said so far , you hav…" at bounding box center [268, 349] width 372 height 324
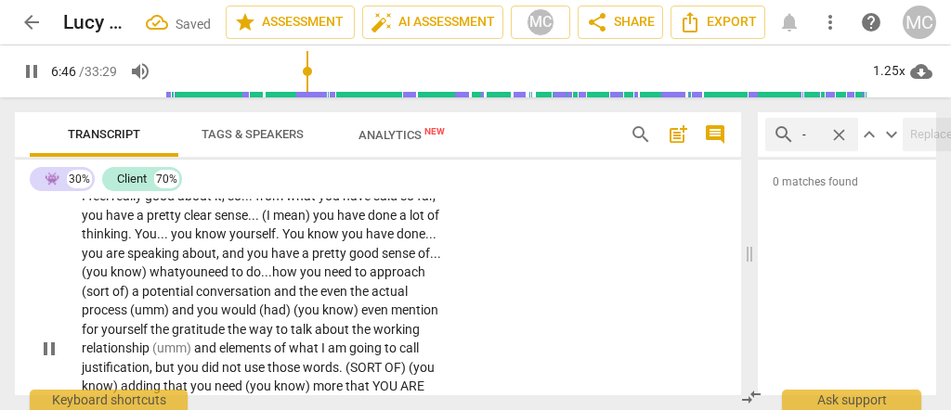
click at [271, 292] on span "conversation" at bounding box center [235, 291] width 78 height 15
click at [320, 289] on span "the" at bounding box center [309, 291] width 21 height 15
click at [345, 288] on span "even" at bounding box center [344, 291] width 30 height 15
click at [130, 309] on span "(umm)" at bounding box center [151, 310] width 42 height 15
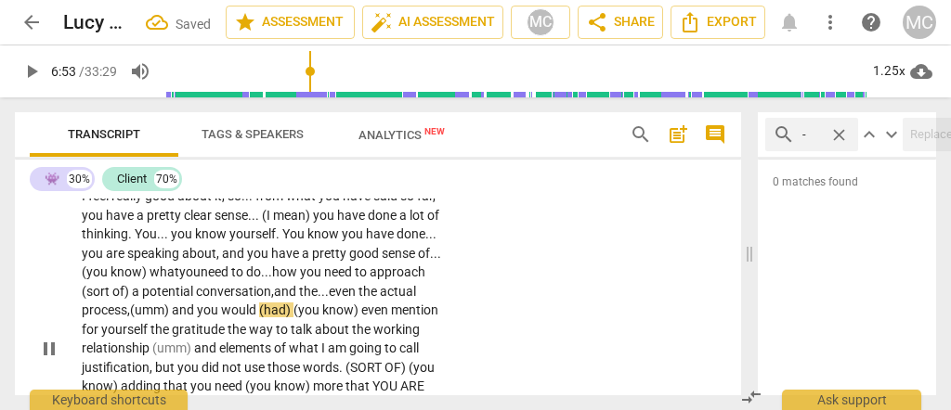
click at [132, 310] on span "(umm)" at bounding box center [151, 310] width 42 height 15
click at [195, 307] on span "and" at bounding box center [184, 310] width 25 height 15
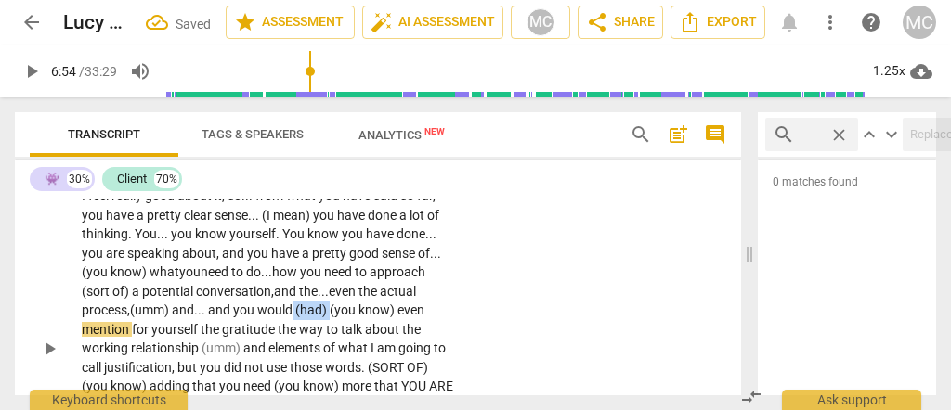
drag, startPoint x: 331, startPoint y: 304, endPoint x: 292, endPoint y: 306, distance: 39.1
click at [292, 306] on p "I feel really good about it , so . . . from what you have said so far , you hav…" at bounding box center [268, 349] width 372 height 324
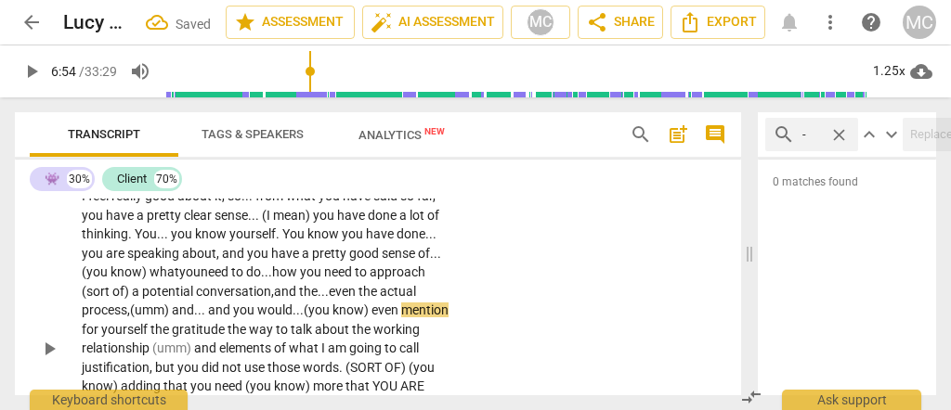
click at [256, 306] on span "you" at bounding box center [245, 310] width 24 height 15
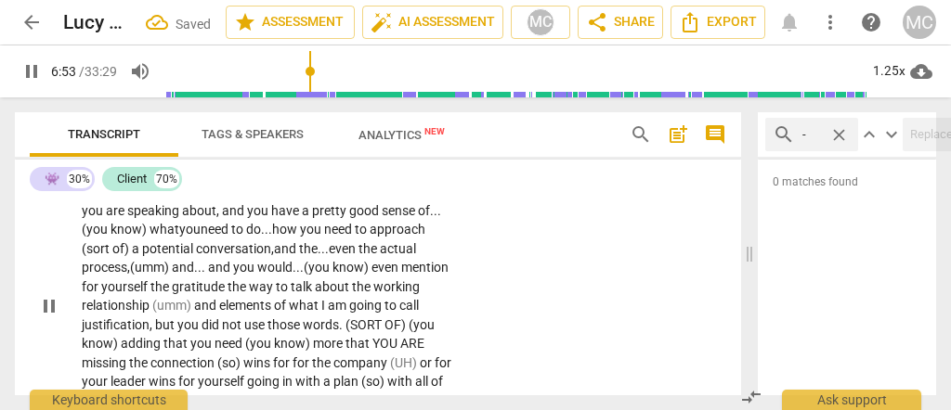
scroll to position [1843, 0]
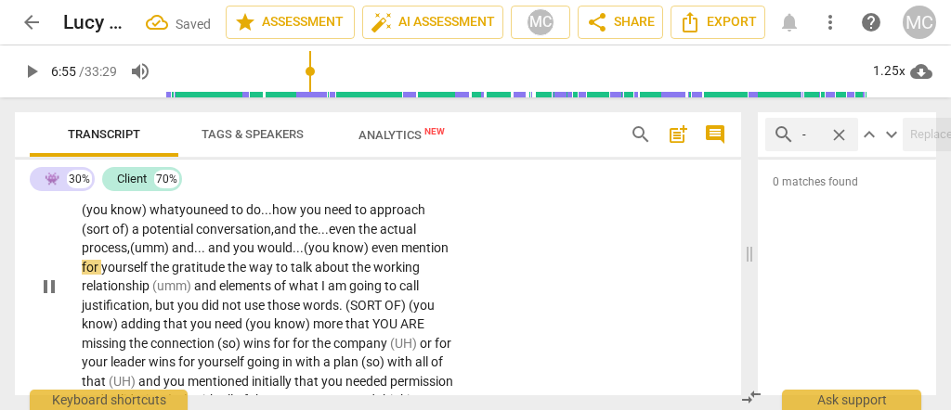
click at [346, 247] on span "know)" at bounding box center [351, 248] width 39 height 15
click at [374, 247] on span "even" at bounding box center [386, 248] width 30 height 15
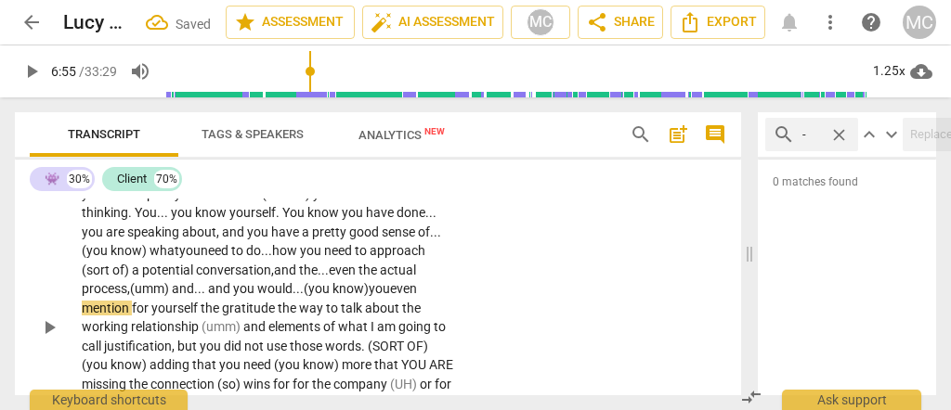
scroll to position [1781, 0]
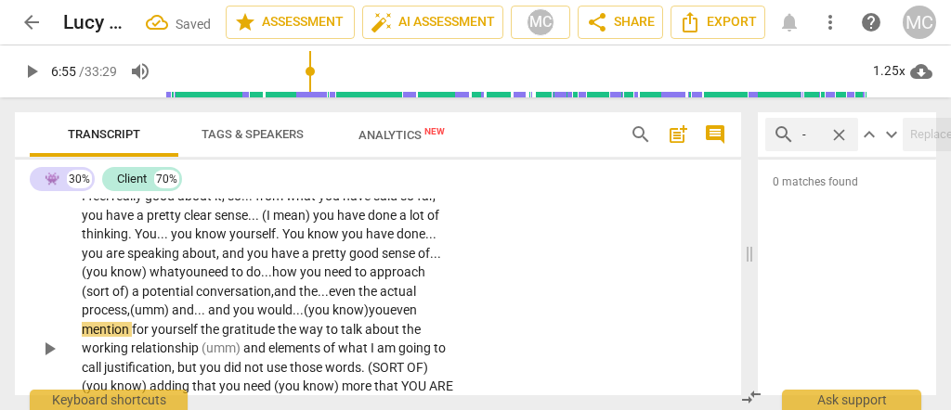
click at [402, 304] on span "even" at bounding box center [403, 310] width 27 height 15
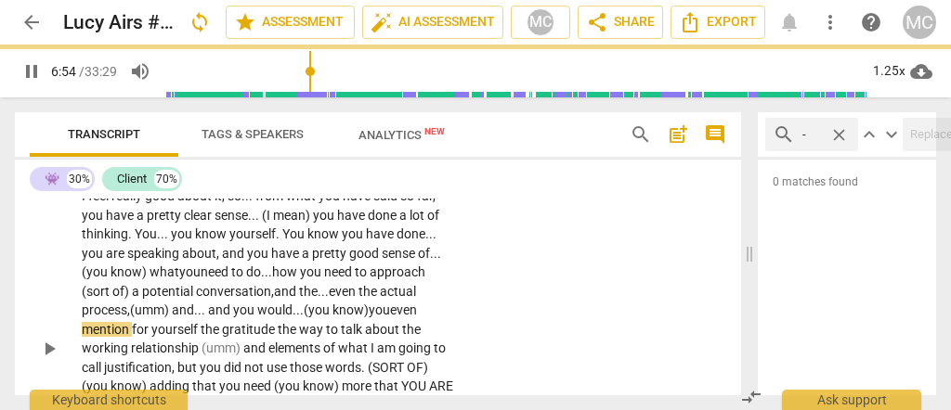
scroll to position [1843, 0]
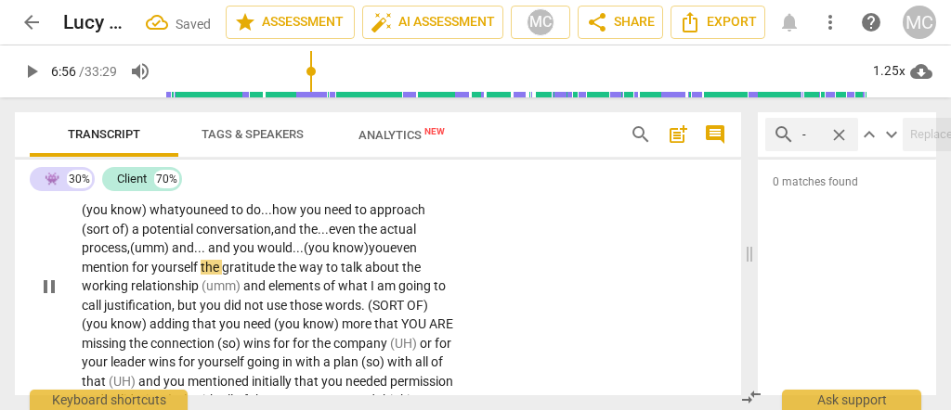
click at [126, 267] on span "mention" at bounding box center [107, 267] width 50 height 15
click at [202, 265] on span "yourself" at bounding box center [178, 267] width 49 height 15
click at [199, 270] on span "yourself" at bounding box center [178, 267] width 49 height 15
click at [232, 265] on span "gratitude" at bounding box center [256, 267] width 56 height 15
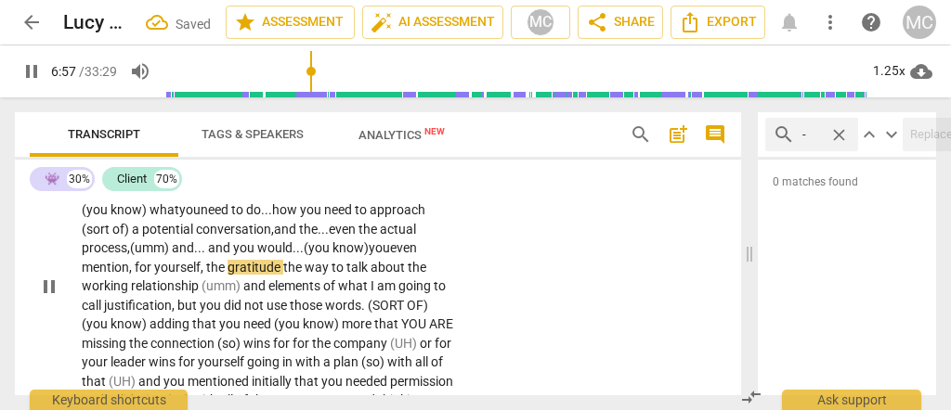
click at [283, 267] on span "the" at bounding box center [293, 267] width 21 height 15
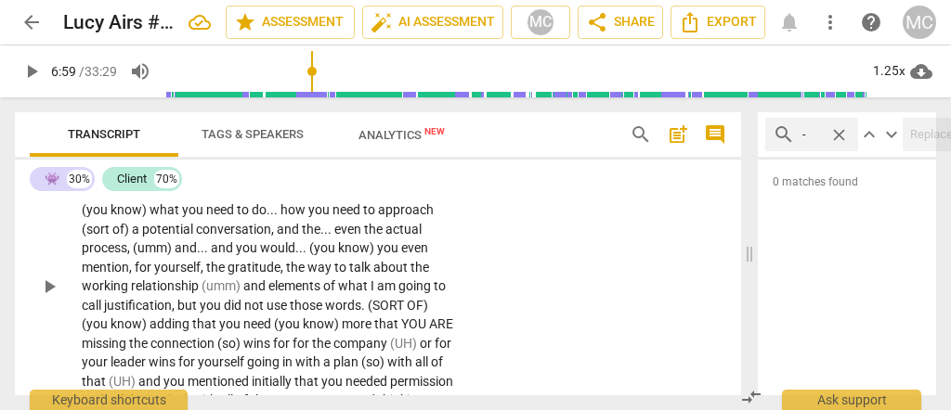
click at [228, 266] on span "gratitude" at bounding box center [254, 267] width 53 height 15
click at [257, 246] on span "you" at bounding box center [248, 248] width 24 height 15
click at [286, 265] on span "the" at bounding box center [296, 267] width 21 height 15
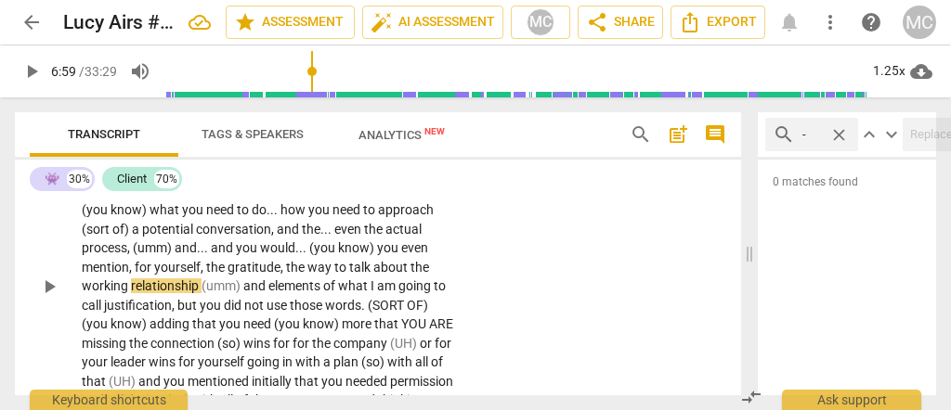
click at [411, 245] on span "even" at bounding box center [414, 248] width 27 height 15
click at [198, 268] on span "yourself" at bounding box center [177, 267] width 46 height 15
click at [382, 251] on span "you" at bounding box center [389, 248] width 24 height 15
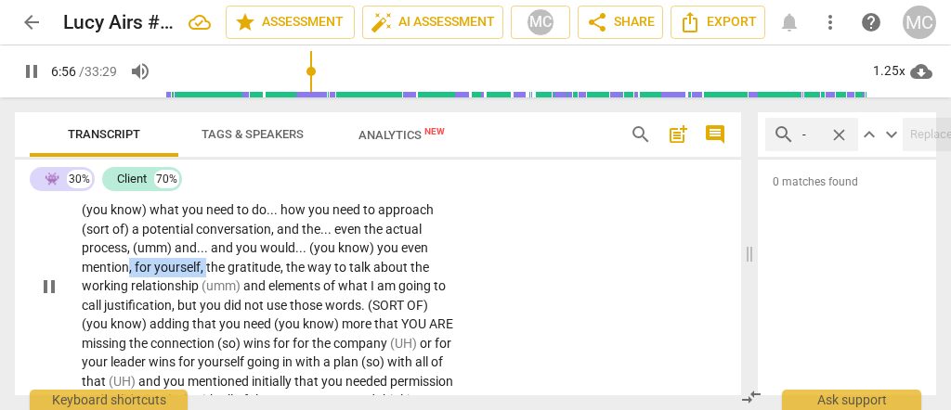
drag, startPoint x: 204, startPoint y: 266, endPoint x: 126, endPoint y: 269, distance: 78.1
click at [126, 269] on p "I feel really good about it , so . . . from what you have said so far , you hav…" at bounding box center [268, 286] width 372 height 324
type input "416"
paste p
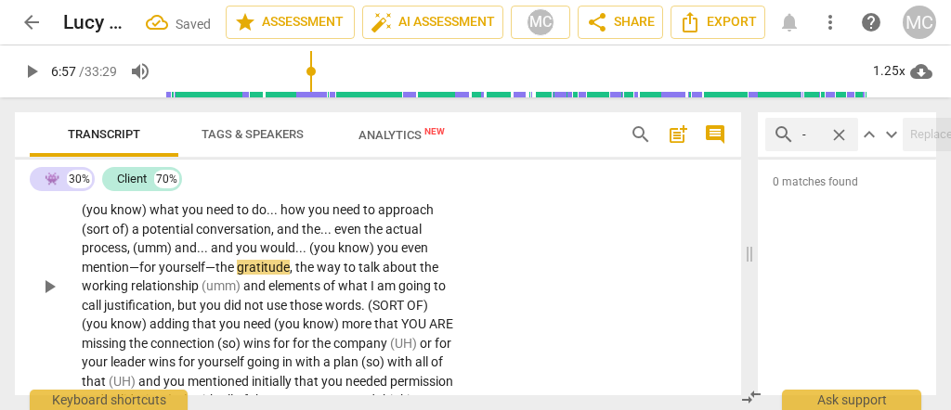
click at [137, 265] on span "mention—for" at bounding box center [120, 267] width 77 height 15
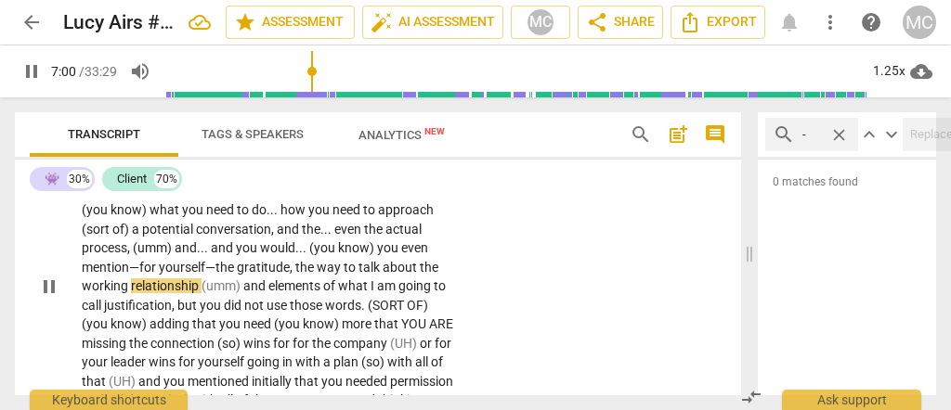
click at [291, 268] on span "," at bounding box center [293, 267] width 6 height 15
click at [202, 283] on span "(umm)" at bounding box center [223, 286] width 42 height 15
type input "420"
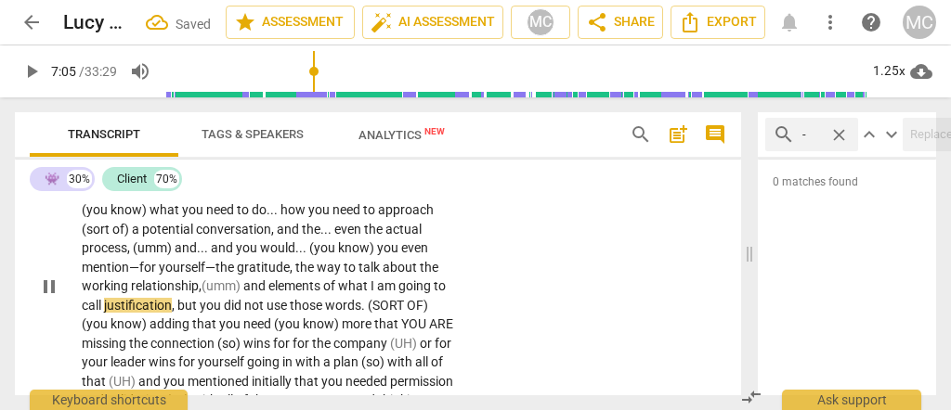
click at [371, 287] on span "what" at bounding box center [354, 286] width 33 height 15
click at [199, 282] on span "," at bounding box center [202, 286] width 6 height 15
click at [121, 304] on span "justification" at bounding box center [138, 305] width 68 height 15
click at [104, 309] on span "call" at bounding box center [93, 305] width 22 height 15
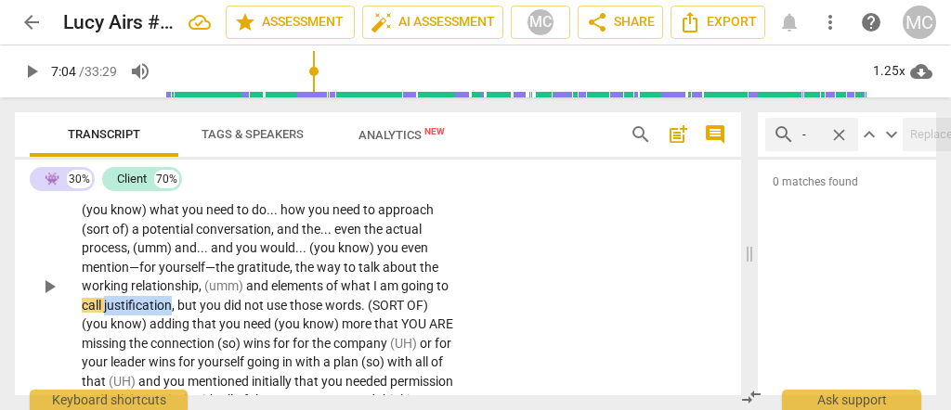
click at [104, 308] on span "call" at bounding box center [93, 305] width 22 height 15
click at [119, 304] on span "justification" at bounding box center [138, 305] width 68 height 15
type input "425"
paste p
click at [204, 305] on span "but" at bounding box center [199, 305] width 22 height 15
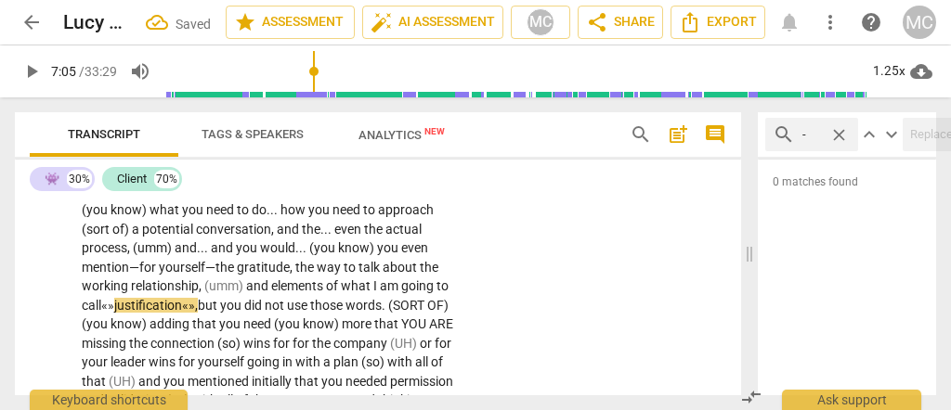
click at [198, 308] on span "justification«»," at bounding box center [156, 305] width 84 height 15
click at [131, 308] on span "justification»," at bounding box center [152, 305] width 77 height 15
click at [138, 326] on span "know)" at bounding box center [130, 324] width 39 height 15
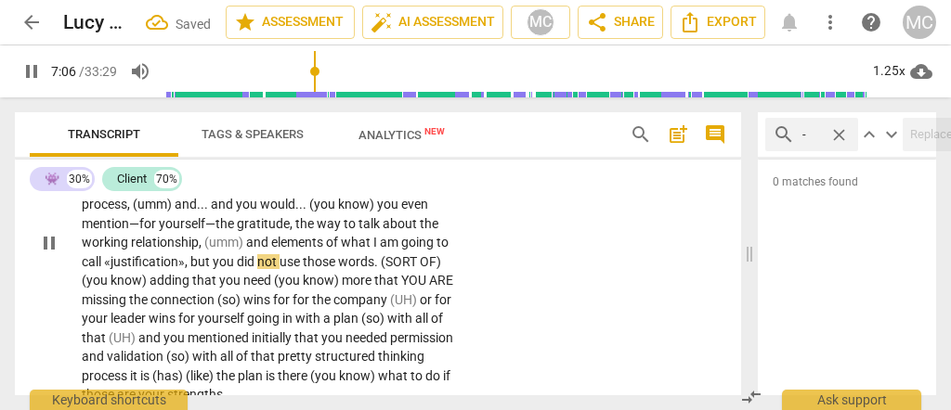
scroll to position [1905, 0]
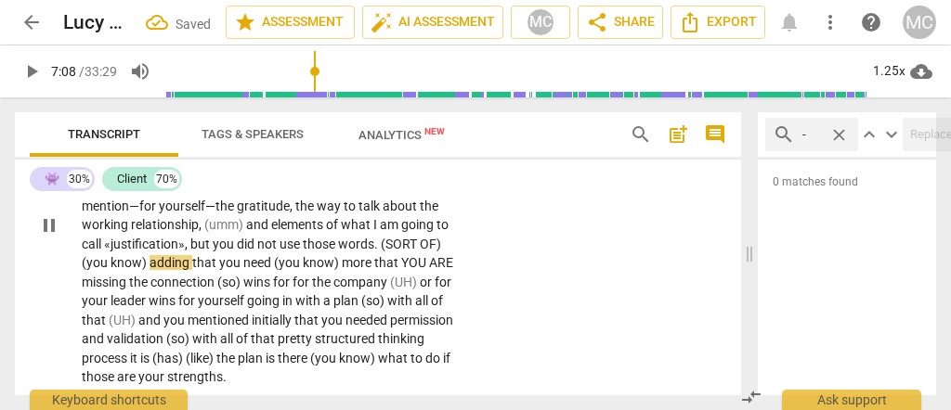
click at [397, 242] on span "(SORT" at bounding box center [400, 244] width 39 height 15
type input "428"
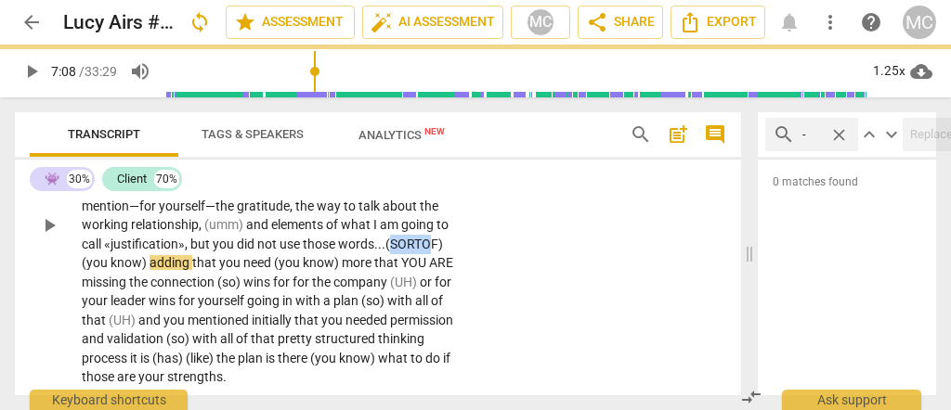
drag, startPoint x: 405, startPoint y: 241, endPoint x: 92, endPoint y: 260, distance: 313.5
click at [92, 260] on p "I feel really good about it , so . . . from what you have said so far , you hav…" at bounding box center [268, 225] width 372 height 324
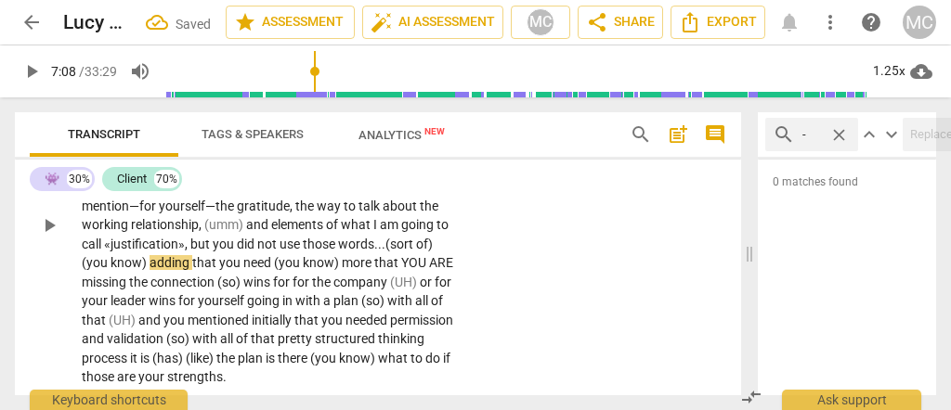
click at [484, 280] on div "👾 play_arrow pause 06:17 + Add competency keyboard_arrow_right I feel really go…" at bounding box center [378, 210] width 726 height 370
click at [370, 248] on span "words" at bounding box center [356, 244] width 36 height 15
click at [294, 261] on span "(you" at bounding box center [288, 262] width 29 height 15
type input "430"
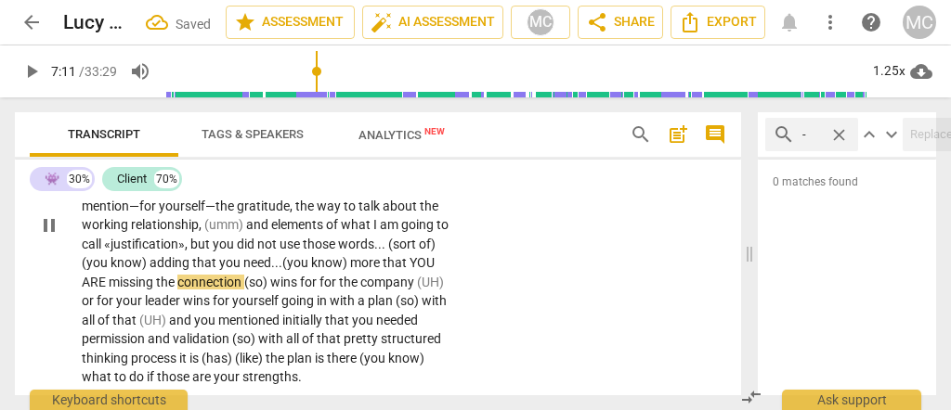
click at [350, 261] on span "know)" at bounding box center [330, 262] width 39 height 15
click at [402, 260] on span "that" at bounding box center [396, 262] width 27 height 15
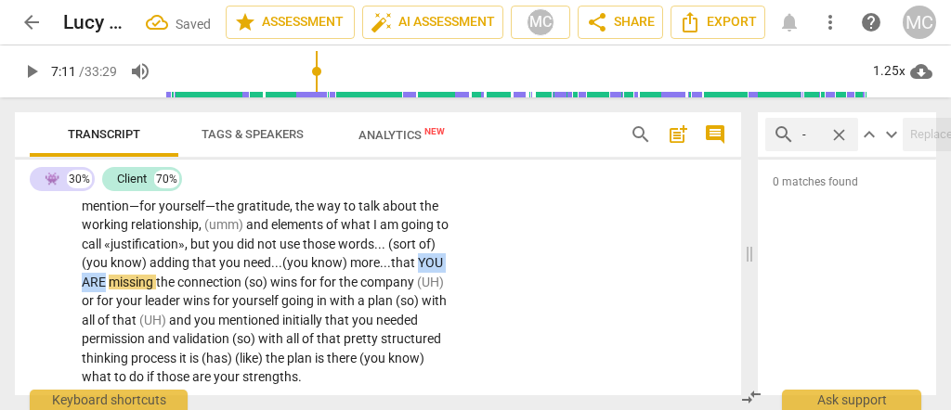
drag, startPoint x: 132, startPoint y: 280, endPoint x: 3, endPoint y: 307, distance: 131.9
click at [24, 280] on div "👾 play_arrow pause 06:17 + Add competency keyboard_arrow_right I feel really go…" at bounding box center [378, 210] width 726 height 370
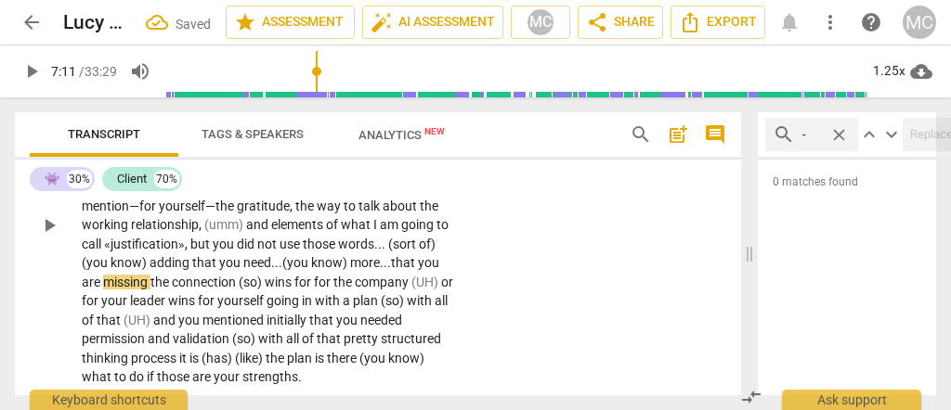
click at [91, 280] on span "that you are" at bounding box center [261, 272] width 358 height 34
drag, startPoint x: 292, startPoint y: 280, endPoint x: 271, endPoint y: 284, distance: 20.8
click at [268, 283] on p "I feel really good about it , so . . . from what you have said so far , you hav…" at bounding box center [268, 225] width 372 height 324
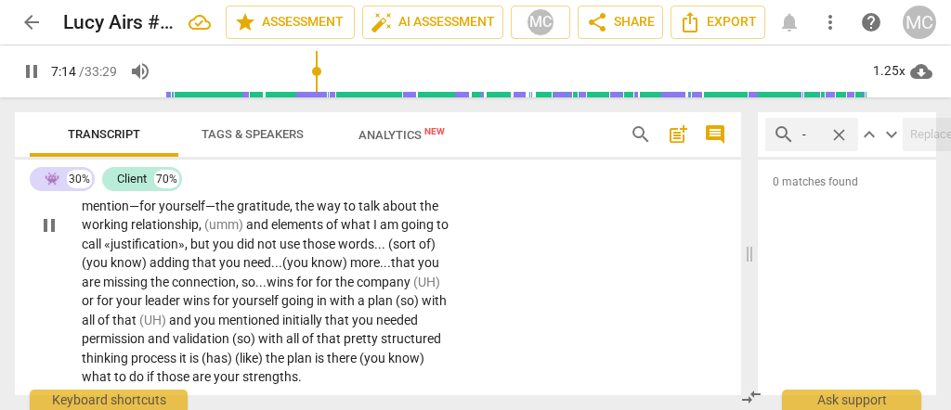
click at [296, 283] on span "wins" at bounding box center [282, 282] width 30 height 15
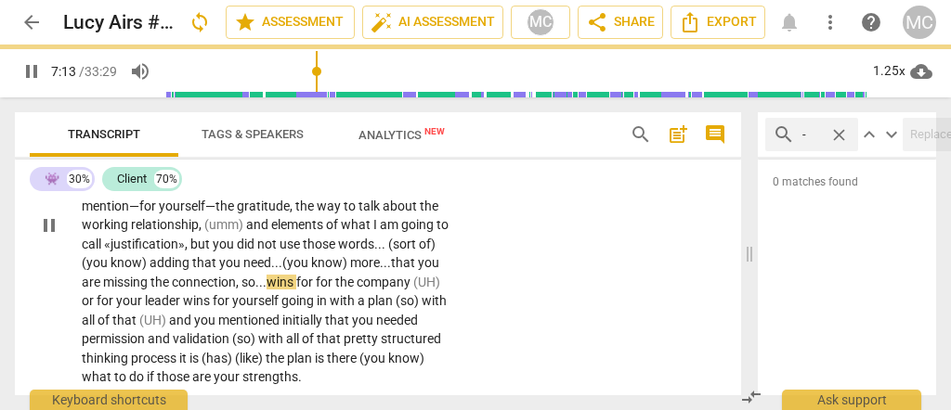
click at [335, 280] on span "for" at bounding box center [326, 282] width 20 height 15
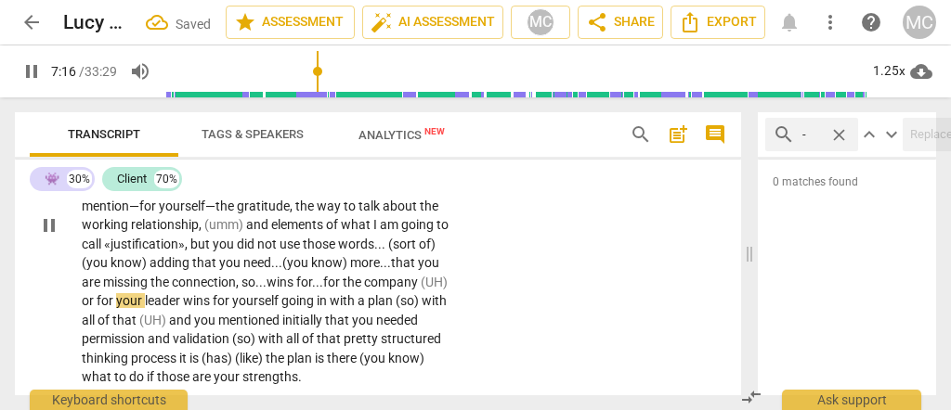
click at [405, 280] on span "company" at bounding box center [392, 282] width 57 height 15
click at [421, 276] on span "company" at bounding box center [392, 282] width 57 height 15
click at [458, 275] on div "I feel really good about it , so . . . from what you have said so far , you hav…" at bounding box center [274, 225] width 384 height 324
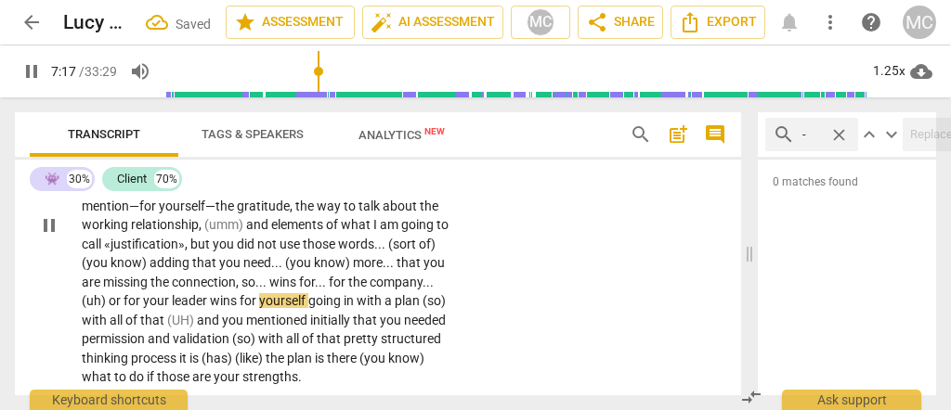
click at [533, 290] on div "👾 play_arrow pause 06:17 + Add competency keyboard_arrow_right I feel really go…" at bounding box center [378, 210] width 726 height 370
click at [124, 295] on span "or" at bounding box center [116, 300] width 15 height 15
click at [240, 302] on span "wins" at bounding box center [225, 300] width 30 height 15
type input "437"
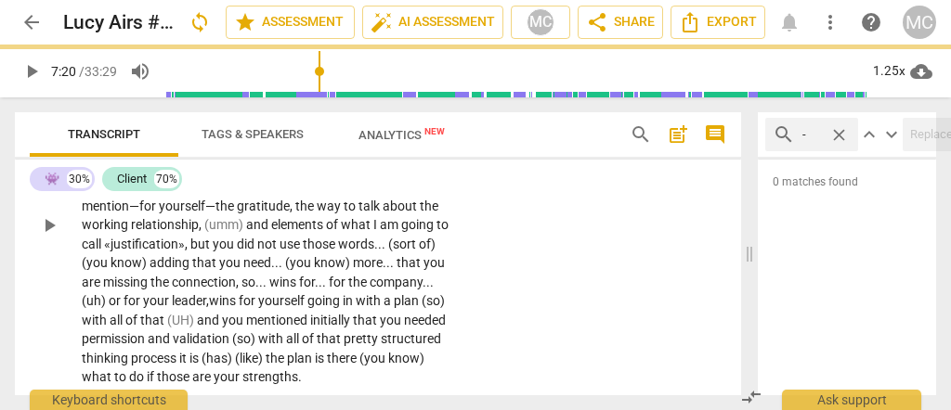
click at [343, 298] on span "going" at bounding box center [324, 300] width 35 height 15
click at [307, 301] on span "yourself" at bounding box center [282, 300] width 49 height 15
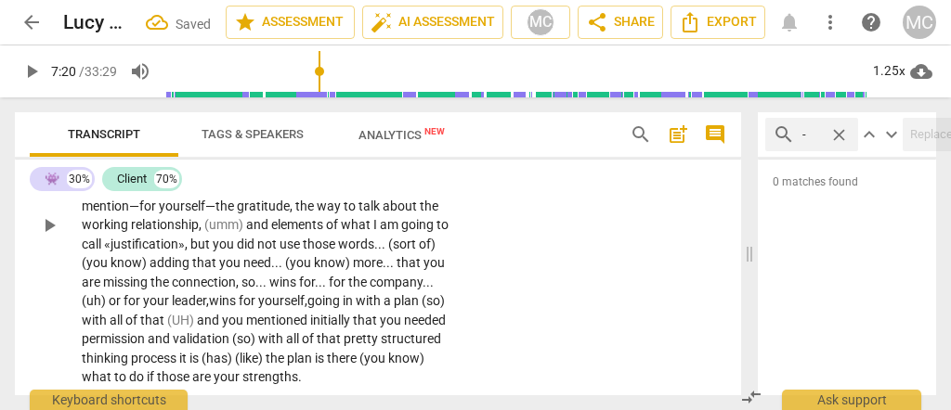
click at [343, 296] on span "going" at bounding box center [324, 300] width 35 height 15
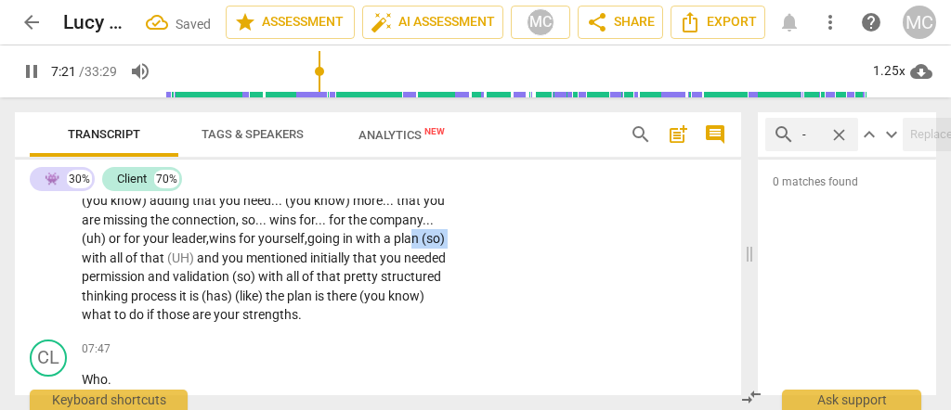
drag, startPoint x: 175, startPoint y: 256, endPoint x: 138, endPoint y: 253, distance: 36.4
click at [138, 253] on p "I feel really good about it , so . . . from what you have said so far , you hav…" at bounding box center [268, 163] width 372 height 324
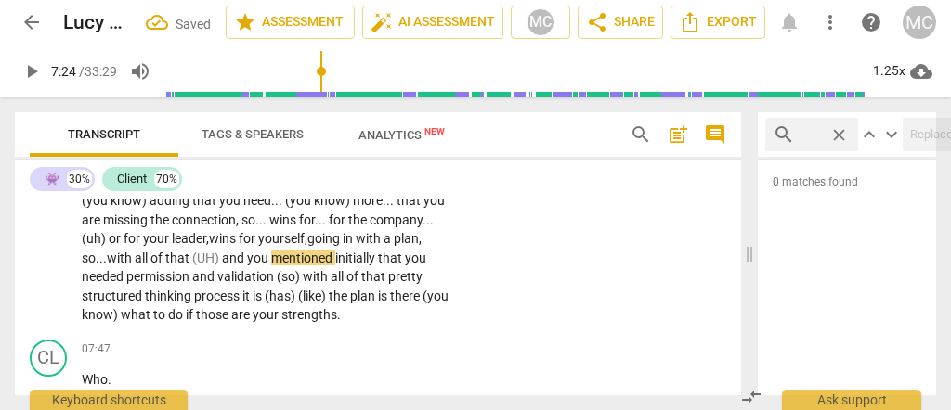
click at [165, 255] on span "of" at bounding box center [157, 258] width 15 height 15
drag, startPoint x: 293, startPoint y: 257, endPoint x: 259, endPoint y: 256, distance: 34.4
click at [259, 256] on p "I feel really good about it , so . . . from what you have said so far , you hav…" at bounding box center [268, 163] width 372 height 324
click at [165, 254] on span "of" at bounding box center [157, 258] width 15 height 15
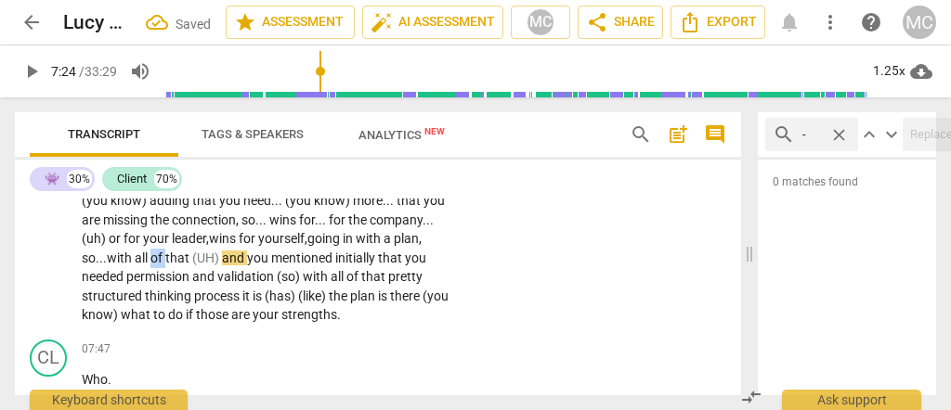
click at [165, 254] on span "of" at bounding box center [157, 258] width 15 height 15
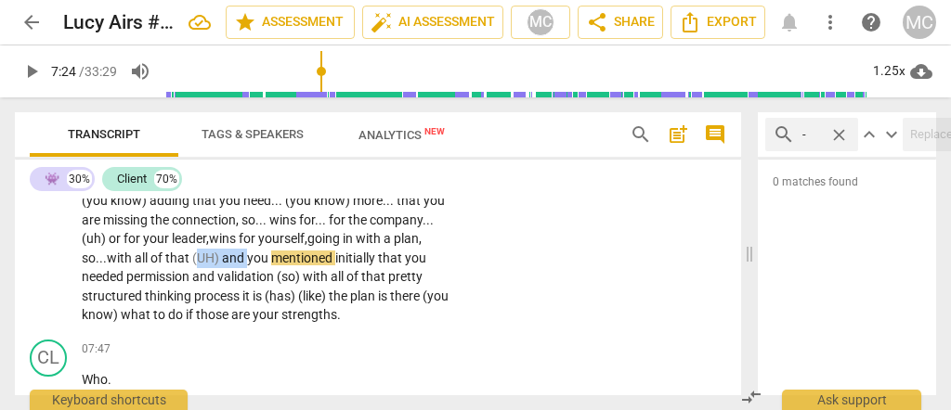
drag, startPoint x: 311, startPoint y: 256, endPoint x: 263, endPoint y: 257, distance: 48.3
click at [263, 257] on p "I feel really good about it , so . . . from what you have said so far , you hav…" at bounding box center [268, 163] width 372 height 324
click at [192, 256] on span "that" at bounding box center [178, 258] width 27 height 15
click at [260, 259] on p "I feel really good about it , so . . . from what you have said so far , you hav…" at bounding box center [268, 163] width 372 height 324
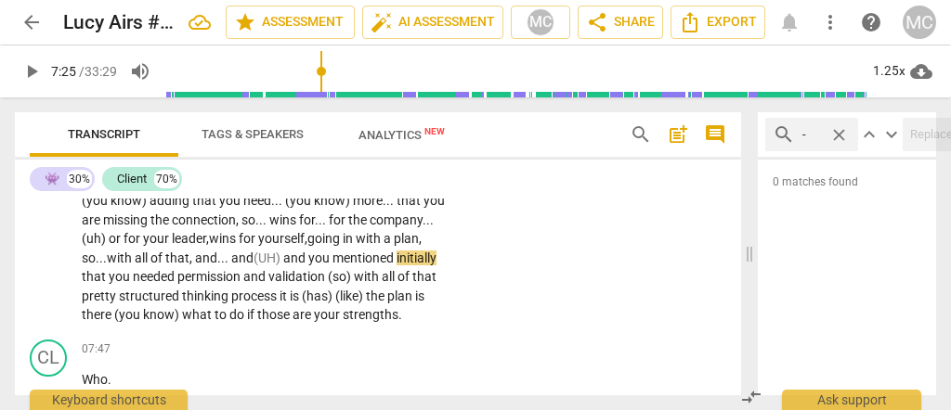
click at [165, 258] on span "of" at bounding box center [157, 258] width 15 height 15
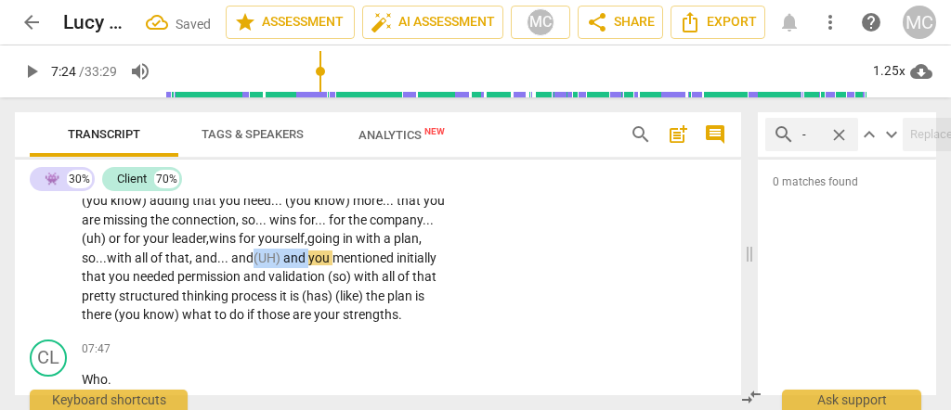
drag, startPoint x: 380, startPoint y: 257, endPoint x: 325, endPoint y: 260, distance: 54.9
click at [325, 260] on p "I feel really good about it , so . . . from what you have said so far , you hav…" at bounding box center [268, 163] width 372 height 324
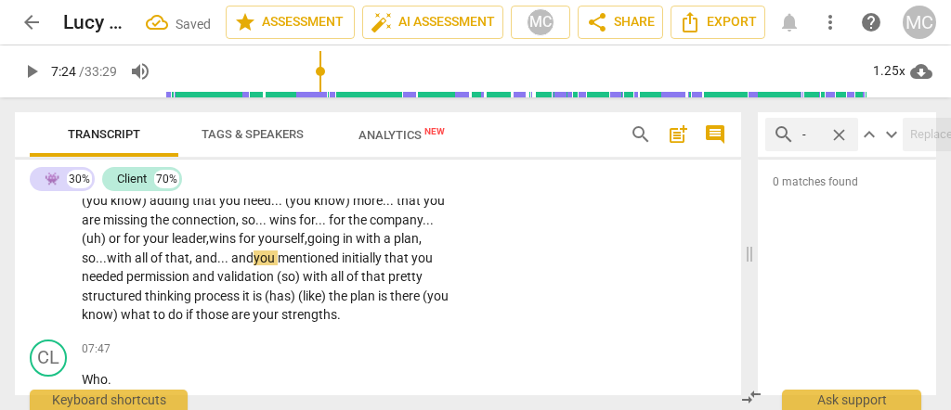
click at [150, 252] on span "all" at bounding box center [143, 258] width 16 height 15
click at [254, 251] on span "that, and... and" at bounding box center [209, 258] width 88 height 15
click at [165, 259] on span "of" at bounding box center [157, 258] width 15 height 15
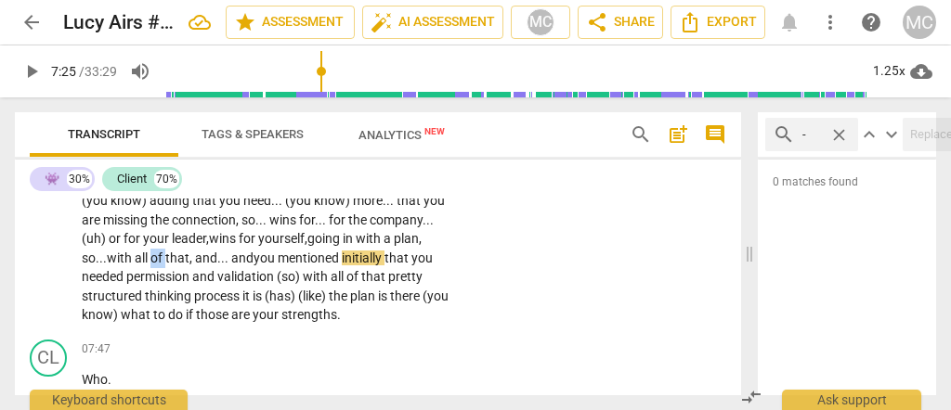
click at [165, 259] on span "of" at bounding box center [157, 258] width 15 height 15
click at [342, 255] on span "mentioned" at bounding box center [310, 258] width 64 height 15
click at [374, 257] on span "mentioned" at bounding box center [342, 258] width 64 height 15
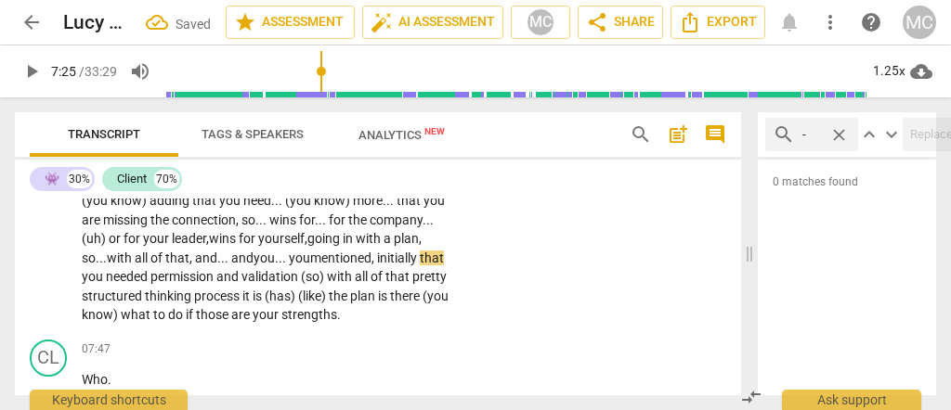
click at [377, 266] on span "initially" at bounding box center [398, 258] width 43 height 15
click at [377, 266] on span "initially," at bounding box center [399, 258] width 45 height 15
drag, startPoint x: 393, startPoint y: 276, endPoint x: 370, endPoint y: 279, distance: 23.4
click at [370, 279] on p "I feel really good about it , so . . . from what you have said so far , you hav…" at bounding box center [268, 163] width 372 height 324
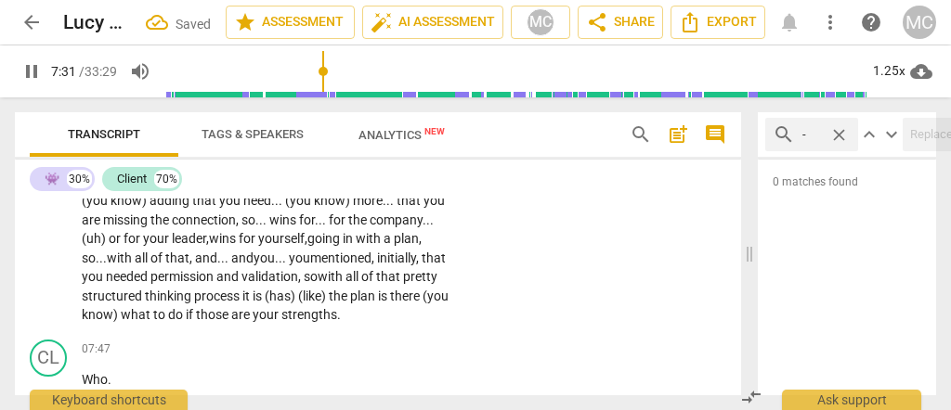
click at [376, 284] on span "that" at bounding box center [389, 276] width 27 height 15
click at [242, 294] on span "process" at bounding box center [218, 296] width 48 height 15
click at [251, 294] on span "process..." at bounding box center [222, 296] width 57 height 15
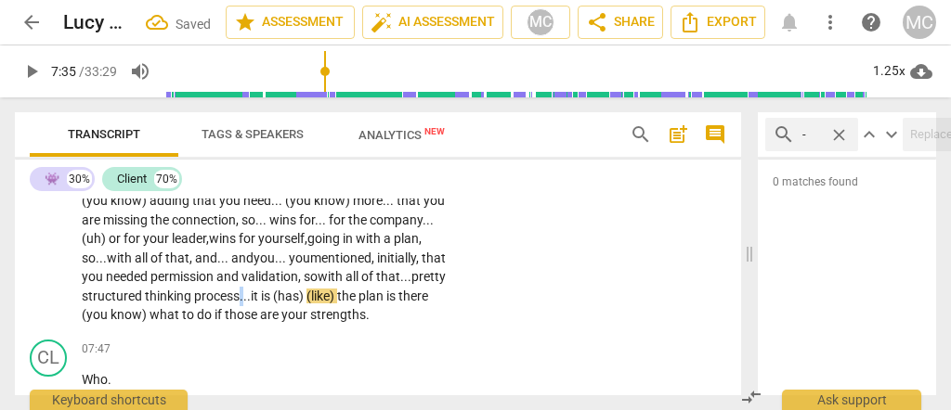
click at [251, 294] on span "process..." at bounding box center [222, 296] width 57 height 15
click at [261, 298] on span "it" at bounding box center [256, 296] width 10 height 15
type input "456"
drag, startPoint x: 383, startPoint y: 294, endPoint x: 451, endPoint y: 293, distance: 68.7
click at [451, 293] on div "I feel really good about it , so . . . from what you have said so far , you hav…" at bounding box center [274, 163] width 384 height 324
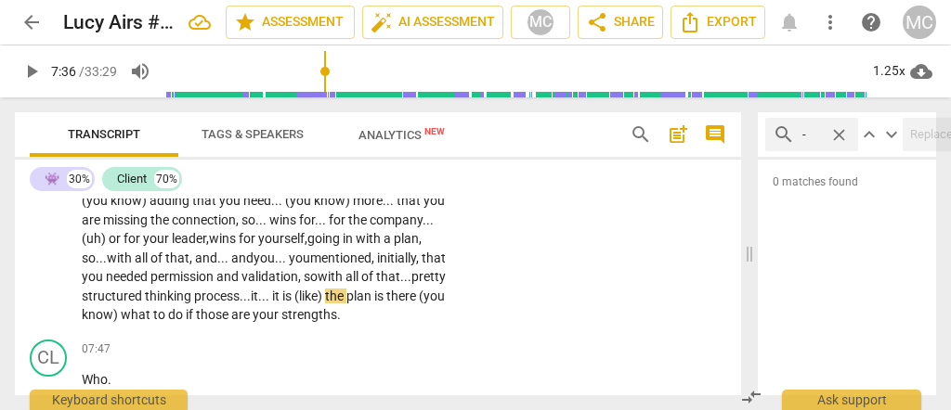
click at [456, 268] on div "I feel really good about it , so . . . from what you have said so far , you hav…" at bounding box center [274, 163] width 384 height 324
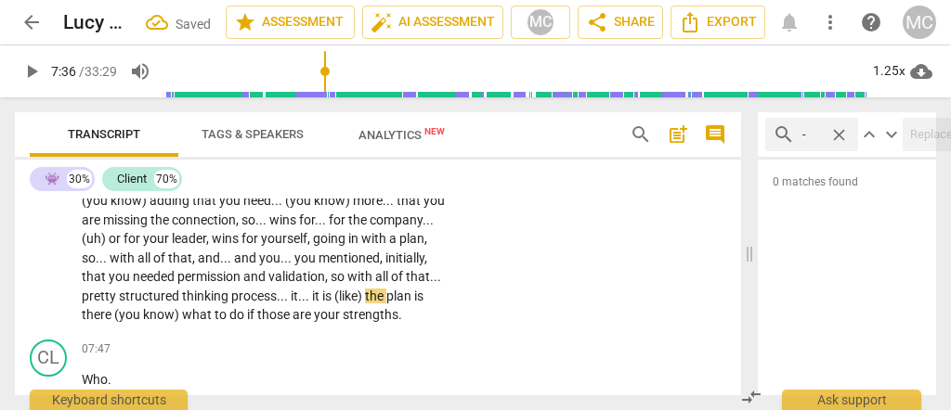
click at [365, 297] on span "(like)" at bounding box center [349, 296] width 31 height 15
click at [334, 294] on span "is" at bounding box center [328, 296] width 12 height 15
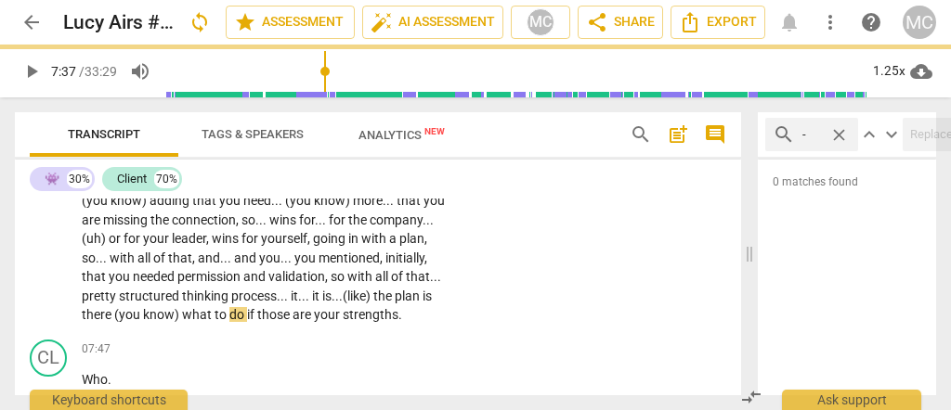
click at [114, 310] on span "there" at bounding box center [98, 314] width 33 height 15
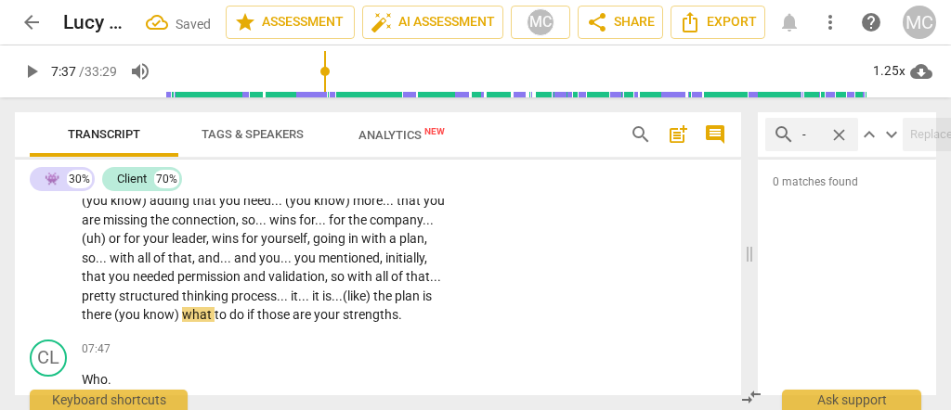
click at [114, 315] on span "there" at bounding box center [98, 314] width 33 height 15
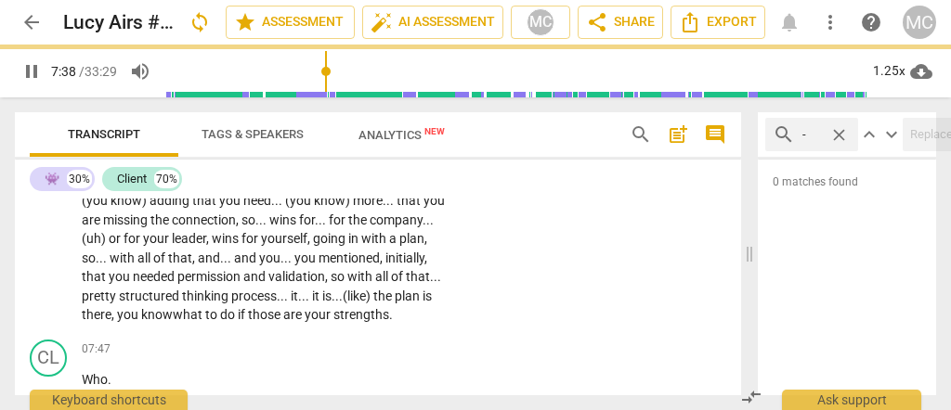
click at [566, 268] on div "👾 play_arrow pause 06:17 + Add competency keyboard_arrow_right I feel really go…" at bounding box center [378, 148] width 726 height 370
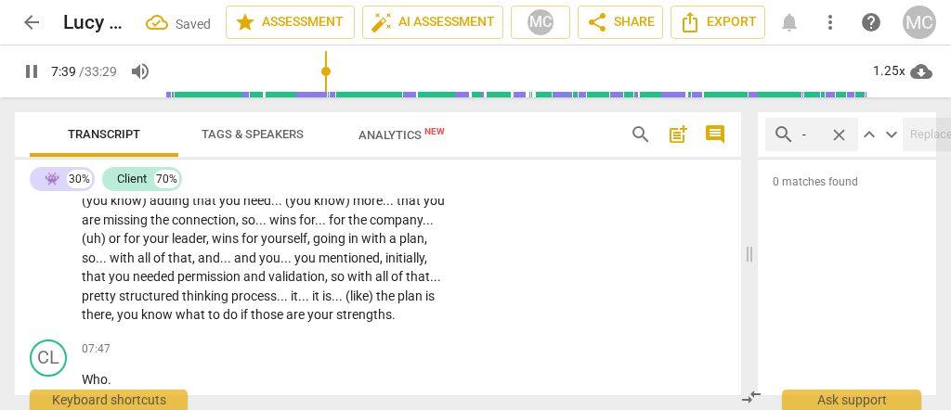
click at [251, 314] on span "if" at bounding box center [246, 314] width 10 height 15
click at [241, 311] on span "do" at bounding box center [232, 314] width 18 height 15
type input "462"
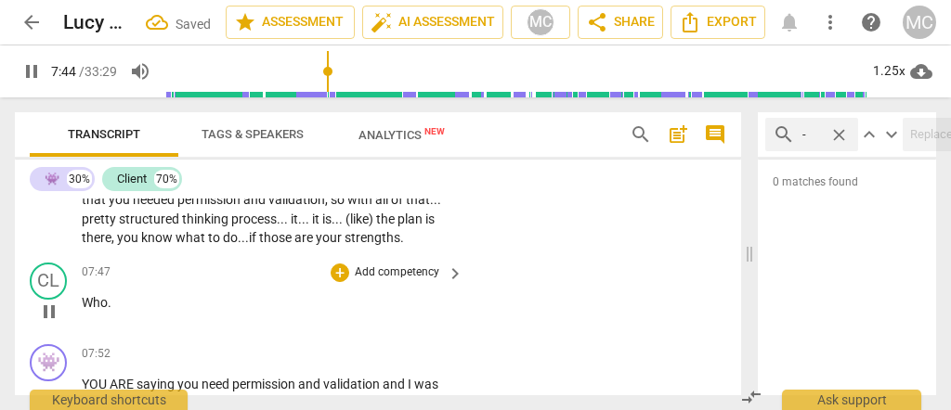
scroll to position [2029, 0]
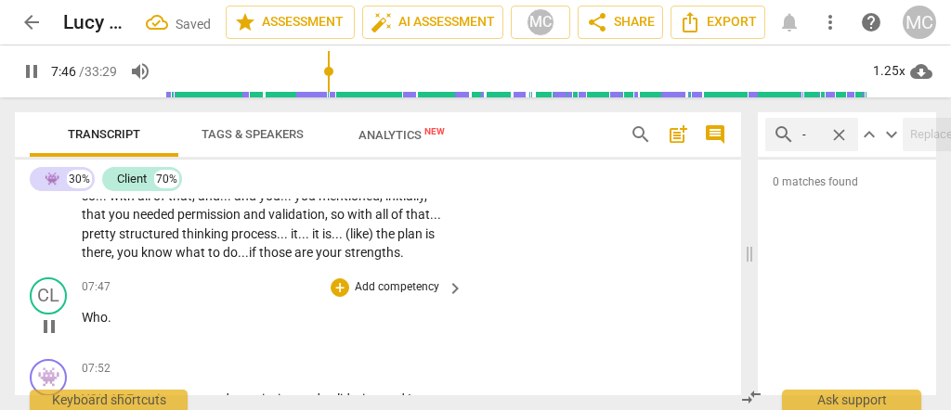
click at [79, 318] on div "play_arrow pause" at bounding box center [57, 327] width 47 height 24
click at [82, 316] on span "Who" at bounding box center [95, 317] width 26 height 15
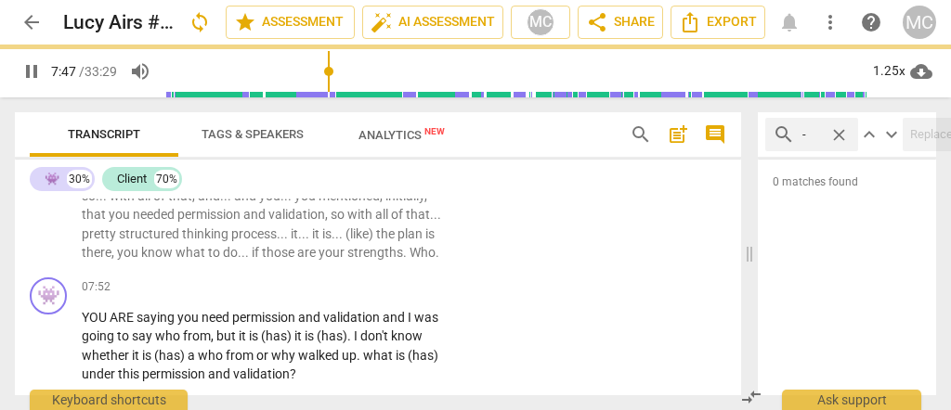
scroll to position [1967, 0]
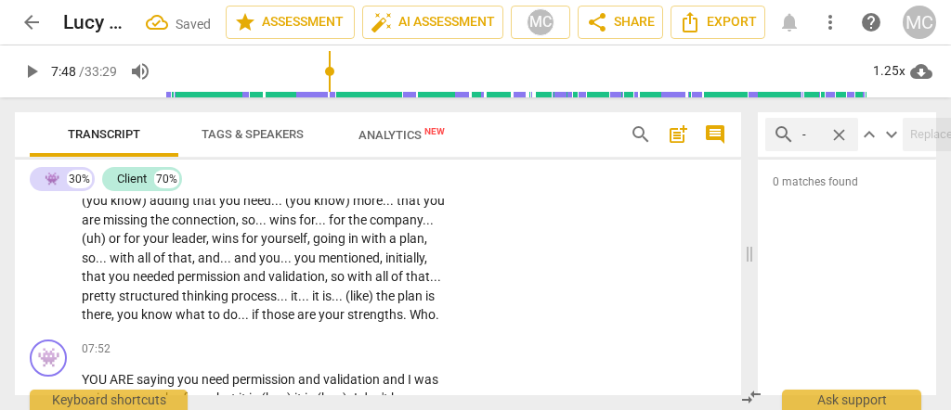
type input "469"
click at [410, 322] on span "Who" at bounding box center [423, 314] width 26 height 15
click at [347, 322] on span "strengths..." at bounding box center [380, 314] width 67 height 15
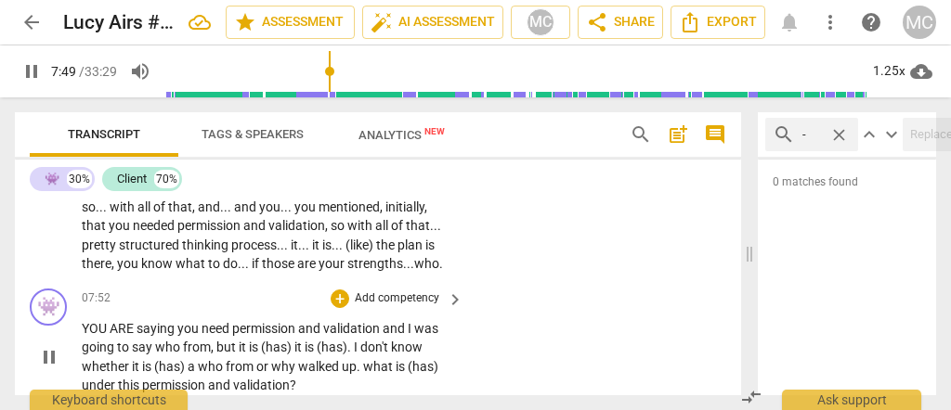
scroll to position [2029, 0]
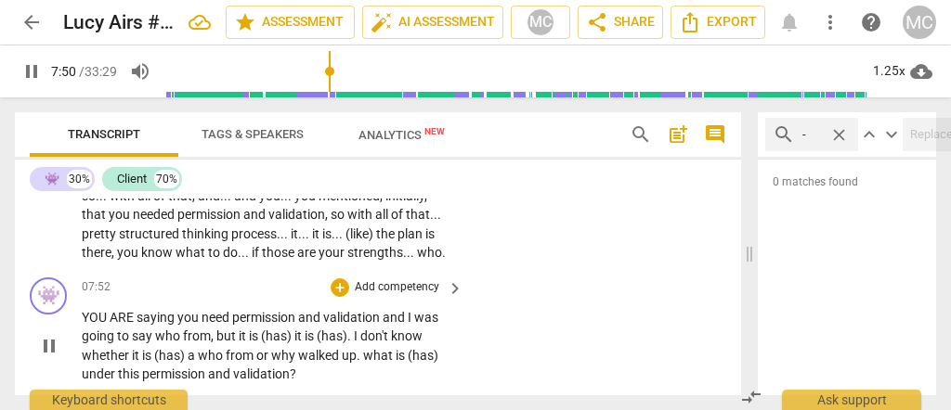
click at [83, 325] on span "YOU" at bounding box center [96, 317] width 28 height 15
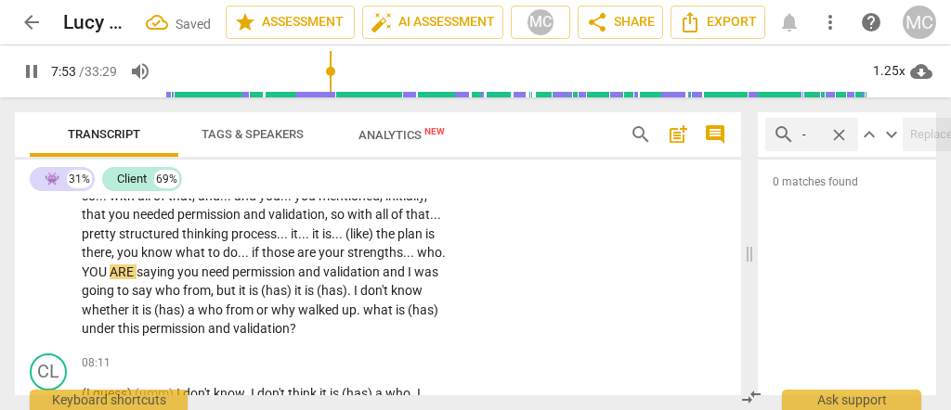
click at [110, 269] on span "YOU" at bounding box center [96, 272] width 28 height 15
type input "474"
click at [207, 269] on span "who... you are" at bounding box center [267, 262] width 371 height 34
click at [192, 273] on span "you" at bounding box center [180, 272] width 24 height 15
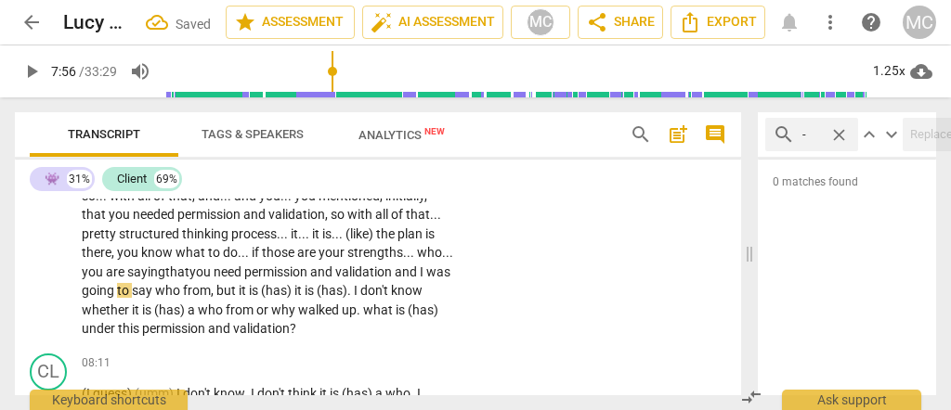
click at [395, 280] on span "and" at bounding box center [407, 272] width 25 height 15
click at [98, 280] on p "I feel really good about it , so . . . from what you have said so far , you hav…" at bounding box center [268, 139] width 372 height 400
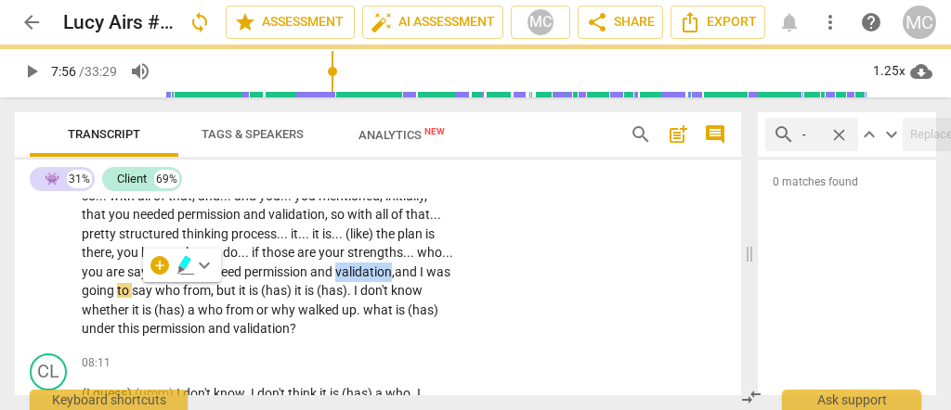
click at [335, 280] on span "validation," at bounding box center [364, 272] width 59 height 15
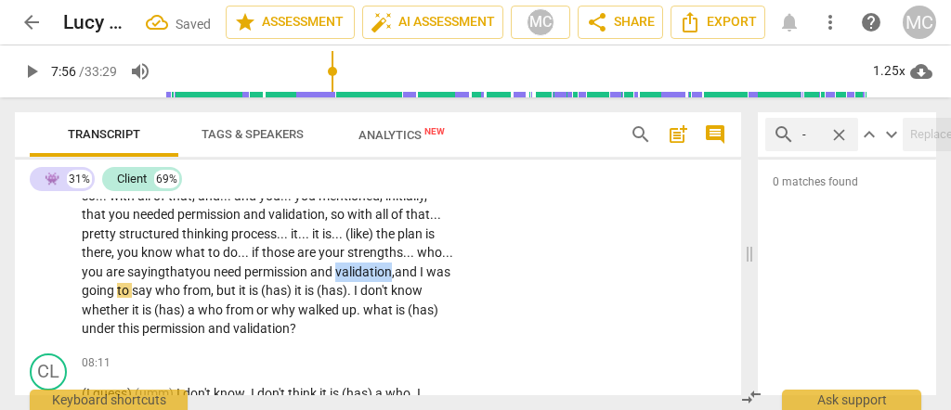
click at [335, 280] on span "validation," at bounding box center [364, 272] width 59 height 15
click at [395, 280] on span "and" at bounding box center [407, 272] width 25 height 15
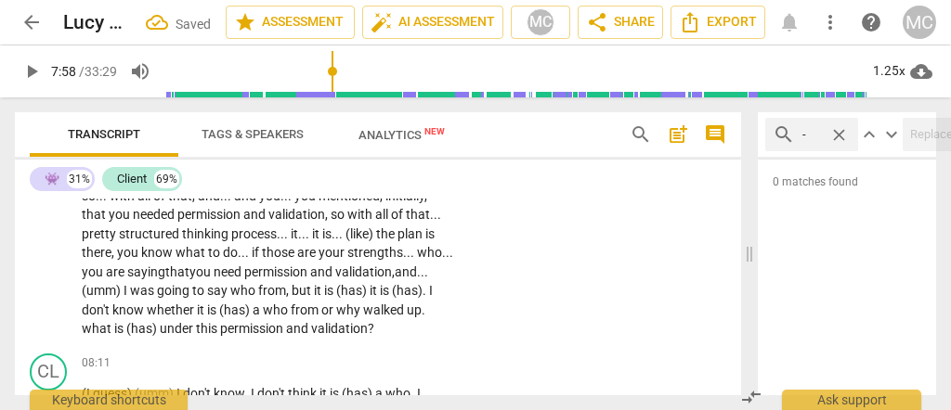
click at [258, 292] on span "who" at bounding box center [244, 290] width 28 height 15
type input "478"
click at [258, 291] on span "who" at bounding box center [244, 290] width 28 height 15
paste p
click at [296, 290] on span "from" at bounding box center [282, 290] width 28 height 15
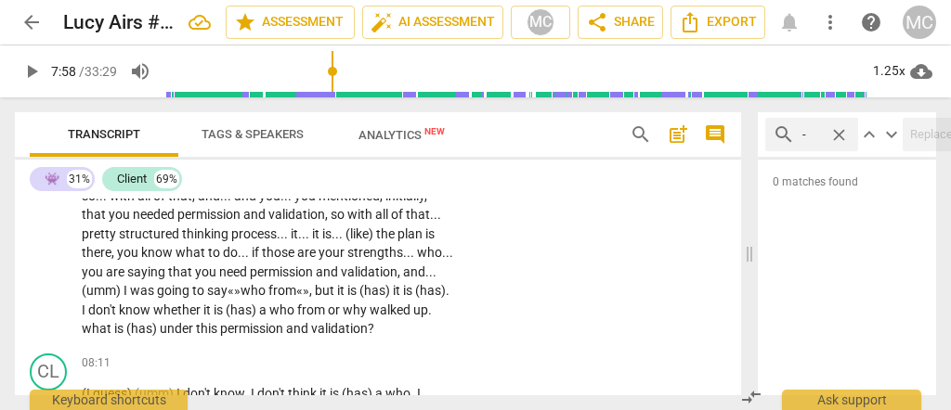
click at [309, 295] on span "from«»" at bounding box center [288, 290] width 41 height 15
click at [241, 289] on span "say «»" at bounding box center [223, 290] width 33 height 15
click at [268, 289] on span "who" at bounding box center [255, 290] width 28 height 15
click at [192, 291] on span "going" at bounding box center [174, 290] width 35 height 15
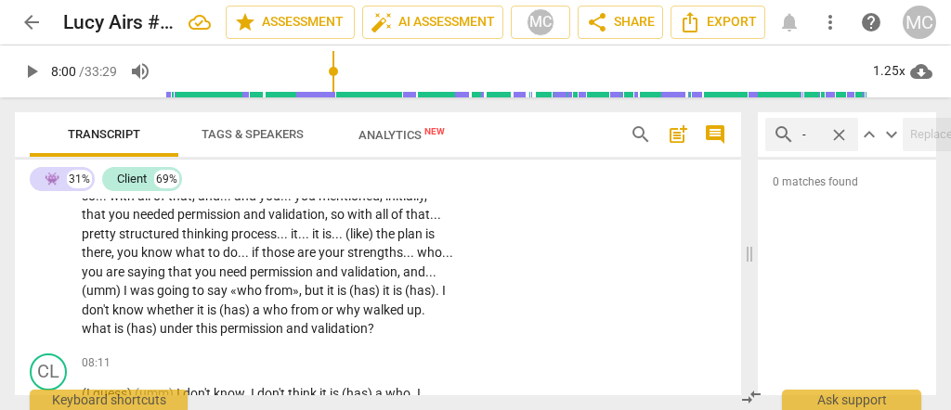
click at [349, 287] on span "is" at bounding box center [343, 290] width 12 height 15
click at [265, 289] on span "«who" at bounding box center [247, 290] width 34 height 15
click at [444, 289] on p "I feel really good about it , so . . . from what you have said so far , you hav…" at bounding box center [268, 139] width 372 height 400
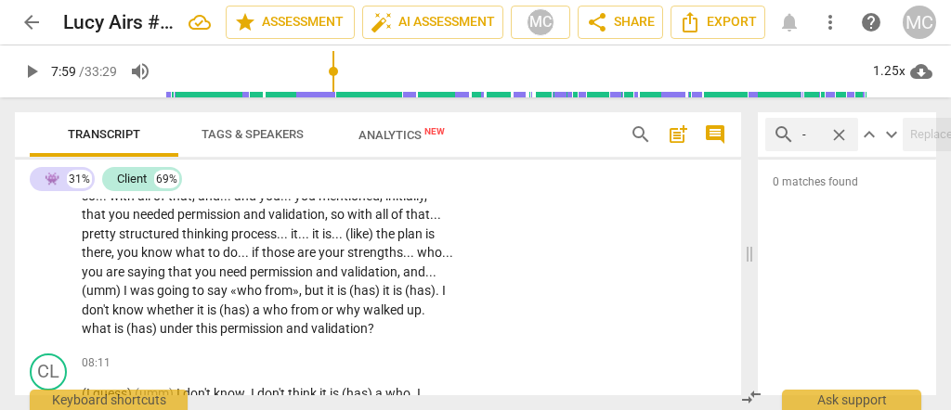
type input "480"
paste p
drag, startPoint x: 318, startPoint y: 285, endPoint x: 387, endPoint y: 288, distance: 69.7
click at [230, 285] on span "say" at bounding box center [218, 290] width 23 height 15
click at [305, 287] on span "," at bounding box center [302, 290] width 6 height 15
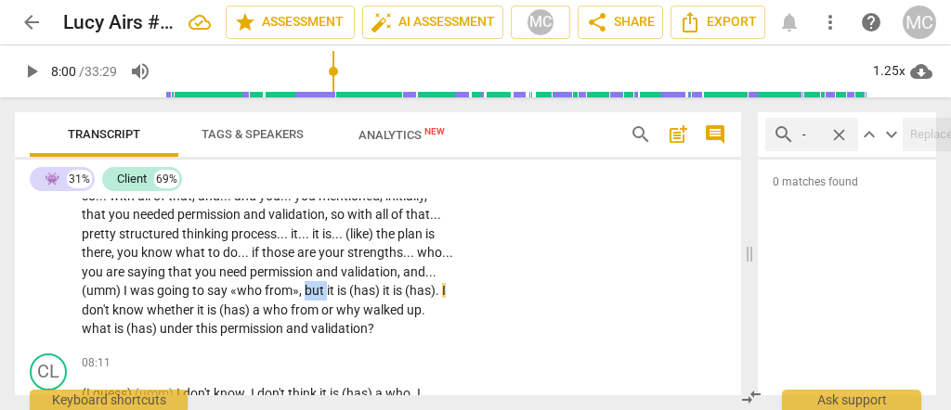
click at [305, 287] on span "," at bounding box center [302, 290] width 6 height 15
click at [349, 289] on span "is" at bounding box center [343, 290] width 12 height 15
click at [442, 287] on p "I feel really good about it , so . . . from what you have said so far , you hav…" at bounding box center [268, 139] width 372 height 400
click at [327, 289] on span "but" at bounding box center [316, 290] width 22 height 15
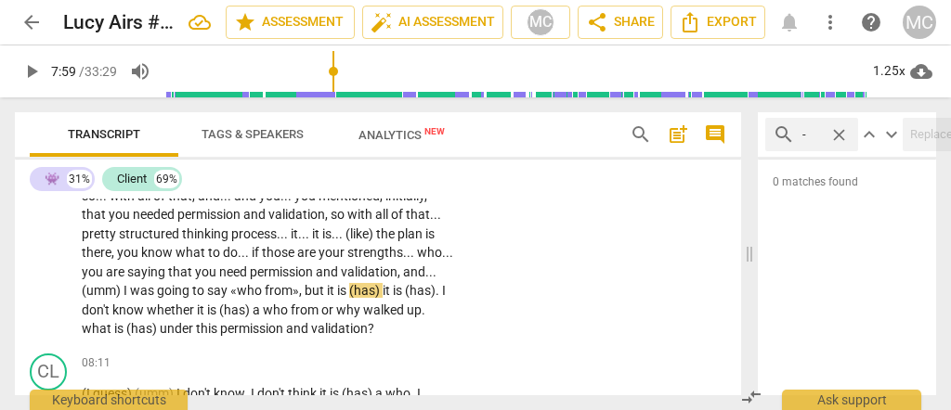
click at [349, 290] on span "is" at bounding box center [343, 290] width 12 height 15
type input "479"
paste p
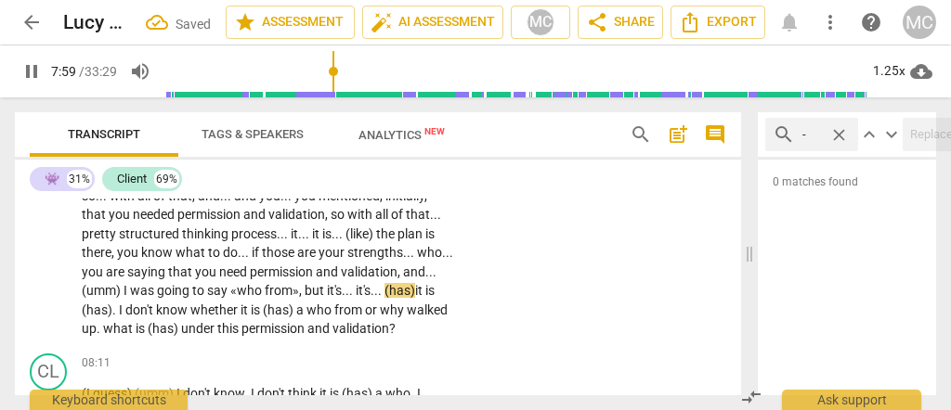
click at [561, 290] on div "👾 play_arrow pause 06:17 + Add competency keyboard_arrow_right I feel really go…" at bounding box center [378, 124] width 726 height 446
click at [299, 286] on span "from»" at bounding box center [282, 290] width 34 height 15
drag, startPoint x: 202, startPoint y: 304, endPoint x: 113, endPoint y: 303, distance: 89.1
click at [113, 303] on p "I feel really good about it , so . . . from what you have said so far , you hav…" at bounding box center [268, 139] width 372 height 400
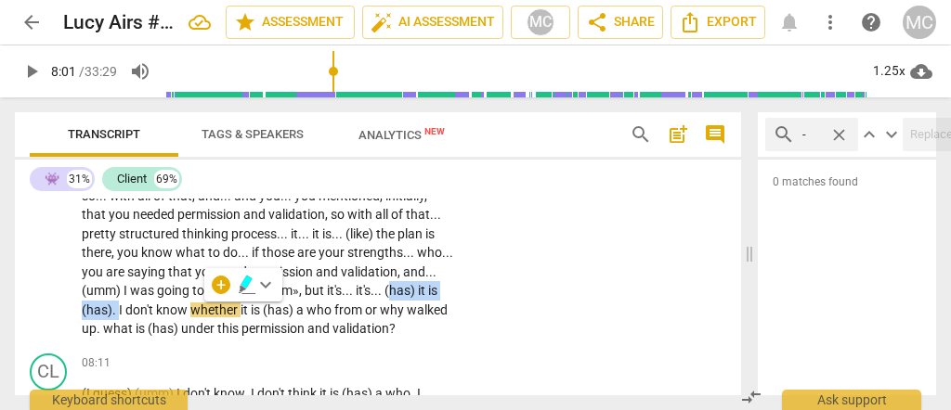
type input "481"
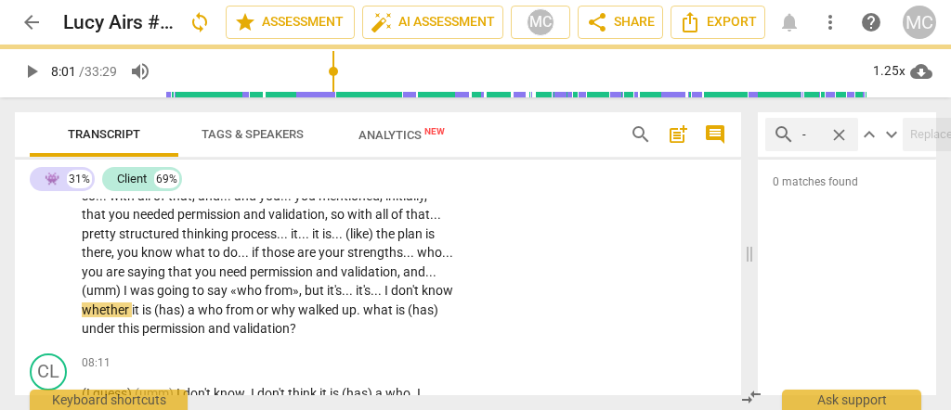
click at [489, 256] on div "👾 play_arrow pause 06:17 + Add competency keyboard_arrow_right I feel really go…" at bounding box center [378, 124] width 726 height 446
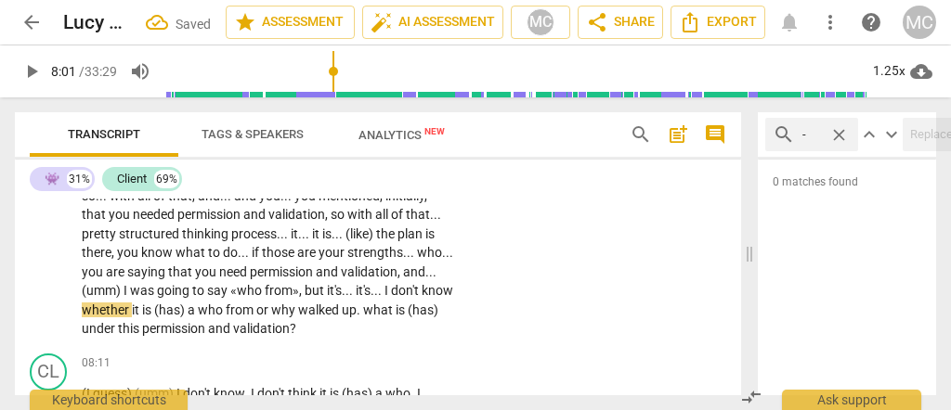
click at [327, 289] on span "but" at bounding box center [316, 290] width 22 height 15
click at [151, 297] on p "I feel really good about it , so . . . from what you have said so far , you hav…" at bounding box center [268, 139] width 372 height 400
click at [151, 300] on p "I feel really good about it , so . . . from what you have said so far , you hav…" at bounding box center [268, 139] width 372 height 400
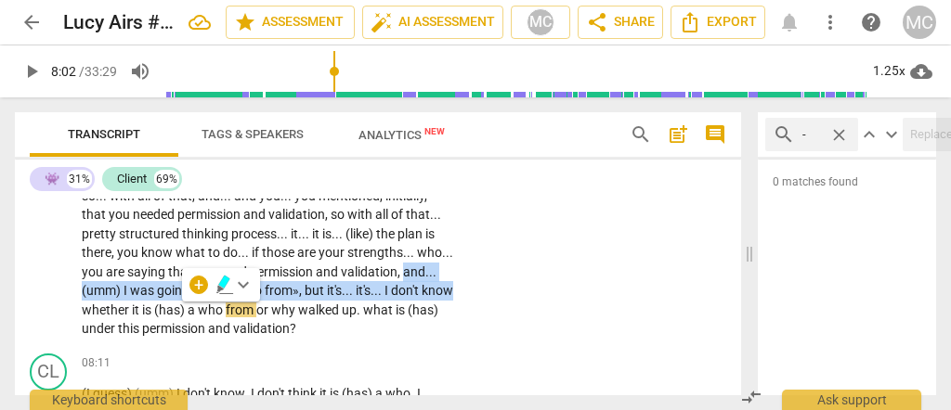
click at [422, 298] on span "know" at bounding box center [438, 290] width 32 height 15
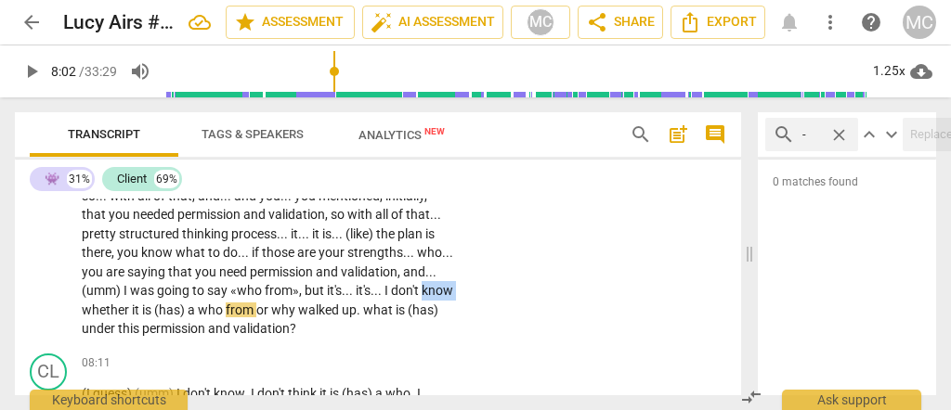
click at [422, 298] on span "know" at bounding box center [438, 290] width 32 height 15
drag, startPoint x: 288, startPoint y: 309, endPoint x: 254, endPoint y: 313, distance: 34.6
click at [254, 313] on p "I feel really good about it , so . . . from what you have said so far , you hav…" at bounding box center [268, 139] width 372 height 400
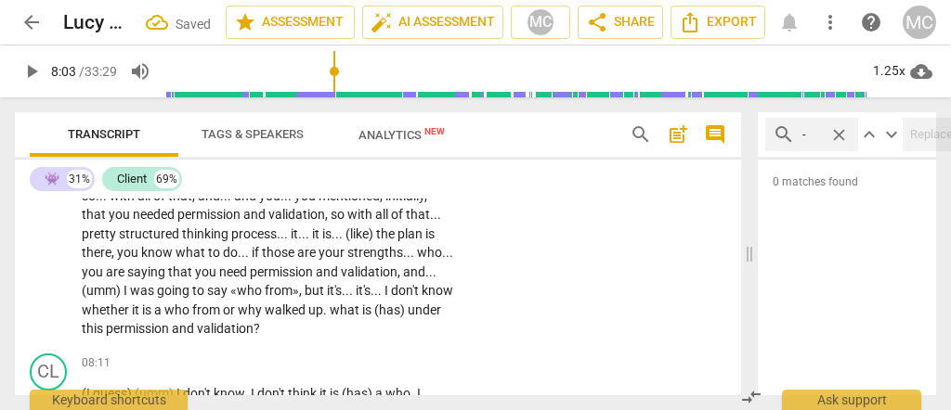
click at [132, 306] on span "whether" at bounding box center [107, 310] width 50 height 15
click at [391, 298] on span "don't" at bounding box center [406, 290] width 31 height 15
click at [192, 310] on span "who" at bounding box center [178, 310] width 28 height 15
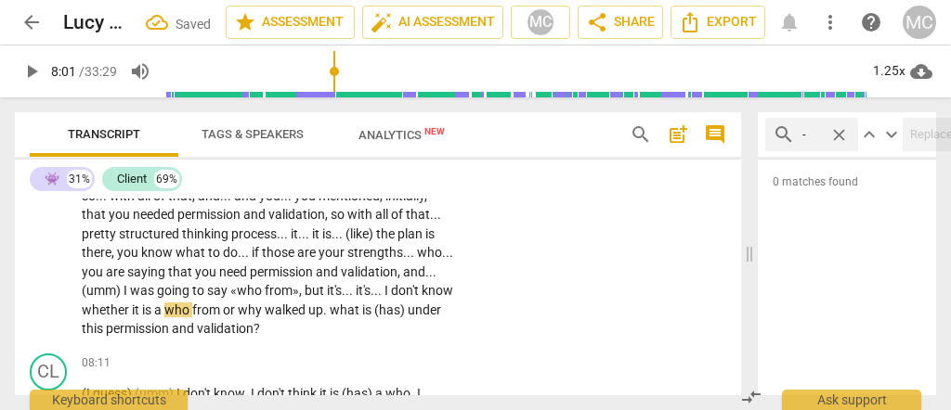
paste p
click at [233, 310] on span "from" at bounding box center [217, 310] width 31 height 15
click at [246, 310] on span "from«»" at bounding box center [224, 310] width 44 height 15
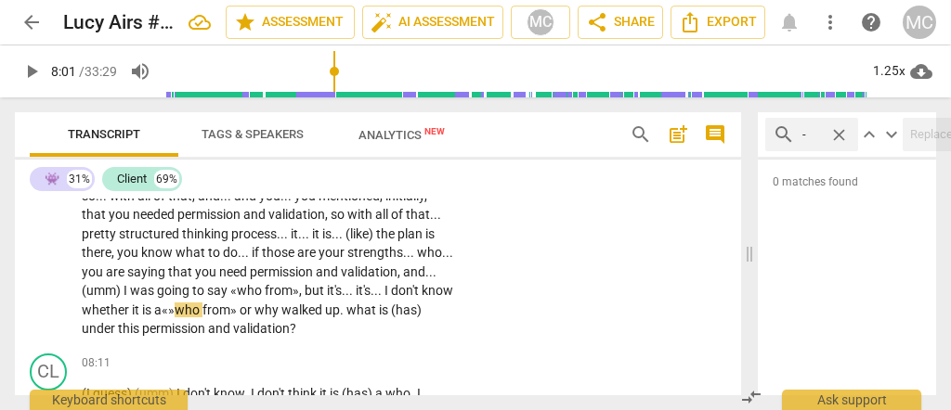
click at [175, 306] on span "a «»" at bounding box center [164, 310] width 20 height 15
click at [199, 310] on span "«who" at bounding box center [181, 310] width 34 height 15
click at [321, 309] on span "walked" at bounding box center [300, 310] width 44 height 15
click at [274, 308] on span "why" at bounding box center [262, 310] width 23 height 15
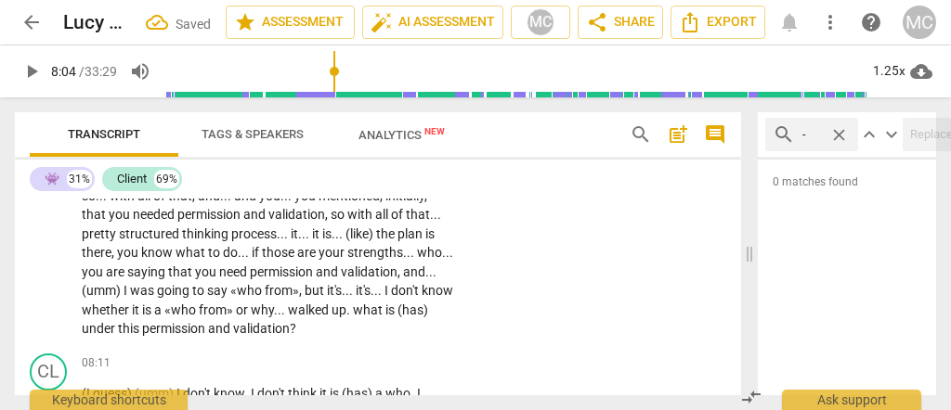
paste p
click at [284, 307] on span "why" at bounding box center [272, 310] width 23 height 15
click at [298, 309] on span "why«»" at bounding box center [279, 310] width 37 height 15
click at [292, 311] on span "why»" at bounding box center [276, 310] width 31 height 15
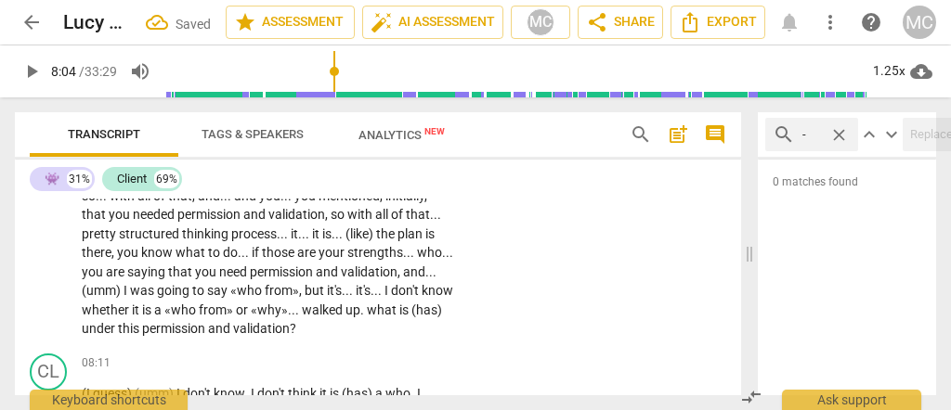
click at [288, 303] on span "«why»" at bounding box center [269, 310] width 37 height 15
click at [345, 312] on span "walked" at bounding box center [324, 310] width 44 height 15
click at [367, 318] on span "what" at bounding box center [383, 310] width 33 height 15
drag, startPoint x: 182, startPoint y: 329, endPoint x: 150, endPoint y: 332, distance: 32.7
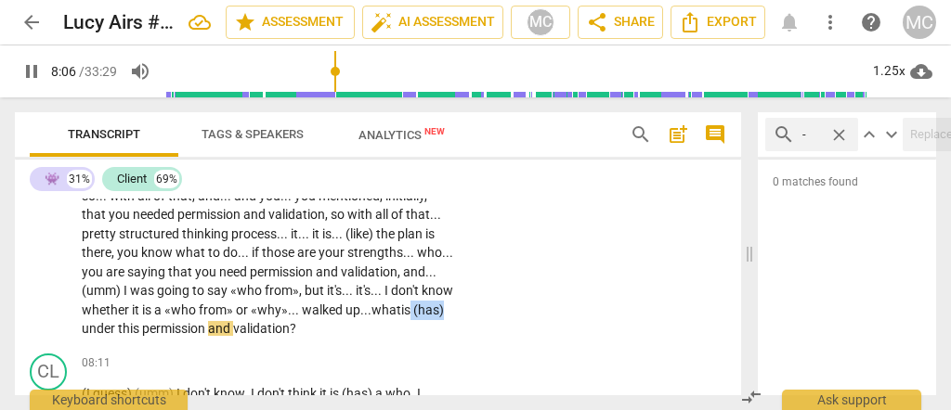
click at [150, 332] on p "I feel really good about it , so . . . from what you have said so far , you hav…" at bounding box center [268, 139] width 372 height 400
click at [361, 319] on p "I feel really good about it , so . . . from what you have said so far , you hav…" at bounding box center [268, 139] width 372 height 400
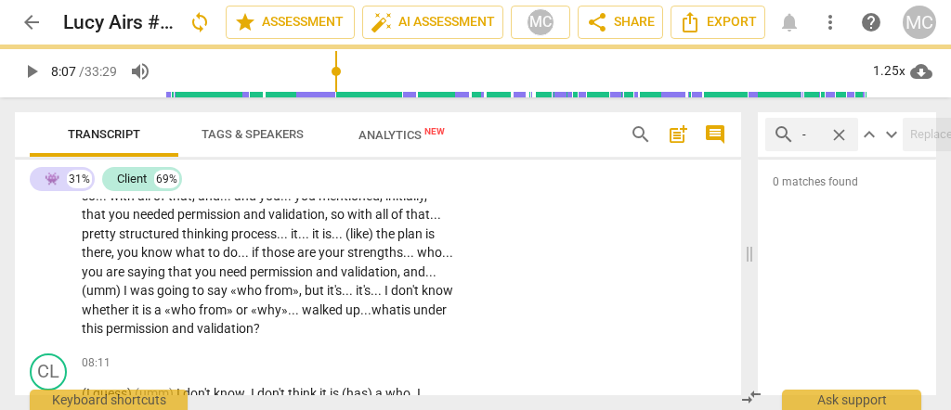
click at [601, 285] on div "👾 play_arrow pause 06:17 + Add competency keyboard_arrow_right I feel really go…" at bounding box center [378, 124] width 726 height 446
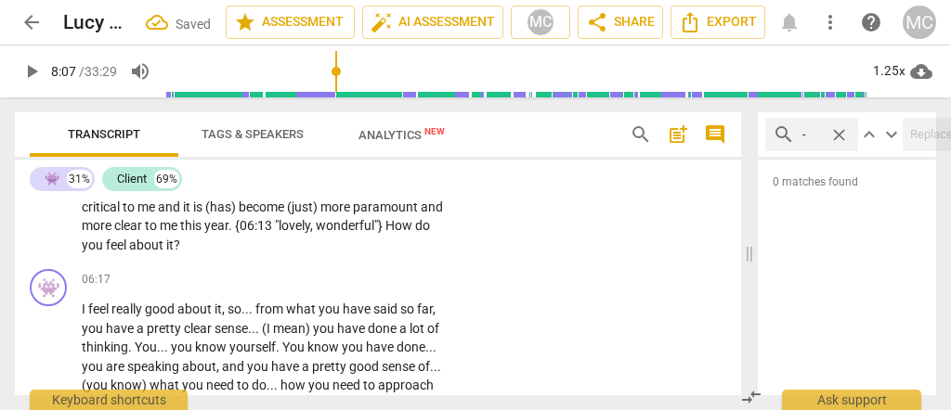
scroll to position [1658, 0]
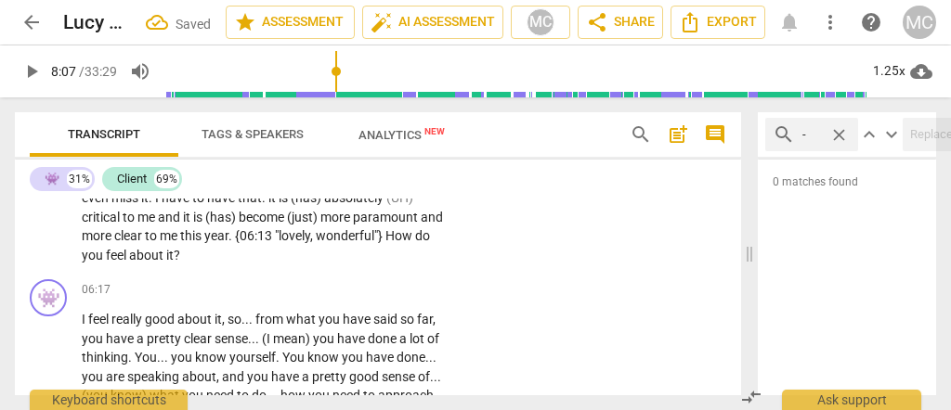
click at [381, 284] on p "Add competency" at bounding box center [397, 290] width 88 height 17
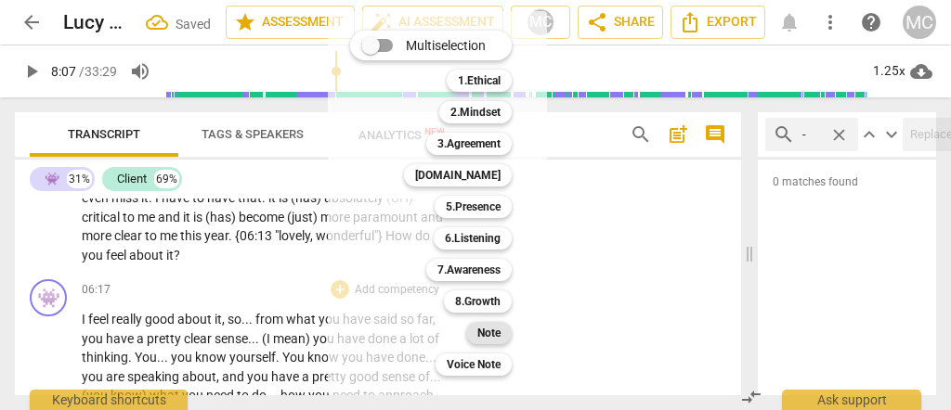
click at [492, 324] on b "Note" at bounding box center [488, 333] width 23 height 22
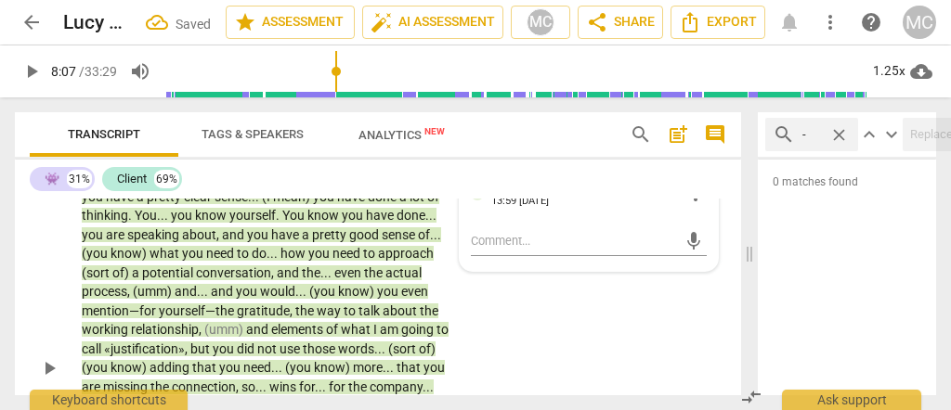
scroll to position [1853, 0]
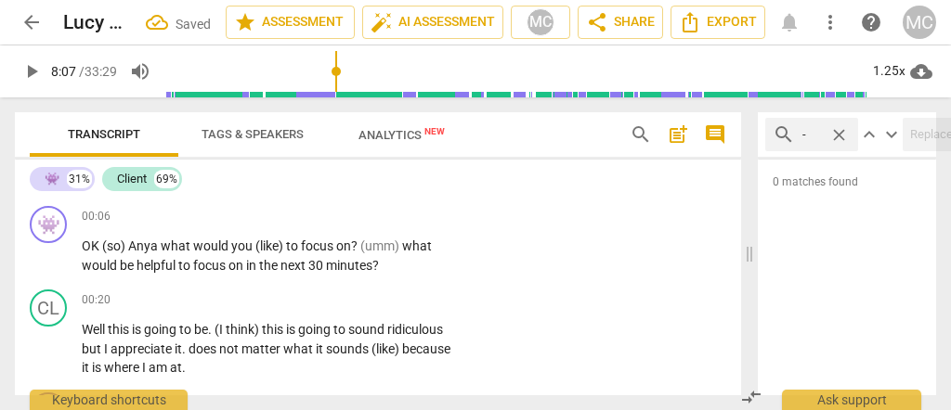
scroll to position [1741, 0]
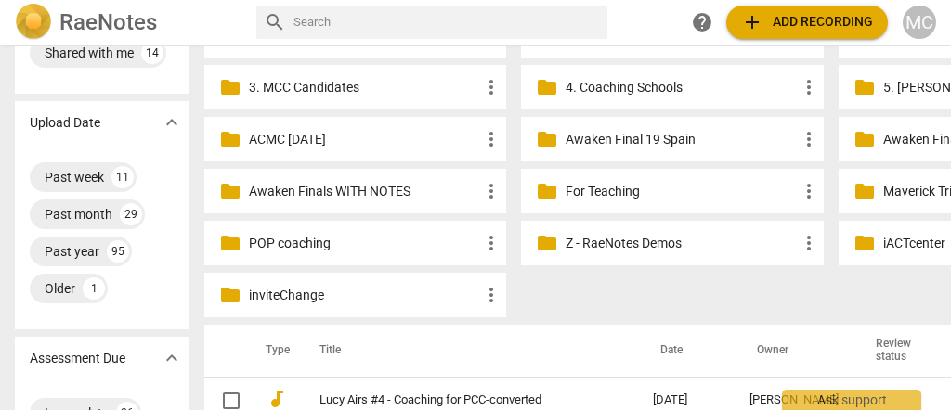
scroll to position [124, 0]
